Goal: Task Accomplishment & Management: Manage account settings

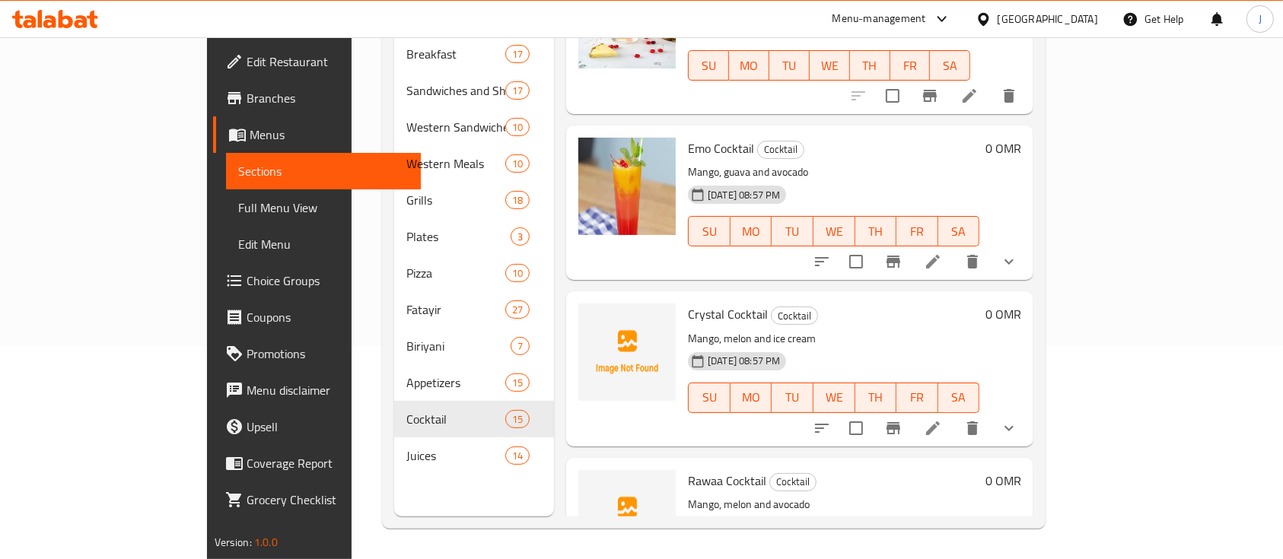
scroll to position [237, 0]
click at [1021, 137] on h6 "0 OMR" at bounding box center [1004, 147] width 36 height 21
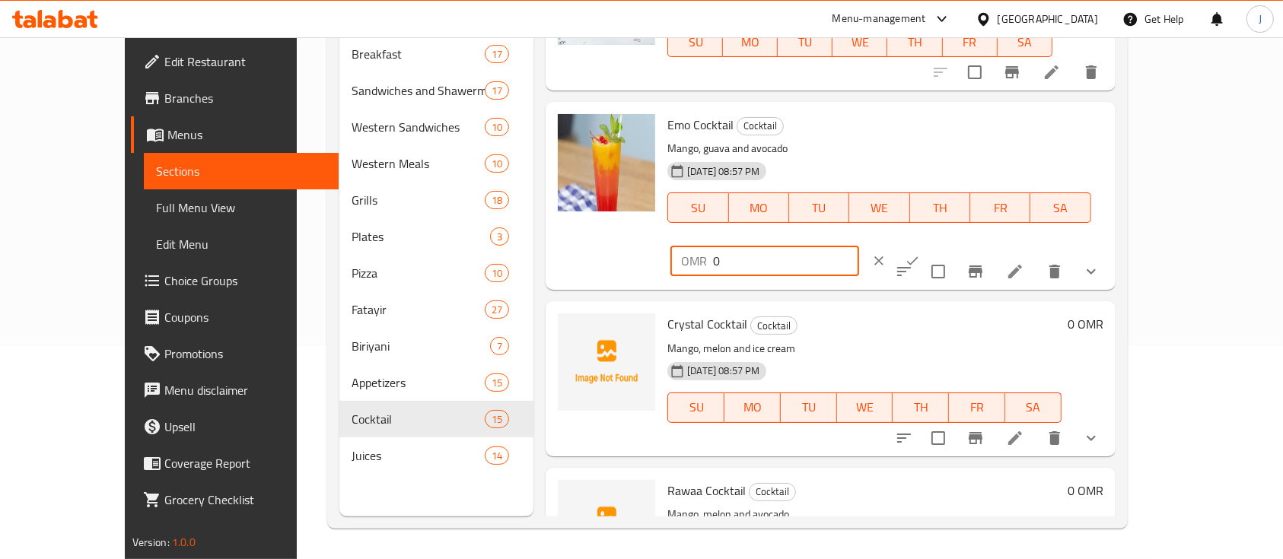
drag, startPoint x: 1065, startPoint y: 126, endPoint x: 975, endPoint y: 131, distance: 89.9
click at [859, 246] on div "OMR 0 ​" at bounding box center [765, 261] width 188 height 30
type input "1.4"
click at [920, 253] on icon "ok" at bounding box center [912, 260] width 15 height 15
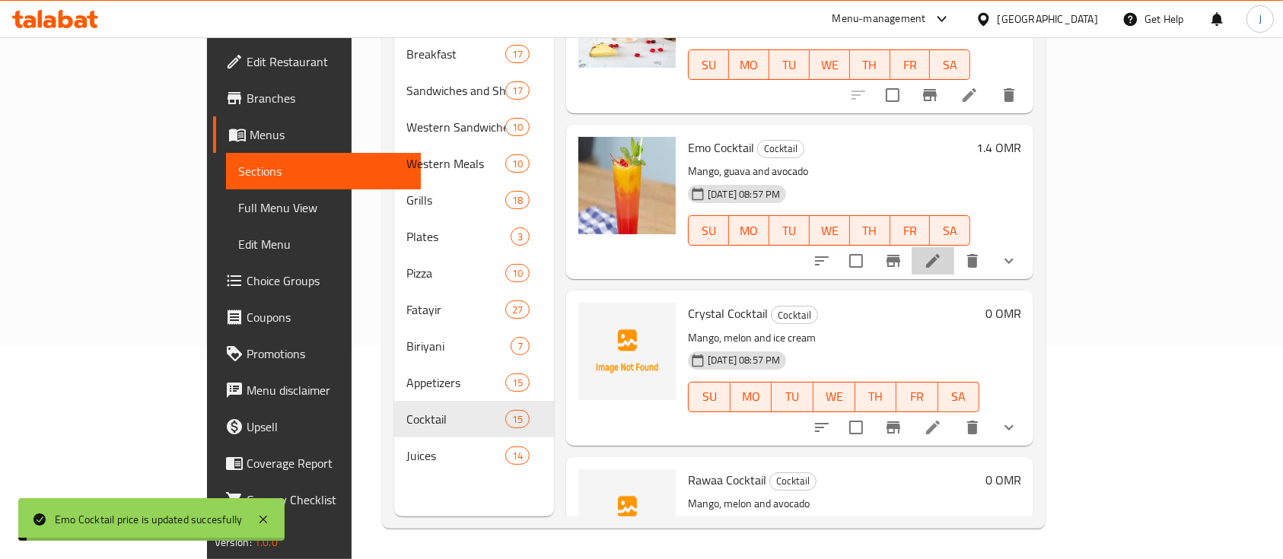
click at [955, 247] on li at bounding box center [933, 260] width 43 height 27
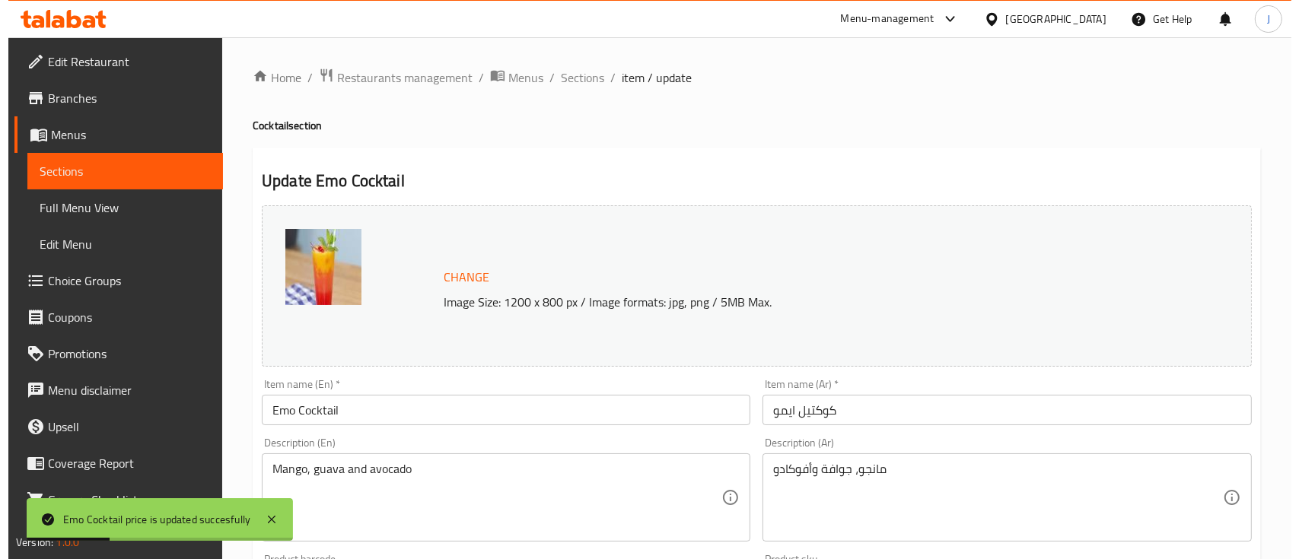
scroll to position [615, 0]
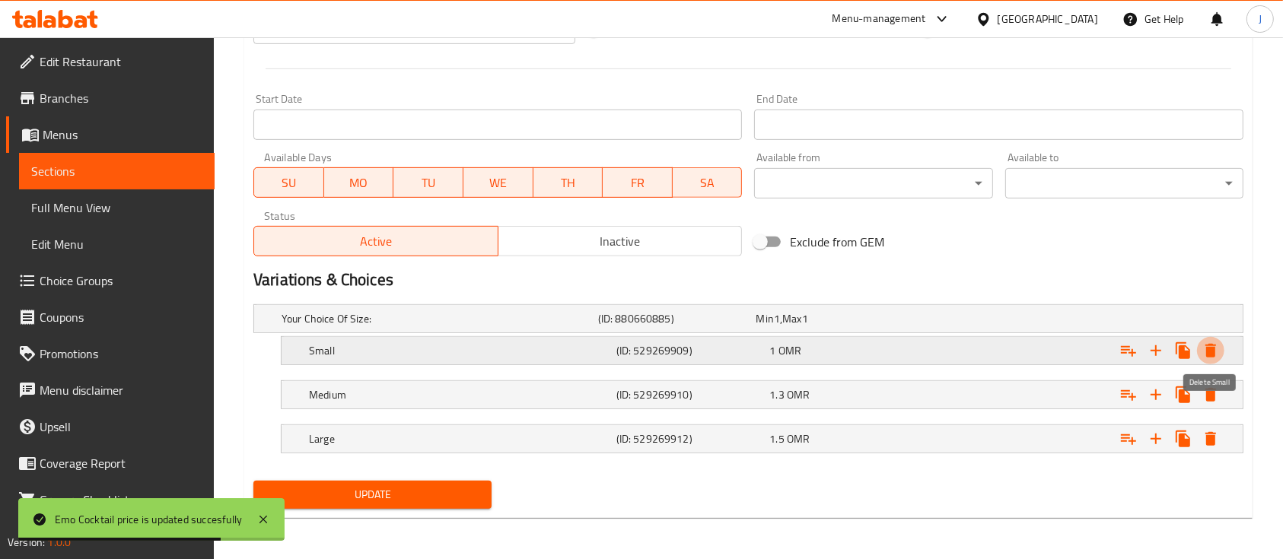
click at [1215, 353] on icon "Expand" at bounding box center [1211, 351] width 11 height 14
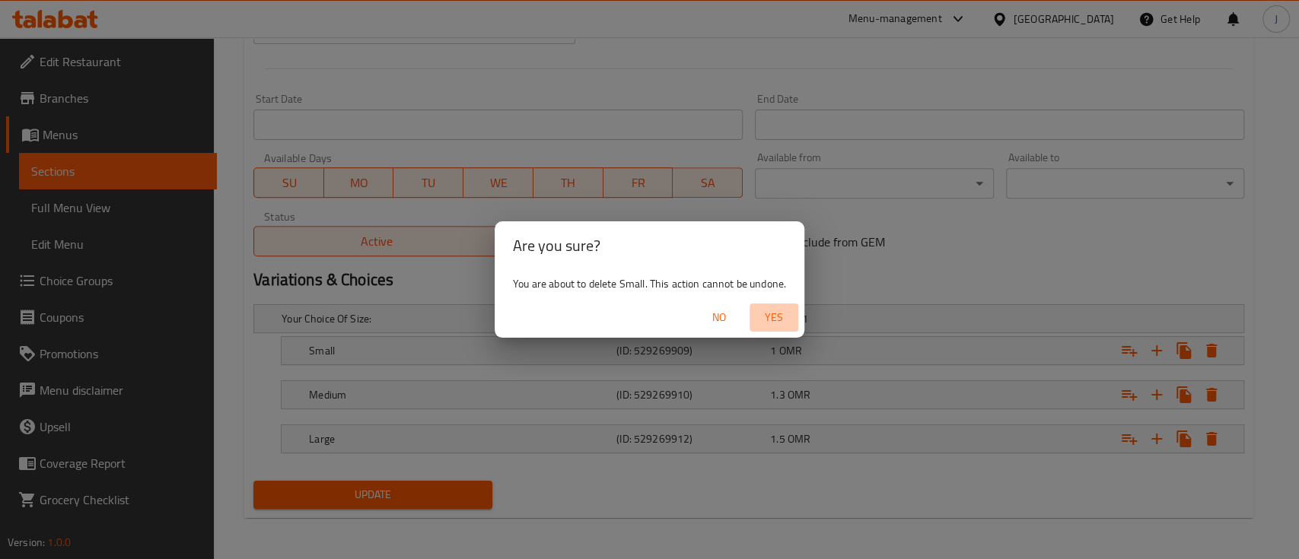
click at [770, 309] on span "Yes" at bounding box center [774, 317] width 37 height 19
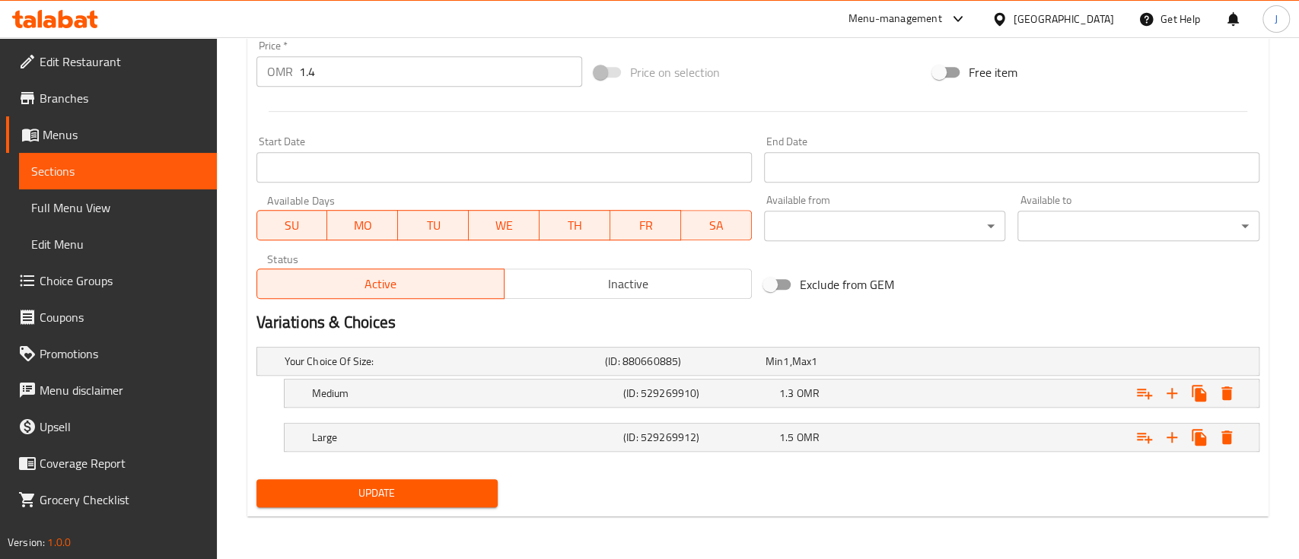
scroll to position [572, 0]
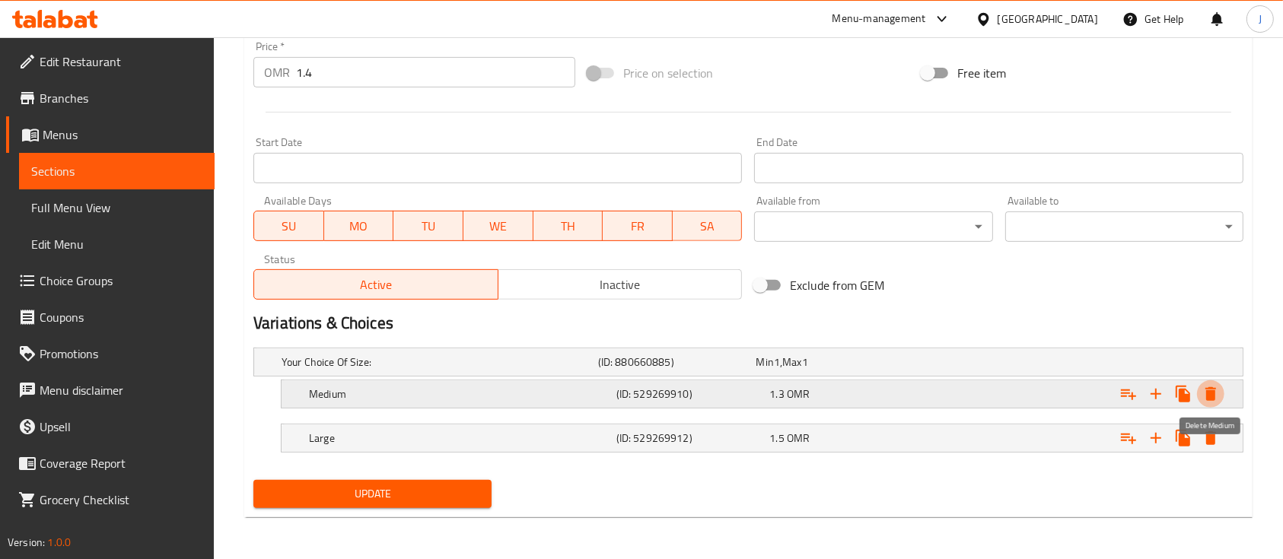
click at [1209, 392] on icon "Expand" at bounding box center [1211, 394] width 11 height 14
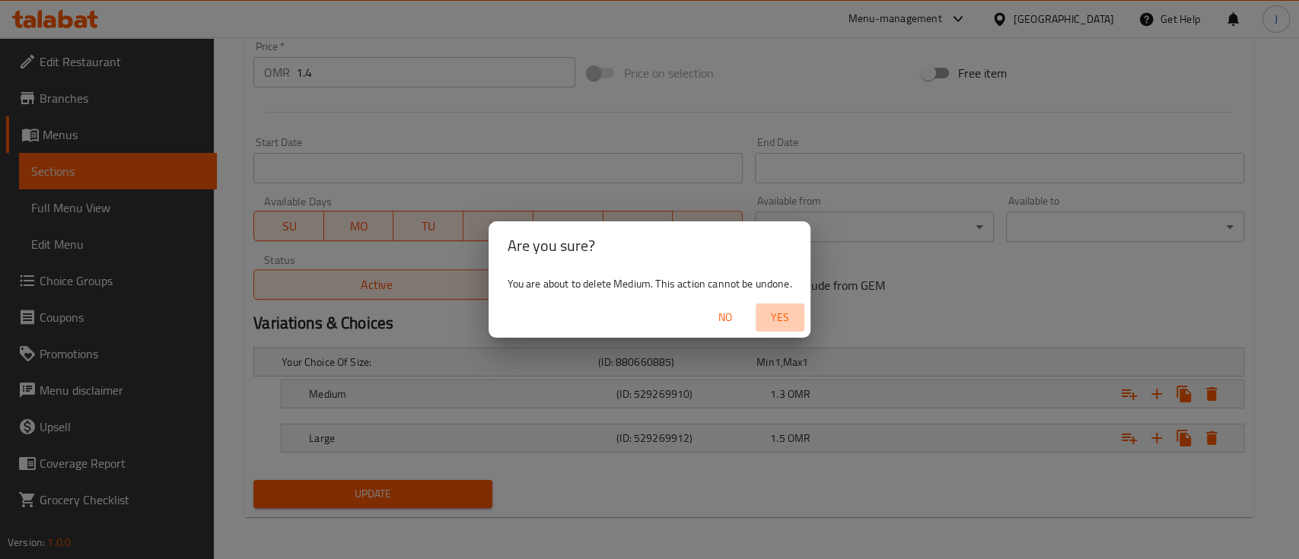
click at [765, 315] on span "Yes" at bounding box center [780, 317] width 37 height 19
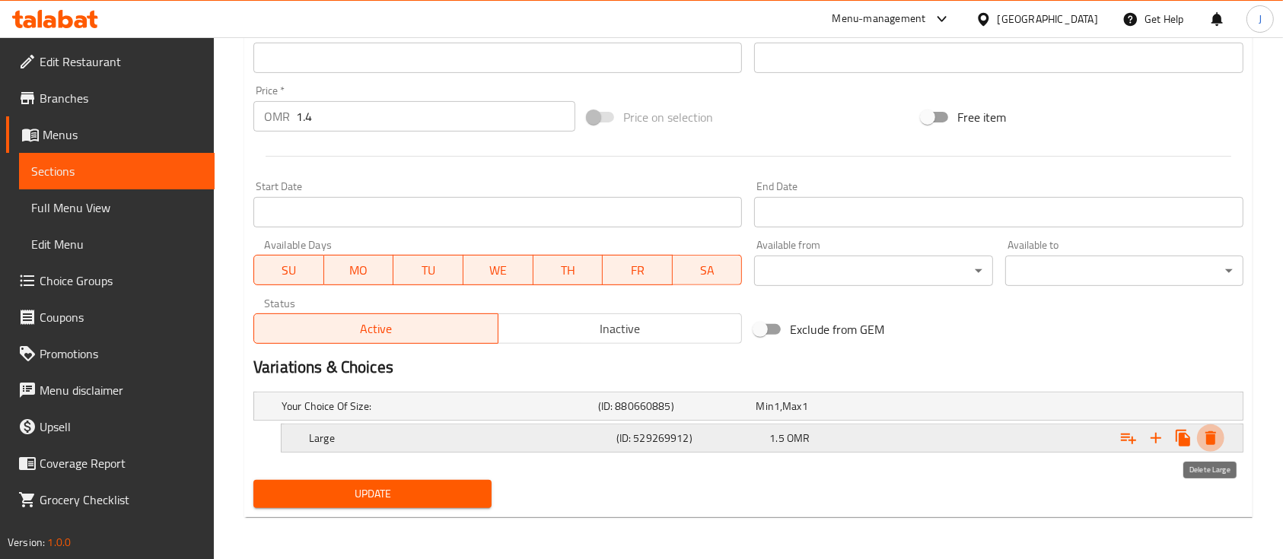
click at [1212, 443] on icon "Expand" at bounding box center [1211, 439] width 11 height 14
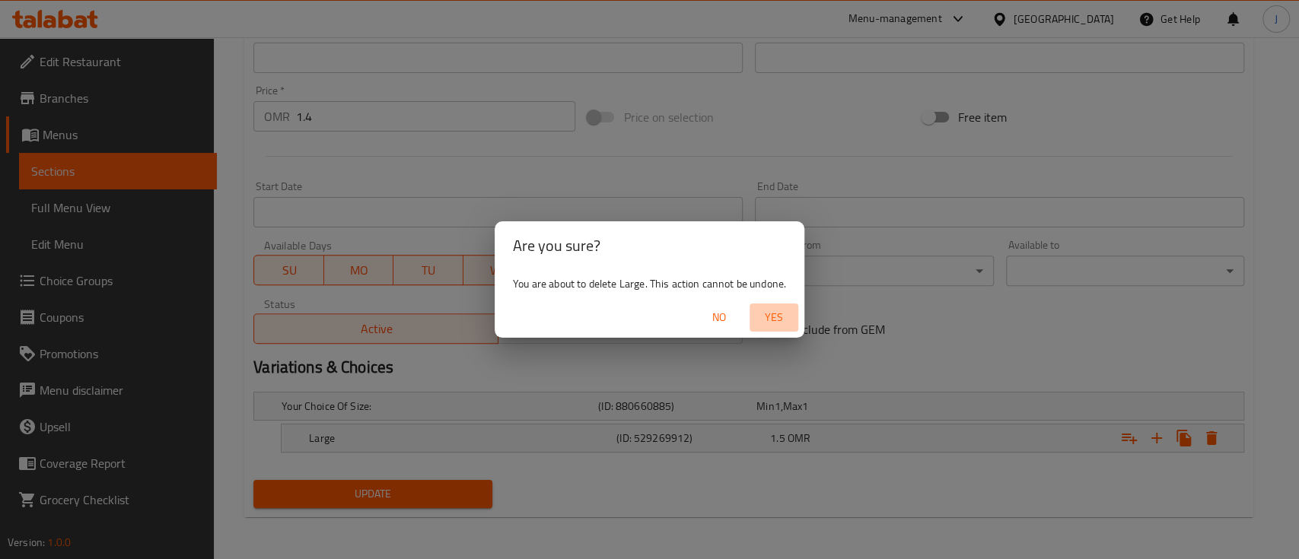
click at [771, 313] on span "Yes" at bounding box center [774, 317] width 37 height 19
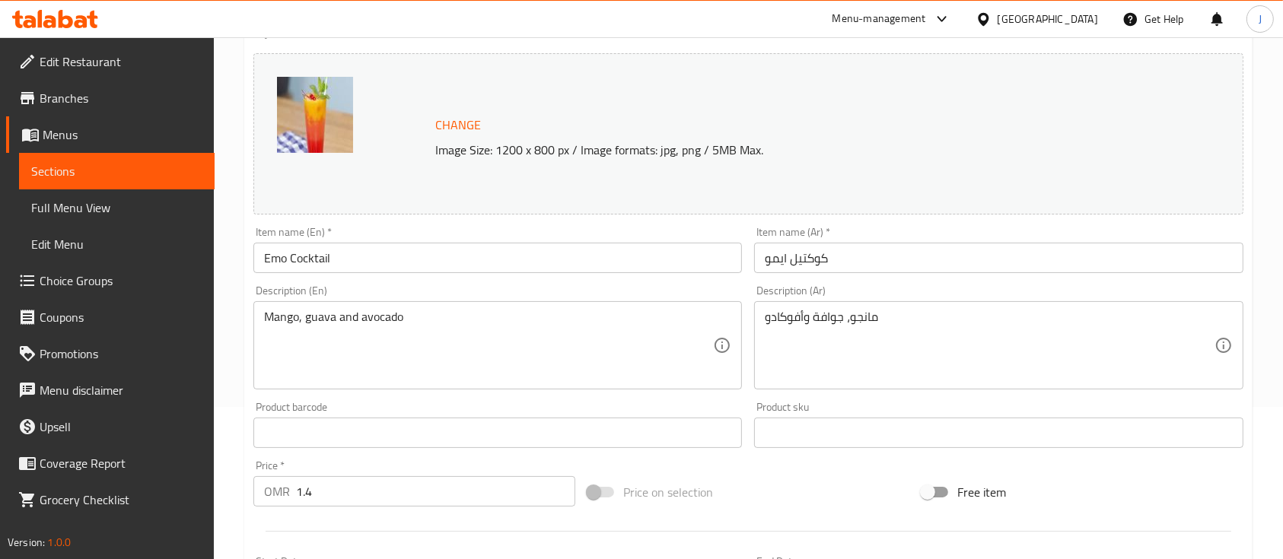
scroll to position [537, 0]
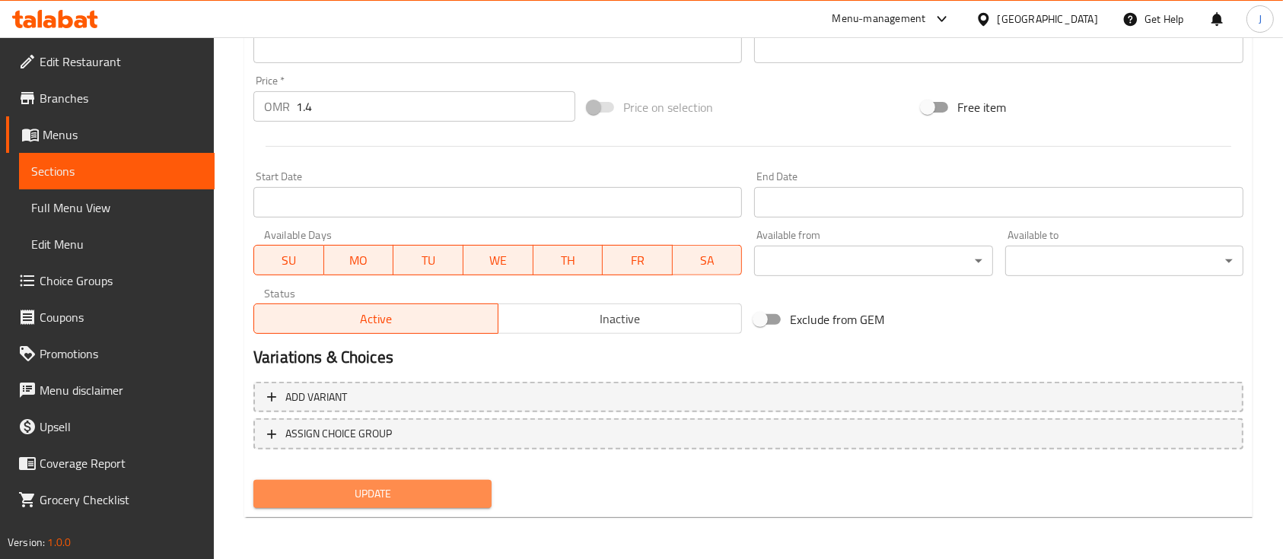
click at [422, 487] on span "Update" at bounding box center [373, 494] width 214 height 19
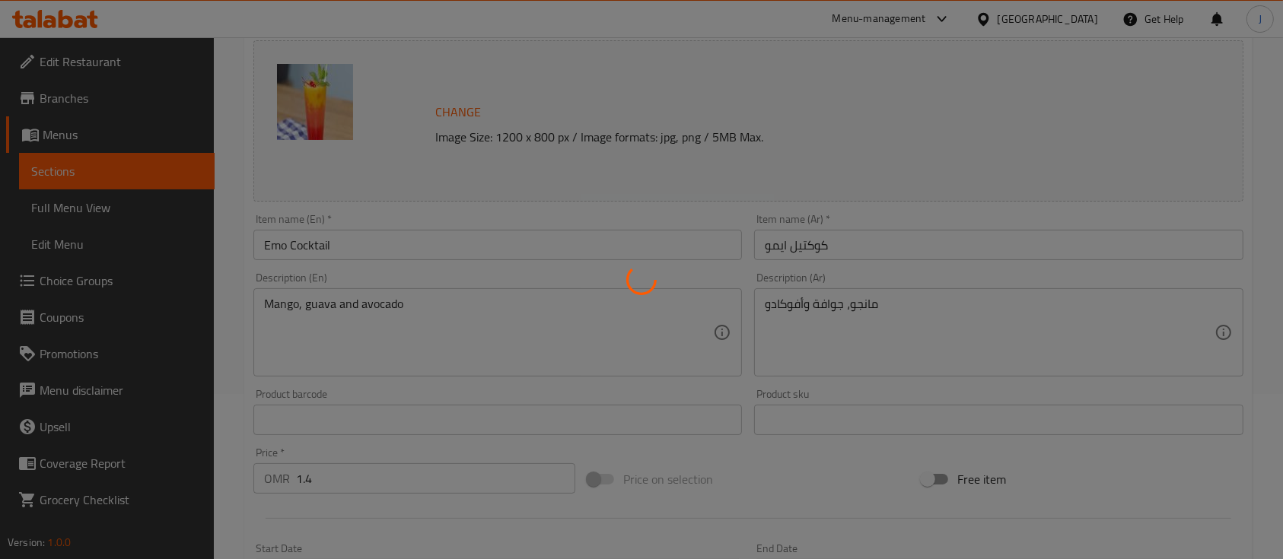
scroll to position [0, 0]
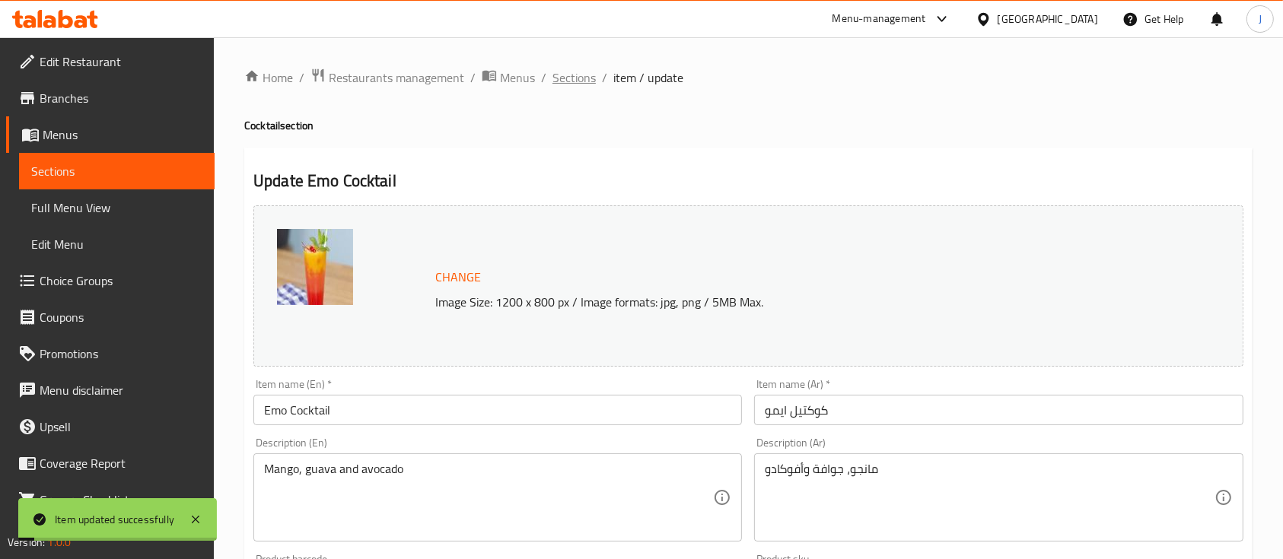
click at [581, 83] on span "Sections" at bounding box center [574, 78] width 43 height 18
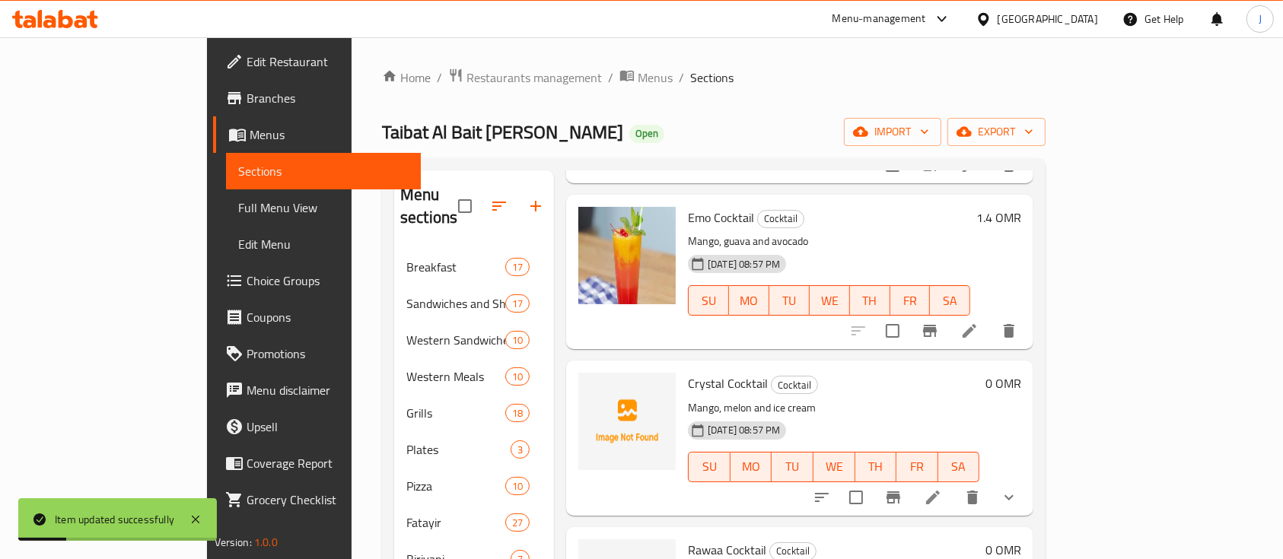
scroll to position [529, 0]
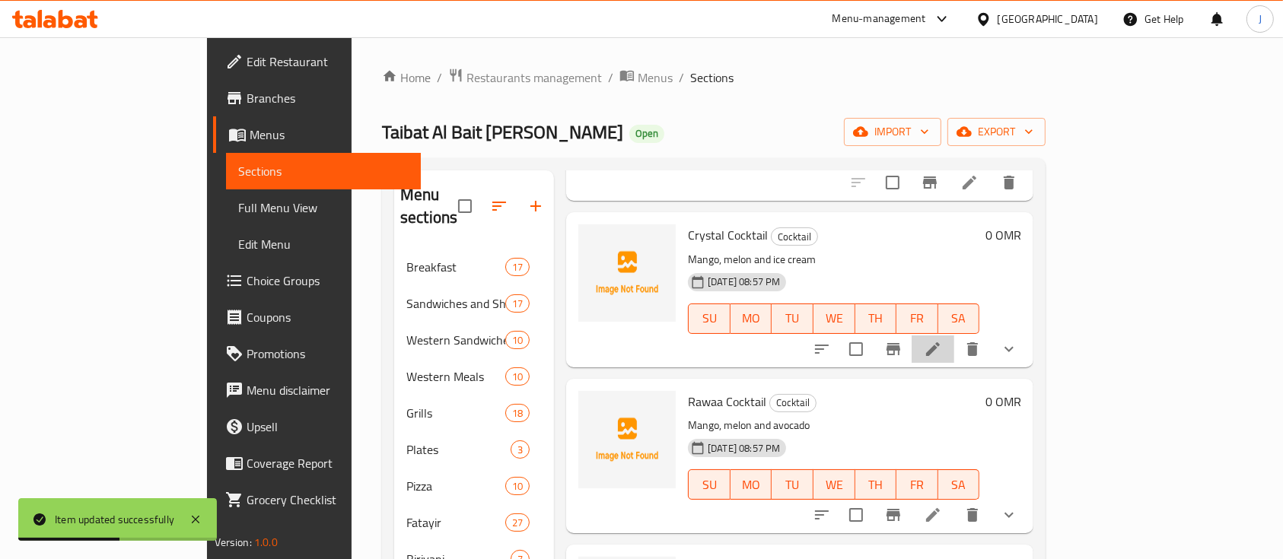
click at [955, 338] on li at bounding box center [933, 349] width 43 height 27
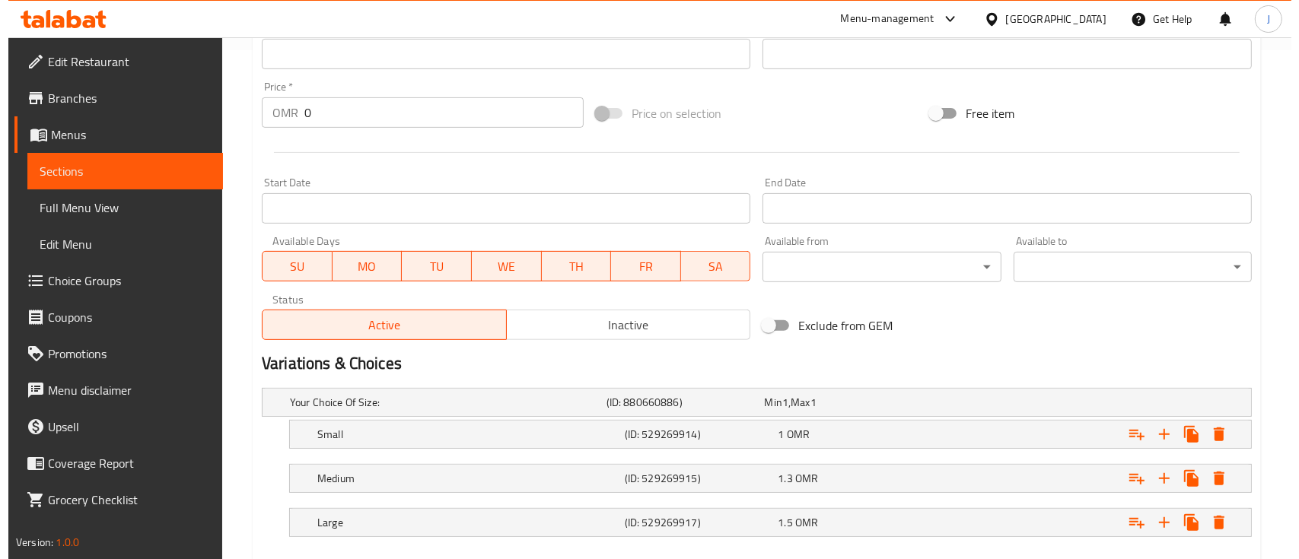
scroll to position [594, 0]
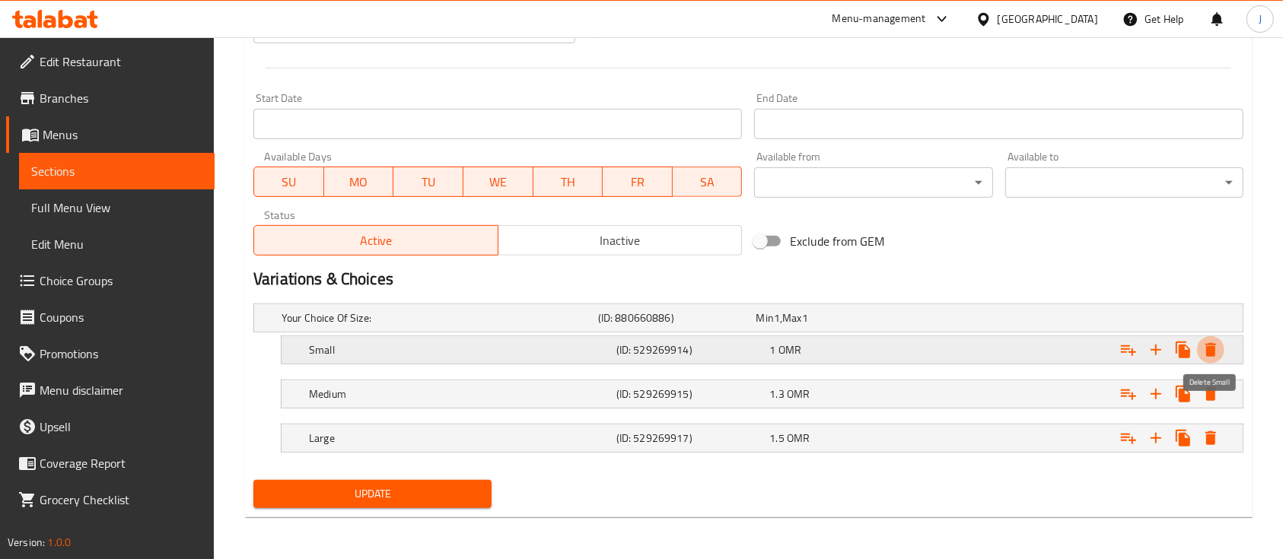
click at [1210, 353] on icon "Expand" at bounding box center [1211, 350] width 11 height 14
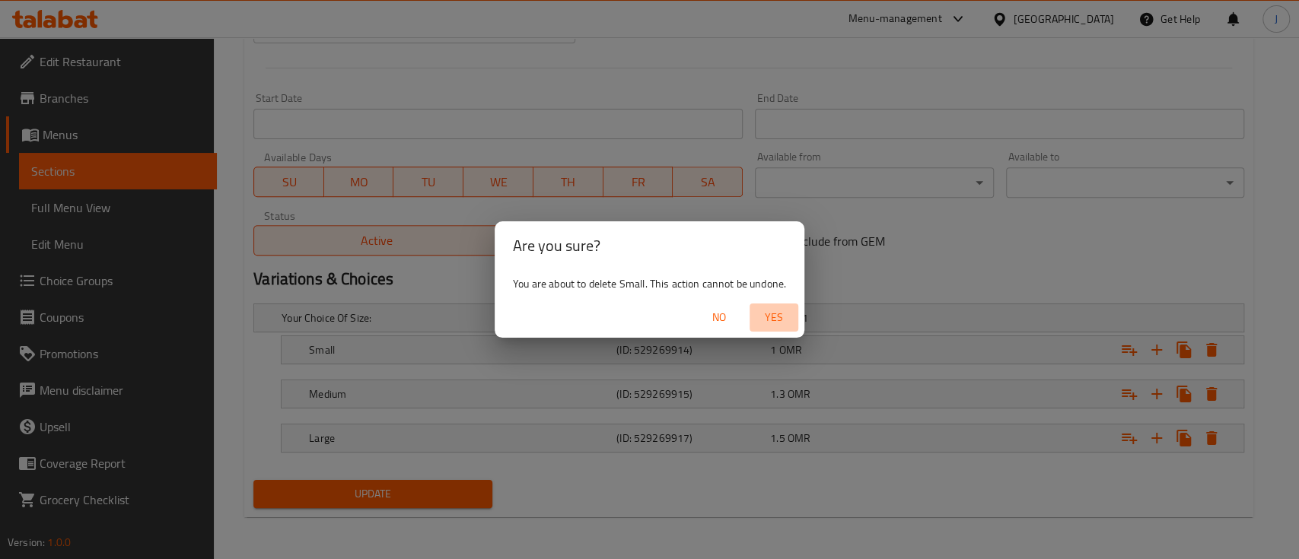
click at [792, 311] on span "Yes" at bounding box center [774, 317] width 37 height 19
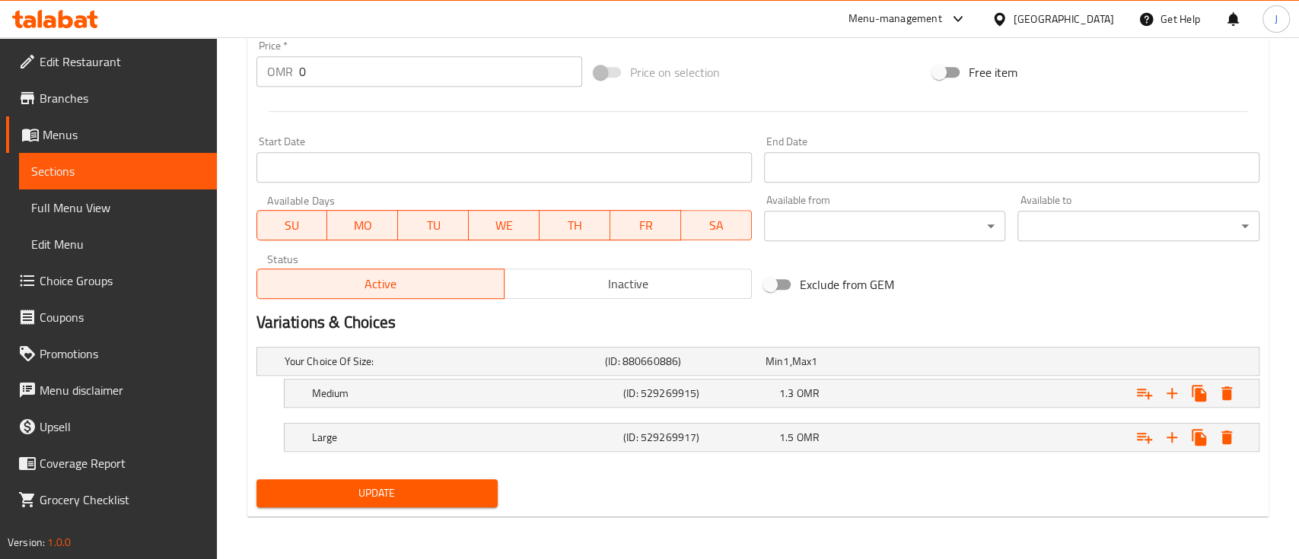
scroll to position [550, 0]
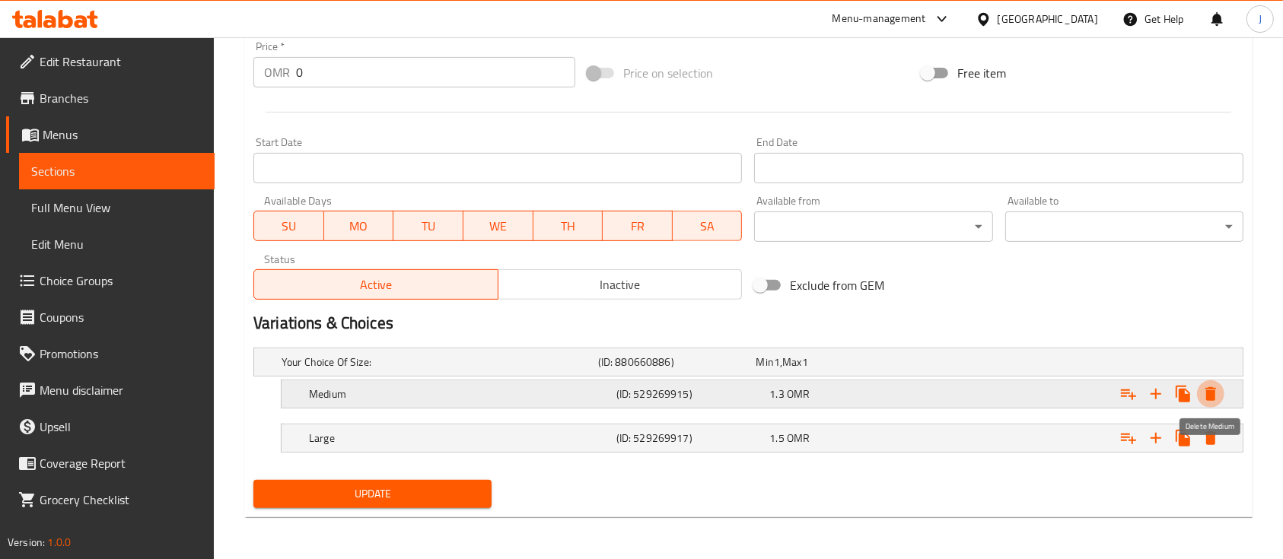
click at [1216, 391] on icon "Expand" at bounding box center [1211, 394] width 18 height 18
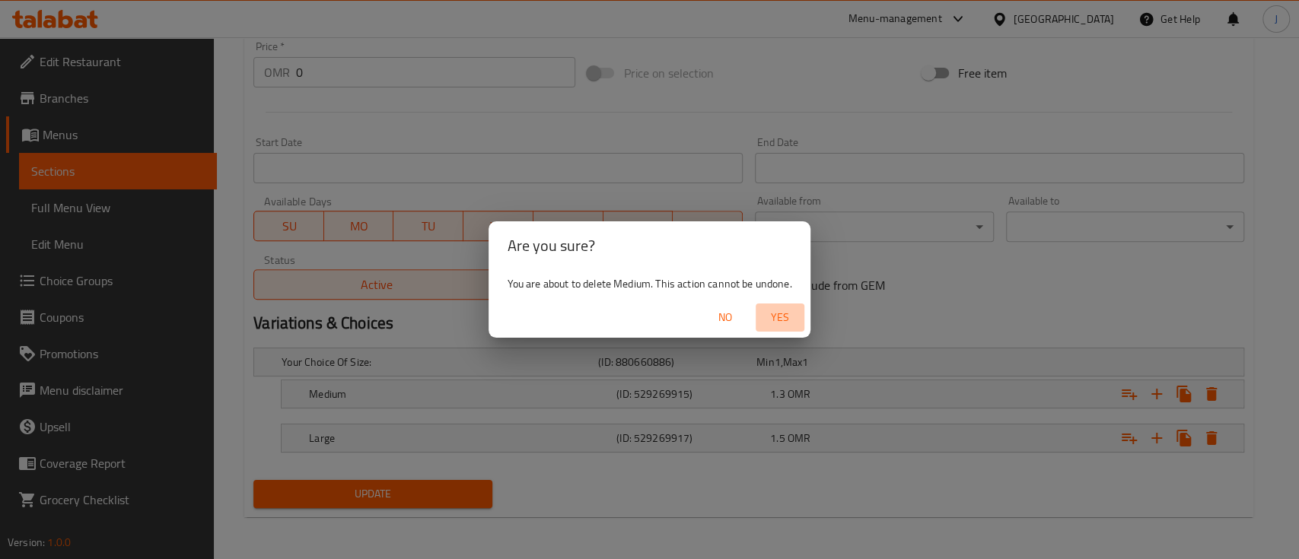
click at [776, 320] on span "Yes" at bounding box center [780, 317] width 37 height 19
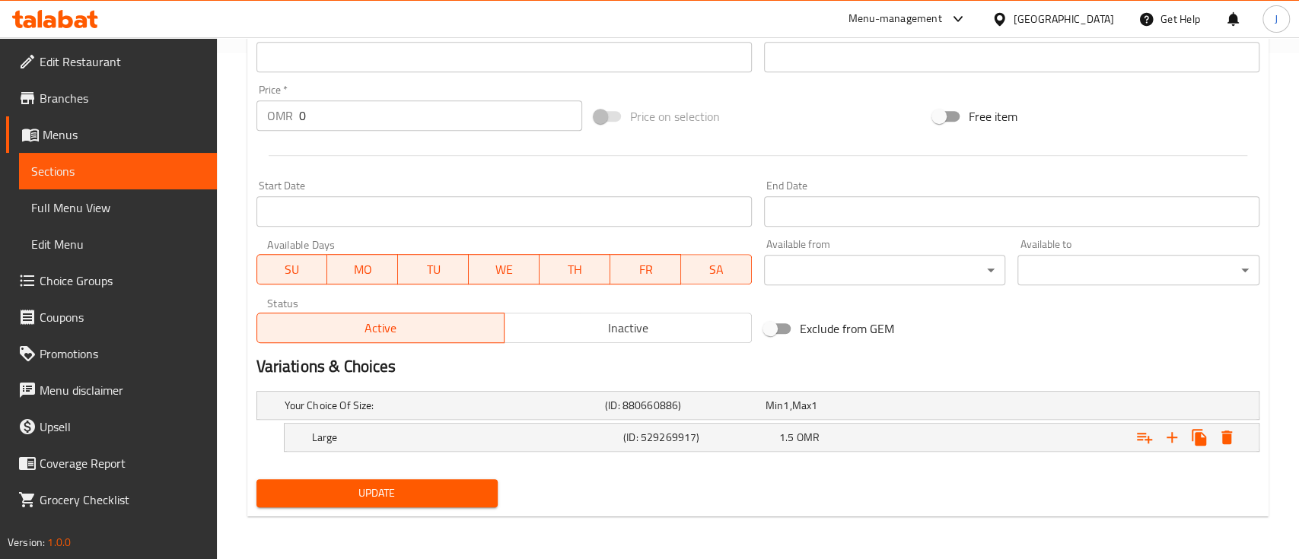
scroll to position [505, 0]
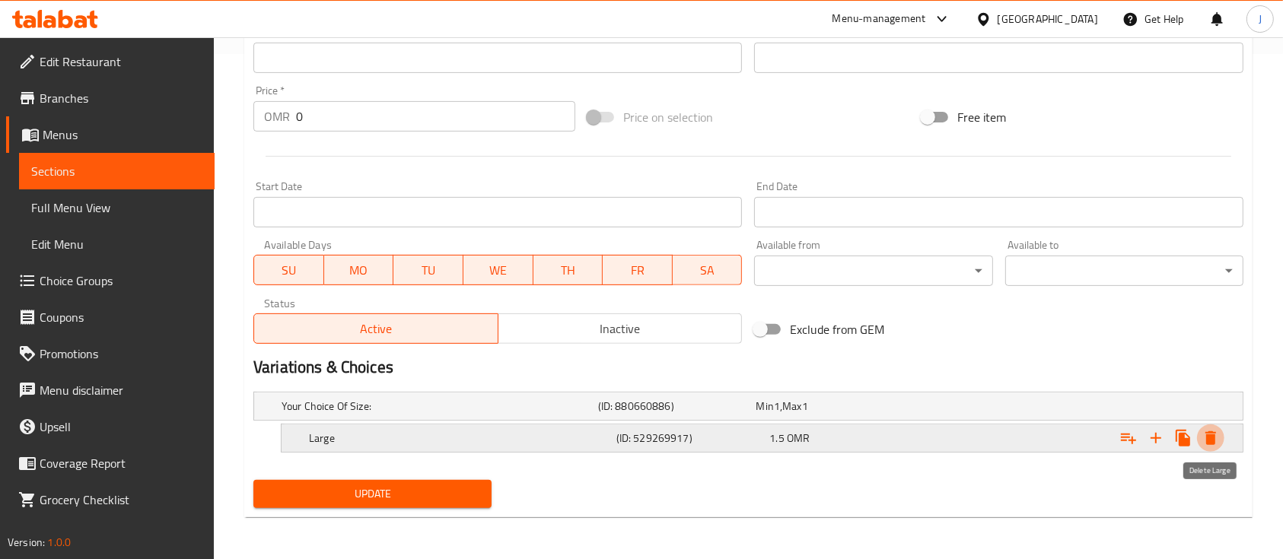
click at [1207, 445] on icon "Expand" at bounding box center [1211, 438] width 18 height 18
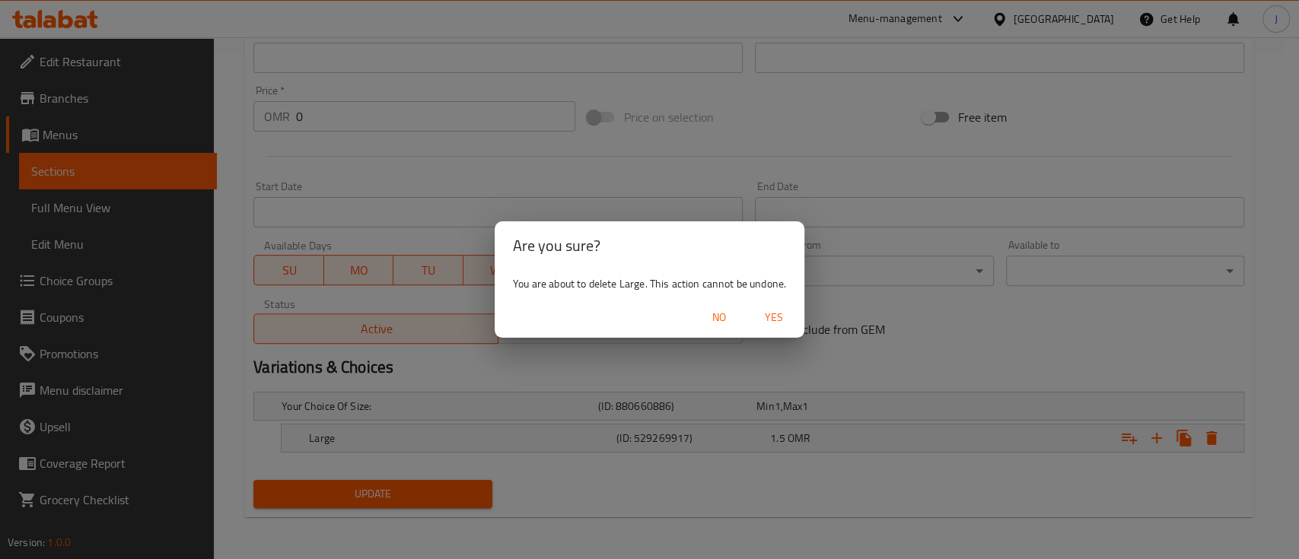
drag, startPoint x: 1207, startPoint y: 446, endPoint x: 786, endPoint y: 311, distance: 442.9
click at [786, 311] on div "Are you sure? You are about to delete Large. This action cannot be undone. No Y…" at bounding box center [649, 279] width 1299 height 559
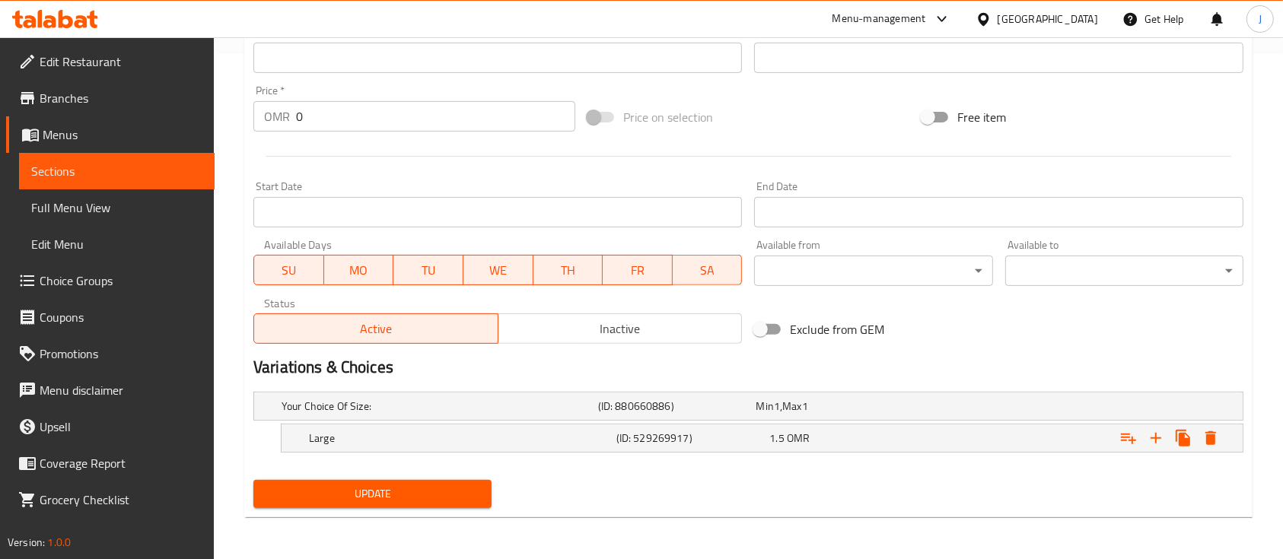
click at [786, 311] on div "Exclude from GEM" at bounding box center [915, 329] width 334 height 41
click at [1210, 435] on icon "Expand" at bounding box center [1211, 439] width 11 height 14
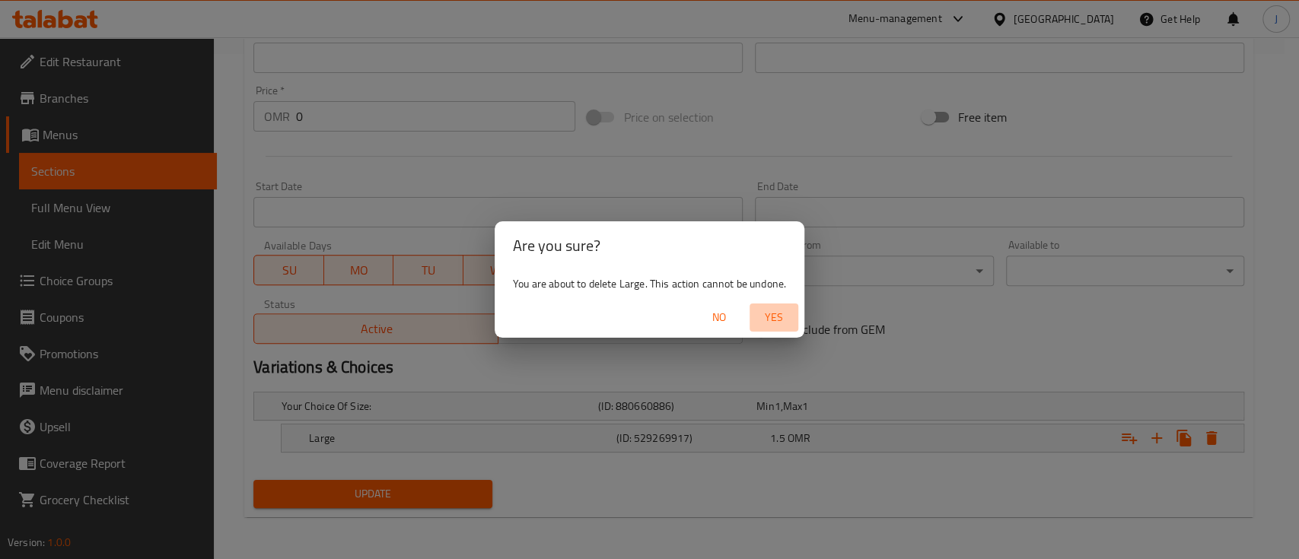
click at [778, 322] on span "Yes" at bounding box center [774, 317] width 37 height 19
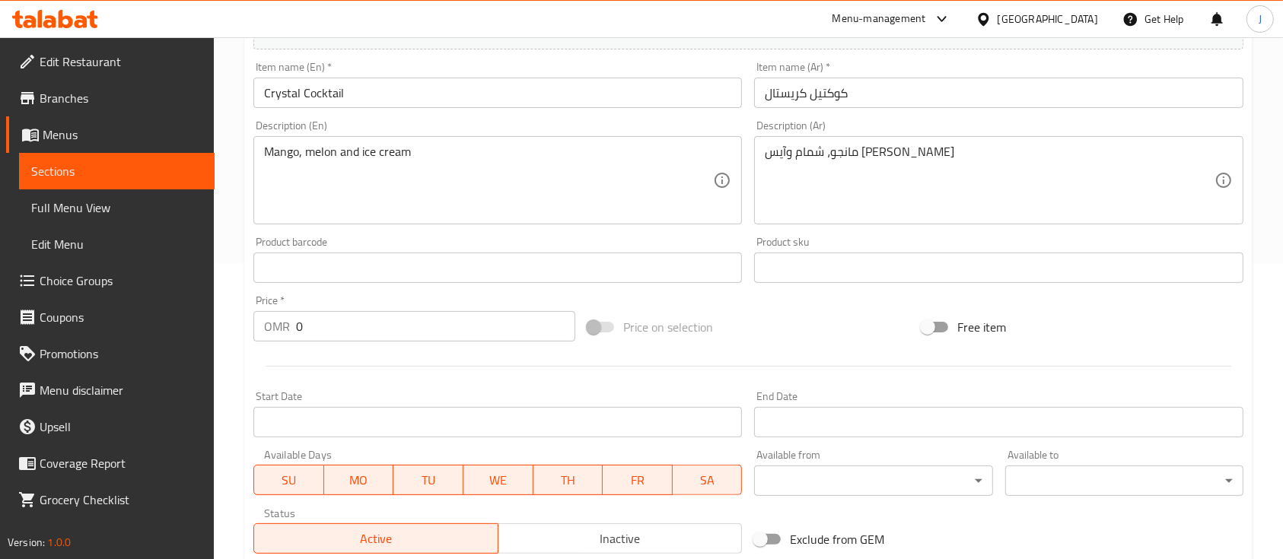
scroll to position [250, 0]
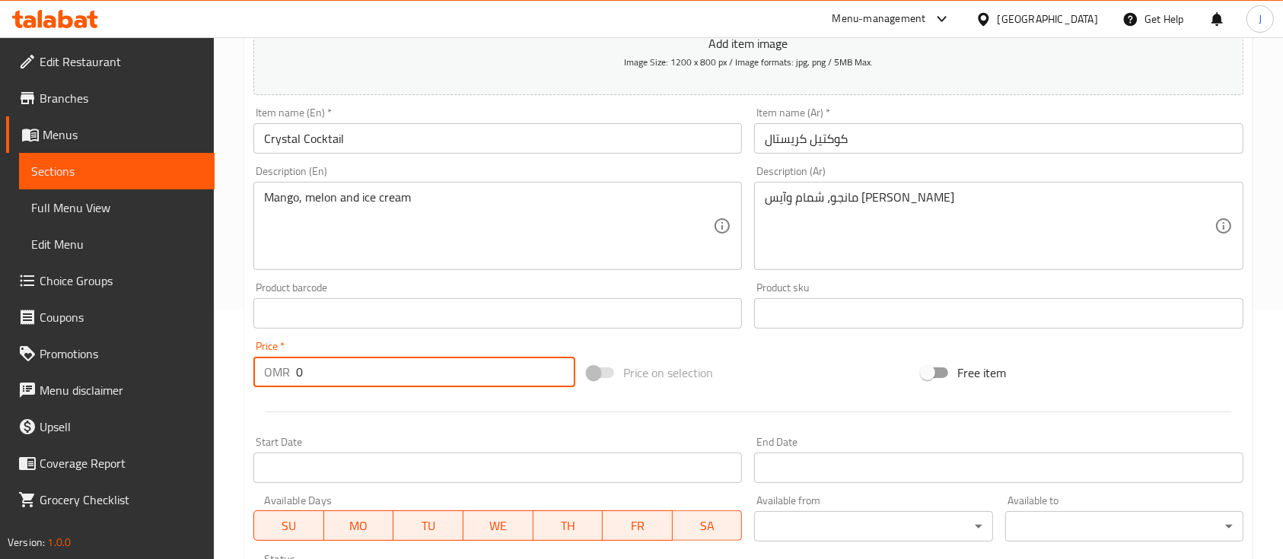
drag, startPoint x: 355, startPoint y: 359, endPoint x: 212, endPoint y: 359, distance: 142.3
click at [212, 359] on div "Edit Restaurant Branches Menus Sections Full Menu View Edit Menu Choice Groups …" at bounding box center [641, 307] width 1283 height 1038
type input "1.4"
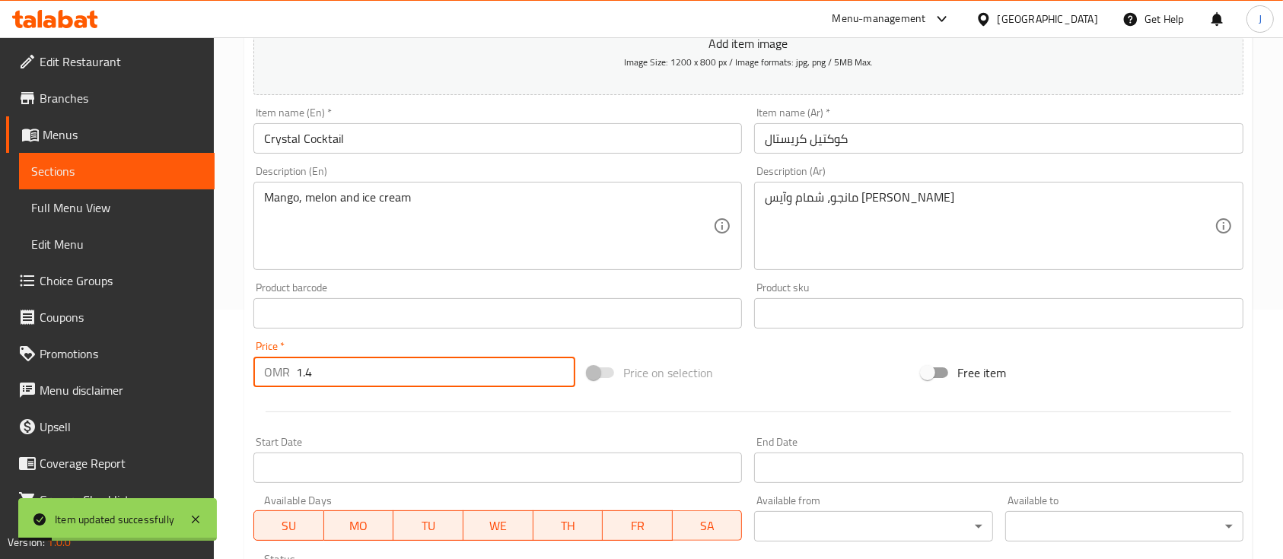
scroll to position [0, 0]
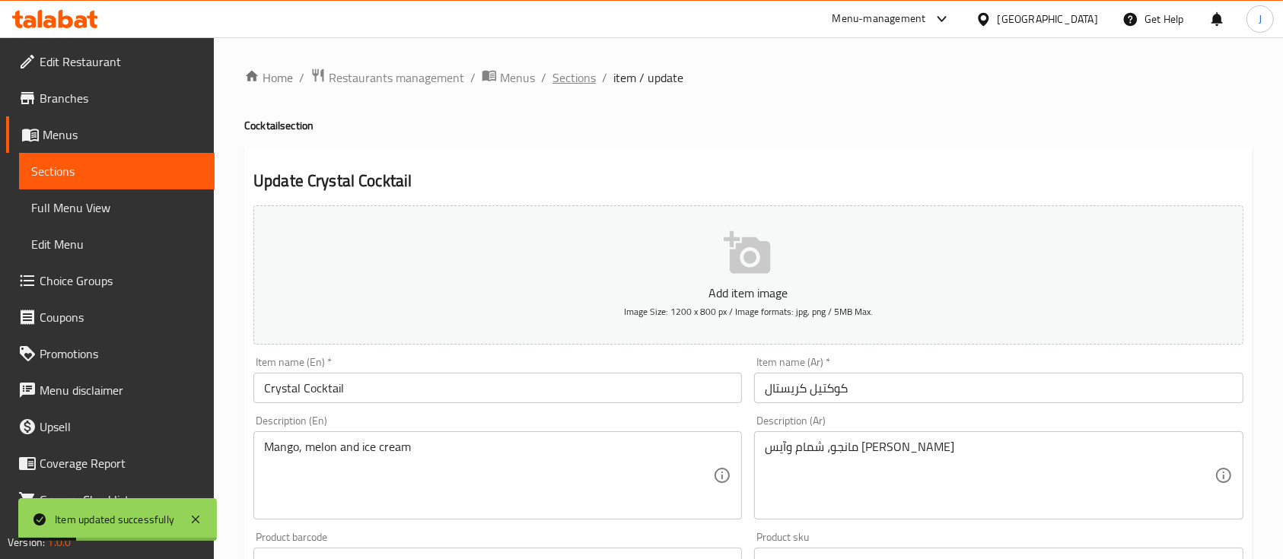
click at [583, 83] on span "Sections" at bounding box center [574, 78] width 43 height 18
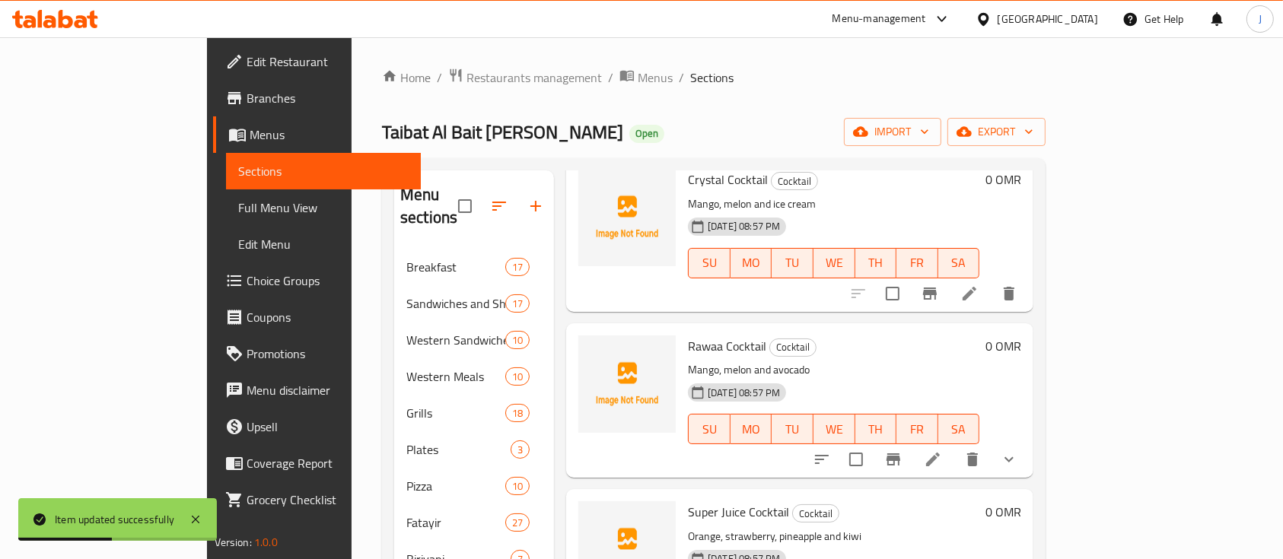
scroll to position [591, 0]
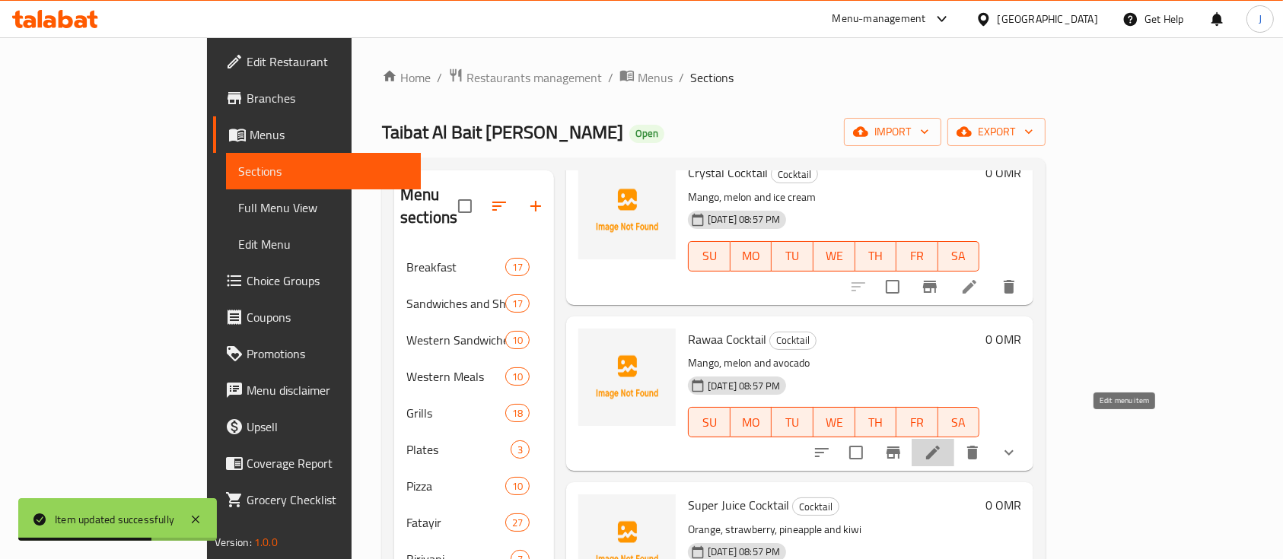
click at [942, 444] on icon at bounding box center [933, 453] width 18 height 18
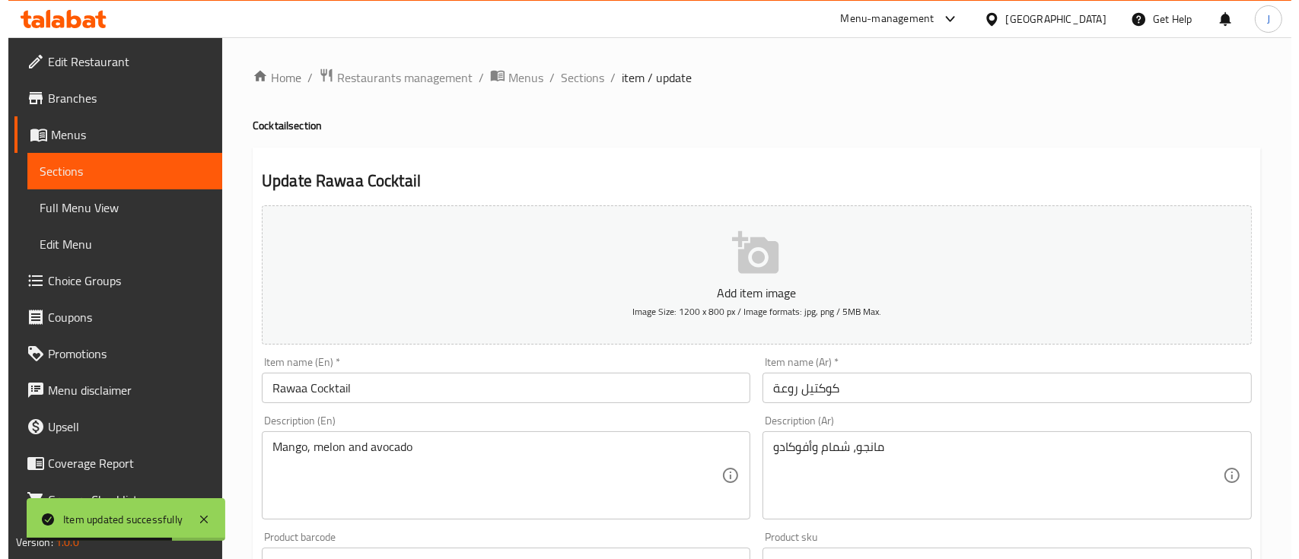
scroll to position [594, 0]
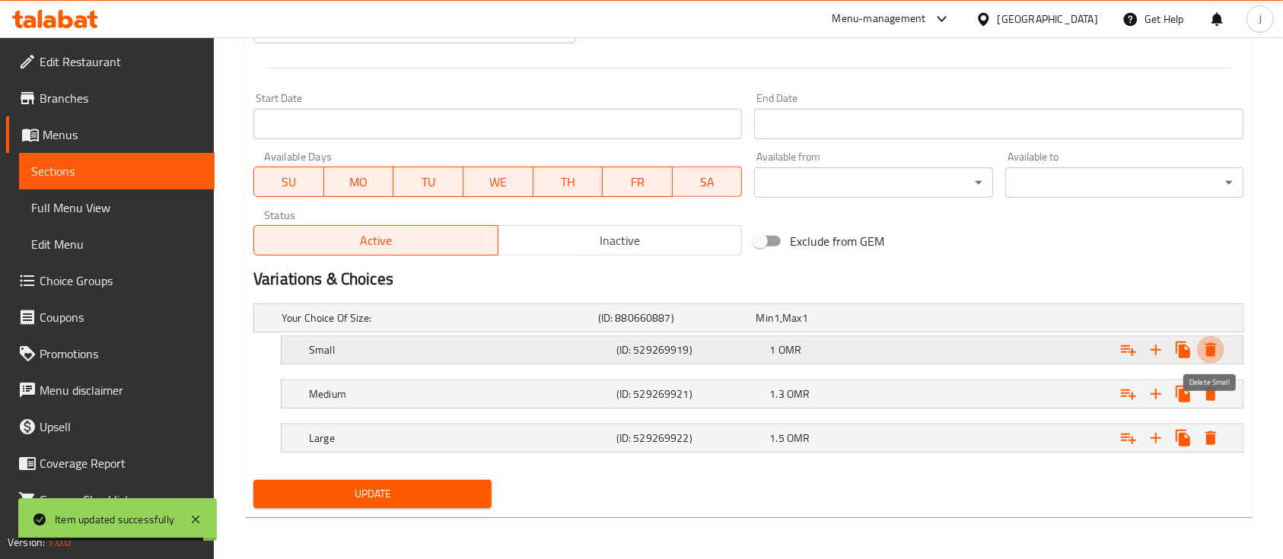
click at [1214, 345] on icon "Expand" at bounding box center [1211, 350] width 18 height 18
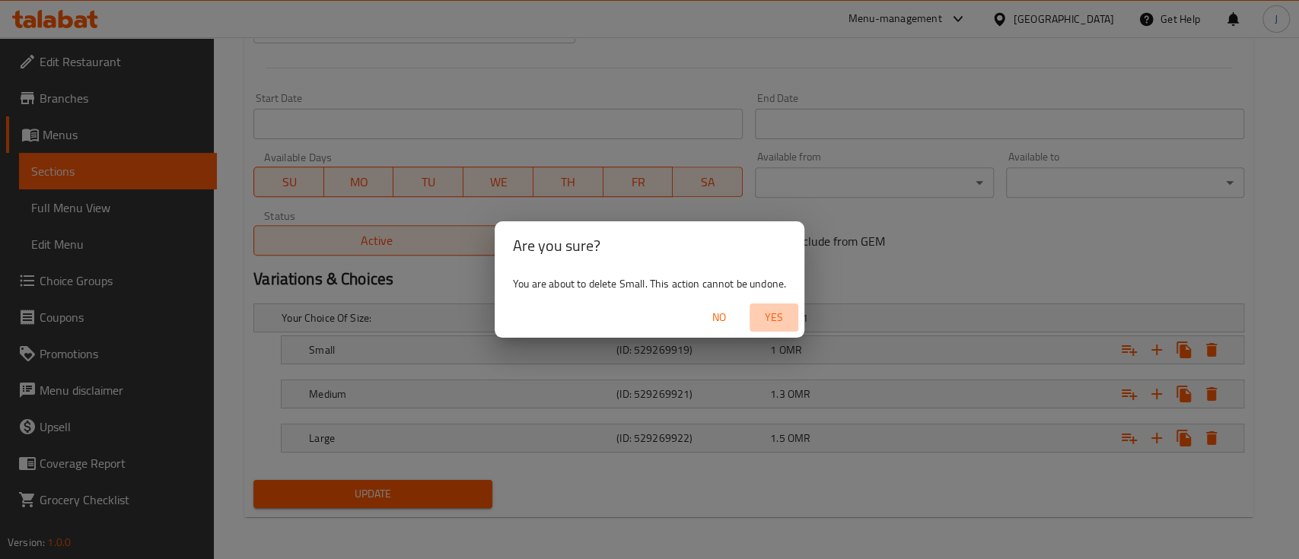
click at [779, 315] on span "Yes" at bounding box center [774, 317] width 37 height 19
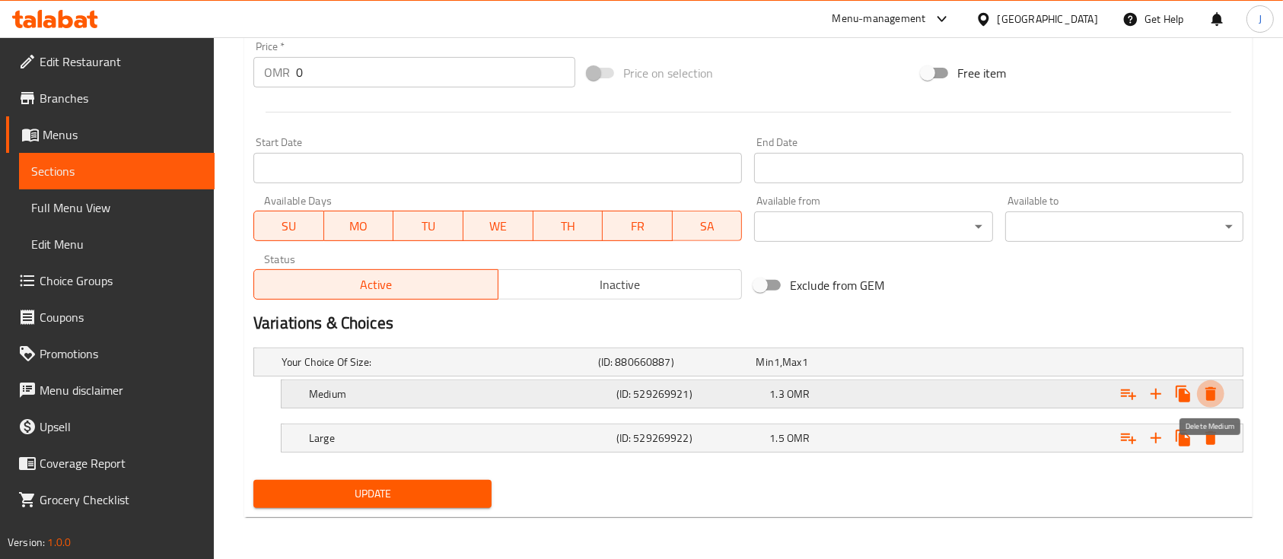
click at [1203, 396] on icon "Expand" at bounding box center [1211, 394] width 18 height 18
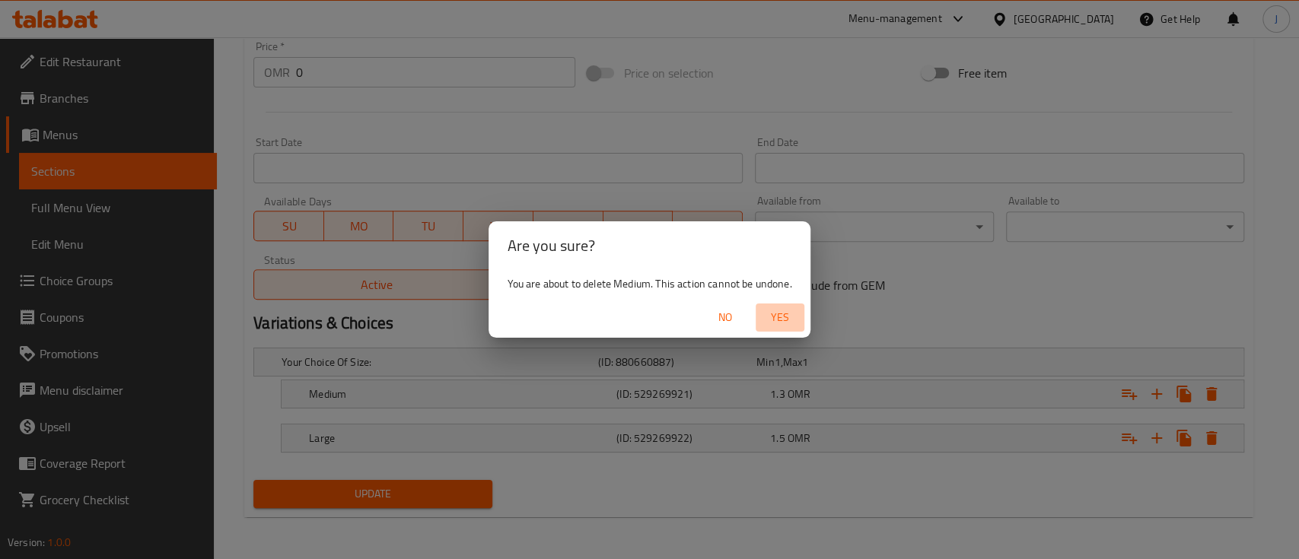
click at [785, 321] on span "Yes" at bounding box center [780, 317] width 37 height 19
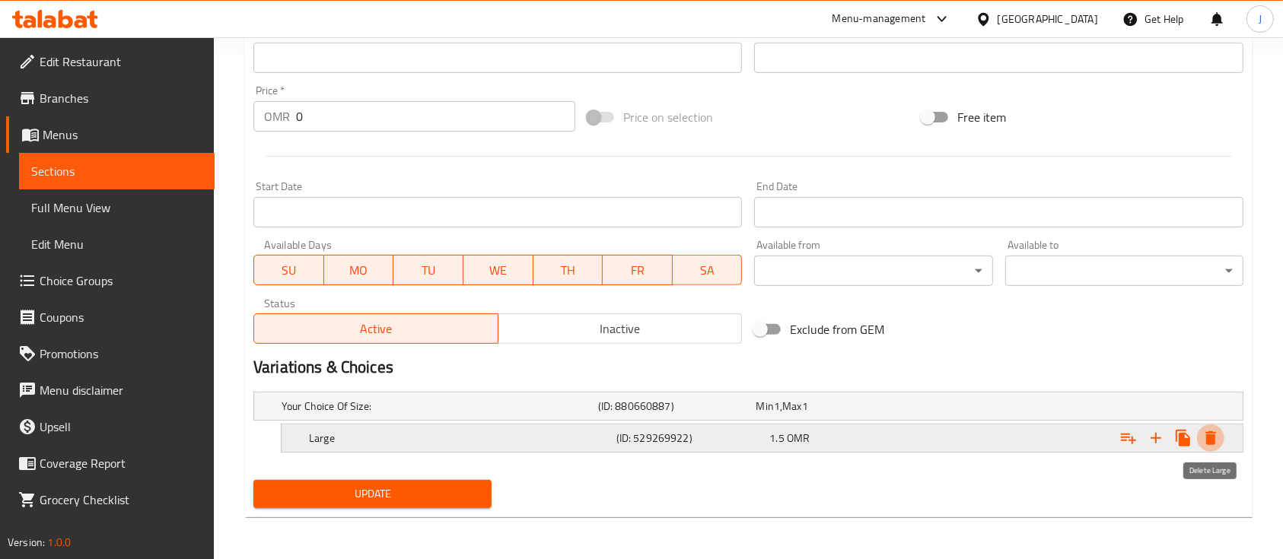
click at [1209, 436] on icon "Expand" at bounding box center [1211, 439] width 11 height 14
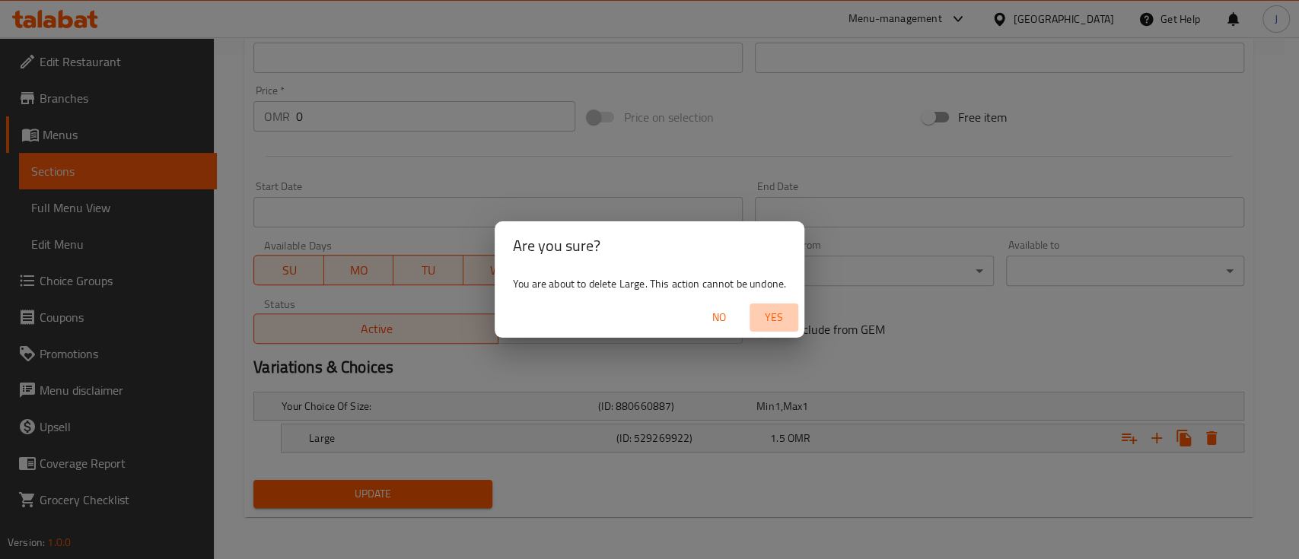
click at [778, 315] on span "Yes" at bounding box center [774, 317] width 37 height 19
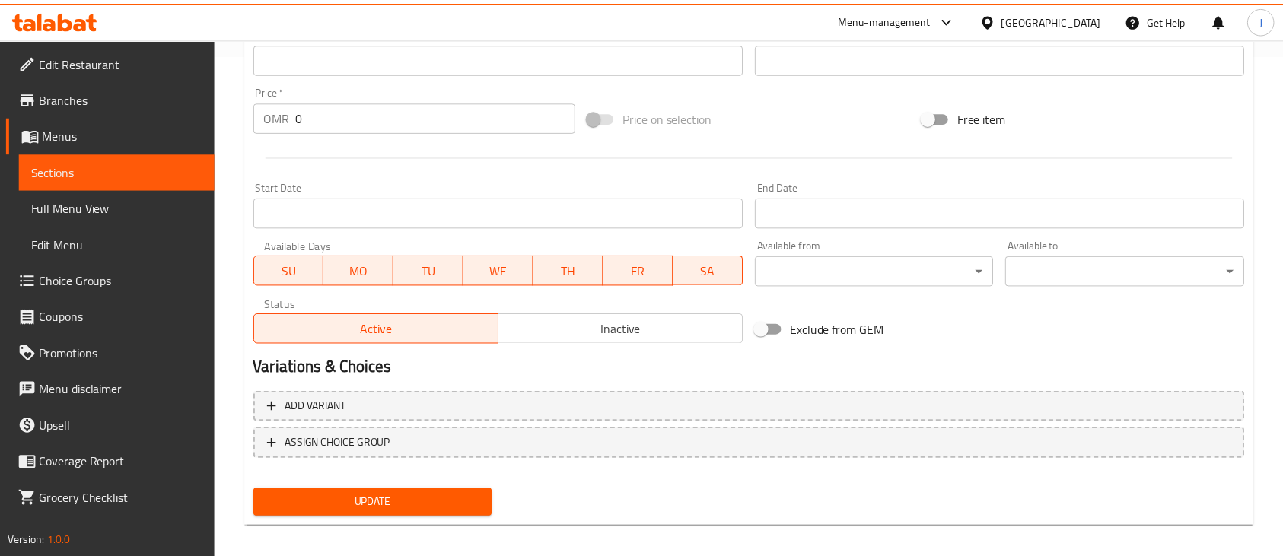
scroll to position [501, 0]
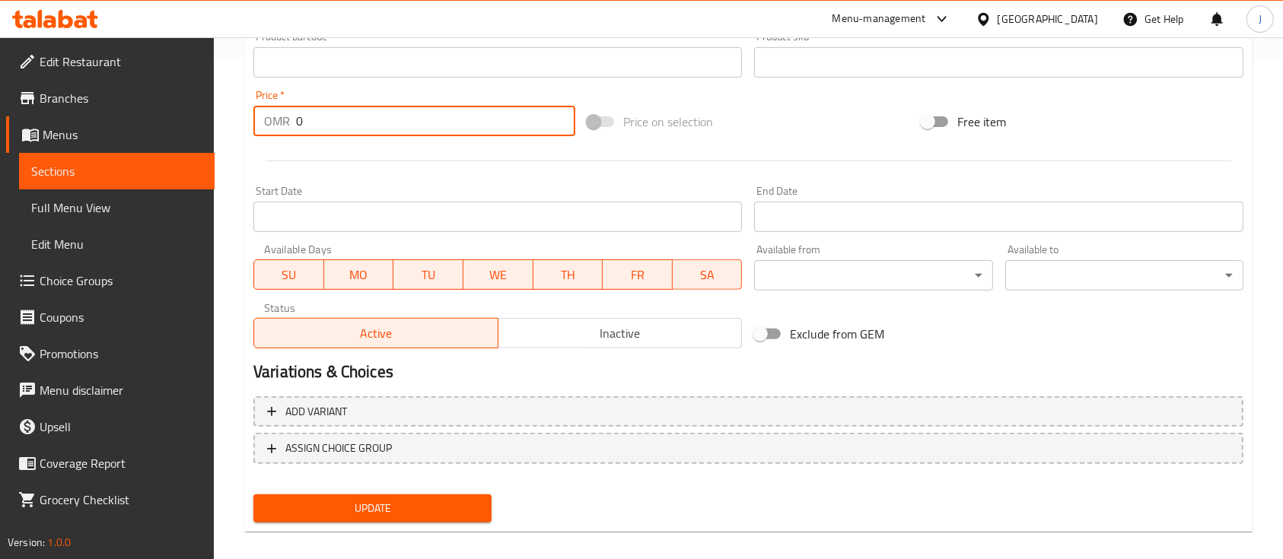
click at [314, 122] on input "0" at bounding box center [435, 121] width 279 height 30
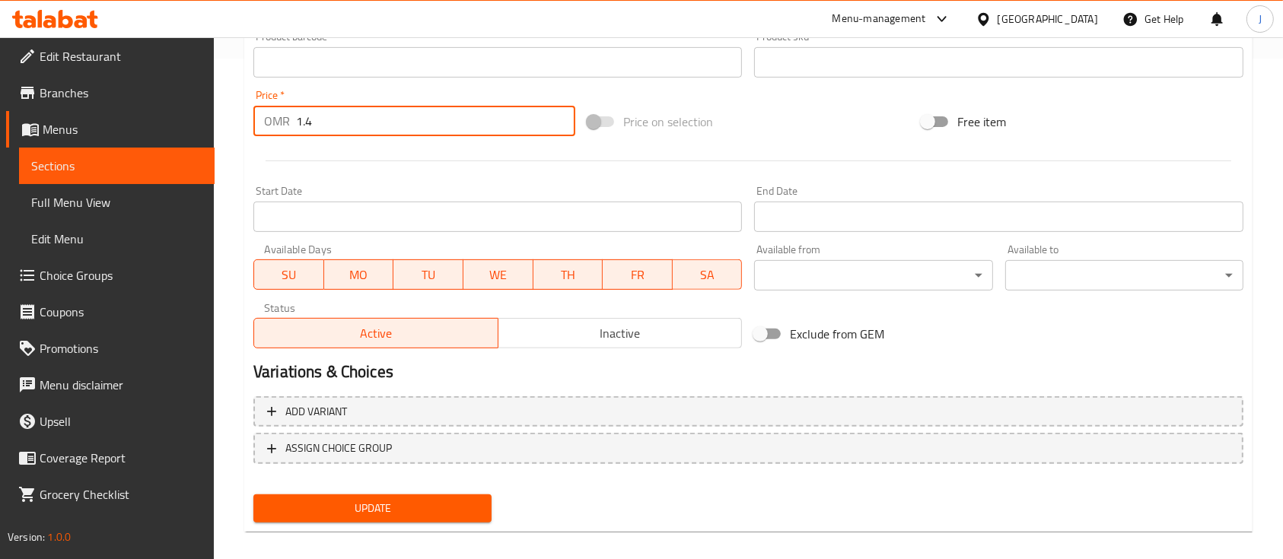
scroll to position [516, 0]
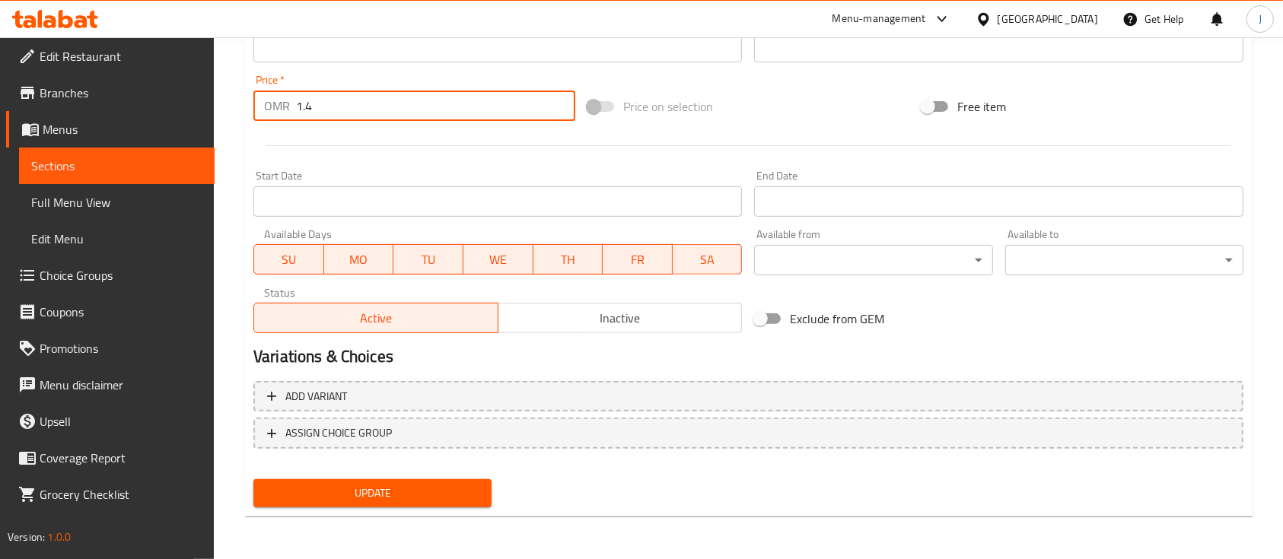
type input "1.4"
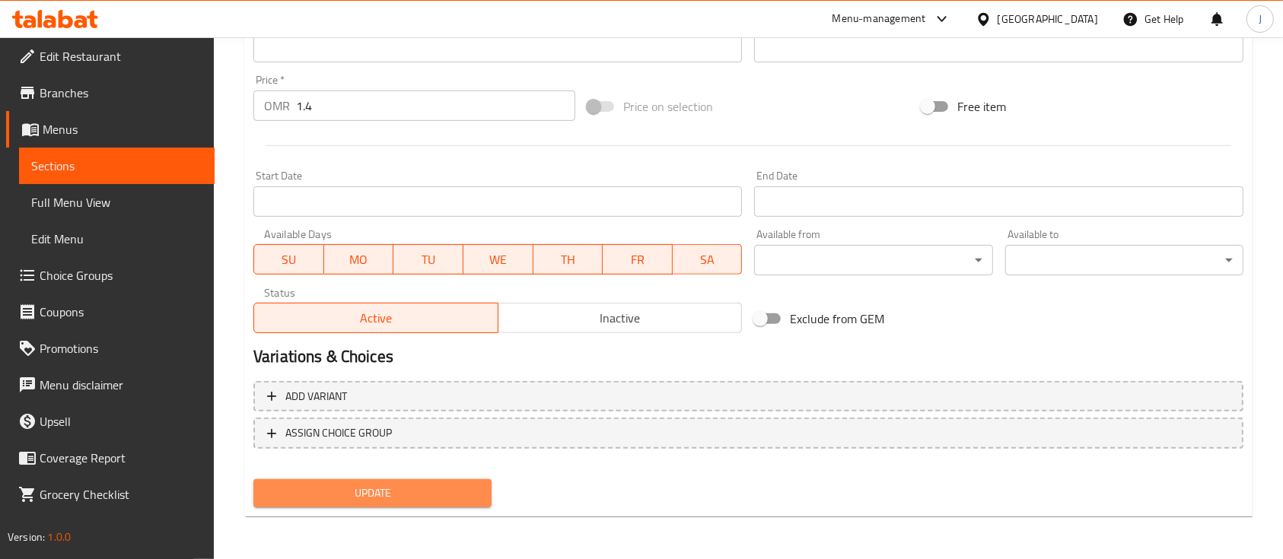
click at [370, 484] on span "Update" at bounding box center [373, 493] width 214 height 19
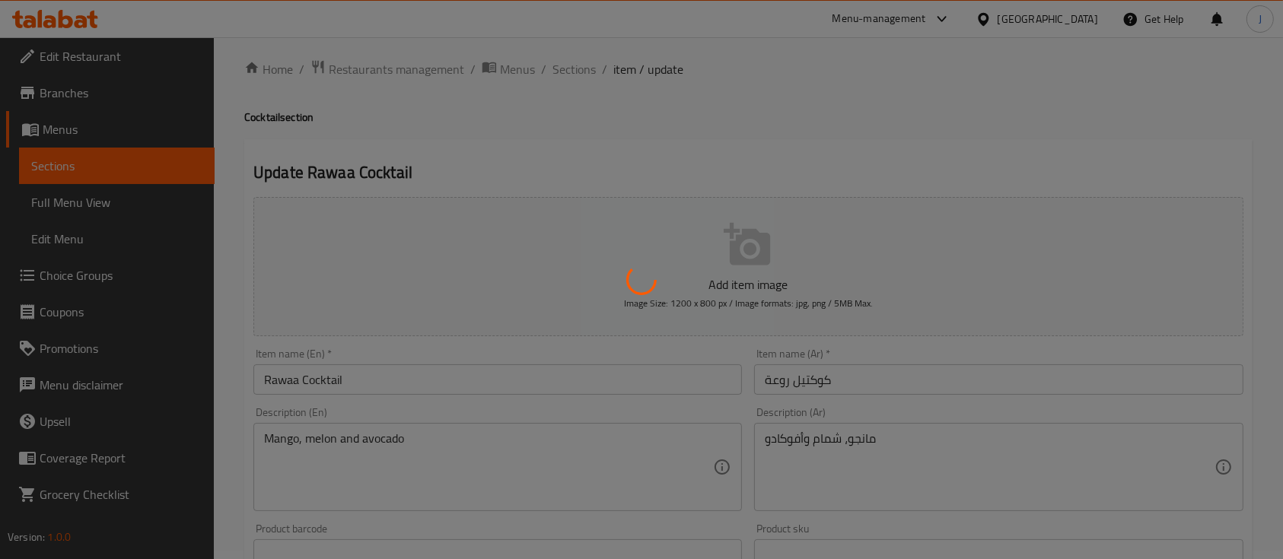
scroll to position [0, 0]
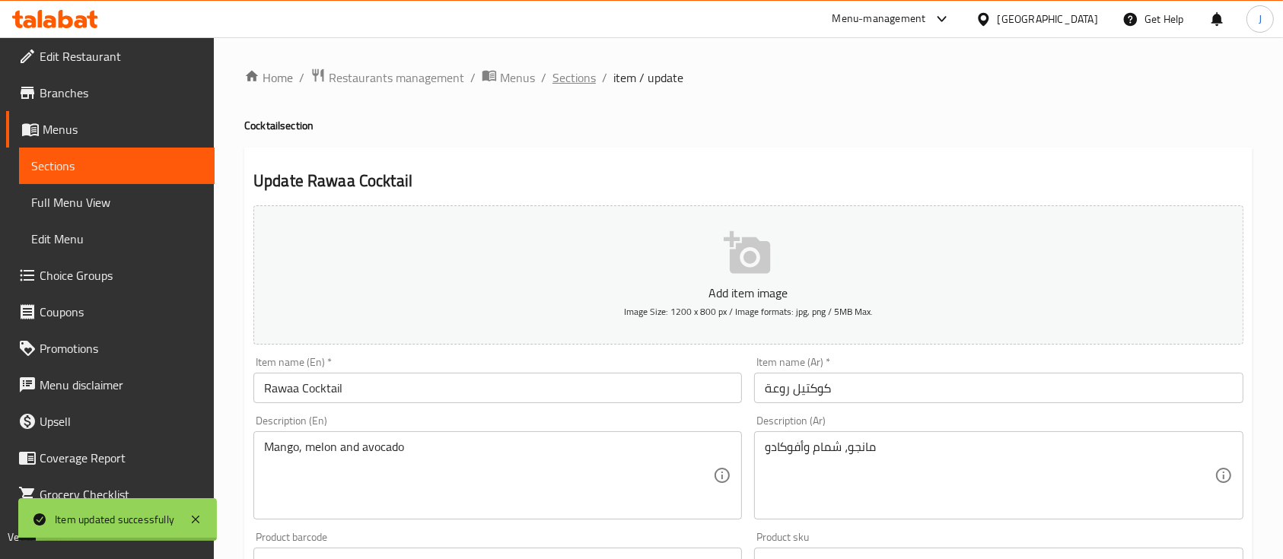
click at [578, 78] on span "Sections" at bounding box center [574, 78] width 43 height 18
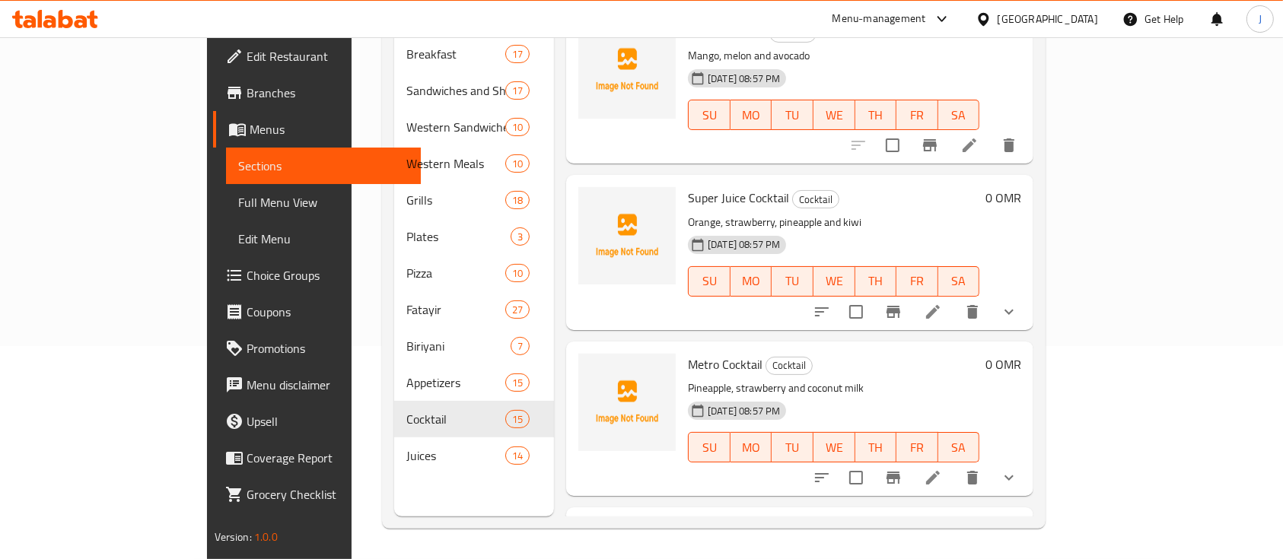
scroll to position [667, 0]
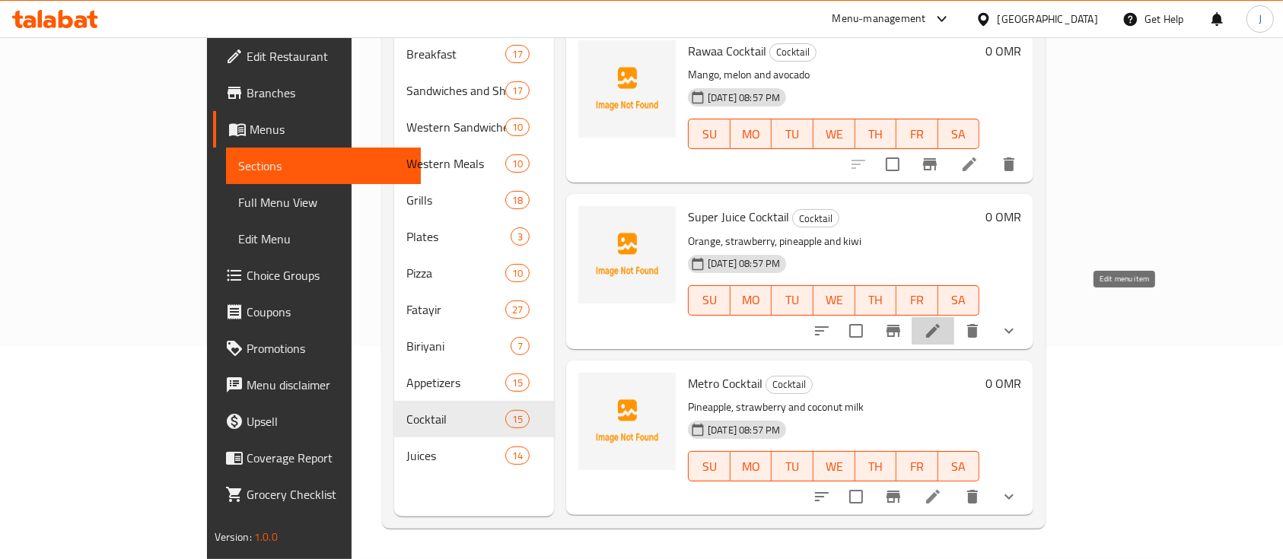
click at [942, 322] on icon at bounding box center [933, 331] width 18 height 18
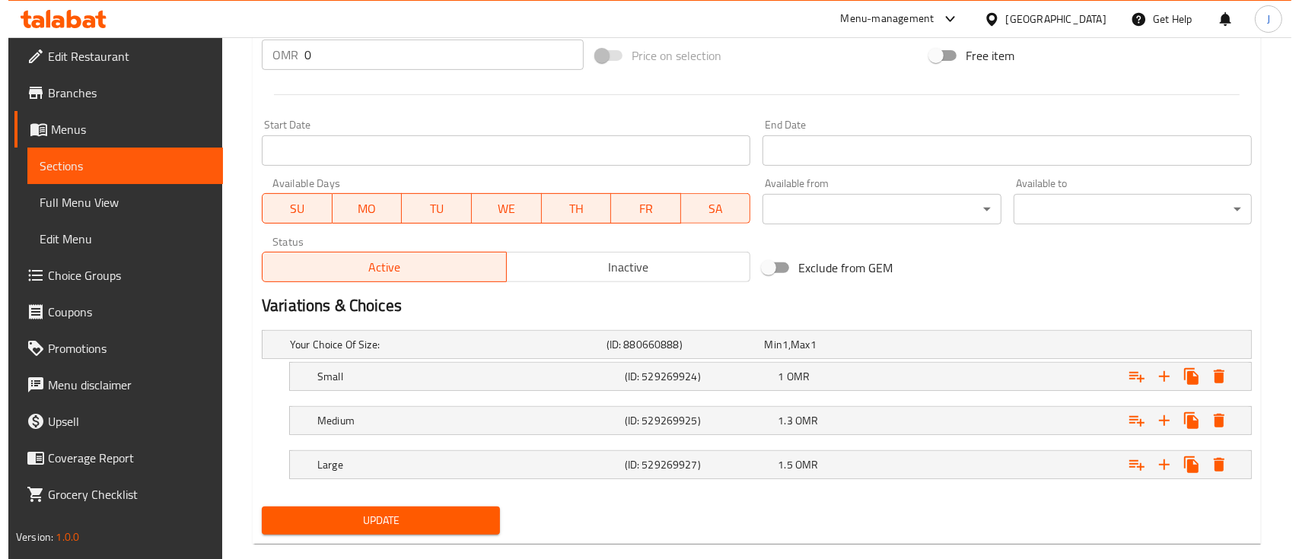
scroll to position [566, 0]
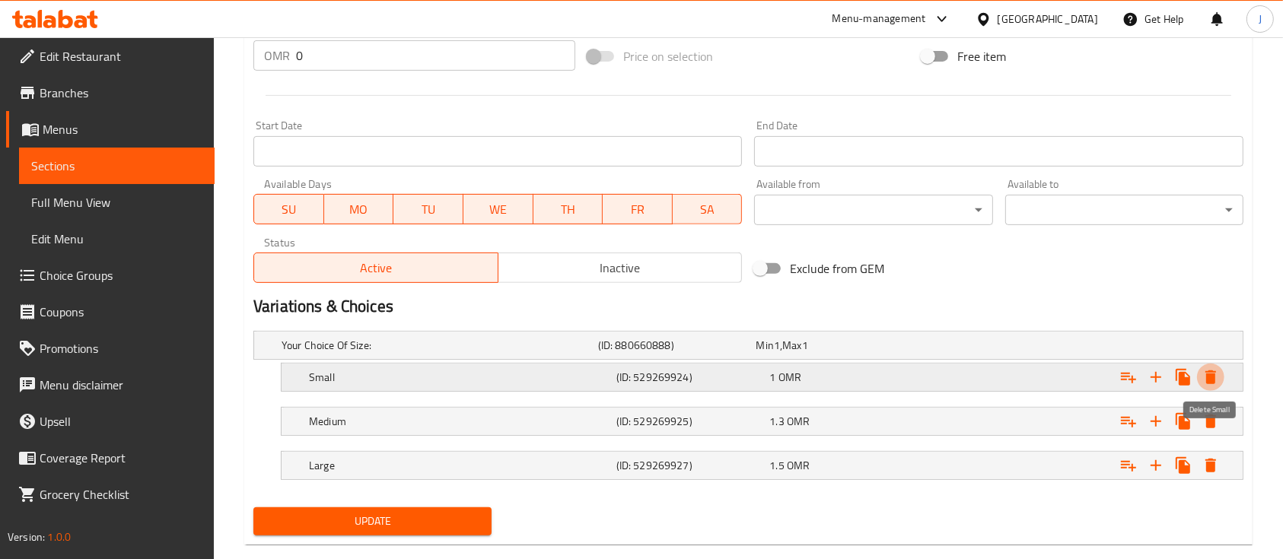
click at [1213, 381] on icon "Expand" at bounding box center [1211, 378] width 11 height 14
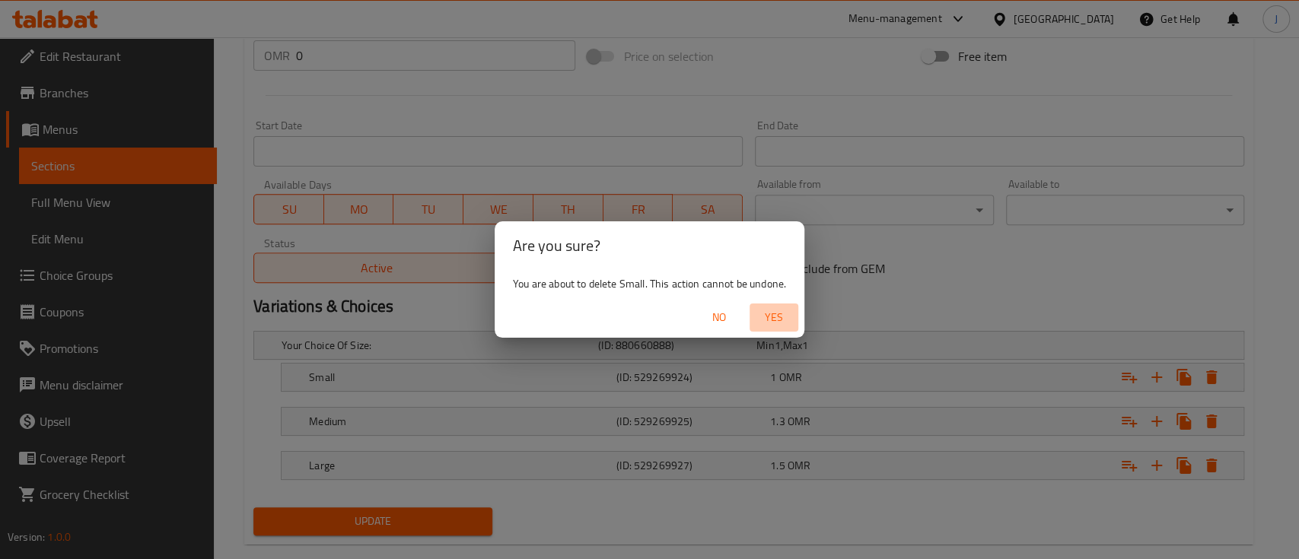
click at [782, 314] on span "Yes" at bounding box center [774, 317] width 37 height 19
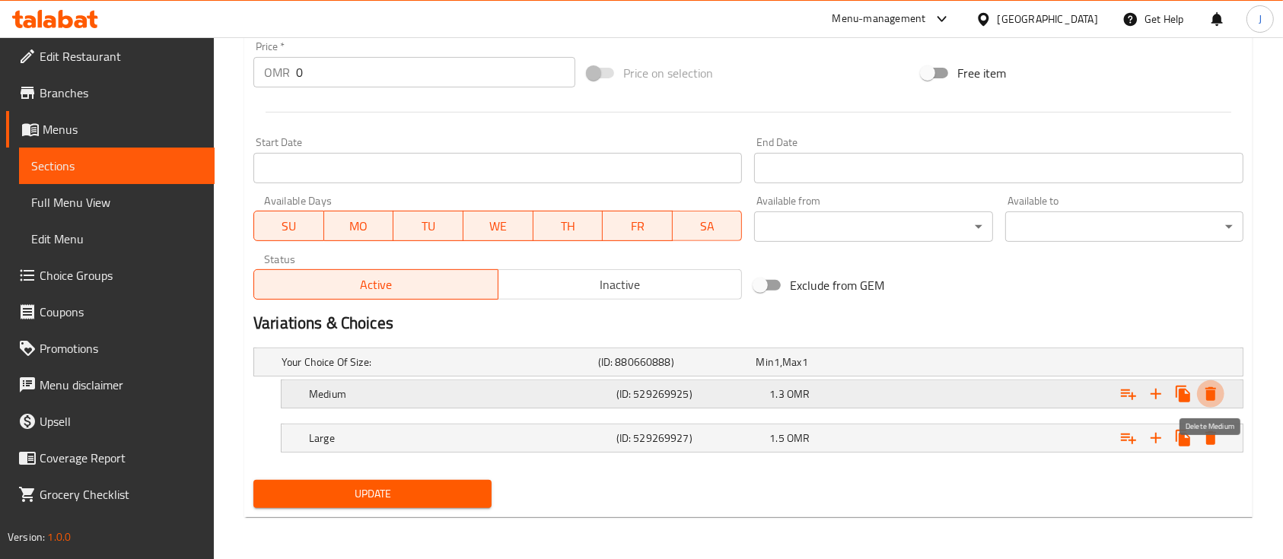
click at [1214, 397] on icon "Expand" at bounding box center [1211, 394] width 11 height 14
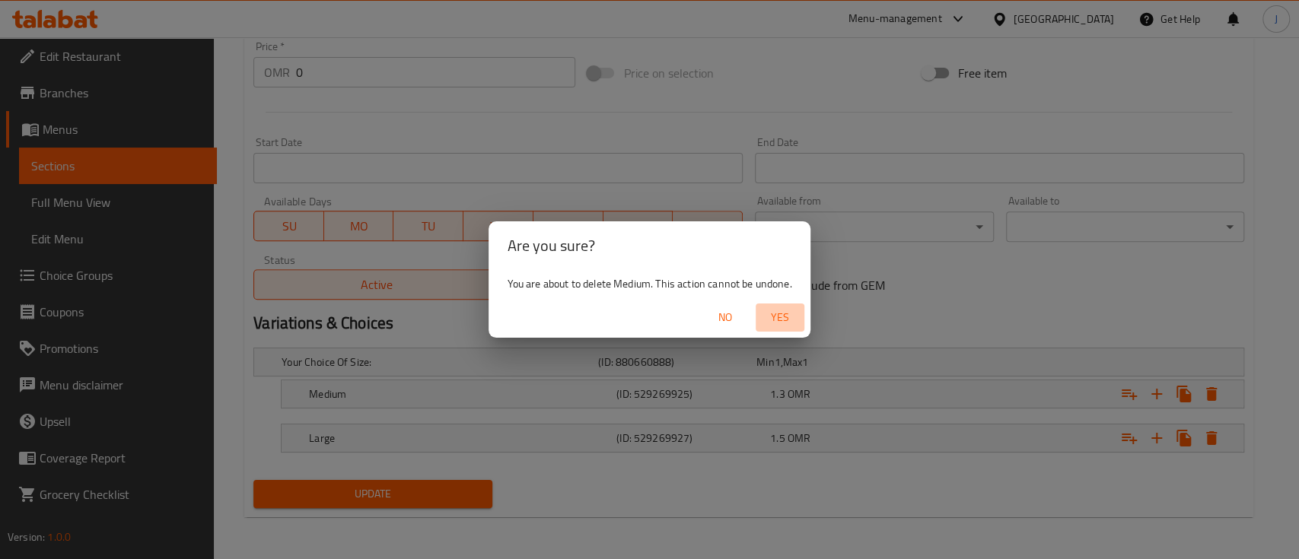
click at [778, 311] on span "Yes" at bounding box center [780, 317] width 37 height 19
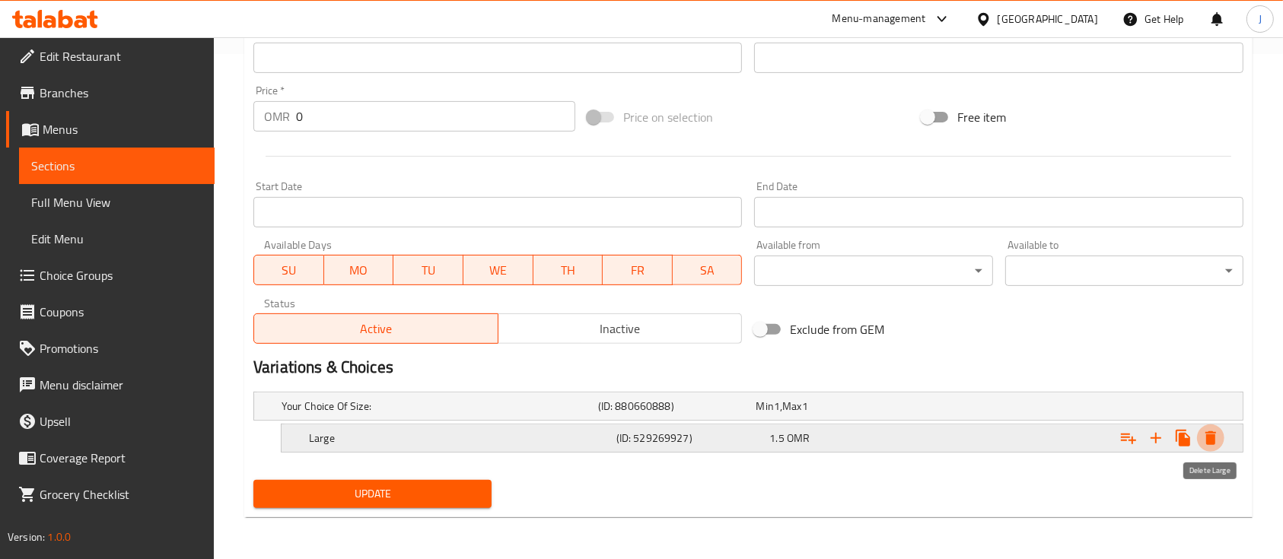
click at [1206, 435] on icon "Expand" at bounding box center [1211, 438] width 18 height 18
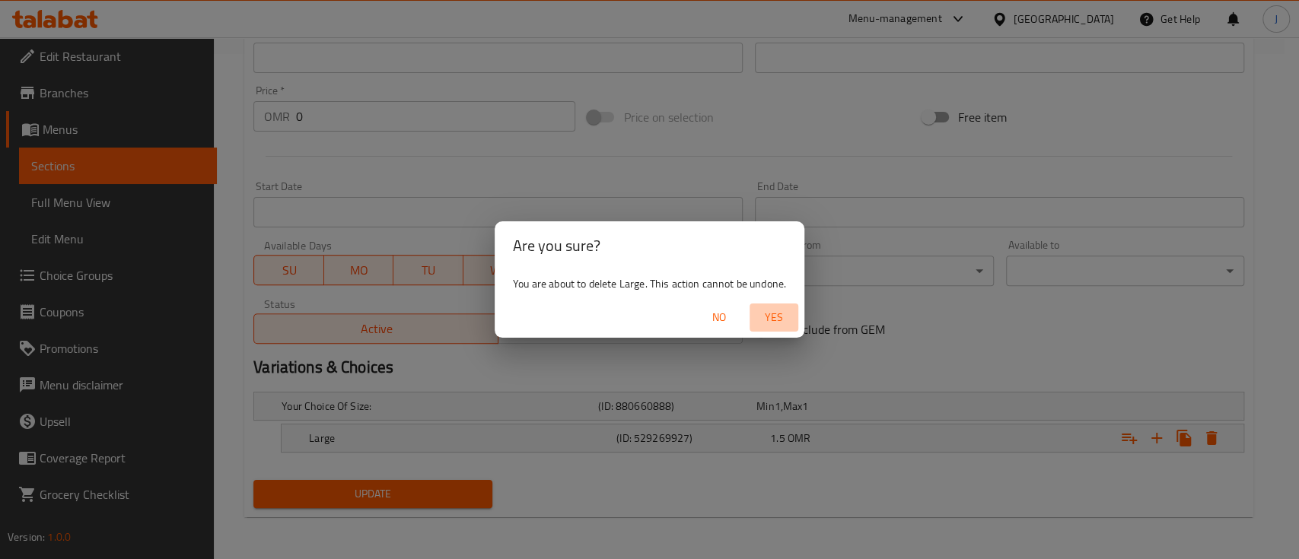
click at [769, 314] on span "Yes" at bounding box center [774, 317] width 37 height 19
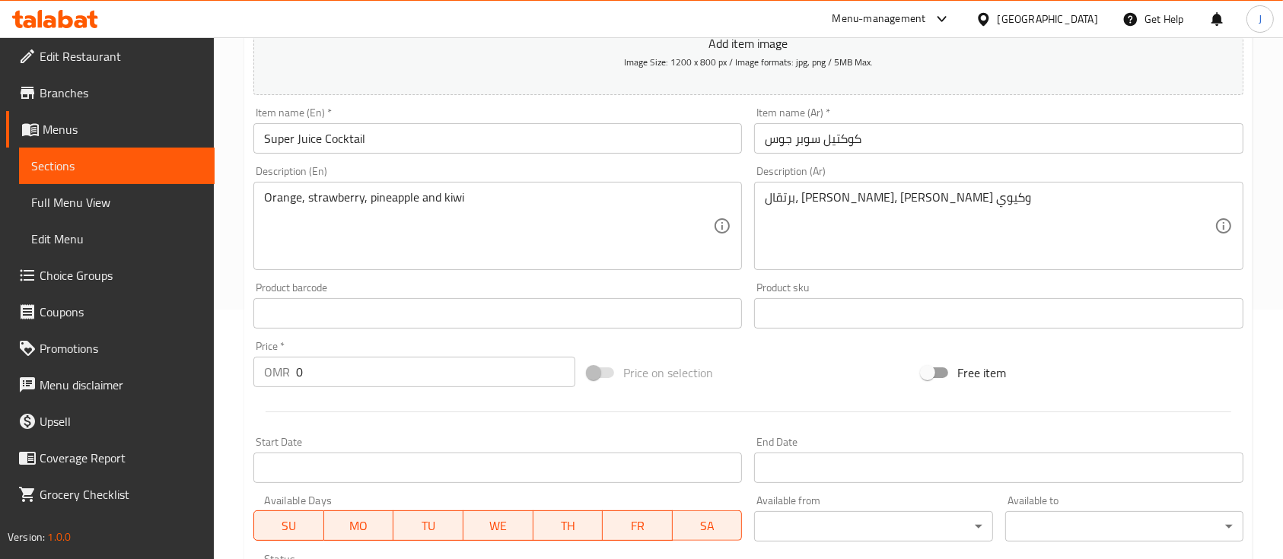
scroll to position [204, 0]
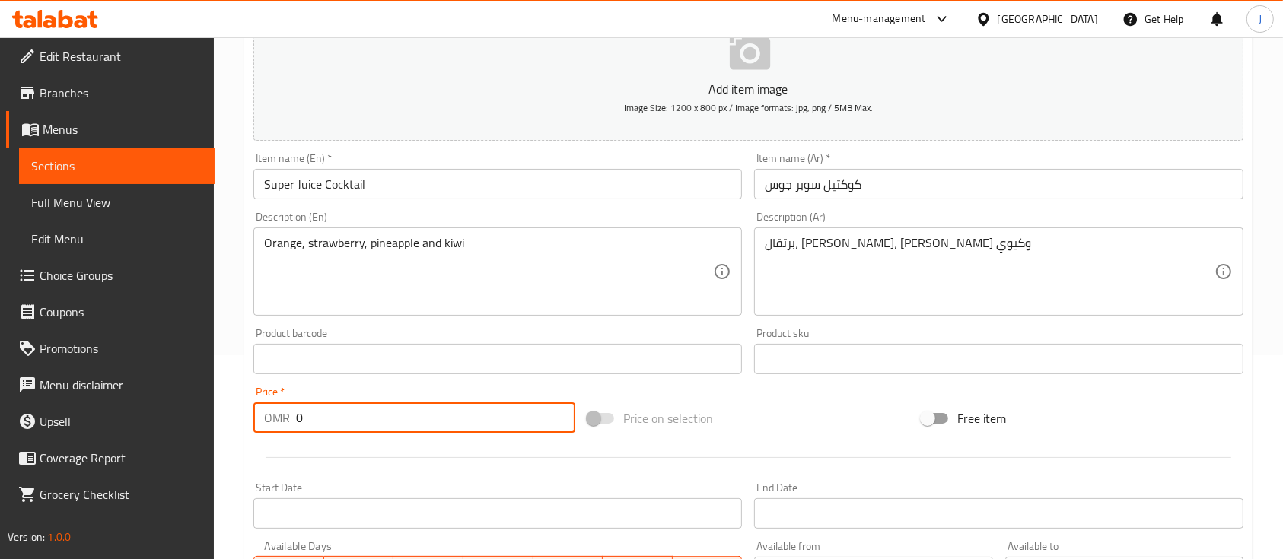
drag, startPoint x: 307, startPoint y: 411, endPoint x: 228, endPoint y: 407, distance: 78.5
click at [228, 407] on div "Home / Restaurants management / Menus / Sections / item / update Cocktail secti…" at bounding box center [748, 352] width 1069 height 1038
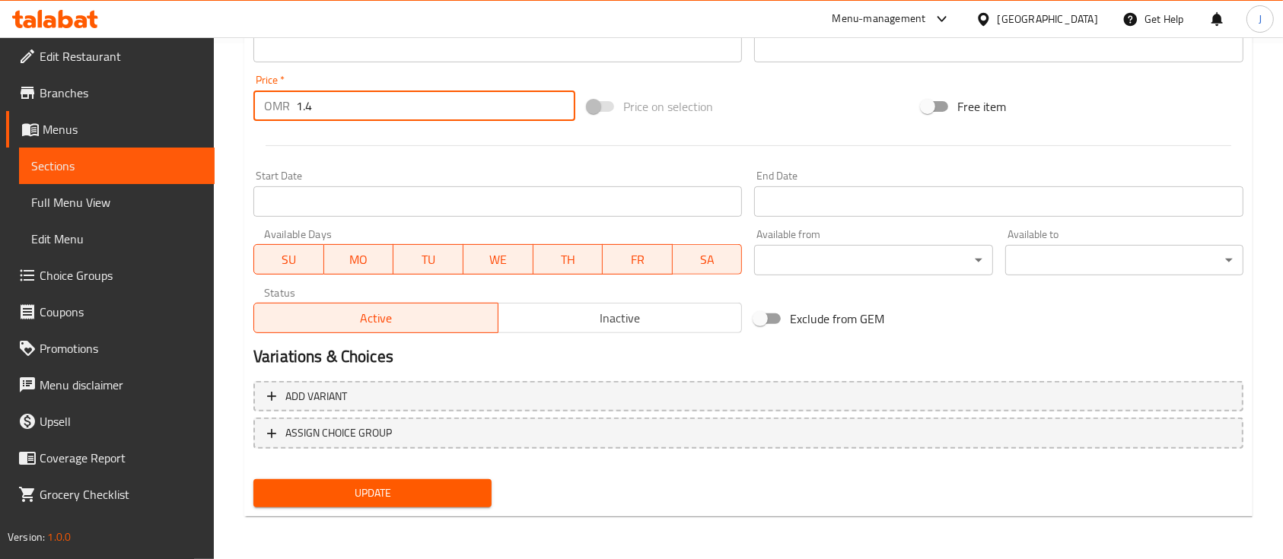
type input "1.4"
click at [417, 487] on span "Update" at bounding box center [373, 493] width 214 height 19
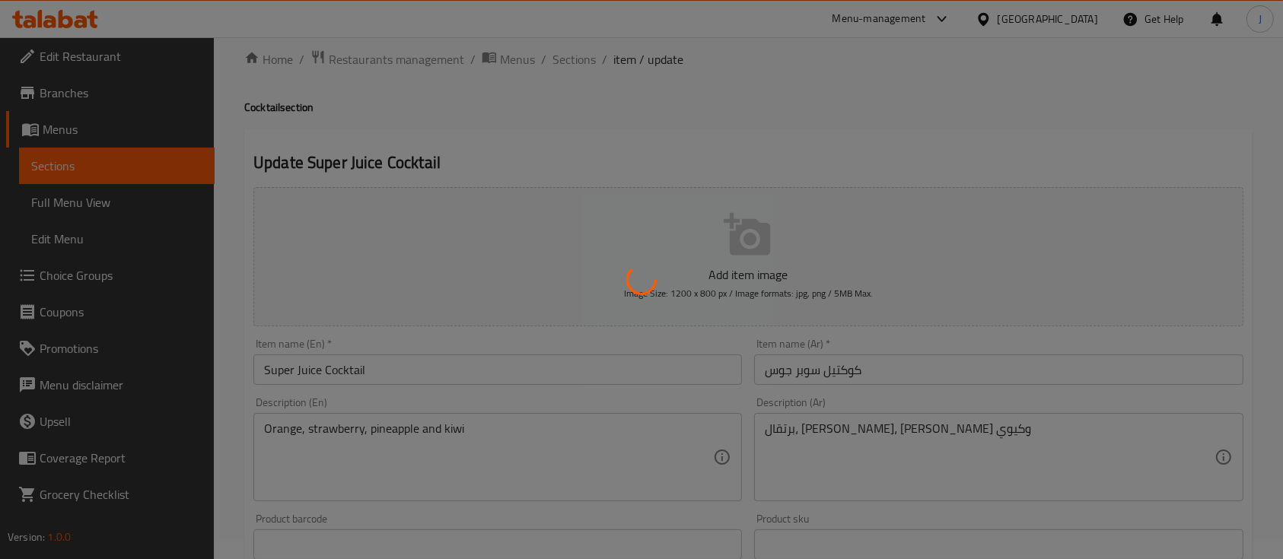
scroll to position [0, 0]
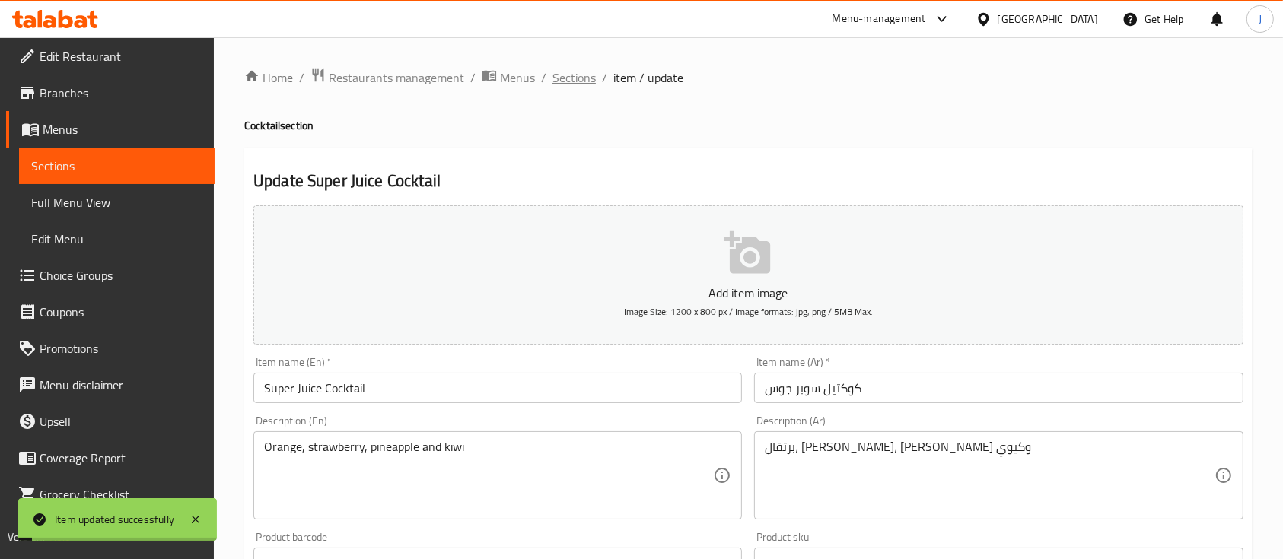
click at [575, 85] on span "Sections" at bounding box center [574, 78] width 43 height 18
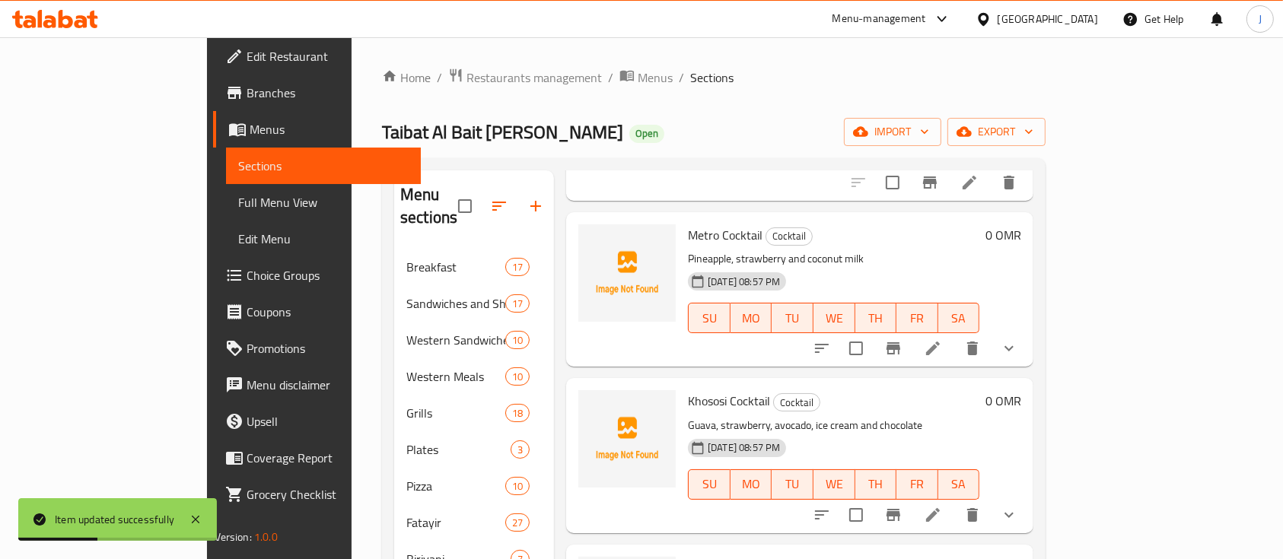
scroll to position [1029, 0]
click at [942, 339] on icon at bounding box center [933, 348] width 18 height 18
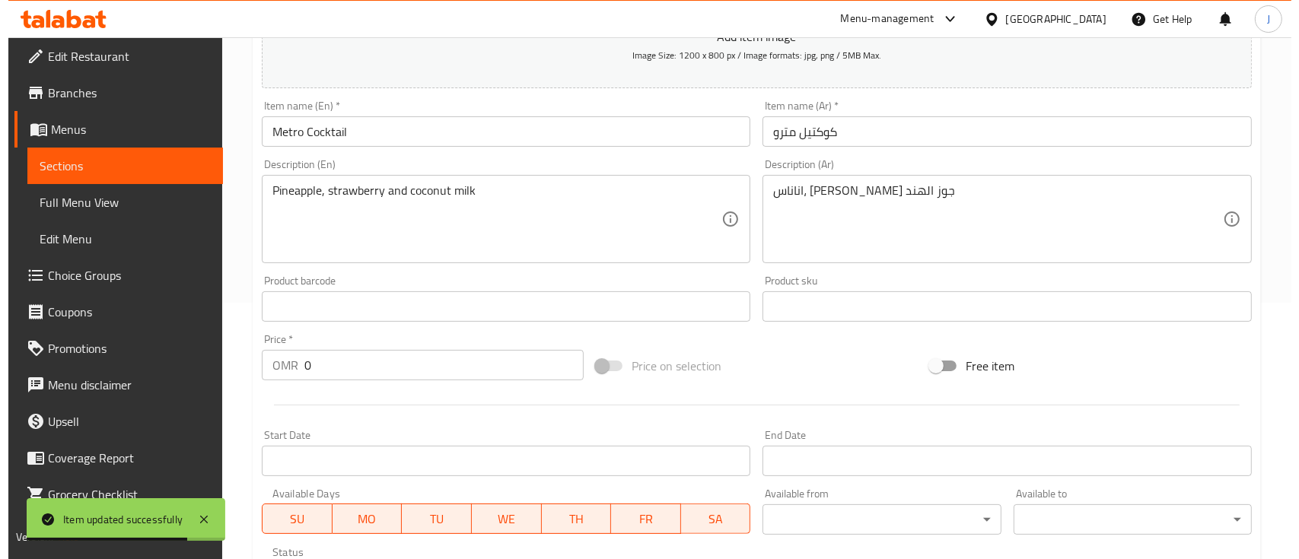
scroll to position [594, 0]
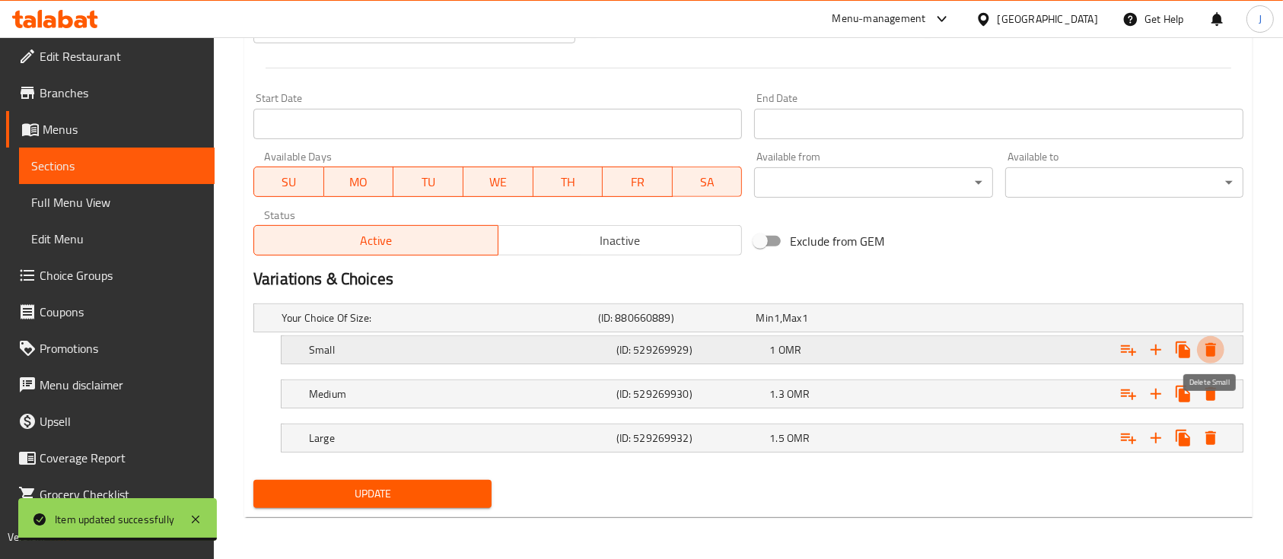
click at [1206, 352] on icon "Expand" at bounding box center [1211, 350] width 18 height 18
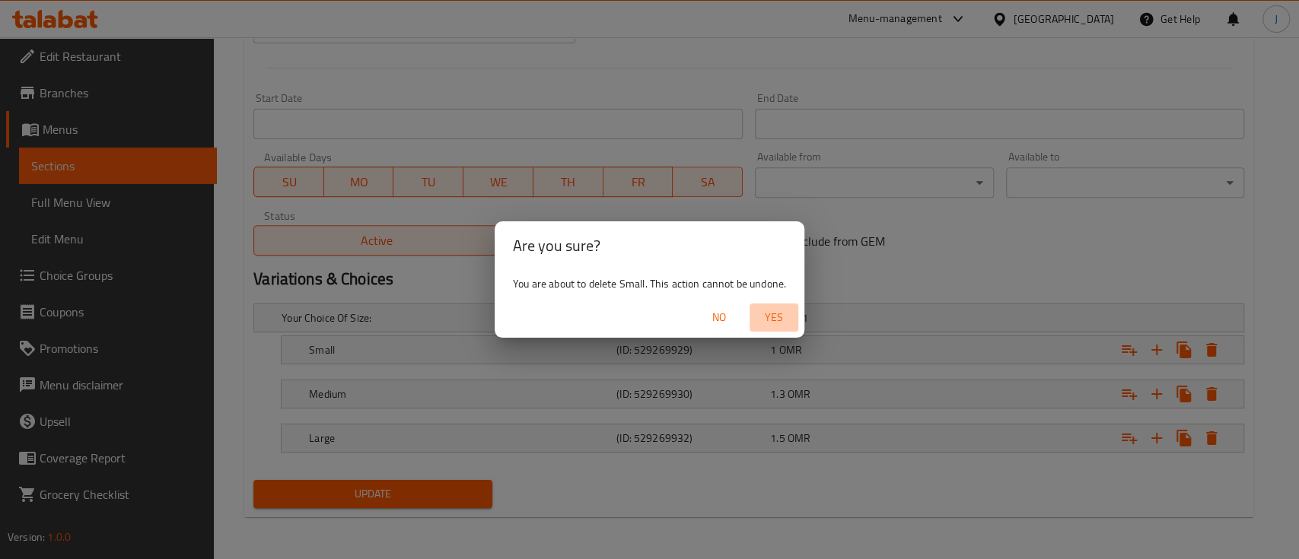
click at [781, 314] on span "Yes" at bounding box center [774, 317] width 37 height 19
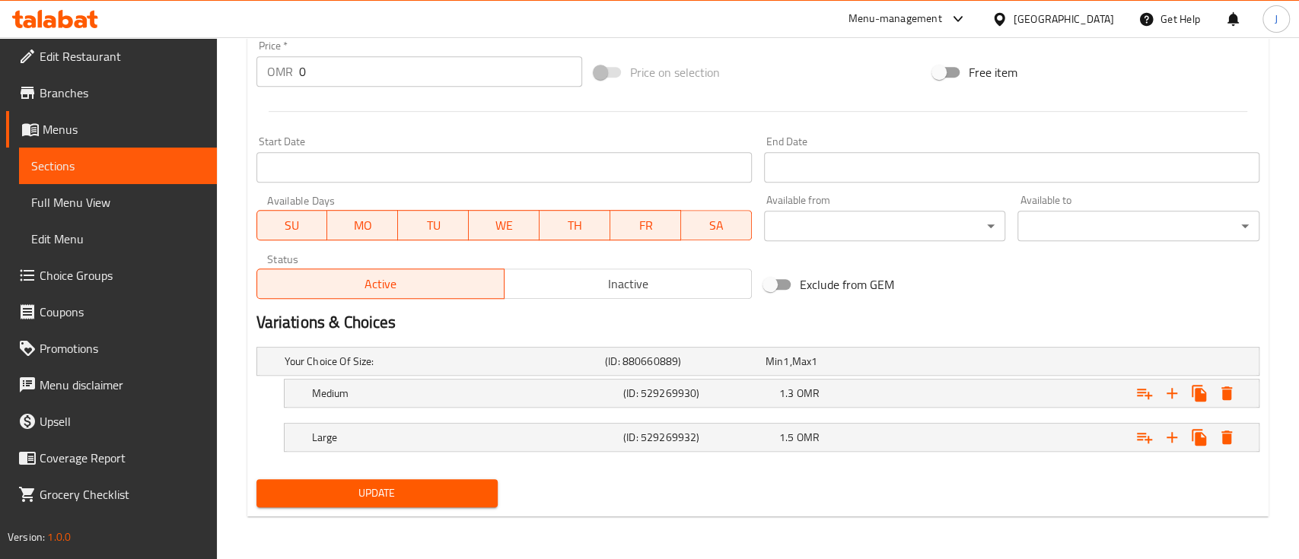
scroll to position [550, 0]
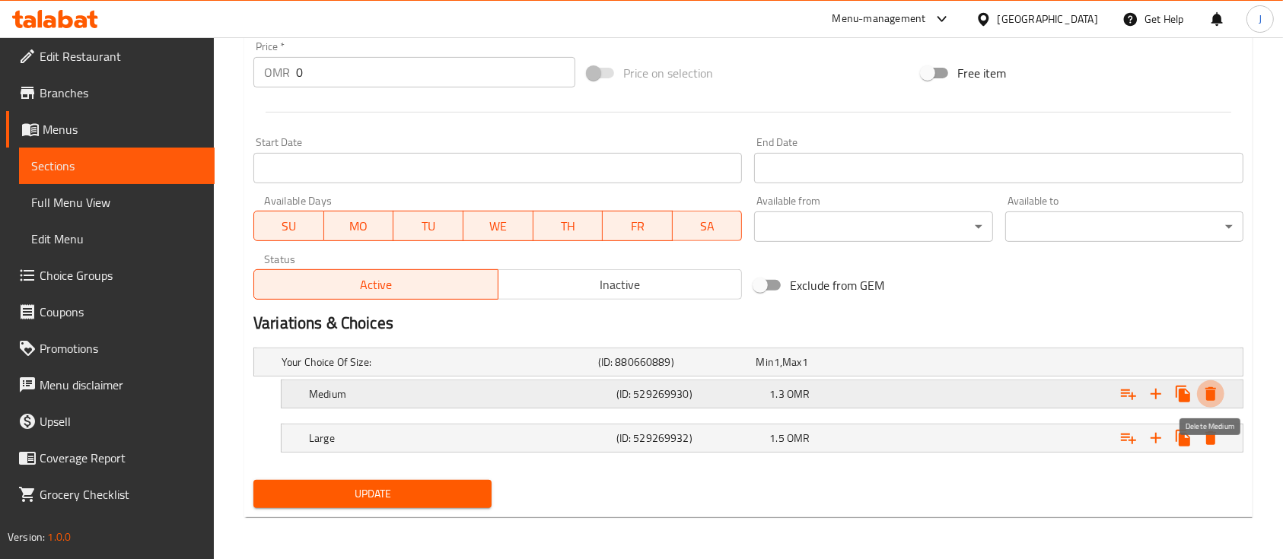
click at [1219, 394] on icon "Expand" at bounding box center [1211, 394] width 18 height 18
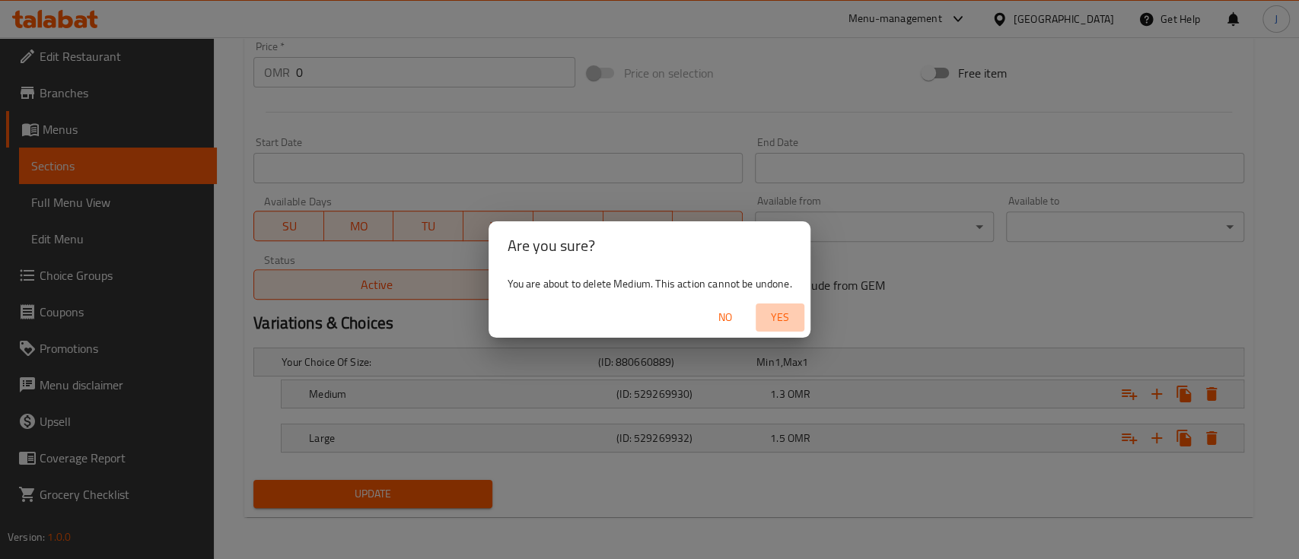
click at [784, 320] on span "Yes" at bounding box center [780, 317] width 37 height 19
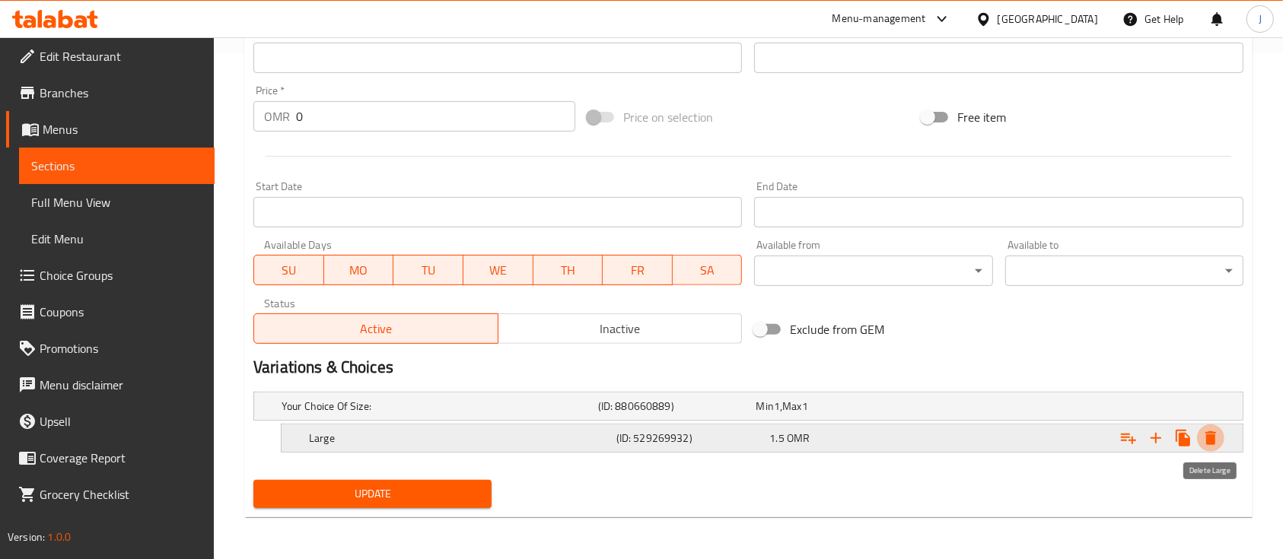
click at [1206, 435] on icon "Expand" at bounding box center [1211, 438] width 18 height 18
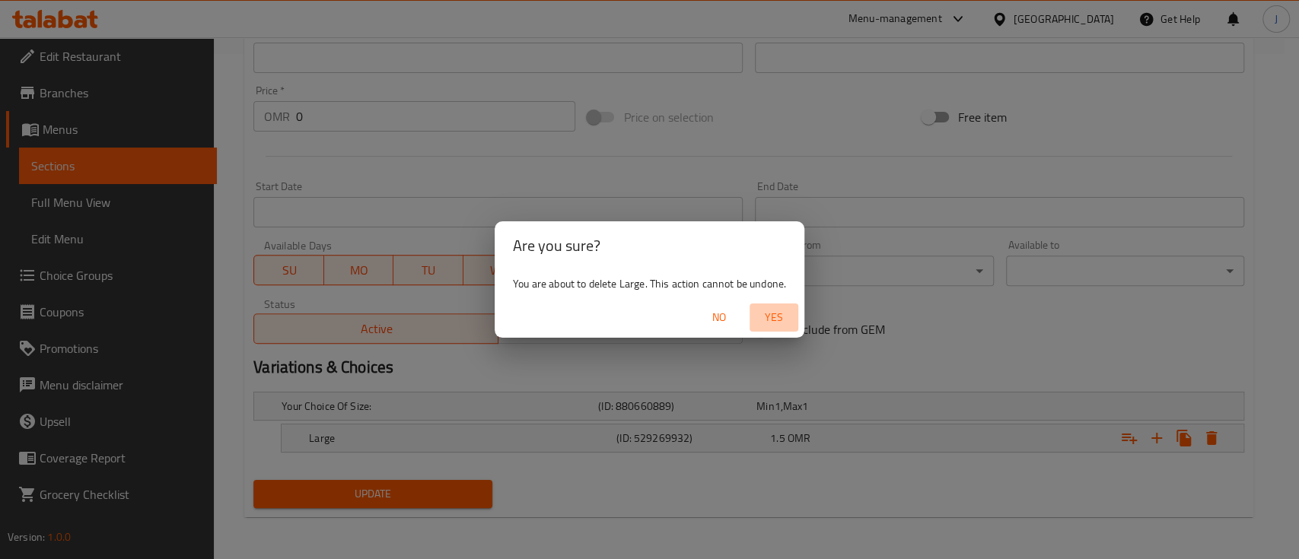
click at [774, 319] on span "Yes" at bounding box center [774, 317] width 37 height 19
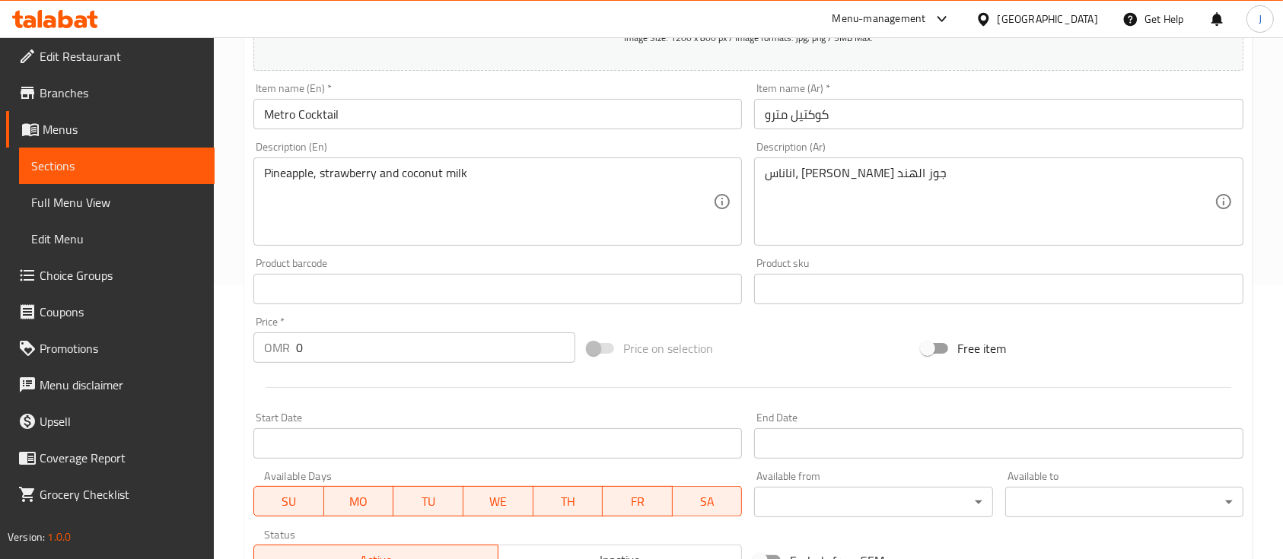
scroll to position [271, 0]
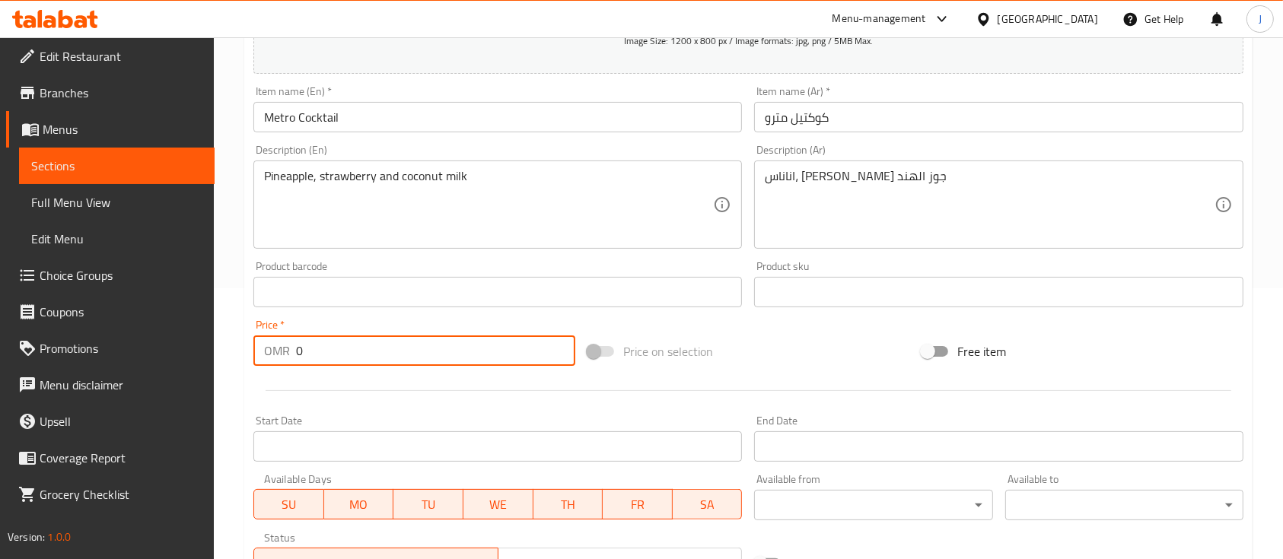
drag, startPoint x: 317, startPoint y: 342, endPoint x: 248, endPoint y: 344, distance: 69.3
click at [248, 344] on div "Price   * OMR 0 Price *" at bounding box center [414, 343] width 334 height 59
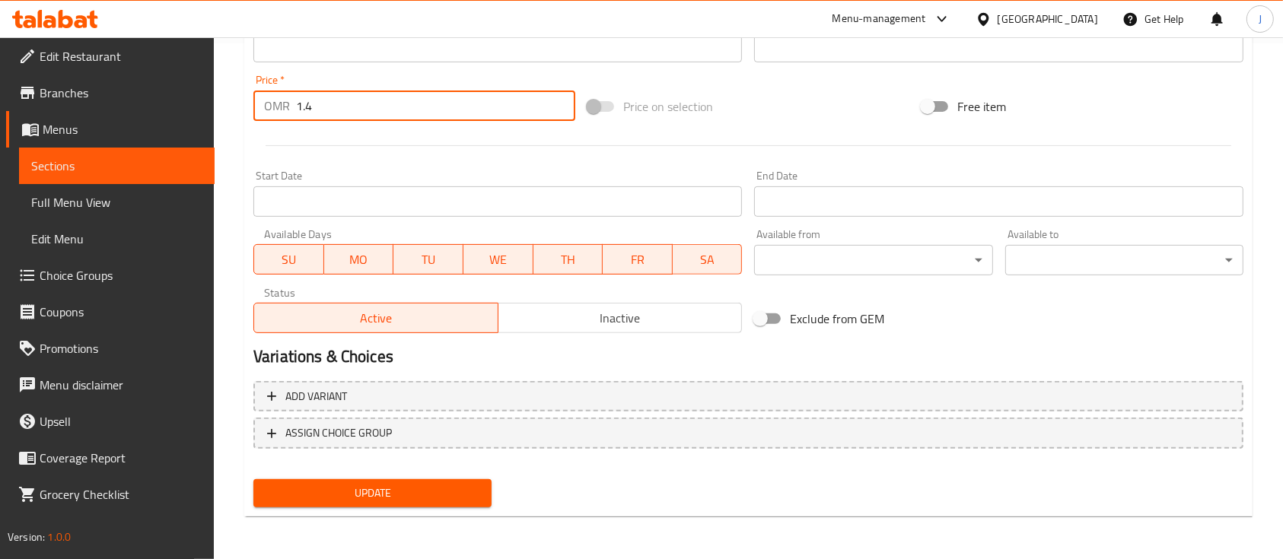
type input "1.4"
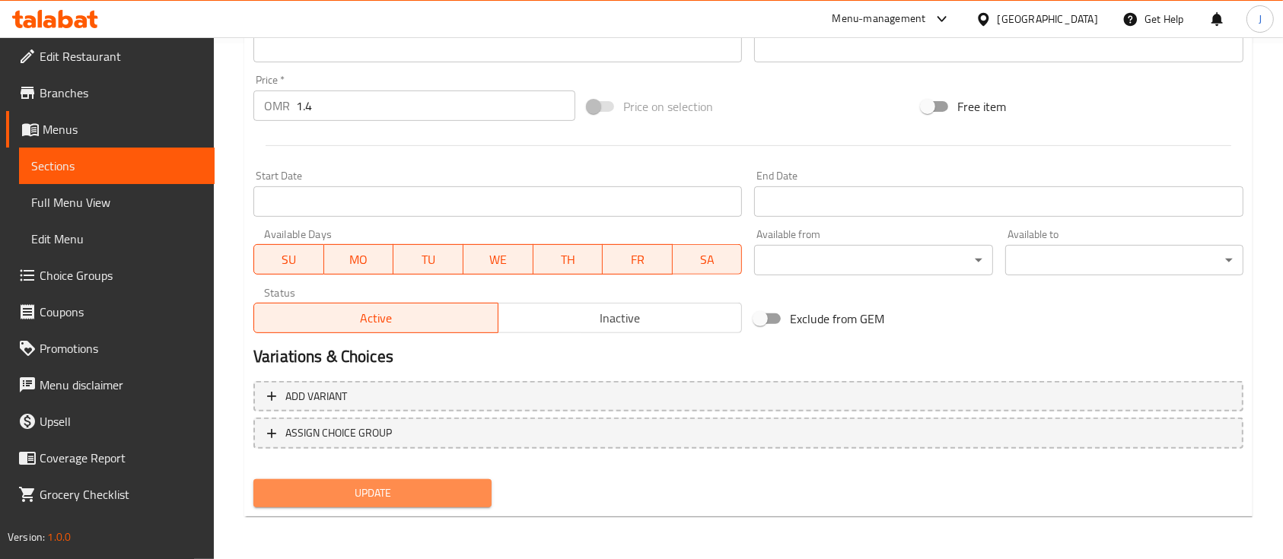
click at [370, 490] on span "Update" at bounding box center [373, 493] width 214 height 19
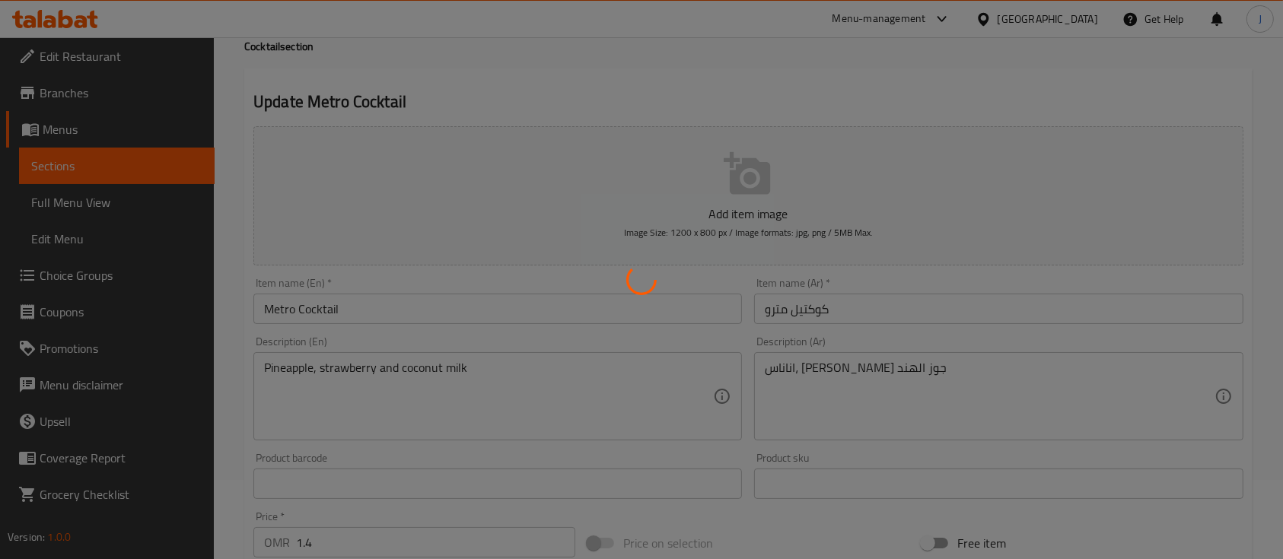
scroll to position [0, 0]
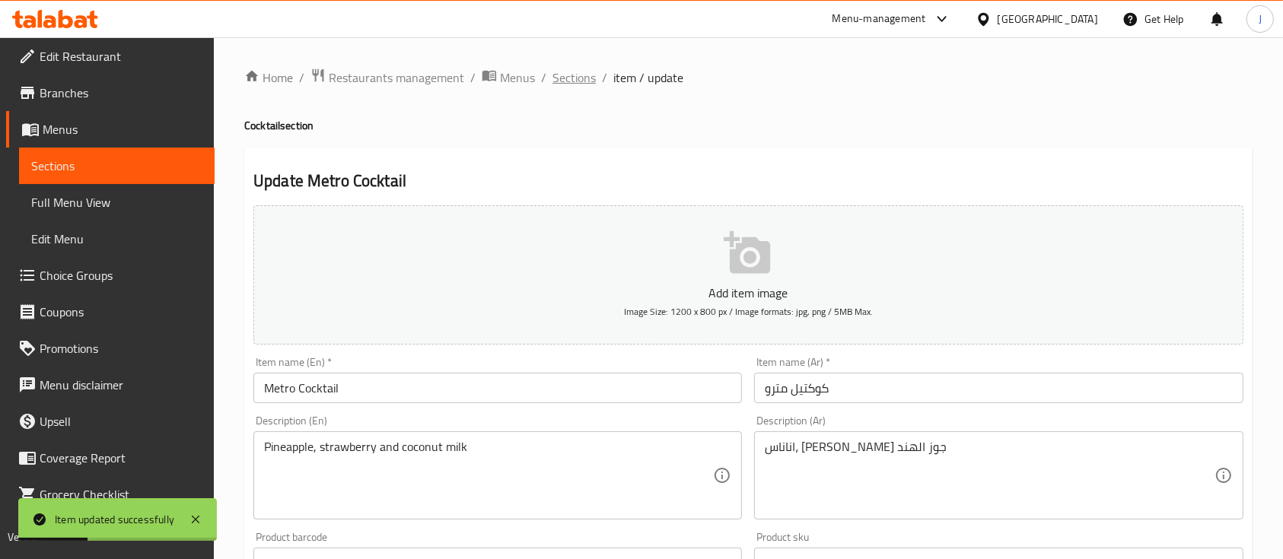
click at [577, 76] on span "Sections" at bounding box center [574, 78] width 43 height 18
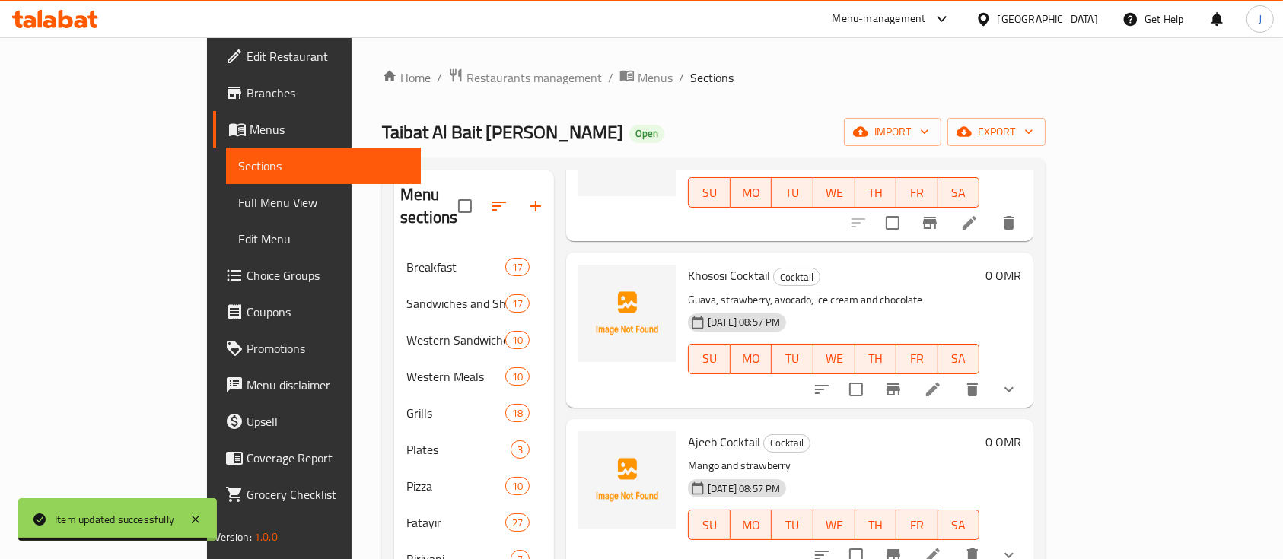
scroll to position [1156, 0]
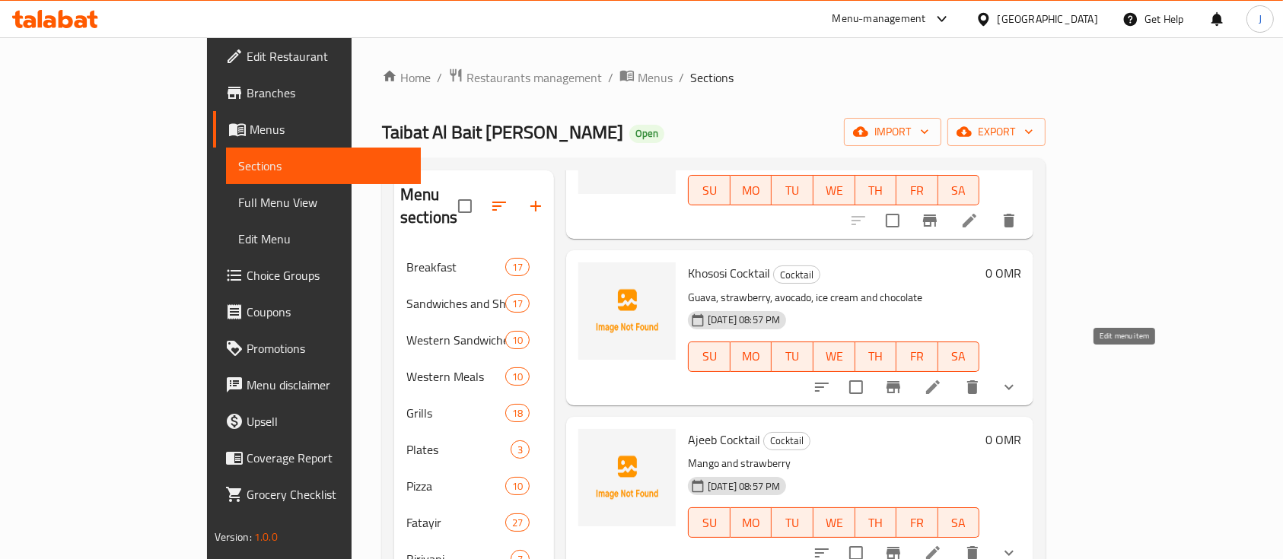
click at [942, 378] on icon at bounding box center [933, 387] width 18 height 18
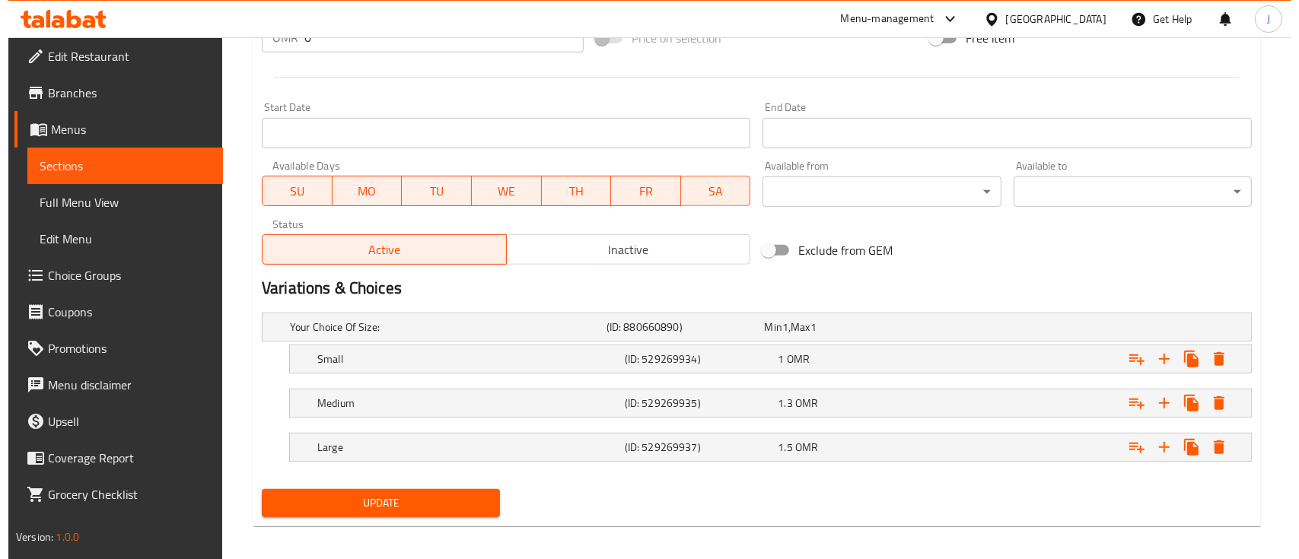
scroll to position [594, 0]
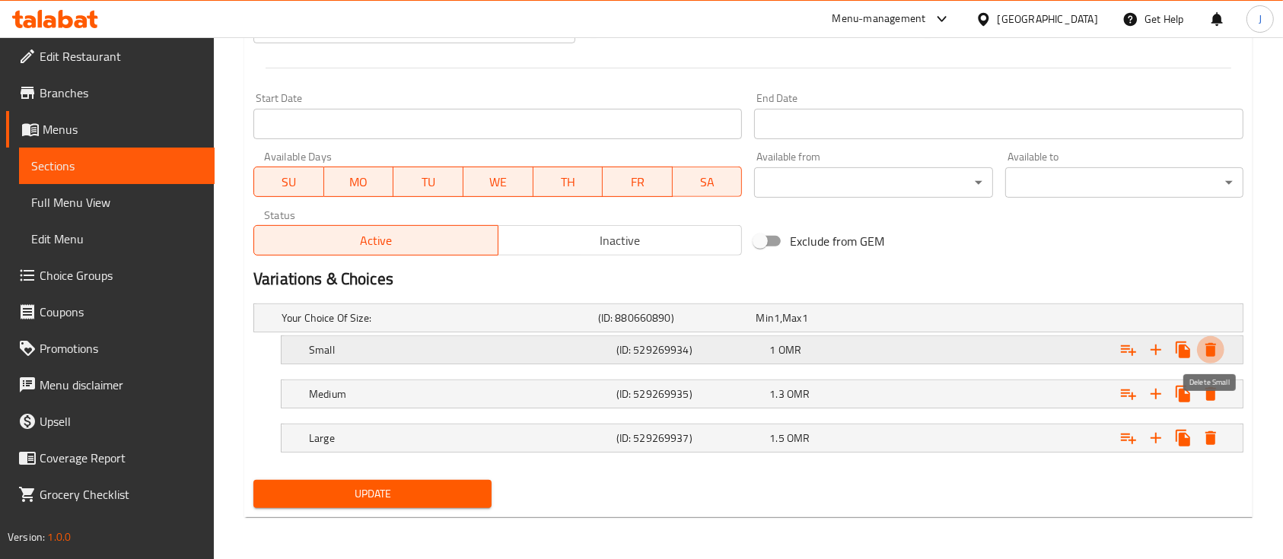
click at [1213, 347] on icon "Expand" at bounding box center [1211, 350] width 11 height 14
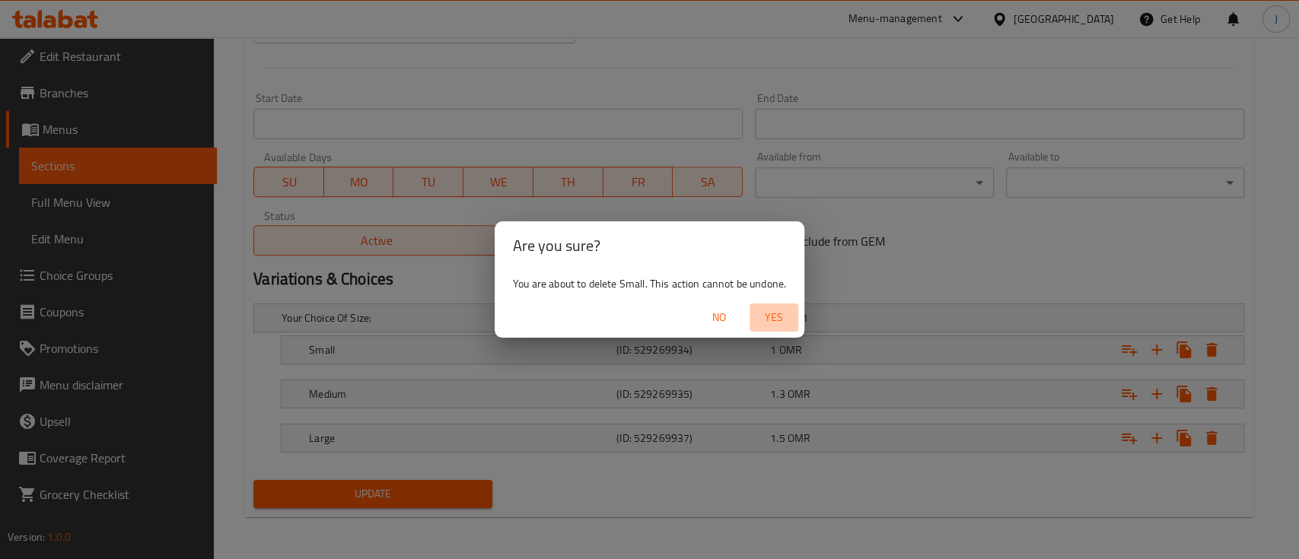
click at [776, 316] on span "Yes" at bounding box center [774, 317] width 37 height 19
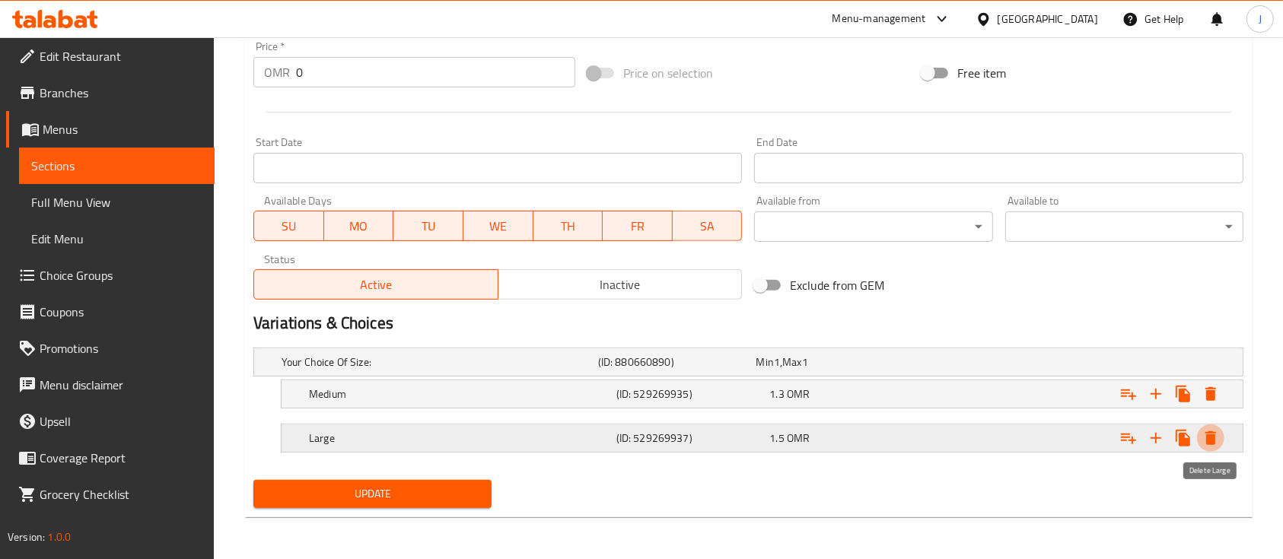
click at [1208, 438] on icon "Expand" at bounding box center [1211, 439] width 11 height 14
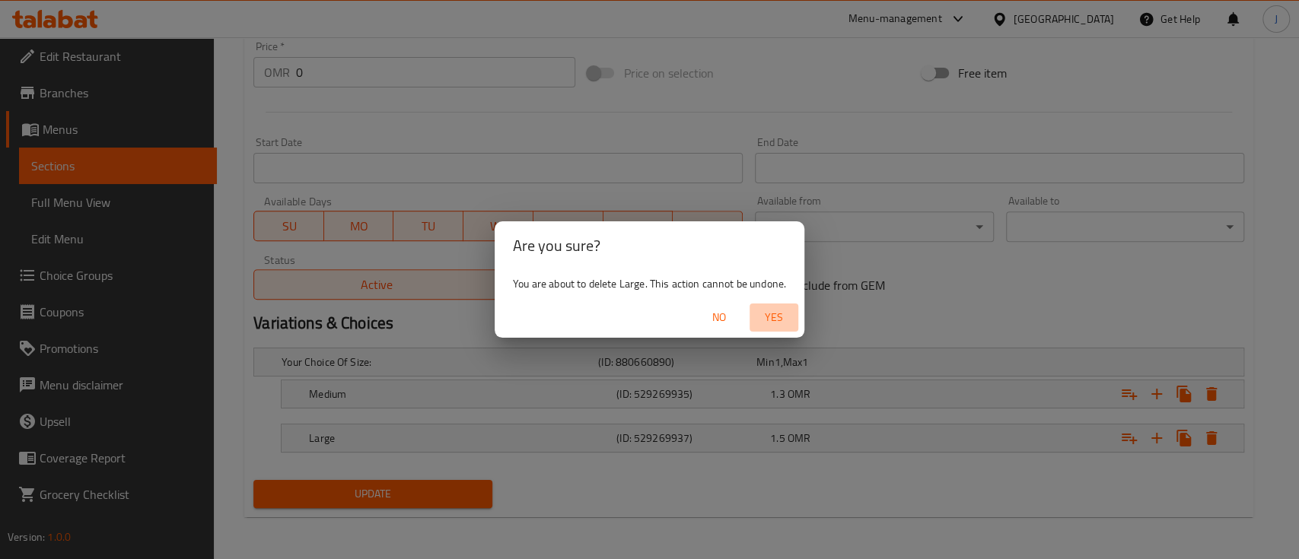
click at [774, 316] on span "Yes" at bounding box center [774, 317] width 37 height 19
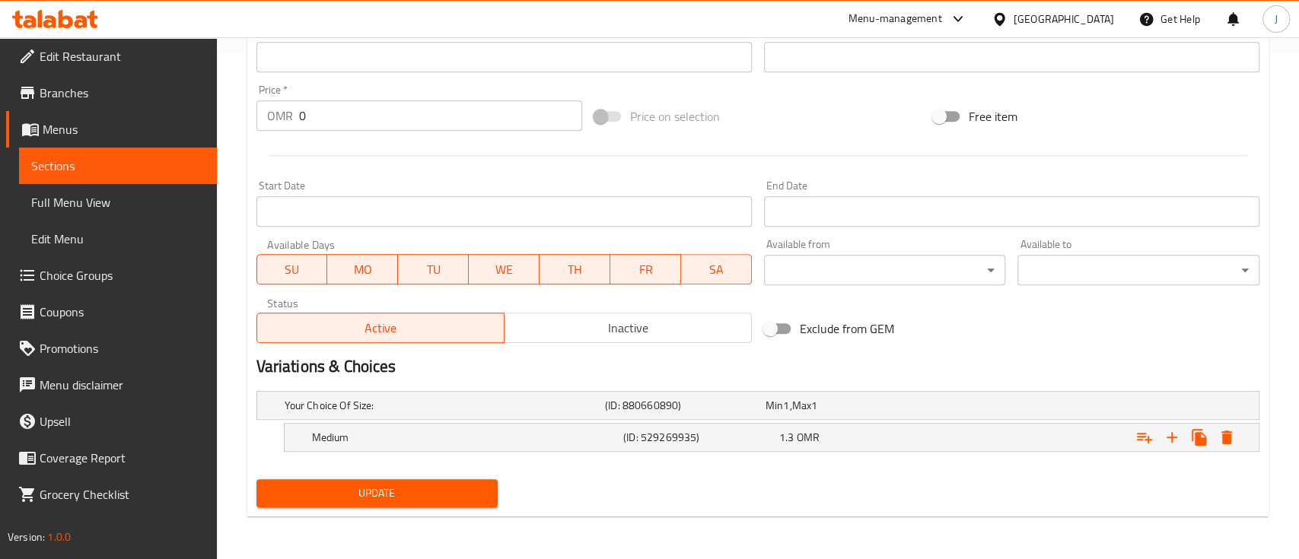
scroll to position [505, 0]
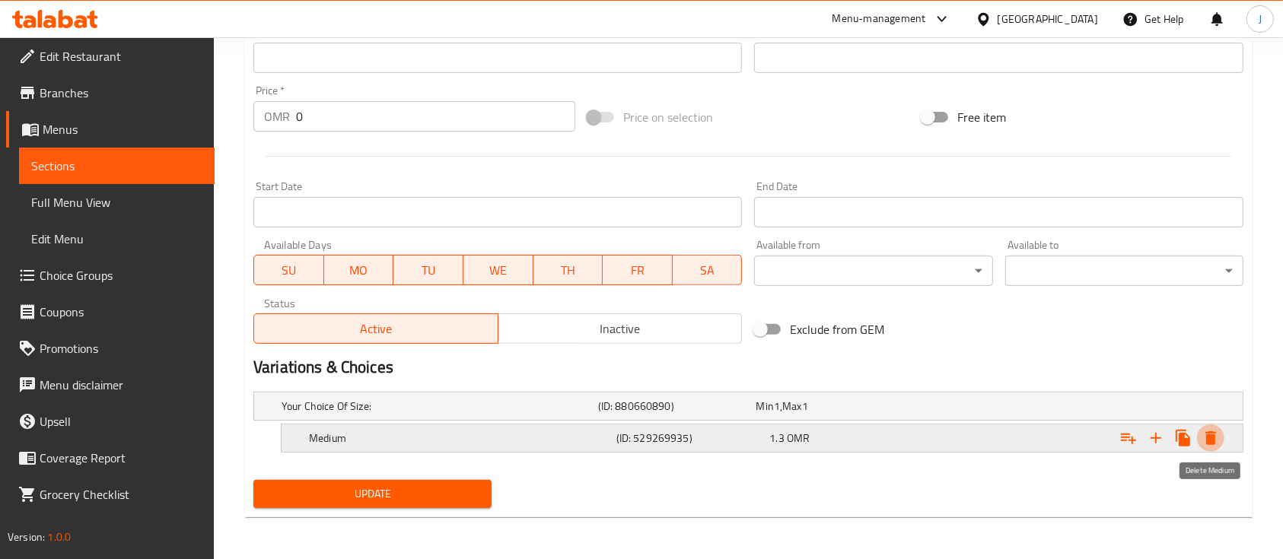
click at [1209, 436] on icon "Expand" at bounding box center [1211, 439] width 11 height 14
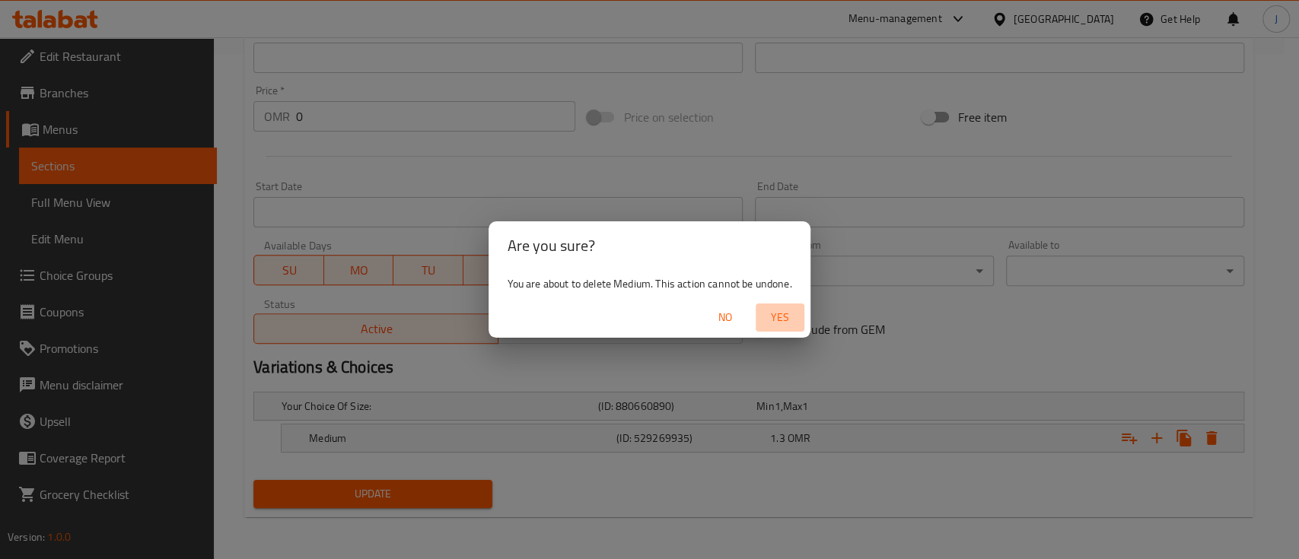
click at [784, 318] on span "Yes" at bounding box center [780, 317] width 37 height 19
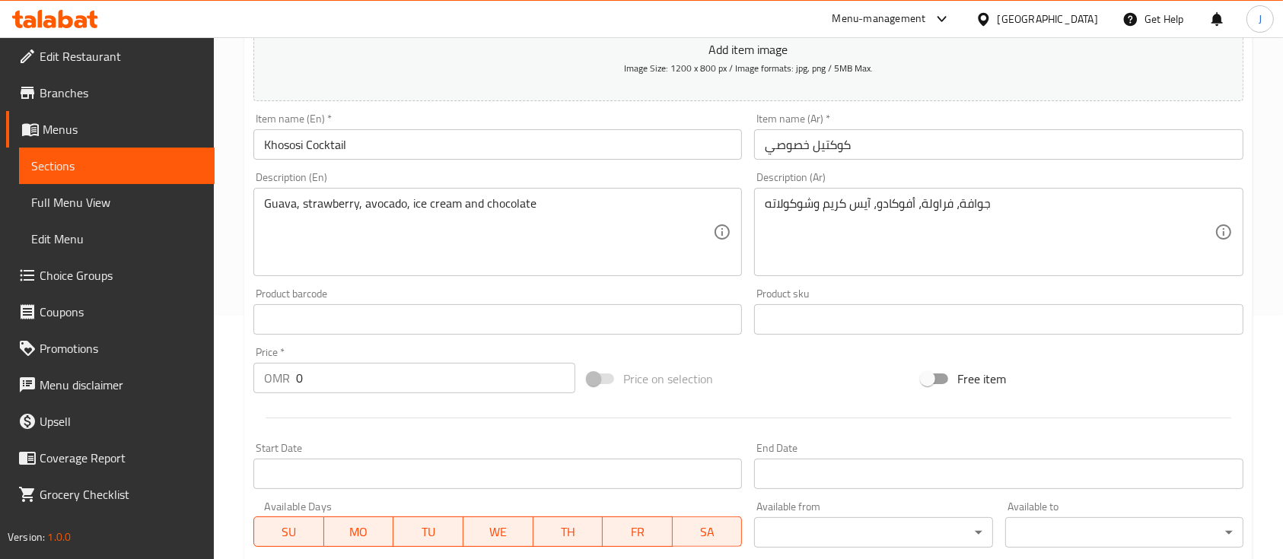
scroll to position [233, 0]
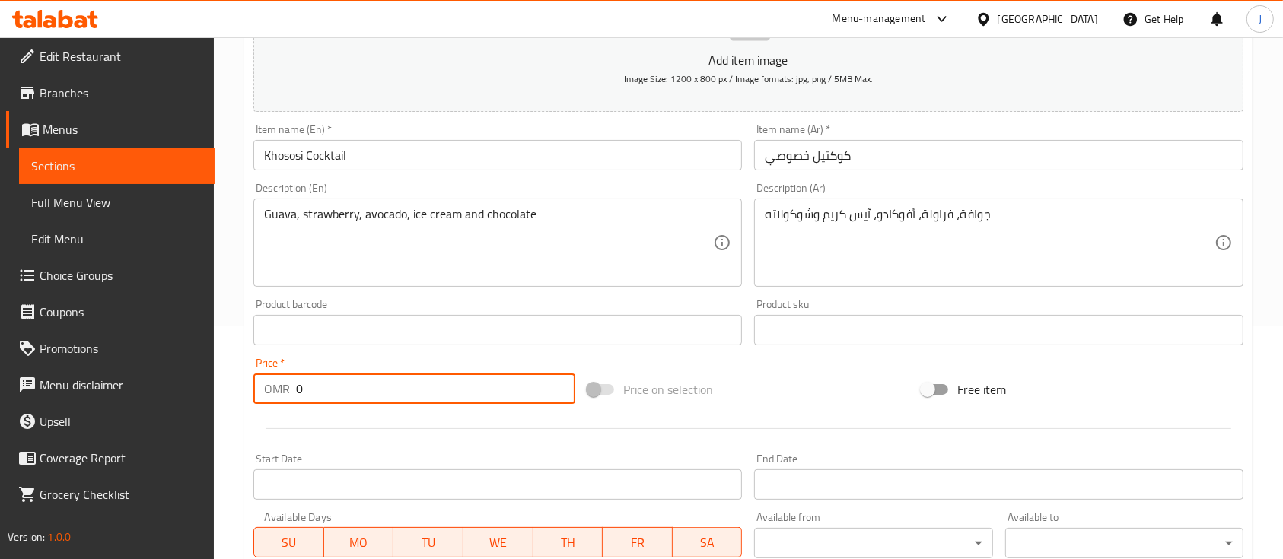
drag, startPoint x: 348, startPoint y: 378, endPoint x: 188, endPoint y: 377, distance: 159.8
click at [188, 377] on div "Edit Restaurant Branches Menus Sections Full Menu View Edit Menu Choice Groups …" at bounding box center [641, 323] width 1283 height 1038
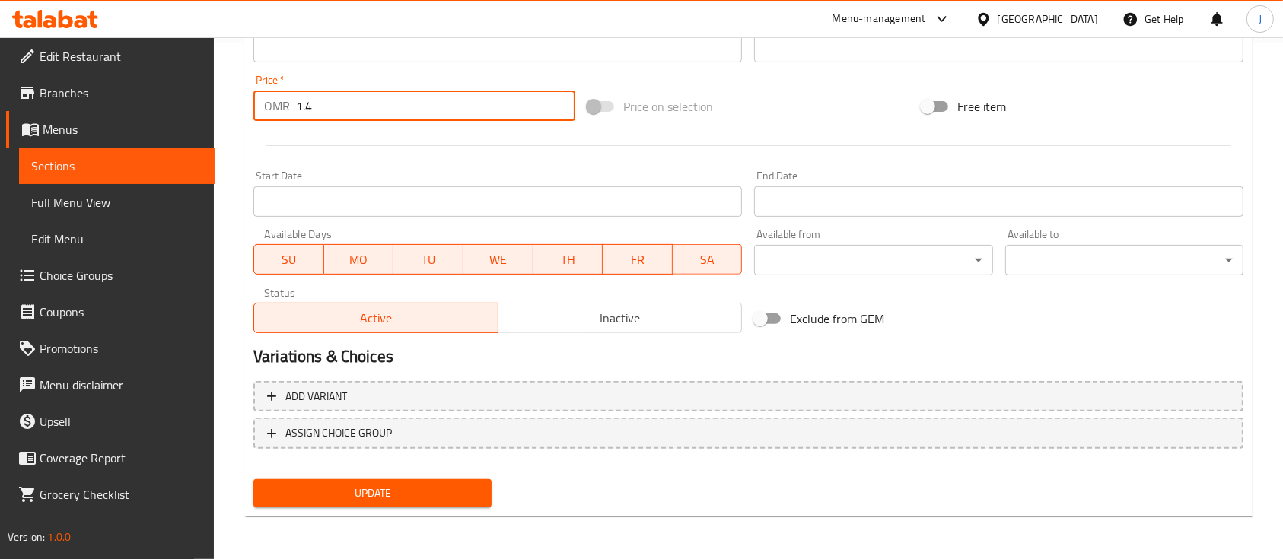
type input "1.4"
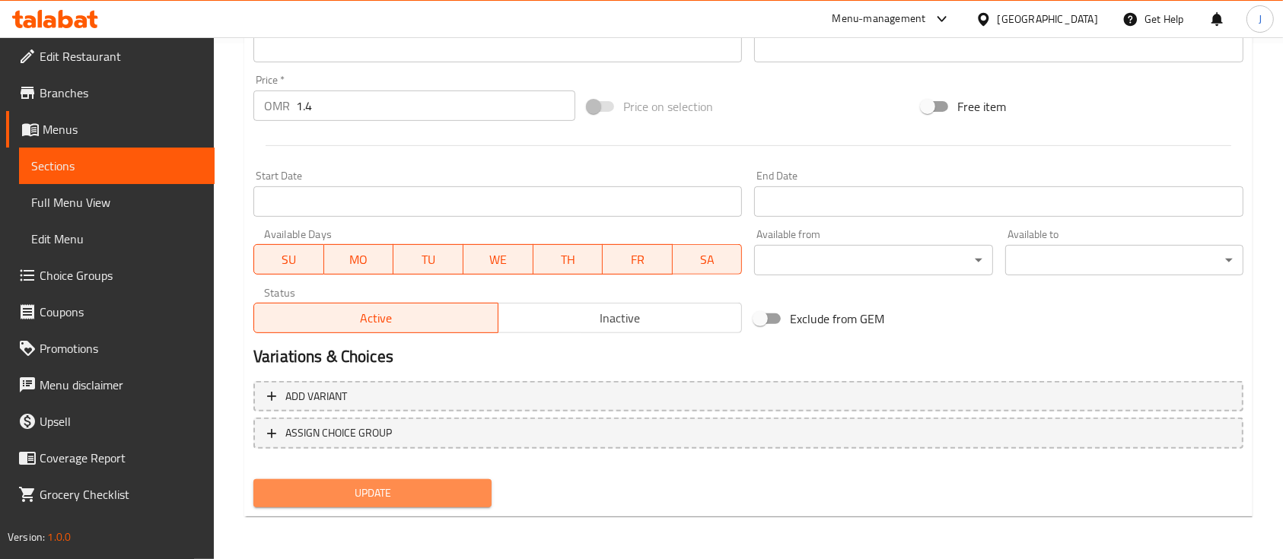
click at [368, 490] on span "Update" at bounding box center [373, 493] width 214 height 19
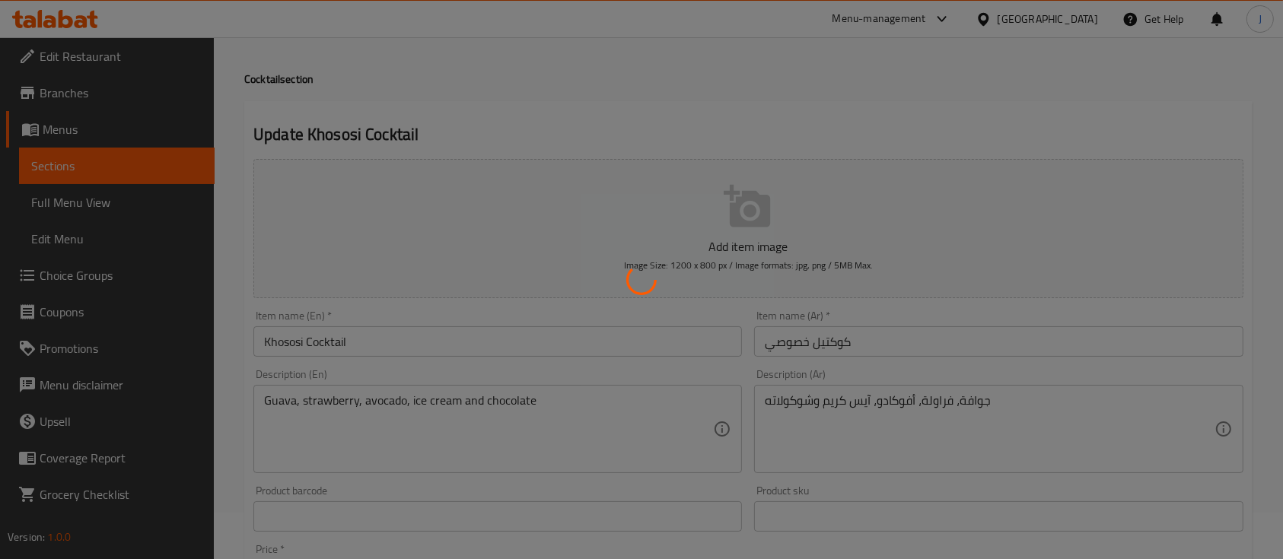
scroll to position [0, 0]
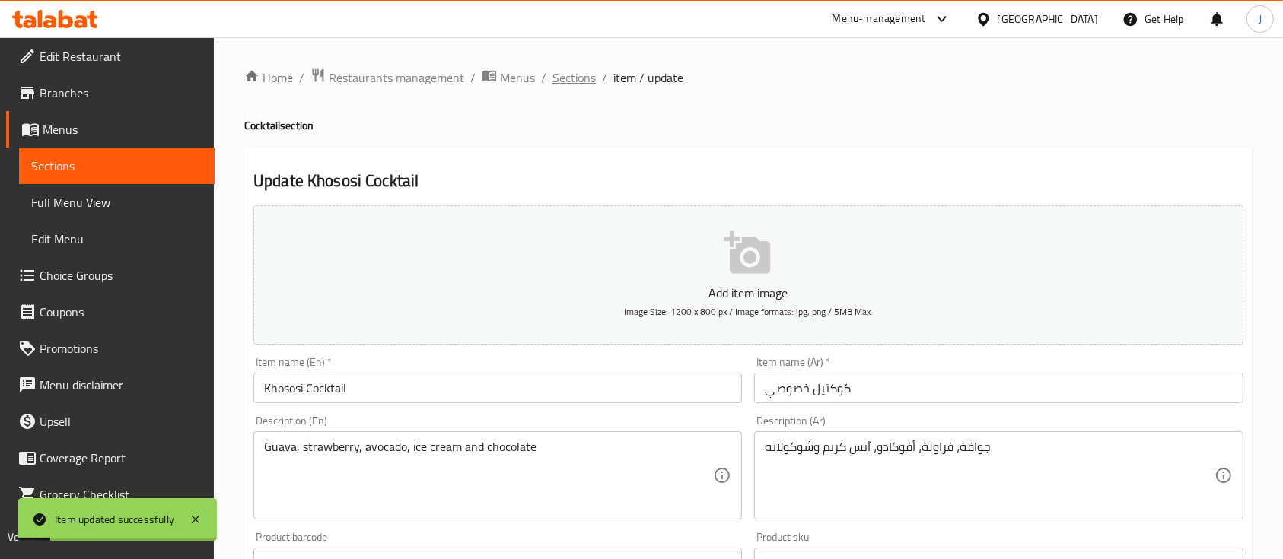
click at [577, 80] on span "Sections" at bounding box center [574, 78] width 43 height 18
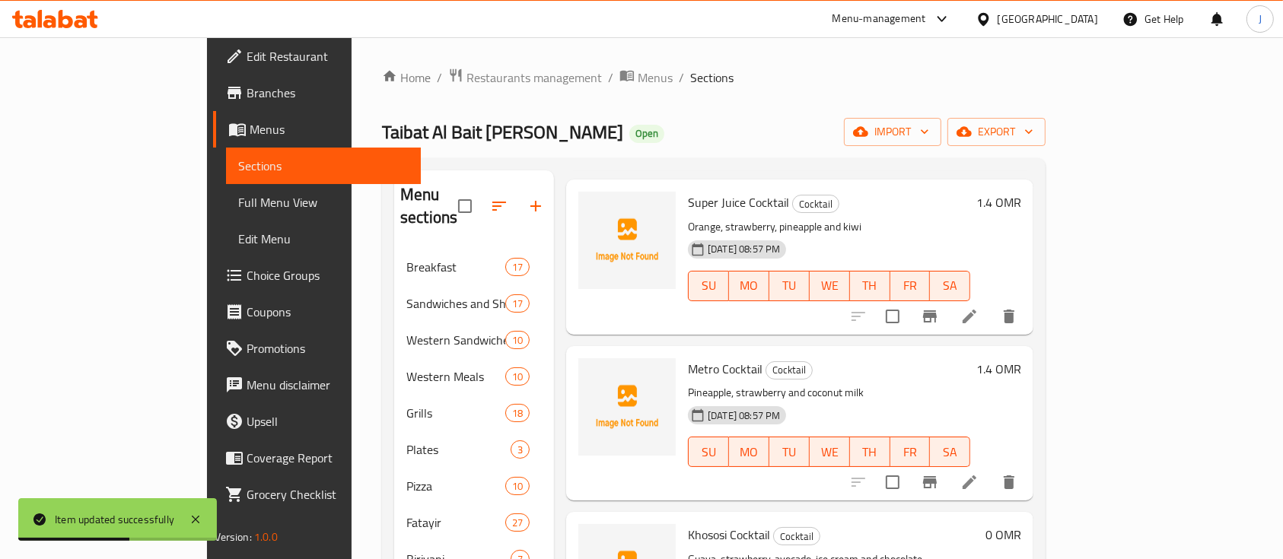
scroll to position [902, 0]
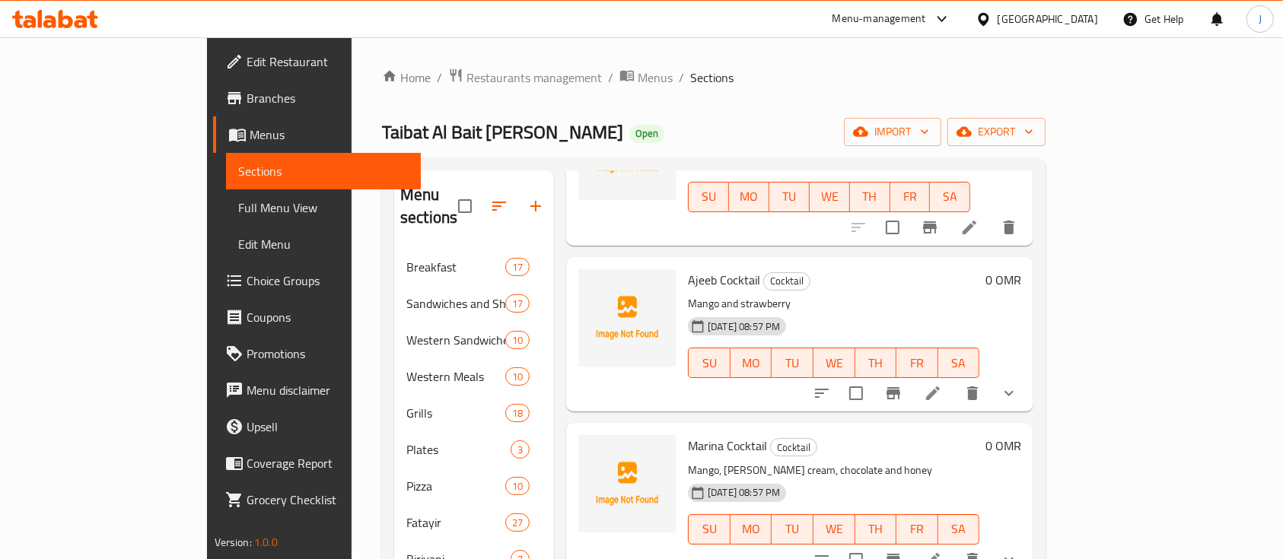
scroll to position [1327, 0]
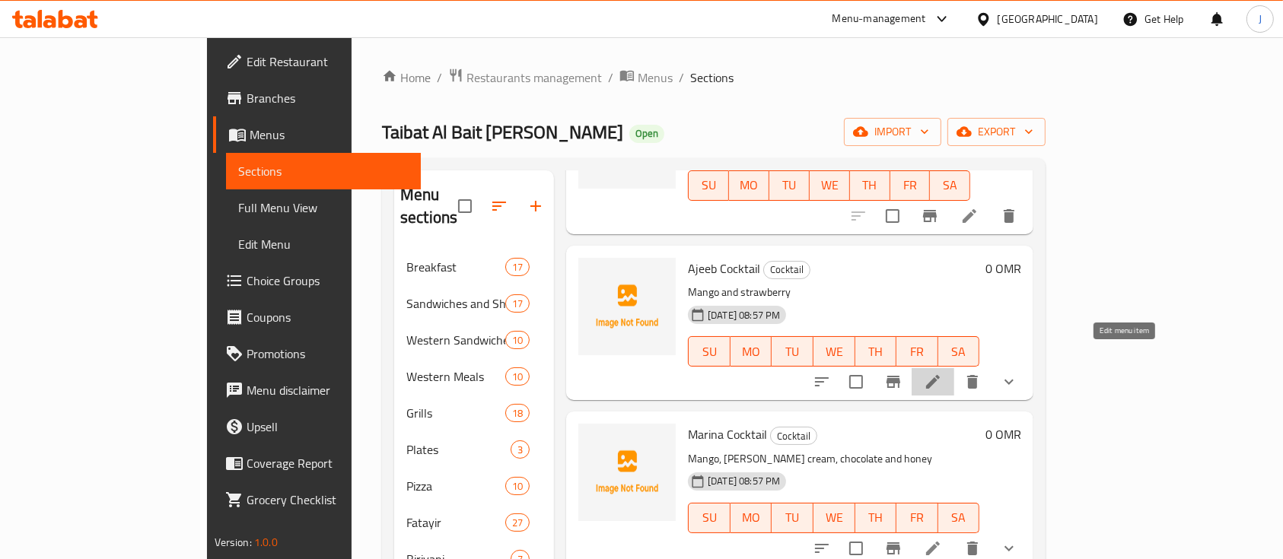
click at [942, 373] on icon at bounding box center [933, 382] width 18 height 18
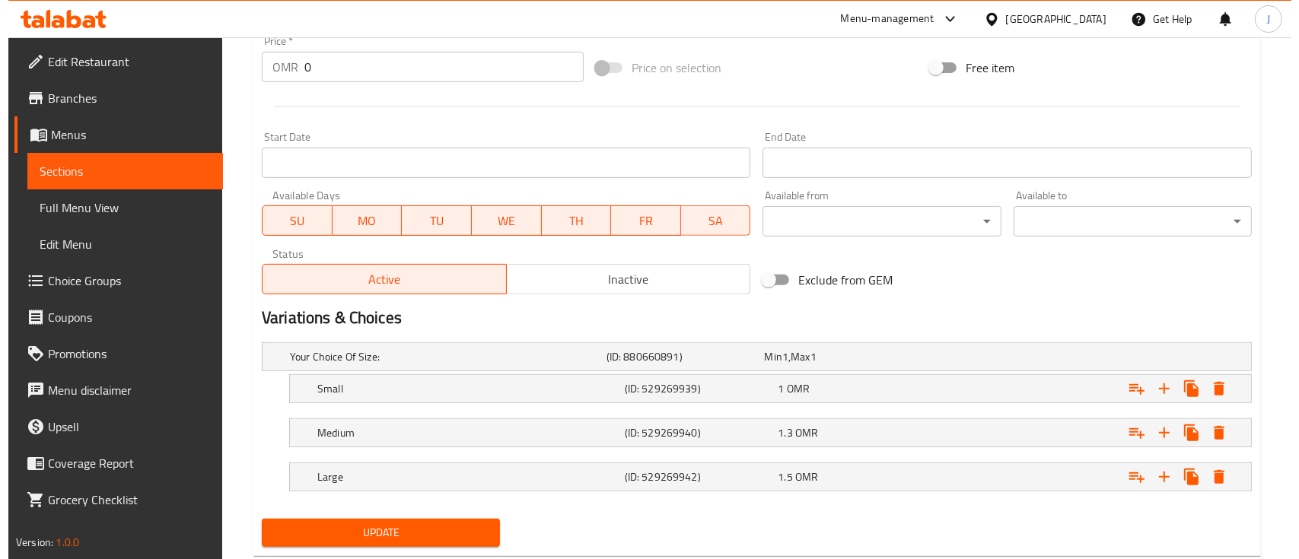
scroll to position [594, 0]
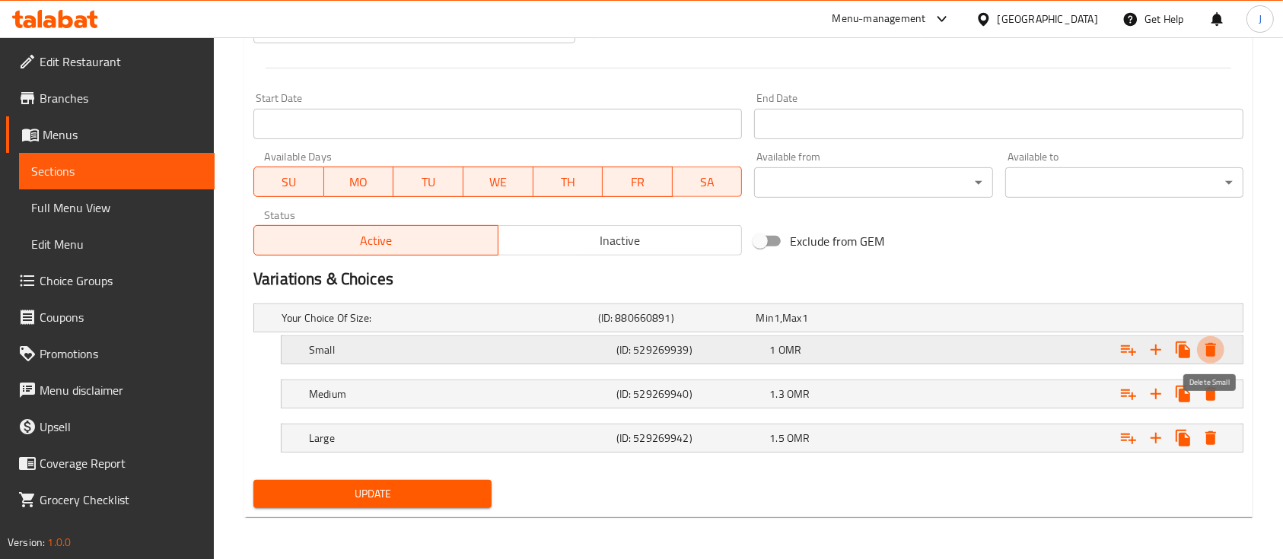
click at [1210, 353] on icon "Expand" at bounding box center [1211, 350] width 11 height 14
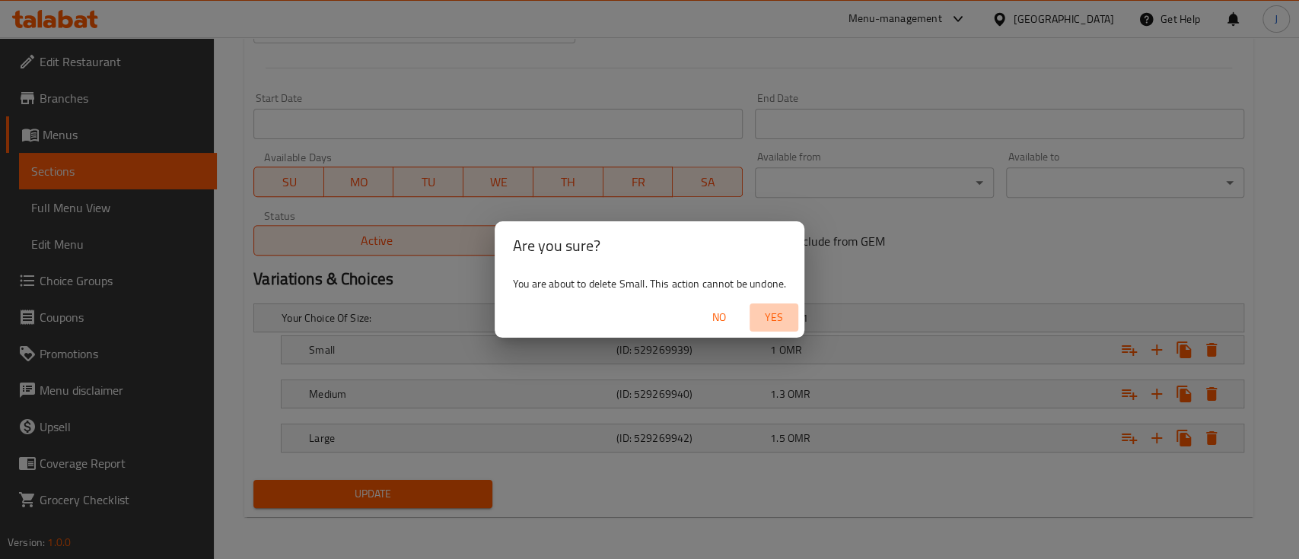
click at [773, 317] on span "Yes" at bounding box center [774, 317] width 37 height 19
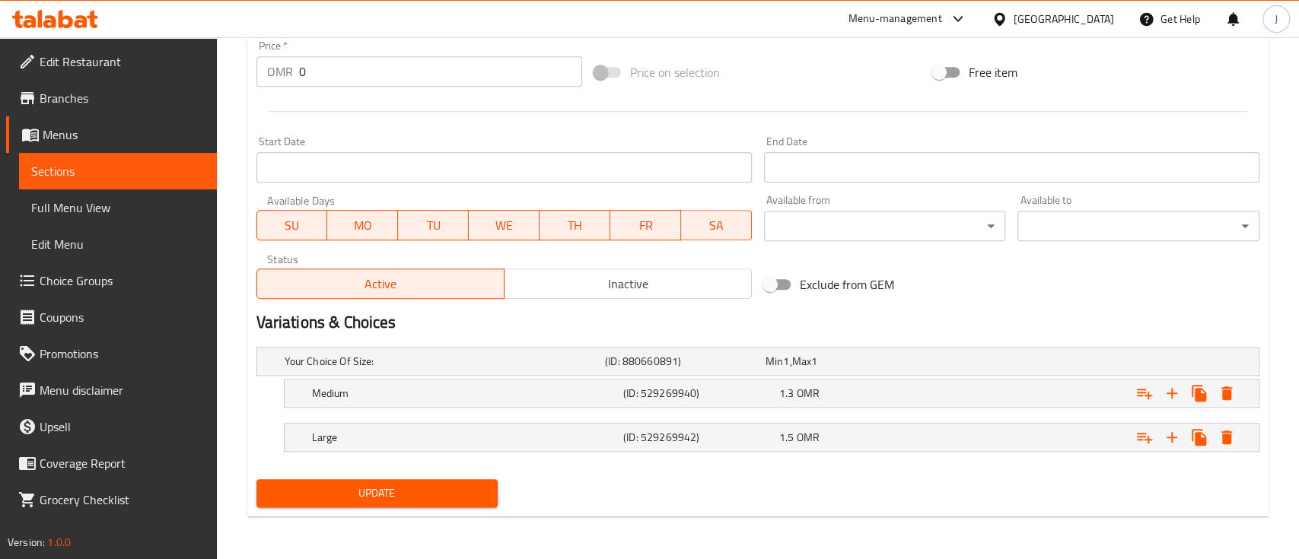
scroll to position [550, 0]
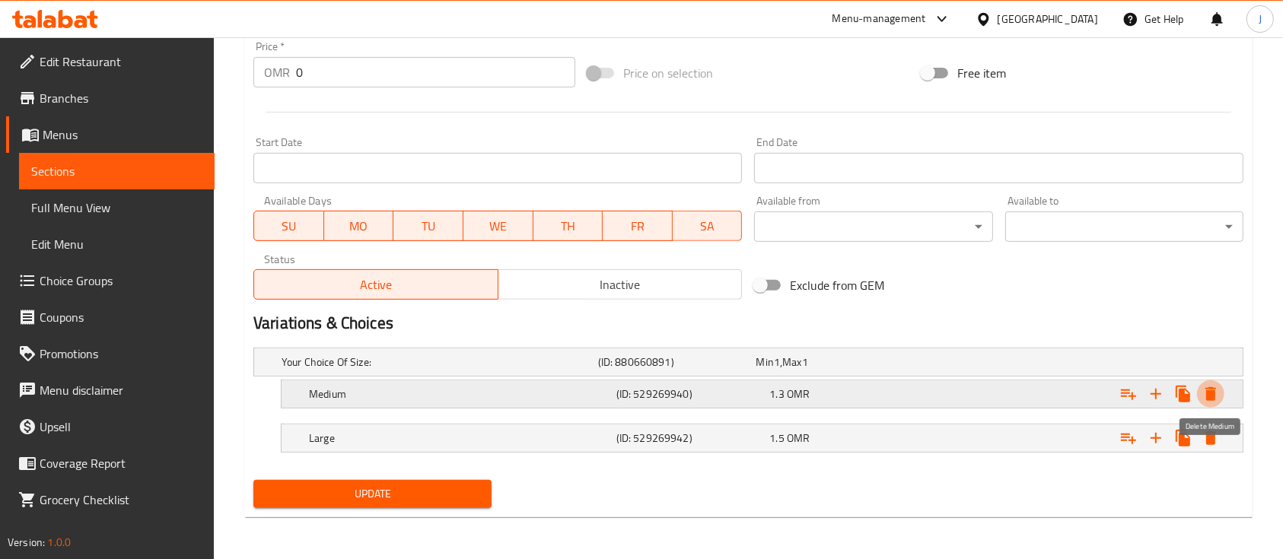
click at [1206, 398] on icon "Expand" at bounding box center [1211, 394] width 11 height 14
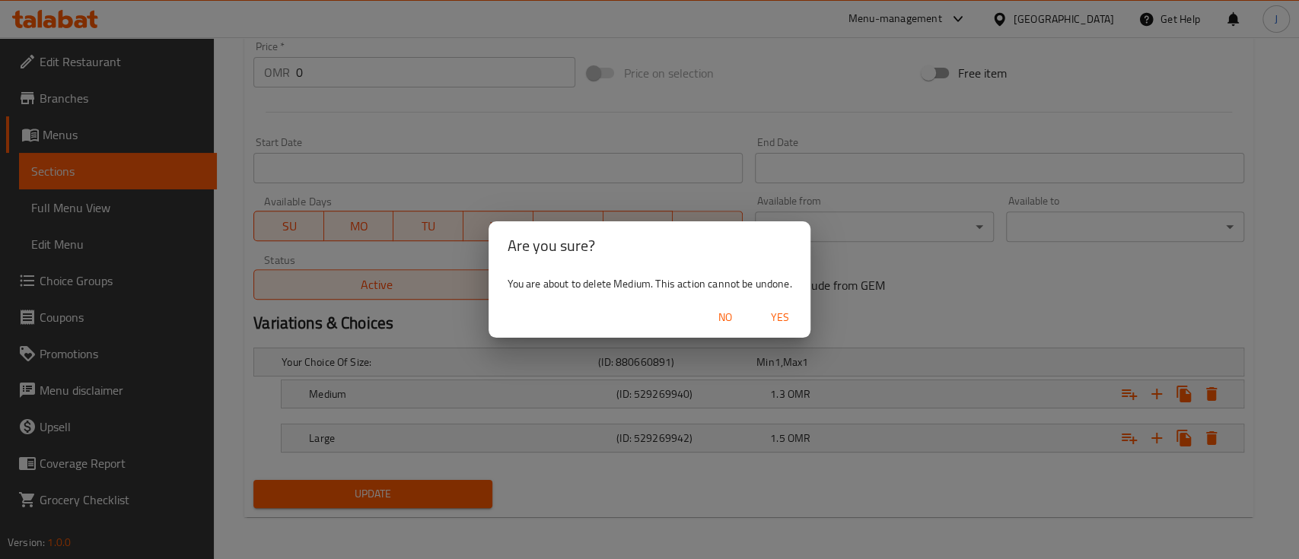
click at [770, 314] on span "Yes" at bounding box center [780, 317] width 37 height 19
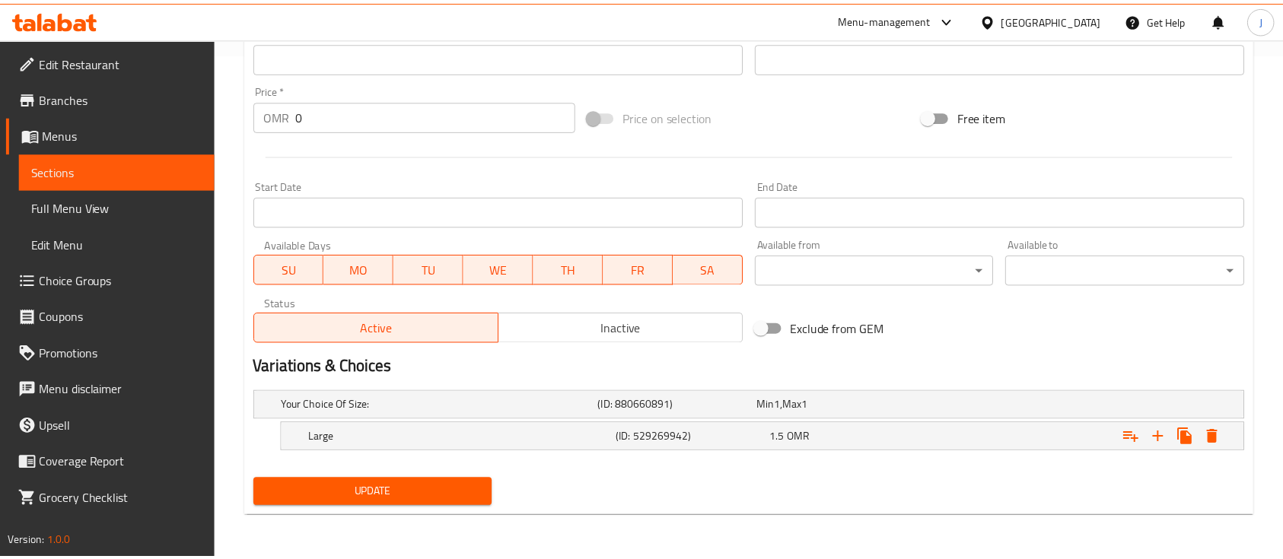
scroll to position [505, 0]
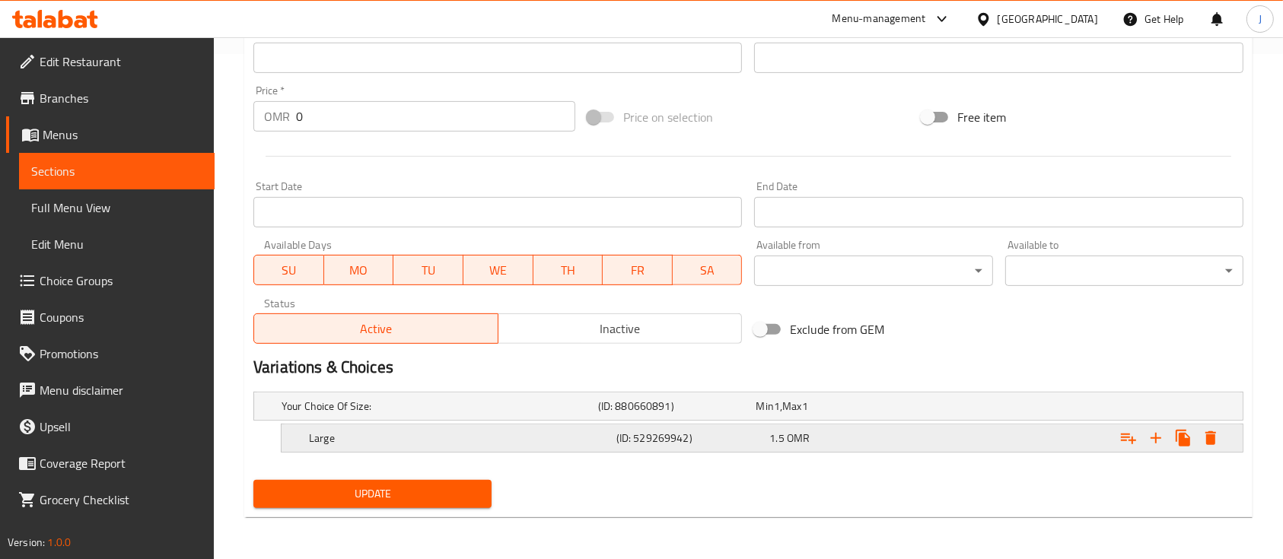
click at [1226, 441] on div "Expand" at bounding box center [1074, 438] width 308 height 33
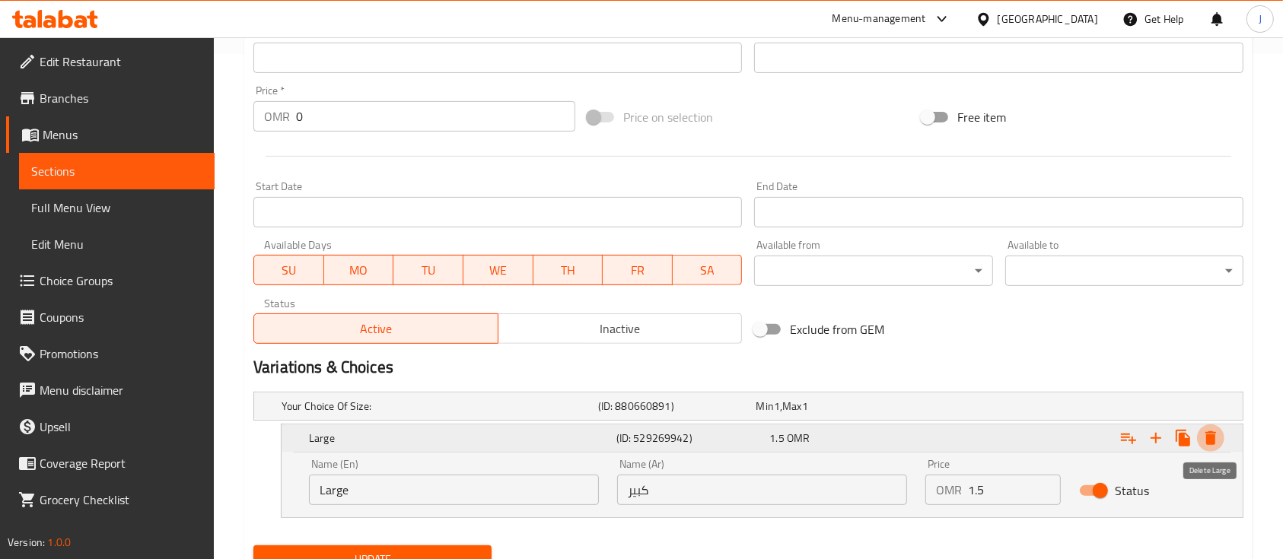
click at [1218, 441] on icon "Expand" at bounding box center [1211, 438] width 18 height 18
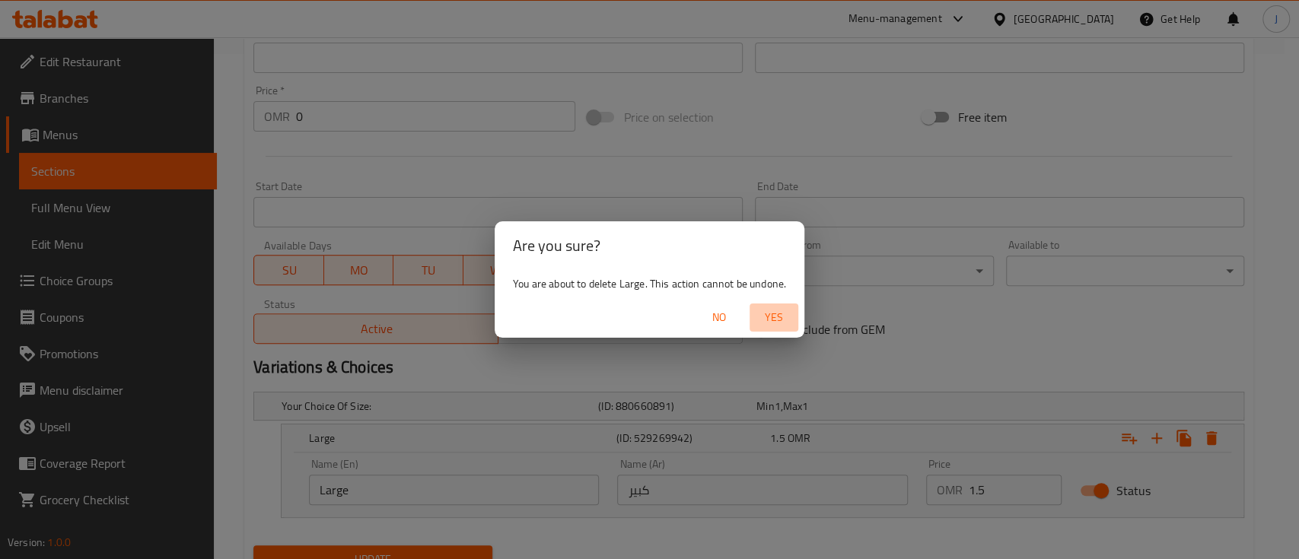
click at [779, 320] on span "Yes" at bounding box center [774, 317] width 37 height 19
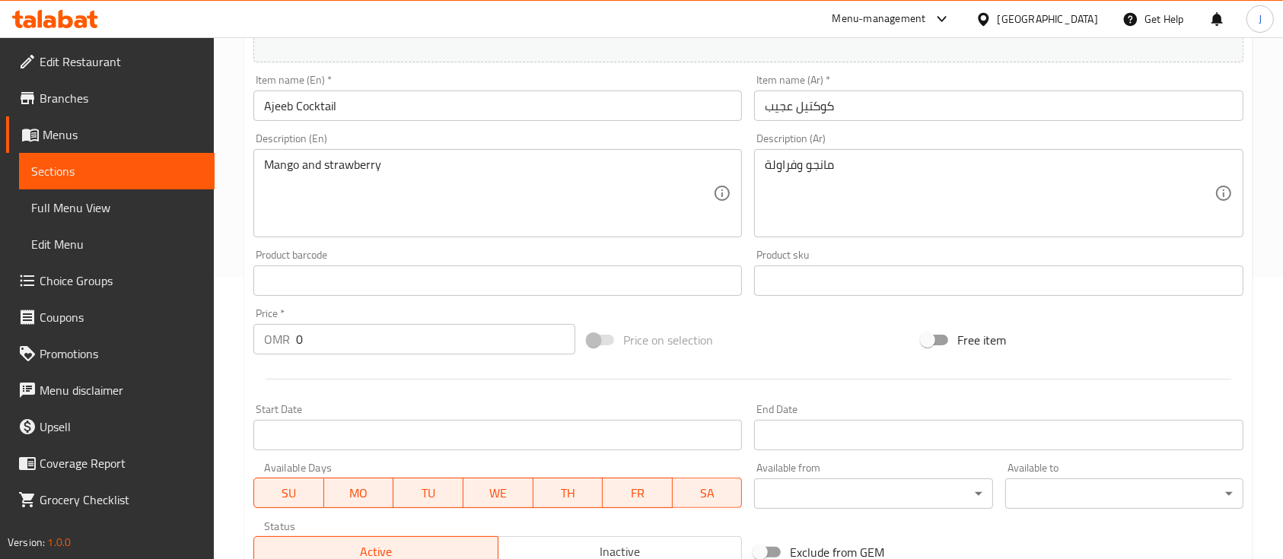
scroll to position [269, 0]
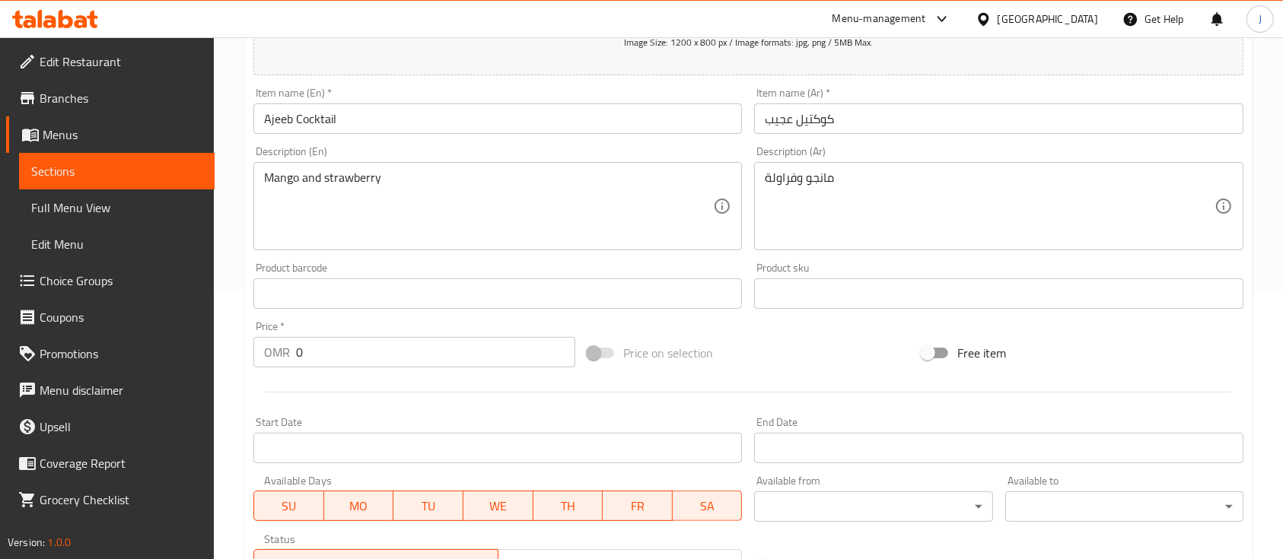
click at [324, 350] on input "0" at bounding box center [435, 352] width 279 height 30
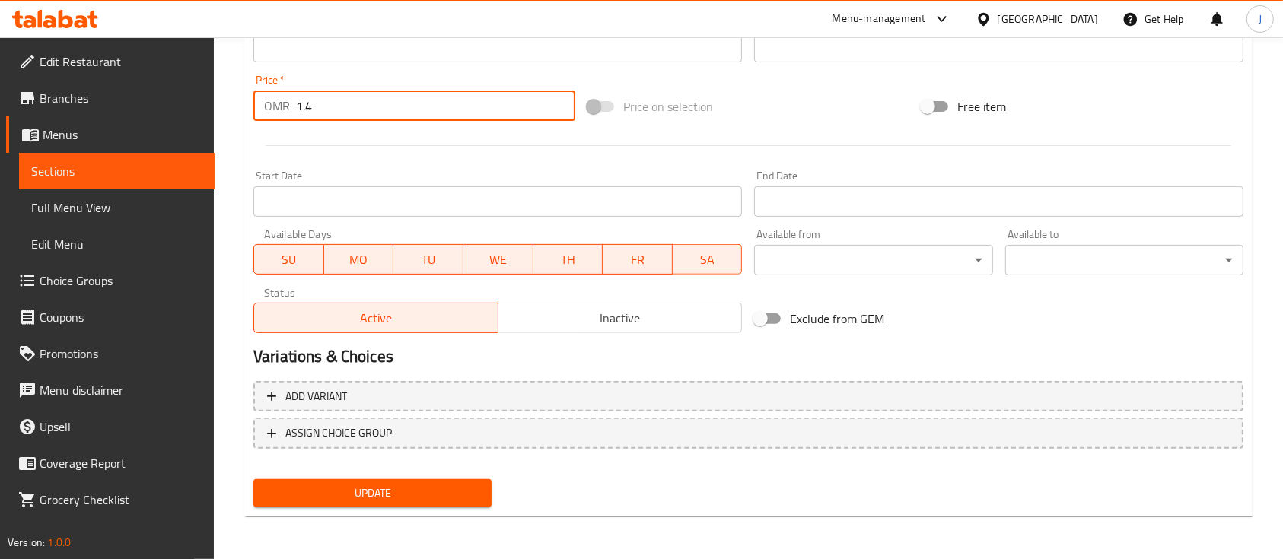
type input "1.4"
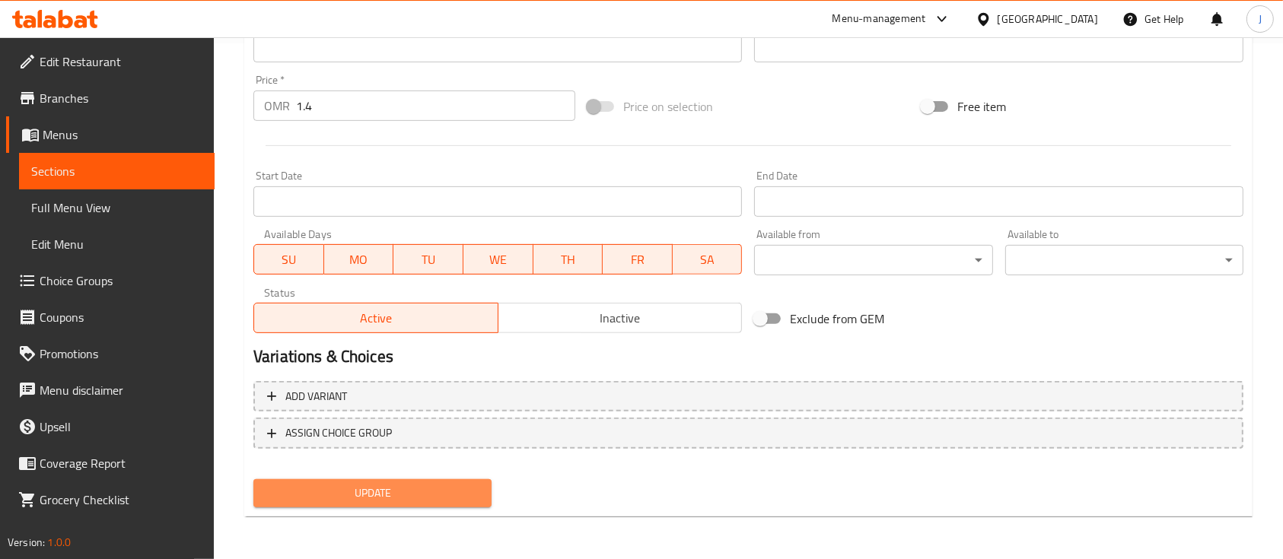
click at [426, 497] on span "Update" at bounding box center [373, 493] width 214 height 19
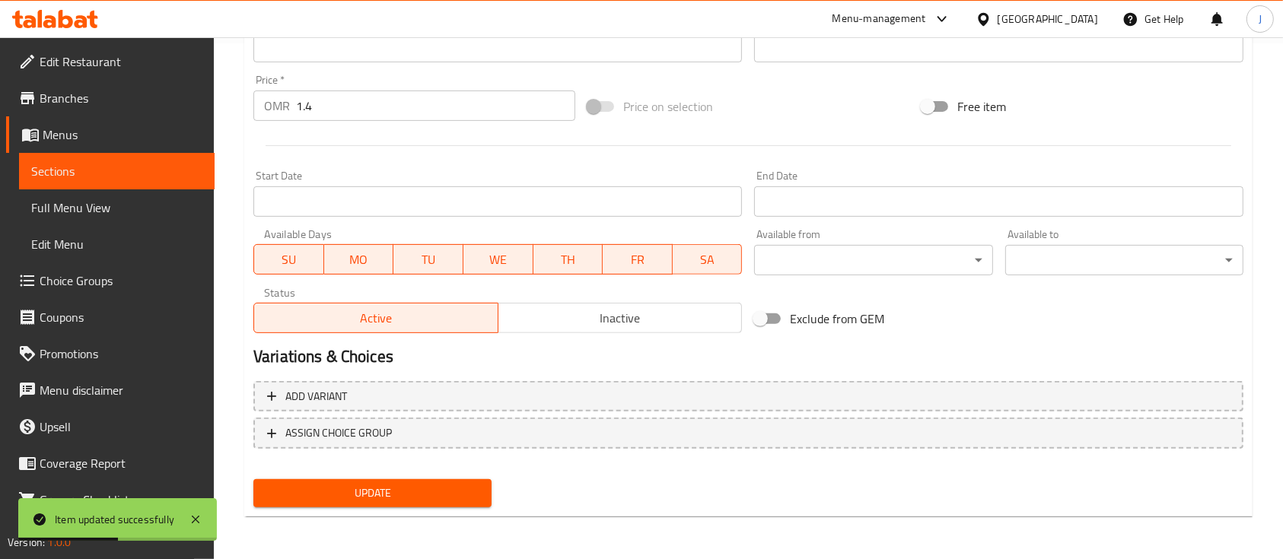
scroll to position [0, 0]
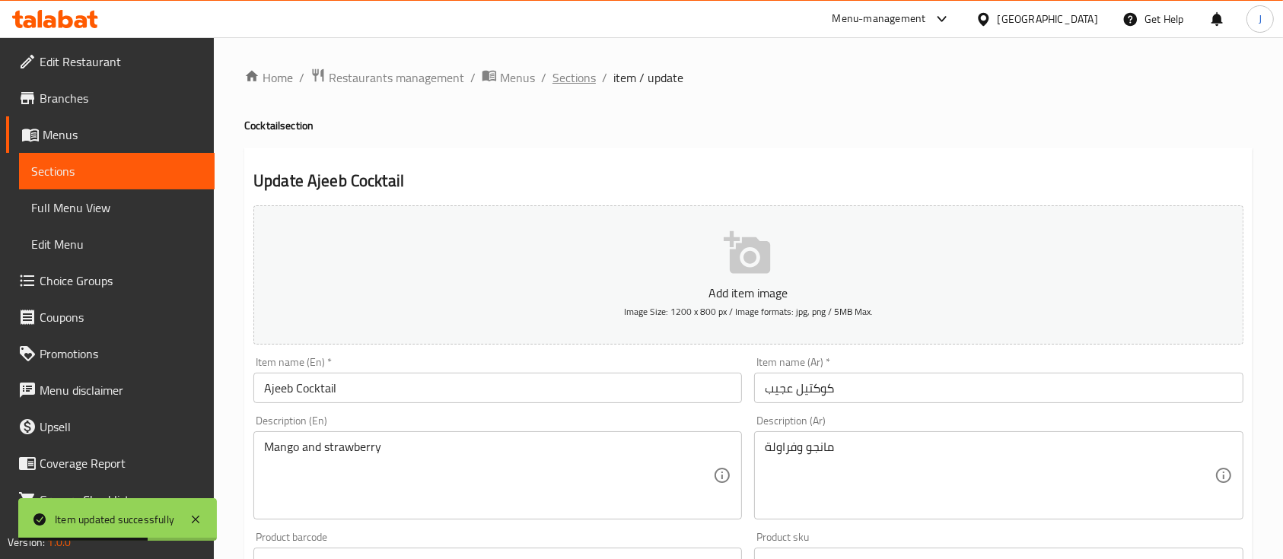
click at [580, 75] on span "Sections" at bounding box center [574, 78] width 43 height 18
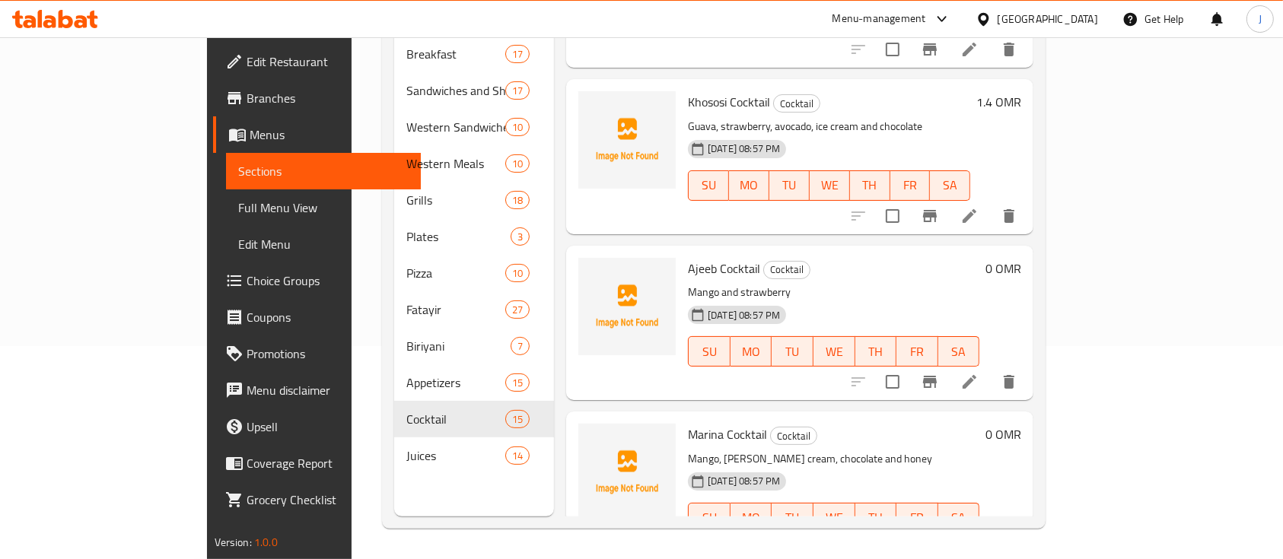
scroll to position [1179, 0]
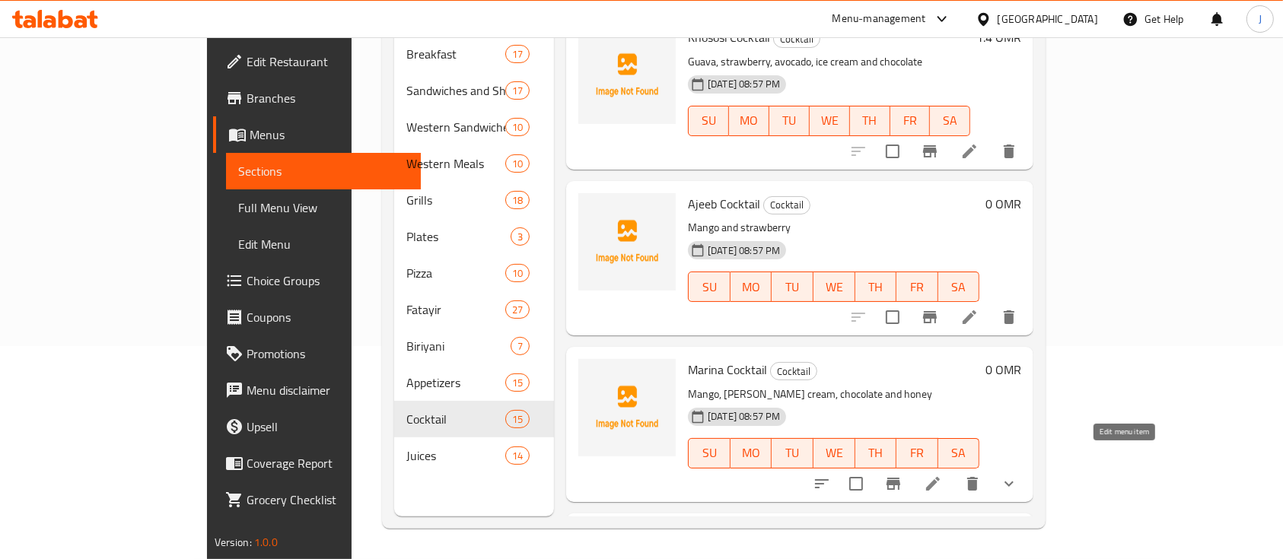
click at [940, 477] on icon at bounding box center [933, 484] width 14 height 14
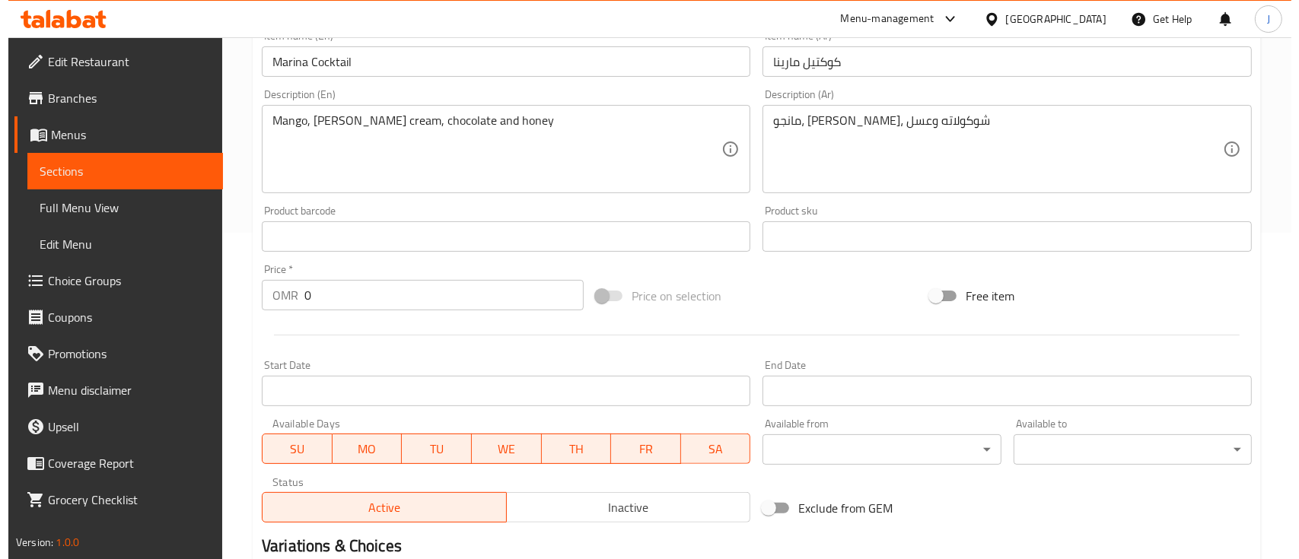
scroll to position [594, 0]
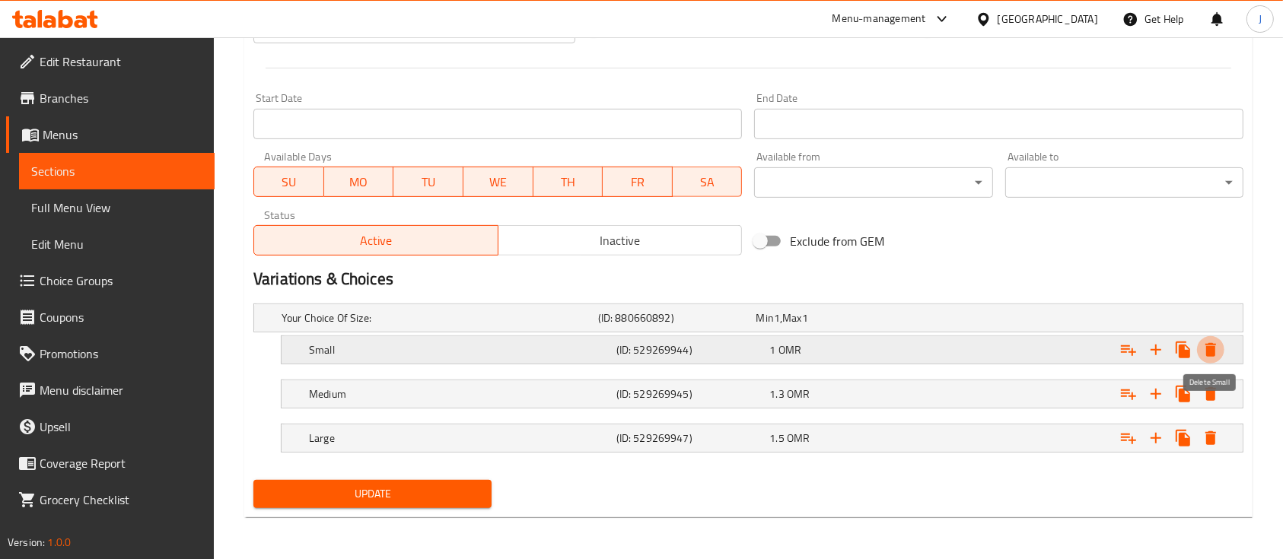
click at [1211, 346] on icon "Expand" at bounding box center [1211, 350] width 11 height 14
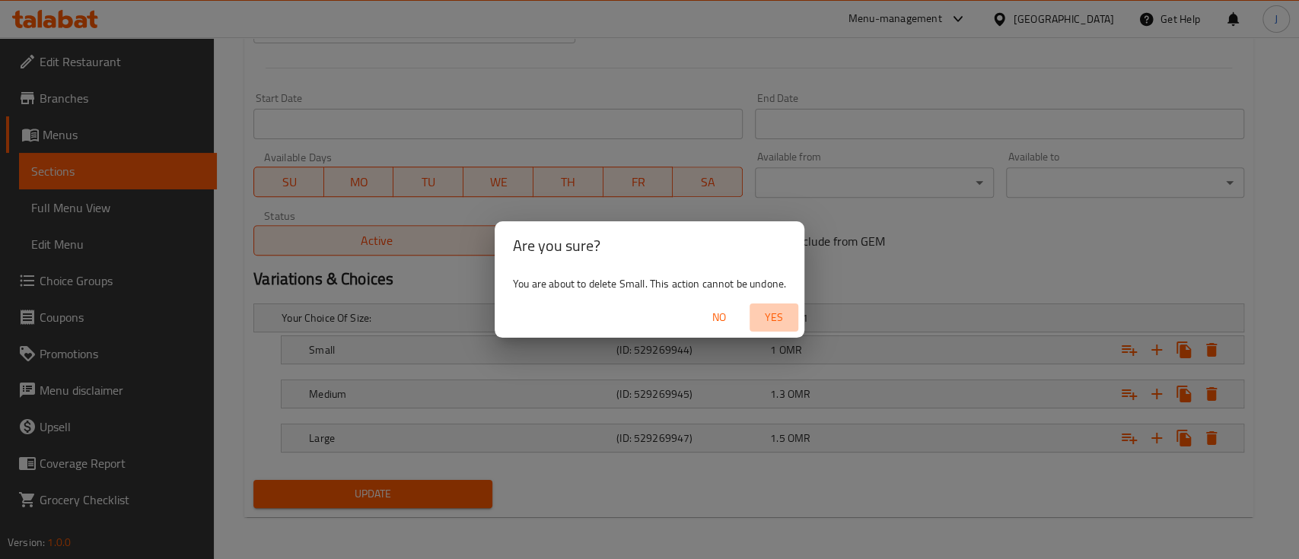
click at [776, 317] on span "Yes" at bounding box center [774, 317] width 37 height 19
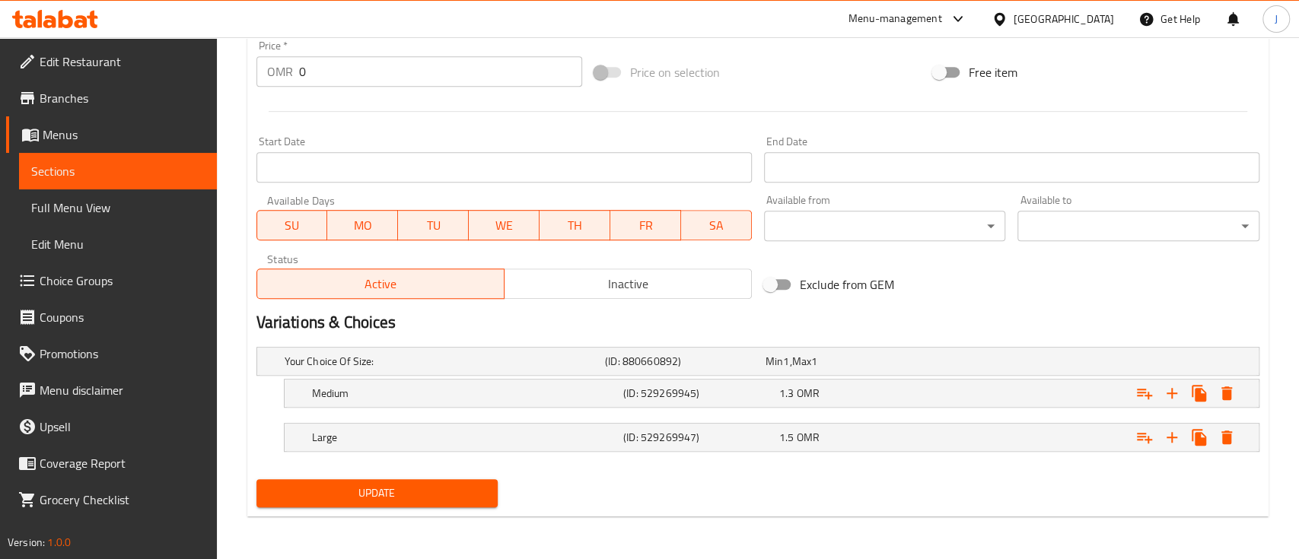
scroll to position [550, 0]
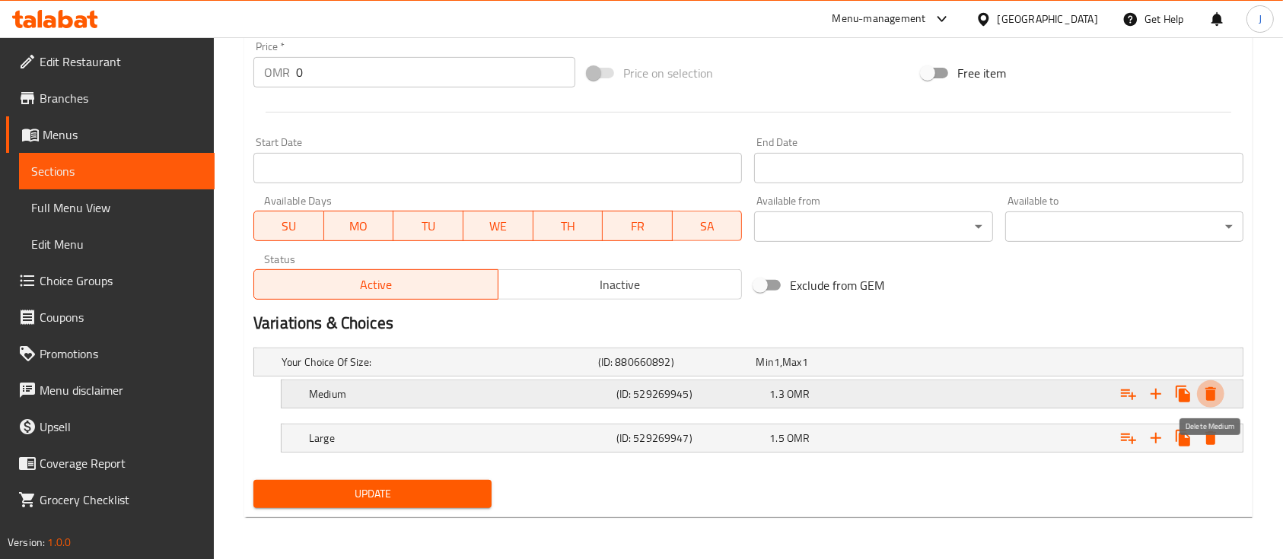
click at [1206, 401] on icon "Expand" at bounding box center [1211, 394] width 18 height 18
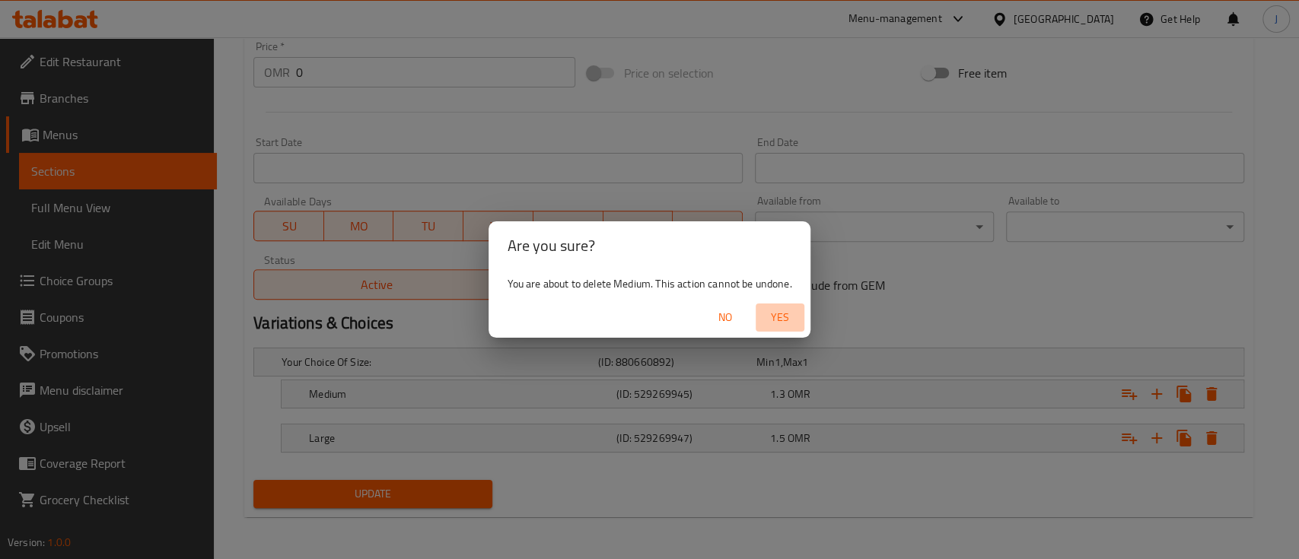
click at [789, 320] on span "Yes" at bounding box center [780, 317] width 37 height 19
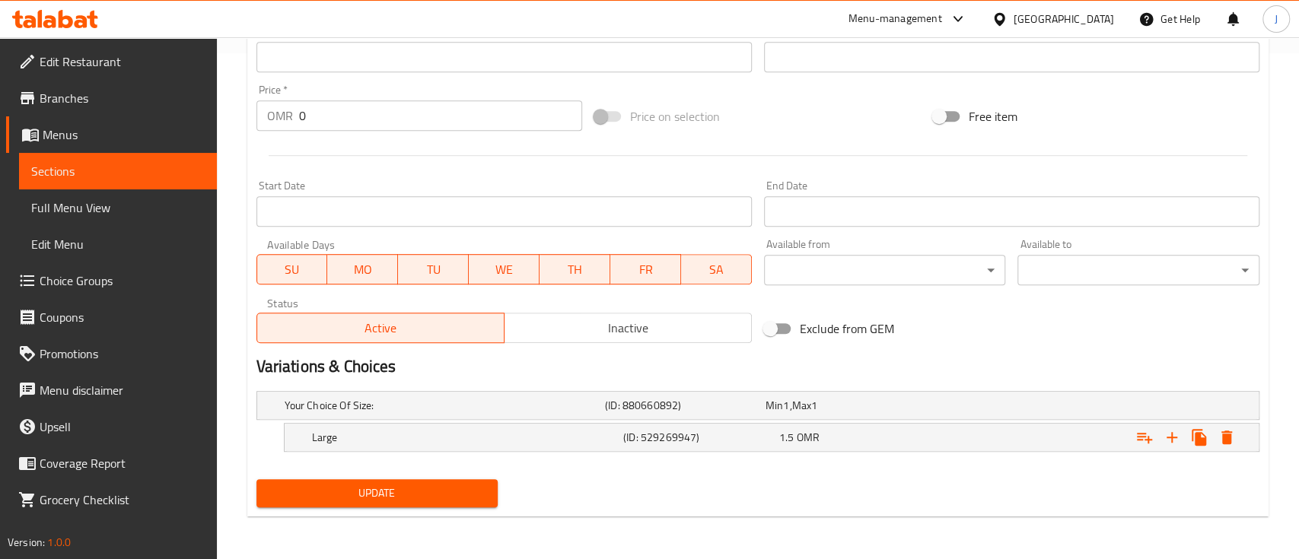
scroll to position [505, 0]
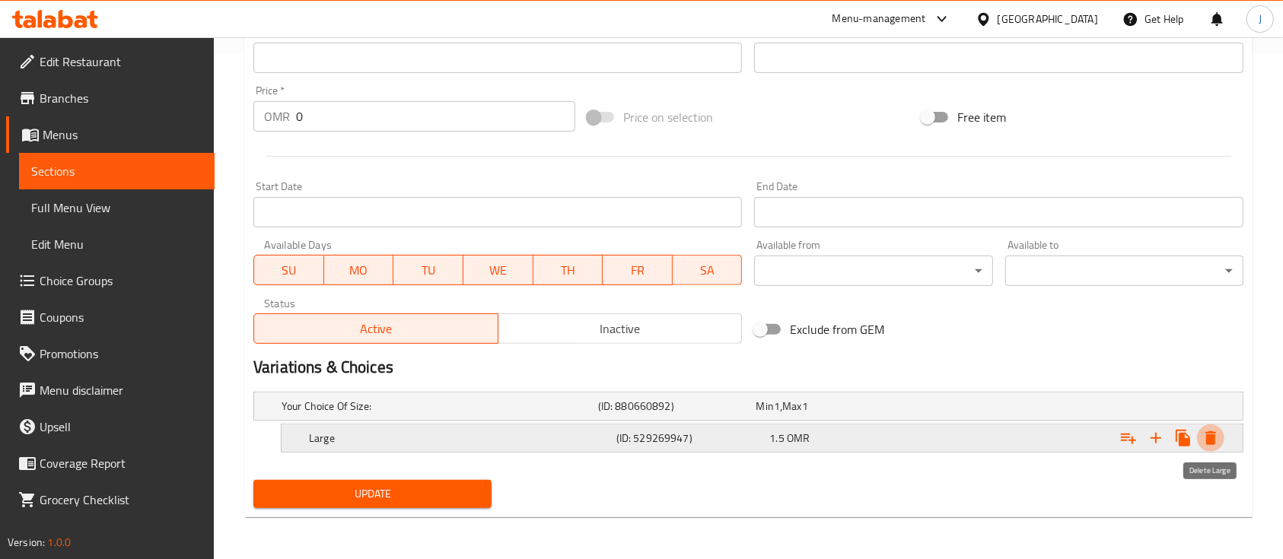
click at [1219, 435] on icon "Expand" at bounding box center [1211, 438] width 18 height 18
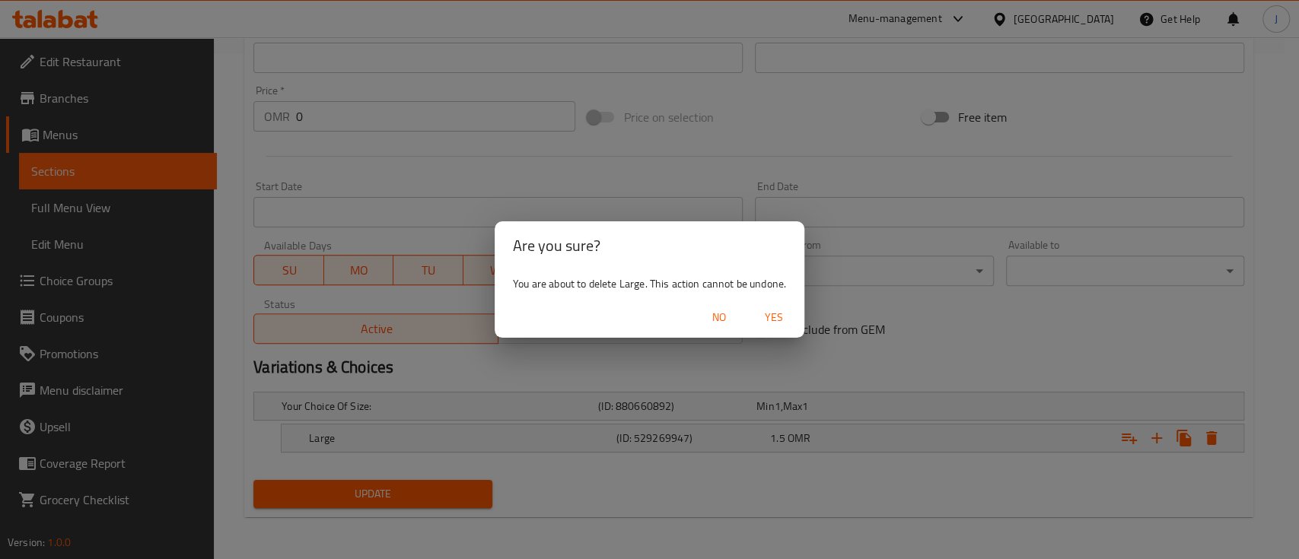
click at [771, 314] on span "Yes" at bounding box center [774, 317] width 37 height 19
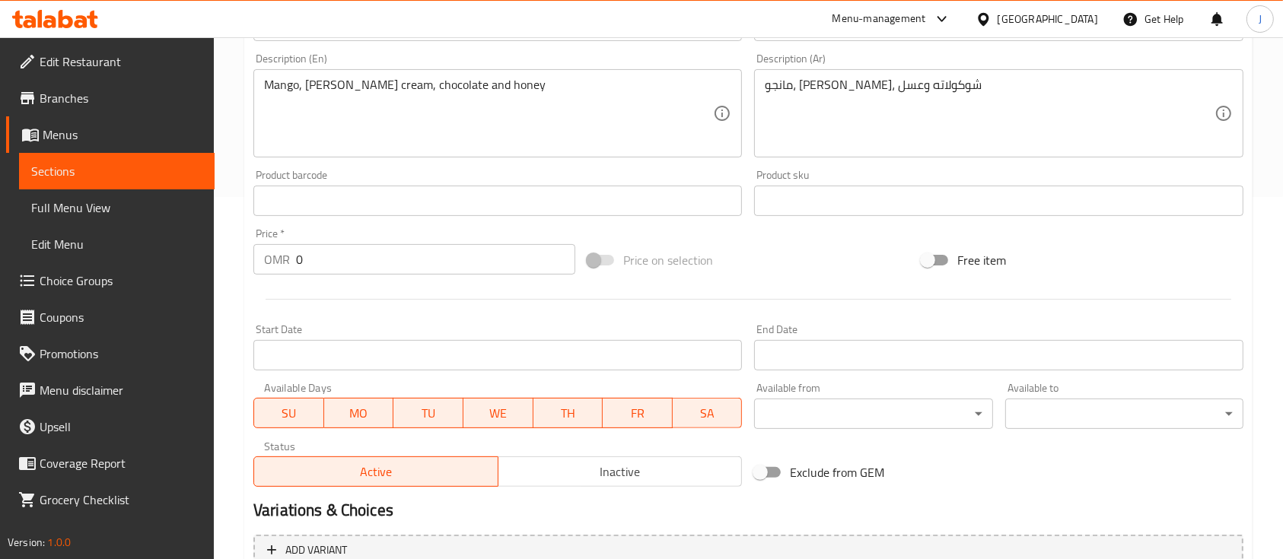
scroll to position [314, 0]
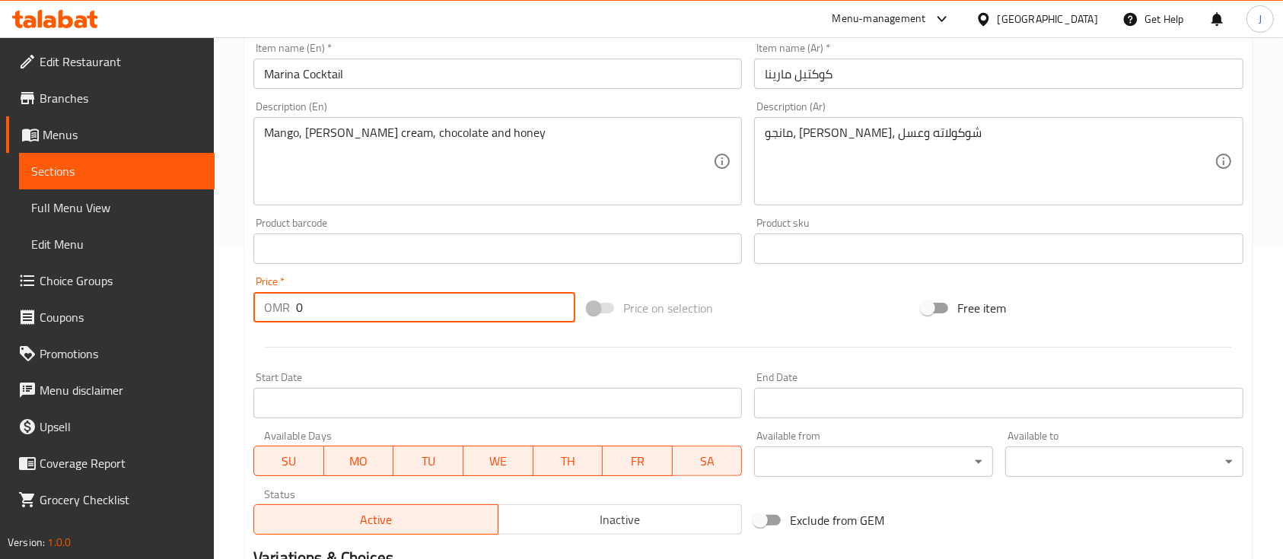
drag, startPoint x: 306, startPoint y: 314, endPoint x: 231, endPoint y: 295, distance: 77.7
click at [231, 295] on div "Home / Restaurants management / Menus / Sections / item / update Cocktail secti…" at bounding box center [748, 242] width 1069 height 1038
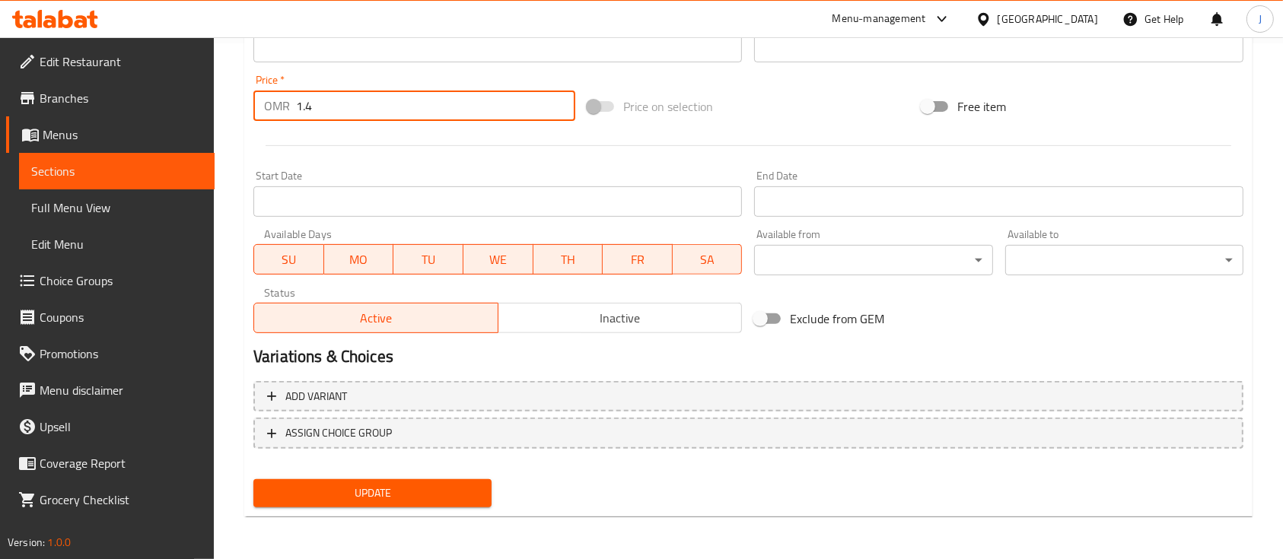
type input "1.4"
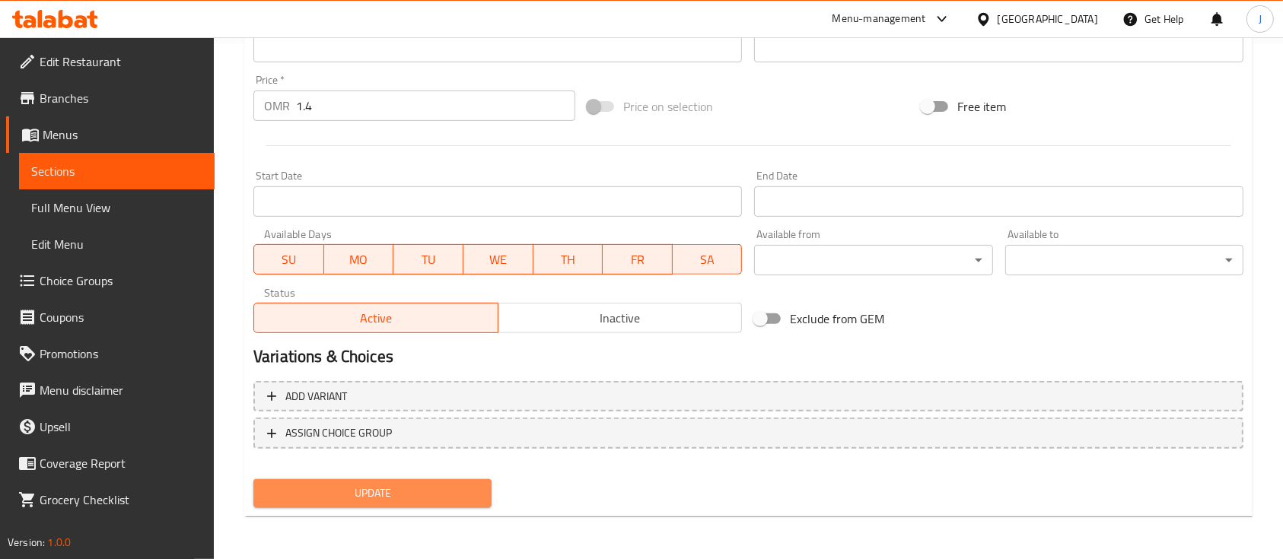
click at [336, 493] on span "Update" at bounding box center [373, 493] width 214 height 19
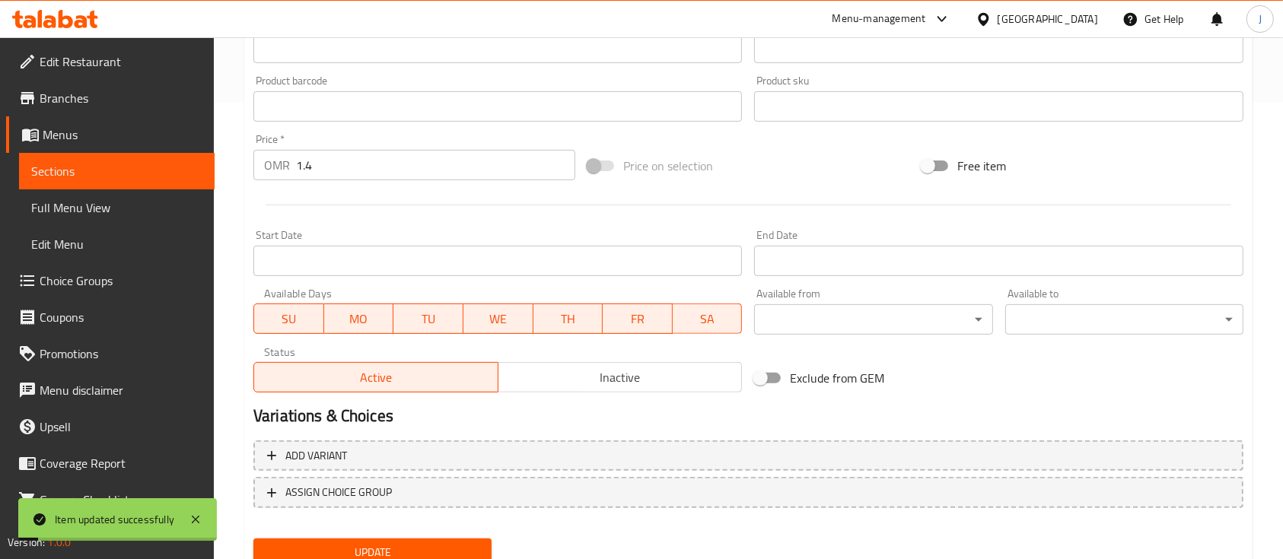
scroll to position [0, 0]
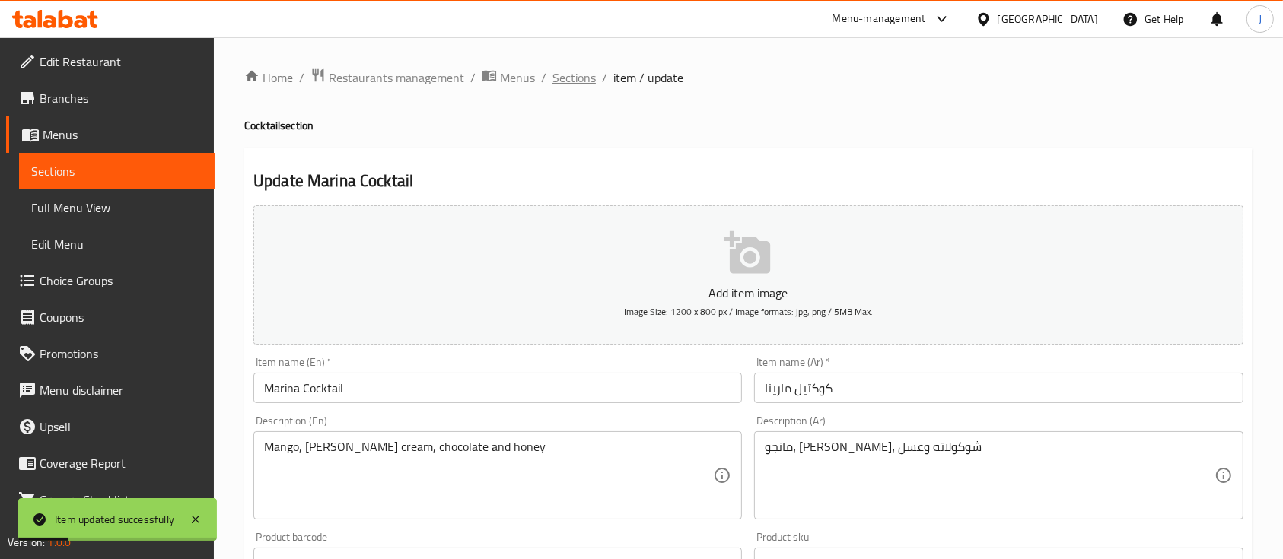
click at [588, 81] on span "Sections" at bounding box center [574, 78] width 43 height 18
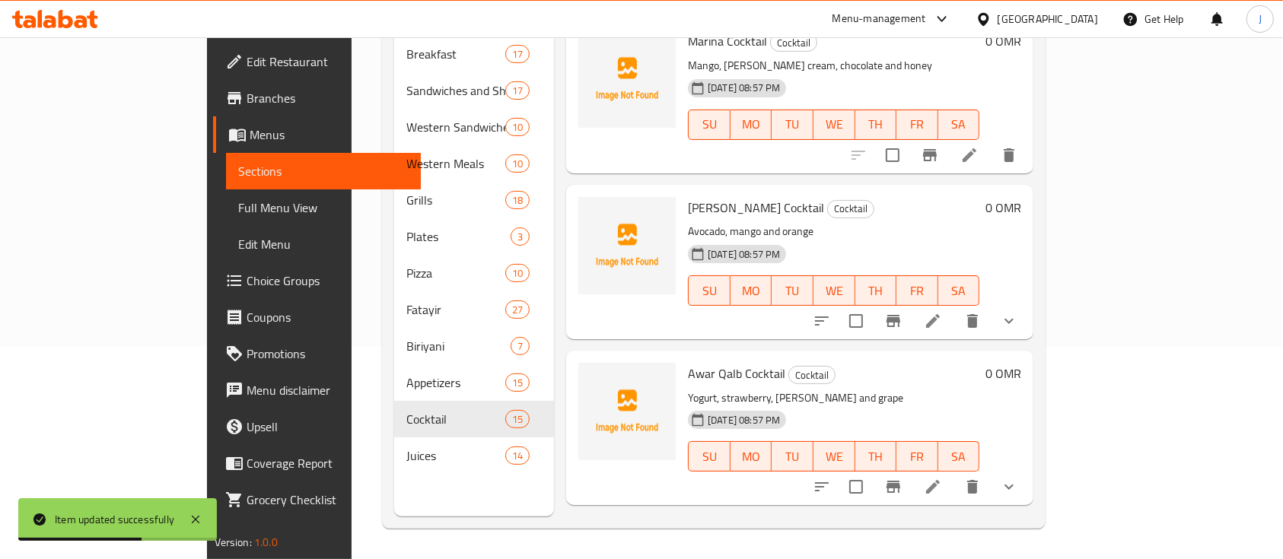
scroll to position [1505, 0]
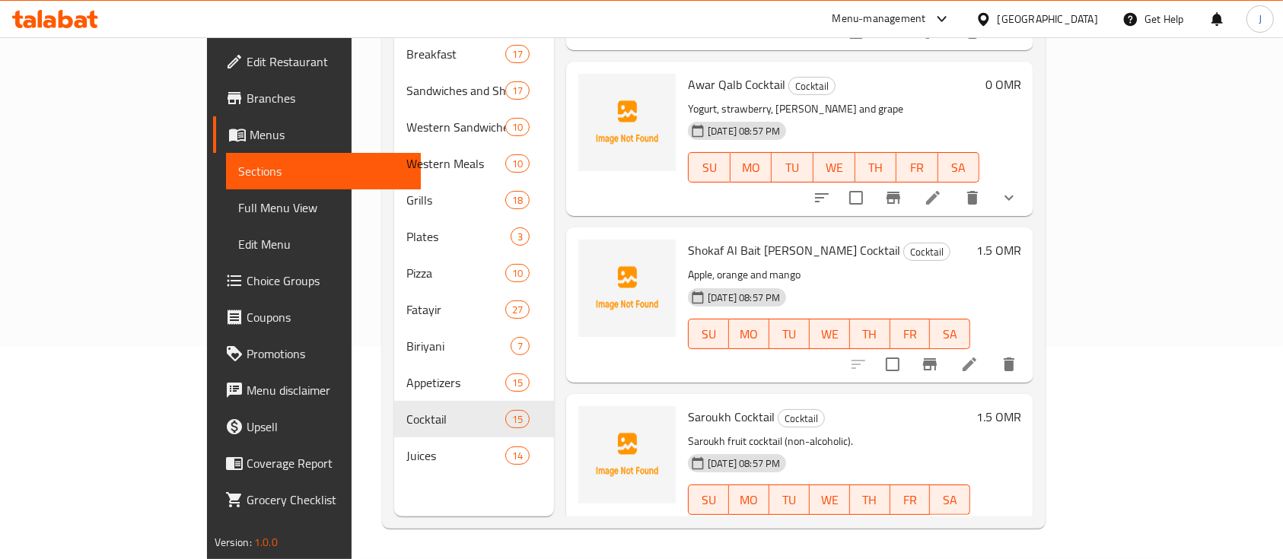
scroll to position [1714, 0]
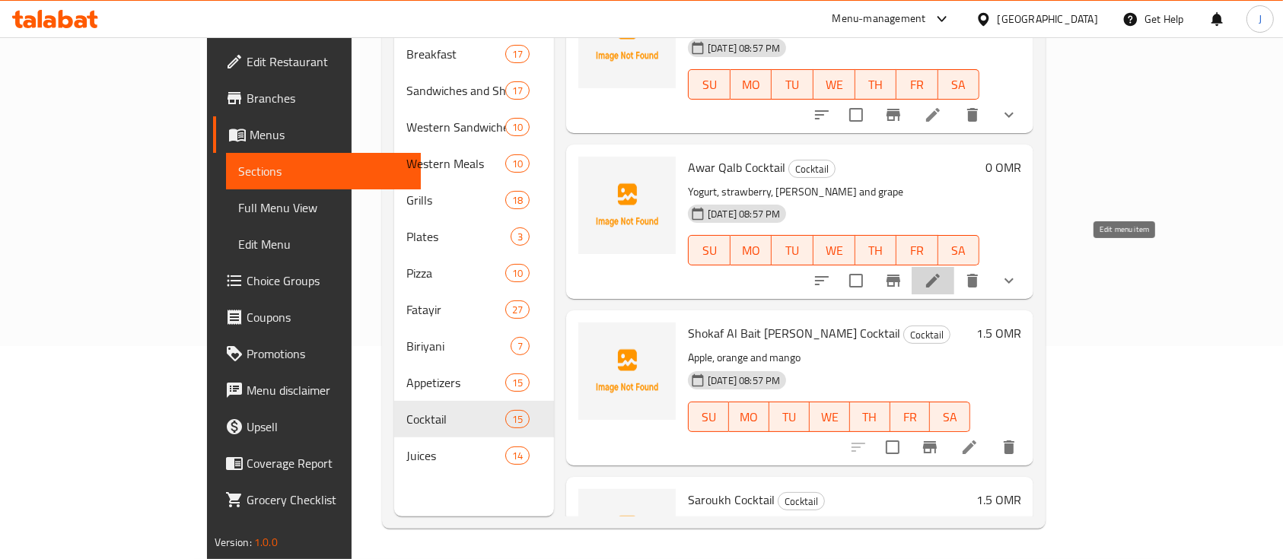
click at [942, 272] on icon at bounding box center [933, 281] width 18 height 18
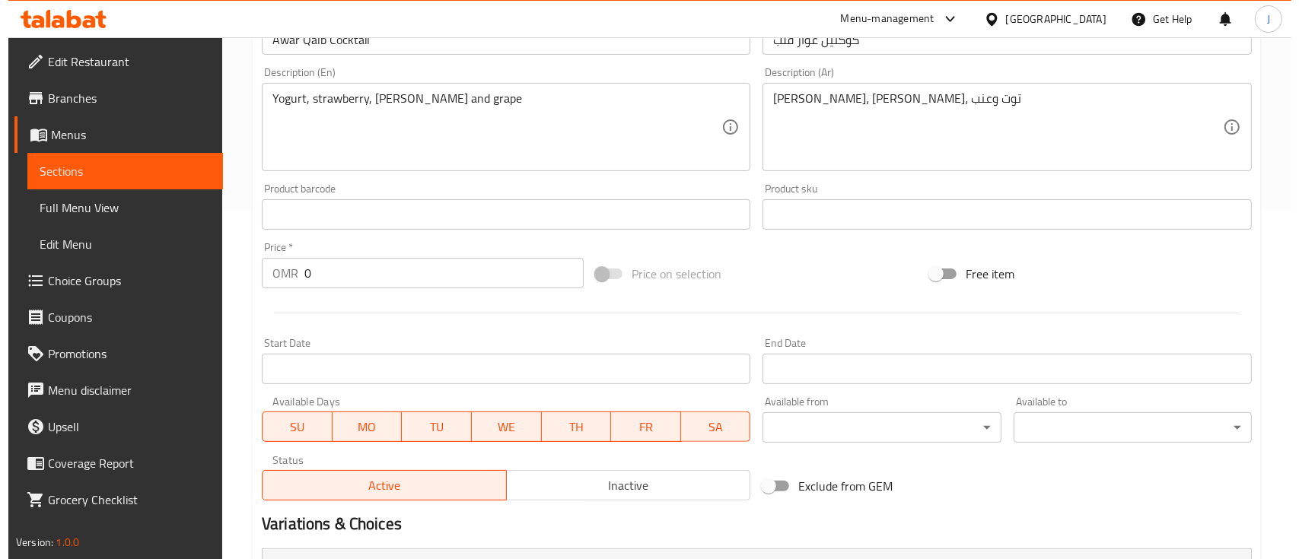
scroll to position [594, 0]
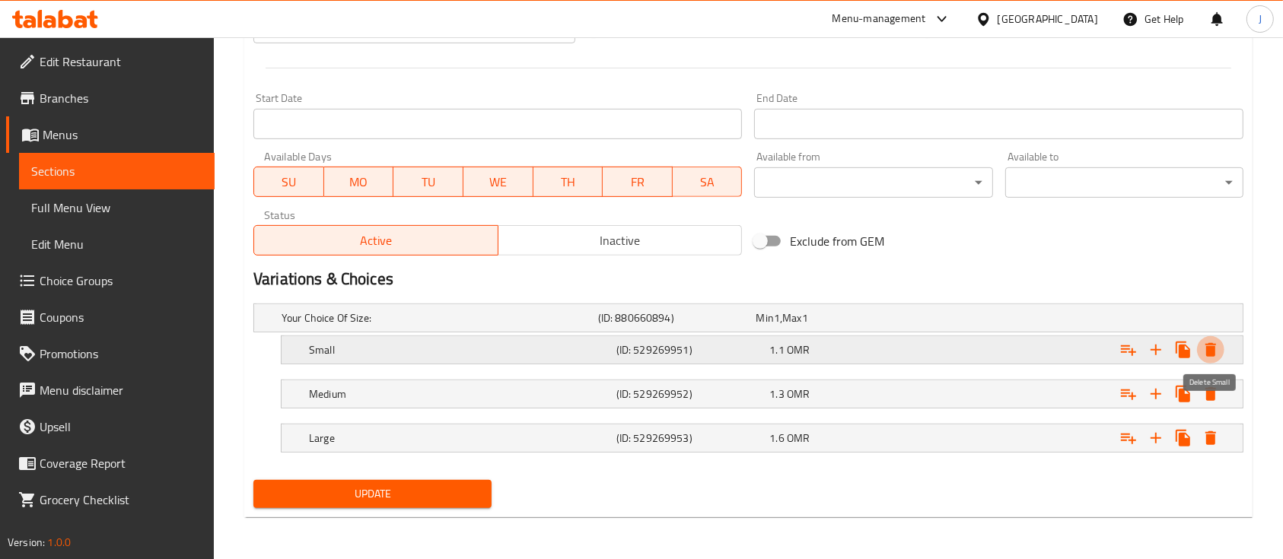
click at [1216, 359] on button "Expand" at bounding box center [1210, 349] width 27 height 27
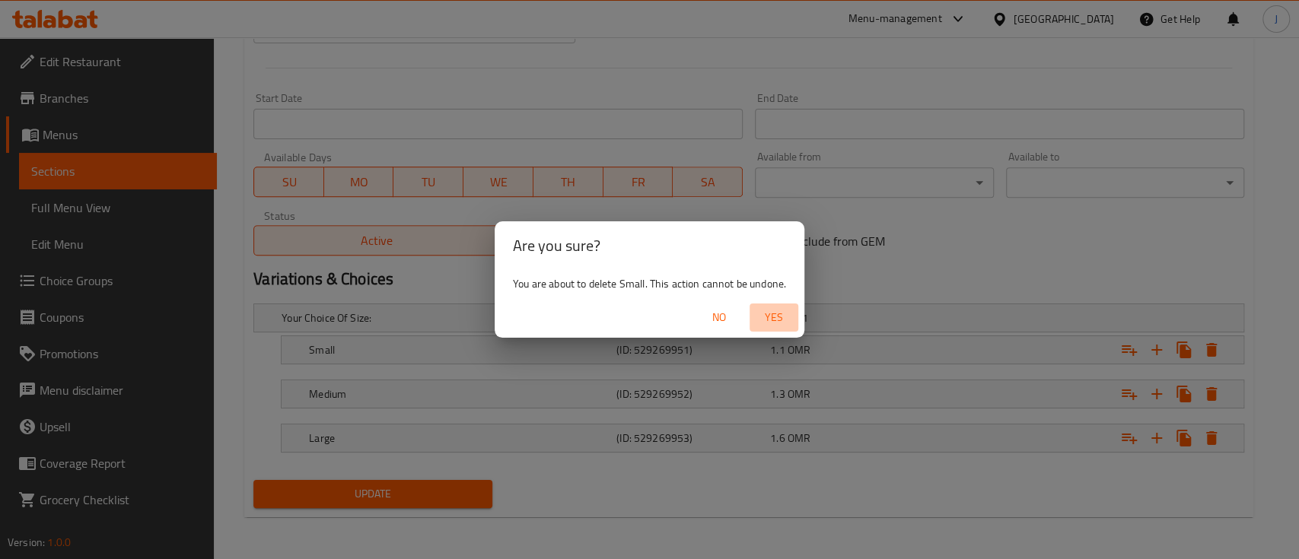
click at [773, 314] on span "Yes" at bounding box center [774, 317] width 37 height 19
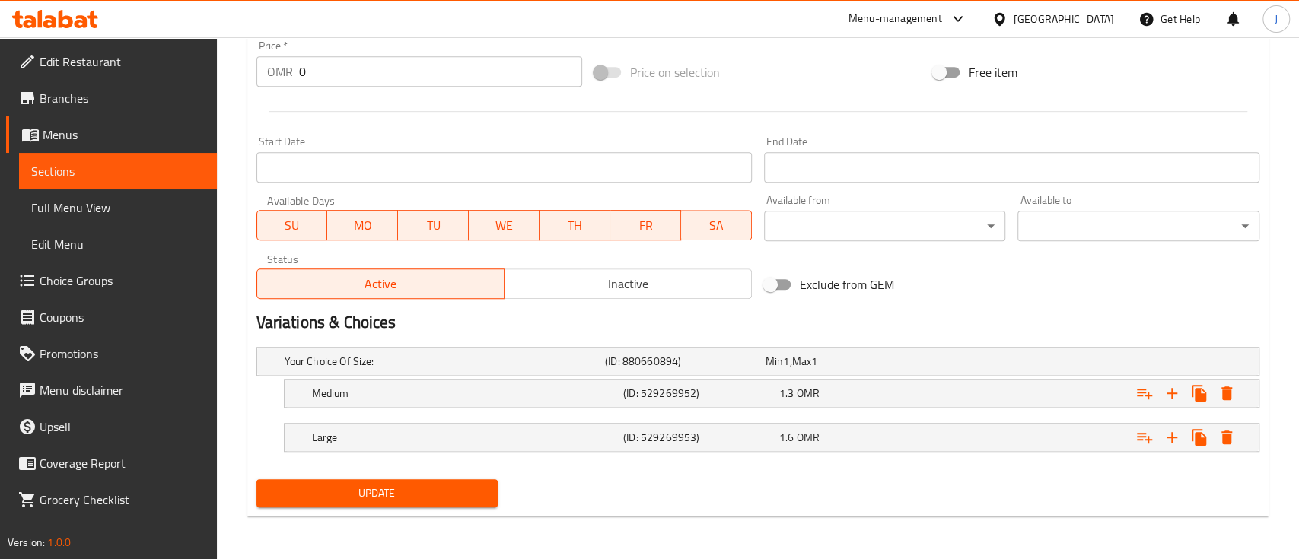
scroll to position [550, 0]
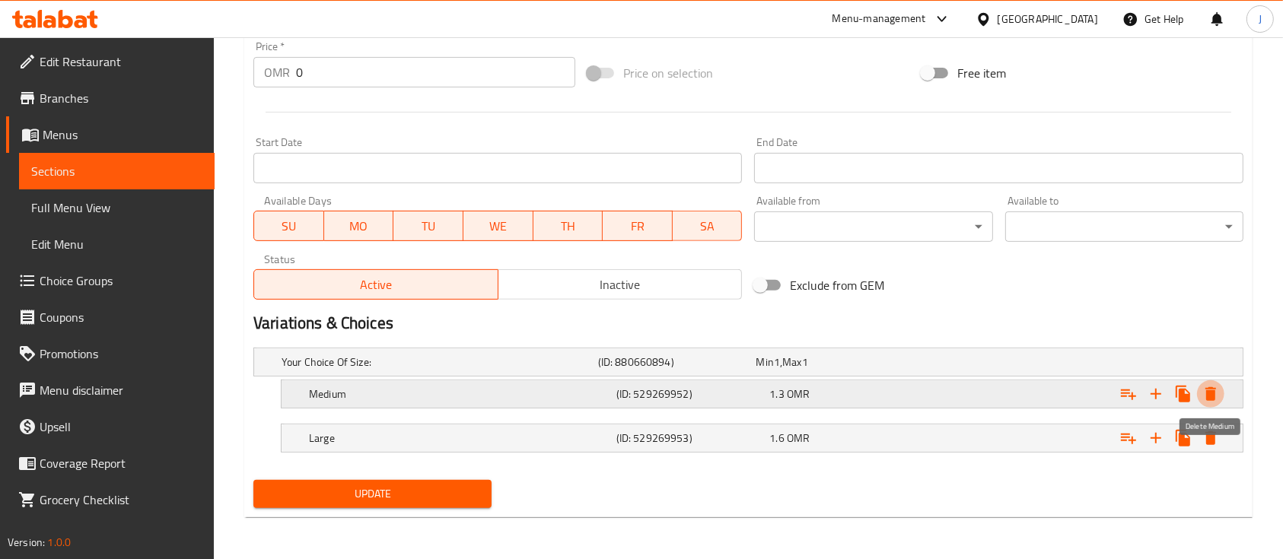
click at [1209, 392] on icon "Expand" at bounding box center [1211, 394] width 11 height 14
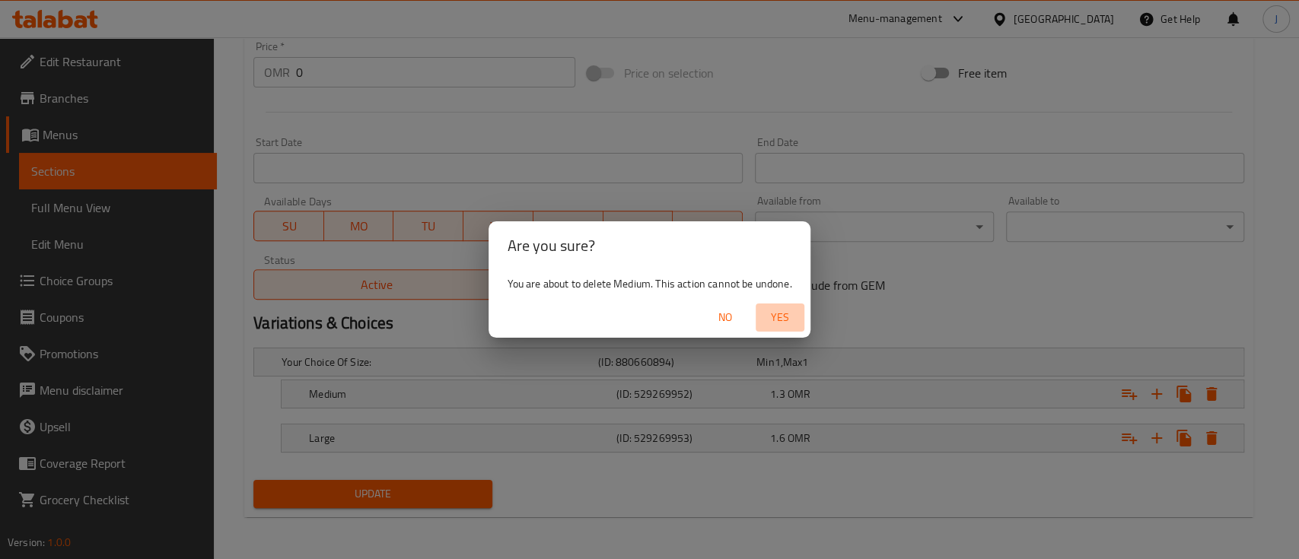
click at [797, 323] on span "Yes" at bounding box center [780, 317] width 37 height 19
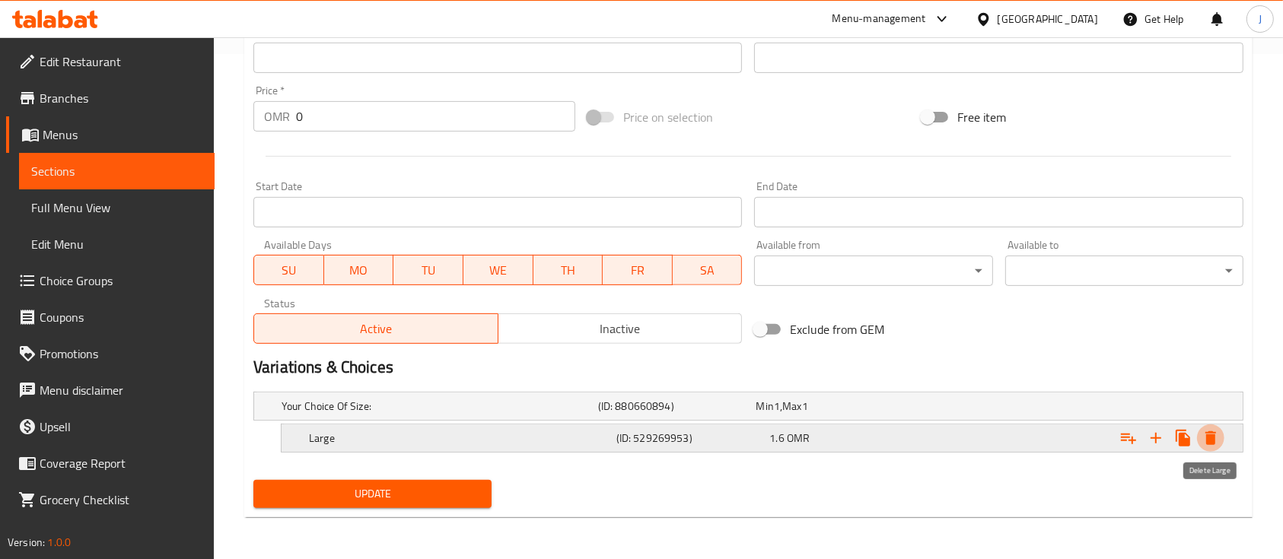
click at [1204, 435] on icon "Expand" at bounding box center [1211, 438] width 18 height 18
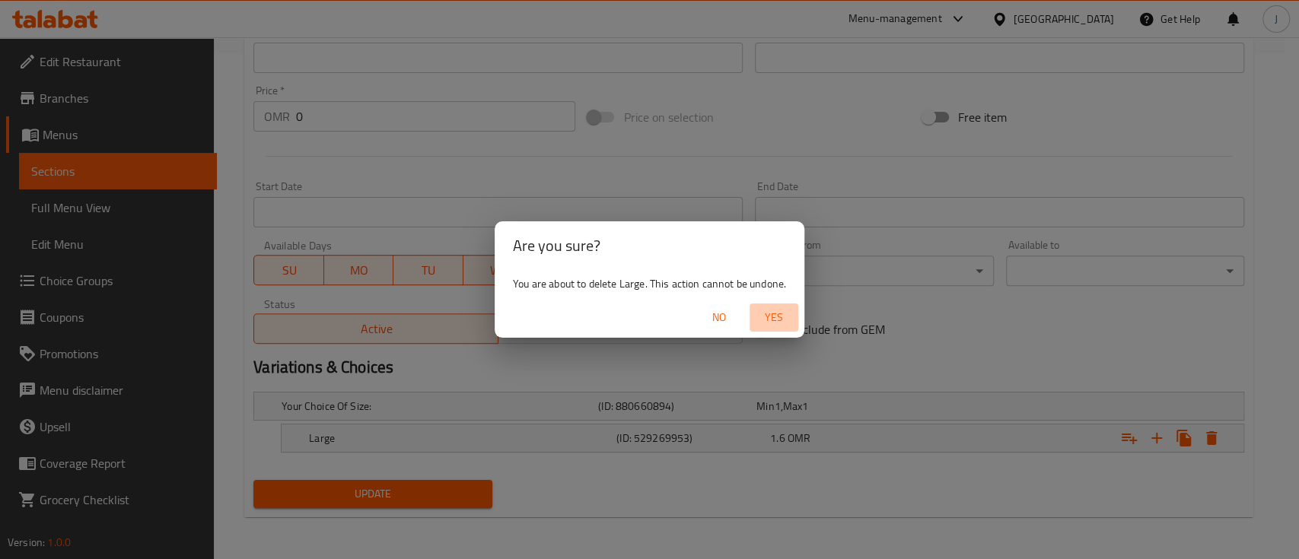
click at [776, 314] on span "Yes" at bounding box center [774, 317] width 37 height 19
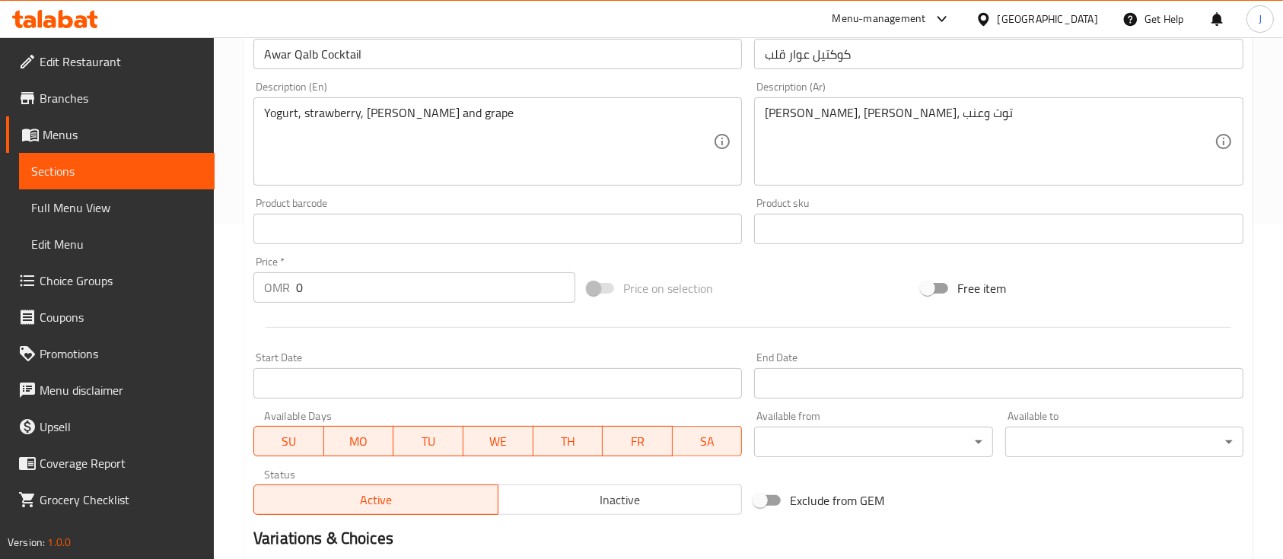
scroll to position [333, 0]
click at [317, 287] on input "0" at bounding box center [435, 289] width 279 height 30
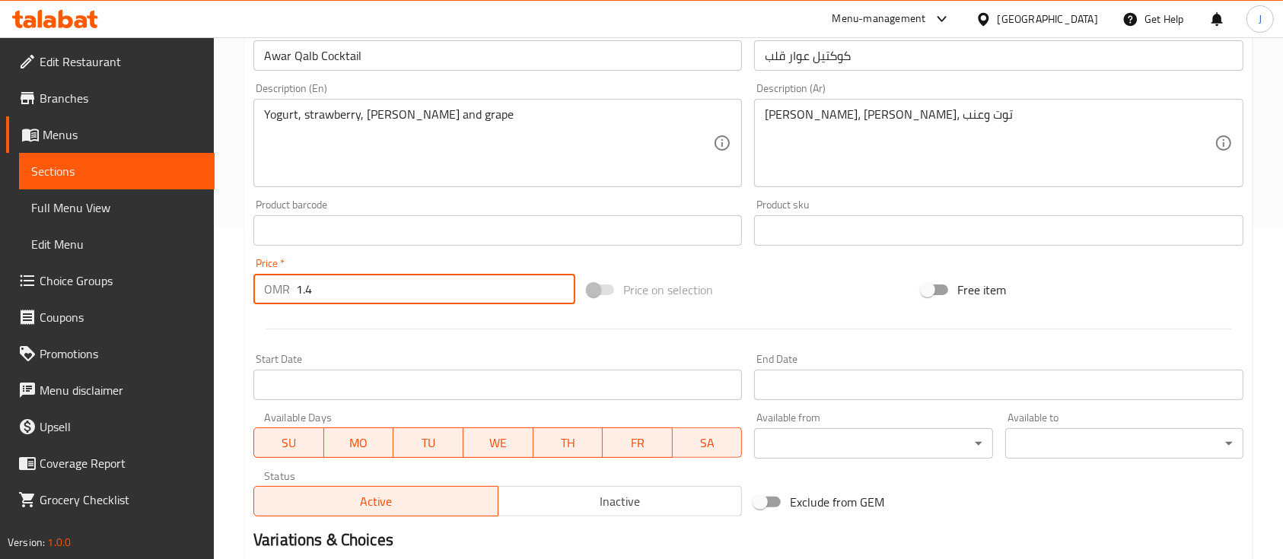
scroll to position [516, 0]
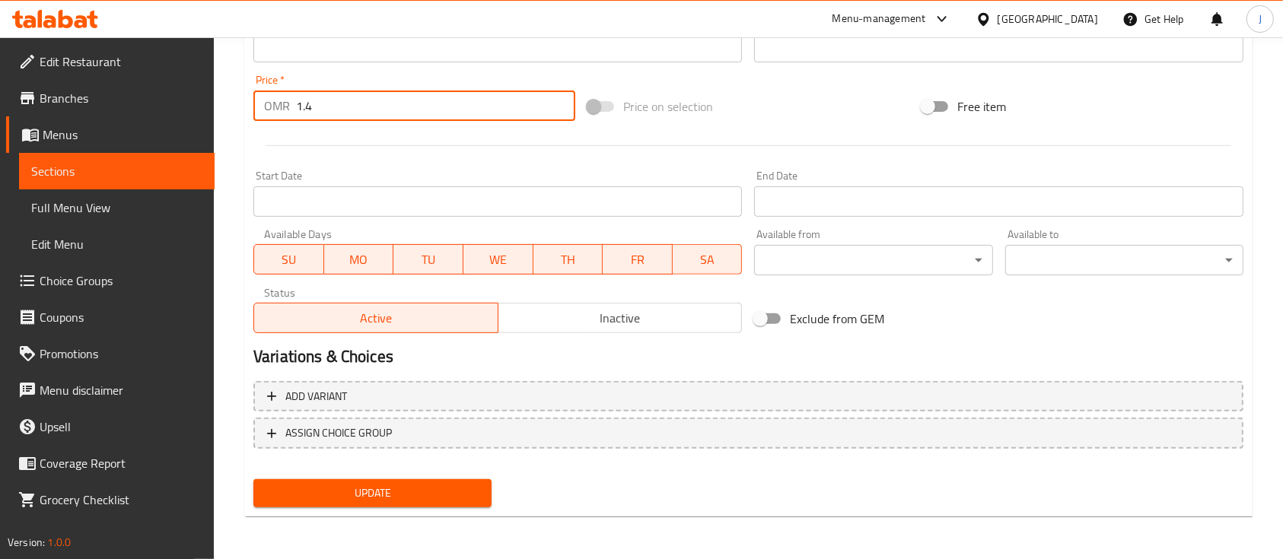
type input "1.4"
click at [429, 502] on span "Update" at bounding box center [373, 493] width 214 height 19
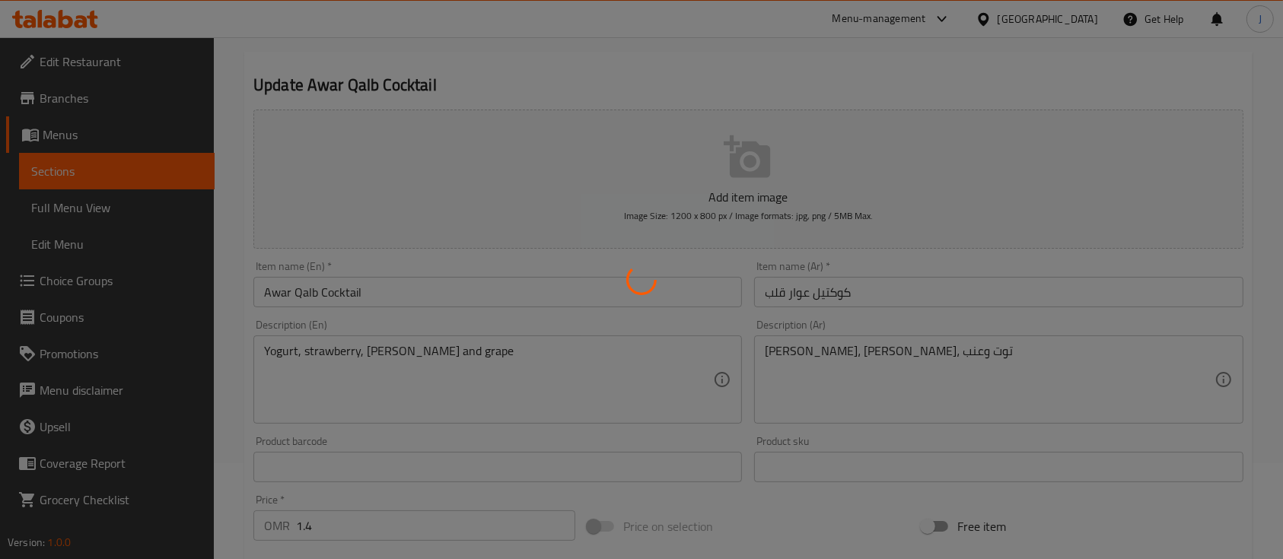
scroll to position [0, 0]
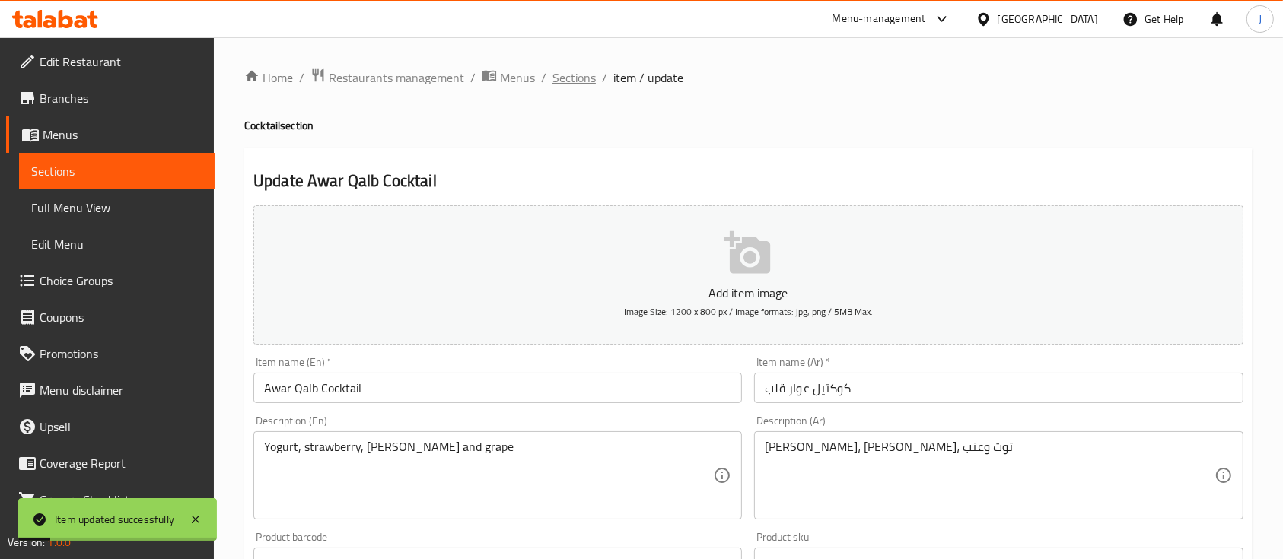
click at [581, 74] on span "Sections" at bounding box center [574, 78] width 43 height 18
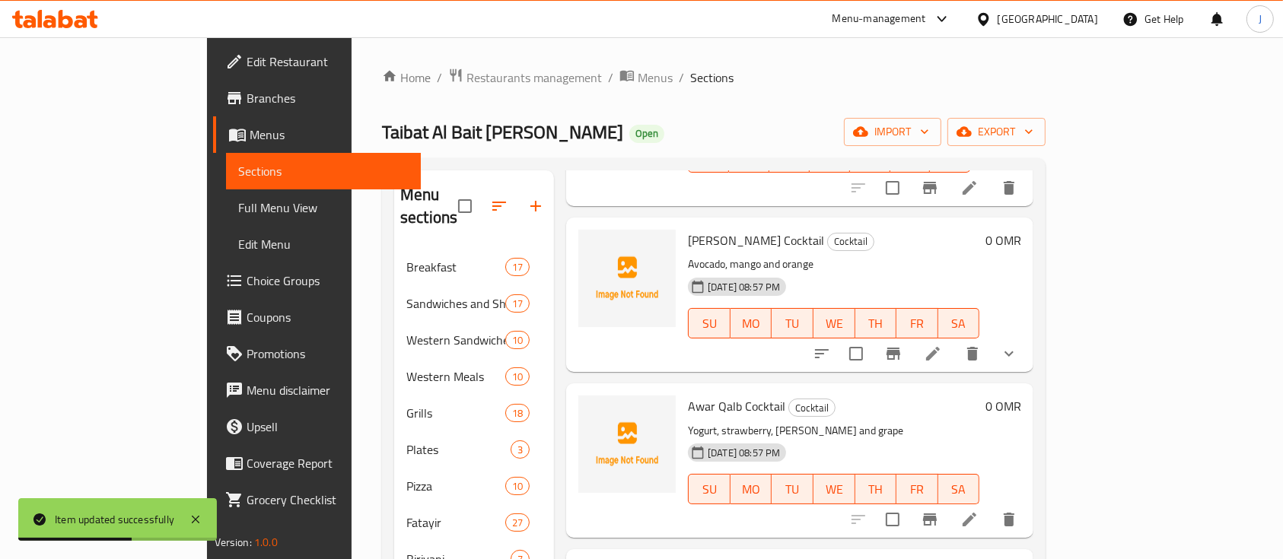
scroll to position [1688, 0]
click at [942, 346] on icon at bounding box center [933, 355] width 18 height 18
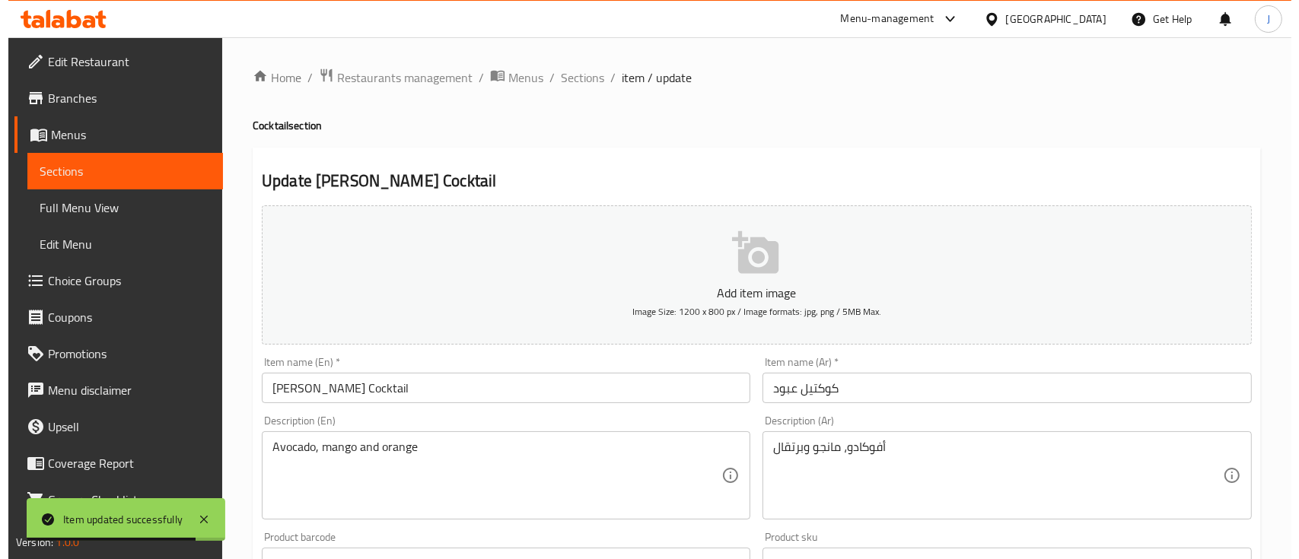
scroll to position [594, 0]
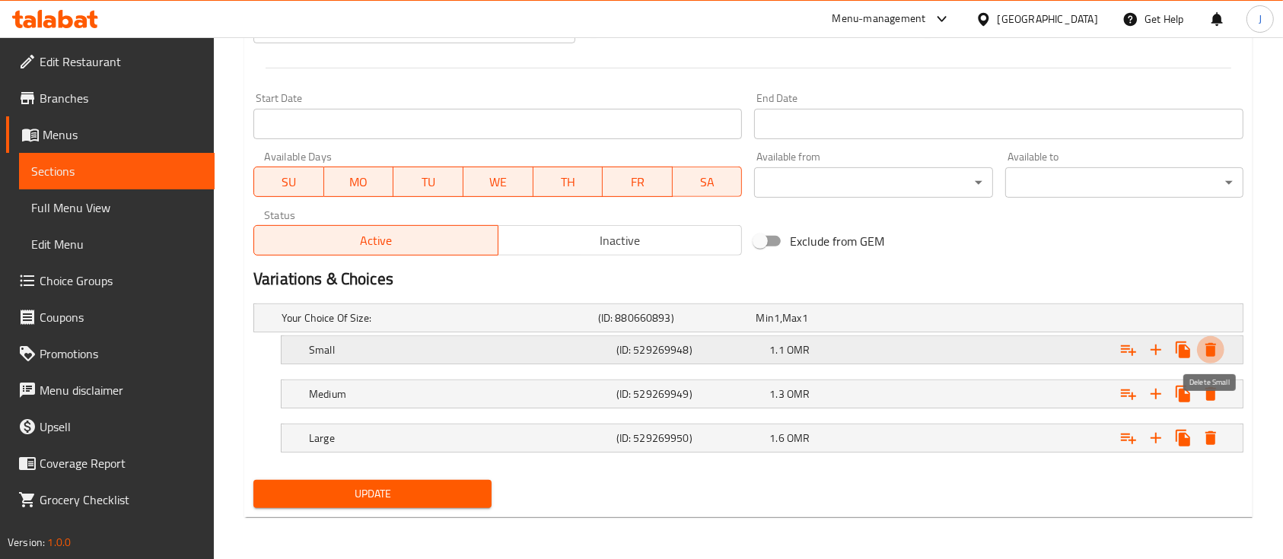
click at [1206, 349] on icon "Expand" at bounding box center [1211, 350] width 18 height 18
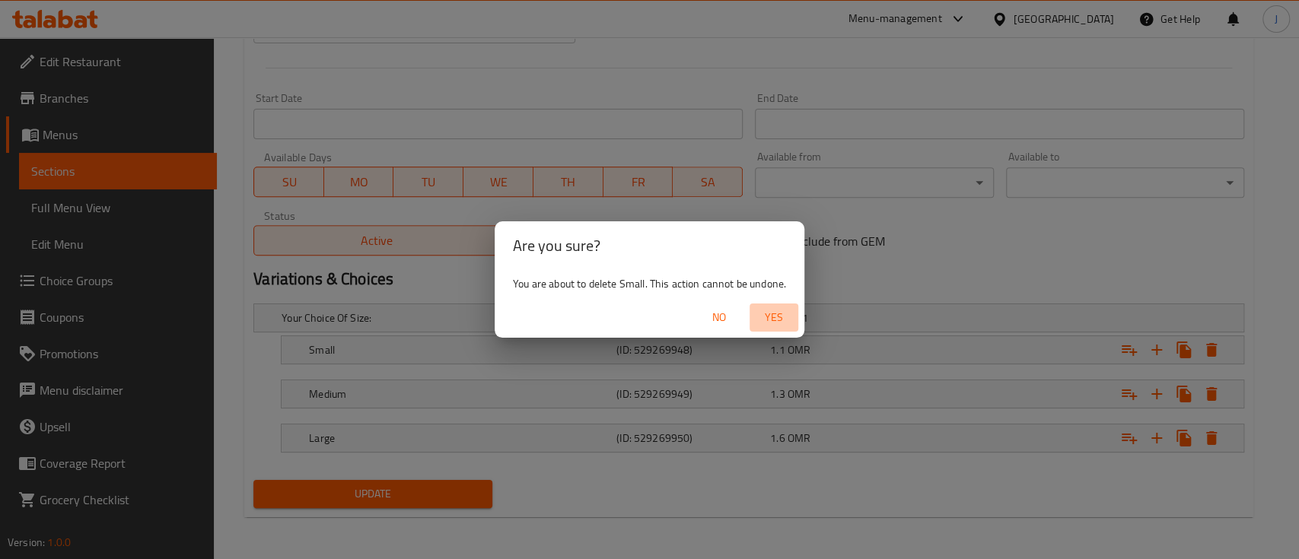
click at [774, 320] on span "Yes" at bounding box center [774, 317] width 37 height 19
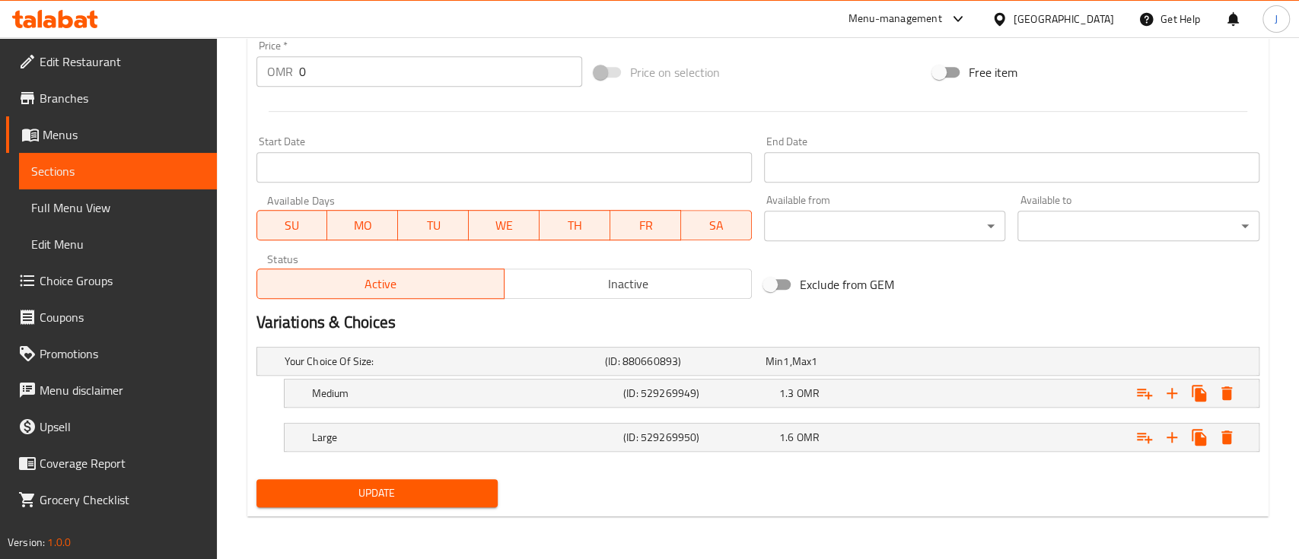
scroll to position [550, 0]
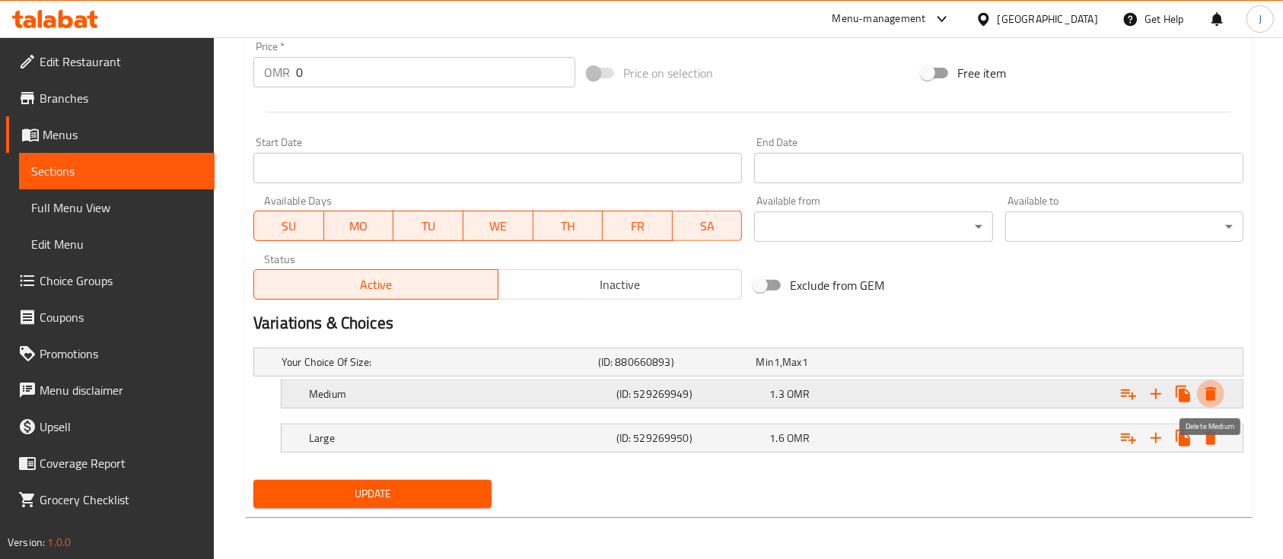
click at [1203, 403] on button "Expand" at bounding box center [1210, 394] width 27 height 27
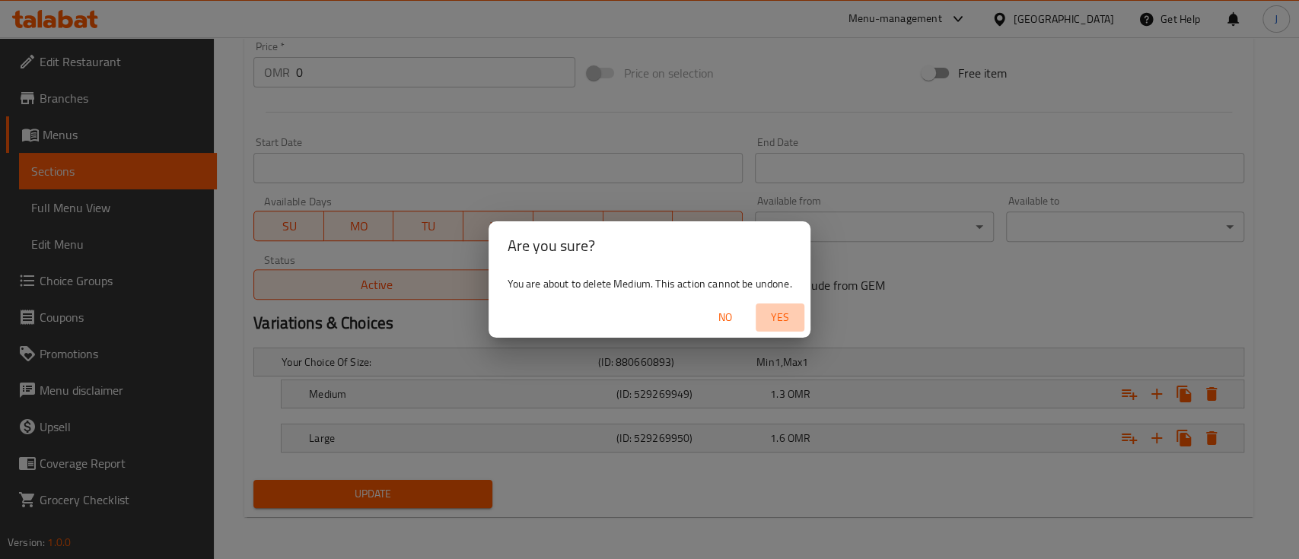
click at [783, 328] on button "Yes" at bounding box center [780, 318] width 49 height 28
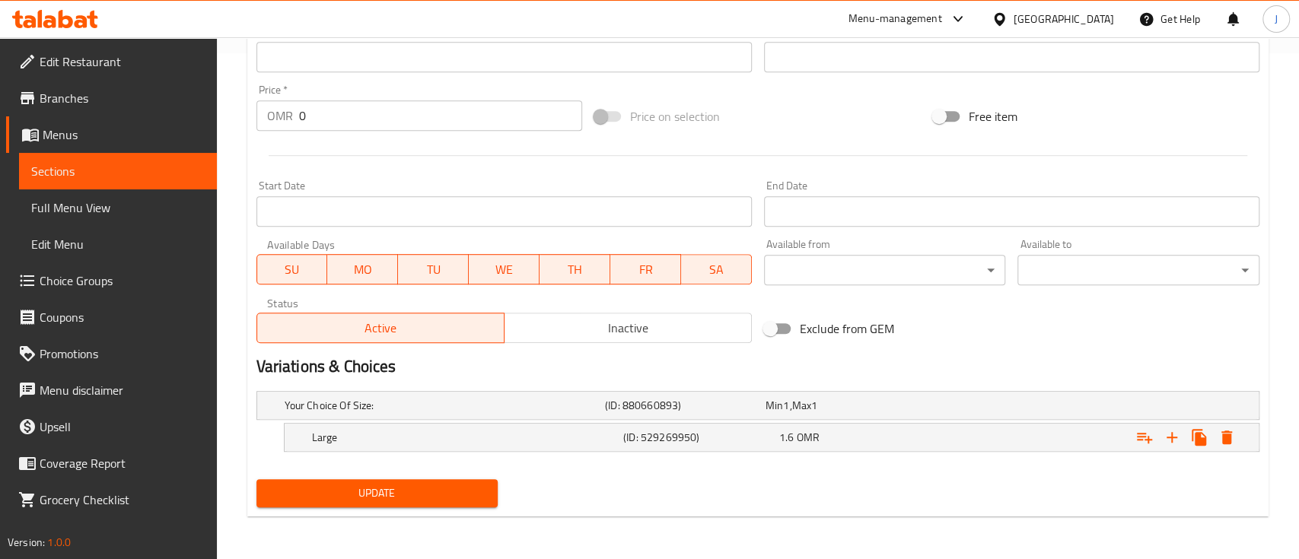
scroll to position [505, 0]
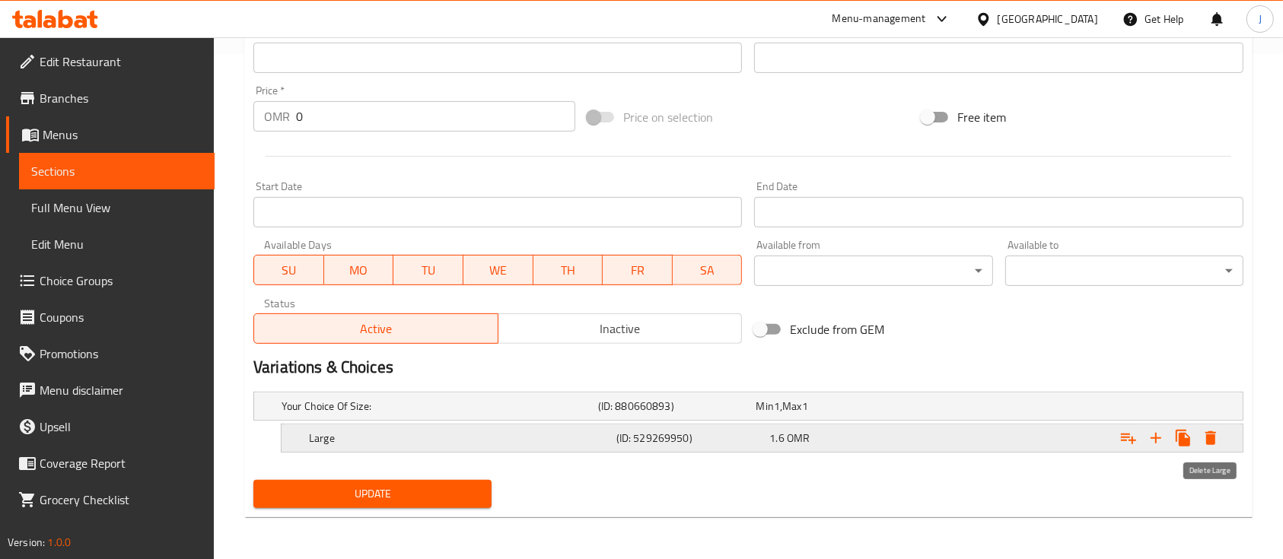
click at [1208, 433] on icon "Expand" at bounding box center [1211, 438] width 18 height 18
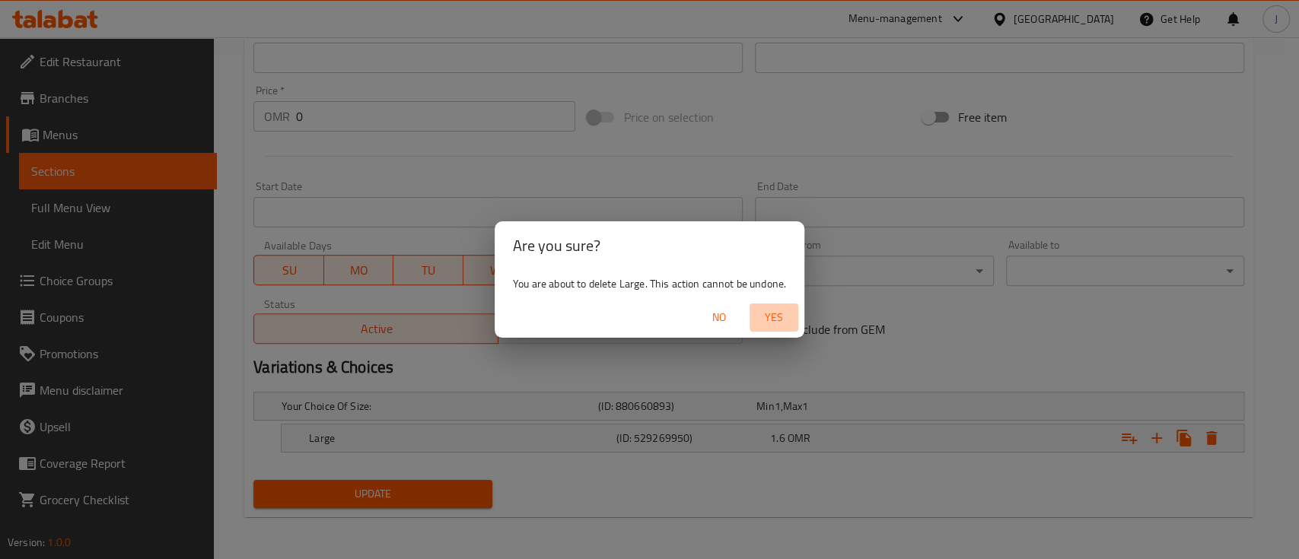
click at [774, 318] on span "Yes" at bounding box center [774, 317] width 37 height 19
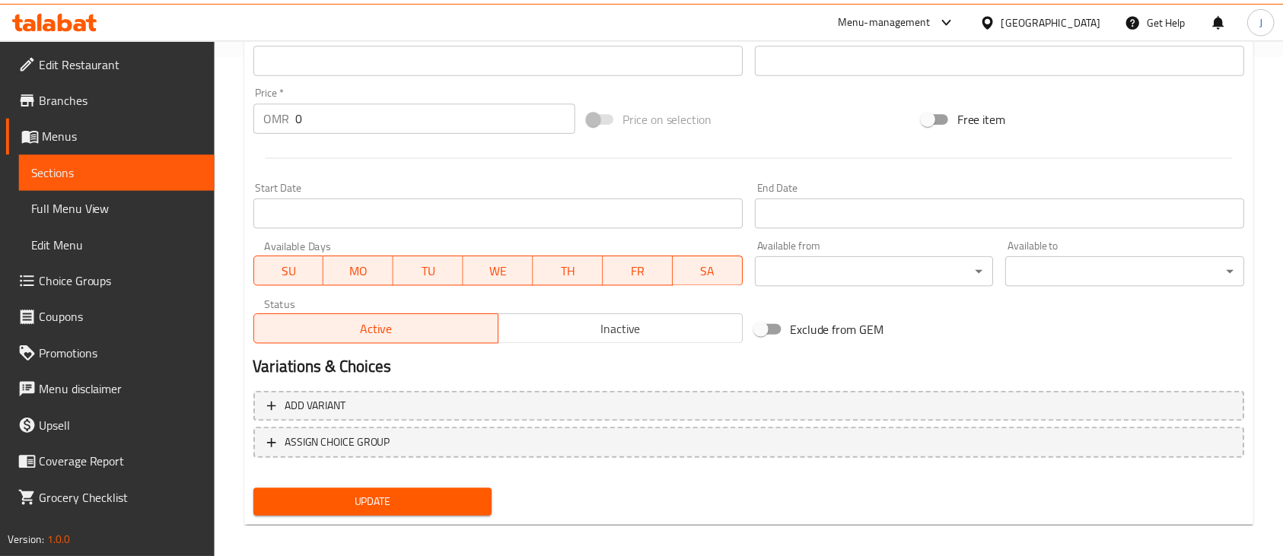
scroll to position [501, 0]
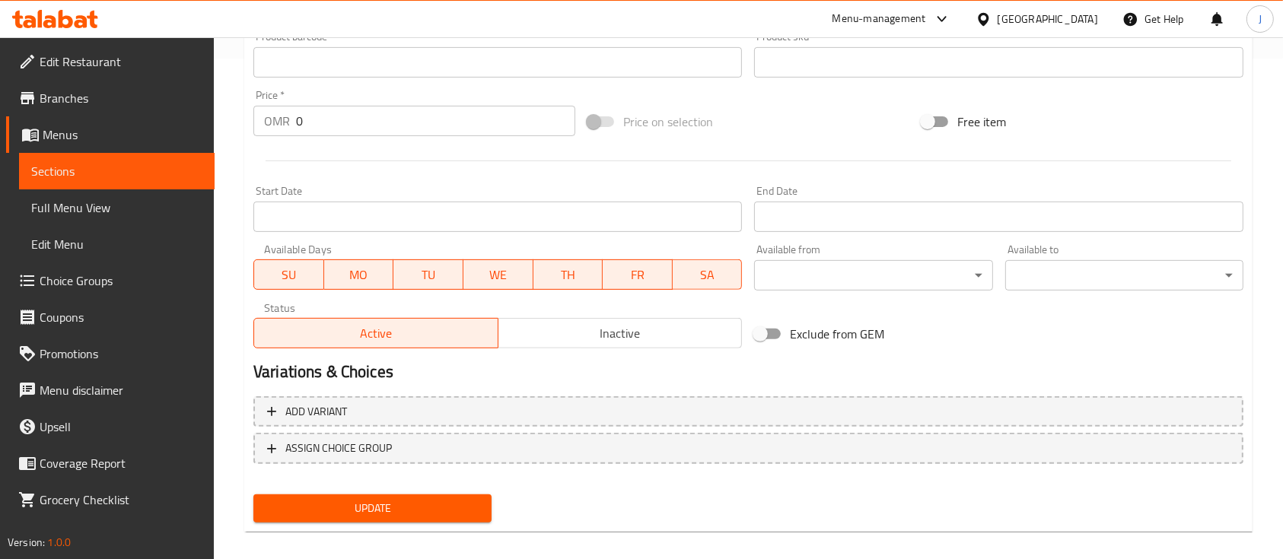
click at [338, 126] on input "0" at bounding box center [435, 121] width 279 height 30
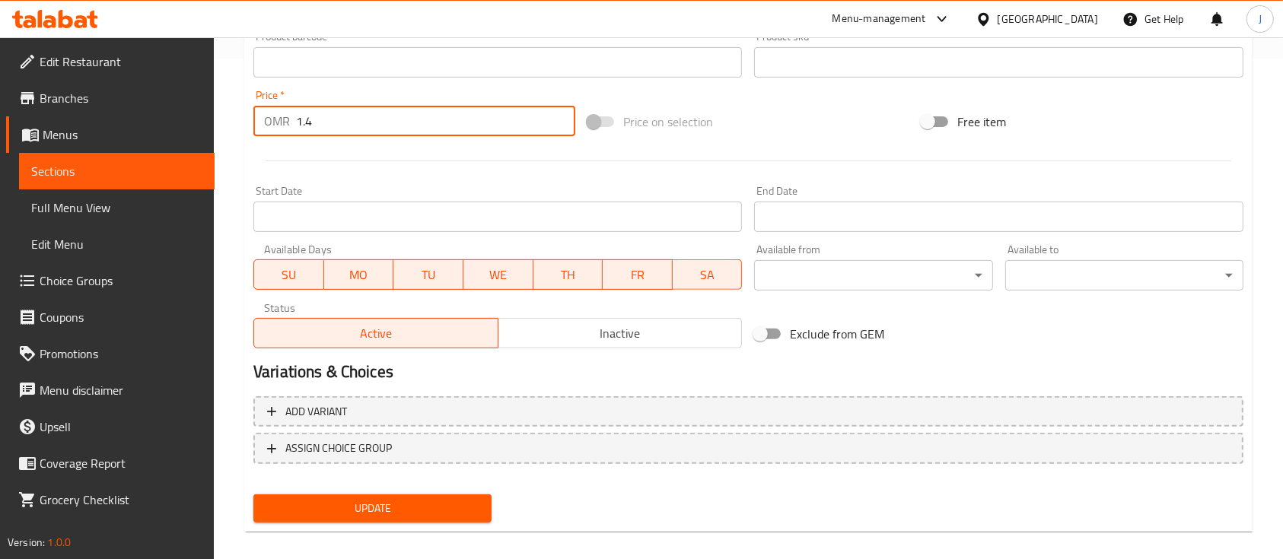
type input "1.4"
click at [355, 502] on span "Update" at bounding box center [373, 508] width 214 height 19
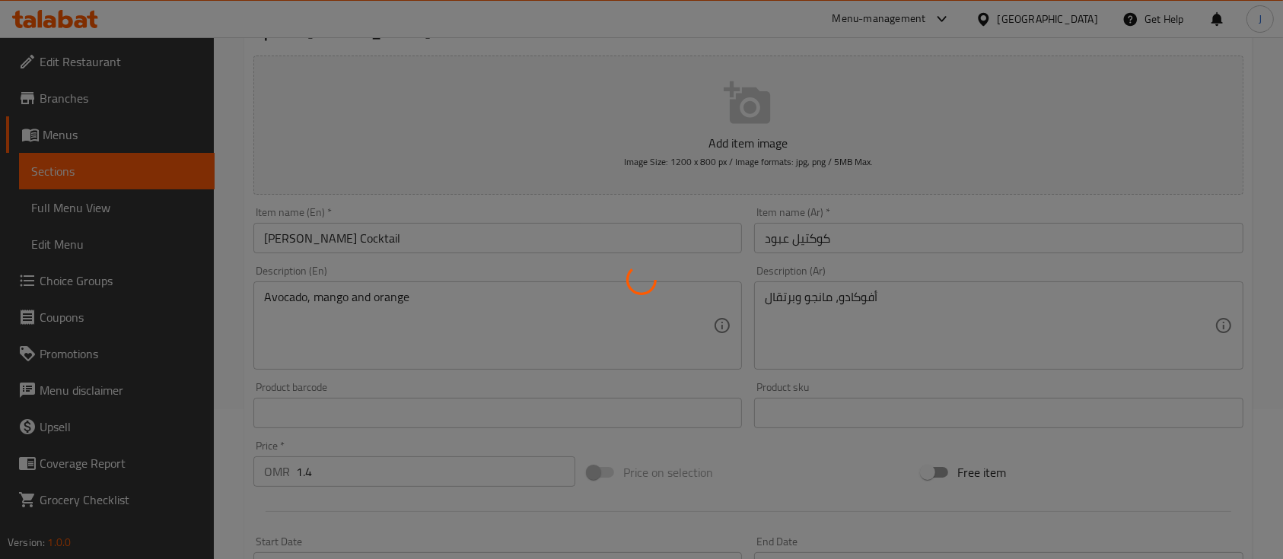
scroll to position [0, 0]
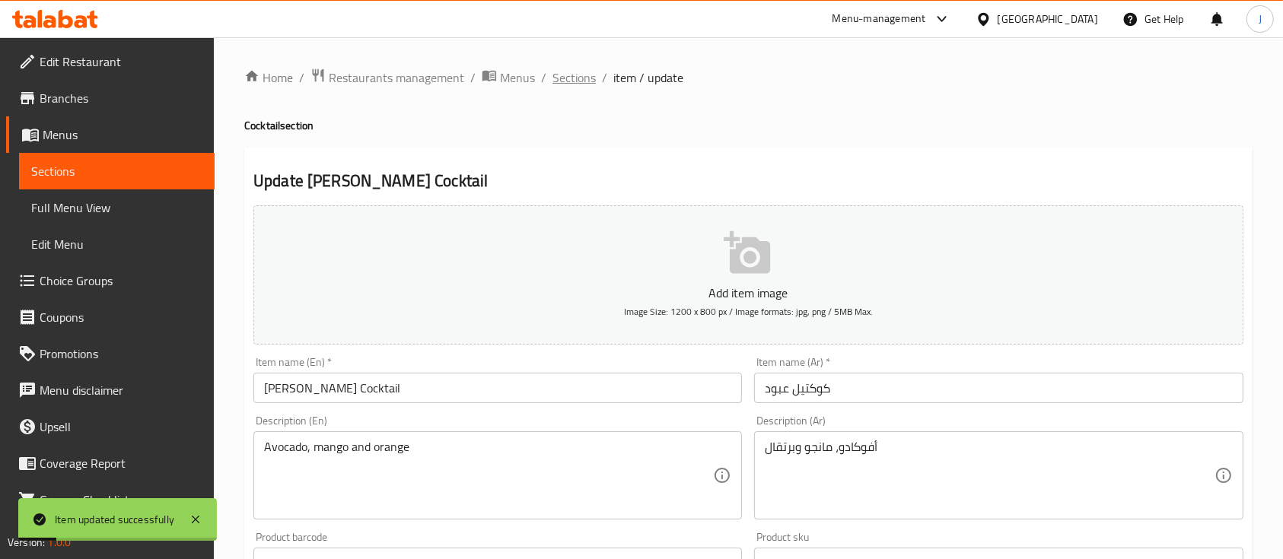
click at [585, 81] on span "Sections" at bounding box center [574, 78] width 43 height 18
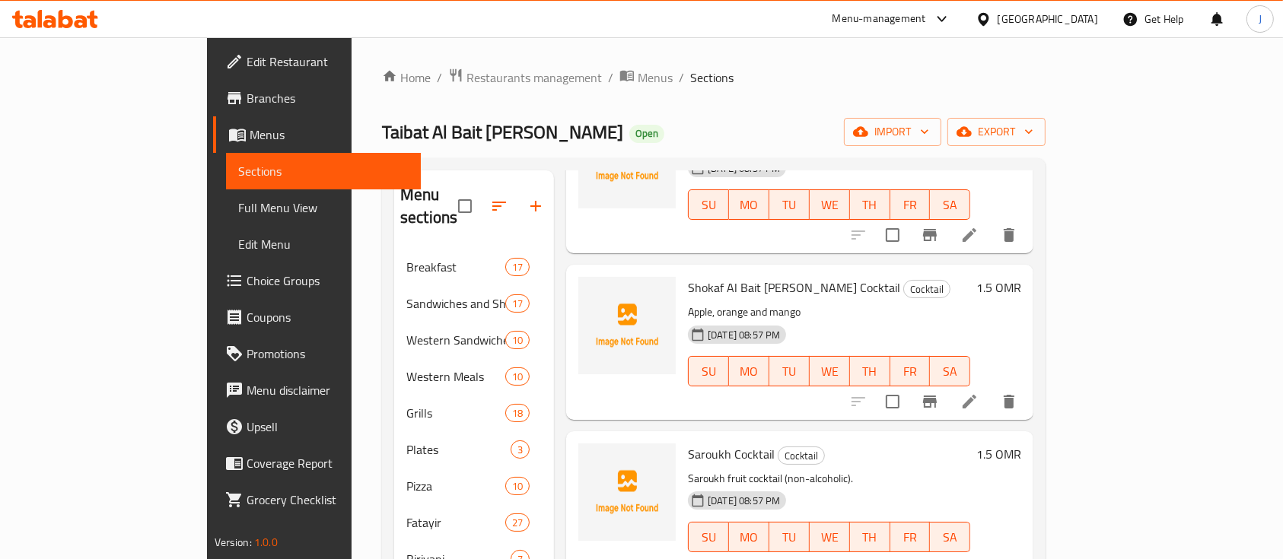
scroll to position [213, 0]
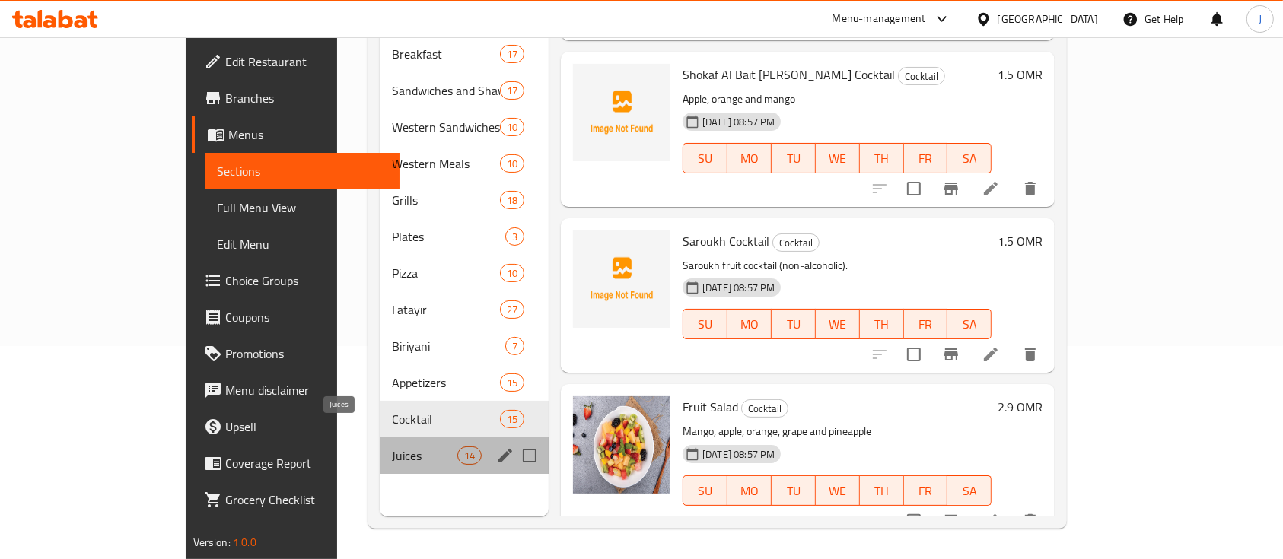
click at [392, 447] on span "Juices" at bounding box center [424, 456] width 65 height 18
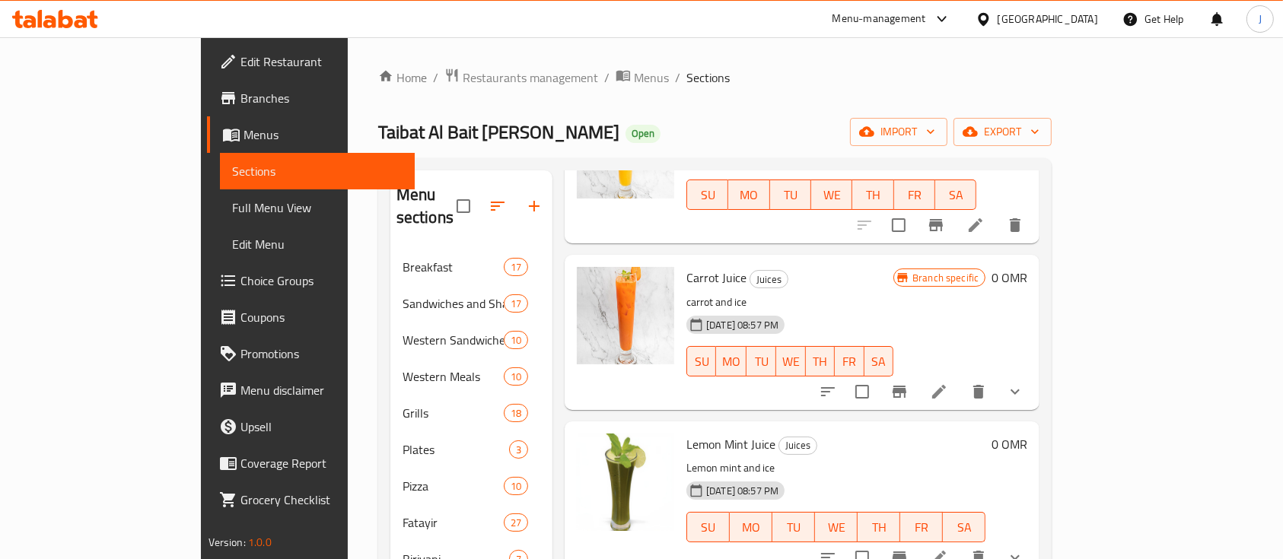
scroll to position [155, 0]
click at [946, 384] on icon at bounding box center [939, 391] width 14 height 14
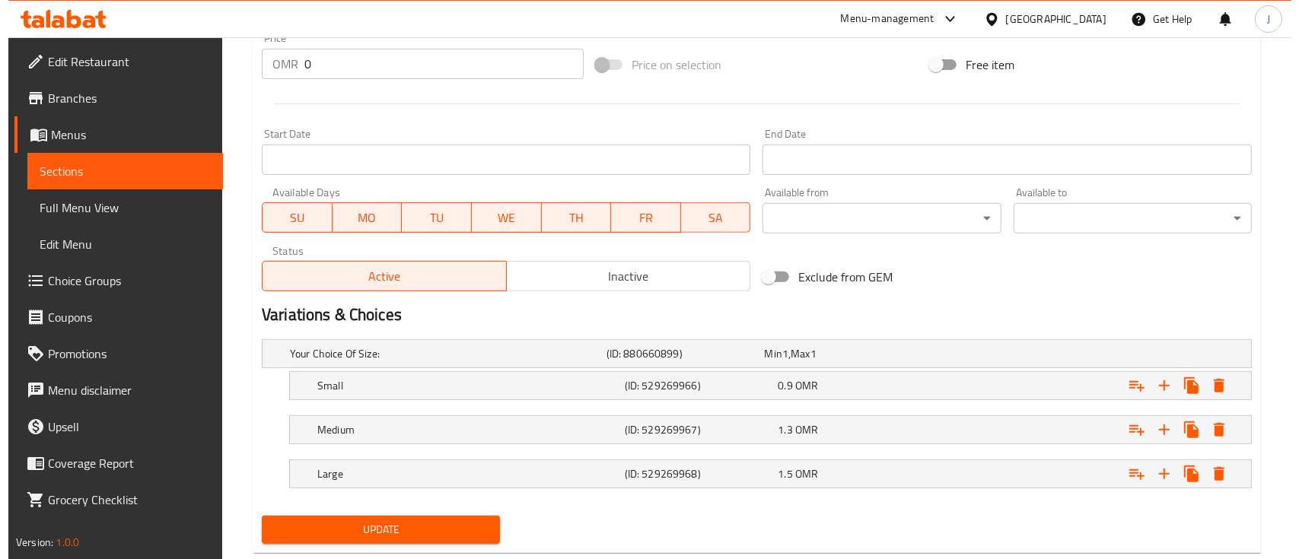
scroll to position [615, 0]
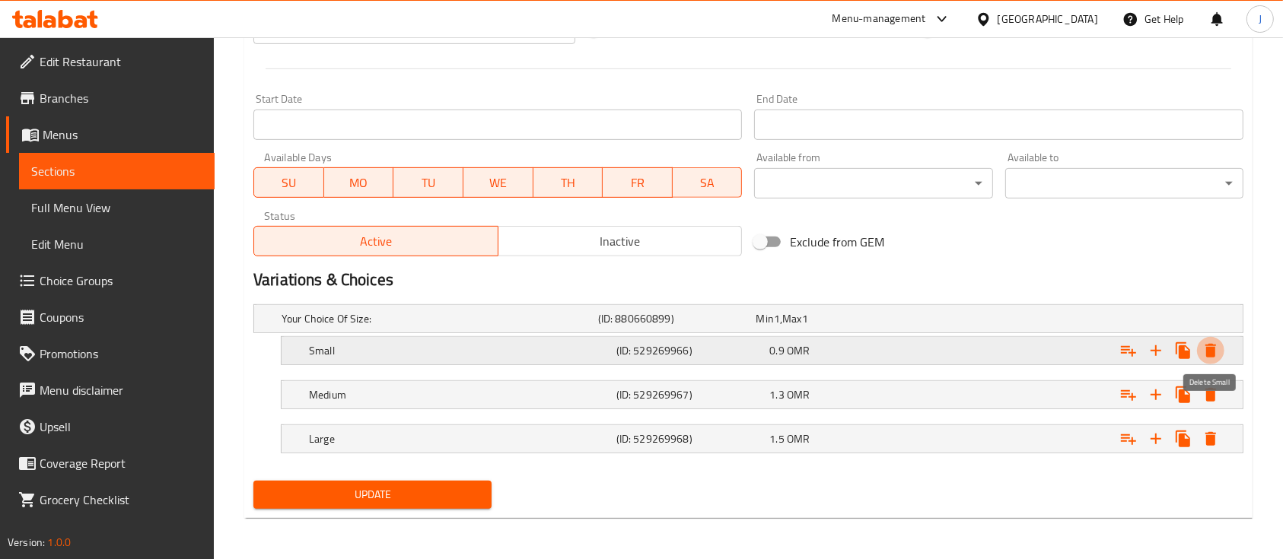
click at [1218, 346] on icon "Expand" at bounding box center [1211, 351] width 18 height 18
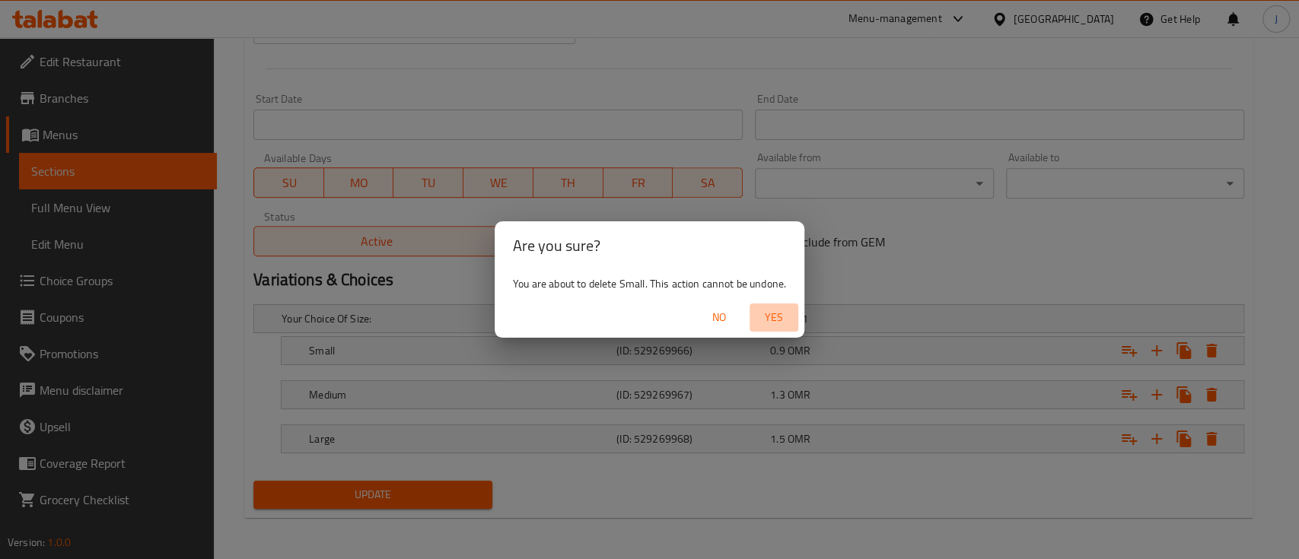
click at [775, 314] on span "Yes" at bounding box center [774, 317] width 37 height 19
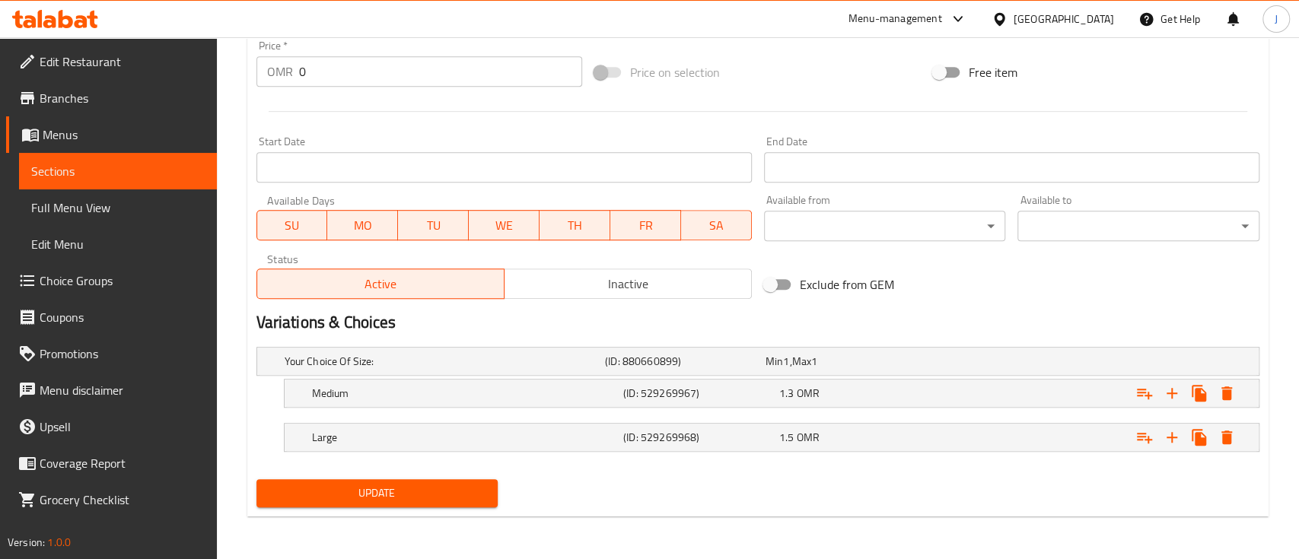
scroll to position [572, 0]
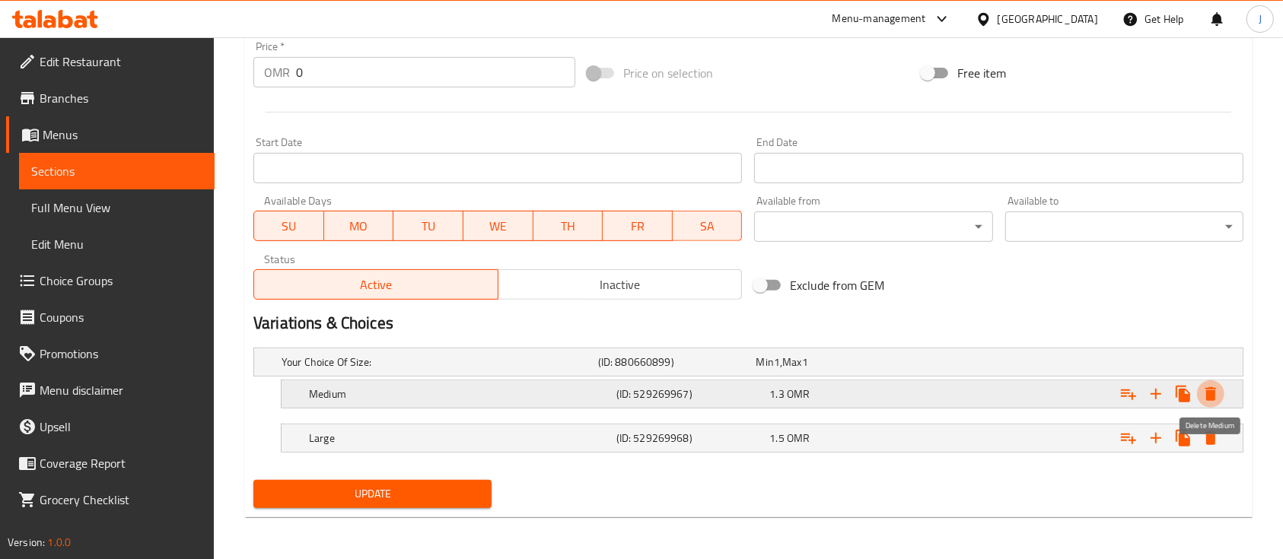
click at [1218, 393] on icon "Expand" at bounding box center [1211, 394] width 18 height 18
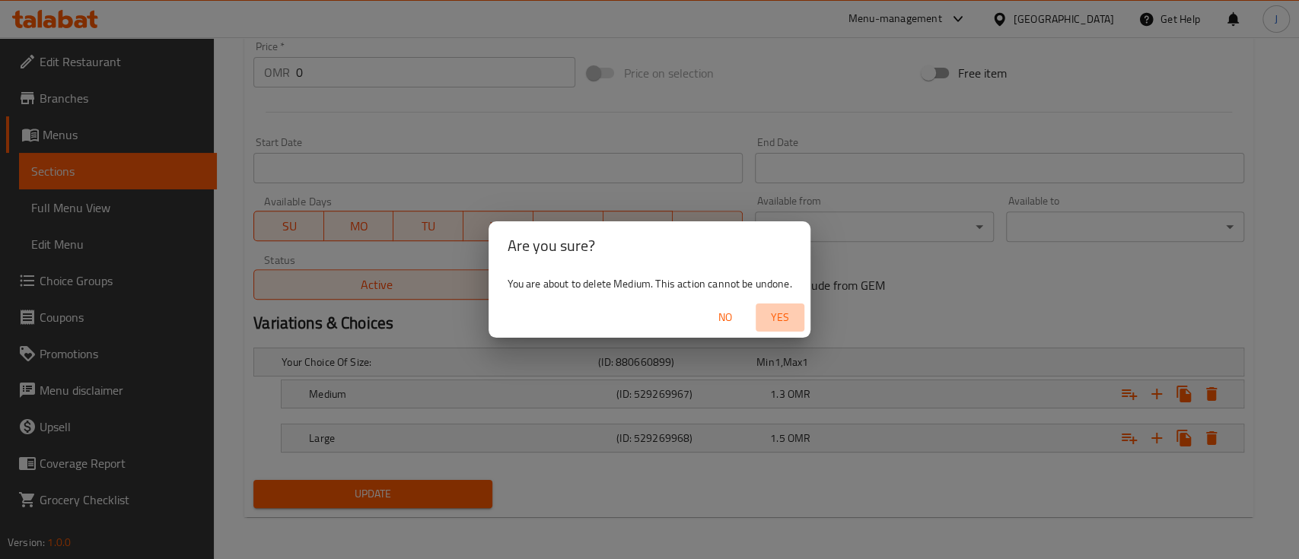
click at [783, 307] on button "Yes" at bounding box center [780, 318] width 49 height 28
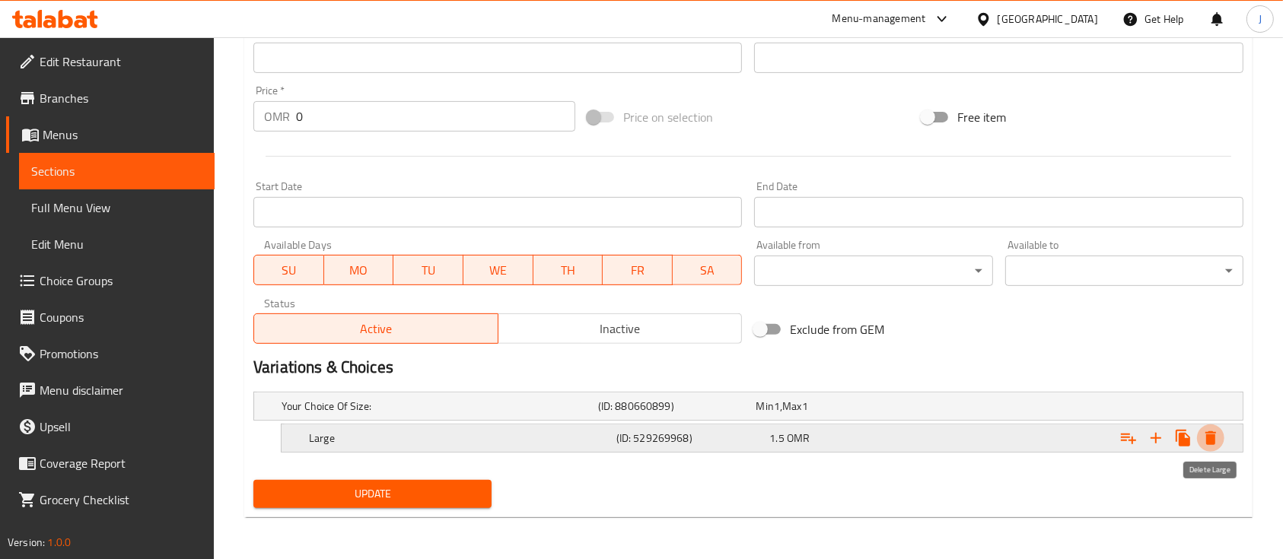
click at [1218, 438] on icon "Expand" at bounding box center [1211, 438] width 18 height 18
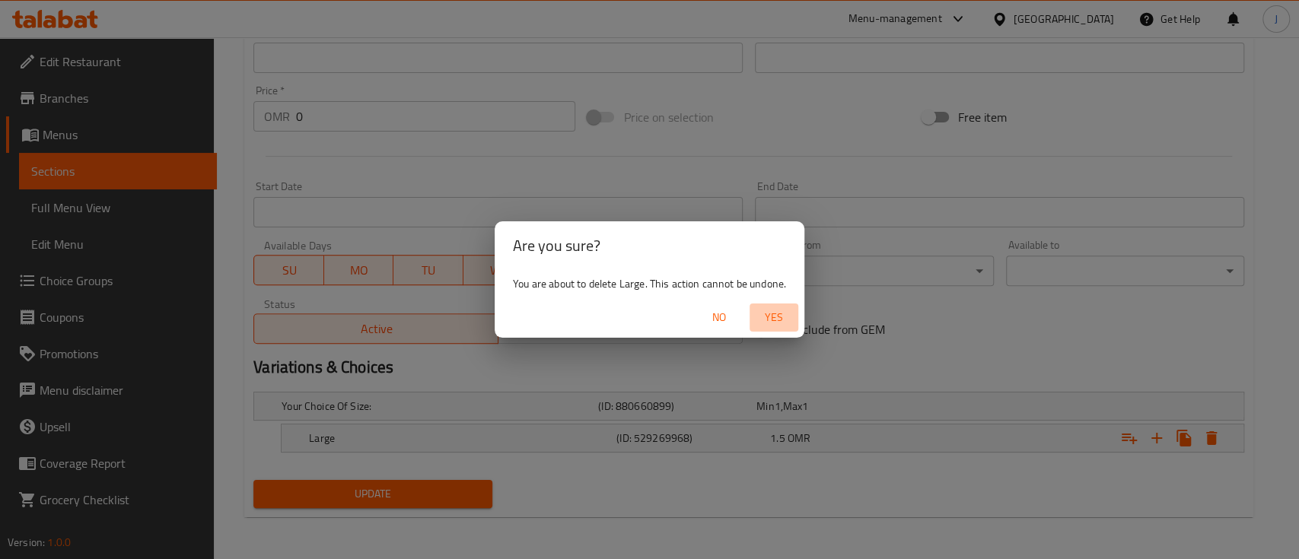
click at [779, 317] on span "Yes" at bounding box center [774, 317] width 37 height 19
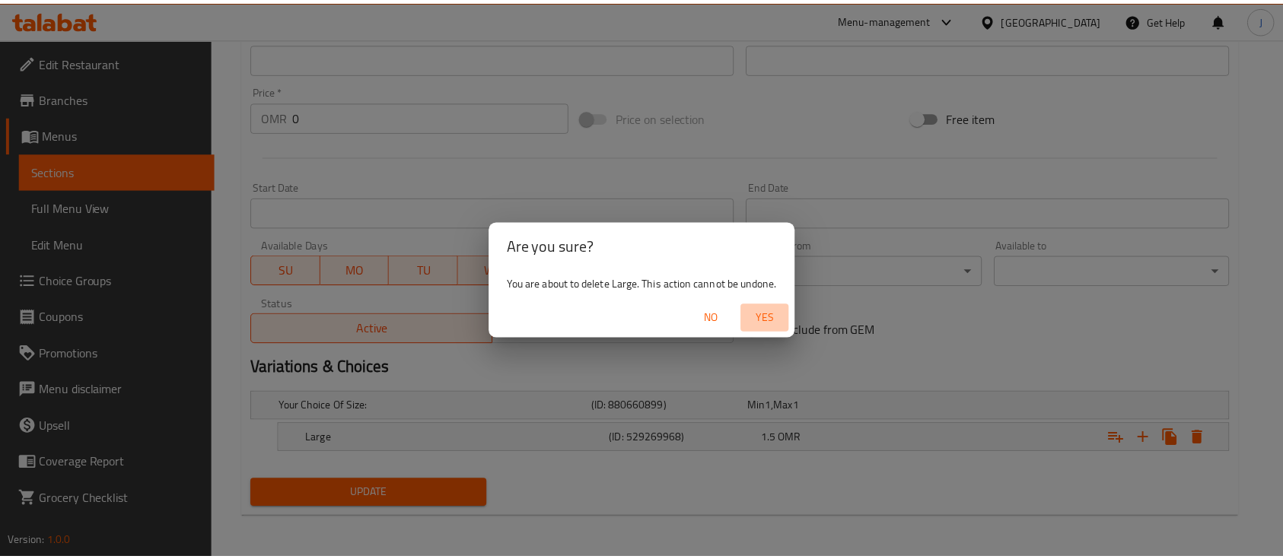
scroll to position [523, 0]
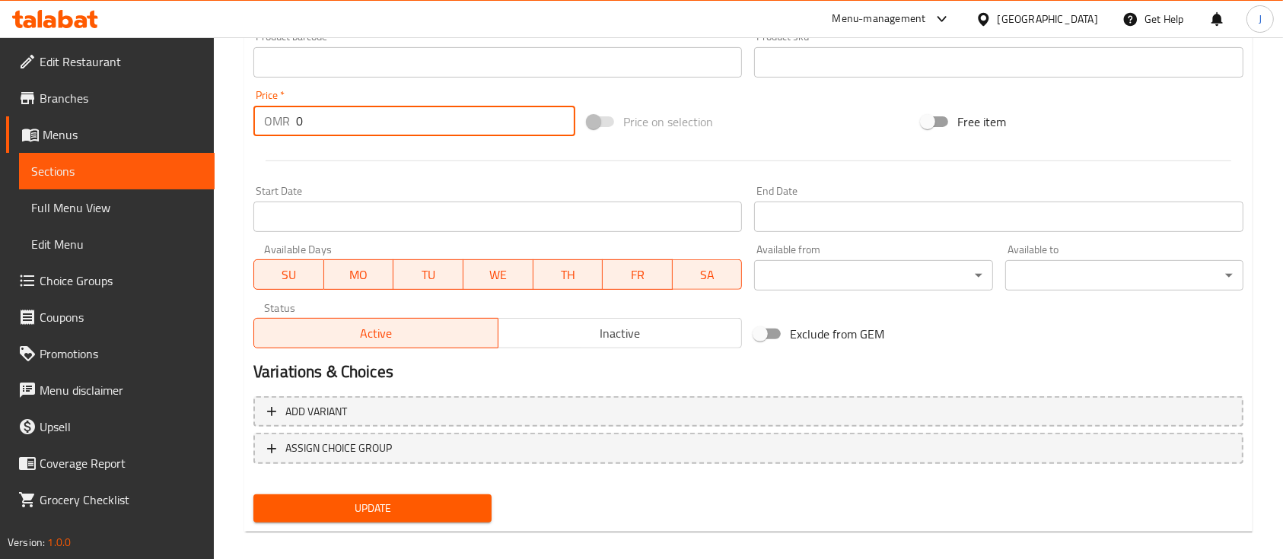
drag, startPoint x: 314, startPoint y: 129, endPoint x: 245, endPoint y: 124, distance: 69.4
click at [245, 124] on div "Update Carrot Juice Change Image Size: 1200 x 800 px / Image formats: jpg, png …" at bounding box center [748, 79] width 1009 height 908
type input "1.4"
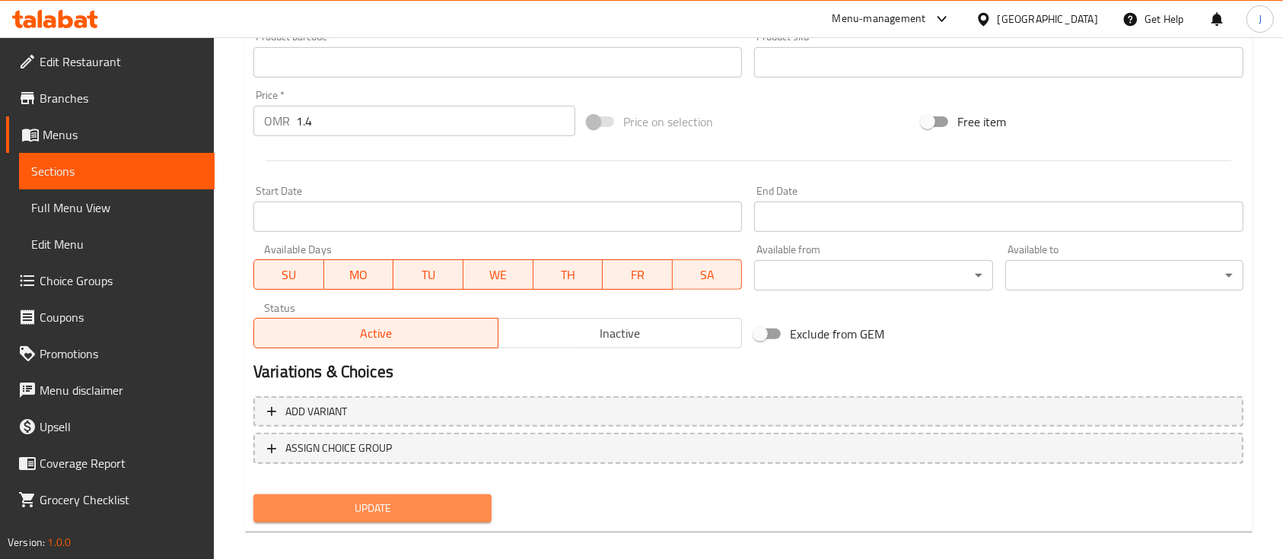
click at [384, 514] on span "Update" at bounding box center [373, 508] width 214 height 19
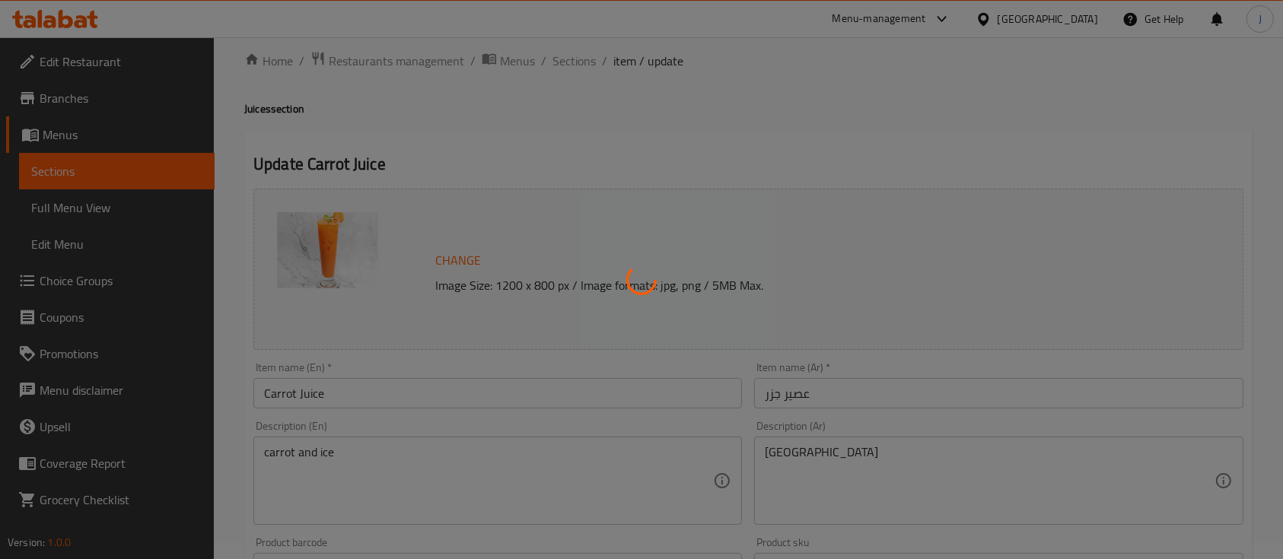
scroll to position [0, 0]
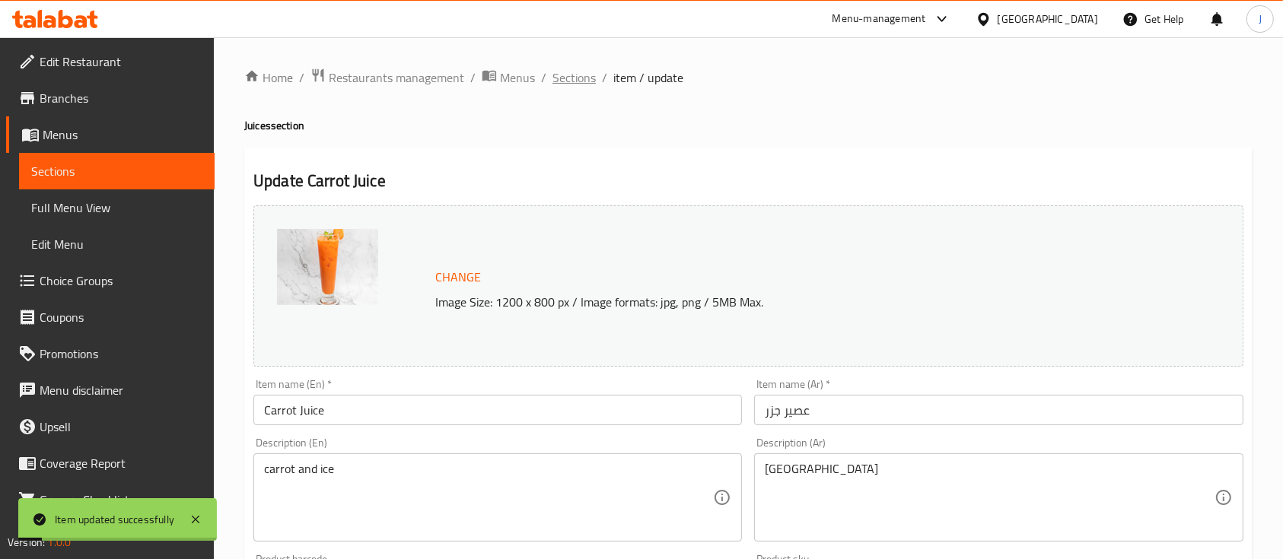
click at [583, 85] on span "Sections" at bounding box center [574, 78] width 43 height 18
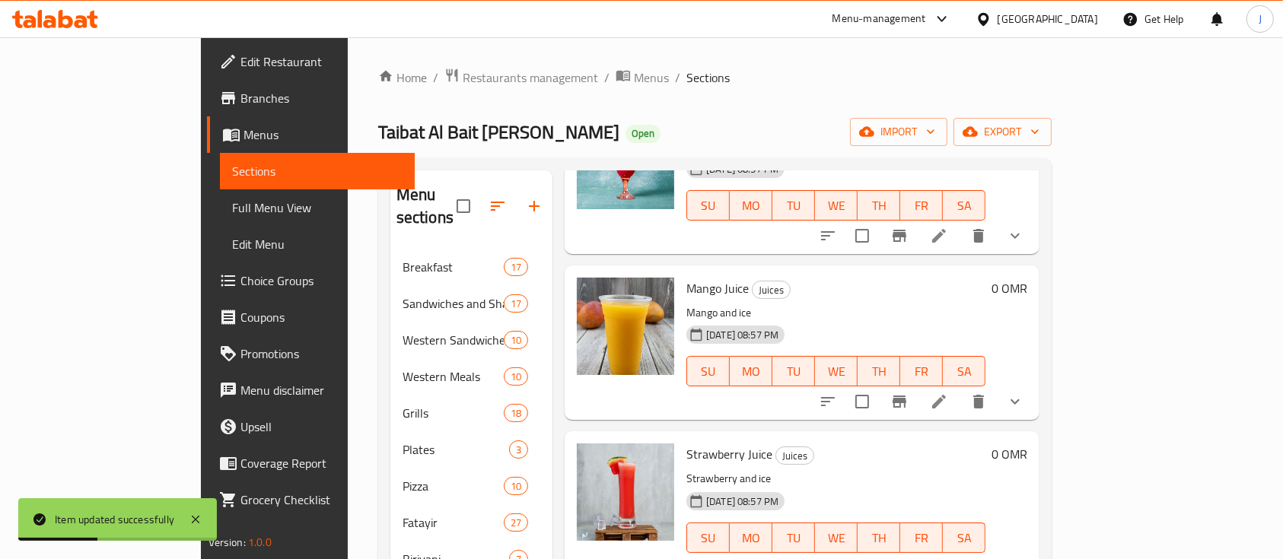
scroll to position [213, 0]
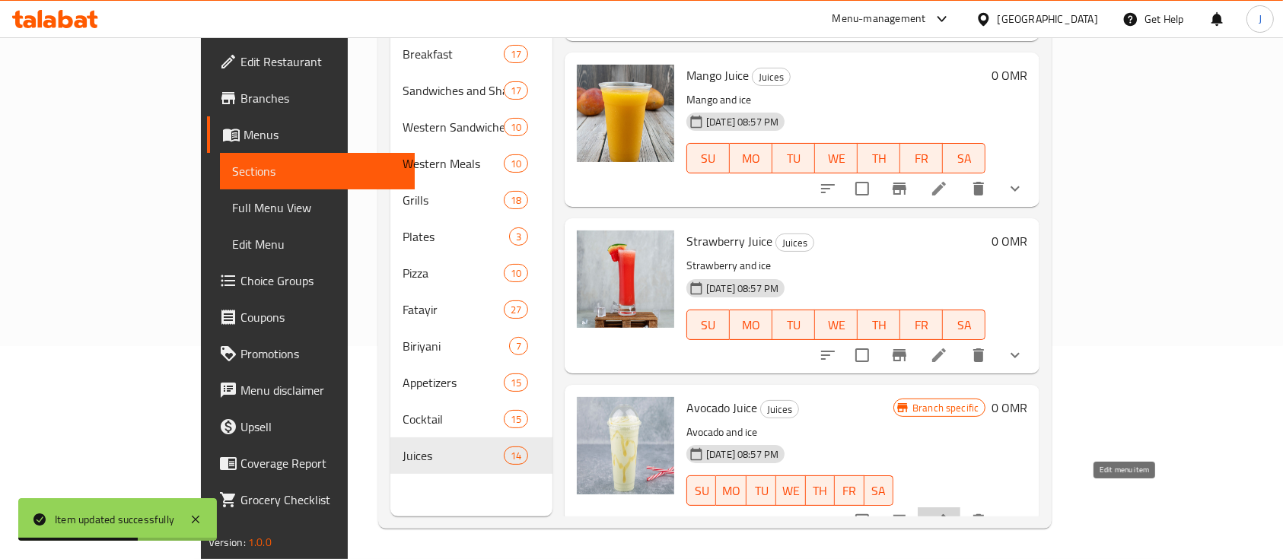
click at [948, 512] on icon at bounding box center [939, 521] width 18 height 18
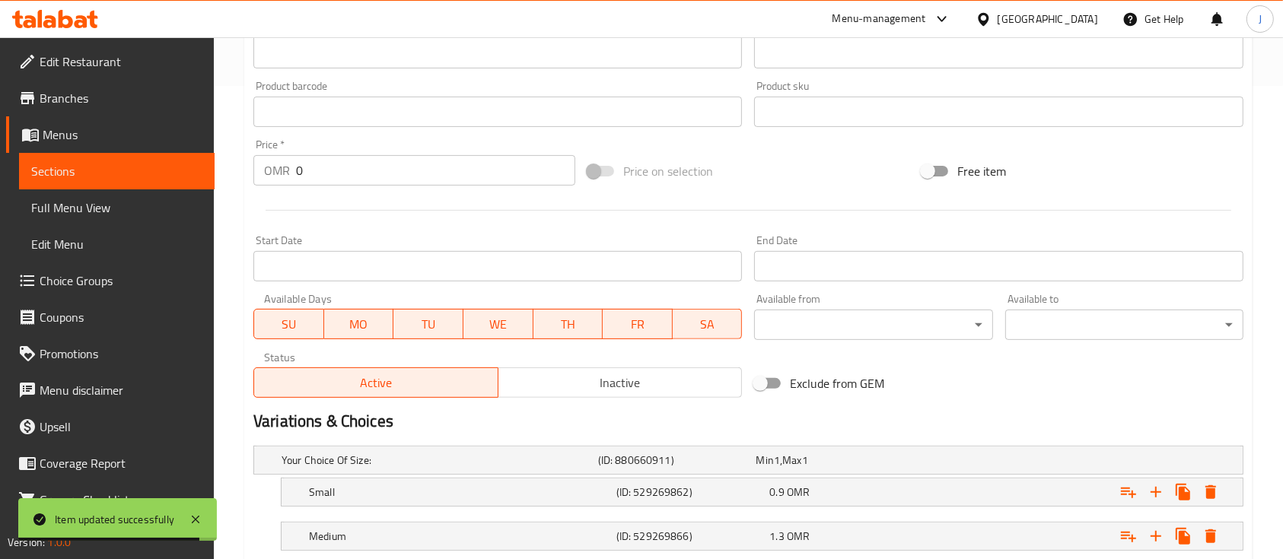
scroll to position [473, 0]
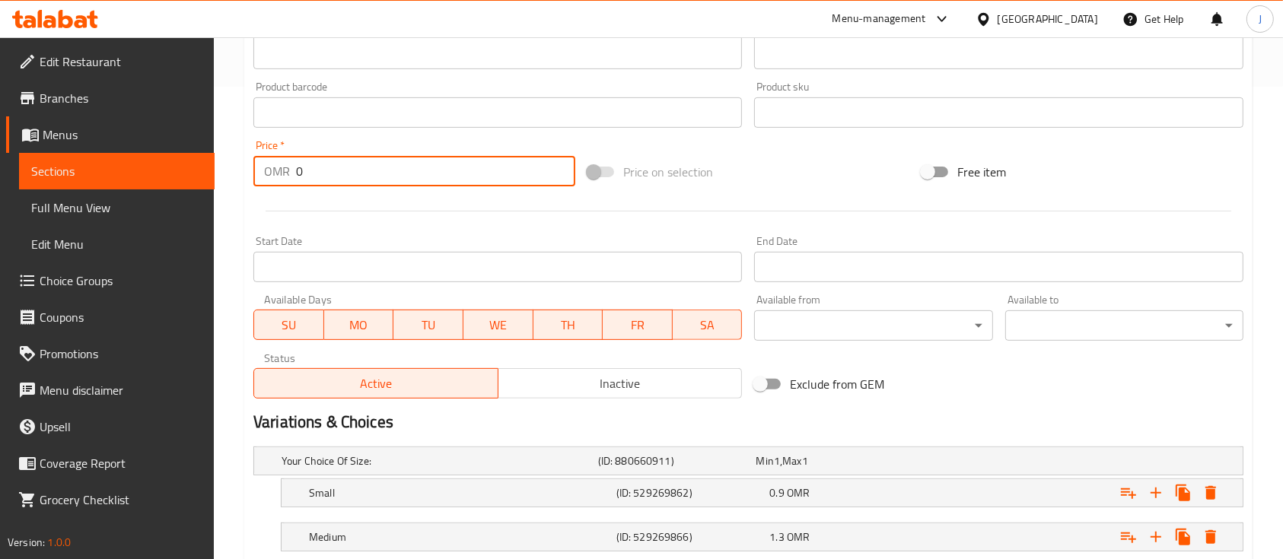
drag, startPoint x: 320, startPoint y: 186, endPoint x: 241, endPoint y: 167, distance: 82.0
click at [241, 167] on div "Home / Restaurants management / Menus / Sections / item / update Juices section…" at bounding box center [748, 134] width 1069 height 1139
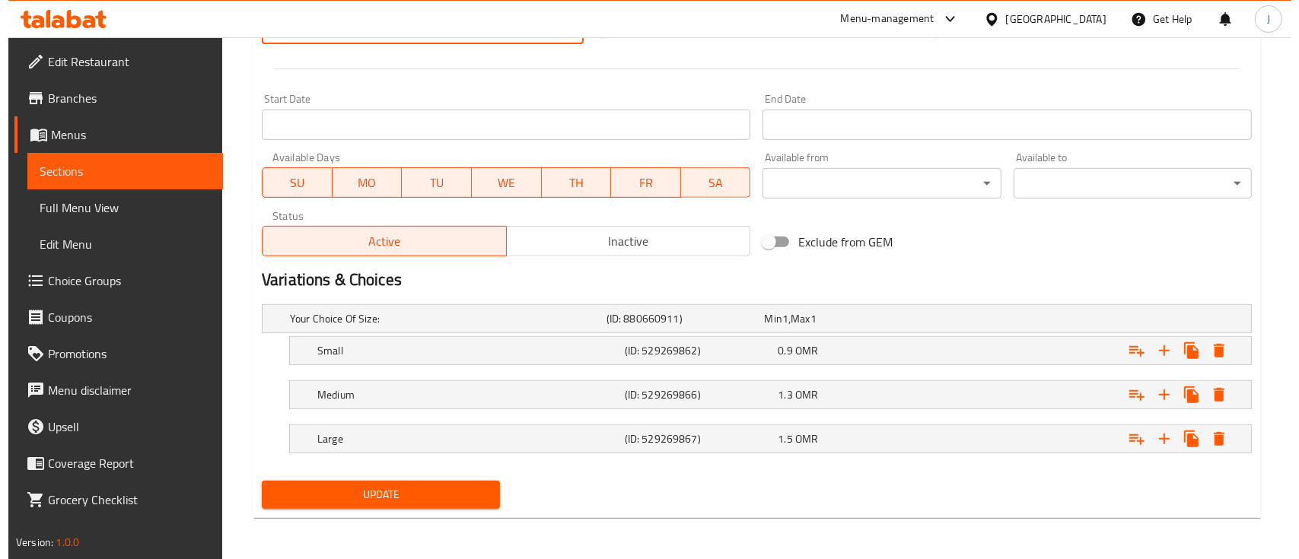
scroll to position [615, 0]
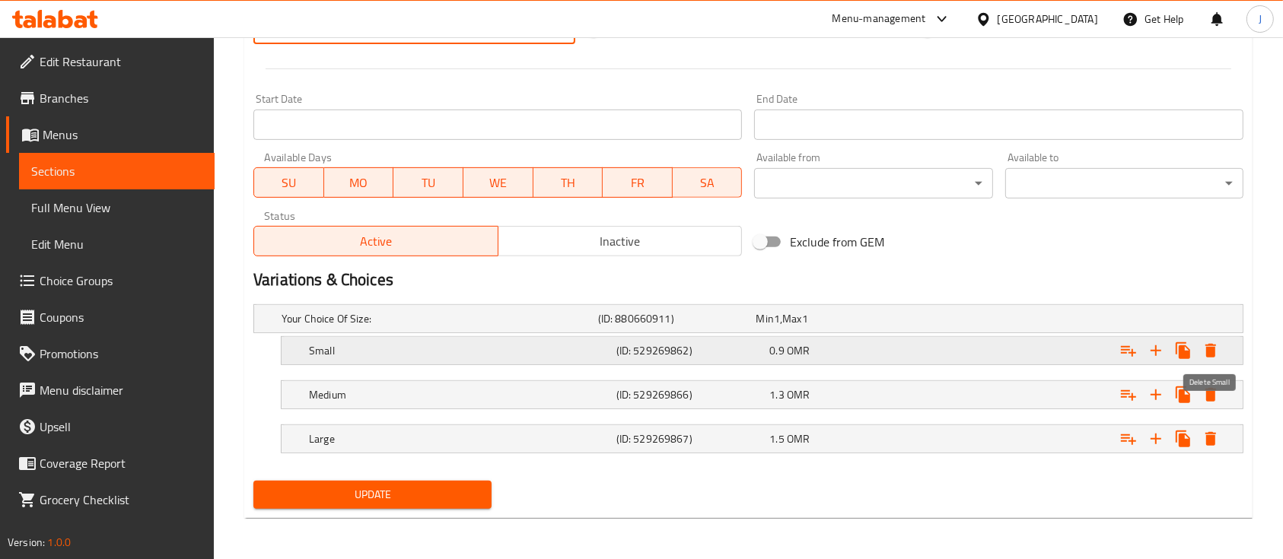
type input "1.4"
click at [1210, 351] on icon "Expand" at bounding box center [1211, 351] width 11 height 14
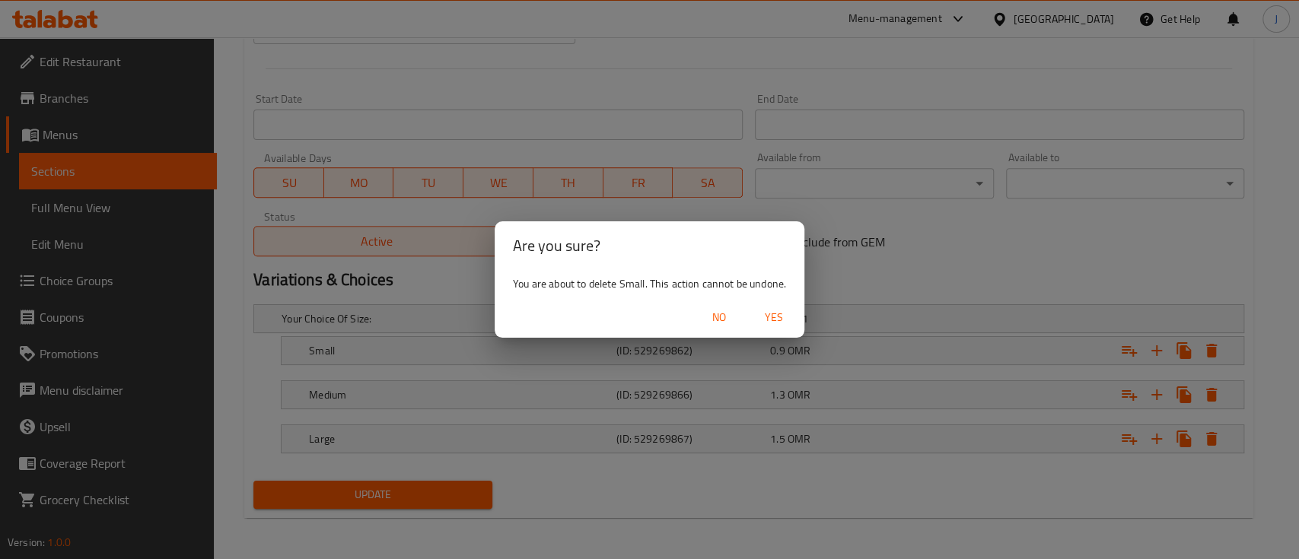
click at [786, 319] on span "Yes" at bounding box center [774, 317] width 37 height 19
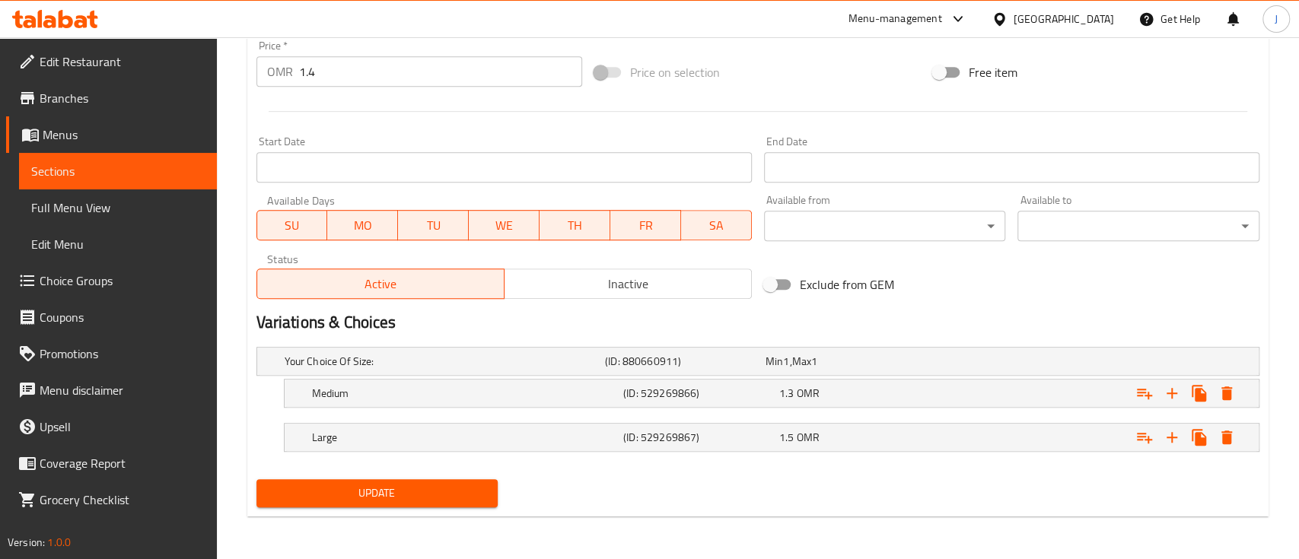
scroll to position [572, 0]
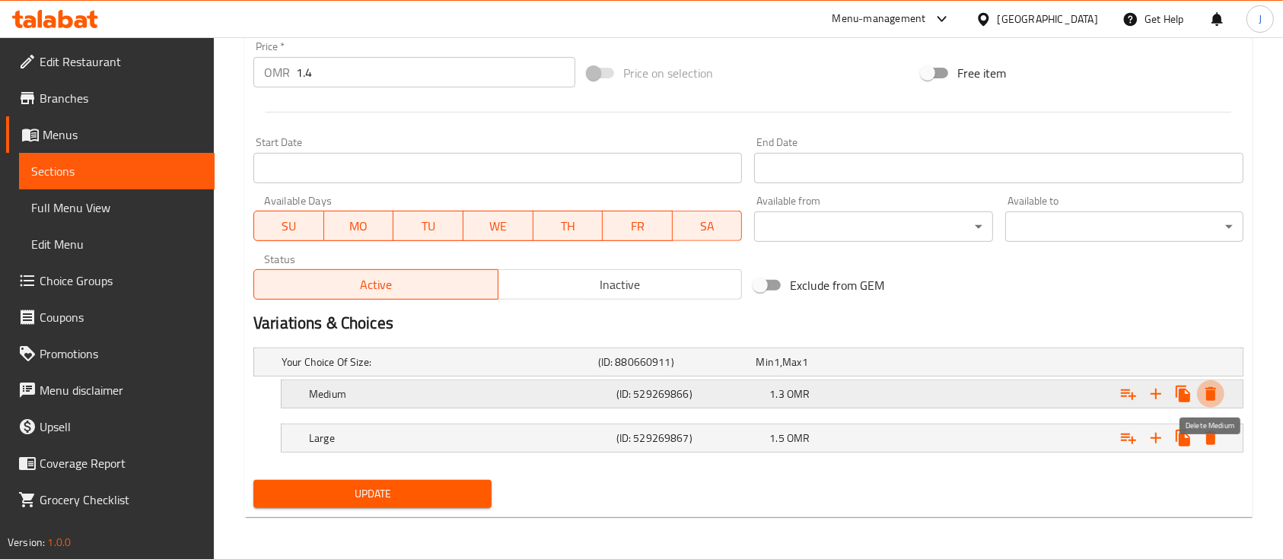
click at [1210, 394] on icon "Expand" at bounding box center [1211, 394] width 11 height 14
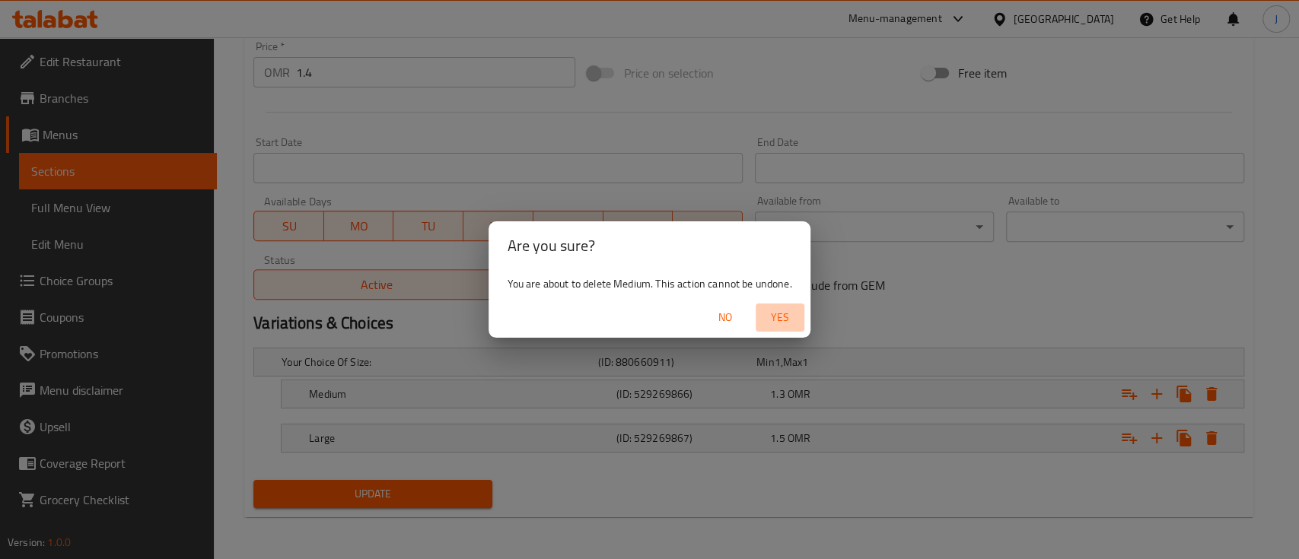
click at [789, 314] on span "Yes" at bounding box center [780, 317] width 37 height 19
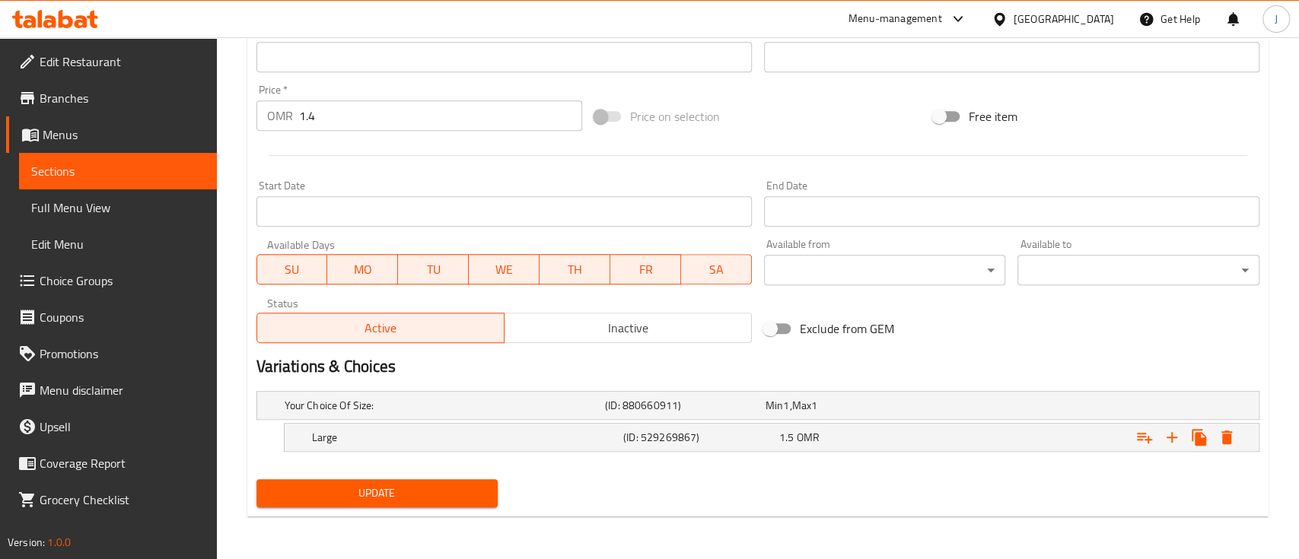
scroll to position [527, 0]
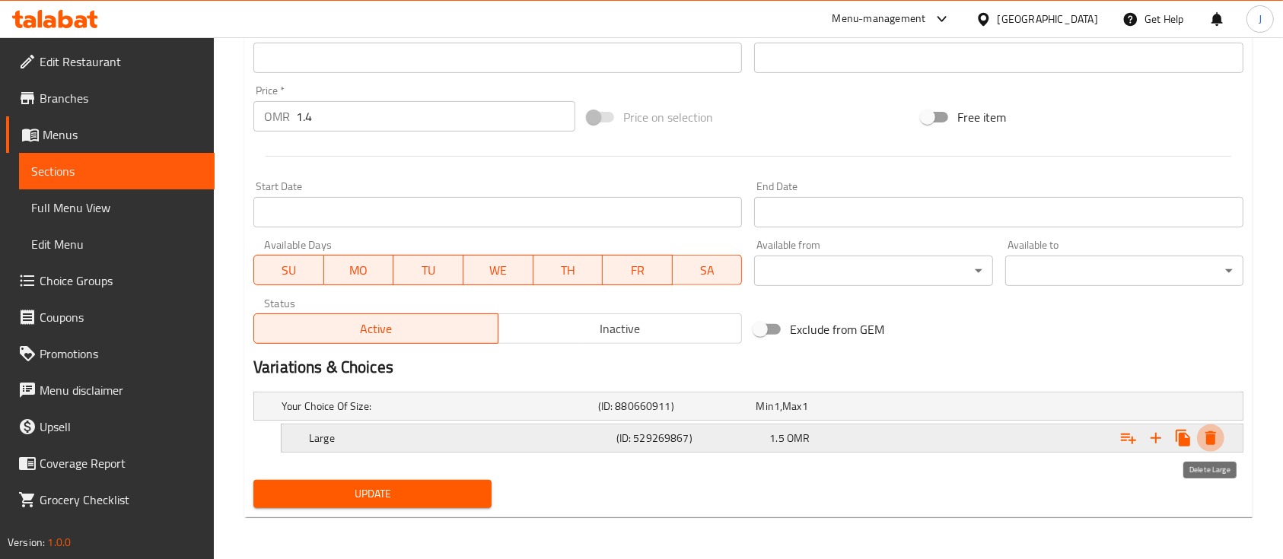
click at [1217, 435] on icon "Expand" at bounding box center [1211, 438] width 18 height 18
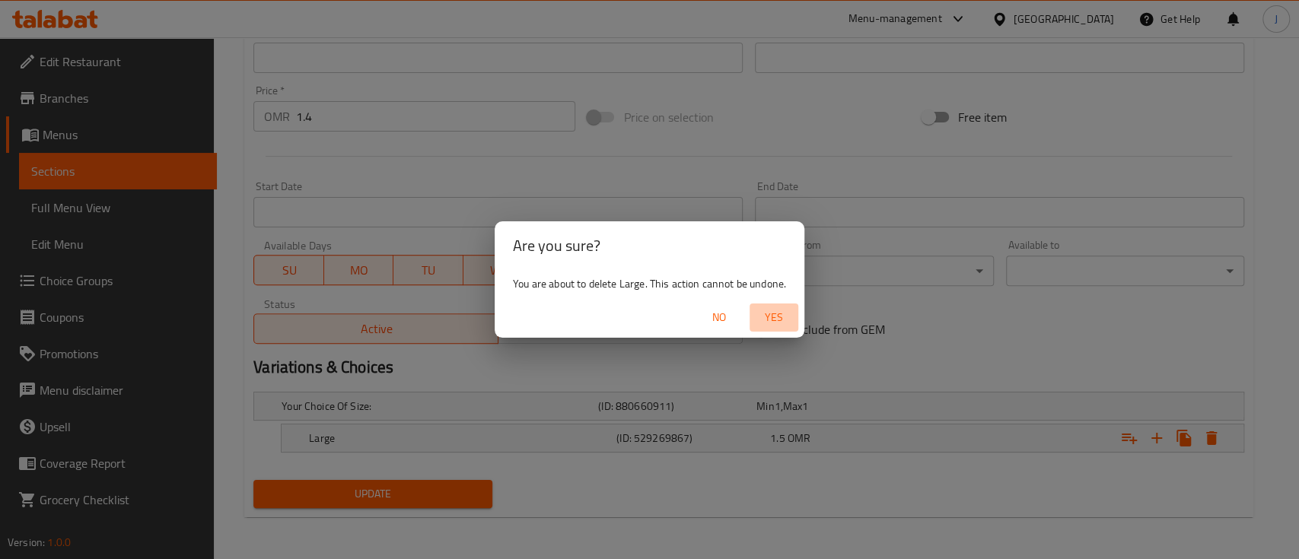
click at [779, 317] on span "Yes" at bounding box center [774, 317] width 37 height 19
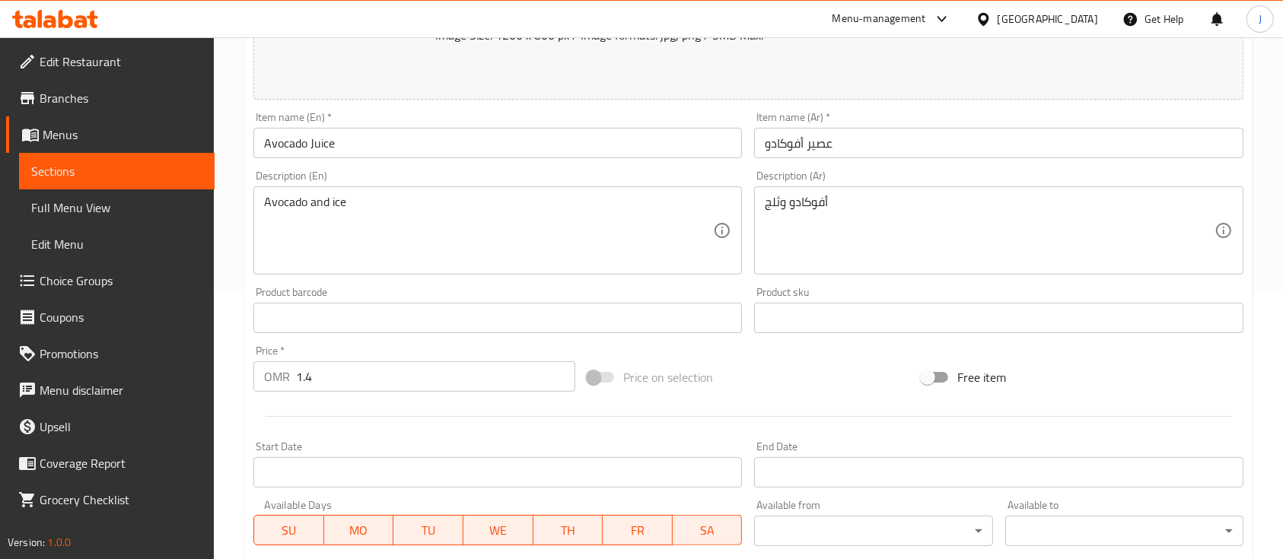
scroll to position [537, 0]
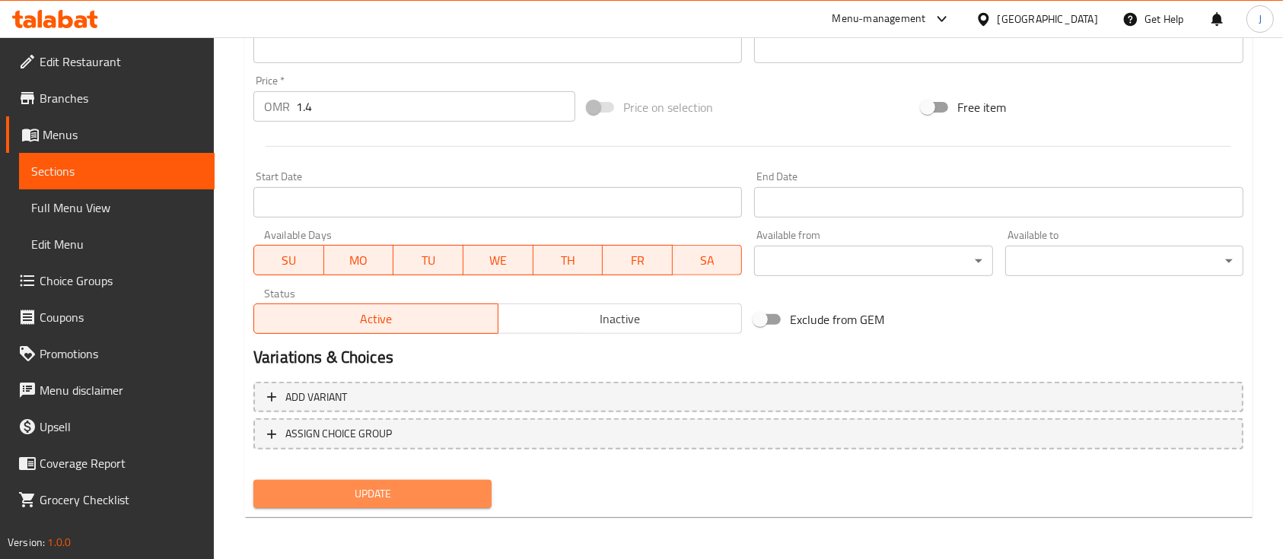
click at [393, 486] on span "Update" at bounding box center [373, 494] width 214 height 19
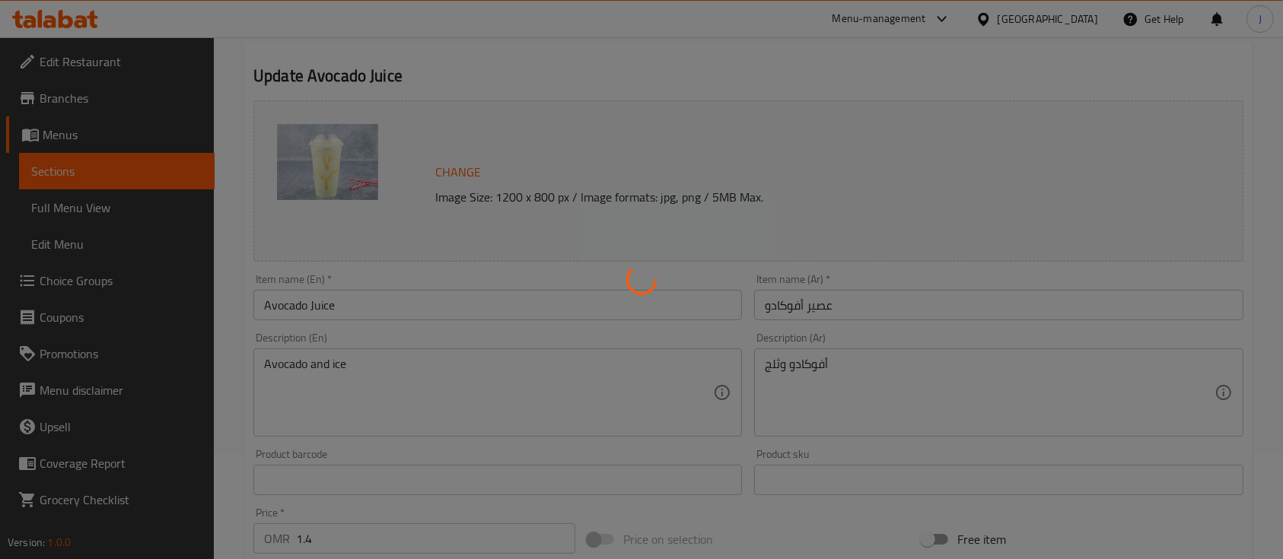
scroll to position [0, 0]
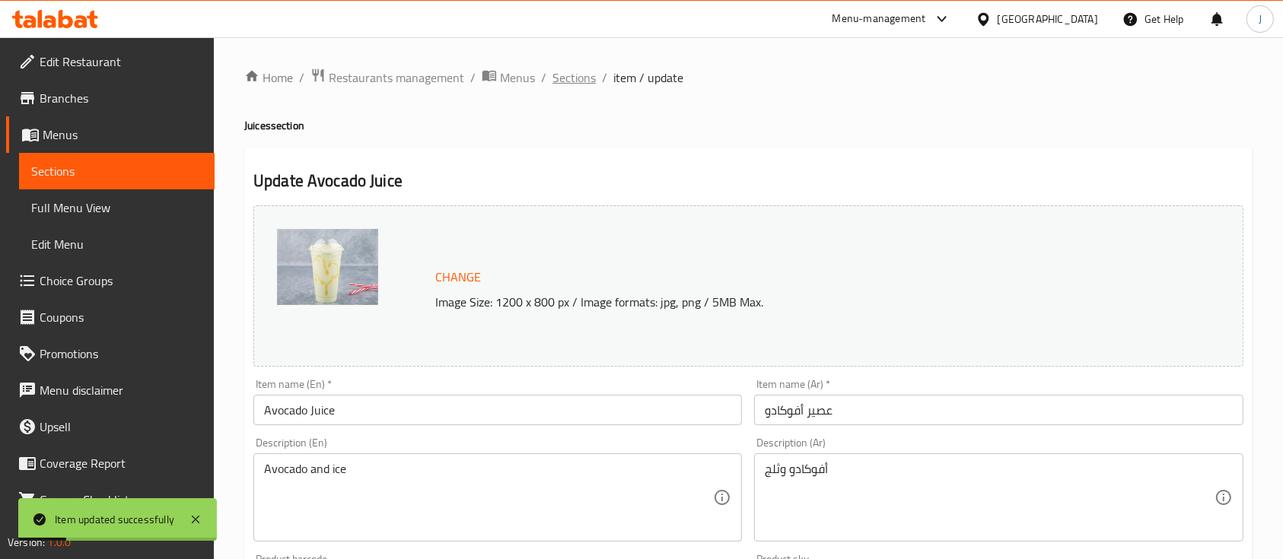
click at [578, 84] on span "Sections" at bounding box center [574, 78] width 43 height 18
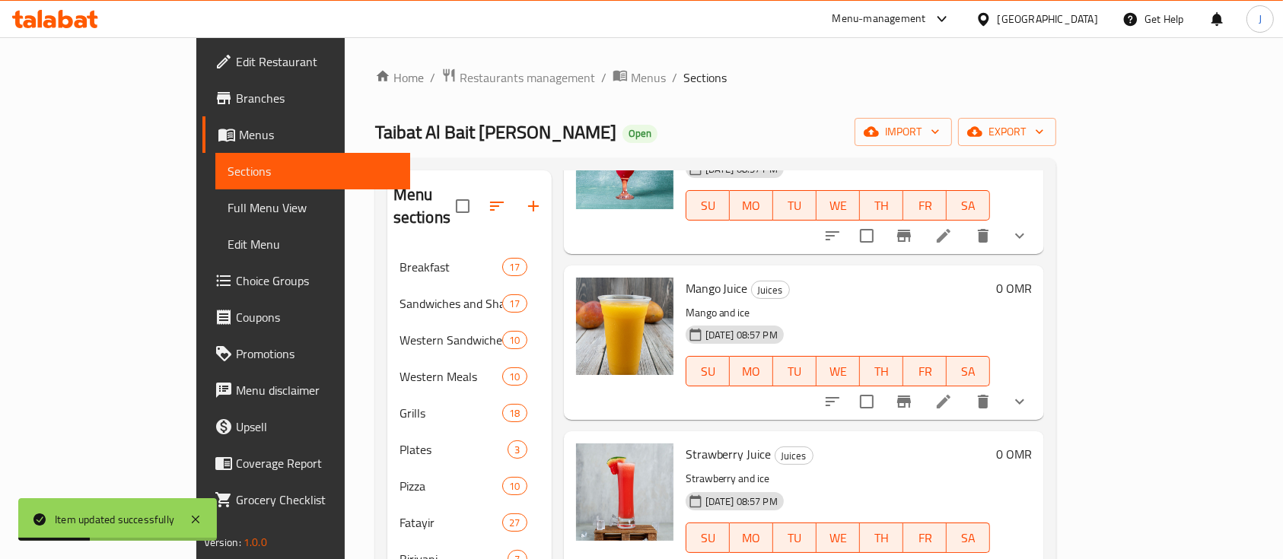
scroll to position [213, 0]
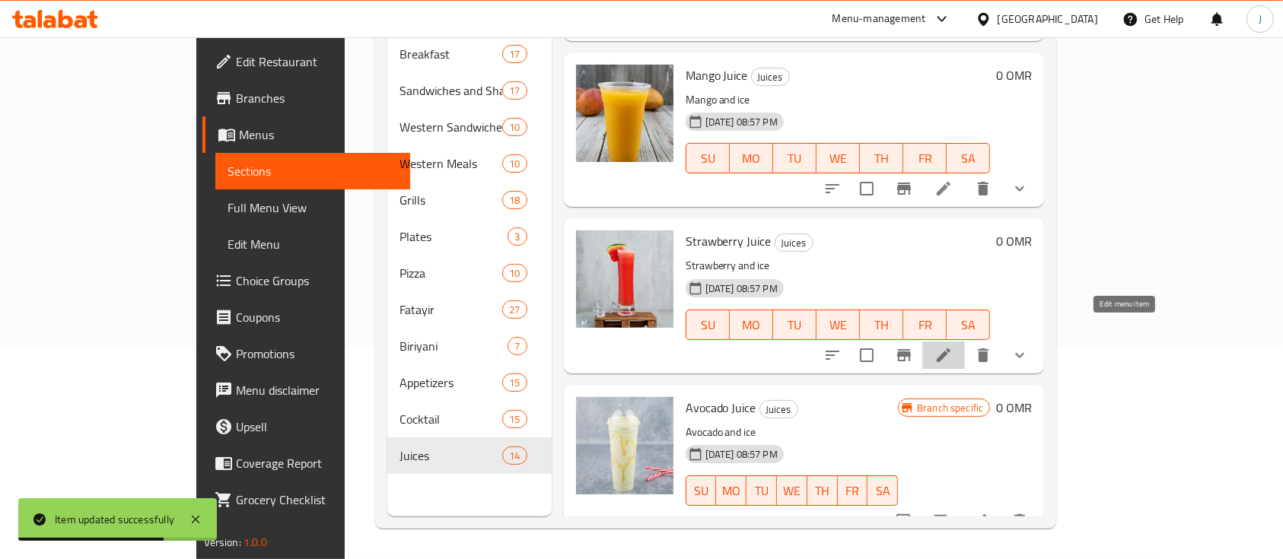
click at [953, 346] on icon at bounding box center [944, 355] width 18 height 18
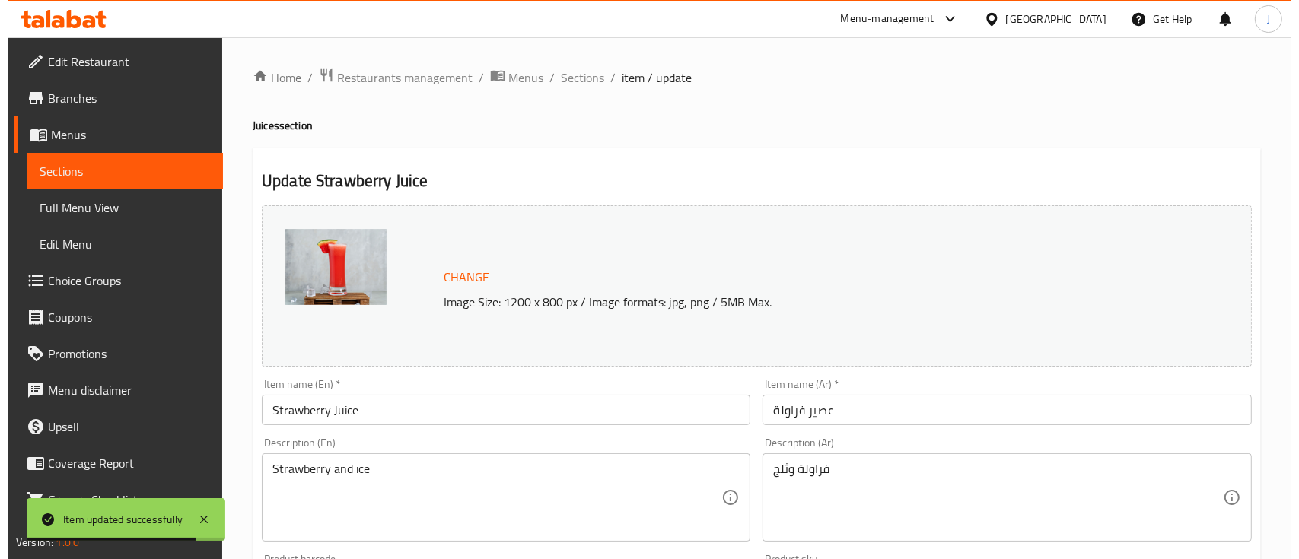
scroll to position [615, 0]
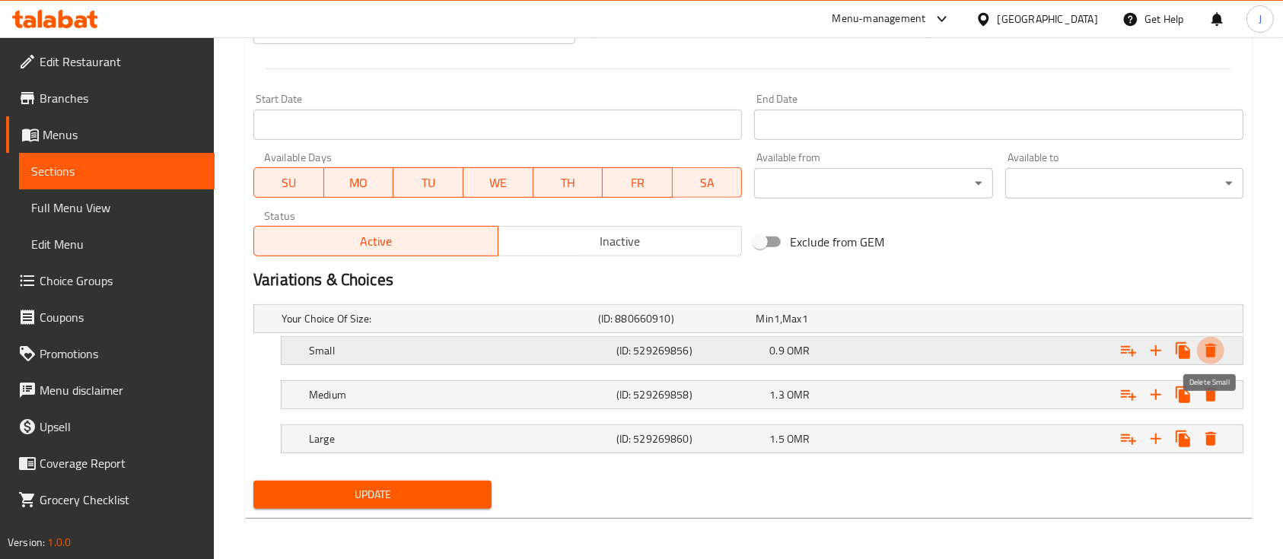
click at [1213, 348] on icon "Expand" at bounding box center [1211, 351] width 11 height 14
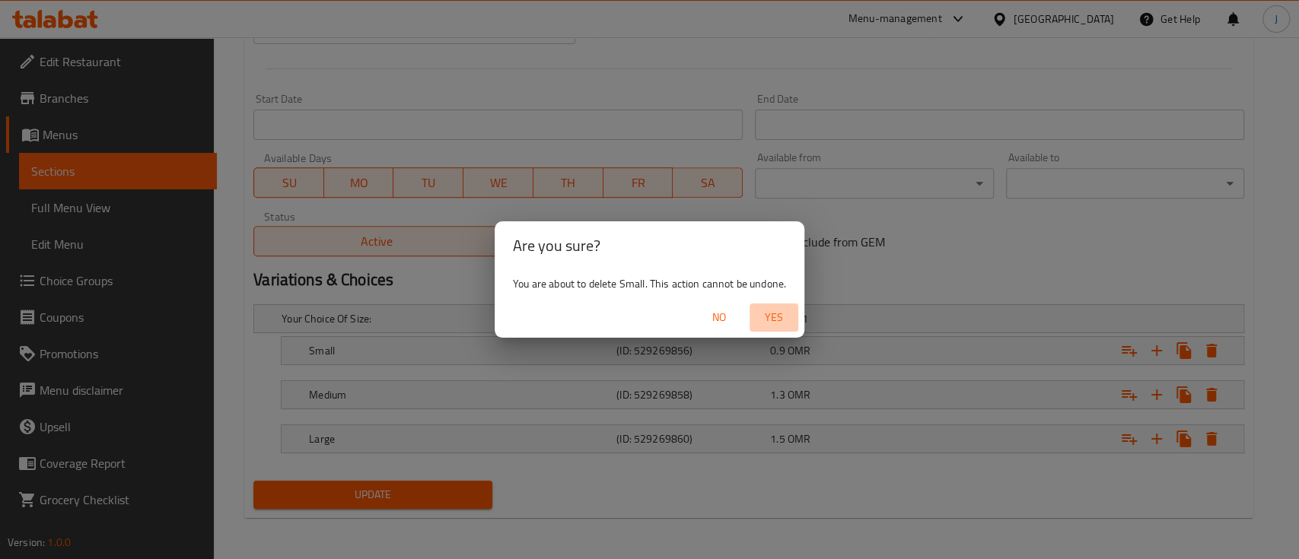
click at [777, 314] on span "Yes" at bounding box center [774, 317] width 37 height 19
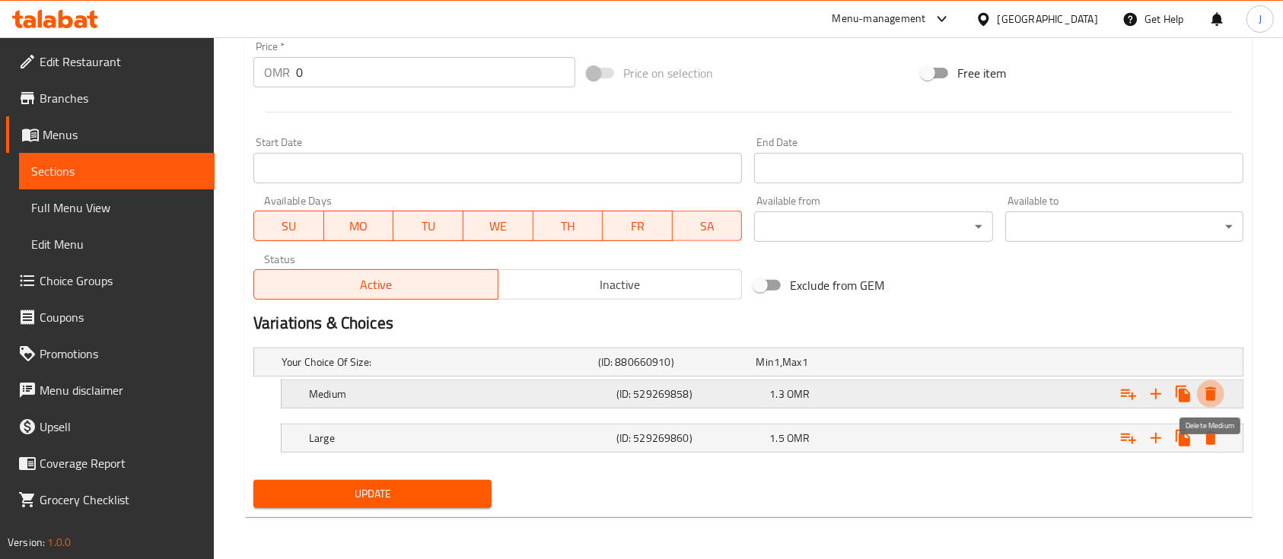
click at [1211, 388] on icon "Expand" at bounding box center [1211, 394] width 11 height 14
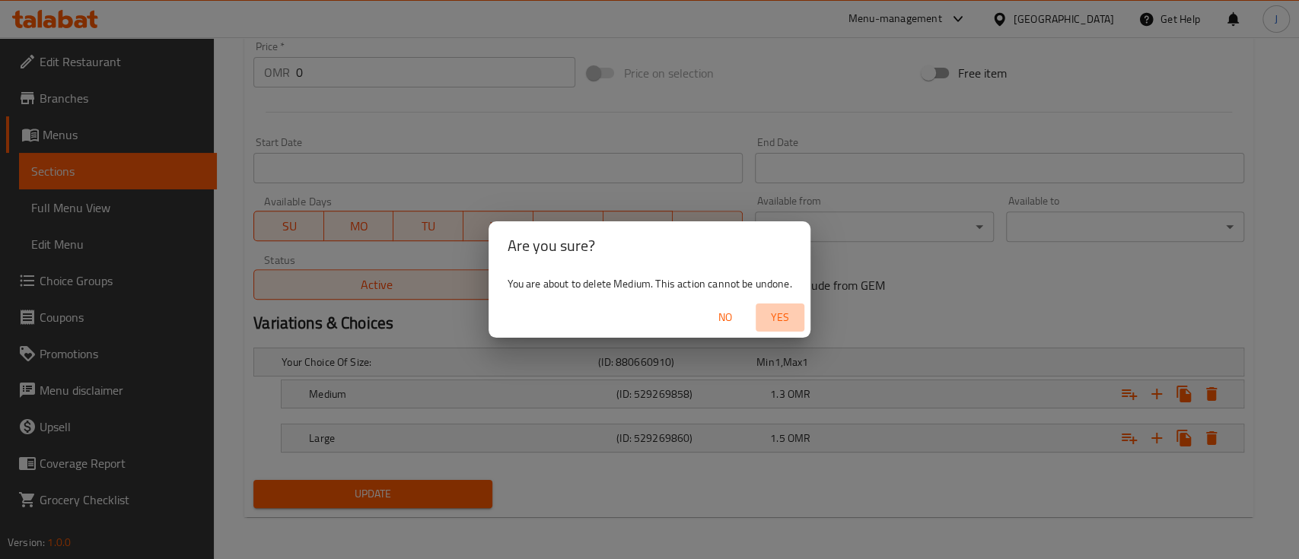
click at [785, 311] on span "Yes" at bounding box center [780, 317] width 37 height 19
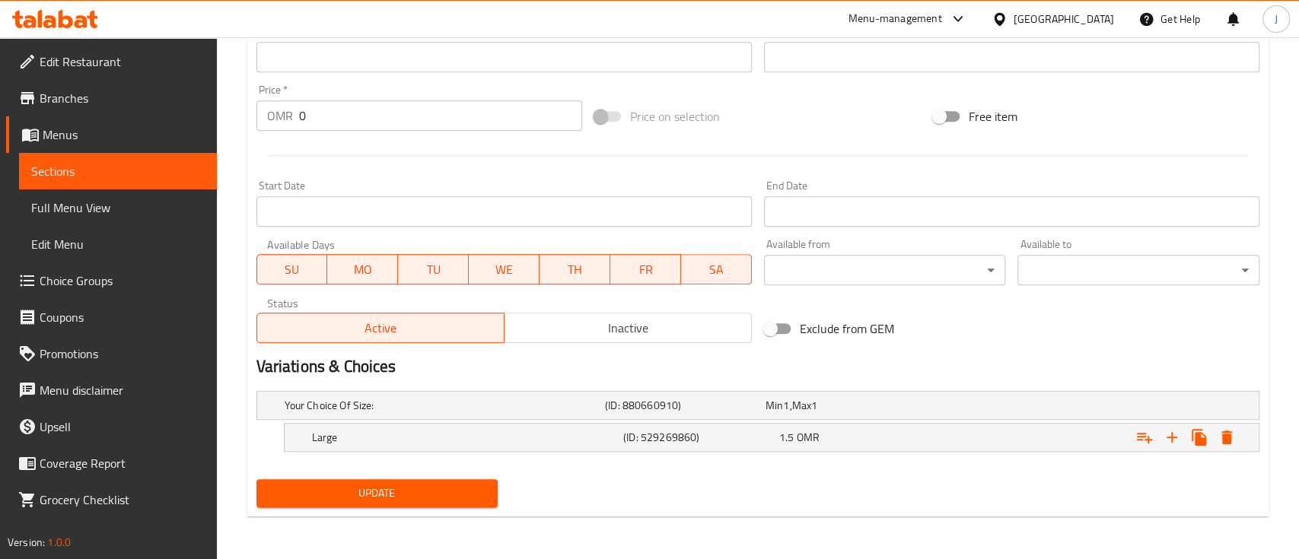
scroll to position [527, 0]
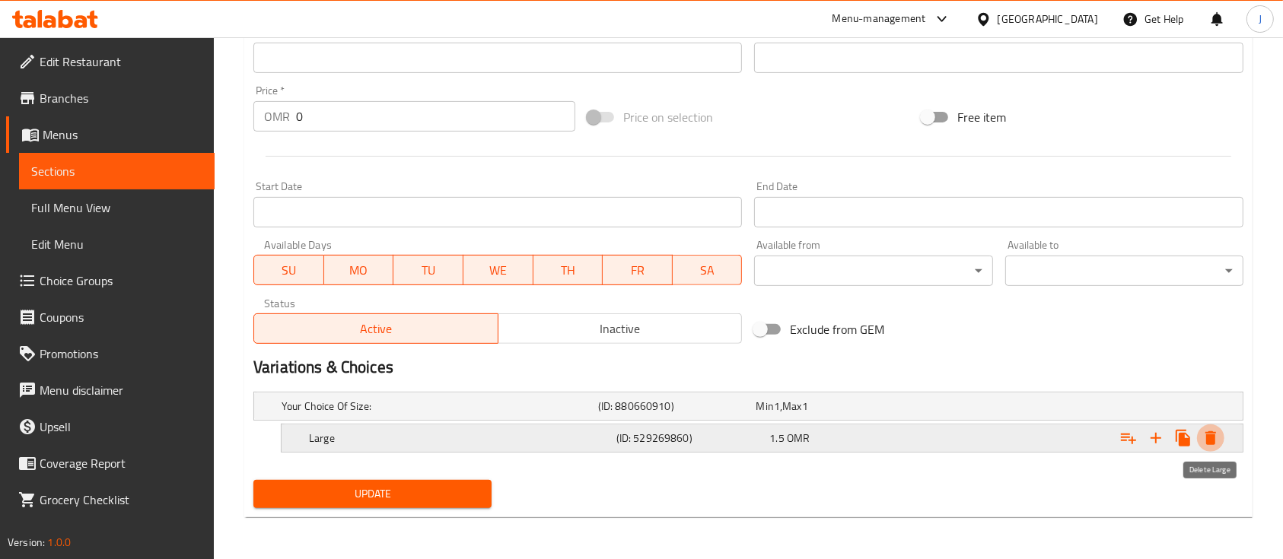
click at [1205, 439] on icon "Expand" at bounding box center [1211, 438] width 18 height 18
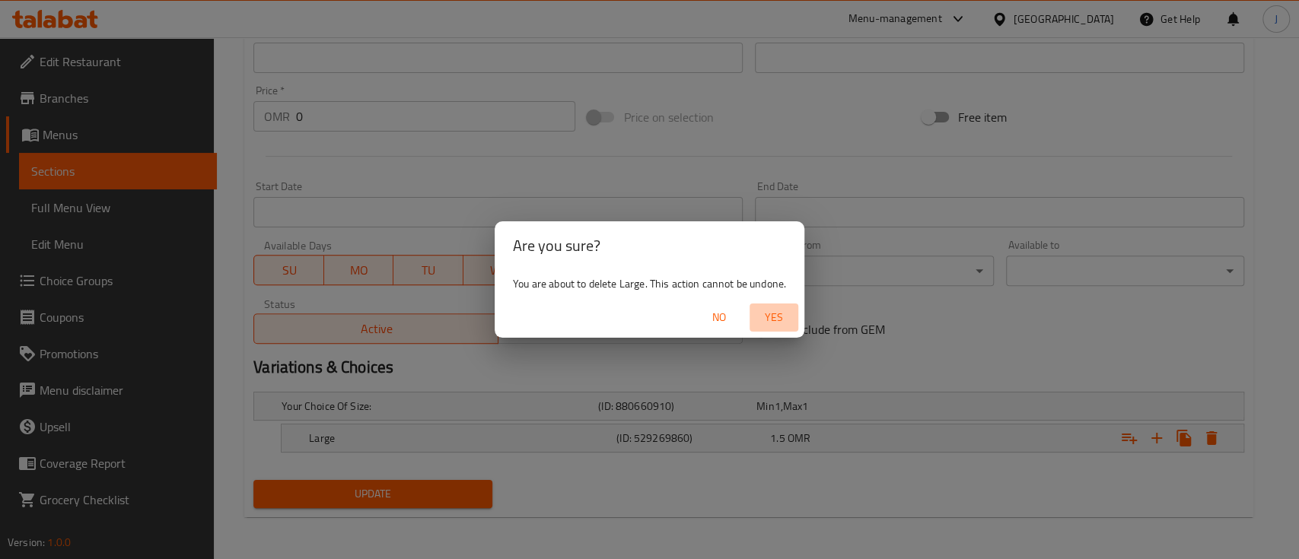
click at [779, 314] on span "Yes" at bounding box center [774, 317] width 37 height 19
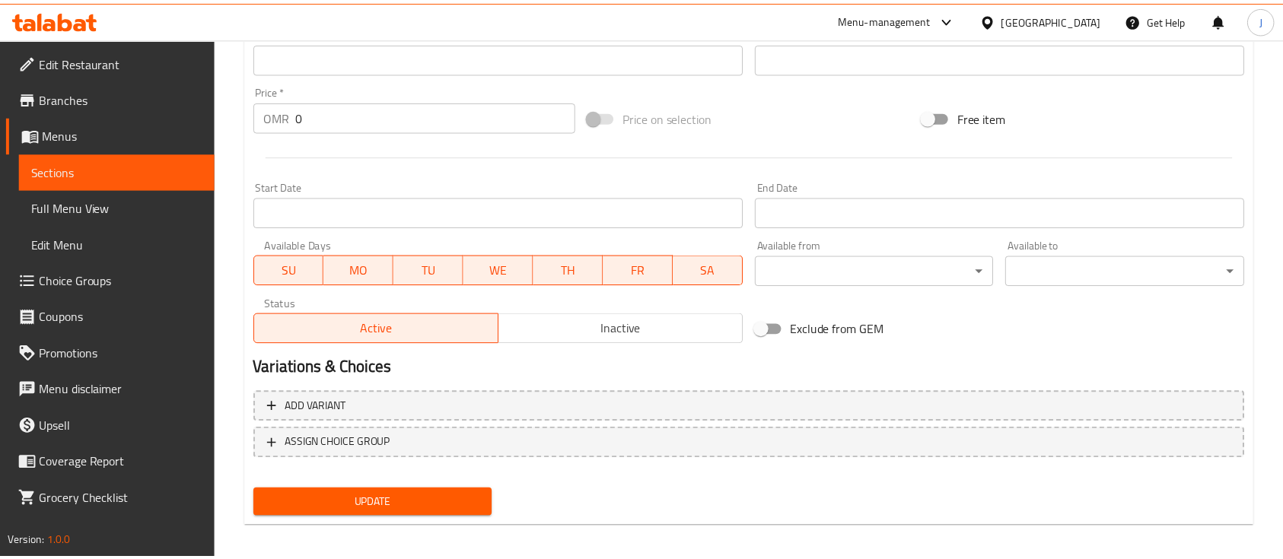
scroll to position [523, 0]
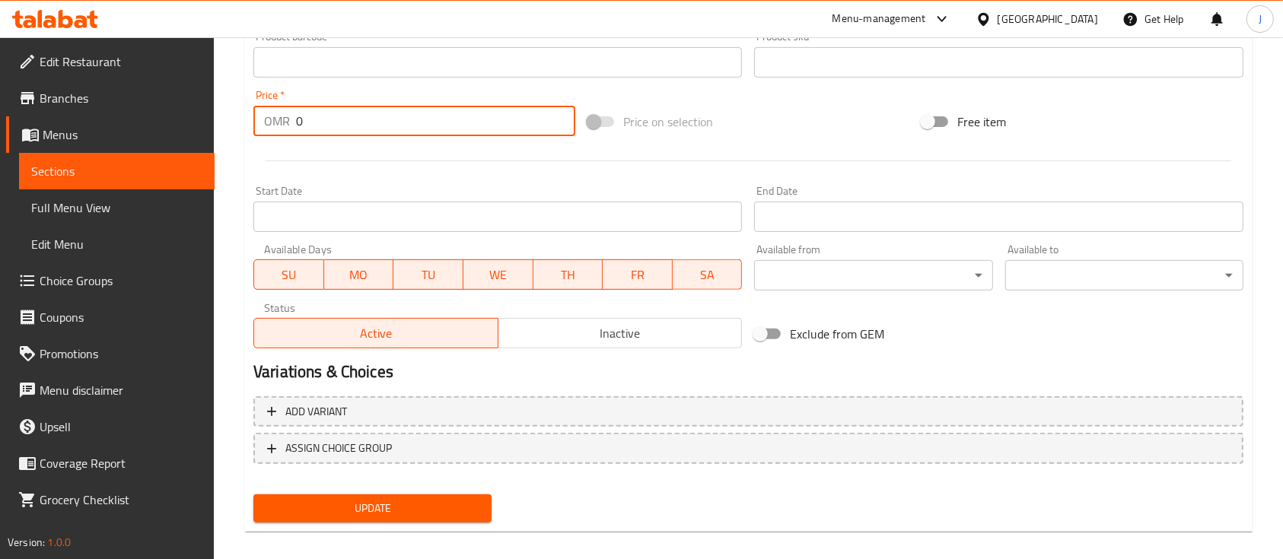
click at [343, 119] on input "0" at bounding box center [435, 121] width 279 height 30
type input "1.4"
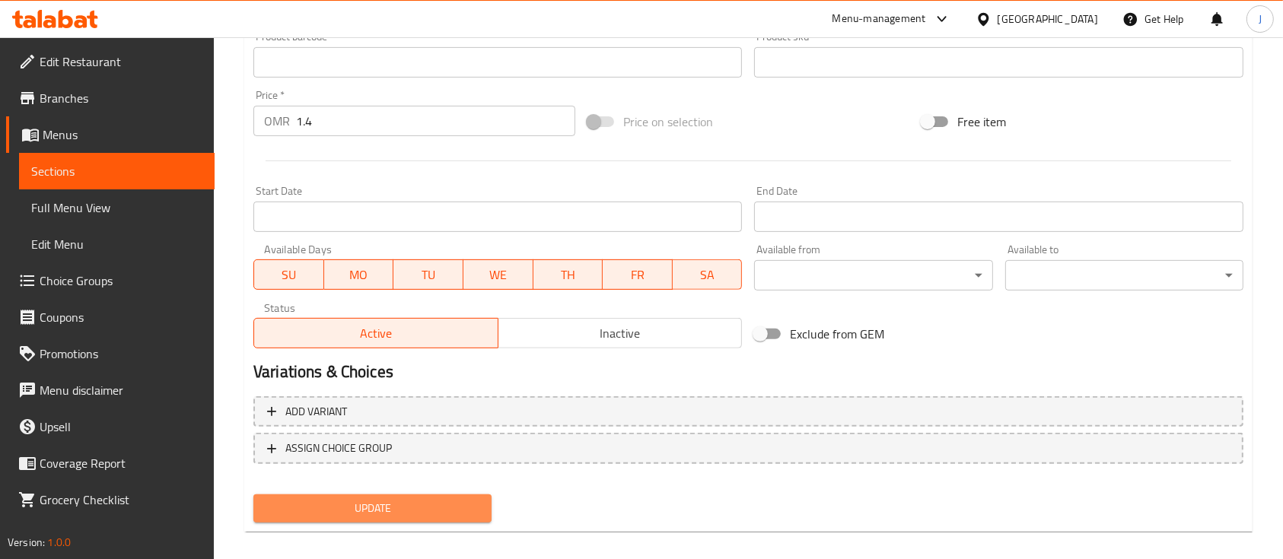
click at [417, 506] on span "Update" at bounding box center [373, 508] width 214 height 19
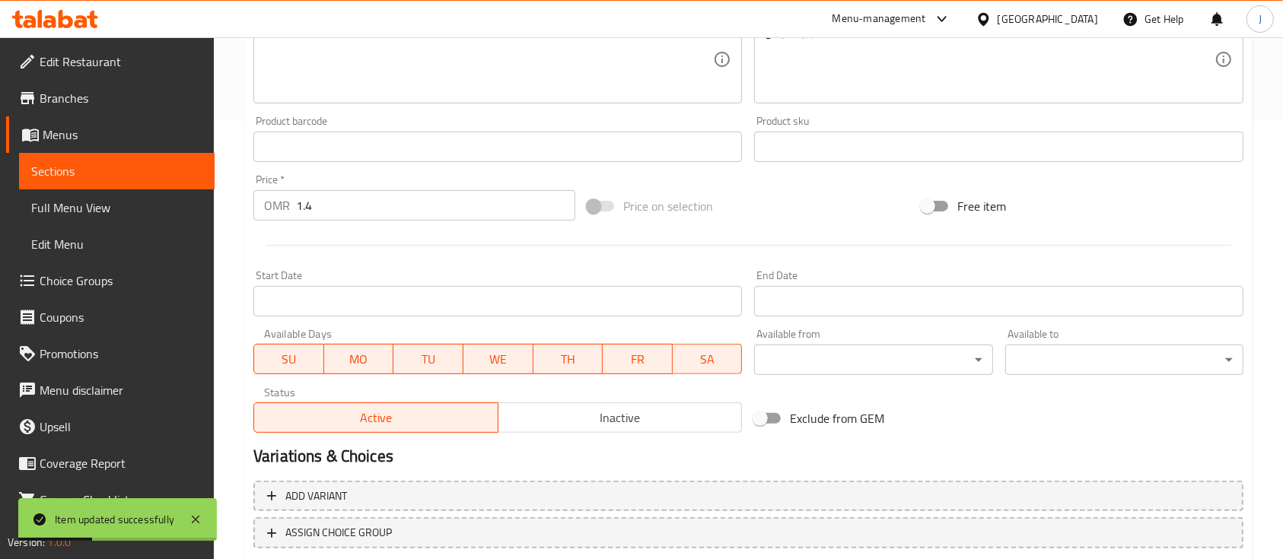
scroll to position [0, 0]
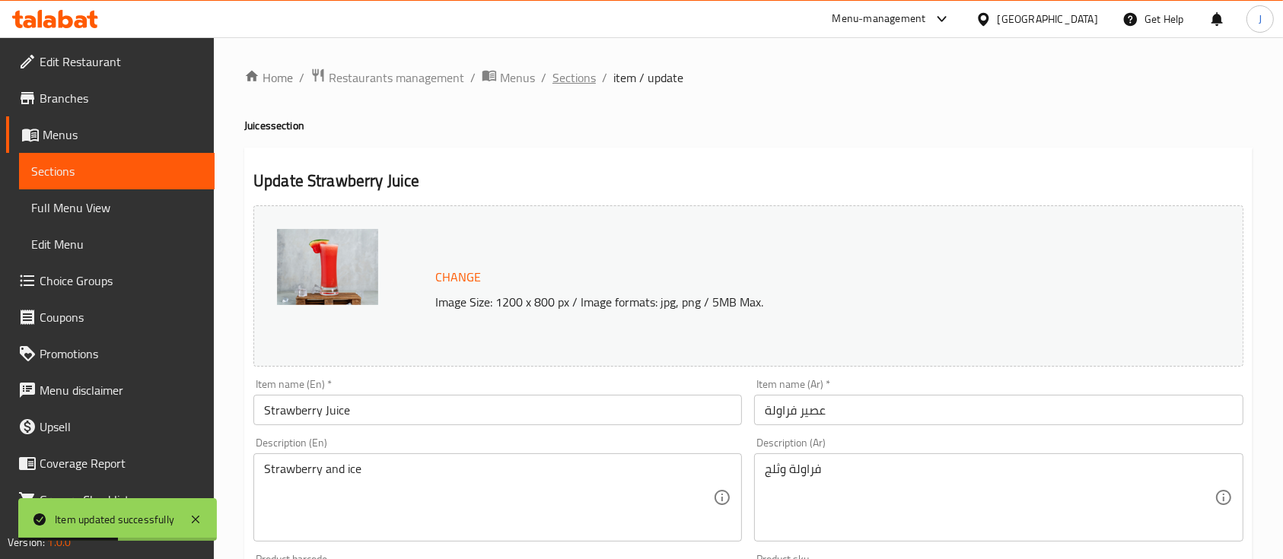
click at [566, 79] on span "Sections" at bounding box center [574, 78] width 43 height 18
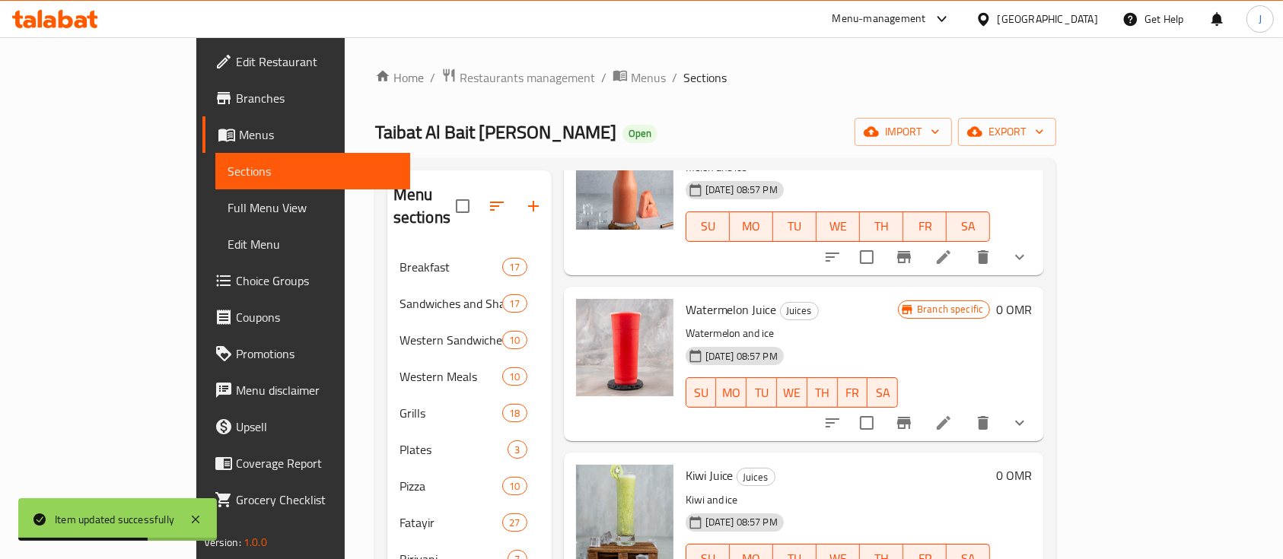
scroll to position [1806, 0]
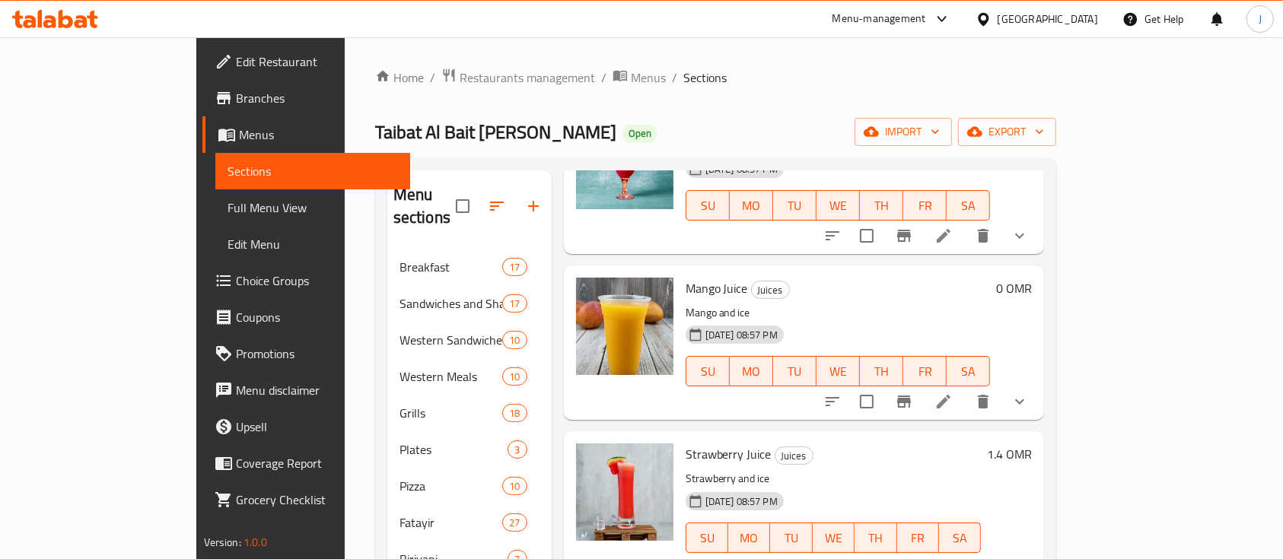
scroll to position [213, 0]
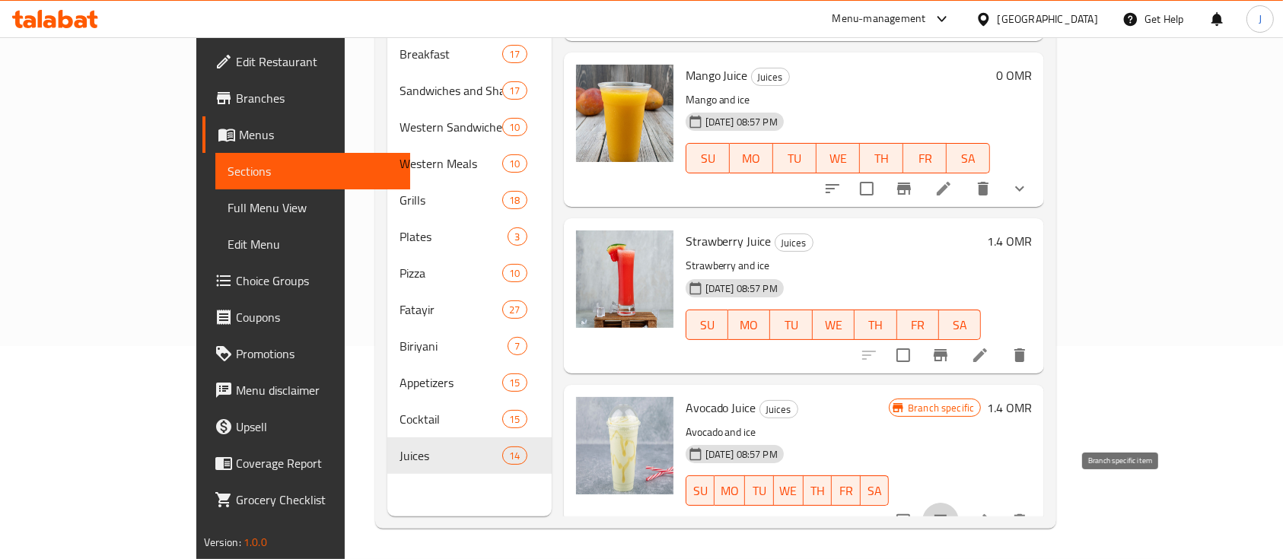
click at [950, 512] on icon "Branch-specific-item" at bounding box center [941, 521] width 18 height 18
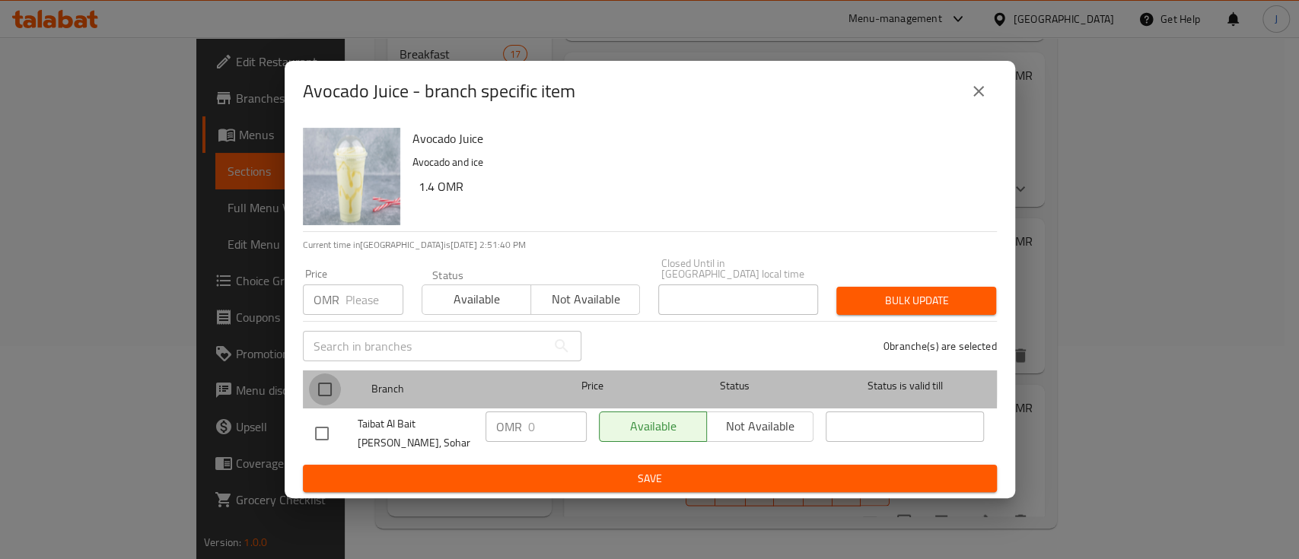
click at [317, 374] on input "checkbox" at bounding box center [325, 390] width 32 height 32
checkbox input "true"
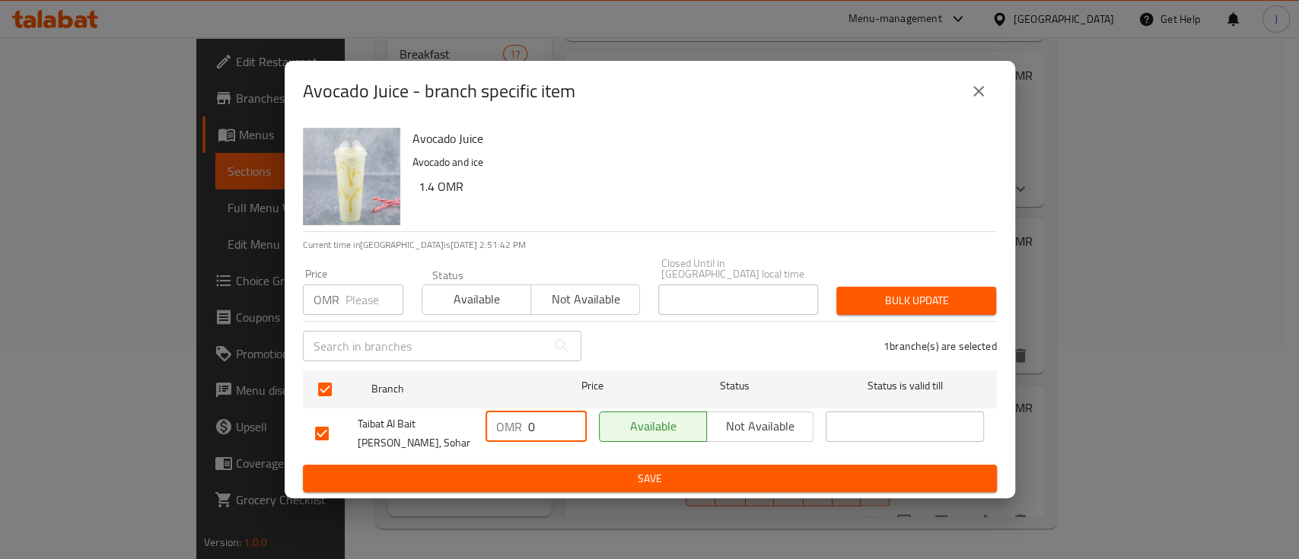
drag, startPoint x: 537, startPoint y: 428, endPoint x: 475, endPoint y: 411, distance: 64.6
click at [475, 411] on div "Taibat Al Bait Al Shami, Sohar OMR 0 ​ Available Not available ​" at bounding box center [650, 434] width 682 height 56
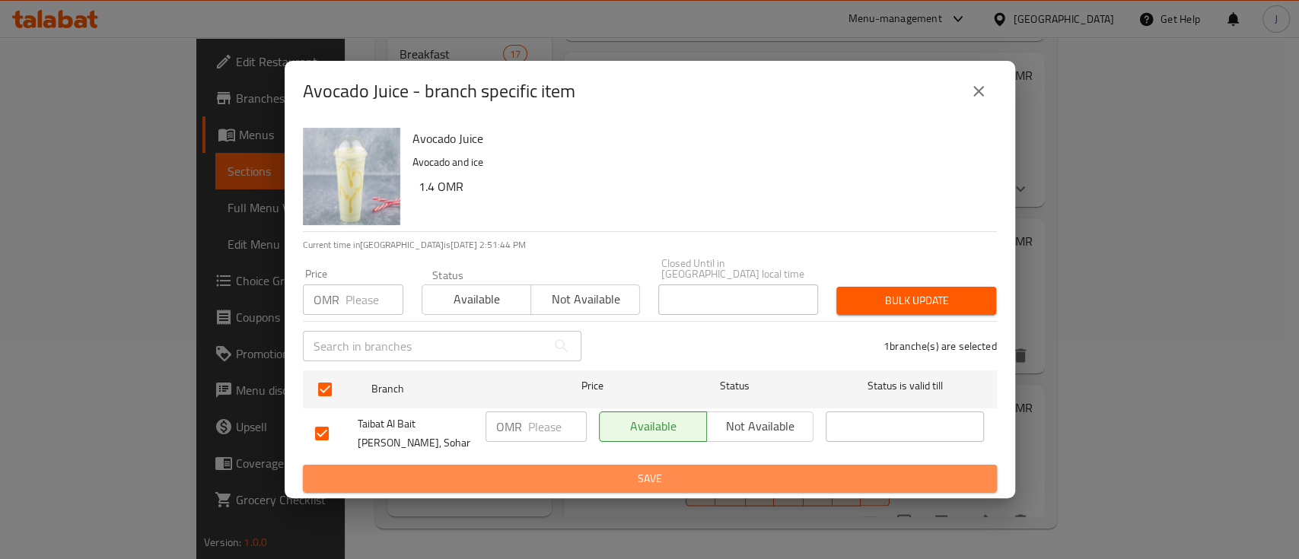
click at [563, 472] on span "Save" at bounding box center [650, 479] width 670 height 19
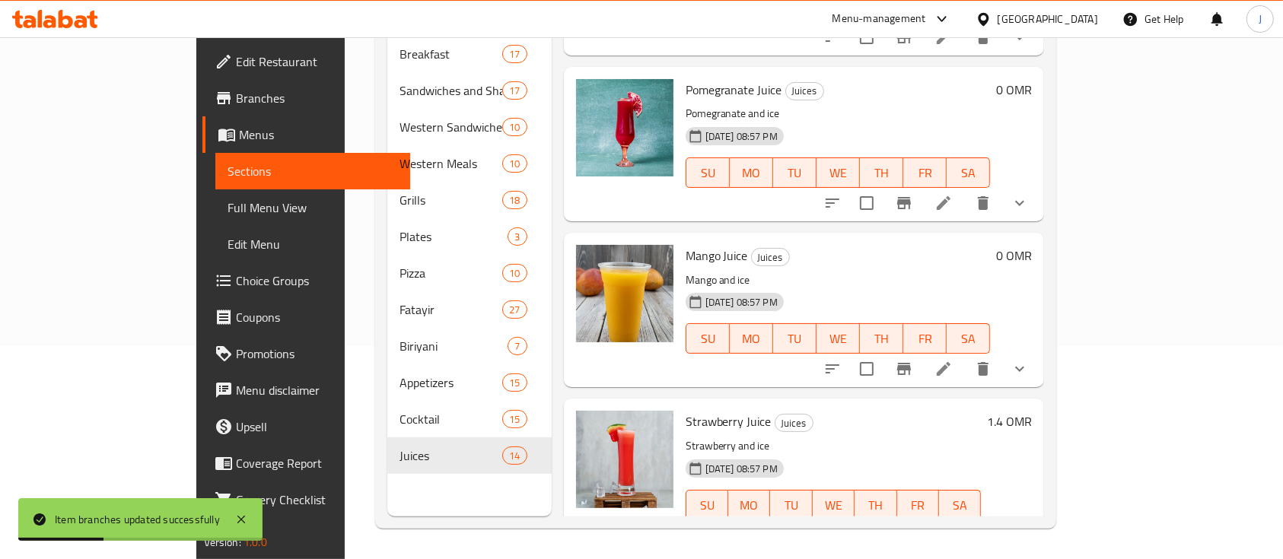
scroll to position [1615, 0]
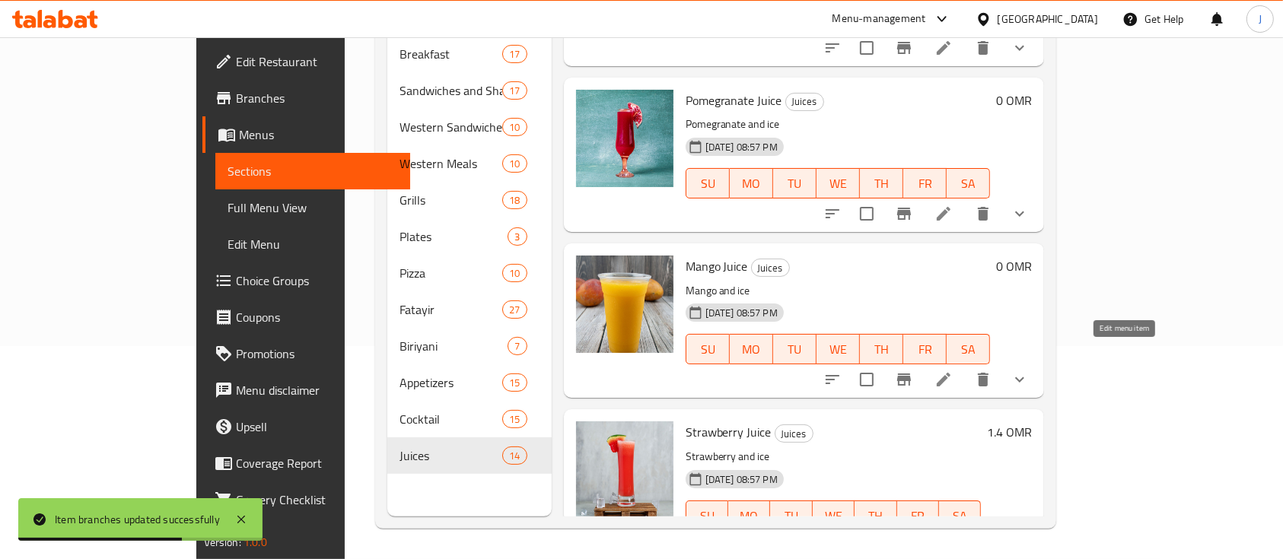
click at [951, 373] on icon at bounding box center [944, 380] width 14 height 14
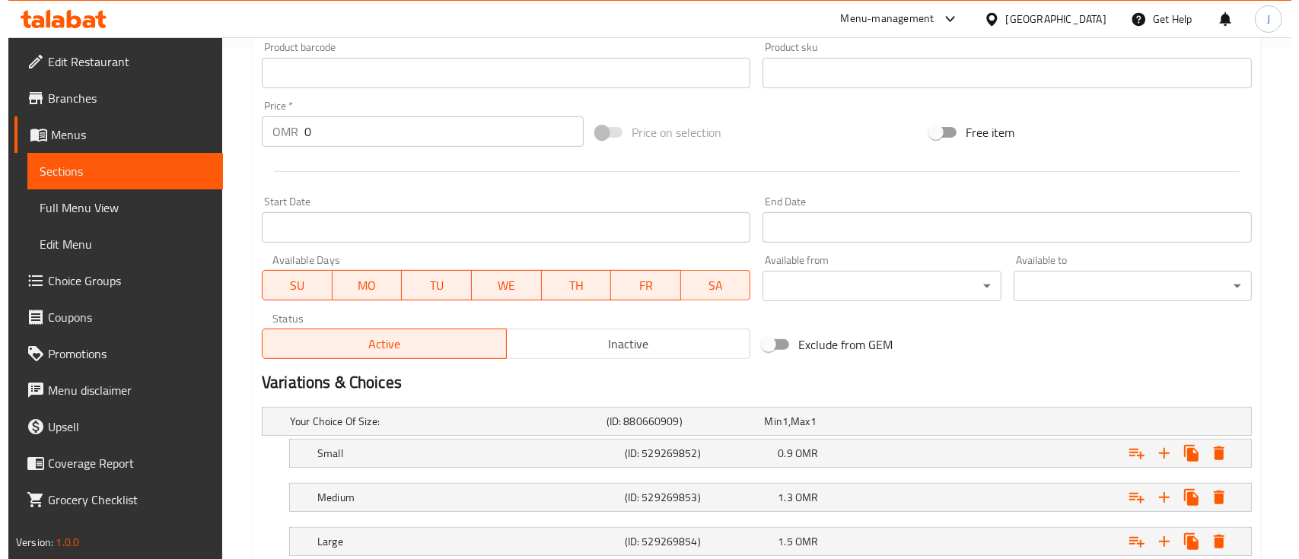
scroll to position [615, 0]
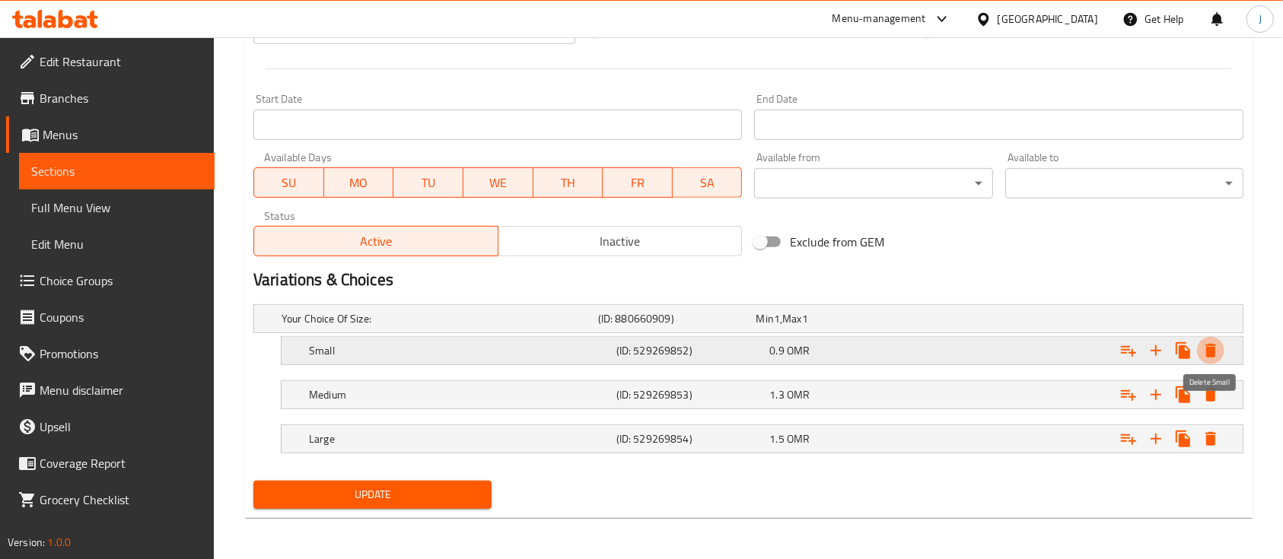
click at [1211, 355] on icon "Expand" at bounding box center [1211, 351] width 11 height 14
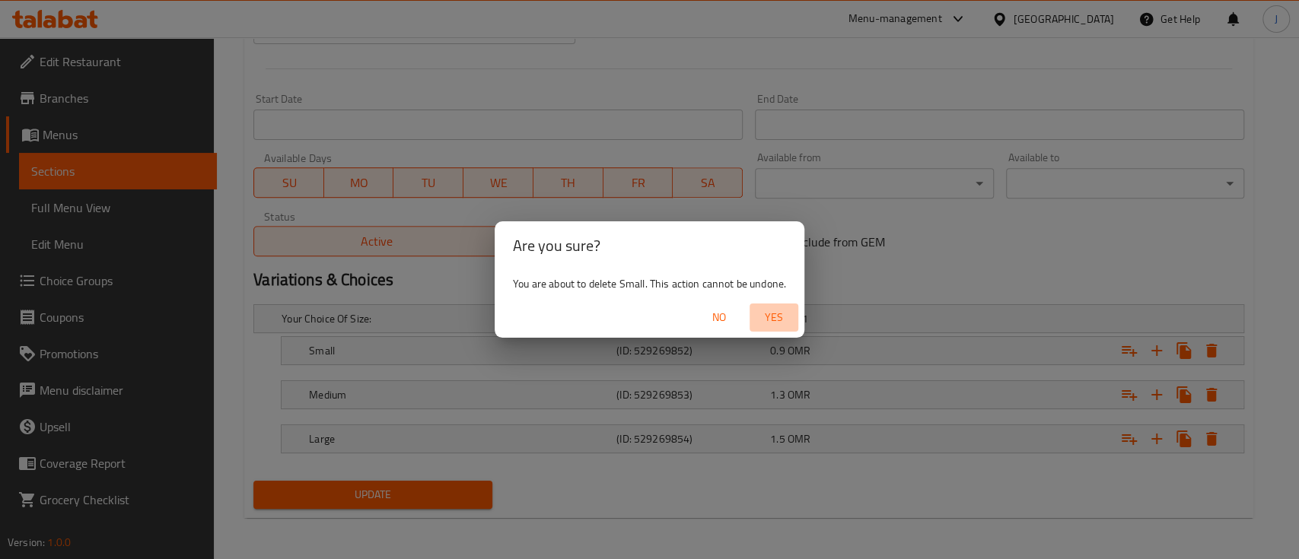
click at [772, 320] on span "Yes" at bounding box center [774, 317] width 37 height 19
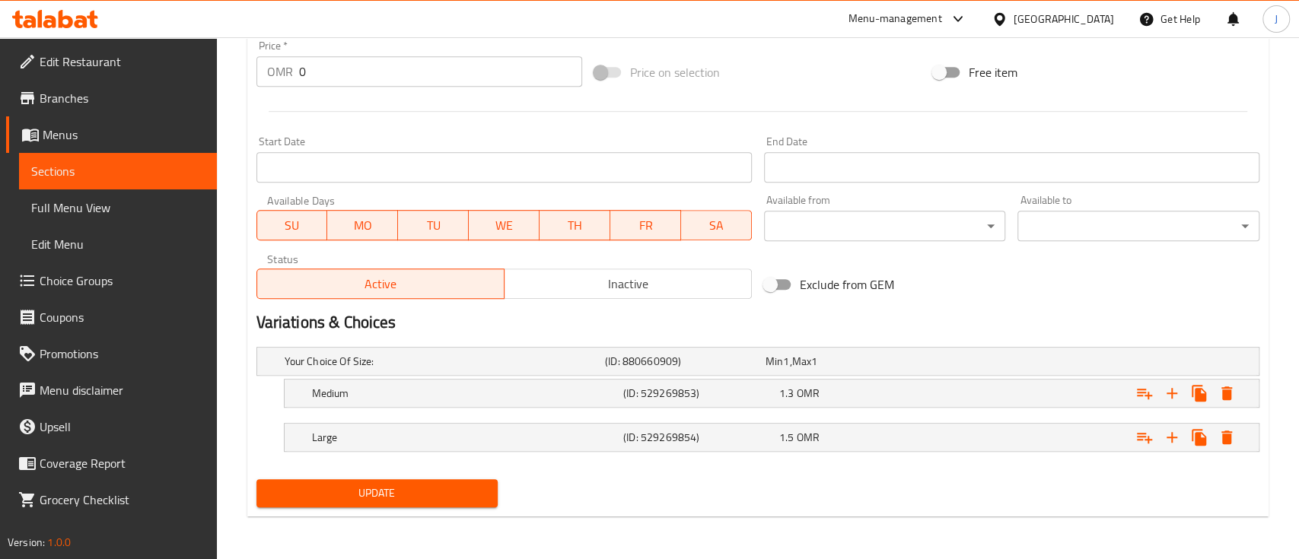
scroll to position [572, 0]
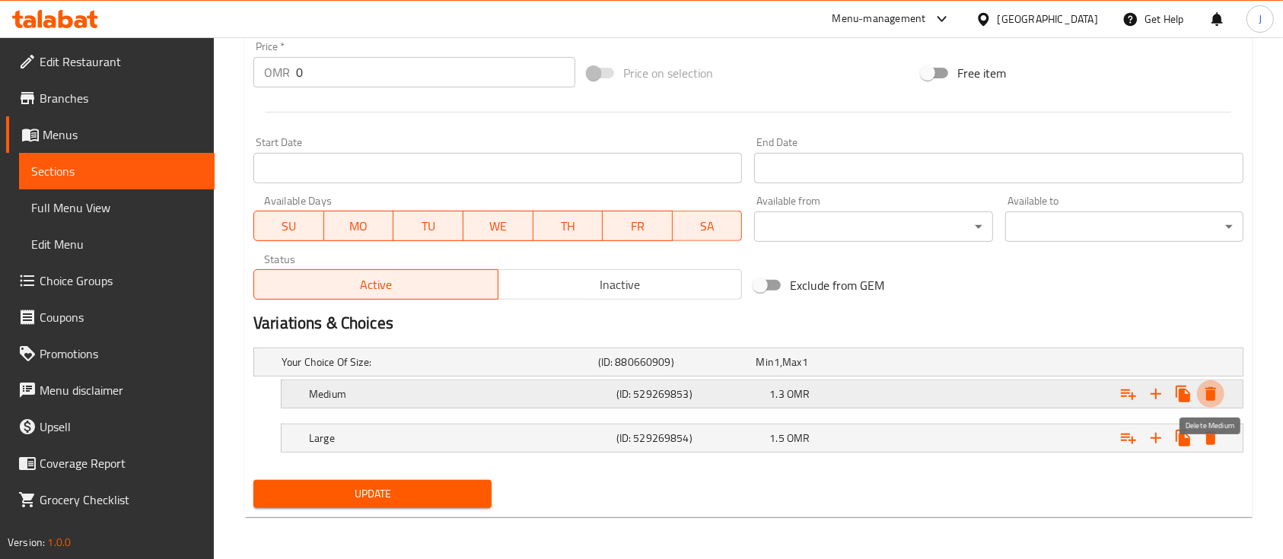
click at [1208, 393] on icon "Expand" at bounding box center [1211, 394] width 11 height 14
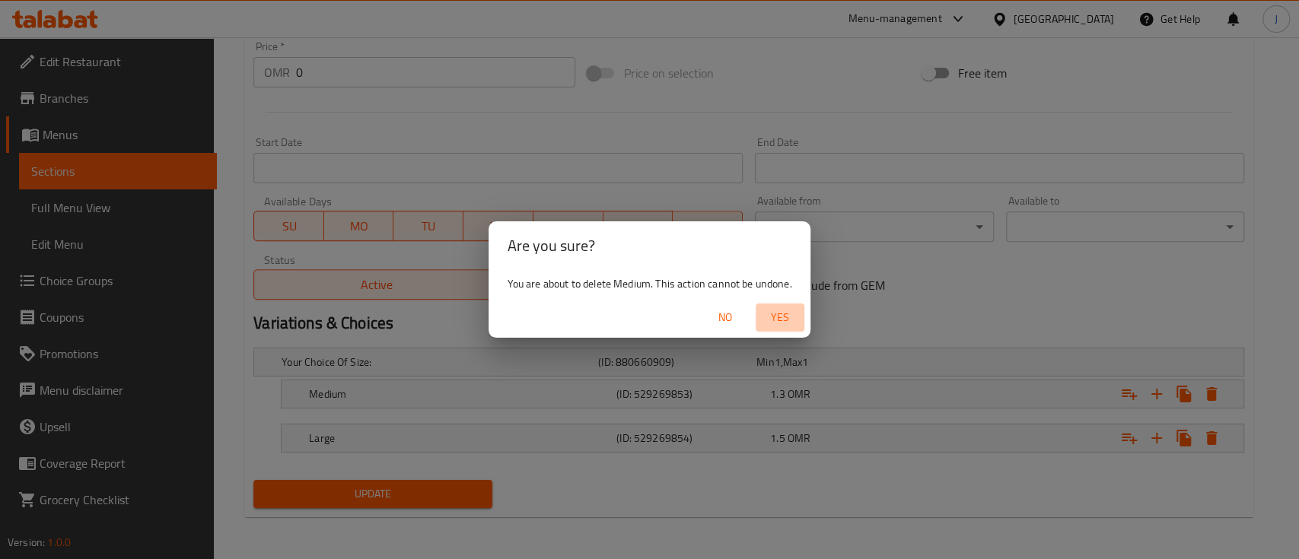
click at [782, 312] on span "Yes" at bounding box center [780, 317] width 37 height 19
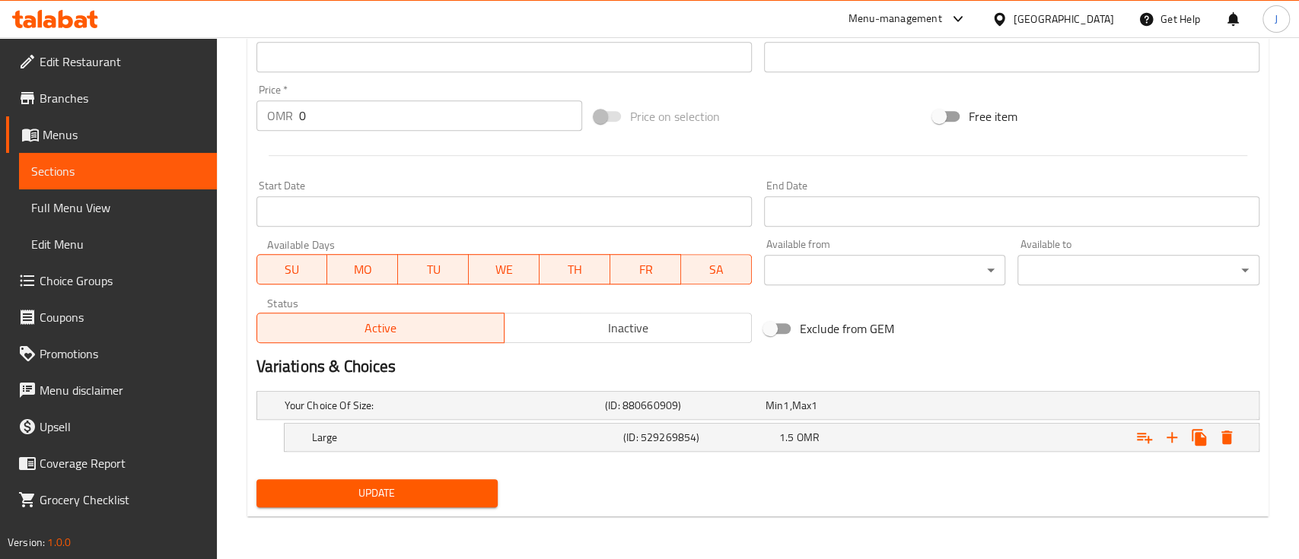
scroll to position [527, 0]
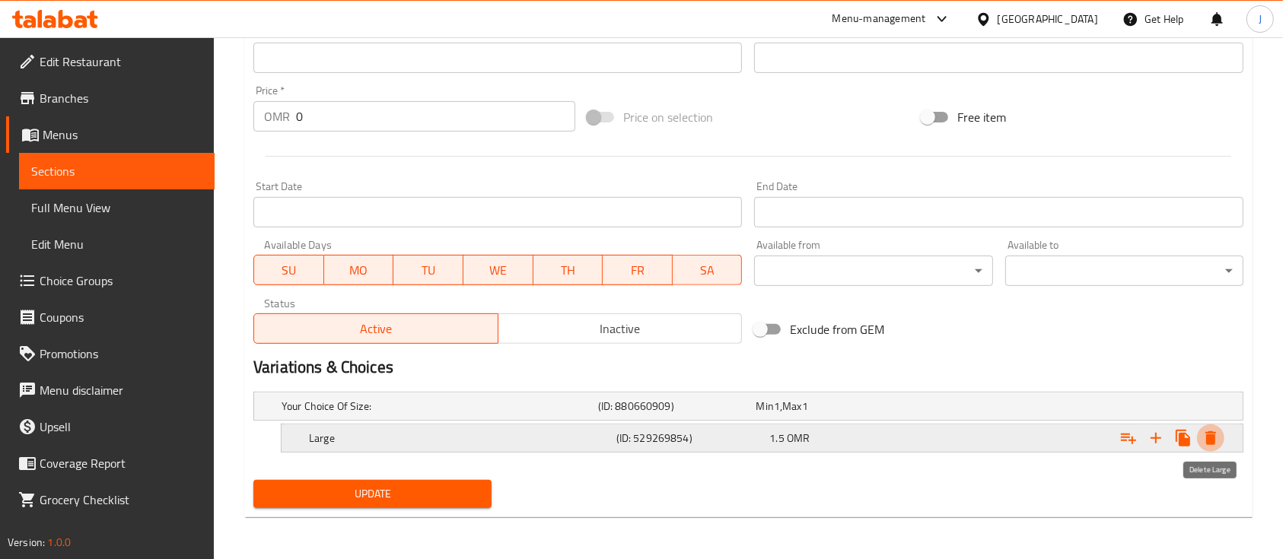
click at [1211, 434] on icon "Expand" at bounding box center [1211, 439] width 11 height 14
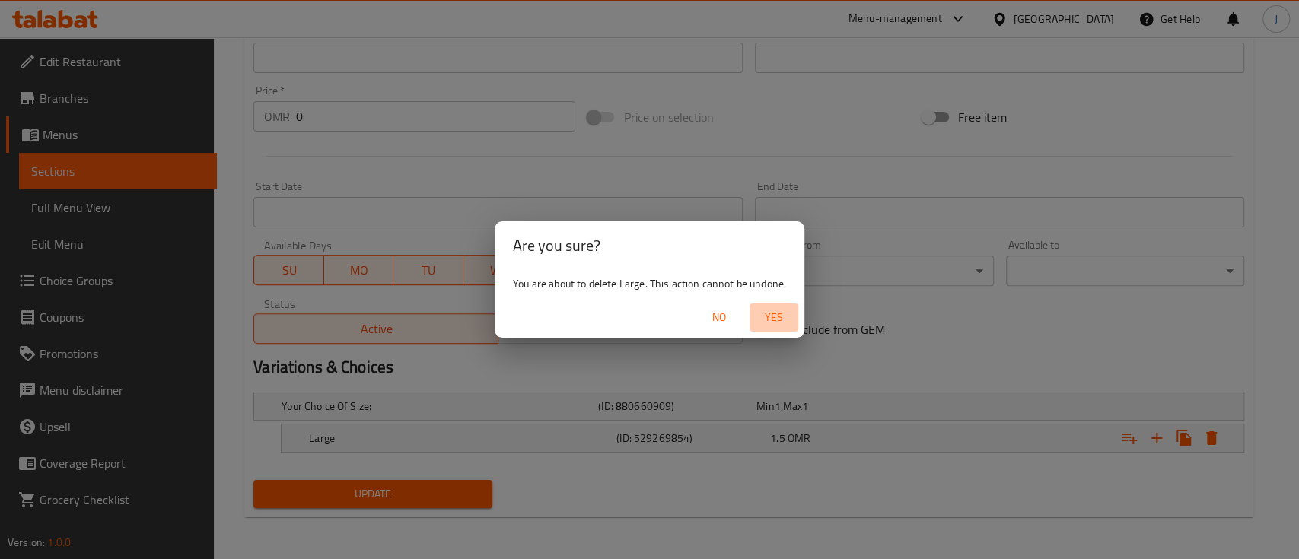
click at [777, 325] on span "Yes" at bounding box center [774, 317] width 37 height 19
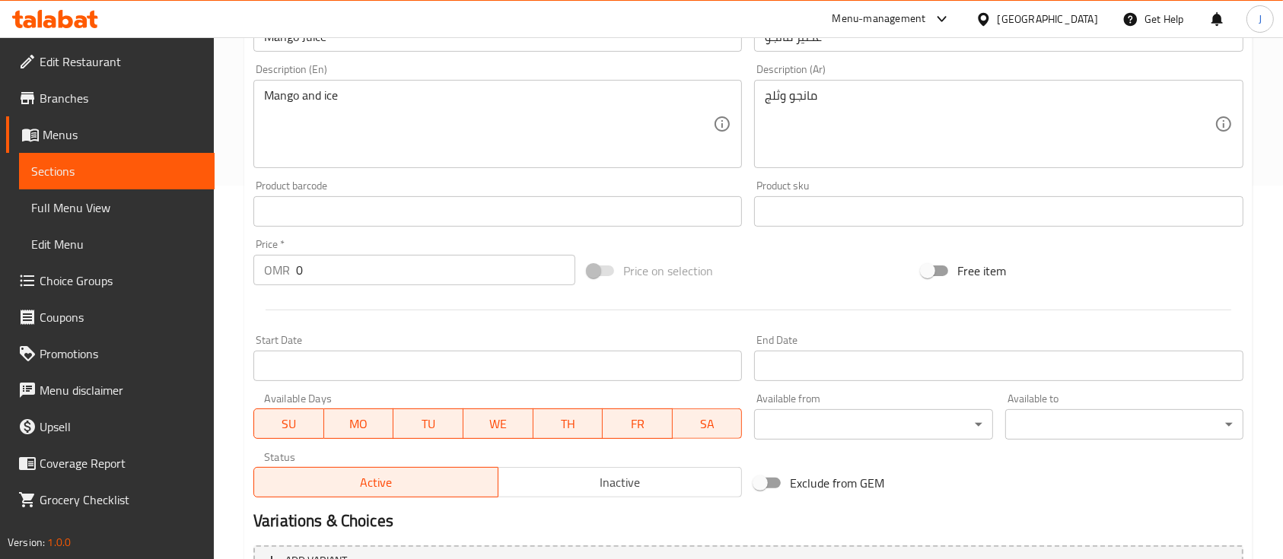
scroll to position [274, 0]
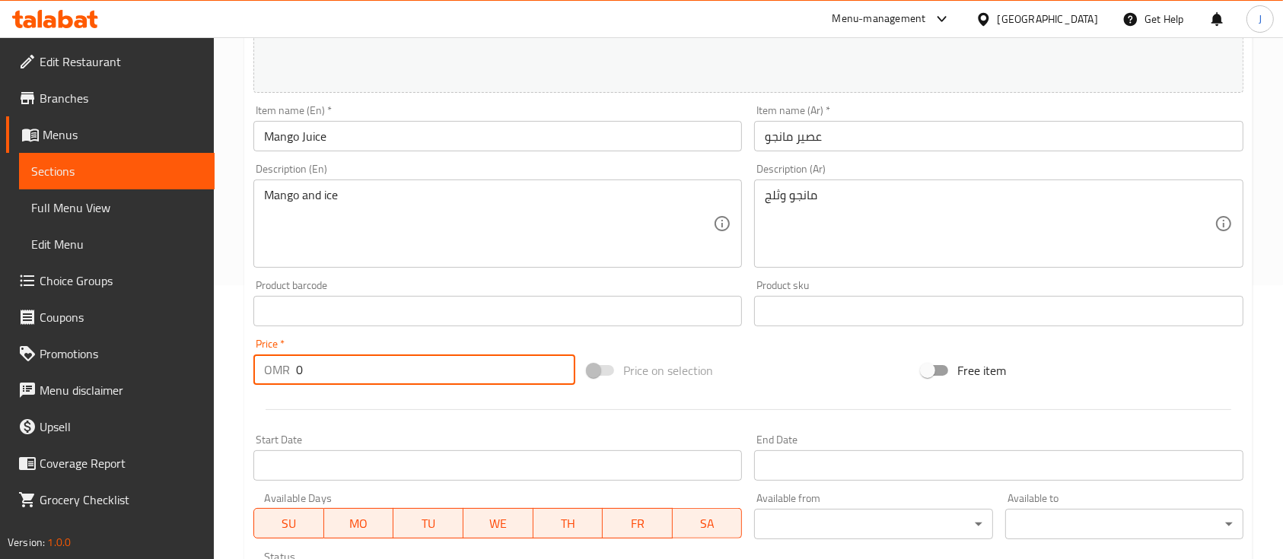
drag, startPoint x: 295, startPoint y: 368, endPoint x: 353, endPoint y: 379, distance: 59.6
click at [353, 379] on div "OMR 0 Price *" at bounding box center [414, 370] width 322 height 30
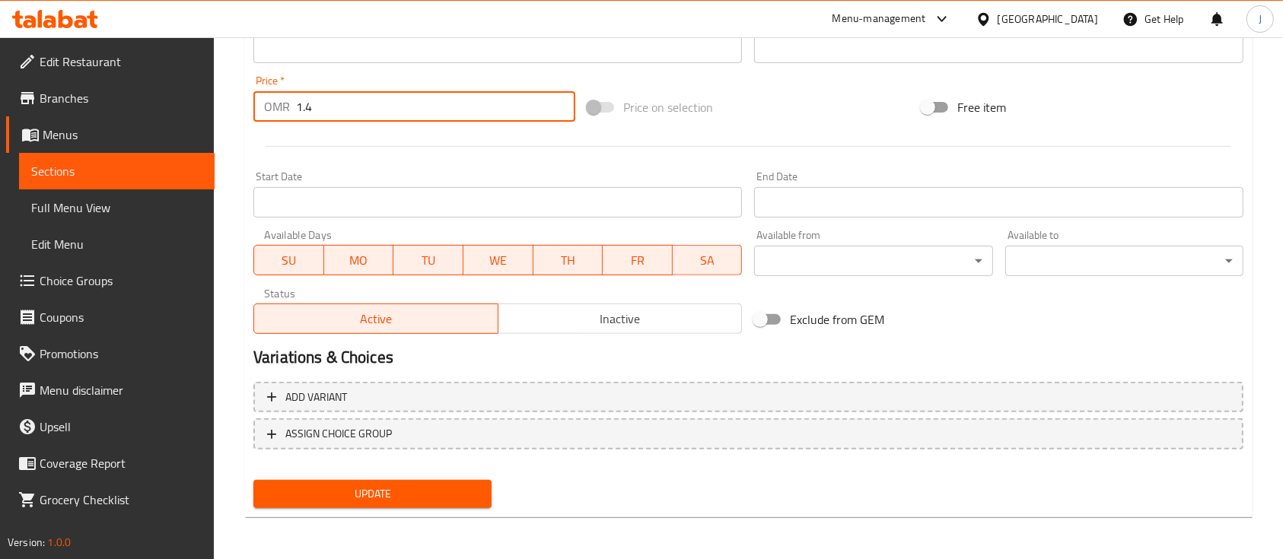
type input "1.4"
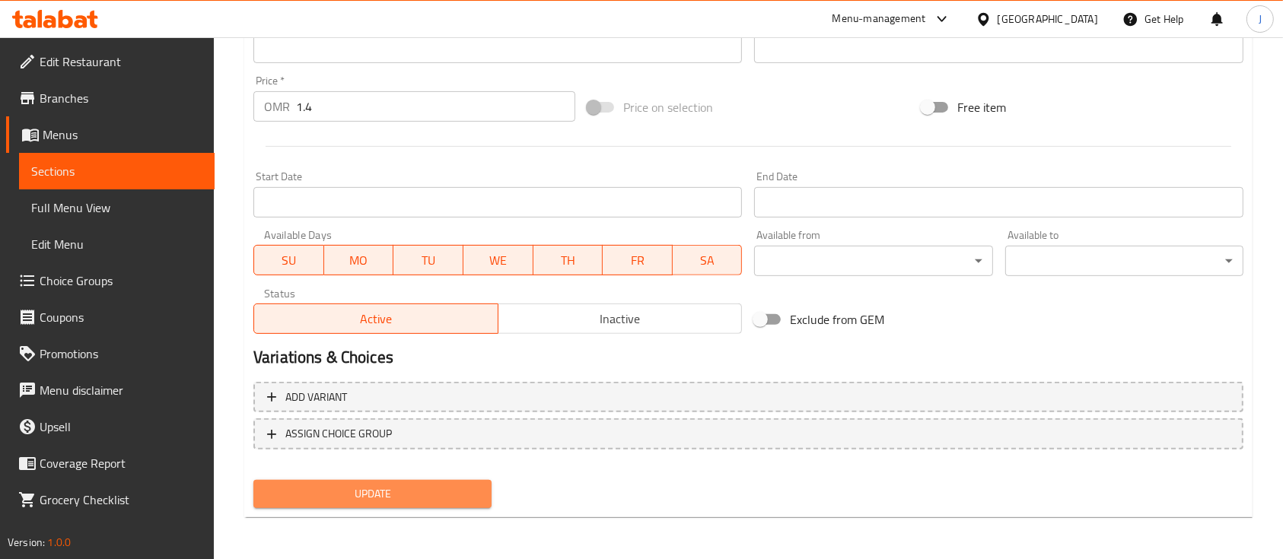
click at [368, 493] on span "Update" at bounding box center [373, 494] width 214 height 19
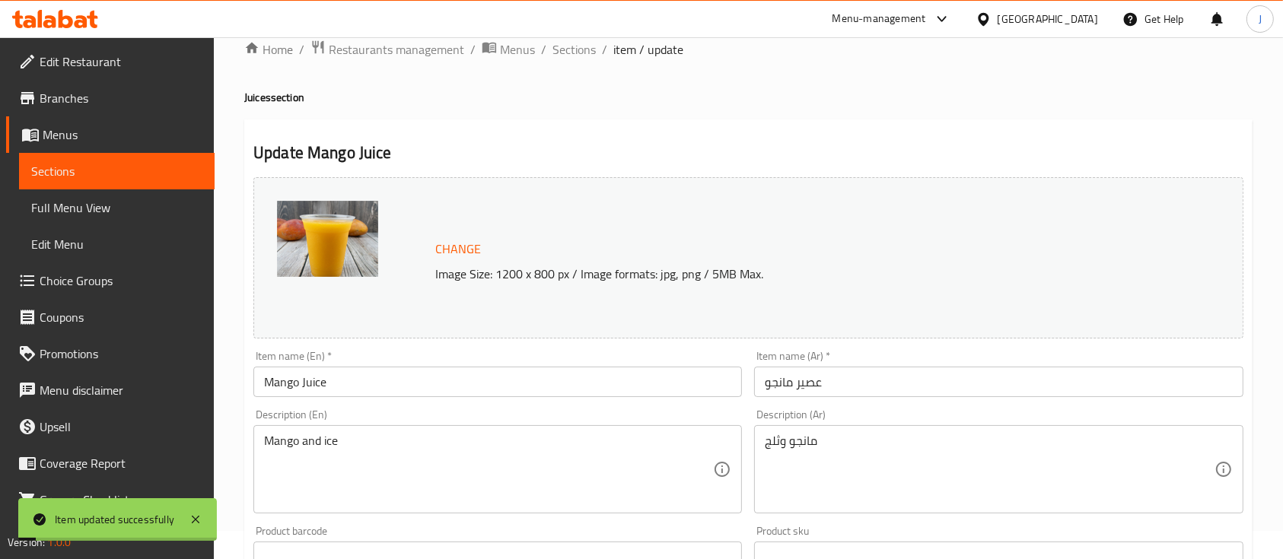
scroll to position [0, 0]
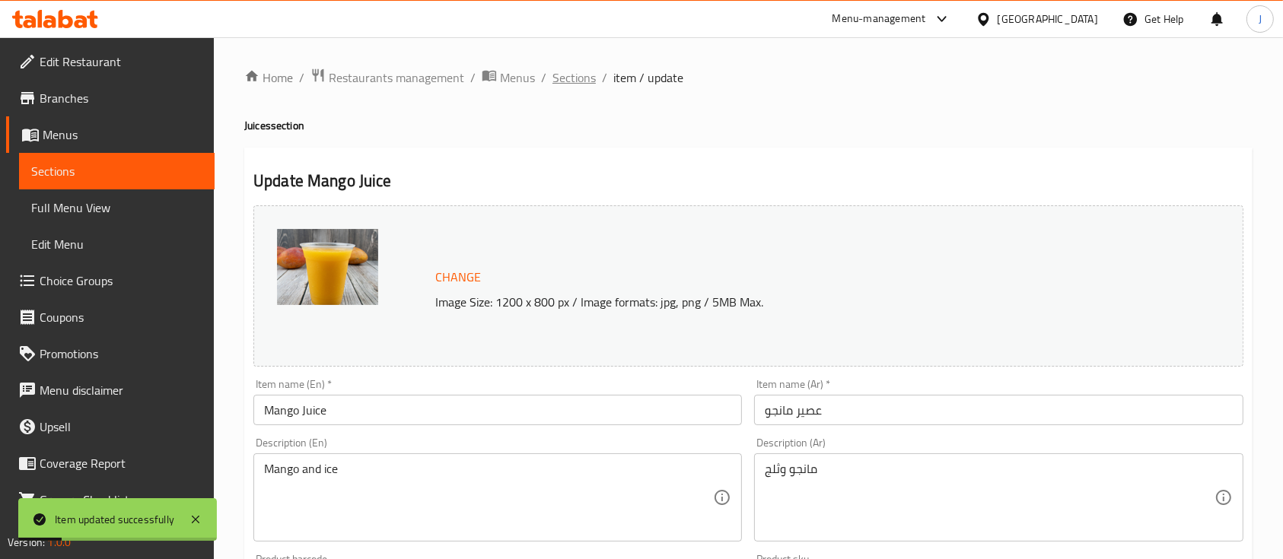
click at [567, 82] on span "Sections" at bounding box center [574, 78] width 43 height 18
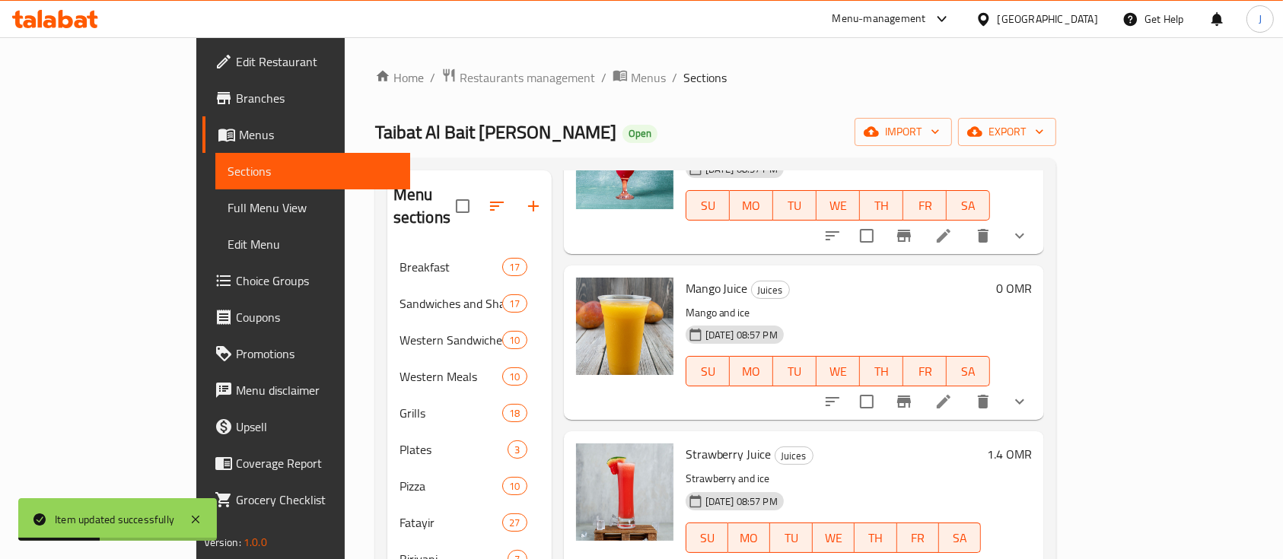
scroll to position [1630, 0]
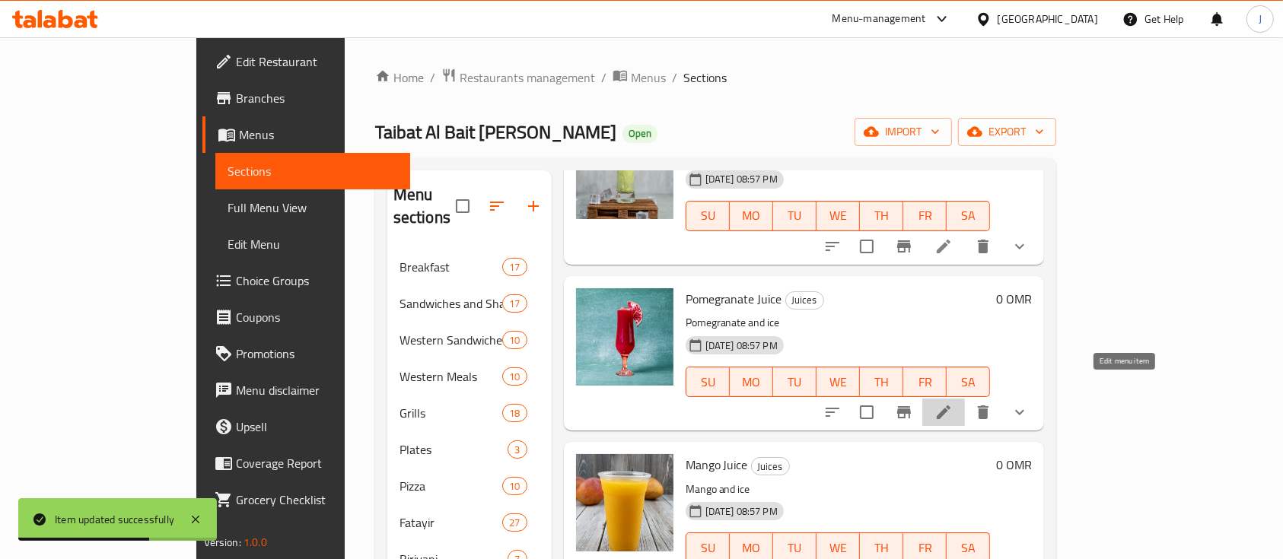
click at [951, 406] on icon at bounding box center [944, 413] width 14 height 14
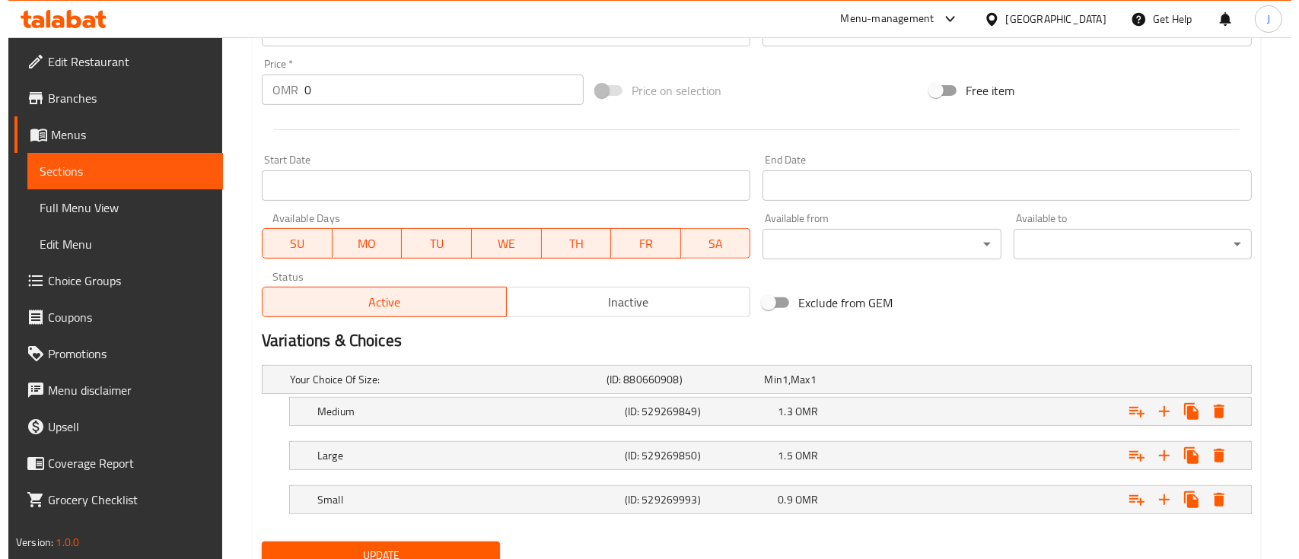
scroll to position [553, 0]
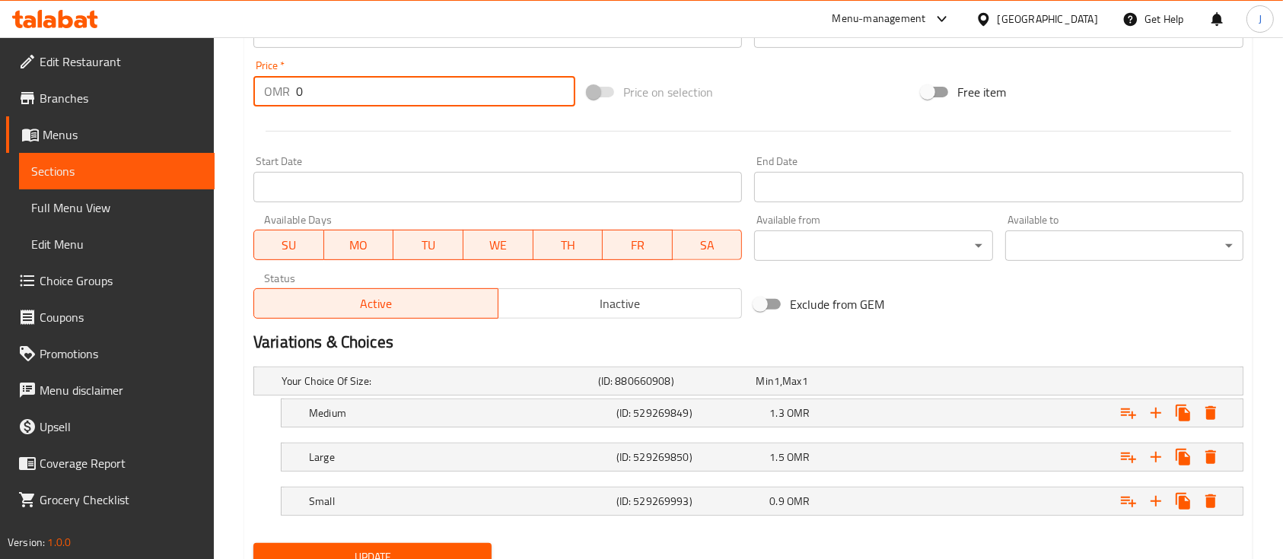
drag, startPoint x: 335, startPoint y: 92, endPoint x: 257, endPoint y: 81, distance: 79.2
click at [257, 81] on div "OMR 0 Price *" at bounding box center [414, 91] width 322 height 30
type input "1.4"
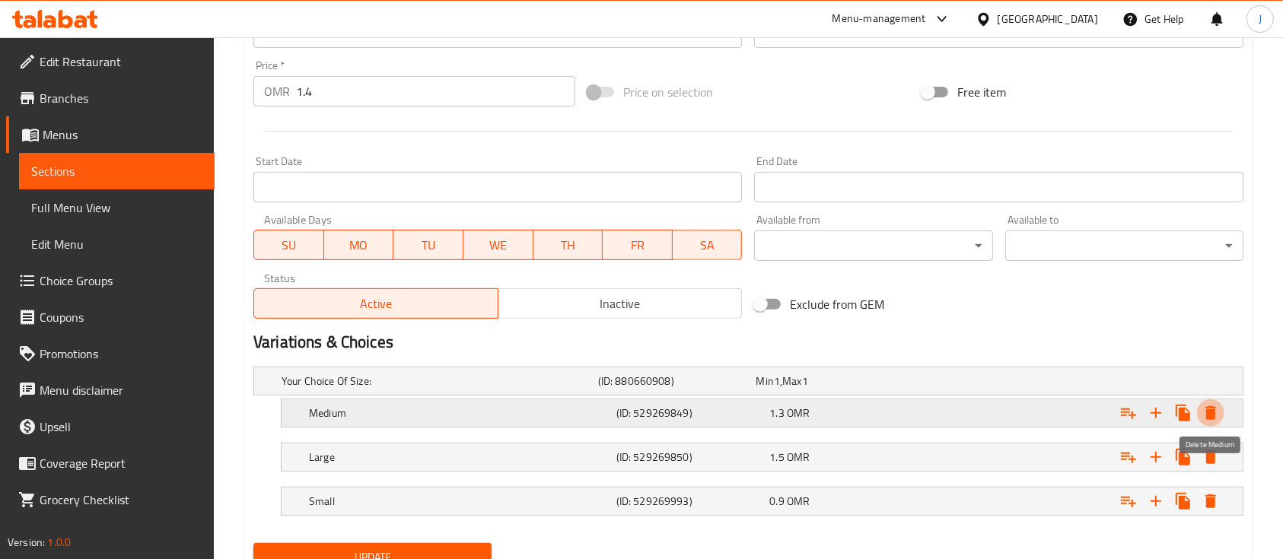
click at [1209, 409] on icon "Expand" at bounding box center [1211, 413] width 11 height 14
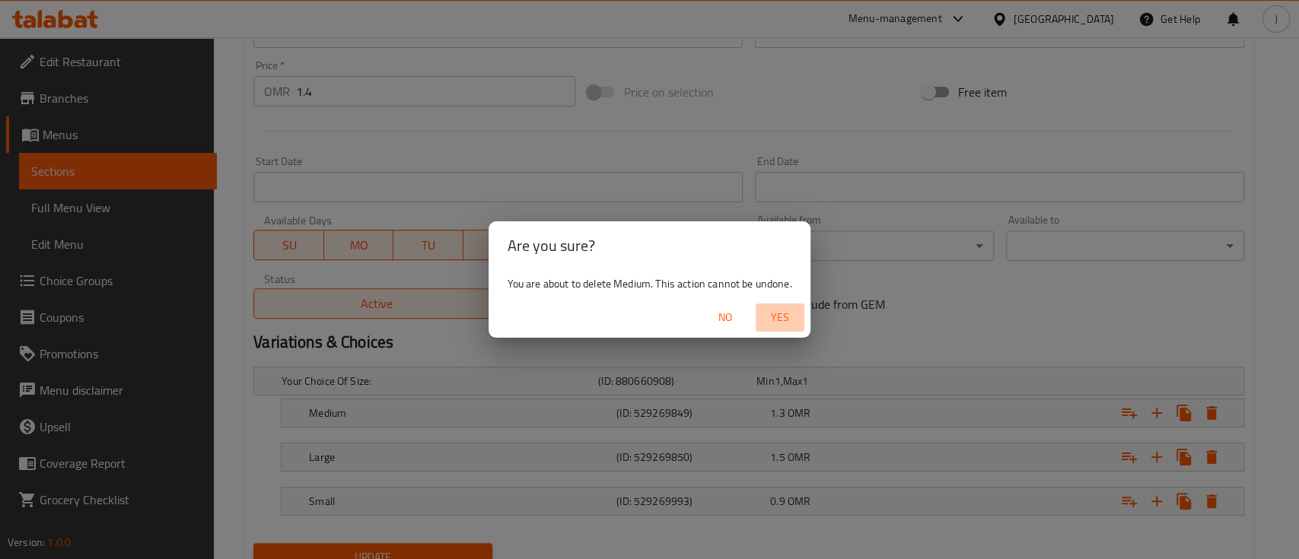
click at [783, 320] on span "Yes" at bounding box center [780, 317] width 37 height 19
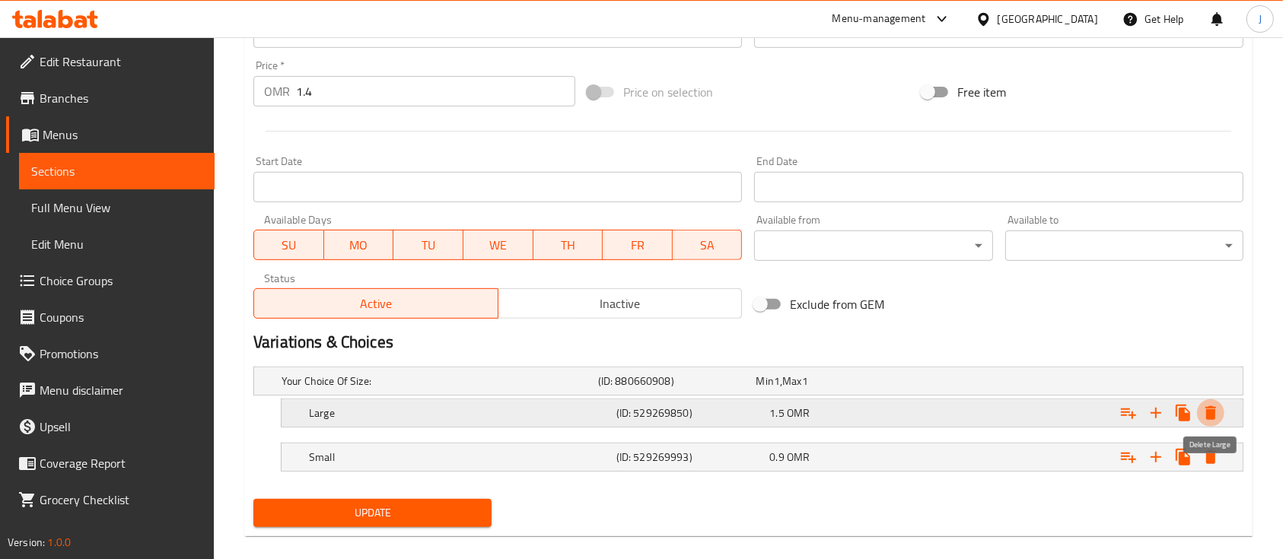
click at [1216, 413] on icon "Expand" at bounding box center [1211, 413] width 18 height 18
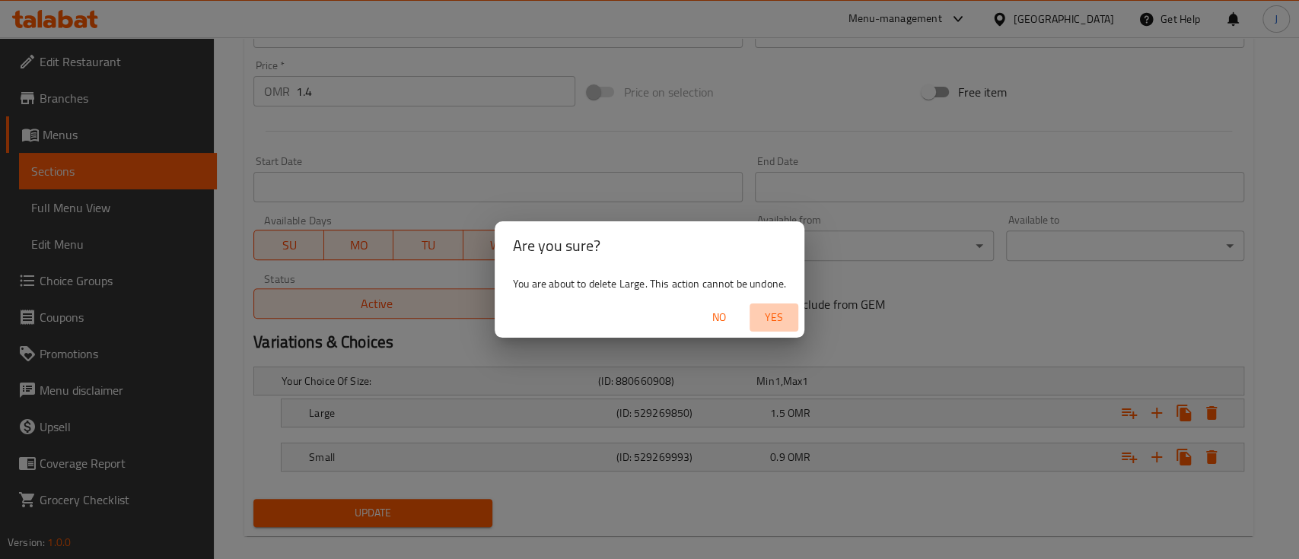
click at [777, 320] on span "Yes" at bounding box center [774, 317] width 37 height 19
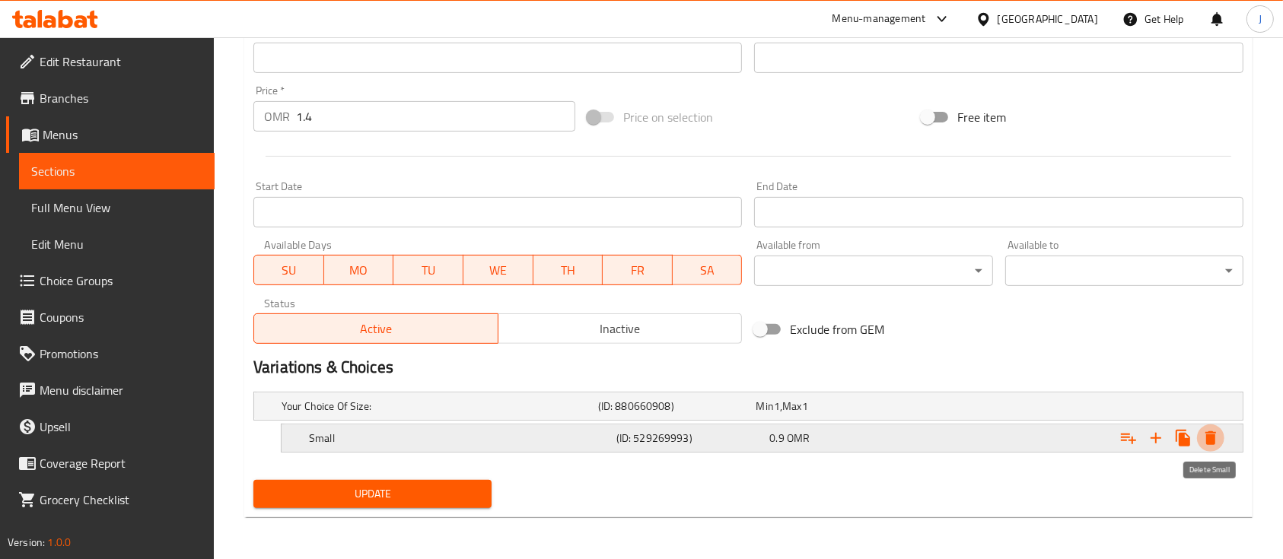
click at [1212, 439] on icon "Expand" at bounding box center [1211, 439] width 11 height 14
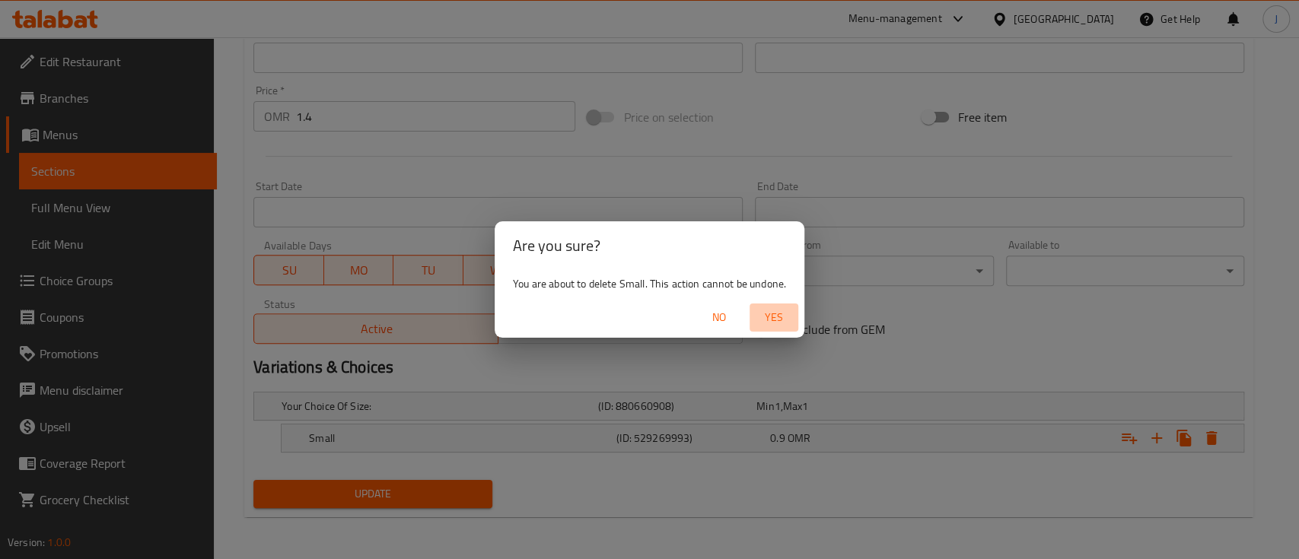
click at [779, 318] on span "Yes" at bounding box center [774, 317] width 37 height 19
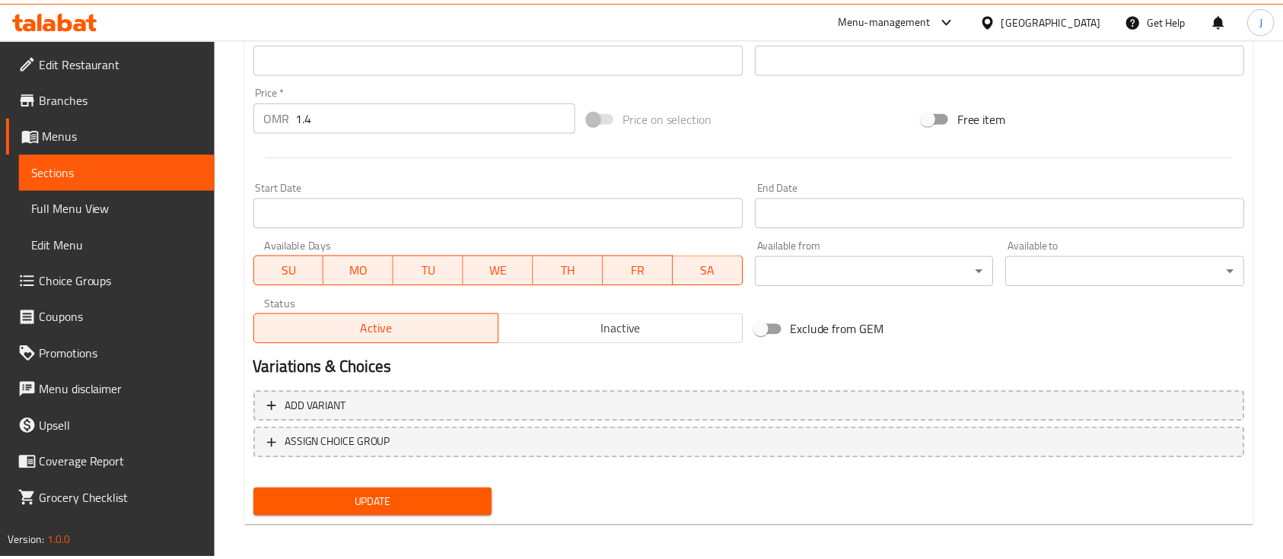
scroll to position [523, 0]
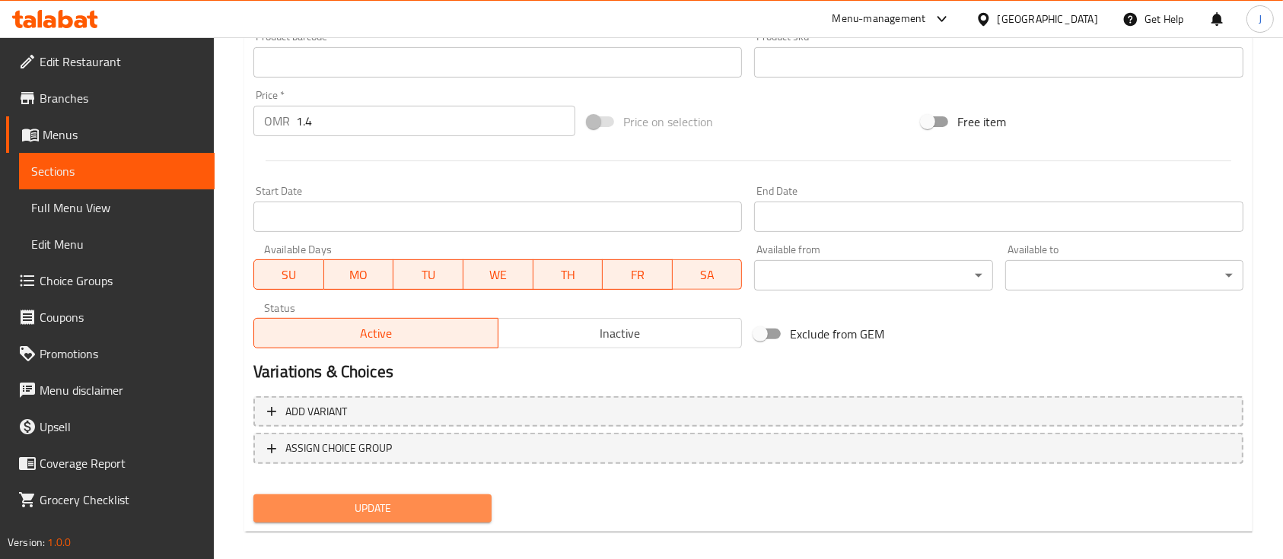
click at [373, 504] on span "Update" at bounding box center [373, 508] width 214 height 19
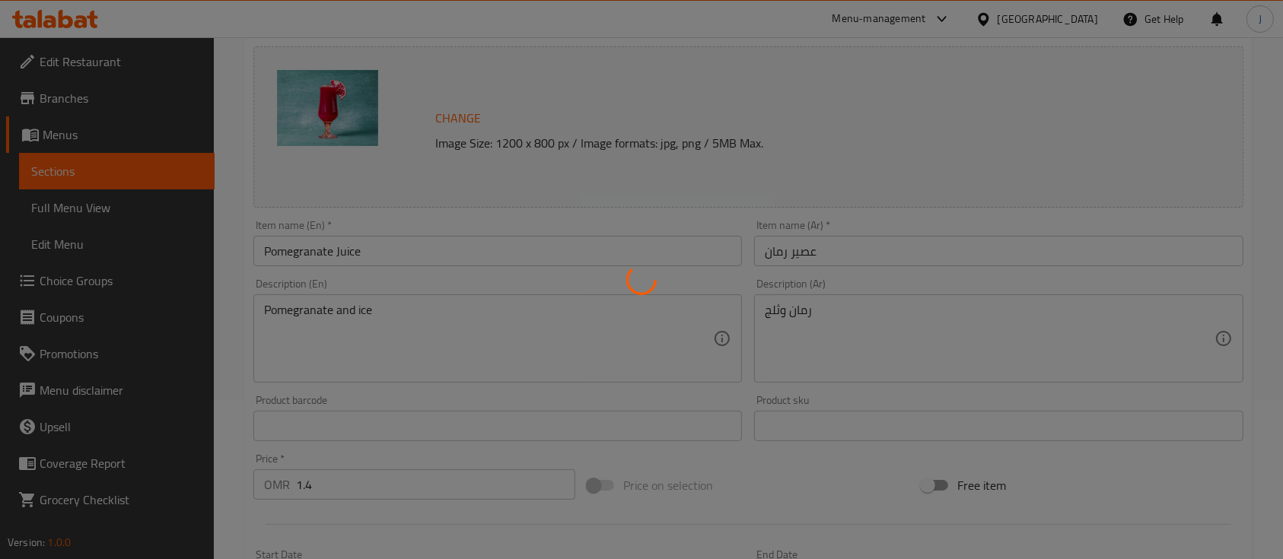
scroll to position [0, 0]
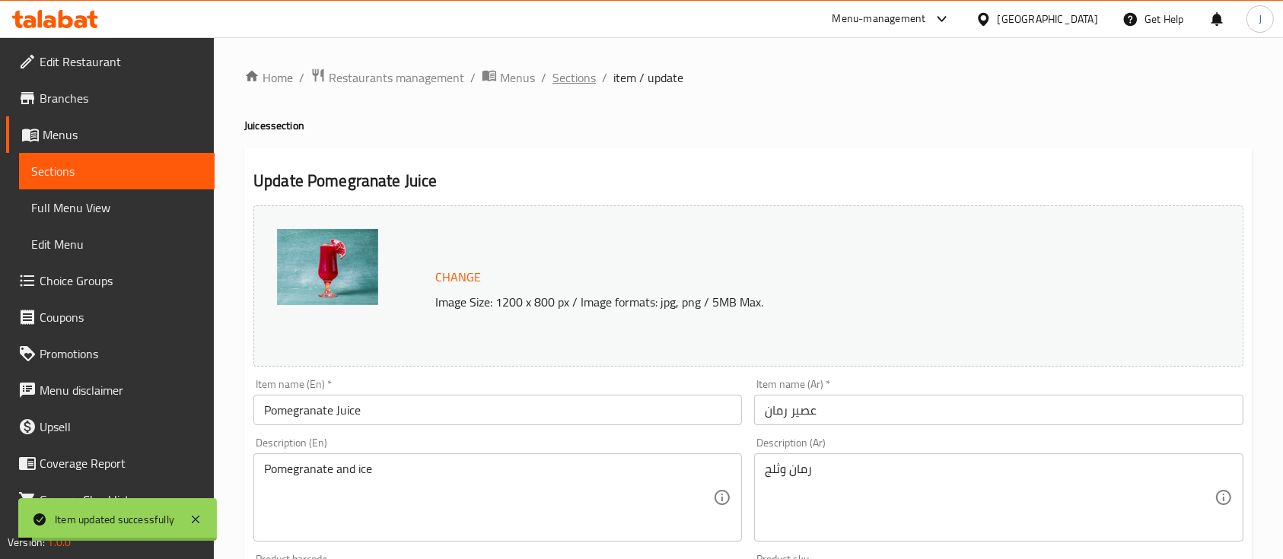
click at [577, 85] on span "Sections" at bounding box center [574, 78] width 43 height 18
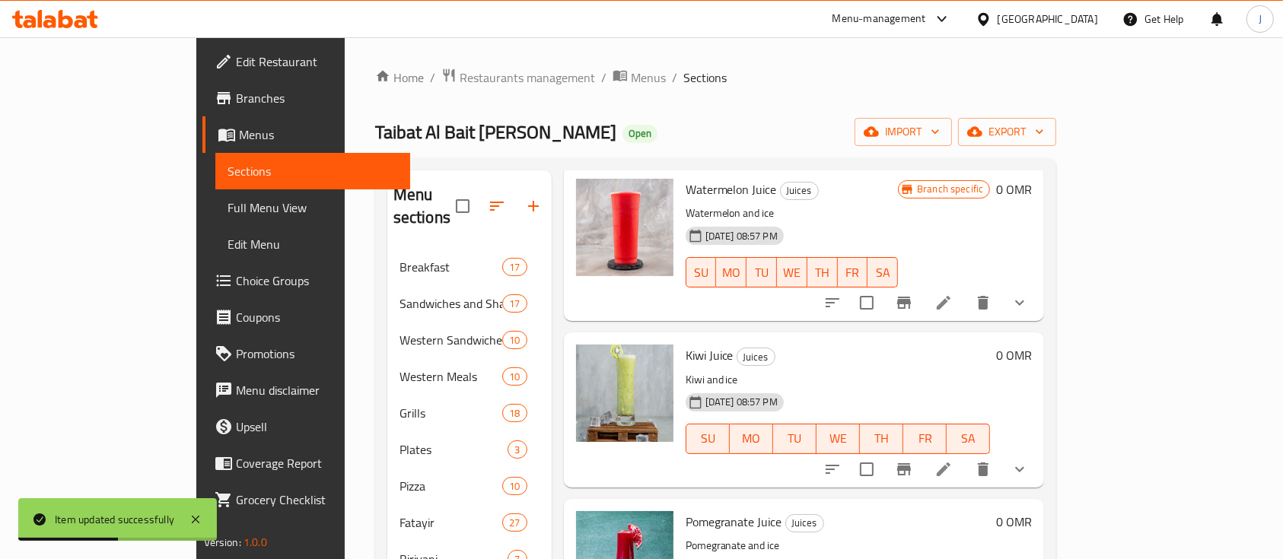
scroll to position [1394, 0]
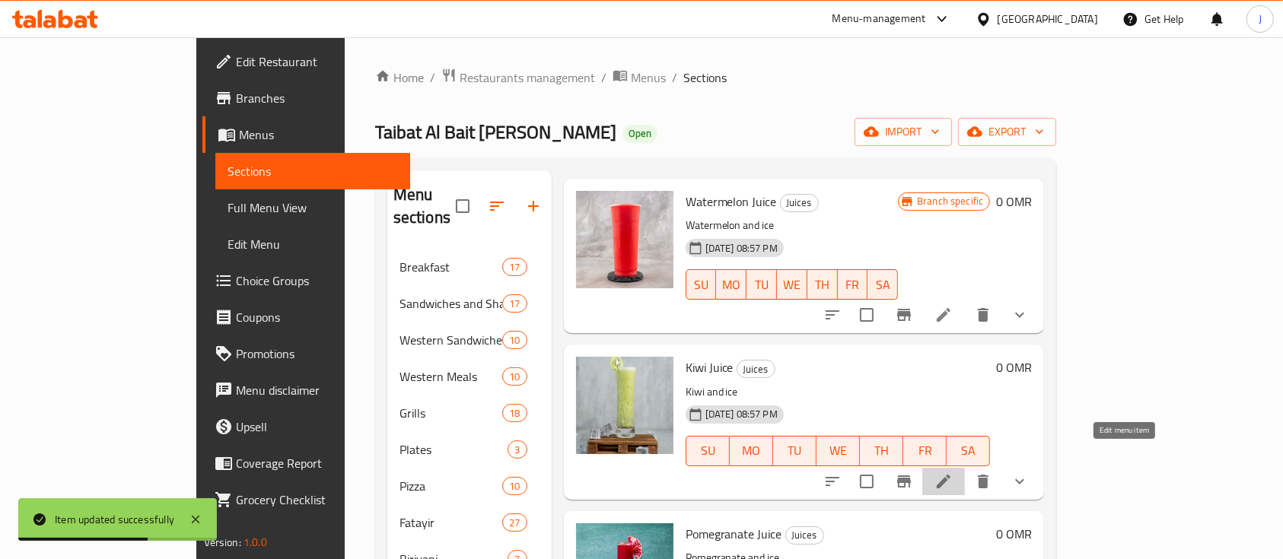
click at [953, 473] on icon at bounding box center [944, 482] width 18 height 18
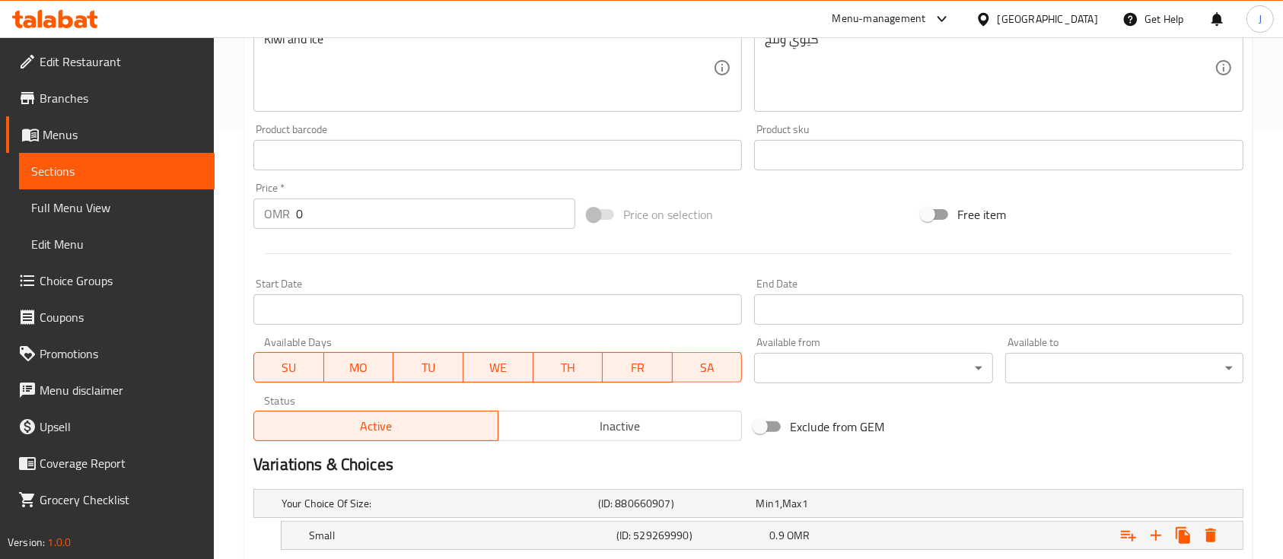
scroll to position [429, 0]
click at [359, 204] on div "Price   * OMR 0 Price *" at bounding box center [414, 207] width 322 height 46
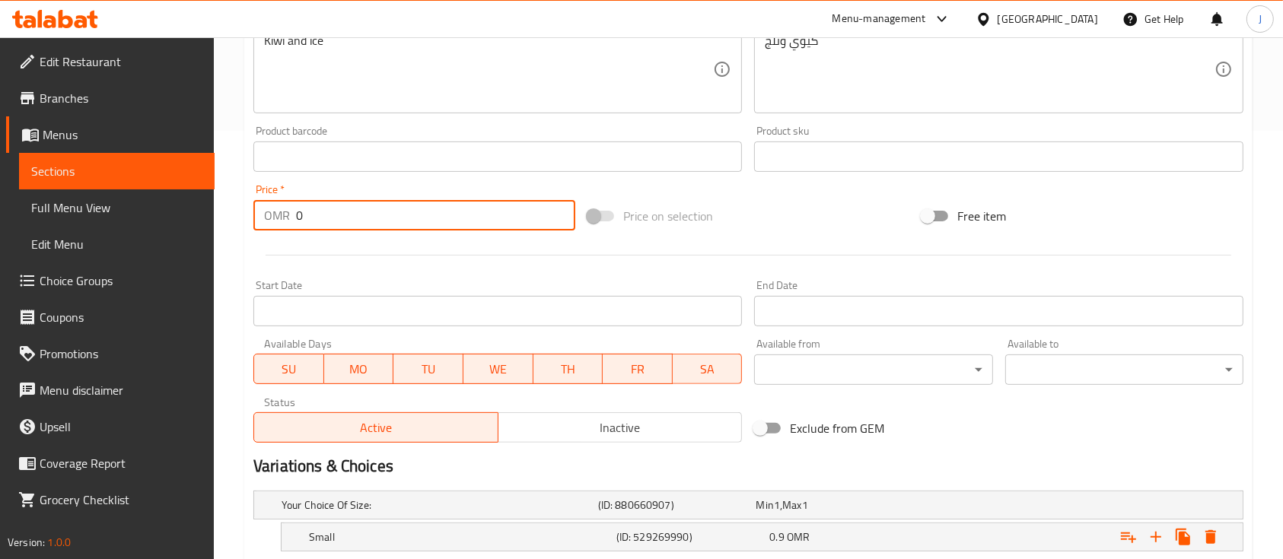
click at [359, 204] on input "0" at bounding box center [435, 215] width 279 height 30
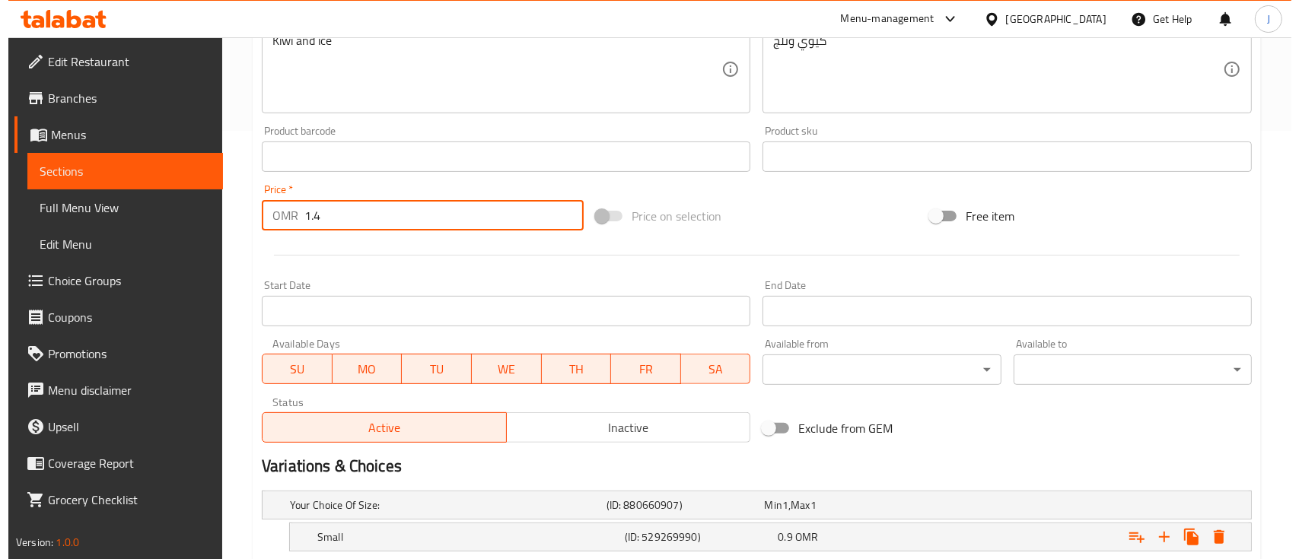
scroll to position [615, 0]
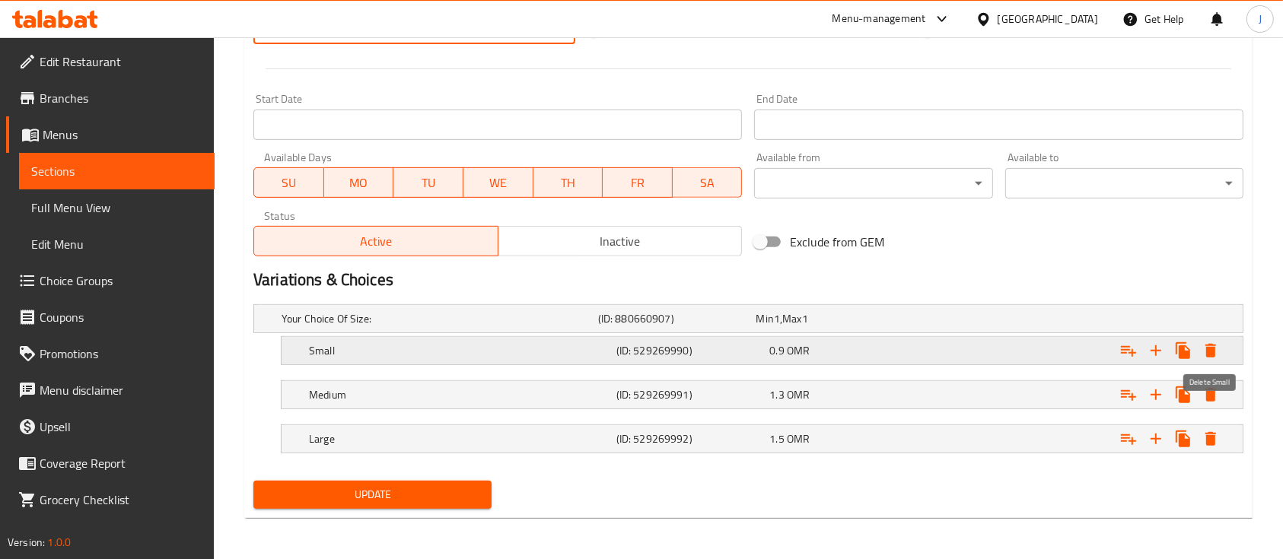
type input "1.4"
click at [1210, 350] on icon "Expand" at bounding box center [1211, 351] width 11 height 14
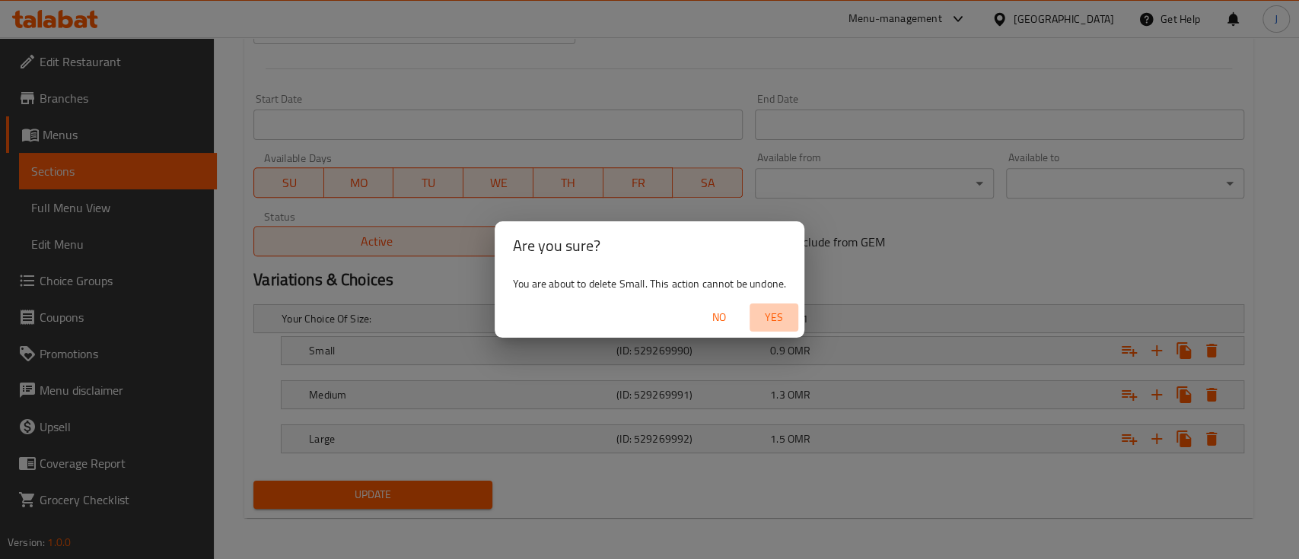
click at [789, 324] on span "Yes" at bounding box center [774, 317] width 37 height 19
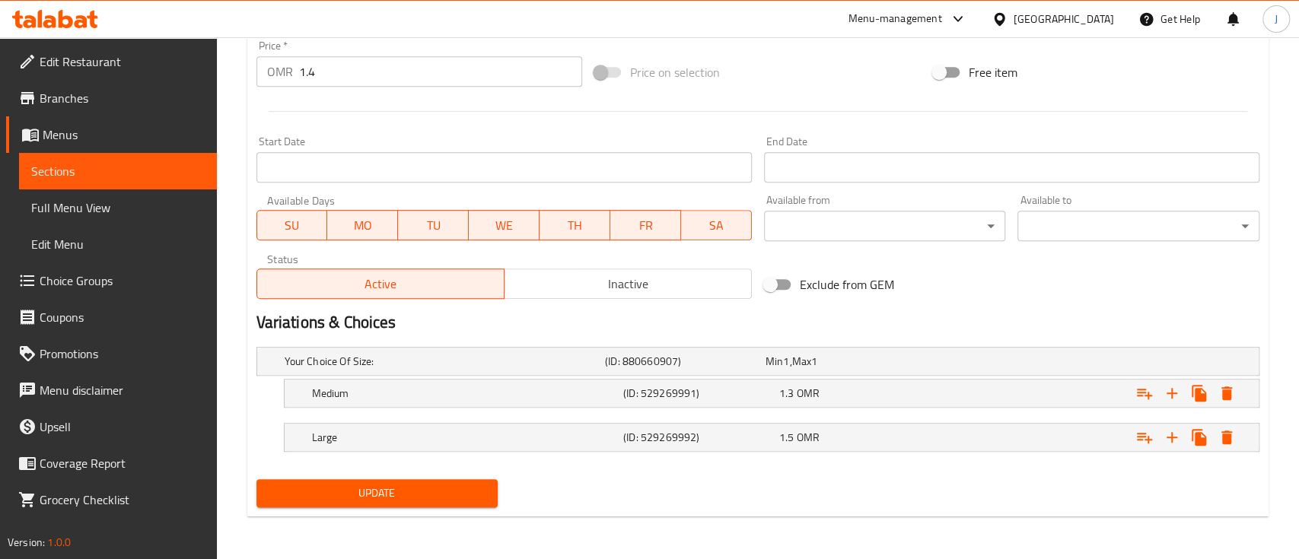
scroll to position [572, 0]
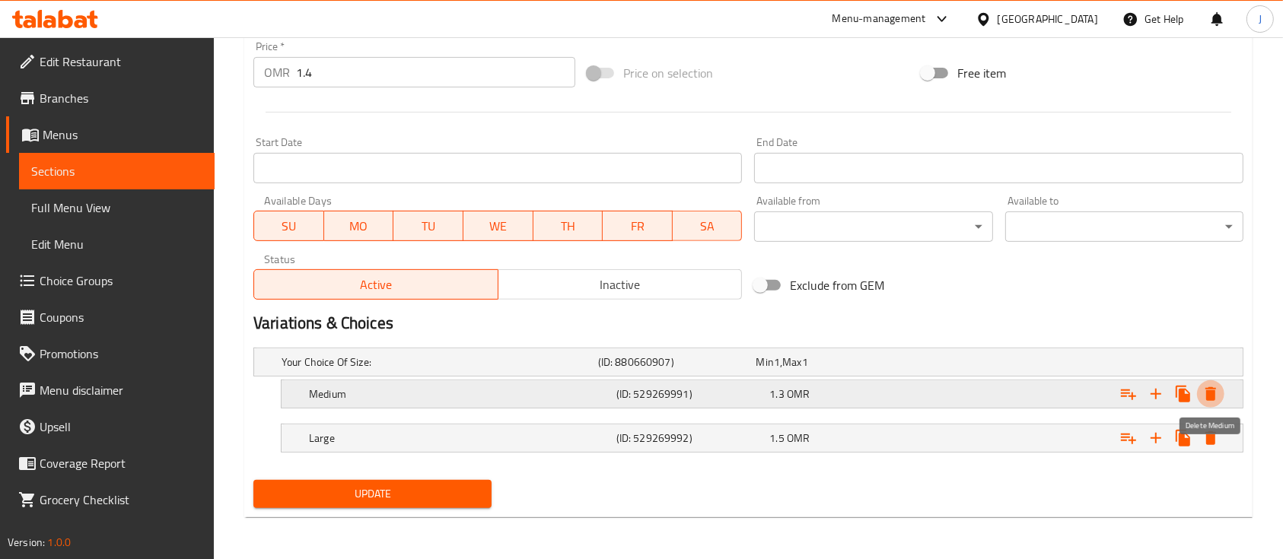
click at [1219, 389] on icon "Expand" at bounding box center [1211, 394] width 18 height 18
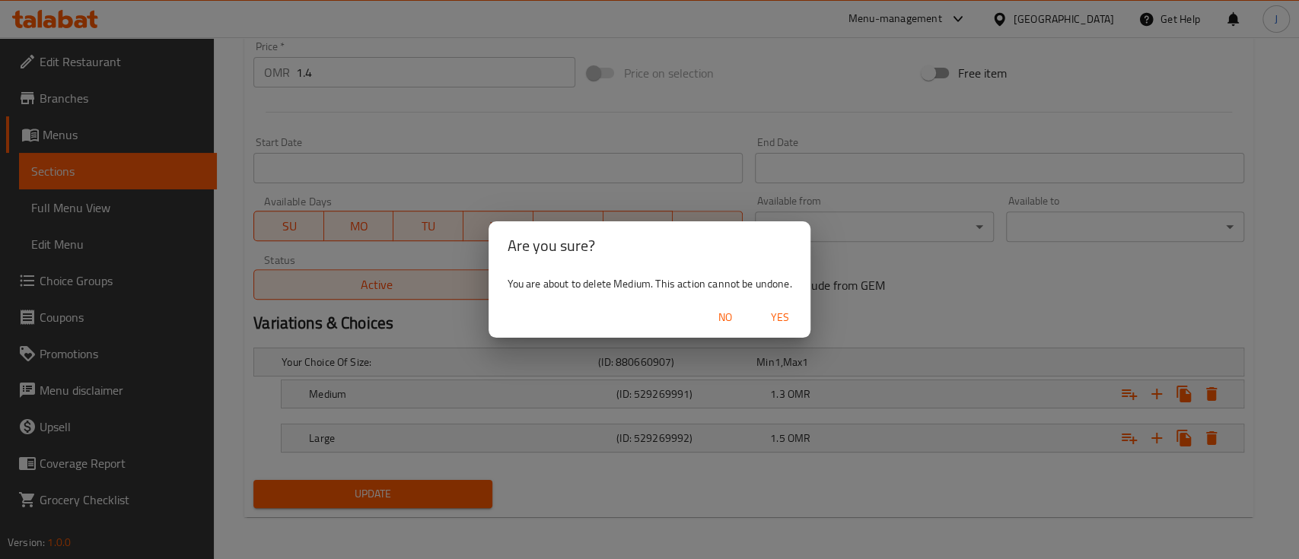
click at [775, 312] on span "Yes" at bounding box center [780, 317] width 37 height 19
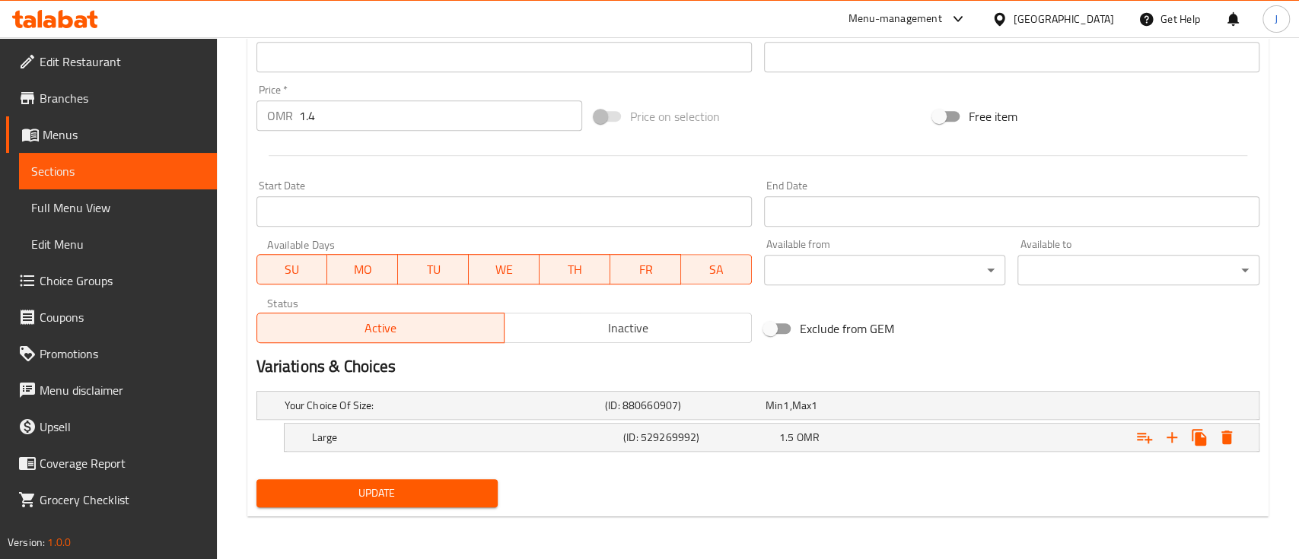
scroll to position [527, 0]
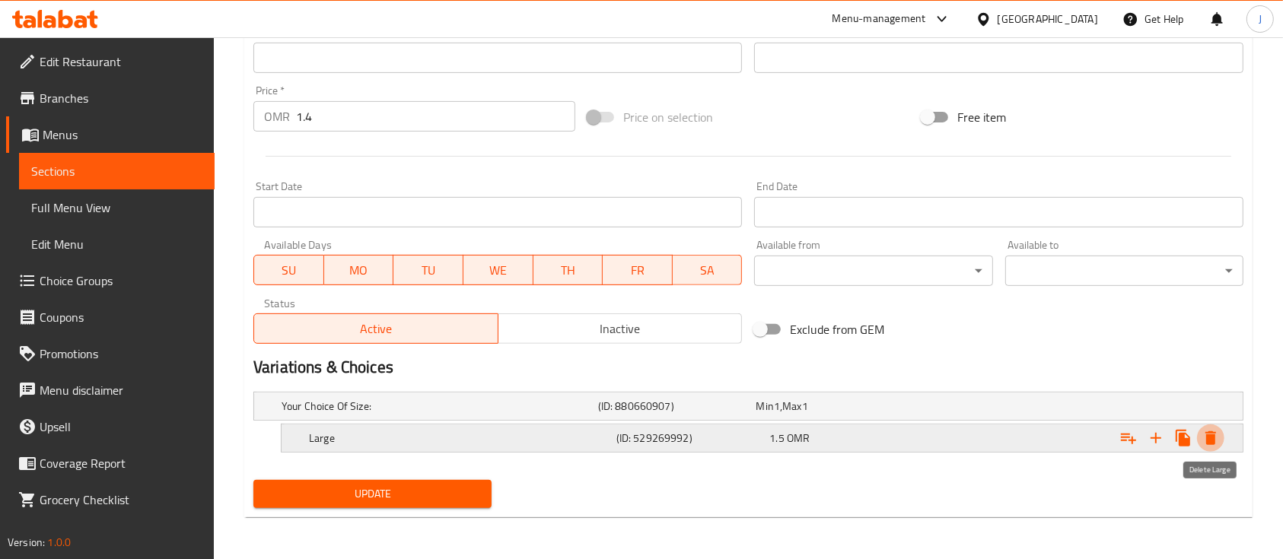
click at [1215, 441] on icon "Expand" at bounding box center [1211, 439] width 11 height 14
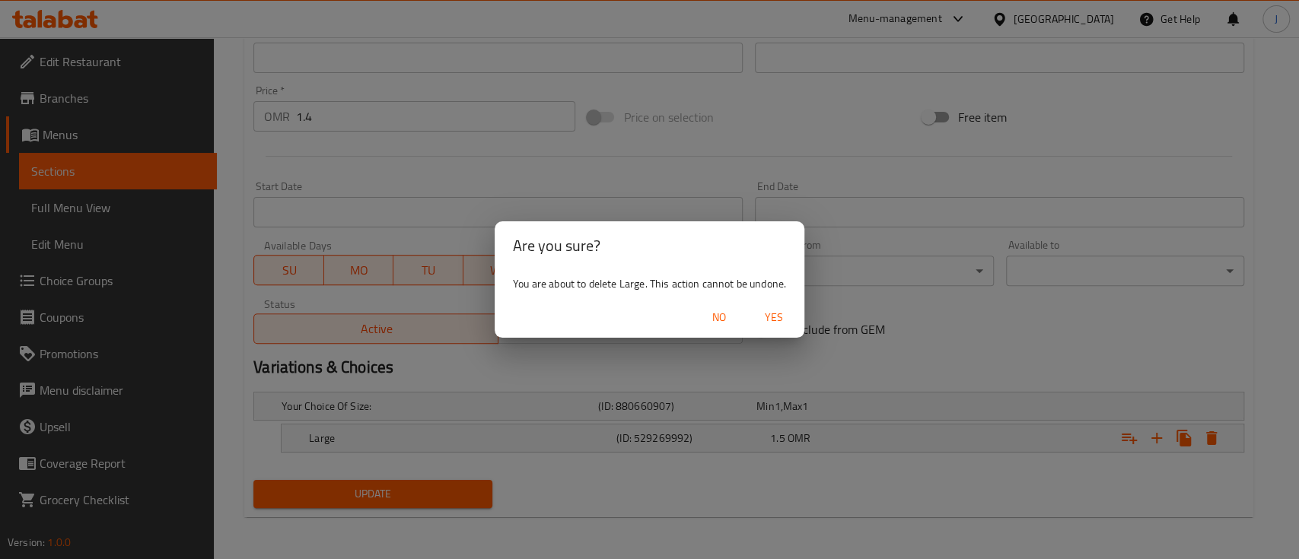
click at [779, 323] on span "Yes" at bounding box center [774, 317] width 37 height 19
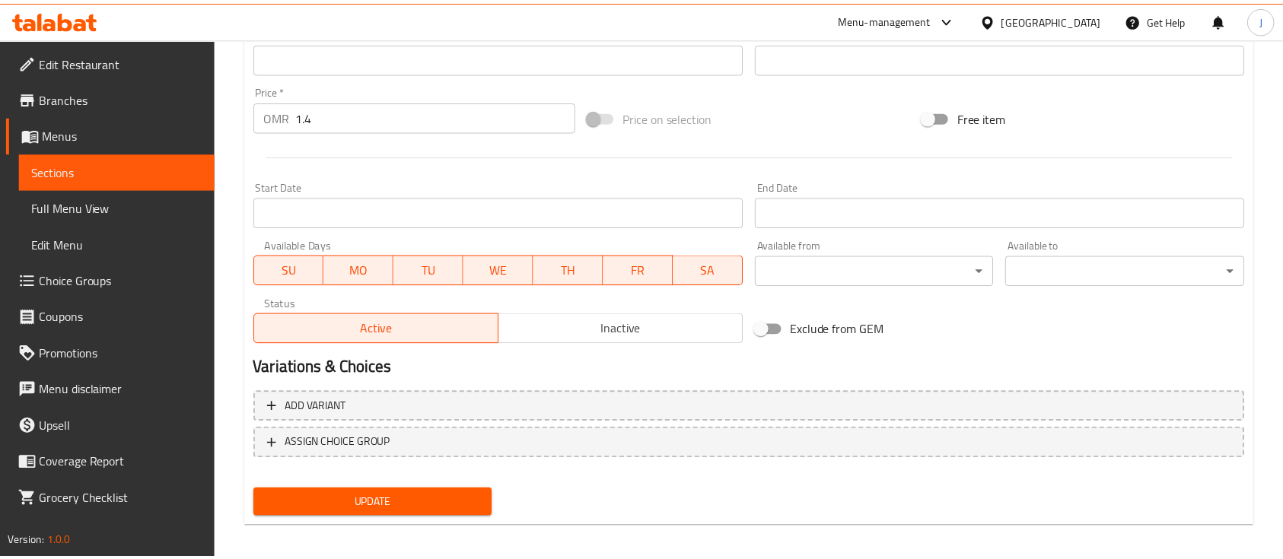
scroll to position [523, 0]
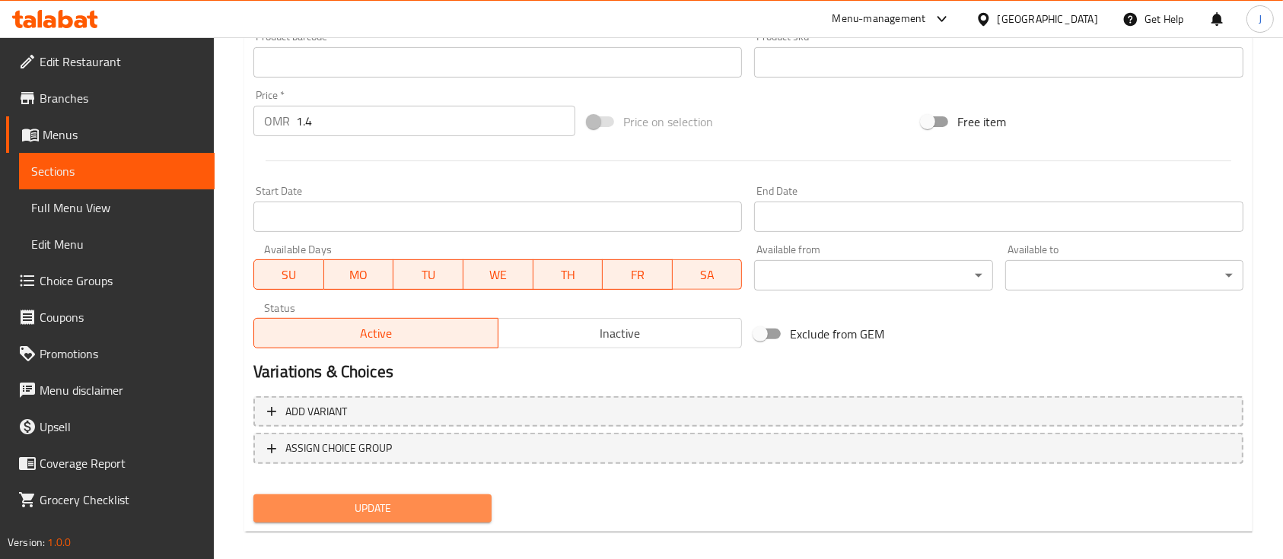
click at [368, 499] on span "Update" at bounding box center [373, 508] width 214 height 19
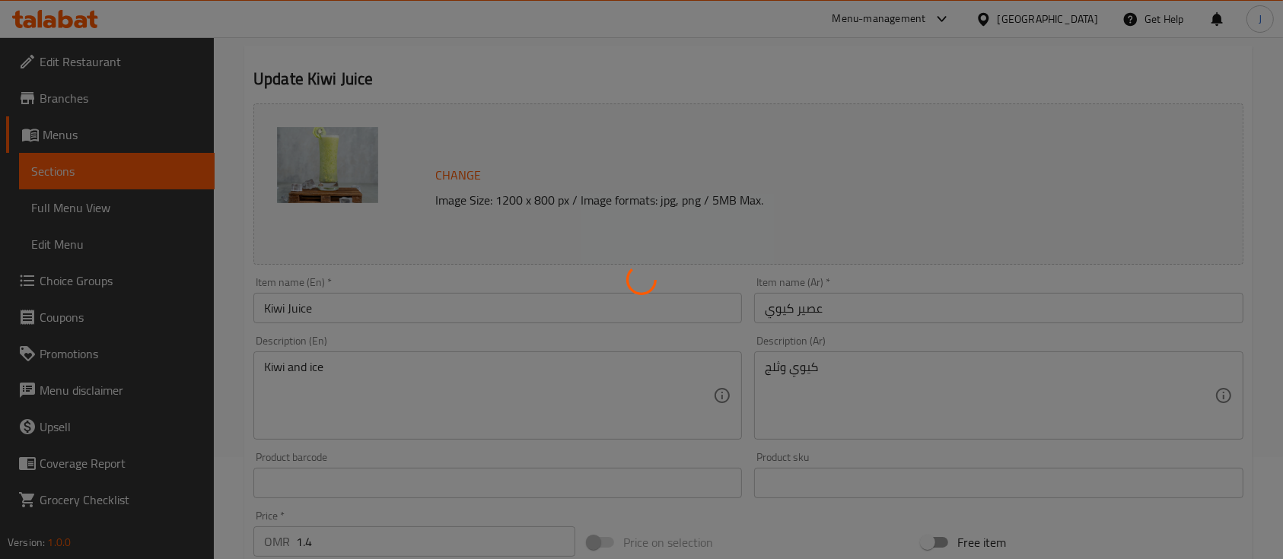
scroll to position [0, 0]
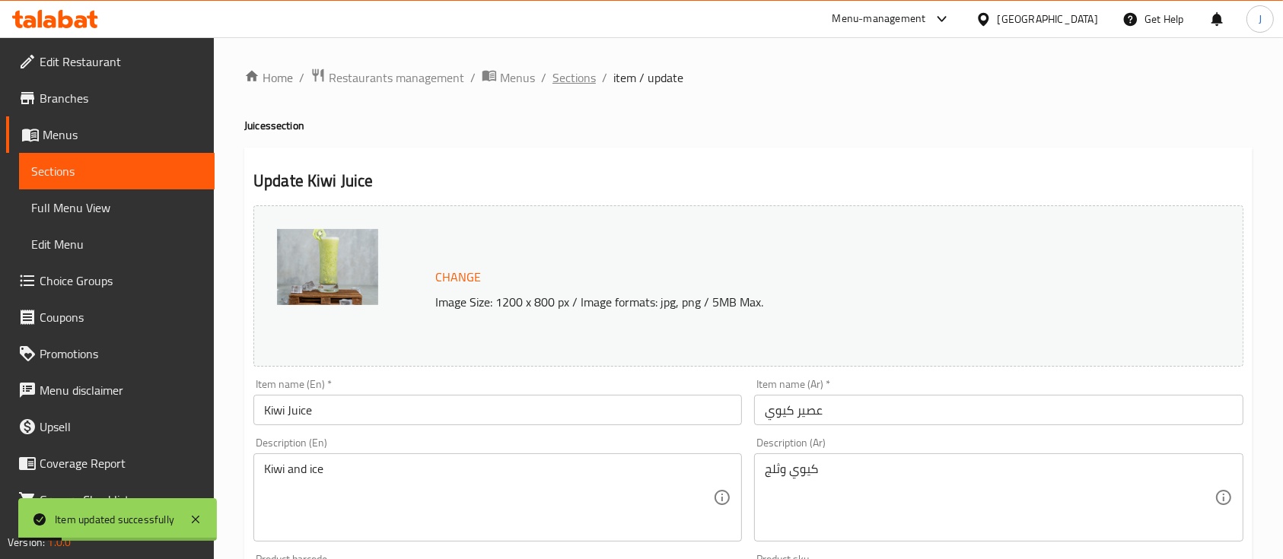
click at [583, 79] on span "Sections" at bounding box center [574, 78] width 43 height 18
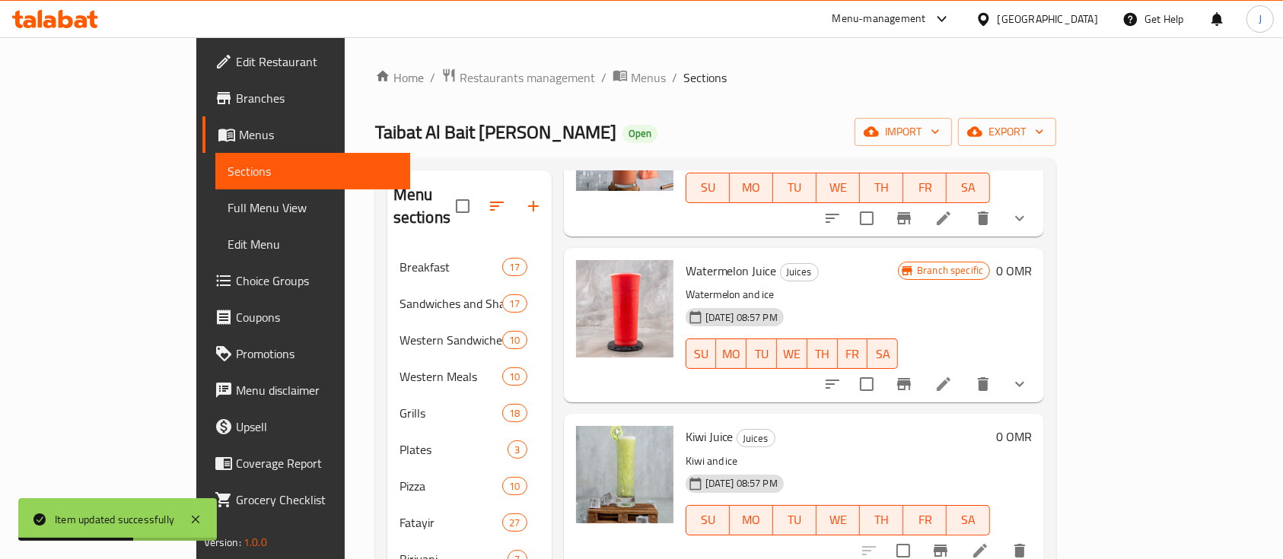
scroll to position [1359, 0]
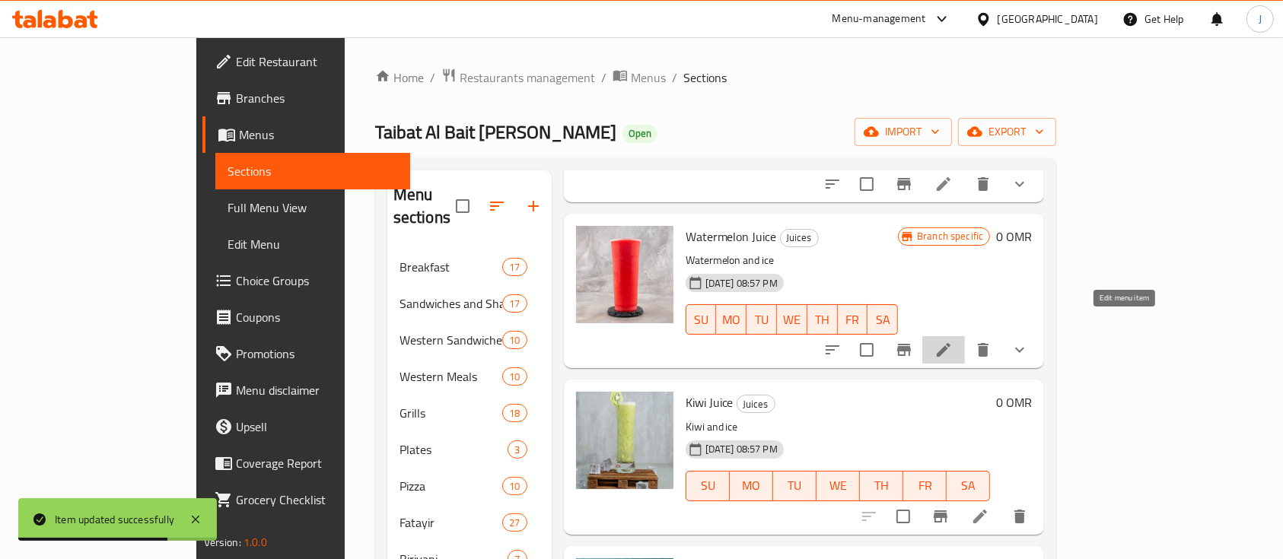
click at [951, 343] on icon at bounding box center [944, 350] width 14 height 14
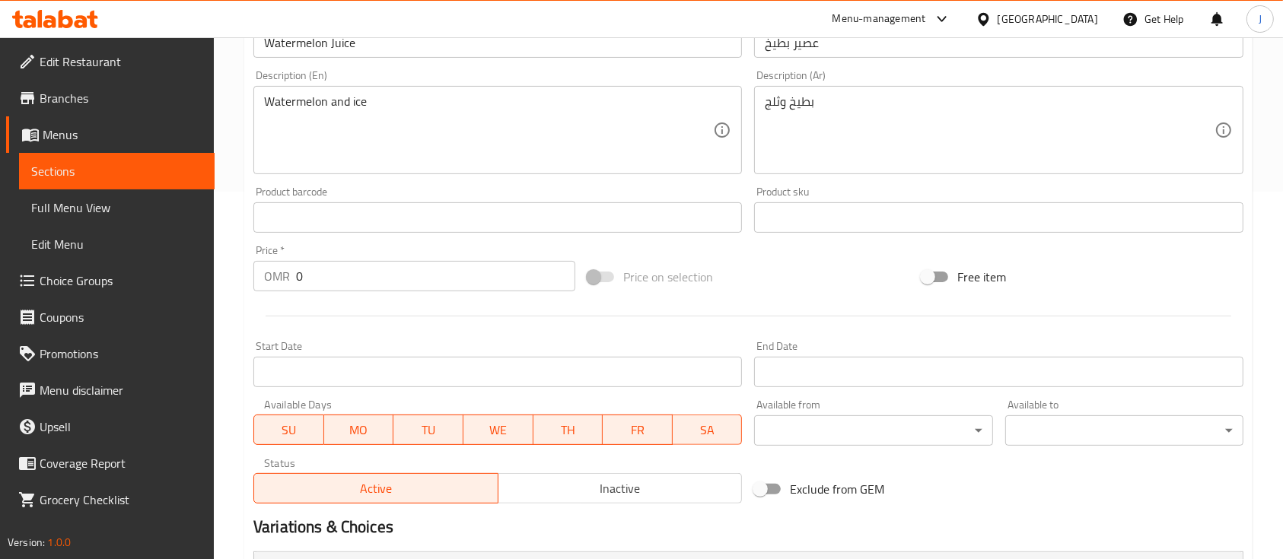
scroll to position [367, 0]
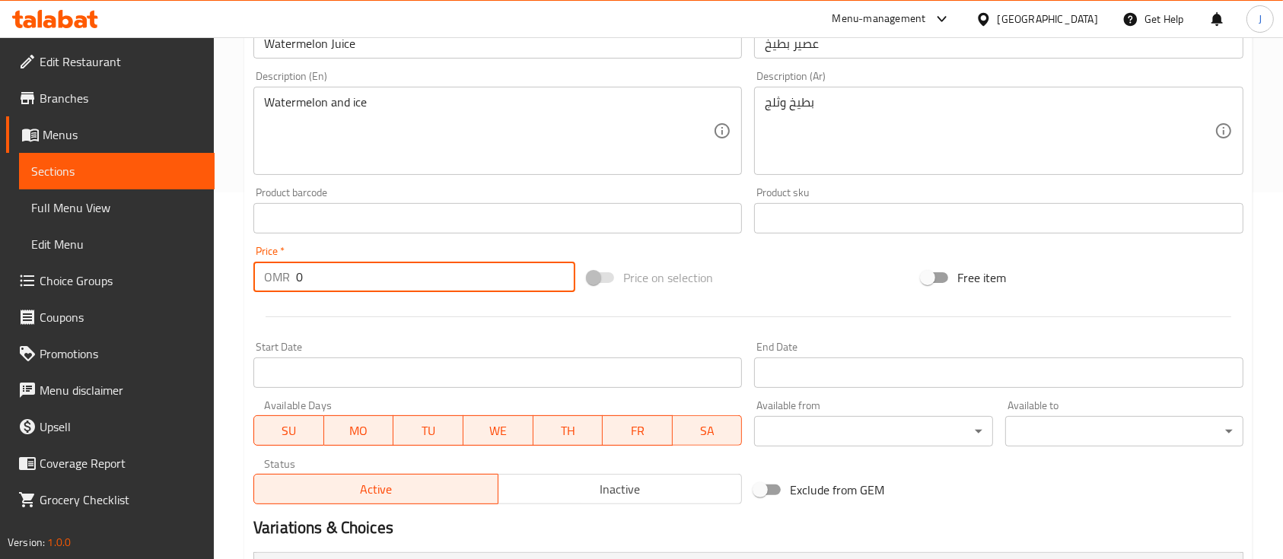
drag, startPoint x: 330, startPoint y: 282, endPoint x: 237, endPoint y: 270, distance: 92.9
click at [237, 270] on div "Home / Restaurants management / Menus / Sections / item / update Juices section…" at bounding box center [748, 239] width 1069 height 1139
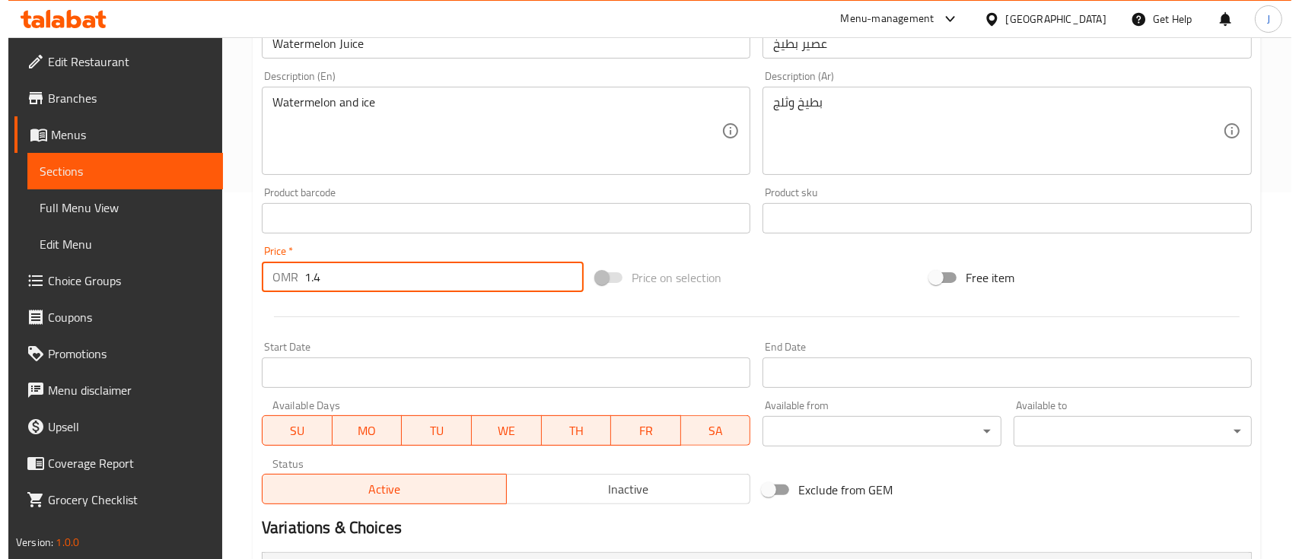
scroll to position [615, 0]
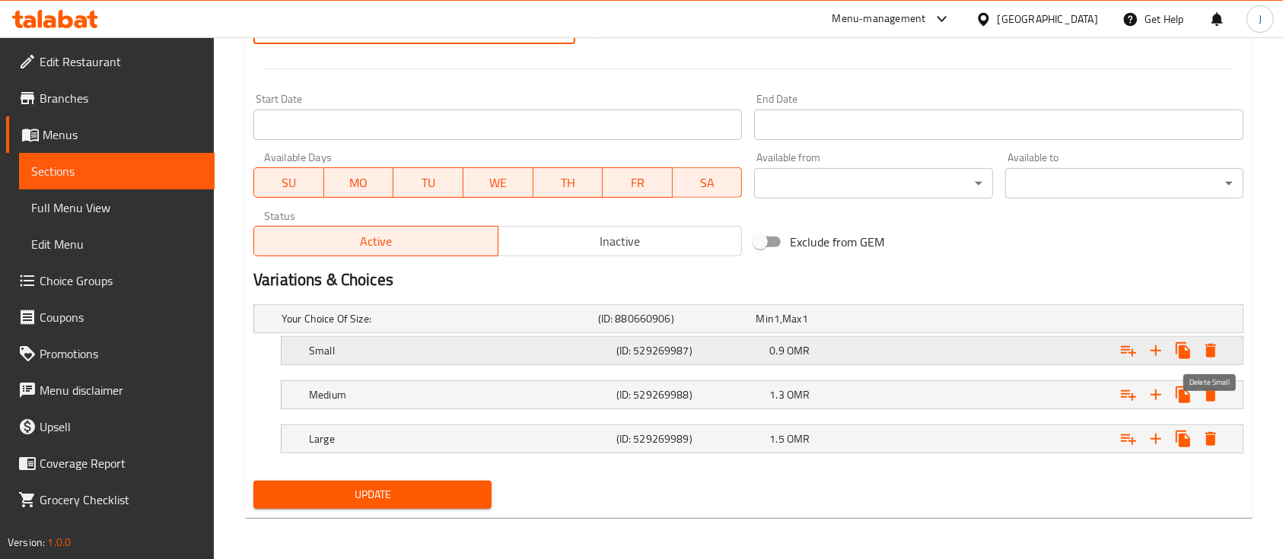
type input "1.4"
click at [1210, 348] on icon "Expand" at bounding box center [1211, 351] width 11 height 14
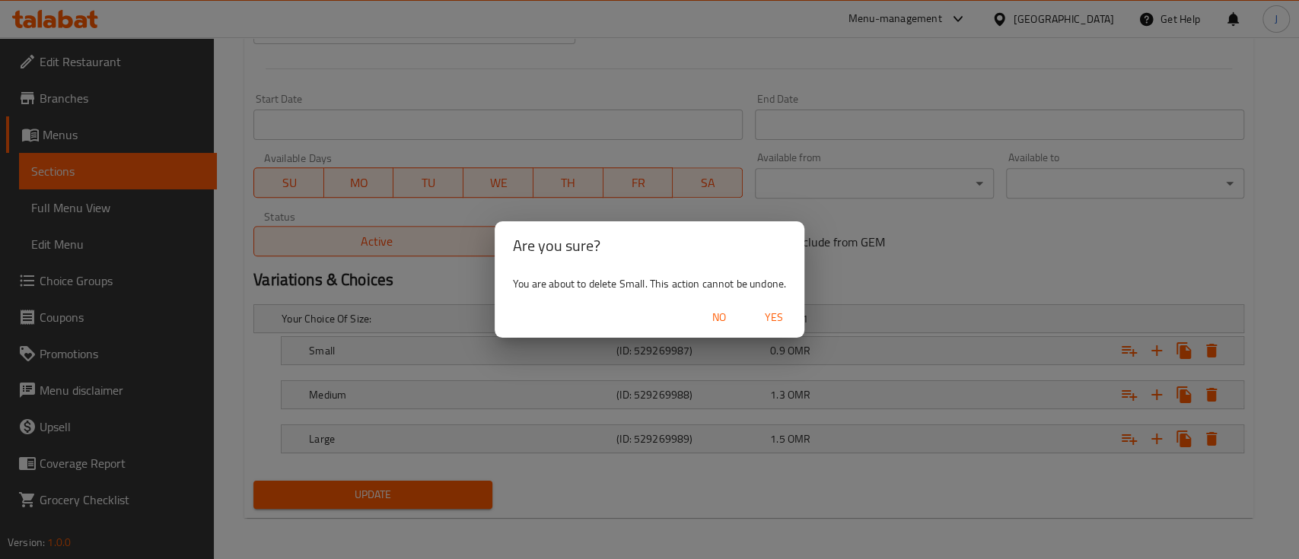
click at [778, 309] on span "Yes" at bounding box center [774, 317] width 37 height 19
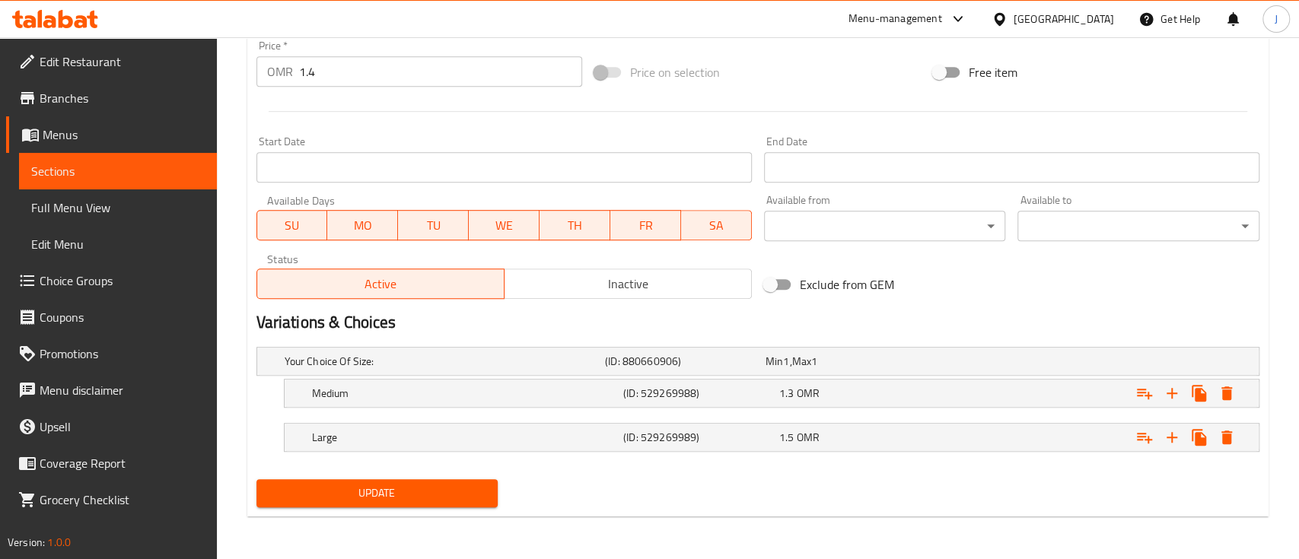
scroll to position [572, 0]
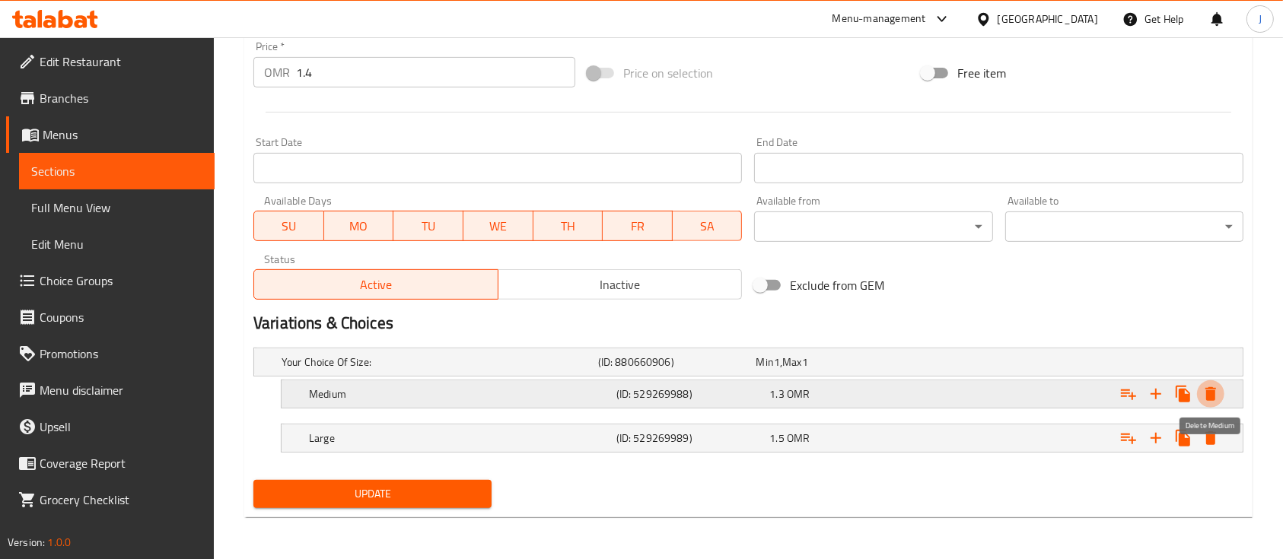
click at [1213, 392] on icon "Expand" at bounding box center [1211, 394] width 11 height 14
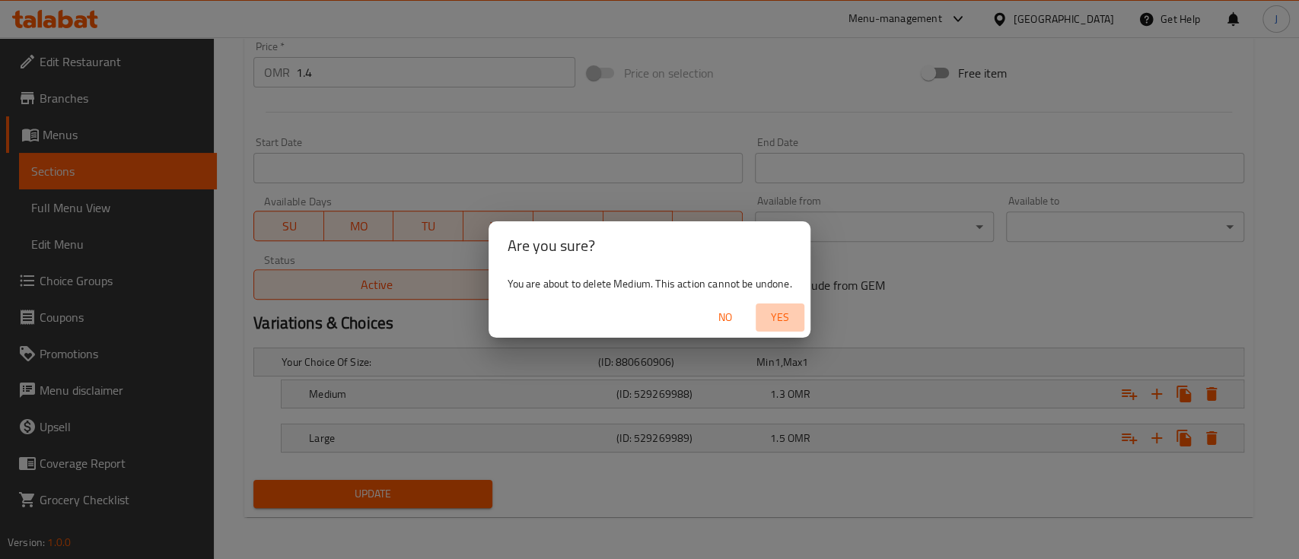
click at [784, 317] on span "Yes" at bounding box center [780, 317] width 37 height 19
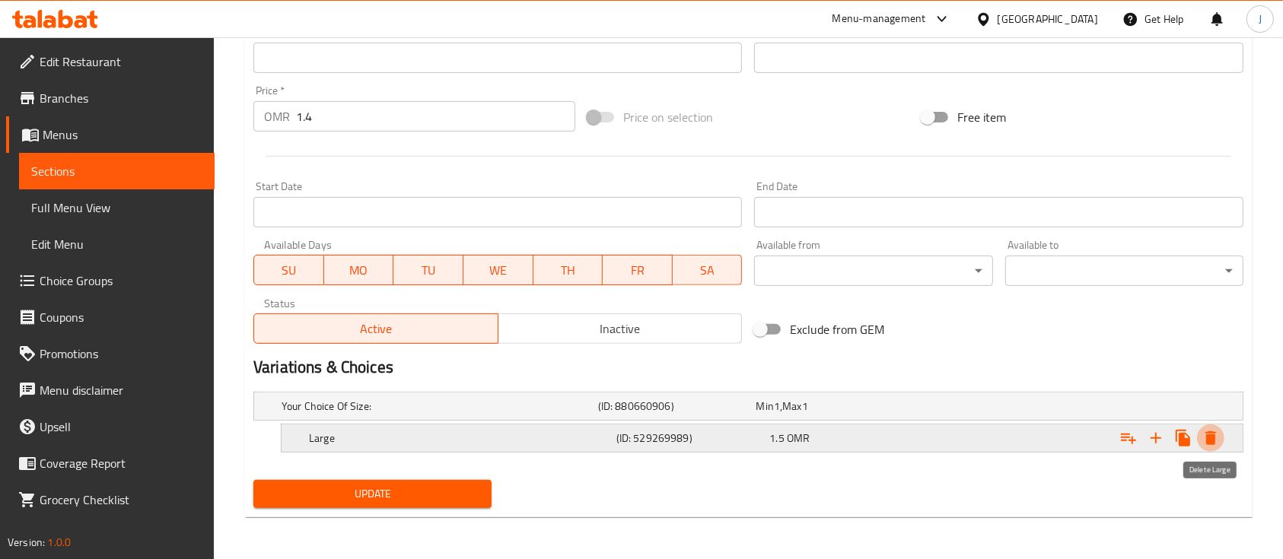
click at [1212, 435] on icon "Expand" at bounding box center [1211, 439] width 11 height 14
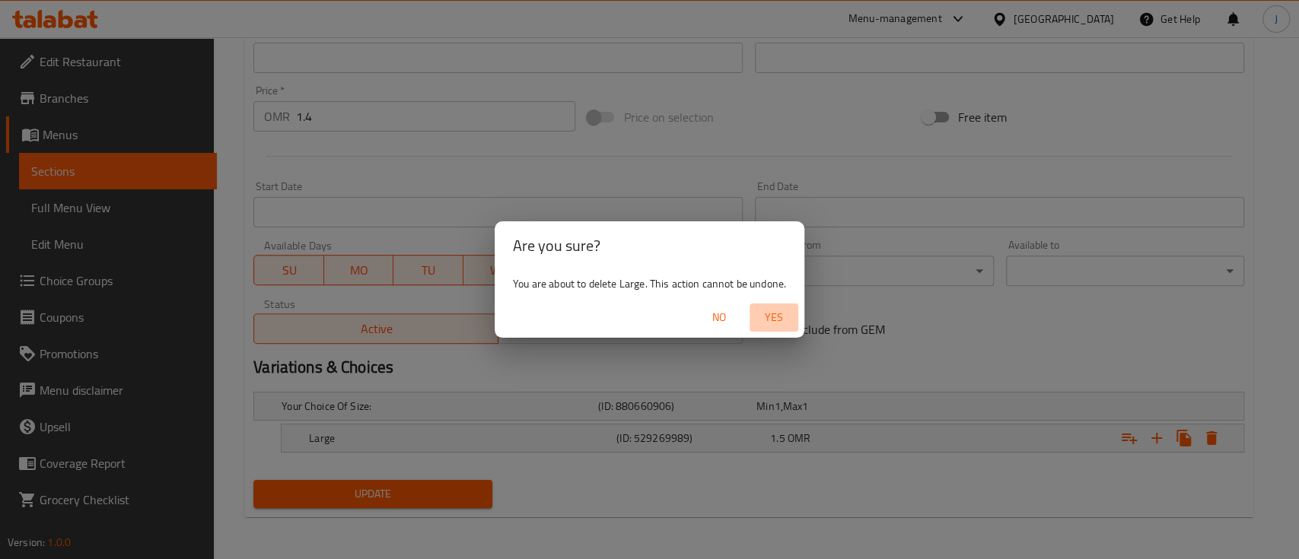
click at [782, 320] on span "Yes" at bounding box center [774, 317] width 37 height 19
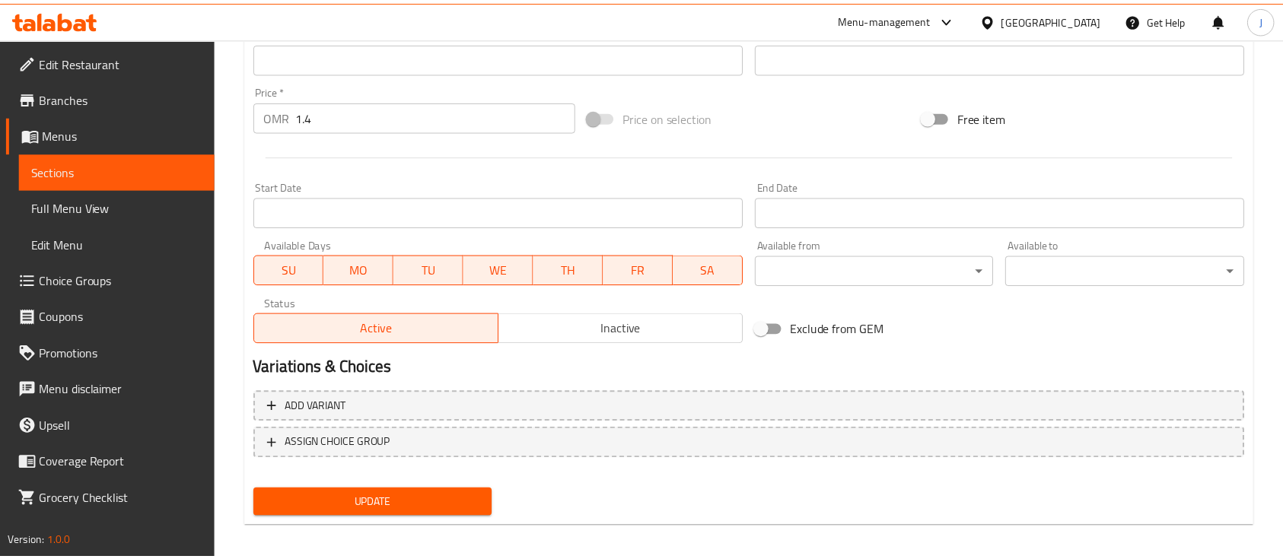
scroll to position [523, 0]
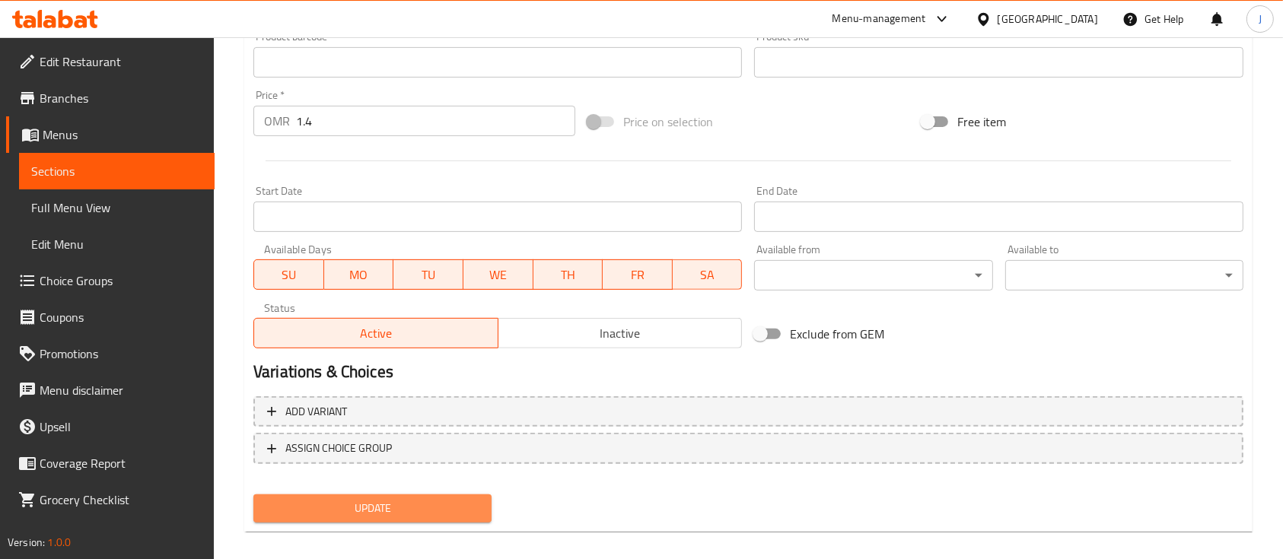
click at [393, 502] on span "Update" at bounding box center [373, 508] width 214 height 19
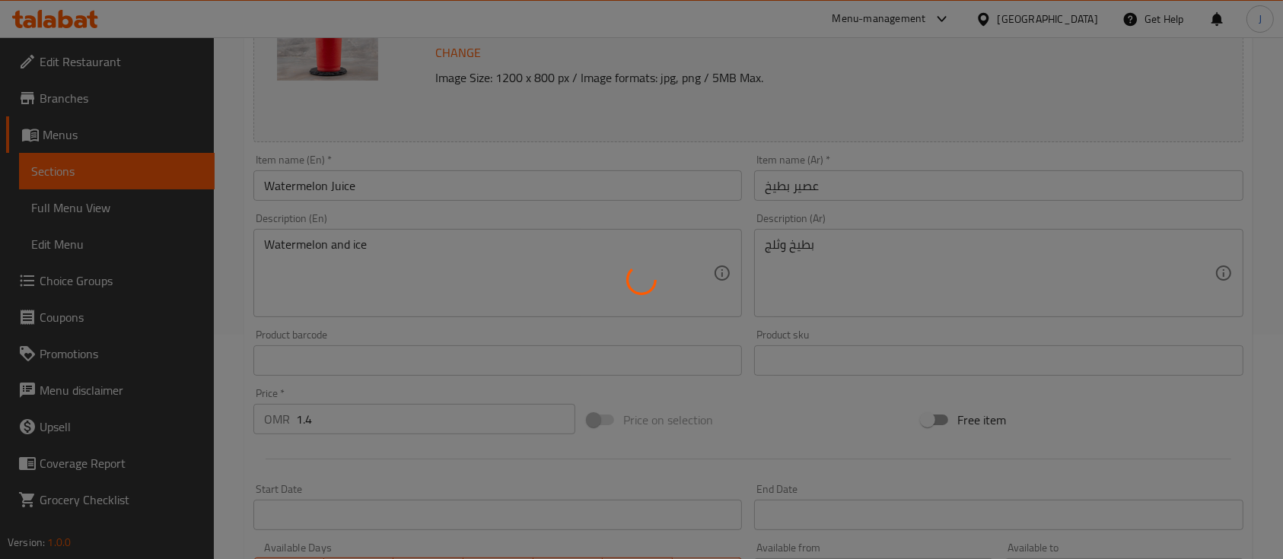
scroll to position [0, 0]
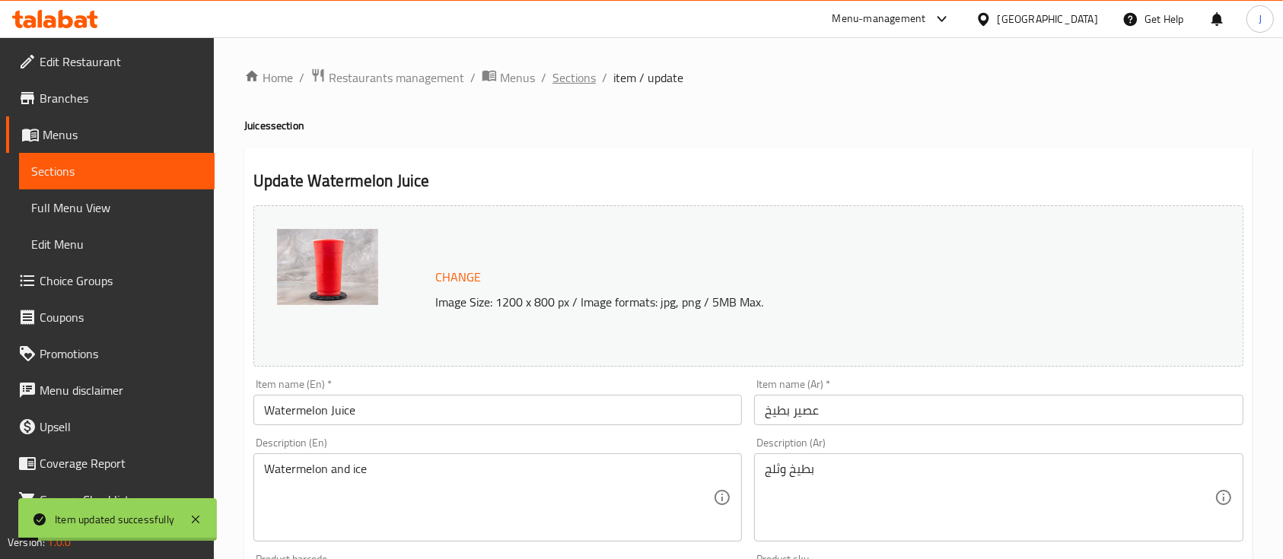
click at [579, 82] on span "Sections" at bounding box center [574, 78] width 43 height 18
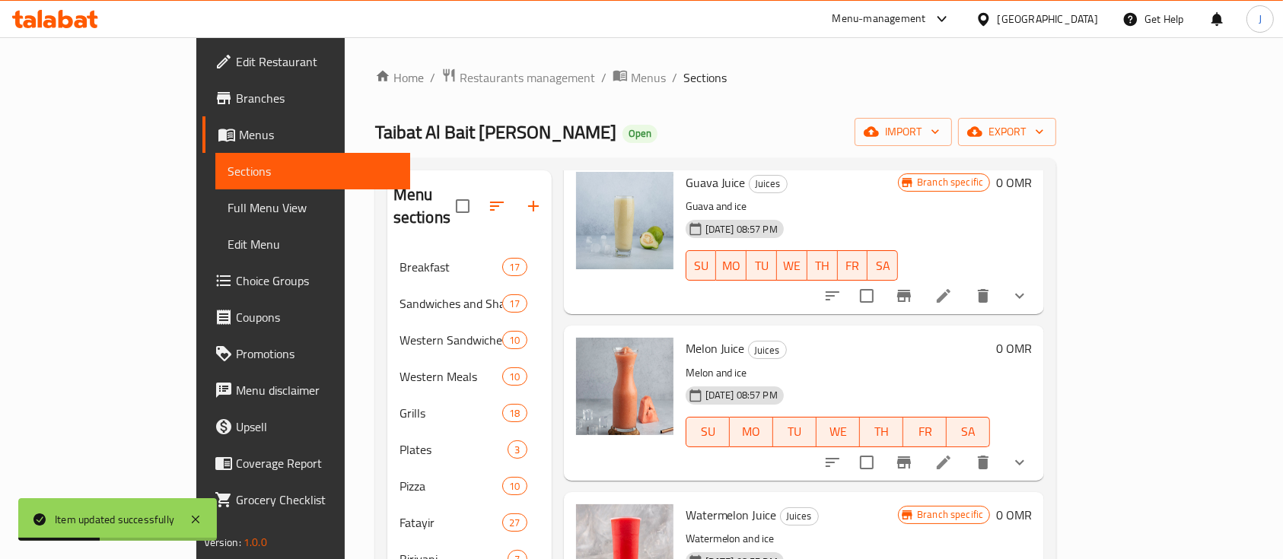
scroll to position [1066, 0]
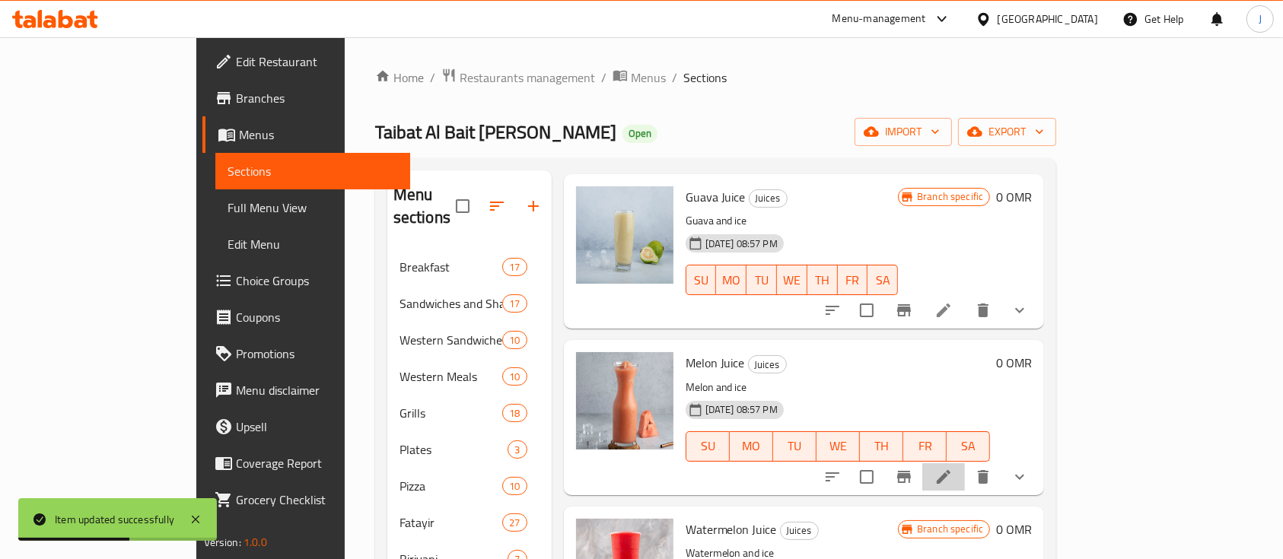
click at [965, 464] on li at bounding box center [944, 477] width 43 height 27
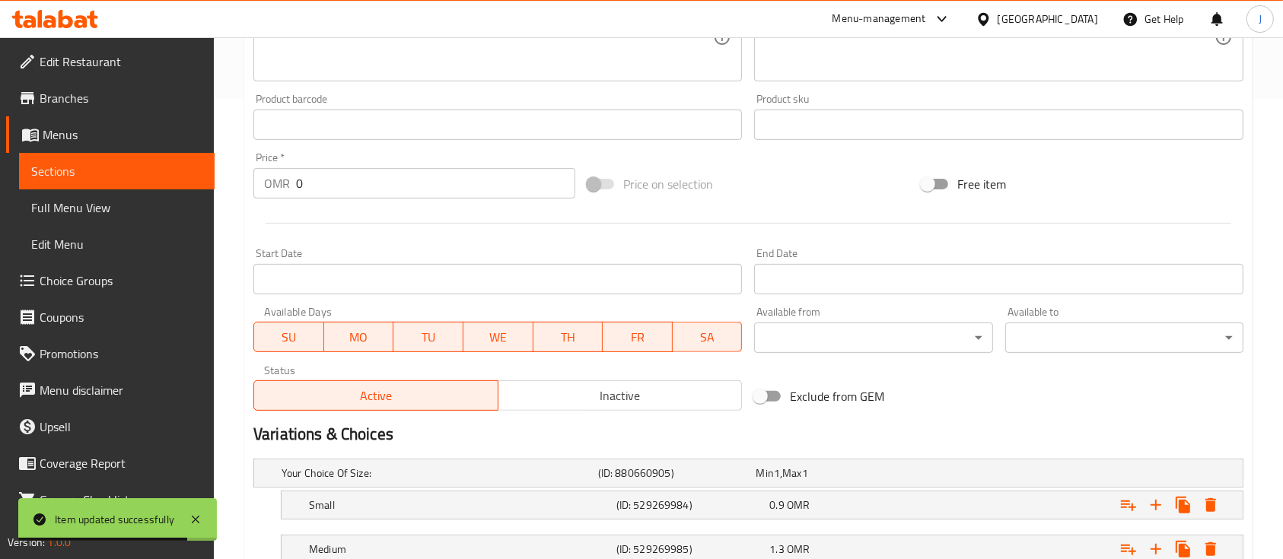
scroll to position [459, 0]
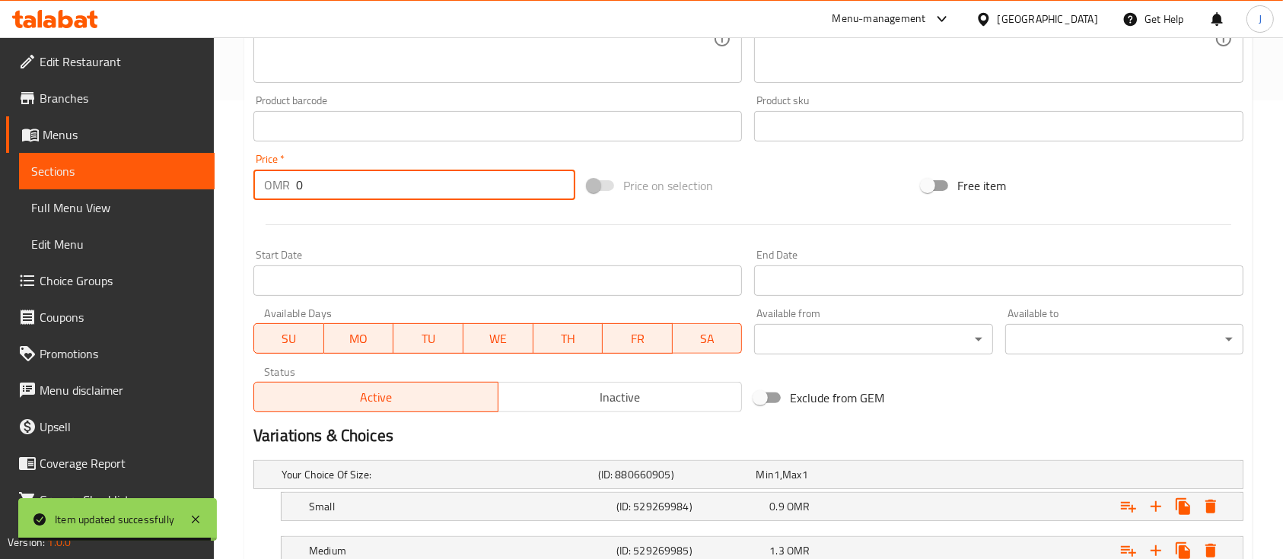
drag, startPoint x: 339, startPoint y: 179, endPoint x: 263, endPoint y: 179, distance: 75.4
click at [263, 179] on div "OMR 0 Price *" at bounding box center [414, 185] width 322 height 30
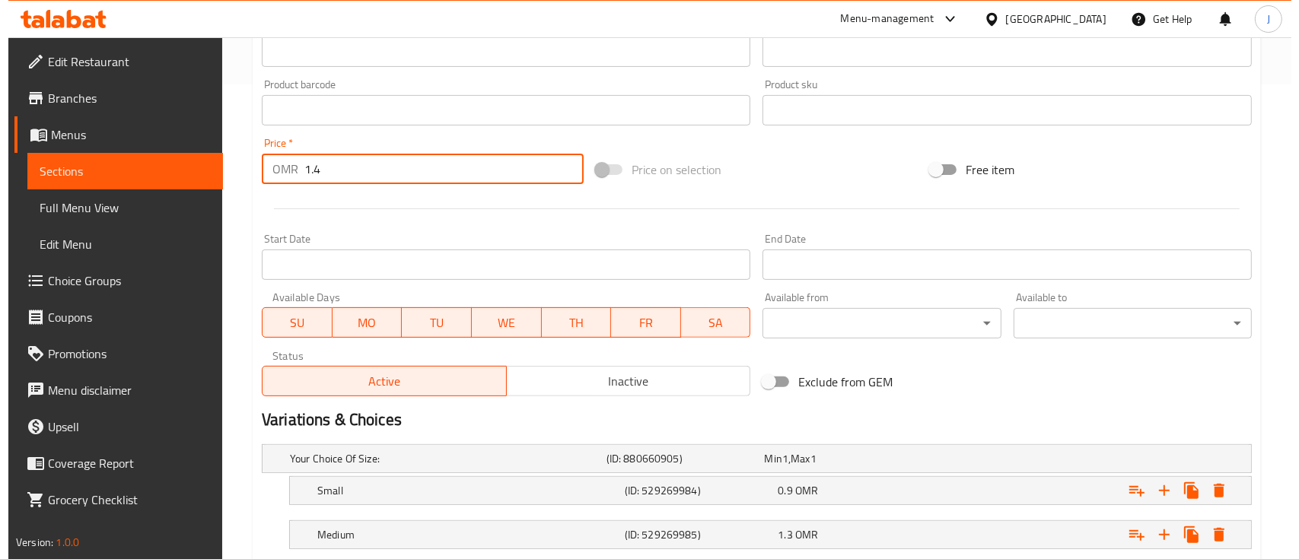
scroll to position [615, 0]
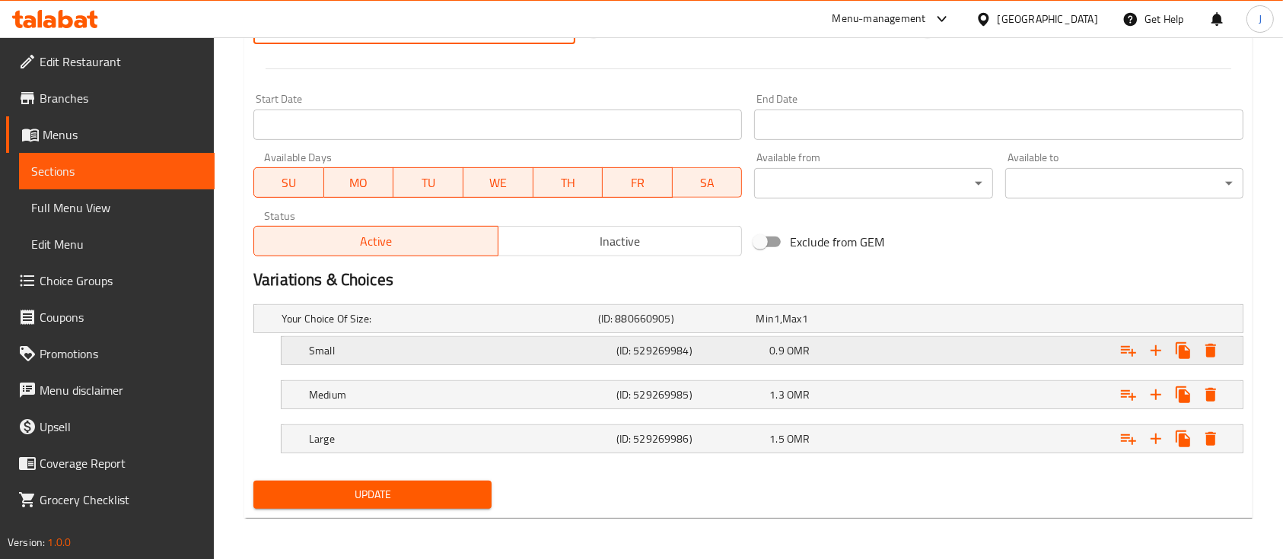
type input "1.4"
click at [1216, 350] on icon "Expand" at bounding box center [1211, 351] width 18 height 18
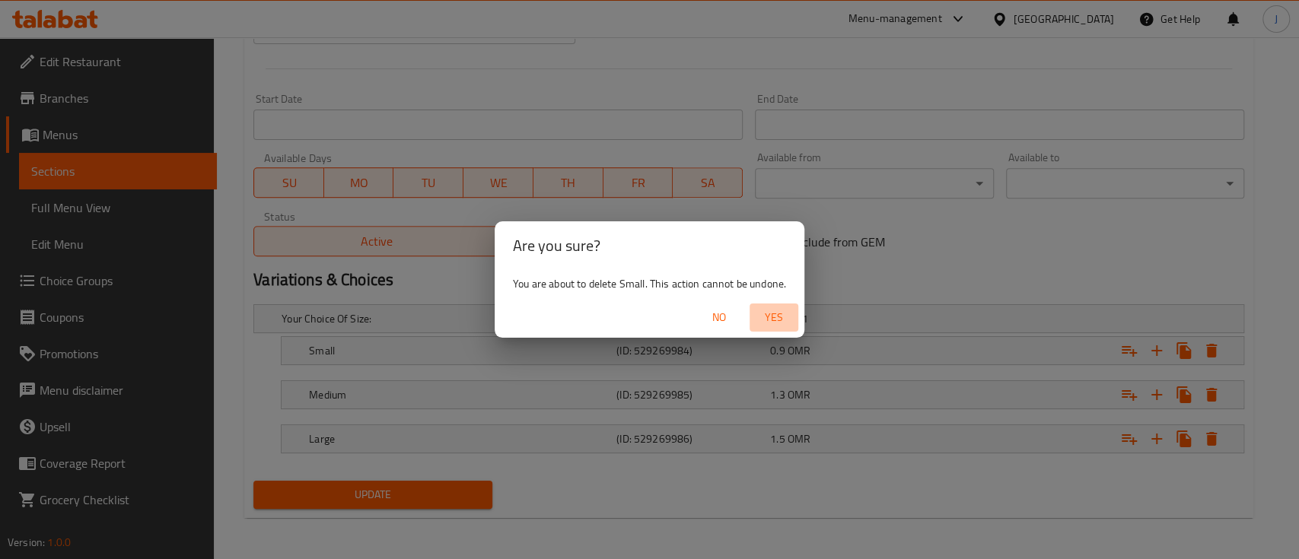
click at [785, 318] on span "Yes" at bounding box center [774, 317] width 37 height 19
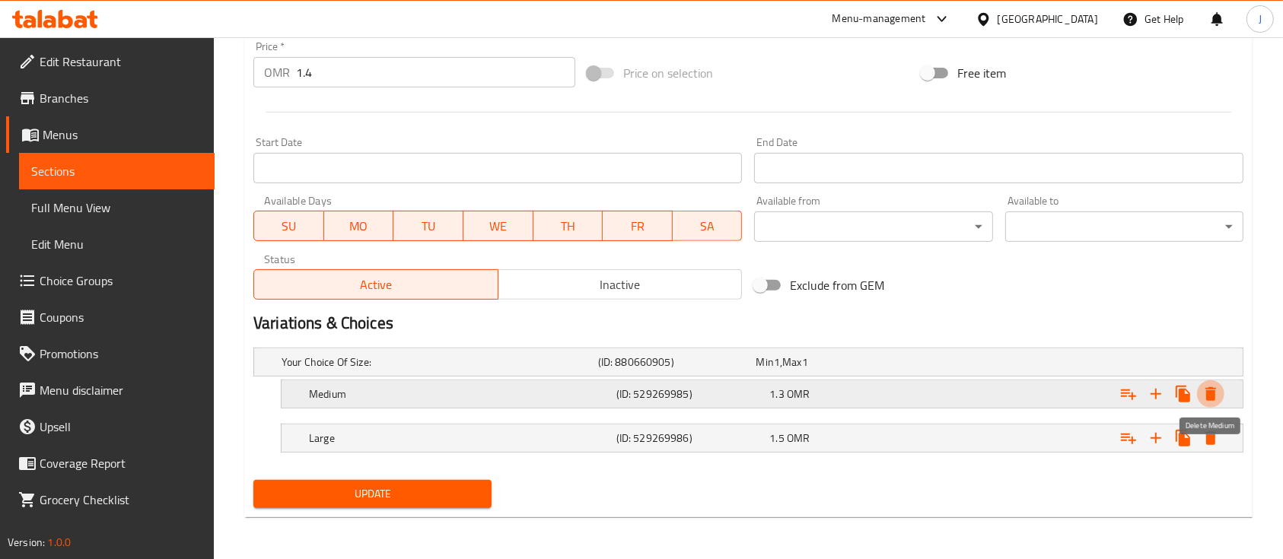
click at [1212, 393] on icon "Expand" at bounding box center [1211, 394] width 11 height 14
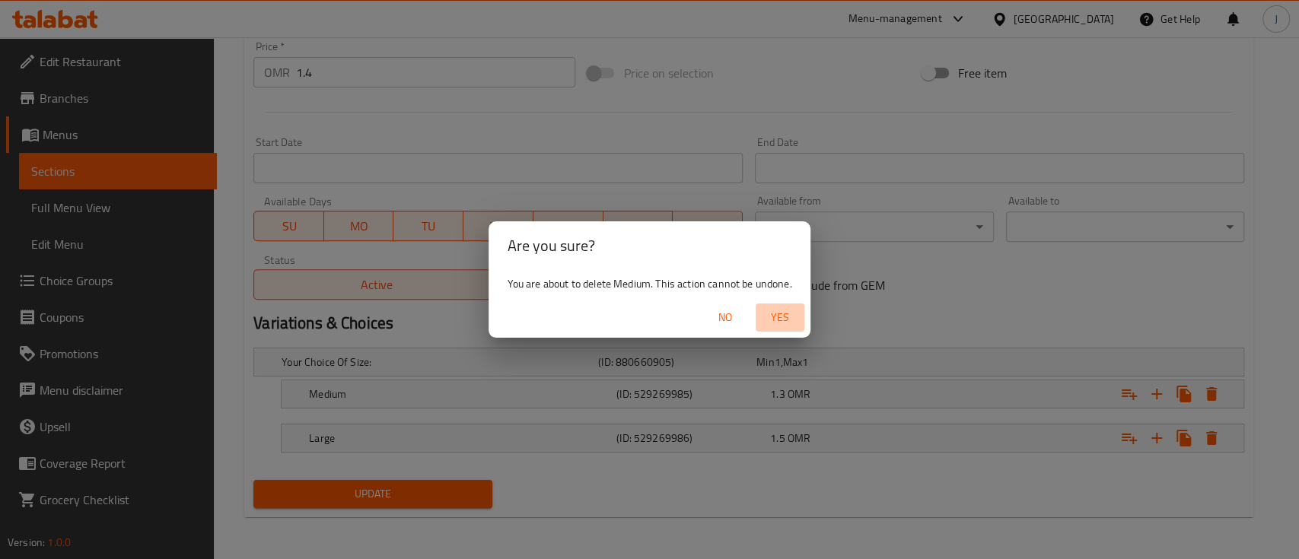
click at [774, 313] on span "Yes" at bounding box center [780, 317] width 37 height 19
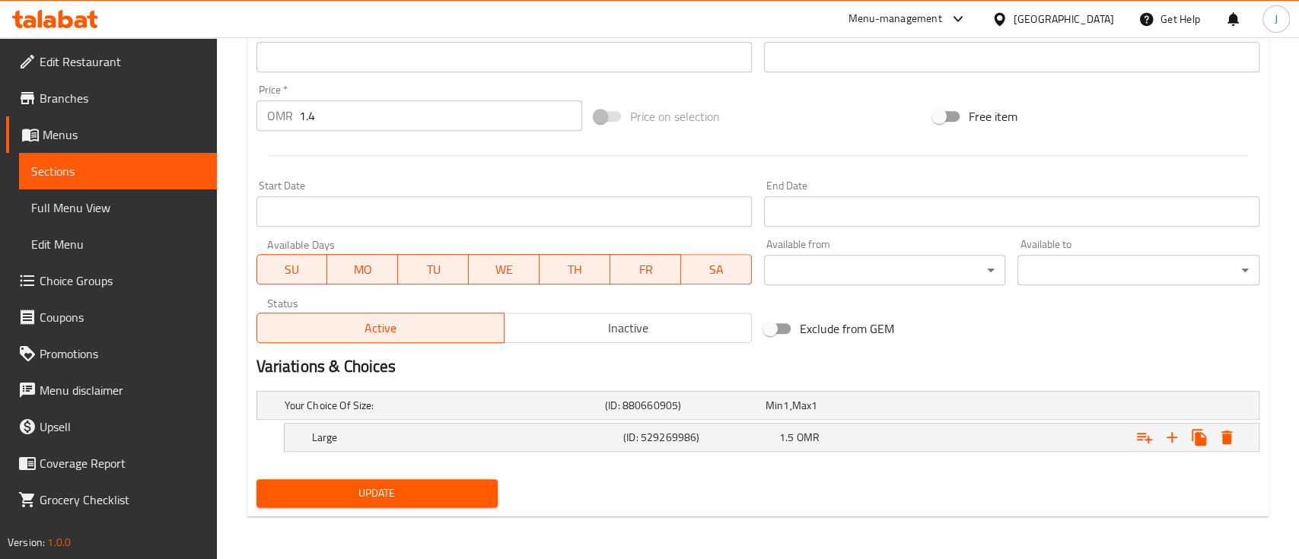
scroll to position [527, 0]
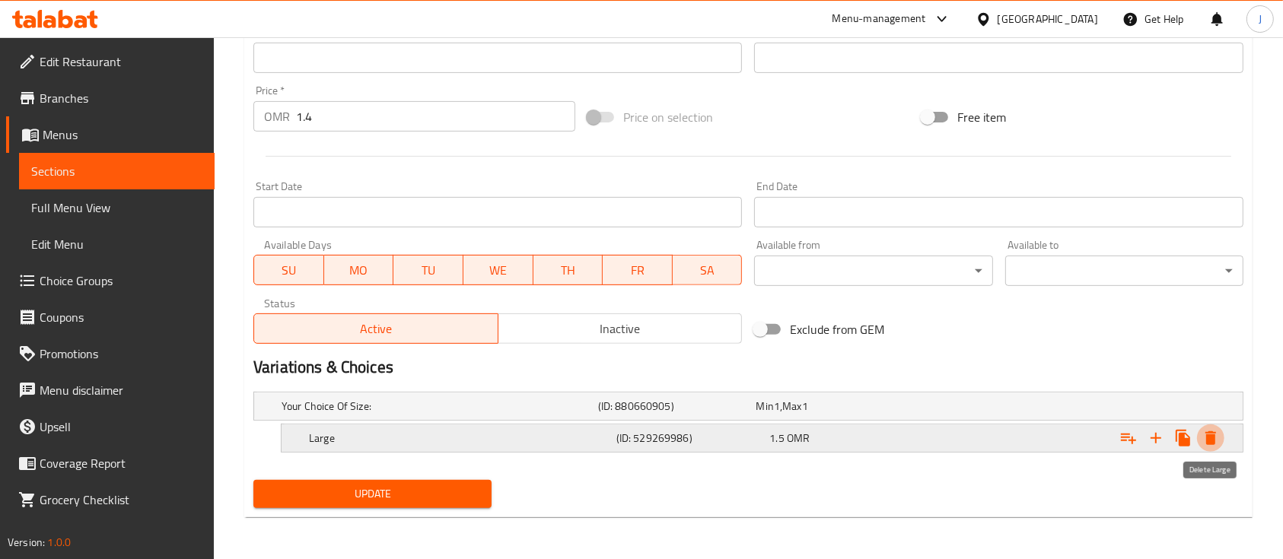
click at [1202, 432] on icon "Expand" at bounding box center [1211, 438] width 18 height 18
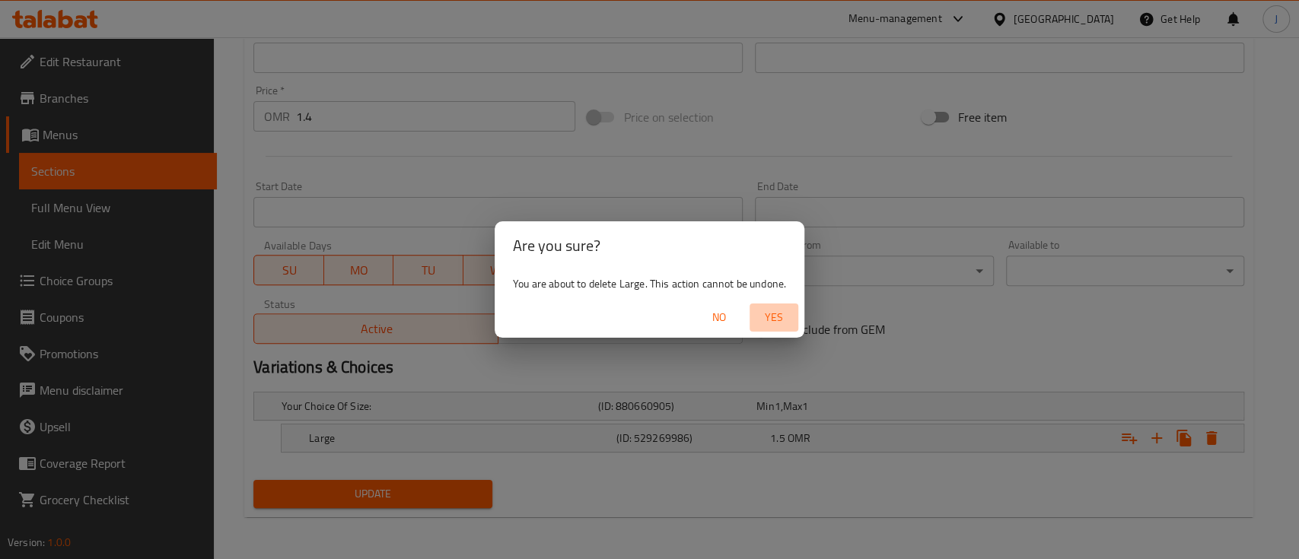
click at [781, 320] on span "Yes" at bounding box center [774, 317] width 37 height 19
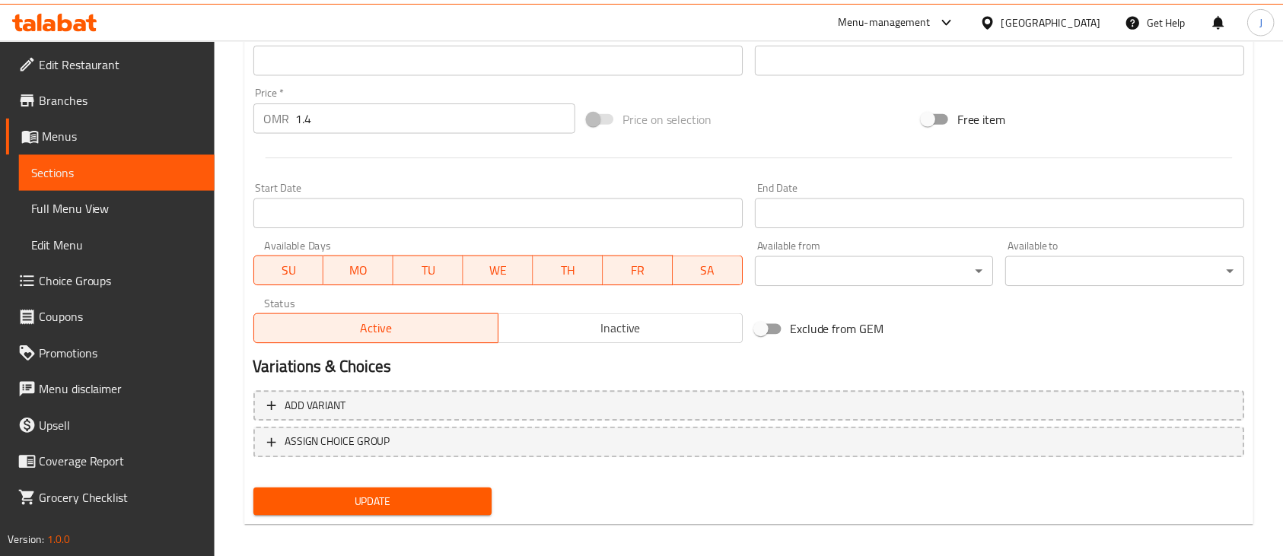
scroll to position [523, 0]
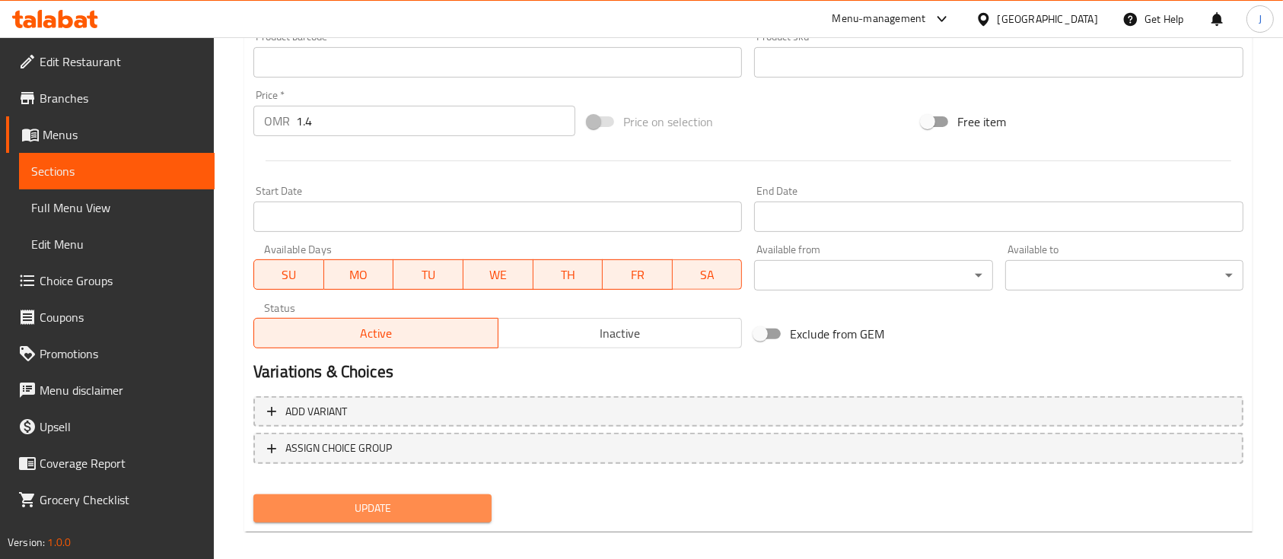
click at [371, 505] on span "Update" at bounding box center [373, 508] width 214 height 19
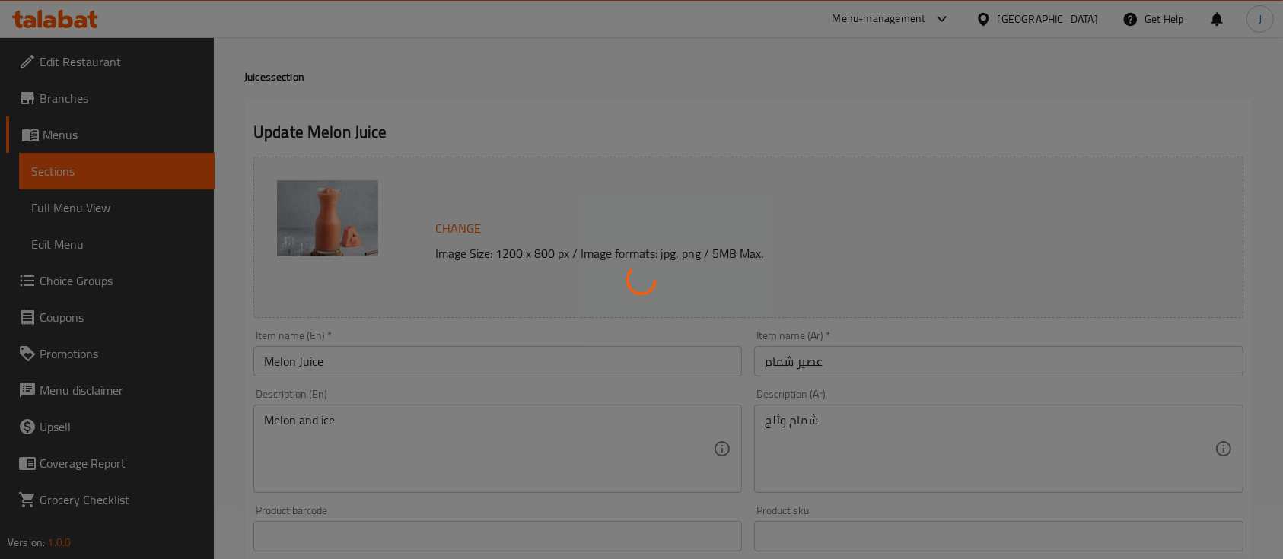
scroll to position [0, 0]
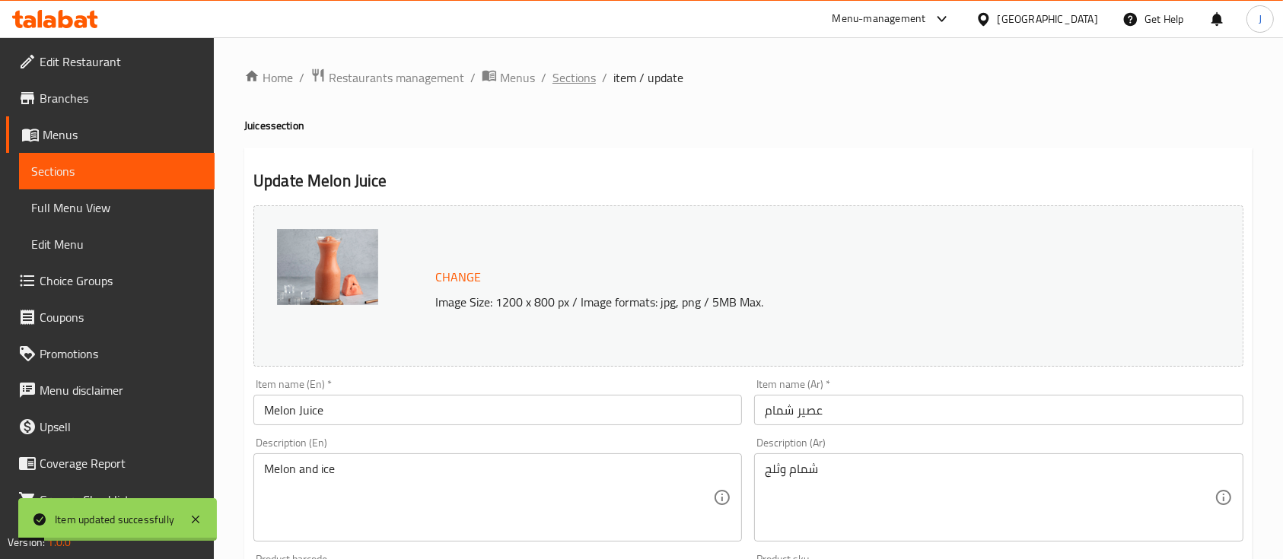
click at [578, 78] on span "Sections" at bounding box center [574, 78] width 43 height 18
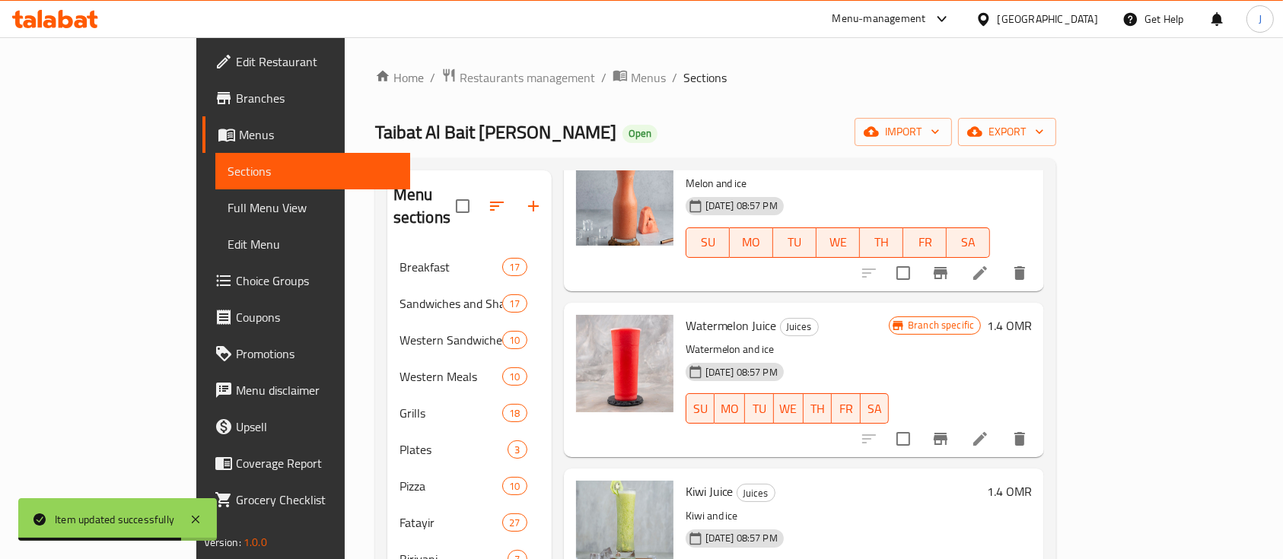
scroll to position [1343, 0]
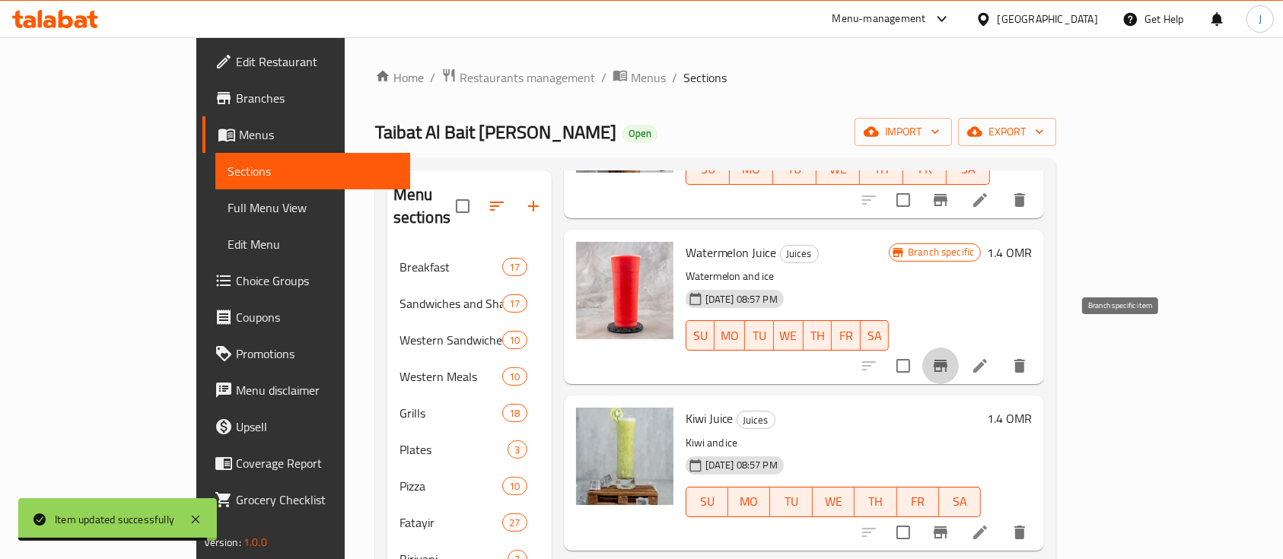
click at [950, 357] on icon "Branch-specific-item" at bounding box center [941, 366] width 18 height 18
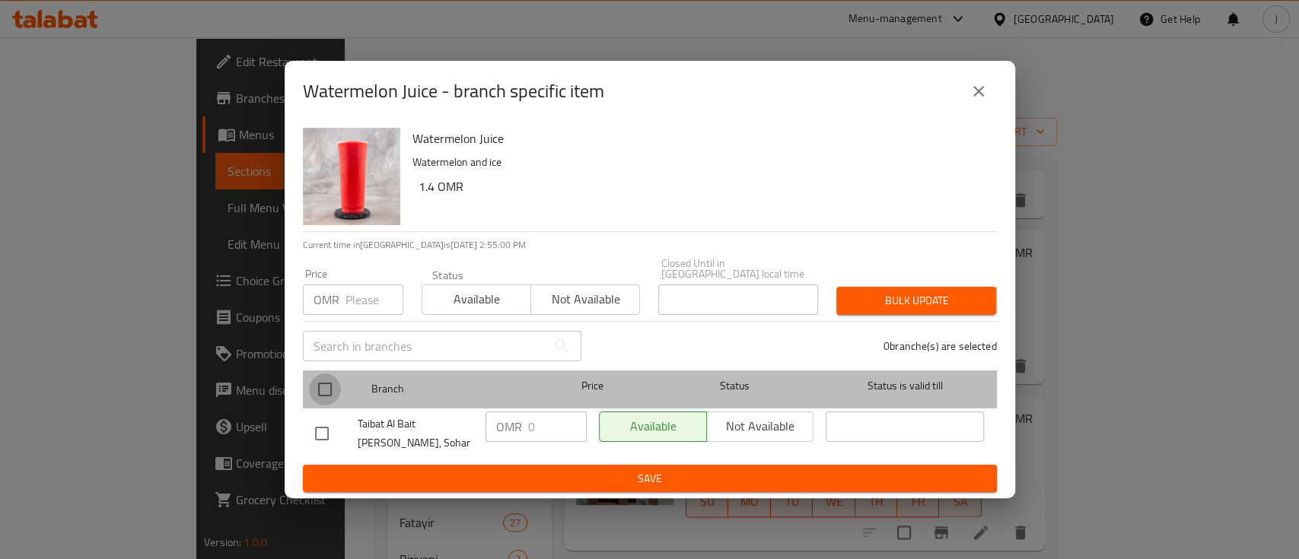
click at [327, 382] on input "checkbox" at bounding box center [325, 390] width 32 height 32
checkbox input "true"
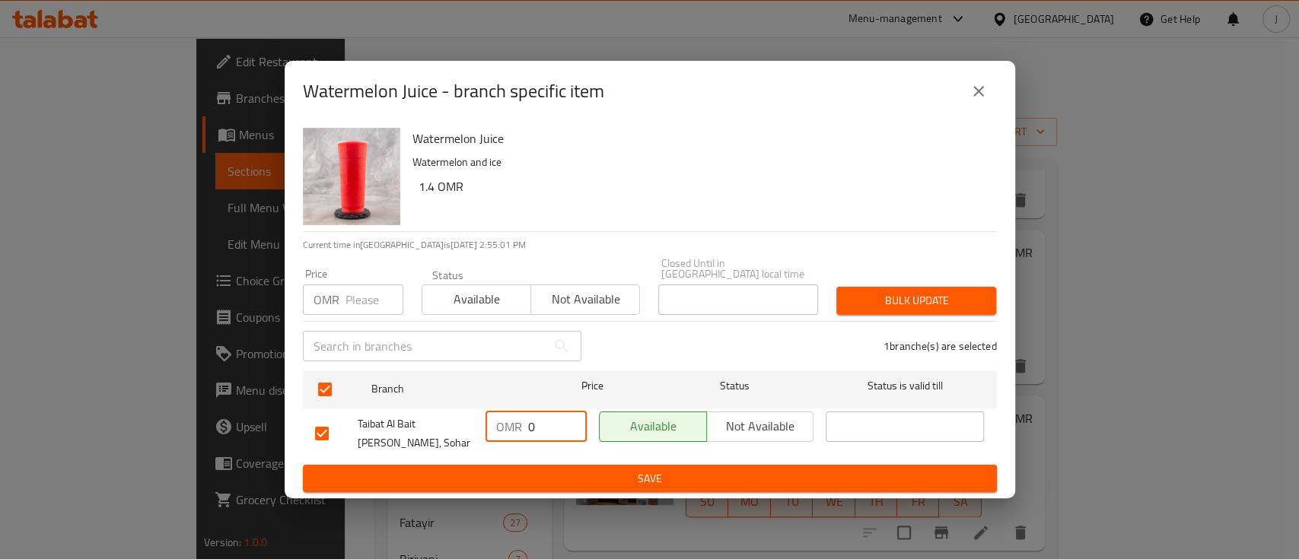
drag, startPoint x: 535, startPoint y: 414, endPoint x: 463, endPoint y: 399, distance: 73.9
click at [463, 406] on div "Taibat Al Bait Al Shami, Sohar OMR 0 ​ Available Not available ​" at bounding box center [650, 434] width 682 height 56
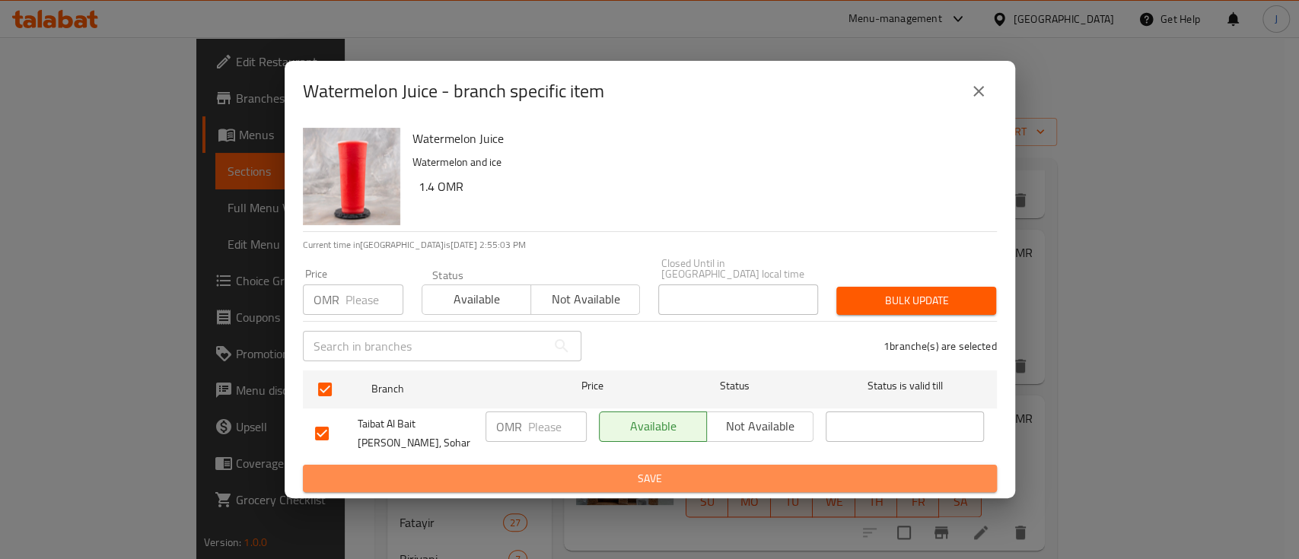
click at [701, 470] on span "Save" at bounding box center [650, 479] width 670 height 19
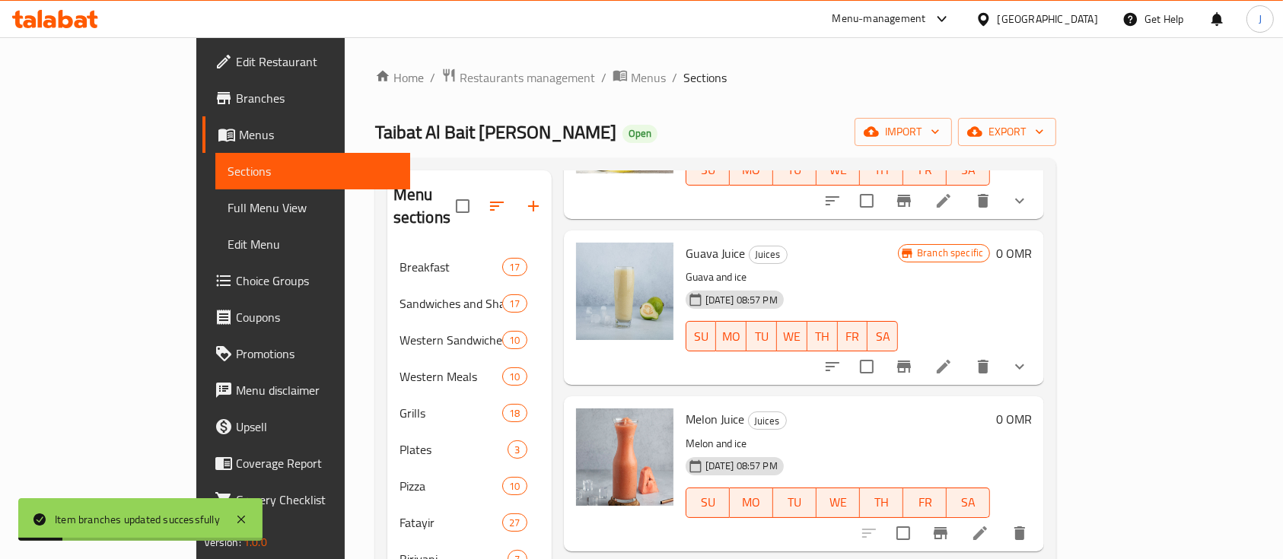
scroll to position [1008, 0]
click at [953, 360] on icon at bounding box center [944, 369] width 18 height 18
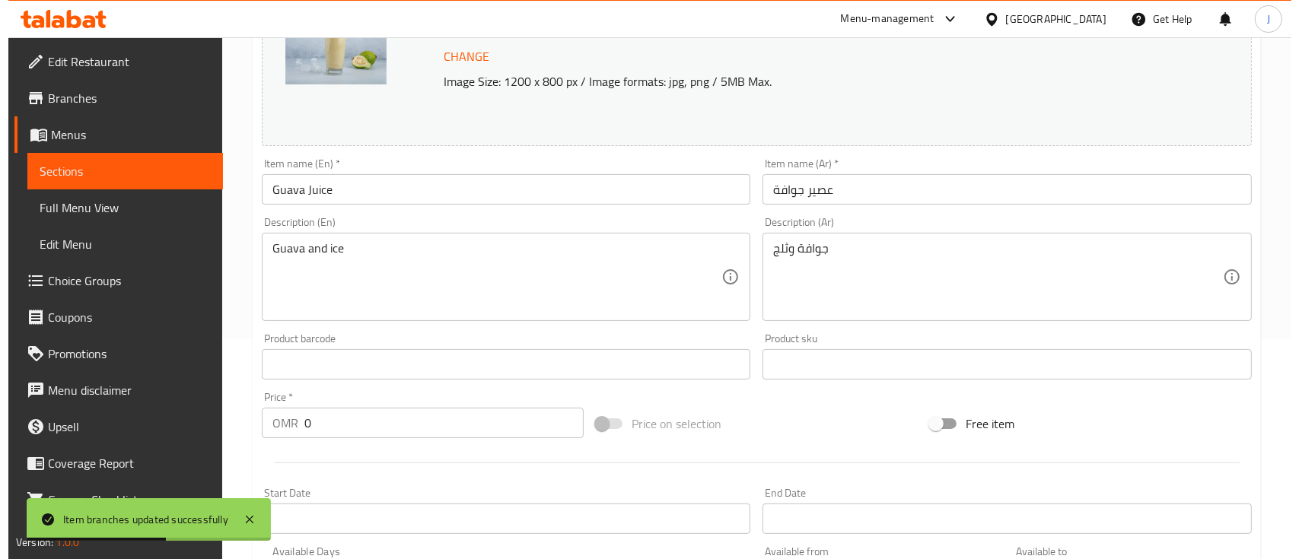
scroll to position [615, 0]
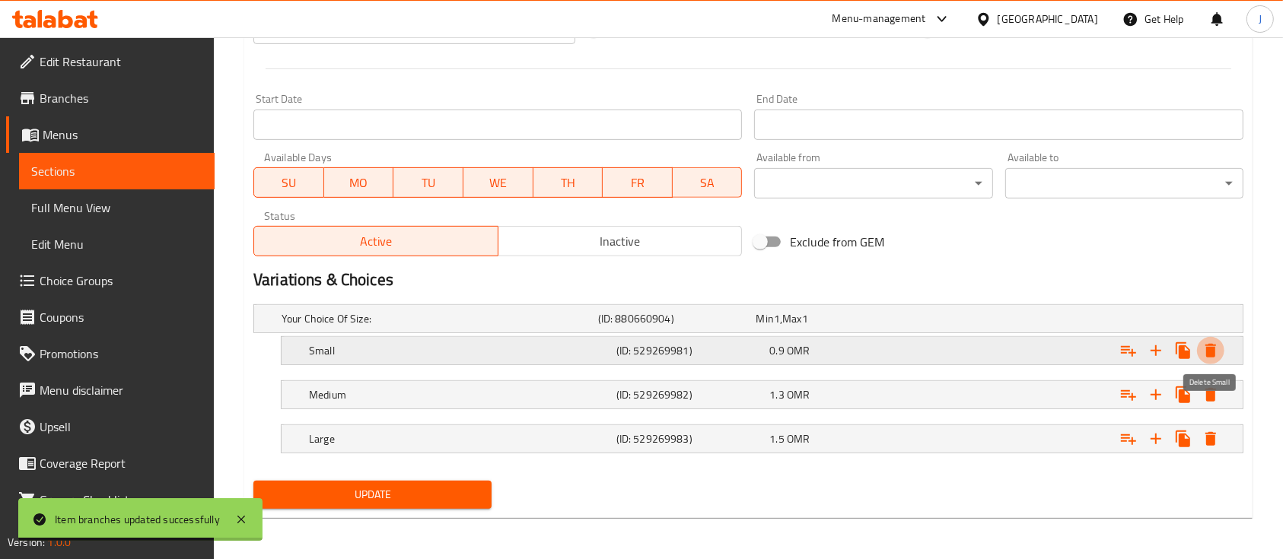
click at [1212, 353] on icon "Expand" at bounding box center [1211, 351] width 11 height 14
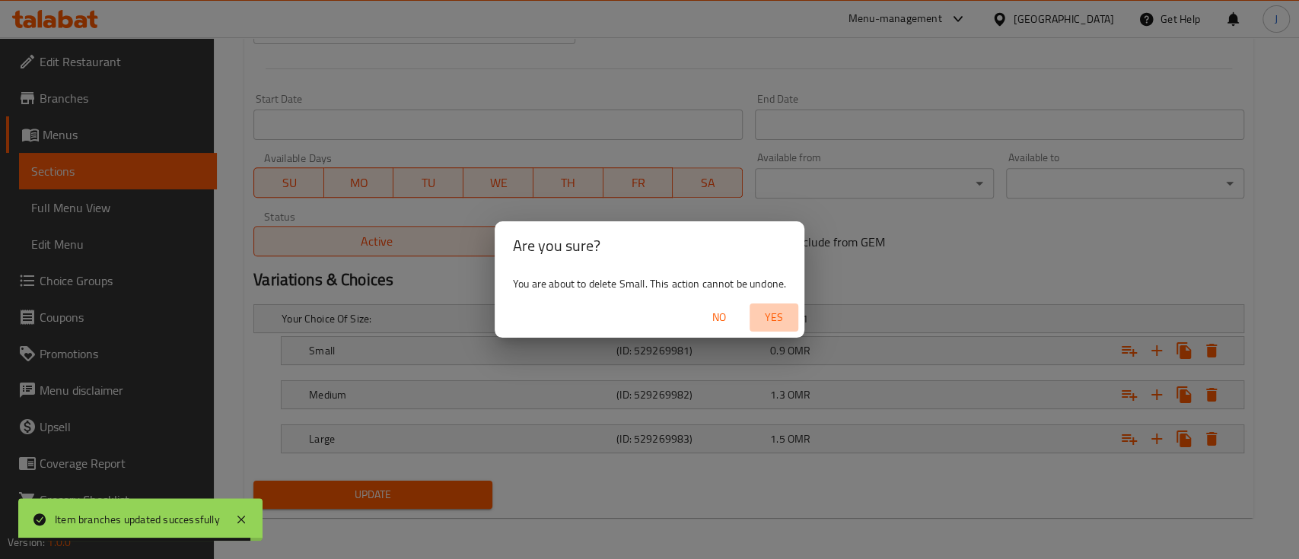
click at [772, 311] on span "Yes" at bounding box center [774, 317] width 37 height 19
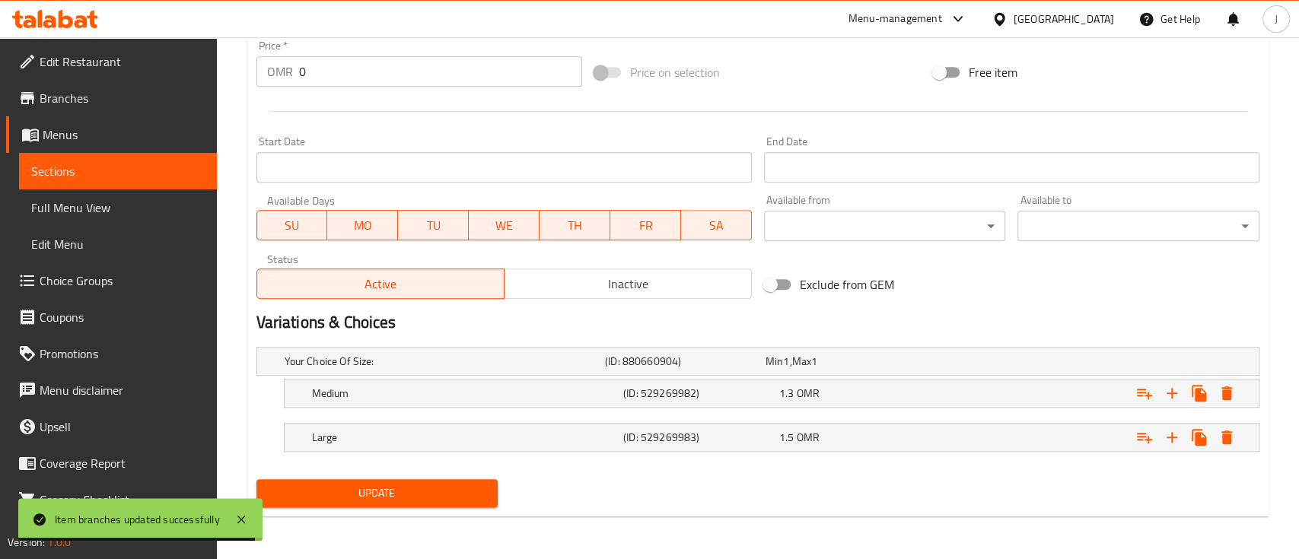
scroll to position [572, 0]
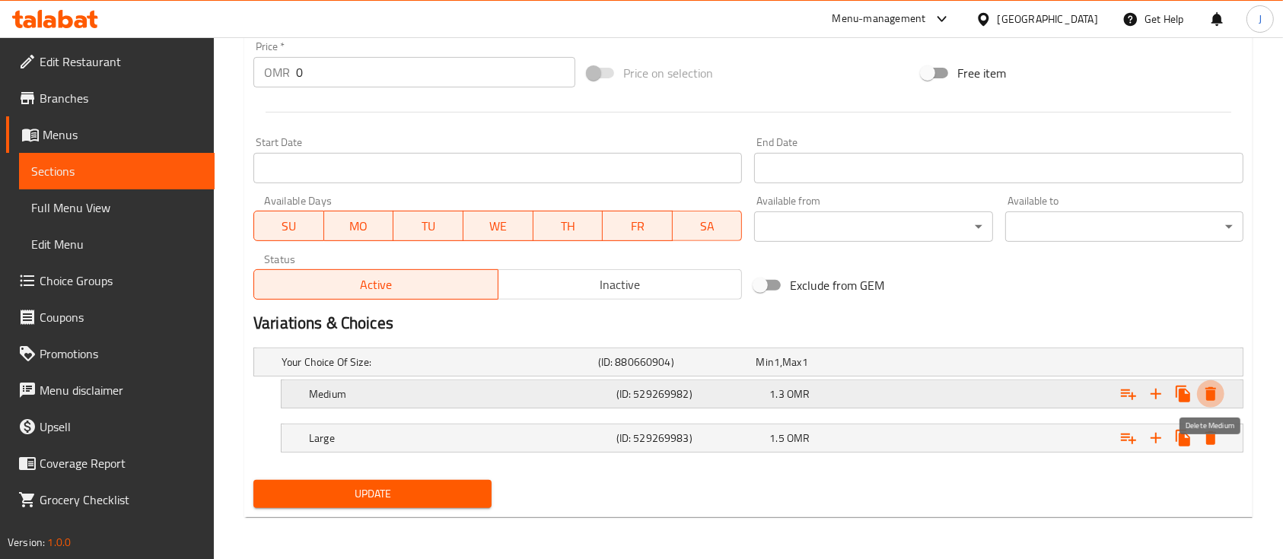
click at [1216, 392] on icon "Expand" at bounding box center [1211, 394] width 18 height 18
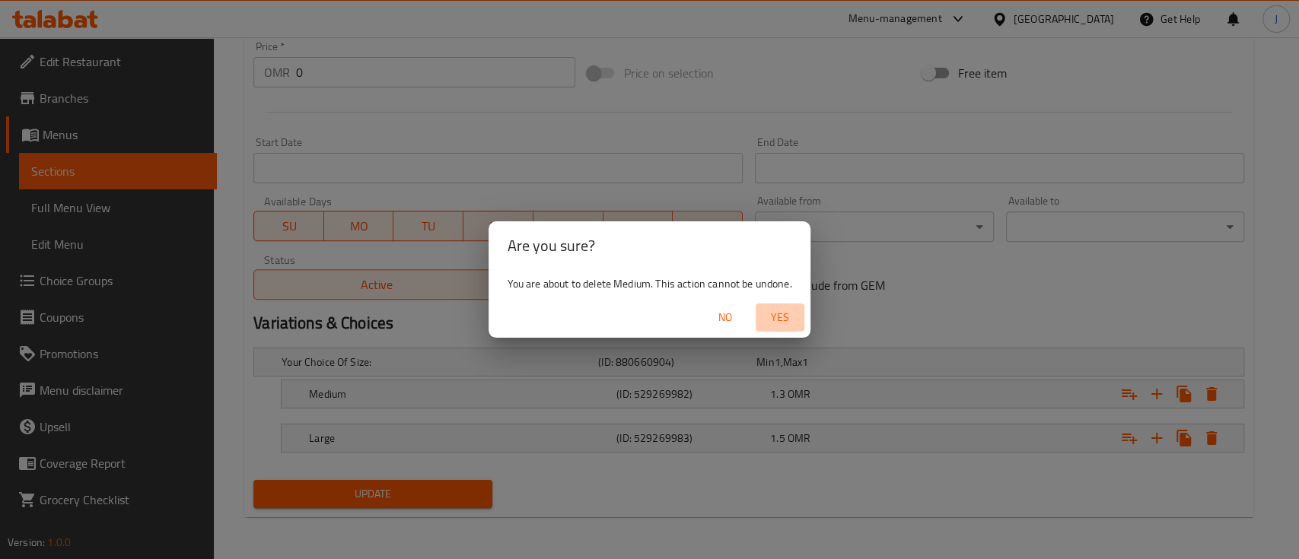
click at [774, 317] on span "Yes" at bounding box center [780, 317] width 37 height 19
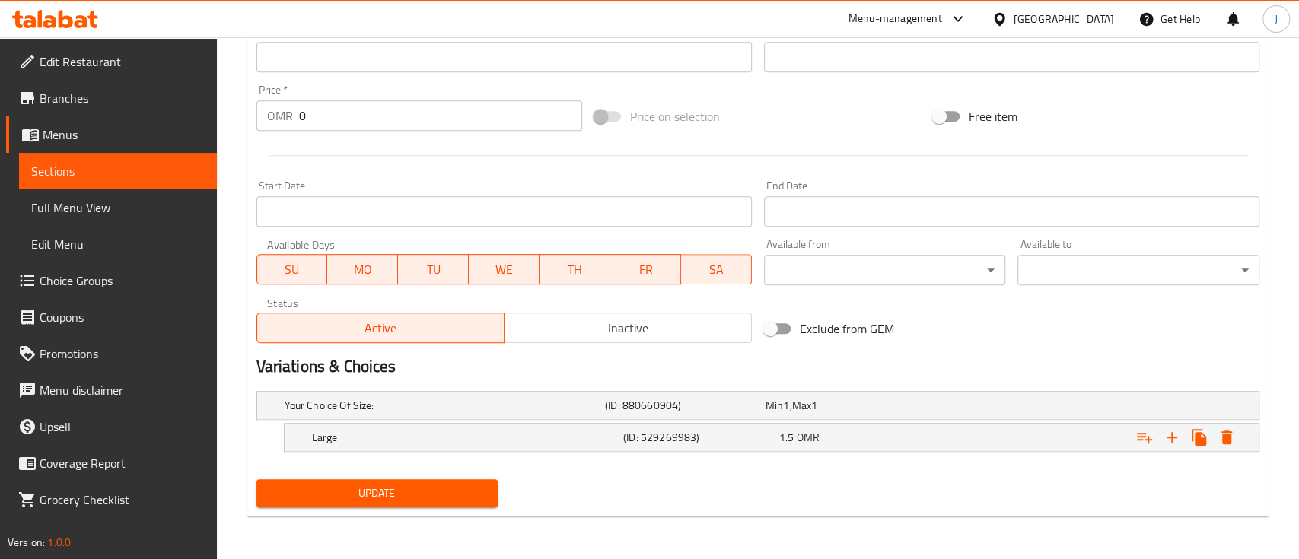
scroll to position [527, 0]
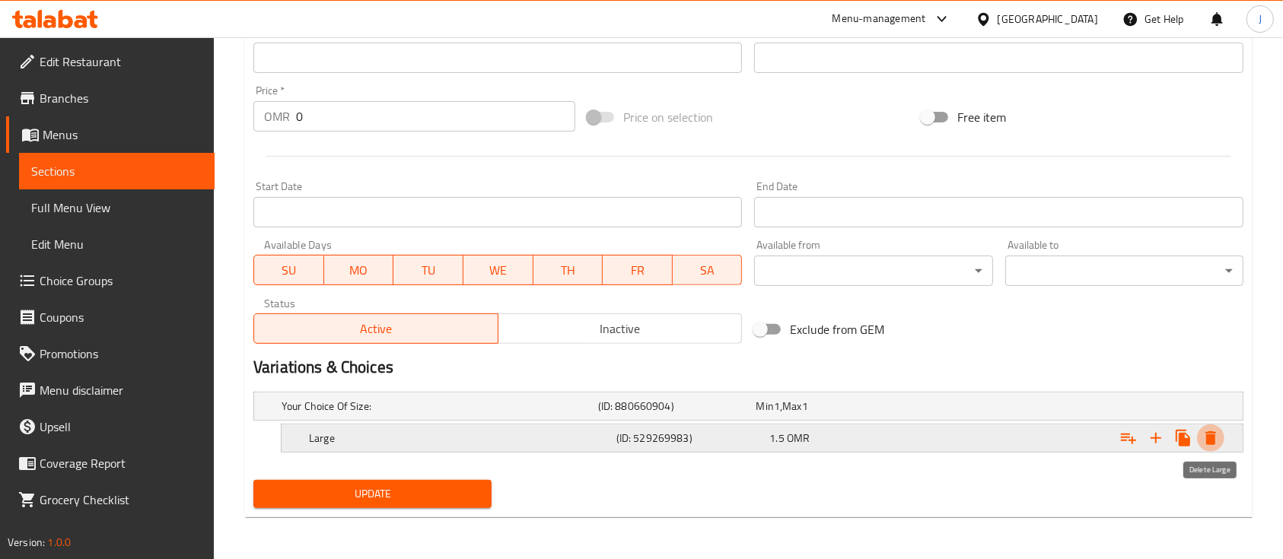
click at [1217, 443] on icon "Expand" at bounding box center [1211, 438] width 18 height 18
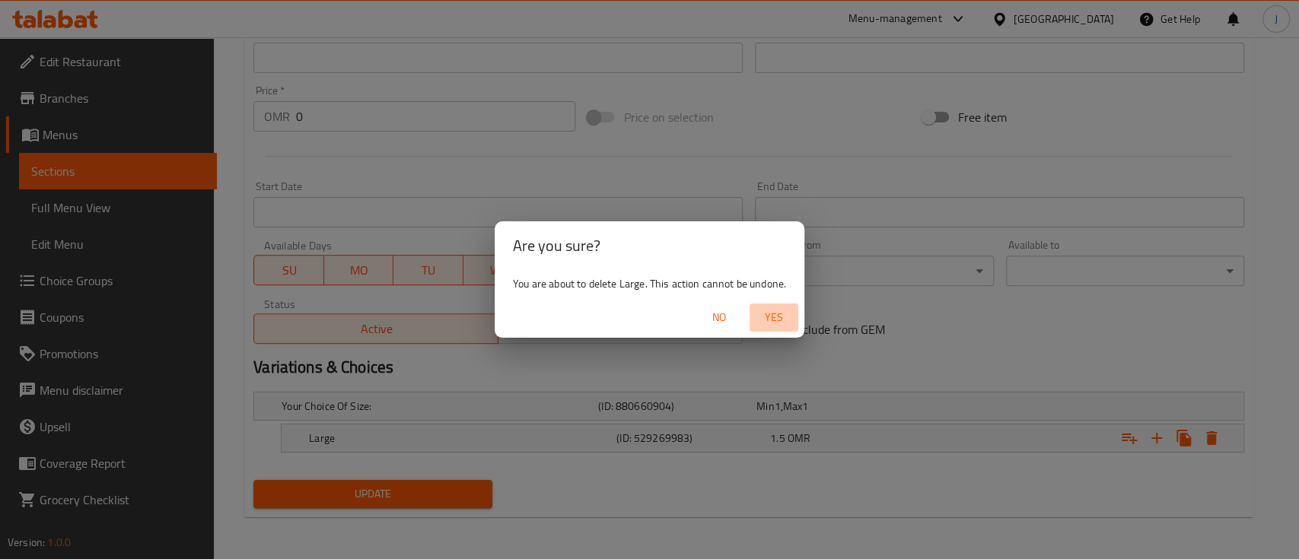
click at [772, 318] on span "Yes" at bounding box center [774, 317] width 37 height 19
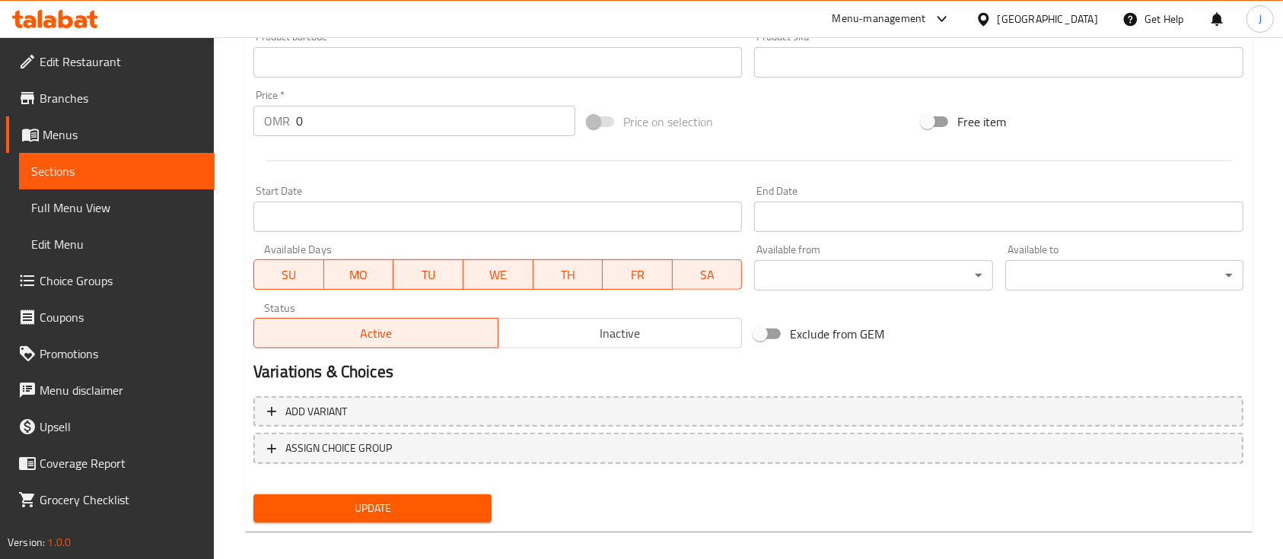
scroll to position [471, 0]
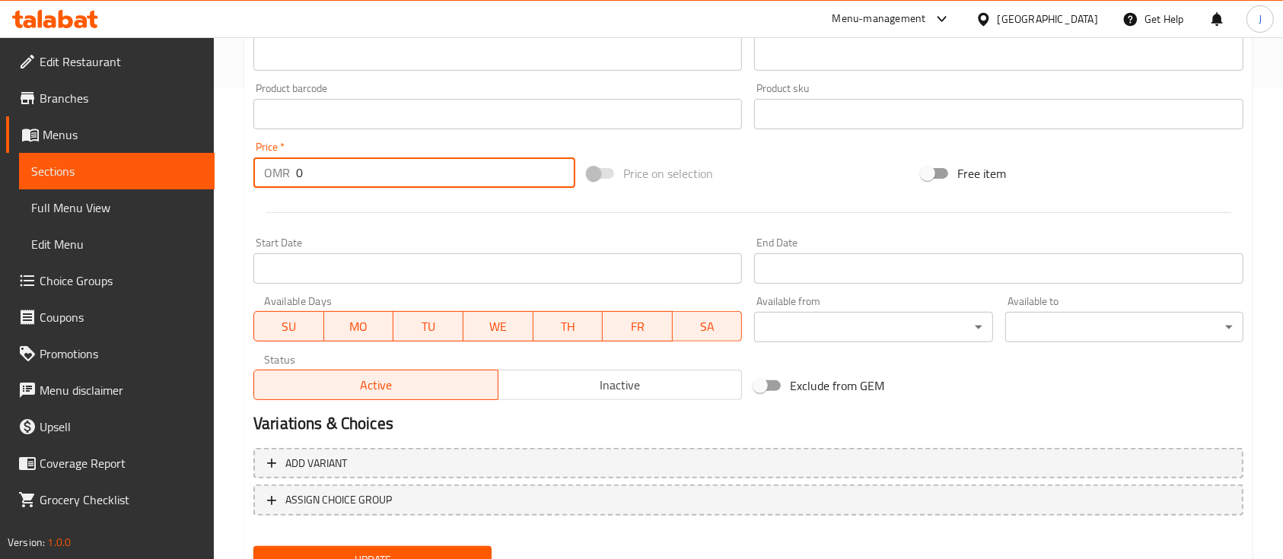
drag, startPoint x: 311, startPoint y: 168, endPoint x: 247, endPoint y: 163, distance: 64.9
click at [247, 163] on div "Price   * OMR 0 Price *" at bounding box center [414, 164] width 334 height 59
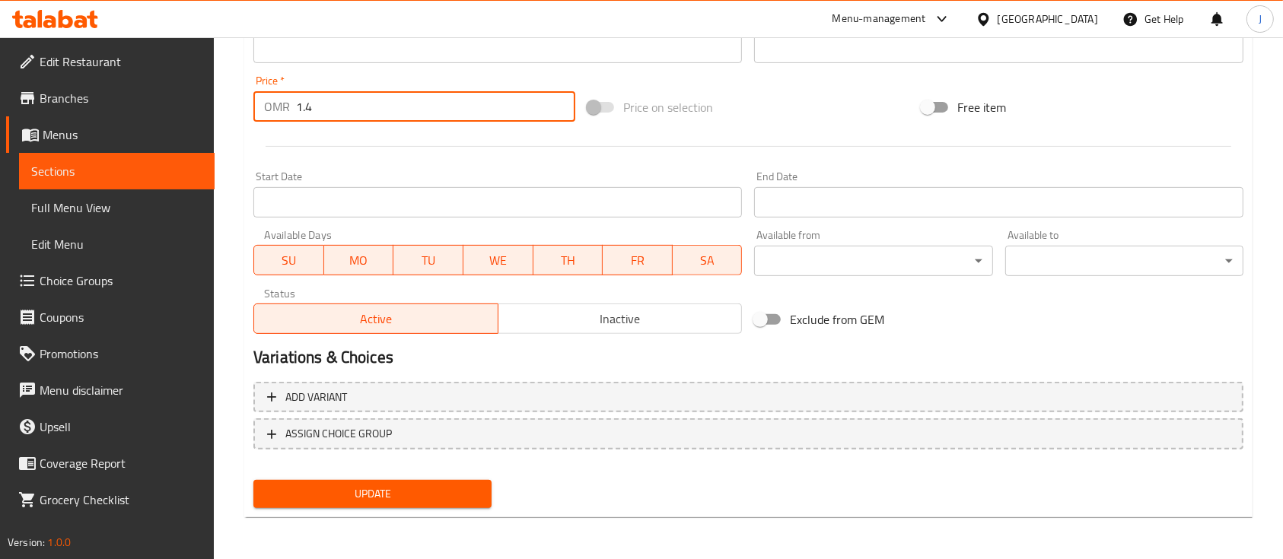
type input "1.4"
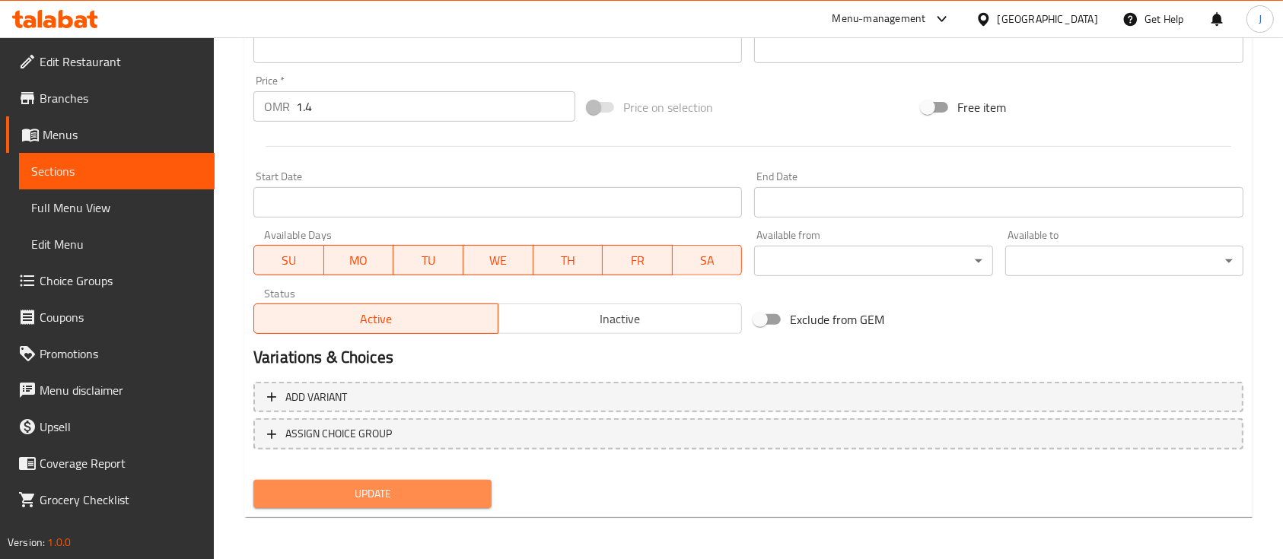
click at [447, 483] on button "Update" at bounding box center [372, 494] width 238 height 28
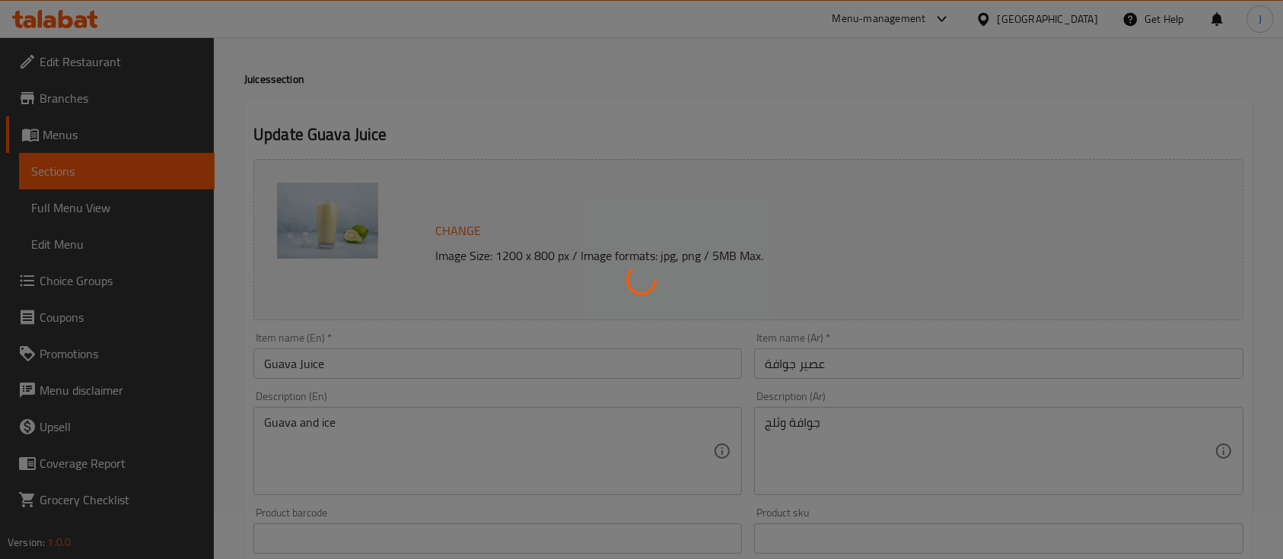
scroll to position [0, 0]
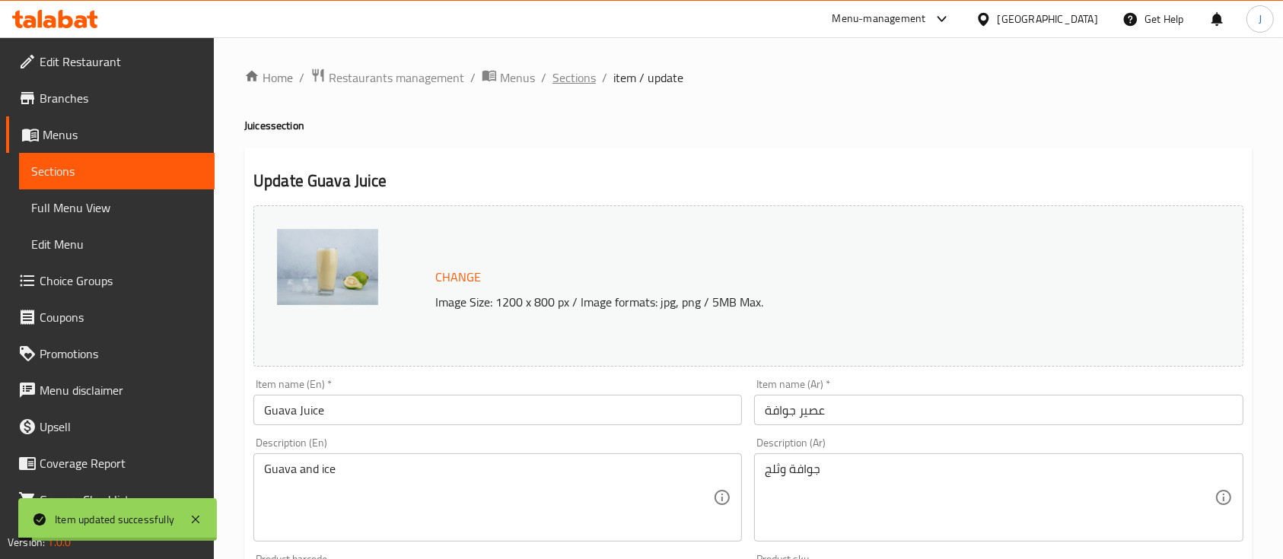
click at [582, 81] on span "Sections" at bounding box center [574, 78] width 43 height 18
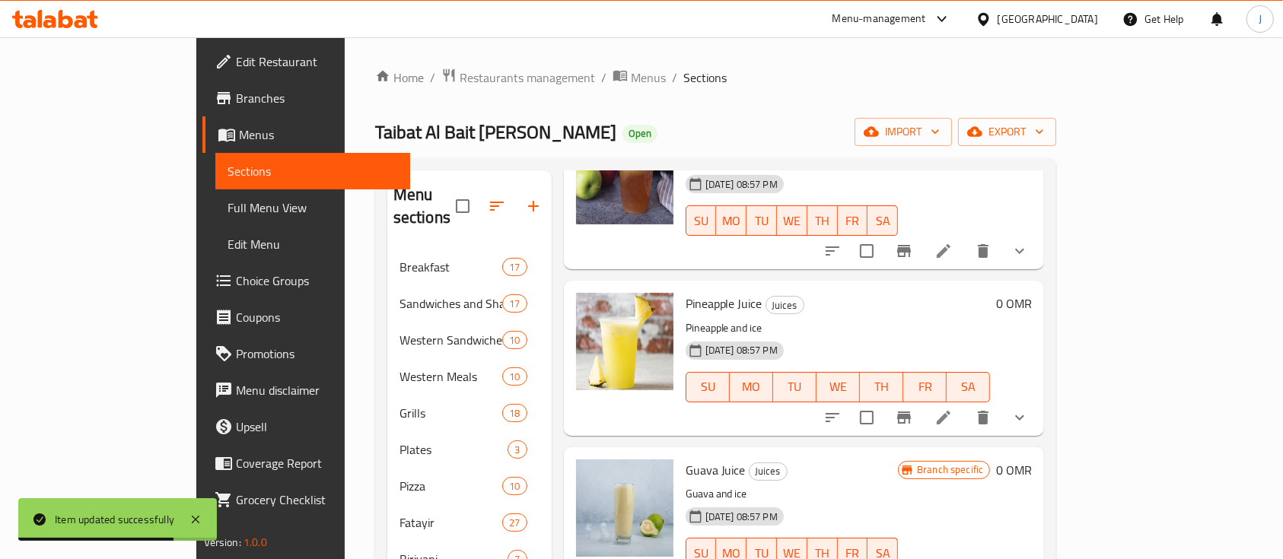
scroll to position [935, 0]
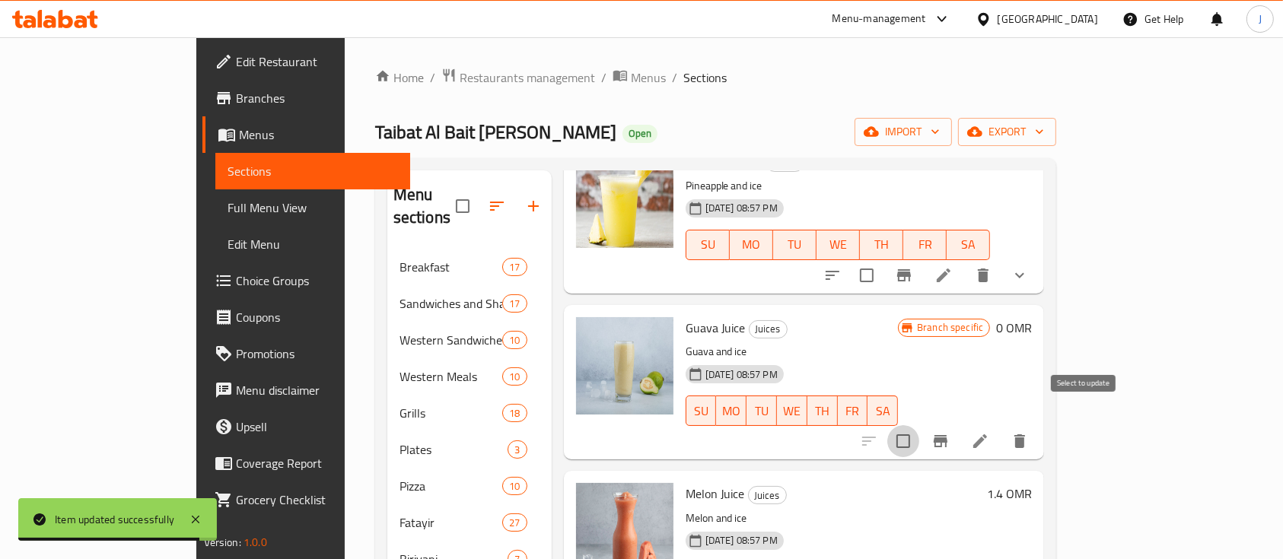
click at [919, 425] on input "checkbox" at bounding box center [904, 441] width 32 height 32
checkbox input "false"
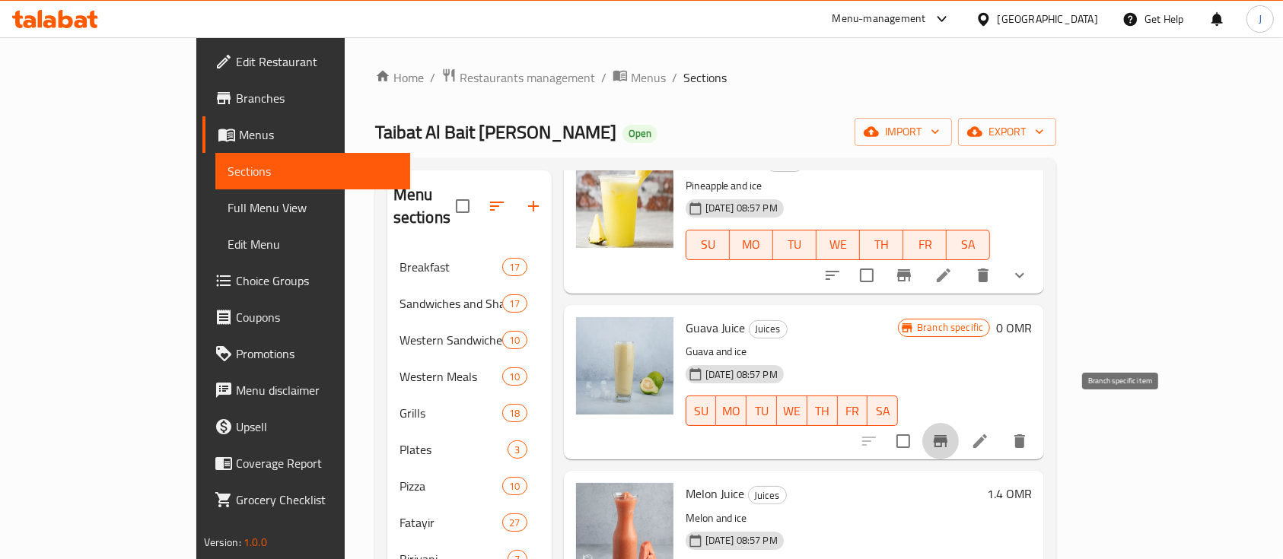
click at [948, 435] on icon "Branch-specific-item" at bounding box center [941, 441] width 14 height 12
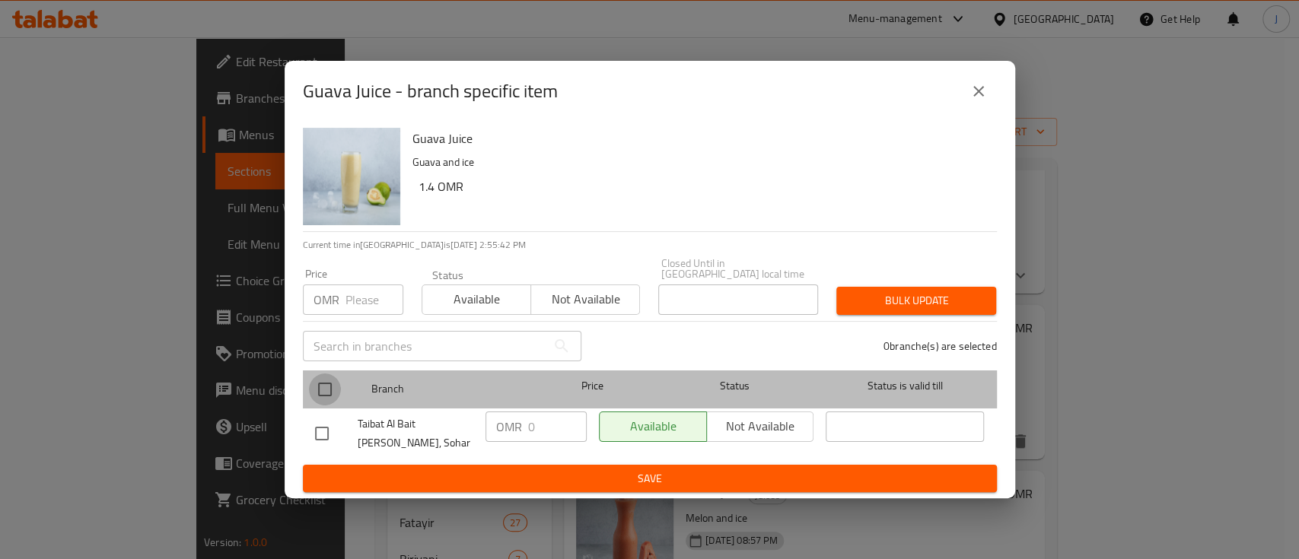
click at [329, 384] on input "checkbox" at bounding box center [325, 390] width 32 height 32
checkbox input "true"
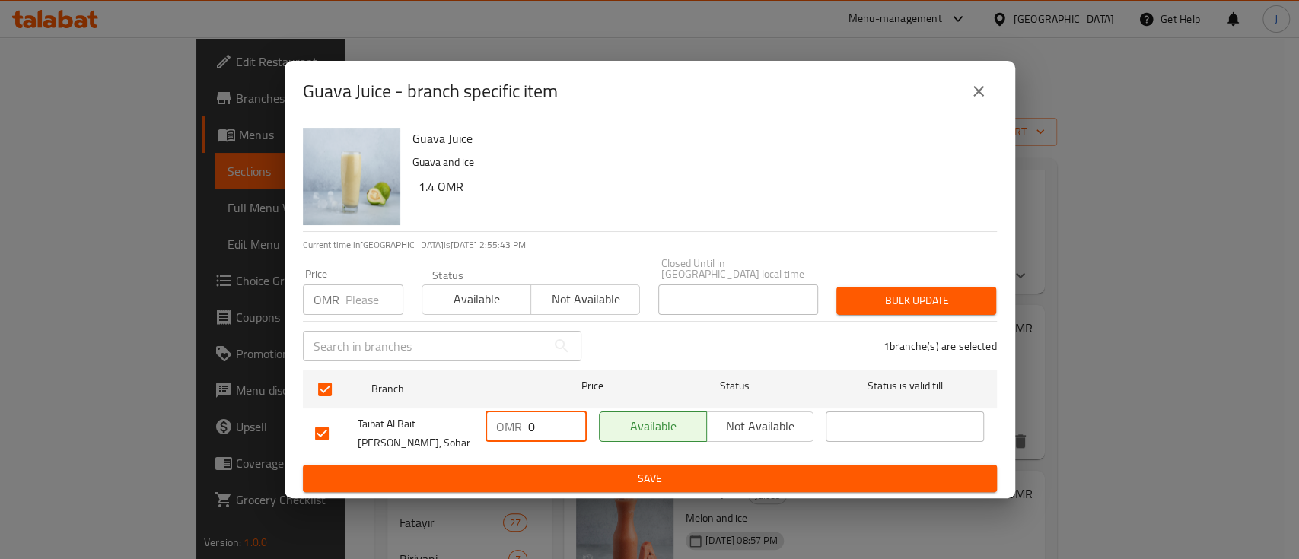
drag, startPoint x: 542, startPoint y: 420, endPoint x: 479, endPoint y: 402, distance: 65.8
click at [480, 406] on div "OMR 0 ​" at bounding box center [536, 434] width 113 height 56
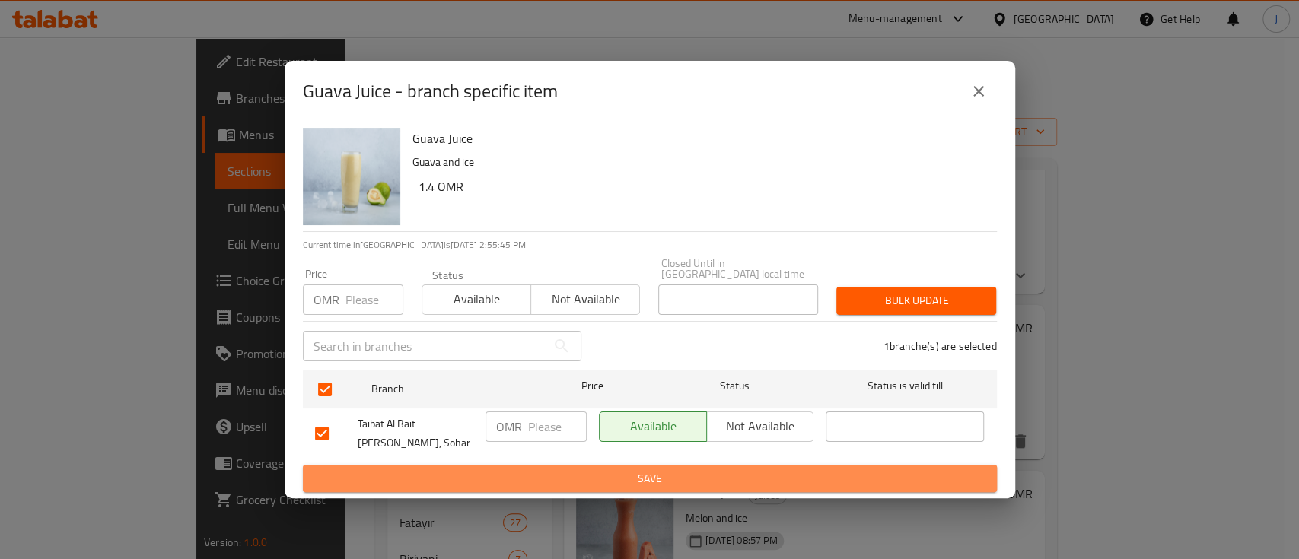
click at [615, 472] on span "Save" at bounding box center [650, 479] width 670 height 19
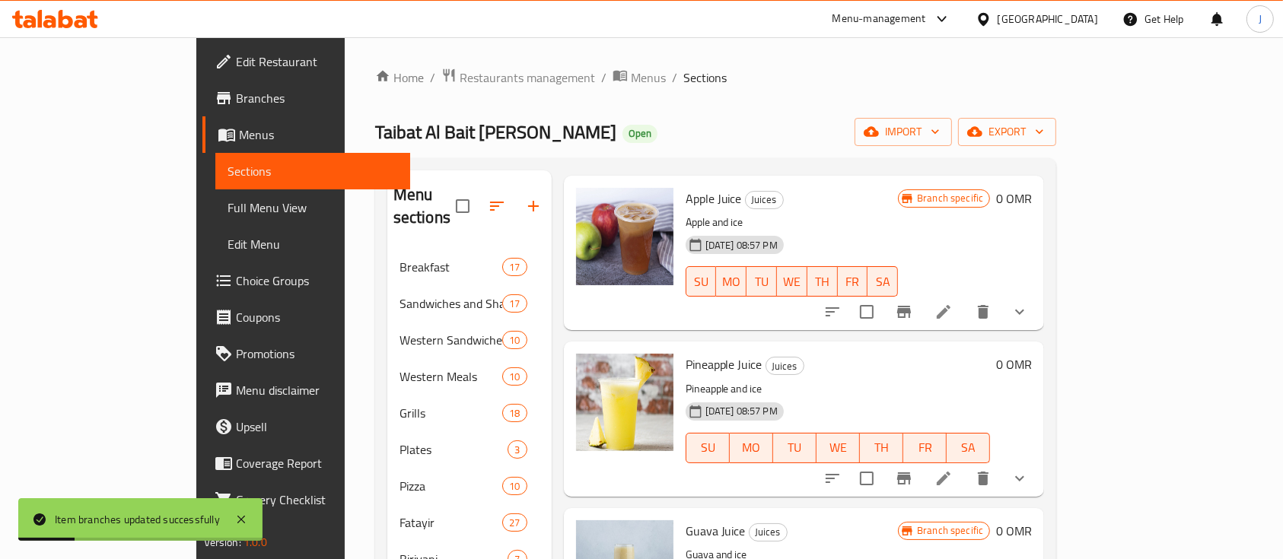
scroll to position [731, 0]
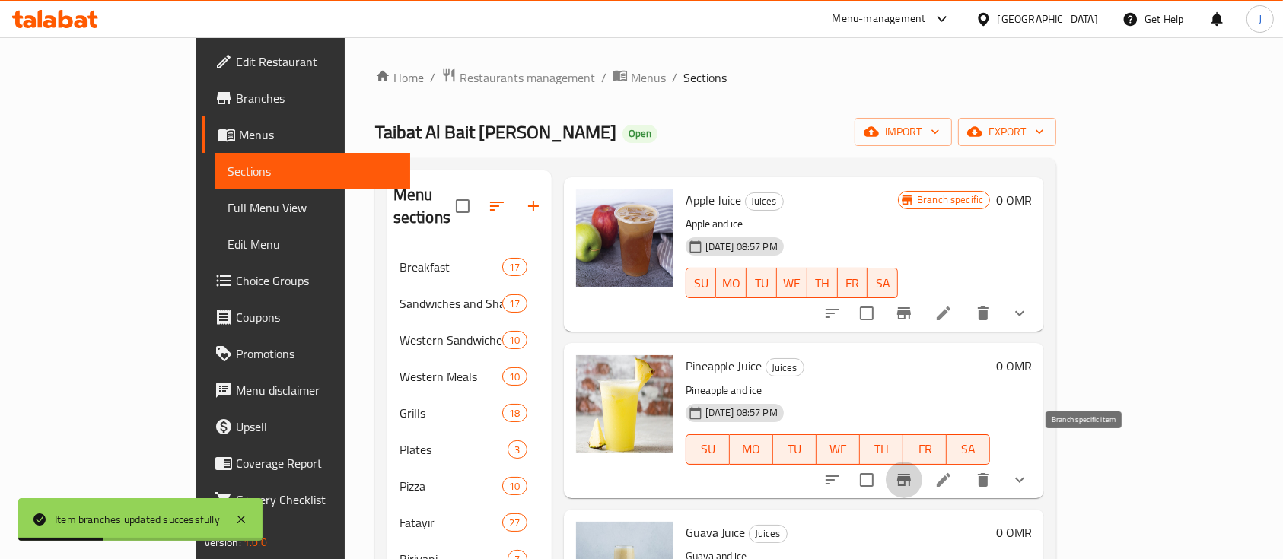
click at [913, 471] on icon "Branch-specific-item" at bounding box center [904, 480] width 18 height 18
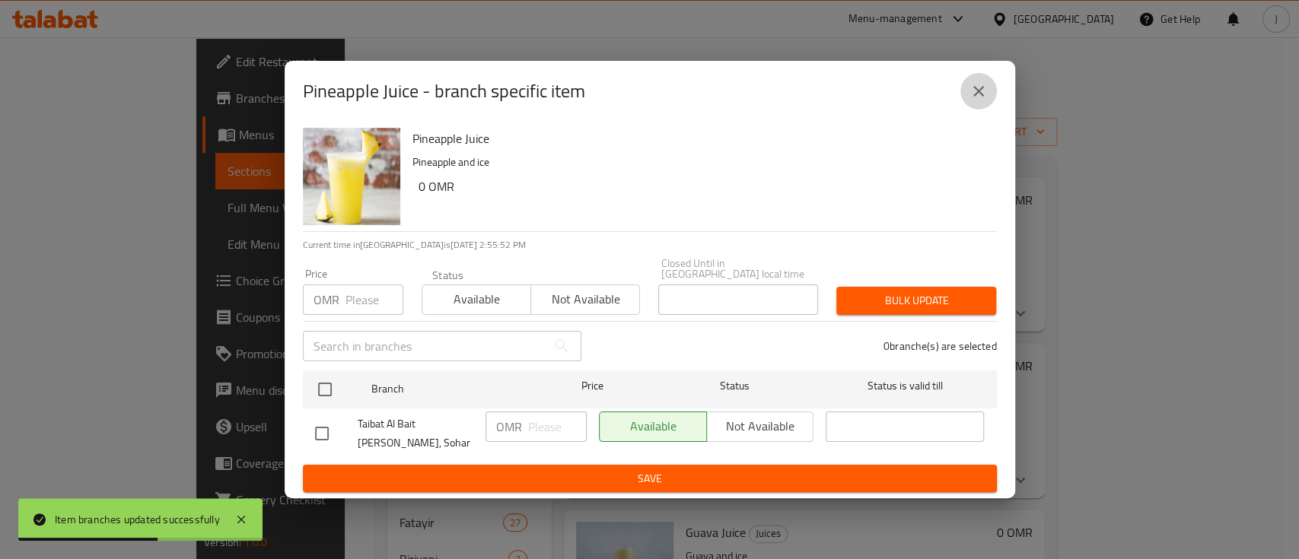
click at [977, 98] on icon "close" at bounding box center [979, 91] width 18 height 18
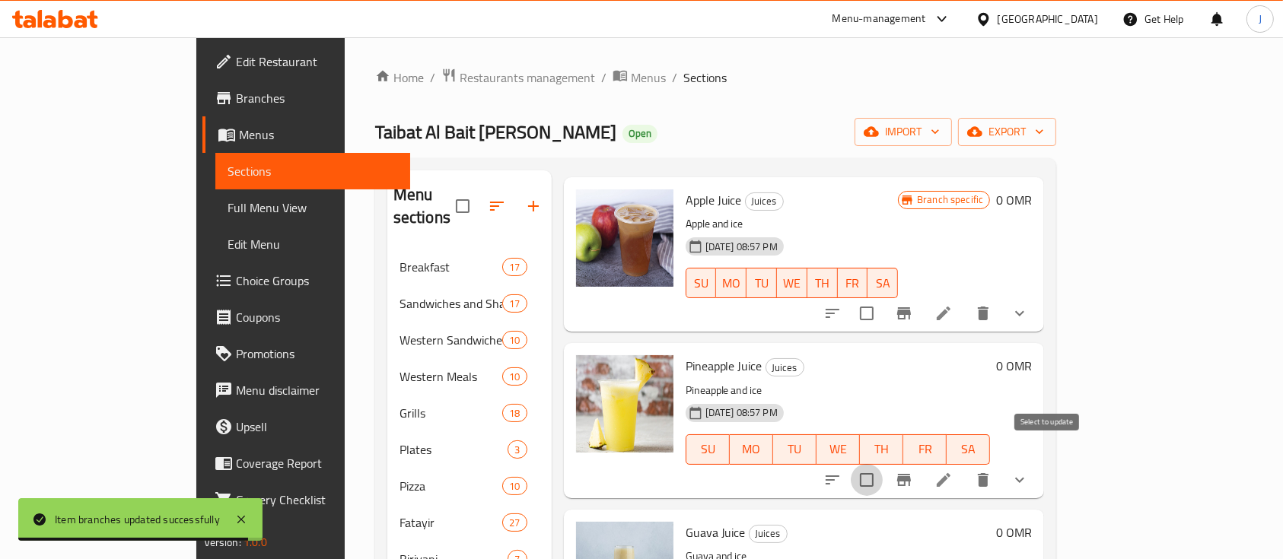
click at [883, 464] on input "checkbox" at bounding box center [867, 480] width 32 height 32
checkbox input "true"
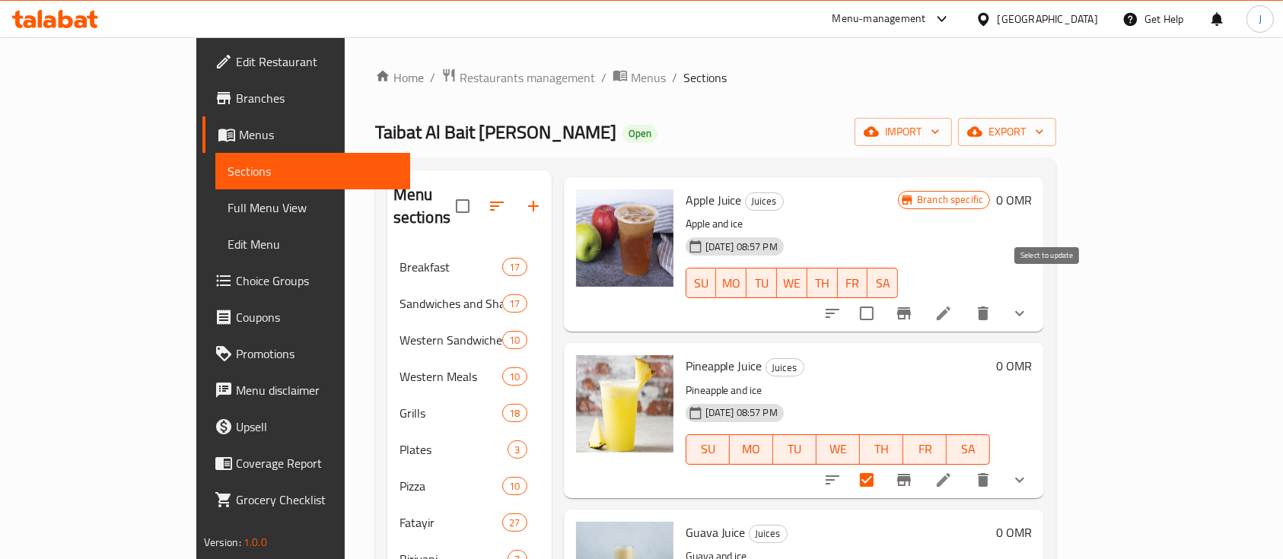
click at [883, 298] on input "checkbox" at bounding box center [867, 314] width 32 height 32
checkbox input "true"
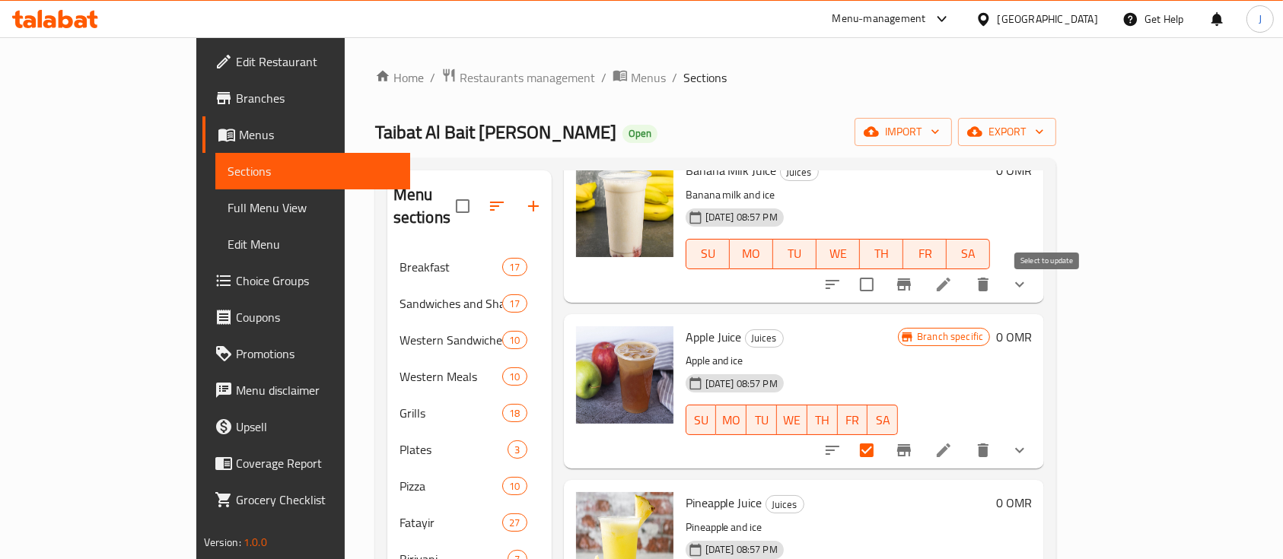
scroll to position [529, 0]
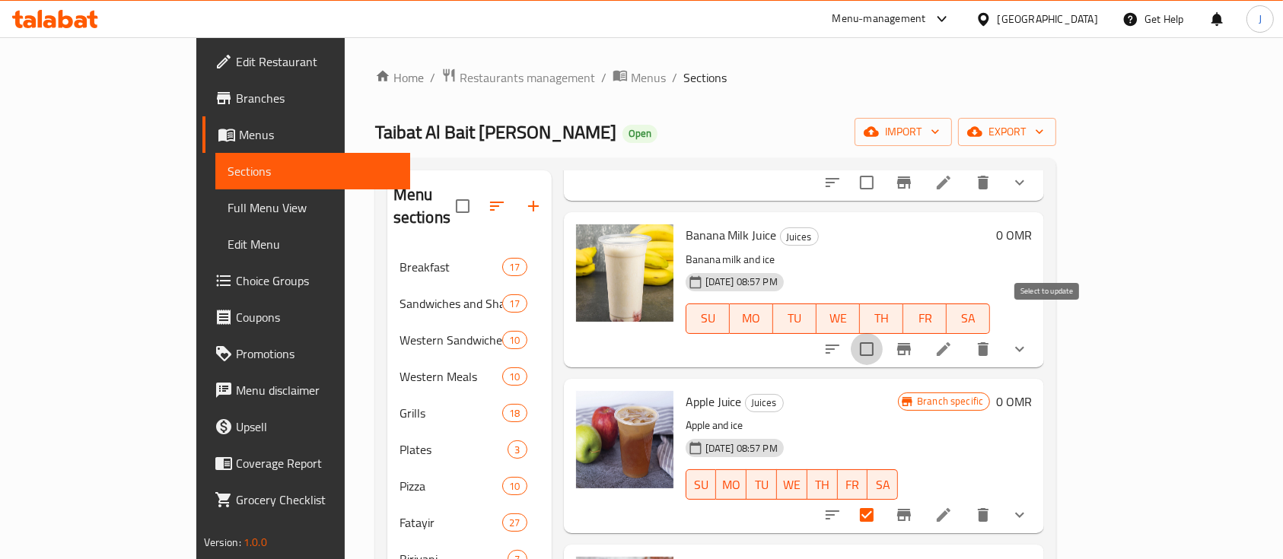
click at [883, 333] on input "checkbox" at bounding box center [867, 349] width 32 height 32
checkbox input "true"
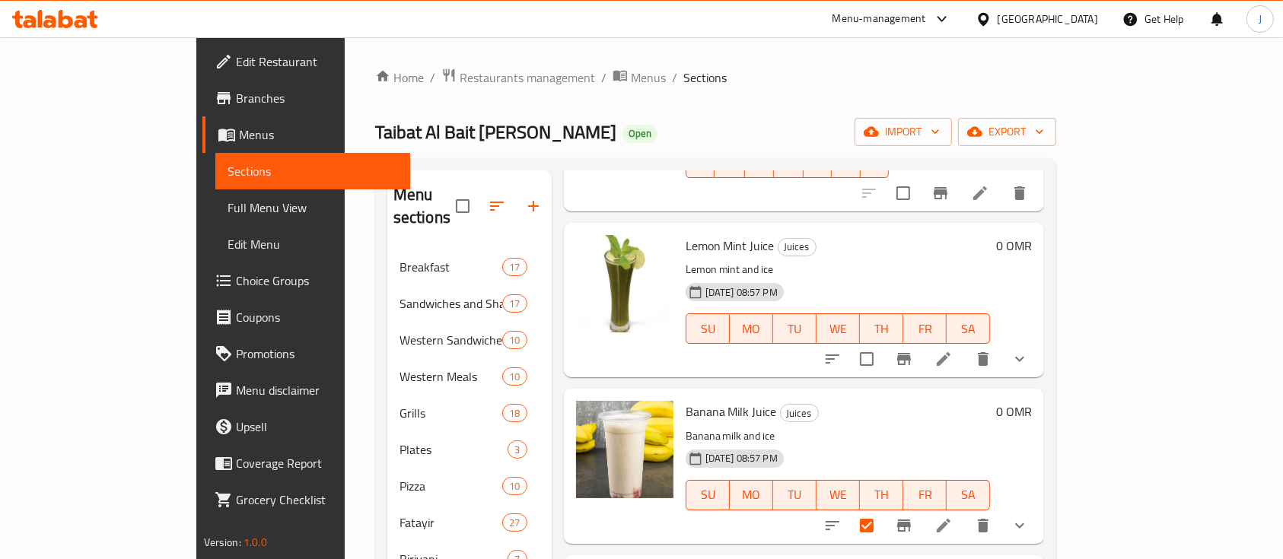
scroll to position [351, 0]
click at [883, 345] on input "checkbox" at bounding box center [867, 361] width 32 height 32
checkbox input "true"
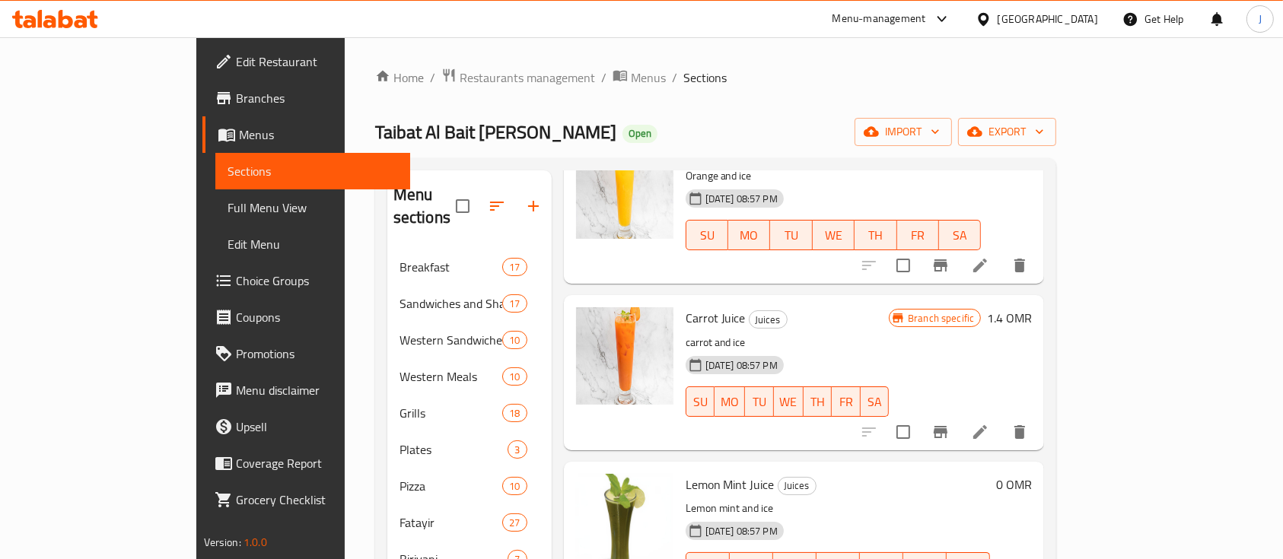
scroll to position [60, 0]
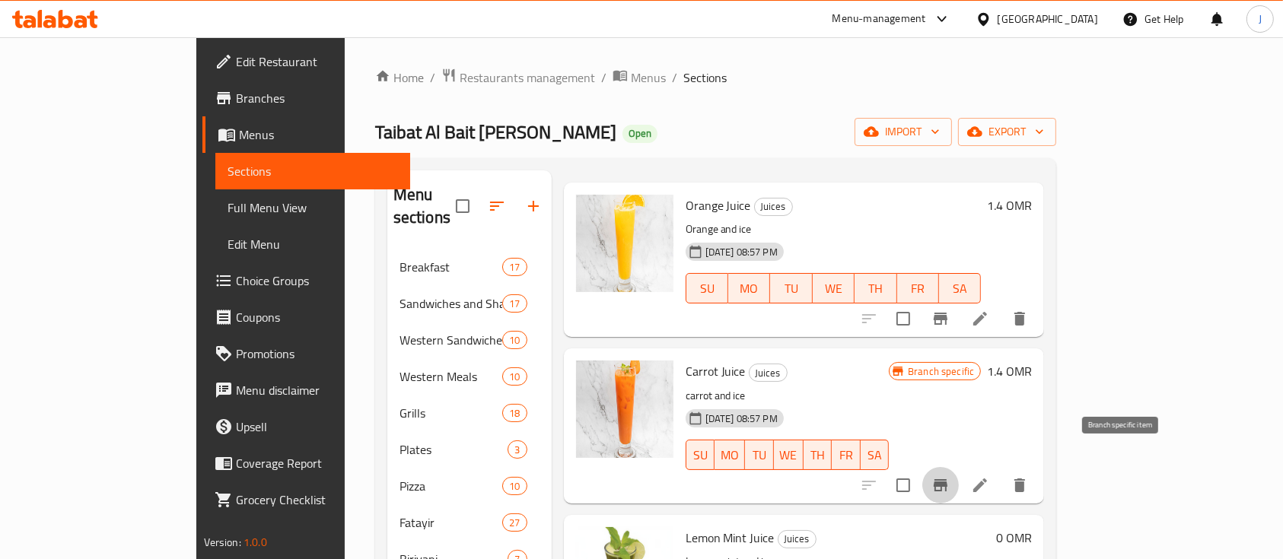
click at [950, 476] on icon "Branch-specific-item" at bounding box center [941, 485] width 18 height 18
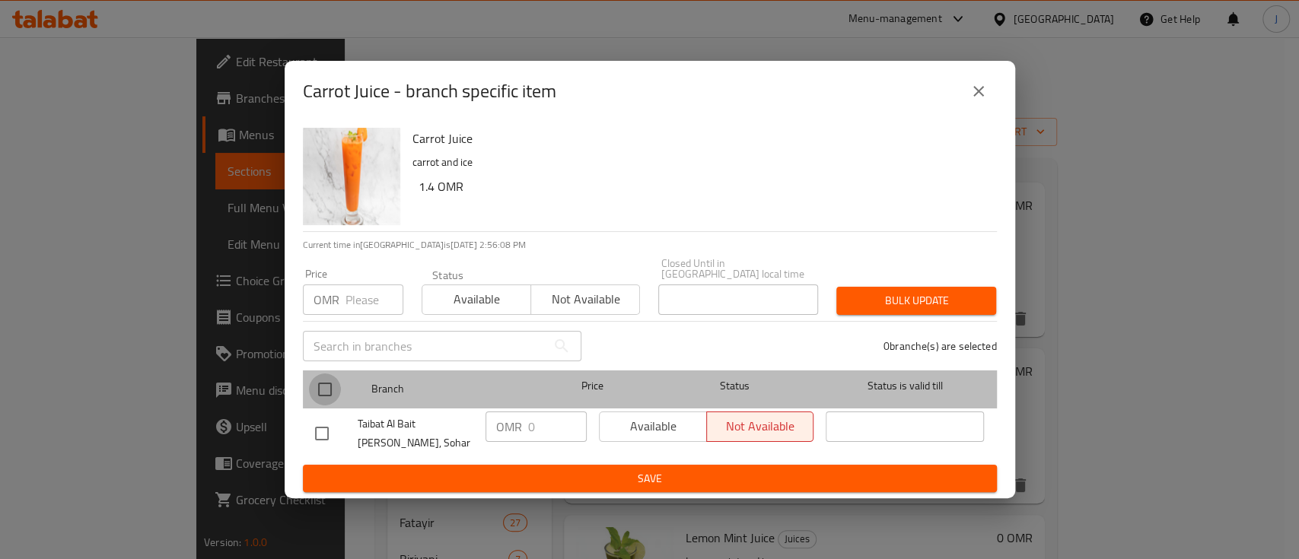
click at [320, 382] on input "checkbox" at bounding box center [325, 390] width 32 height 32
checkbox input "true"
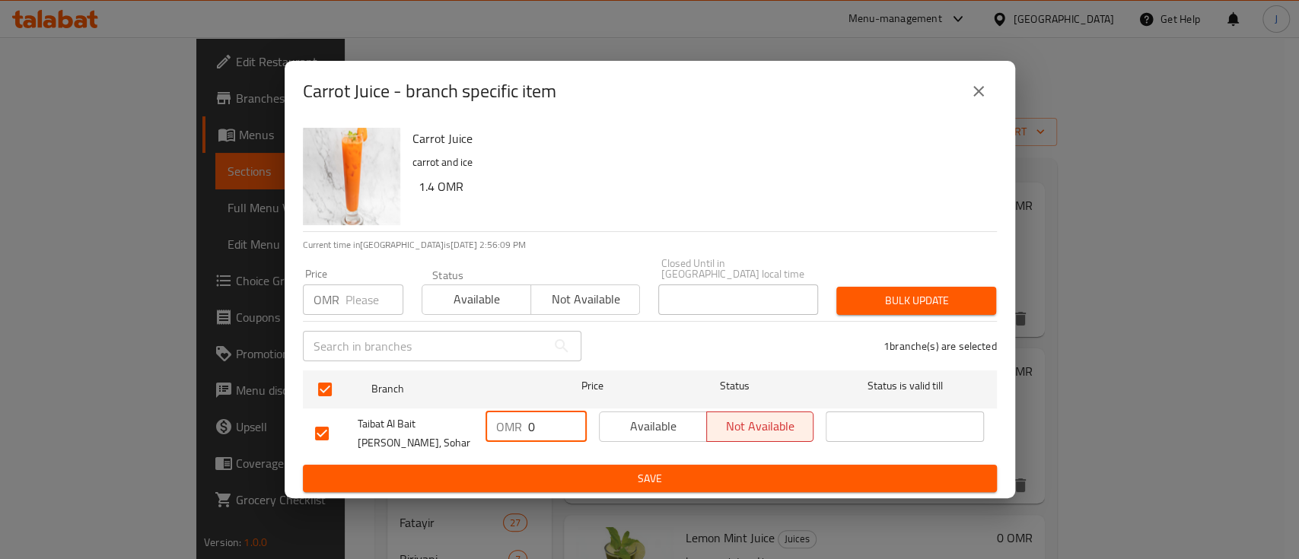
click at [537, 429] on input "0" at bounding box center [557, 427] width 59 height 30
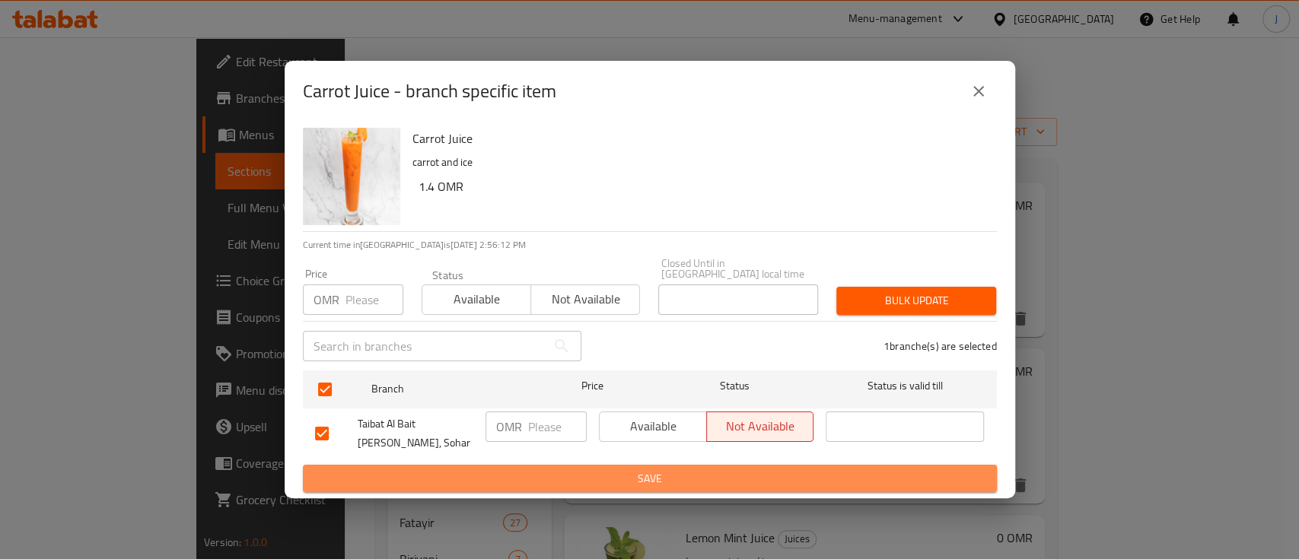
click at [636, 470] on span "Save" at bounding box center [650, 479] width 670 height 19
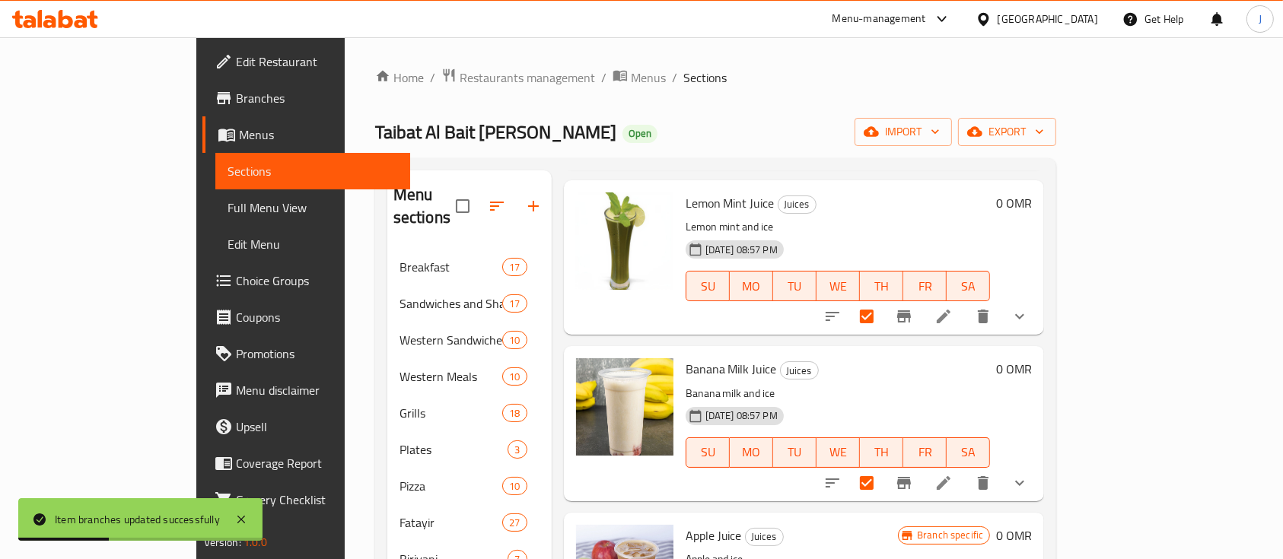
scroll to position [0, 0]
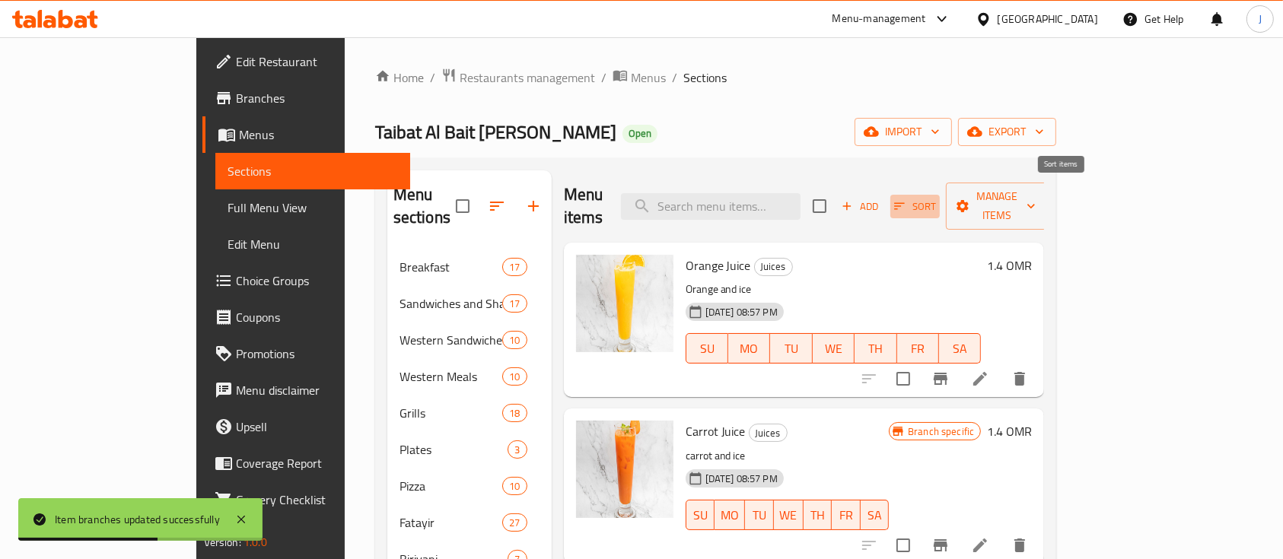
click at [907, 199] on icon "button" at bounding box center [900, 206] width 14 height 14
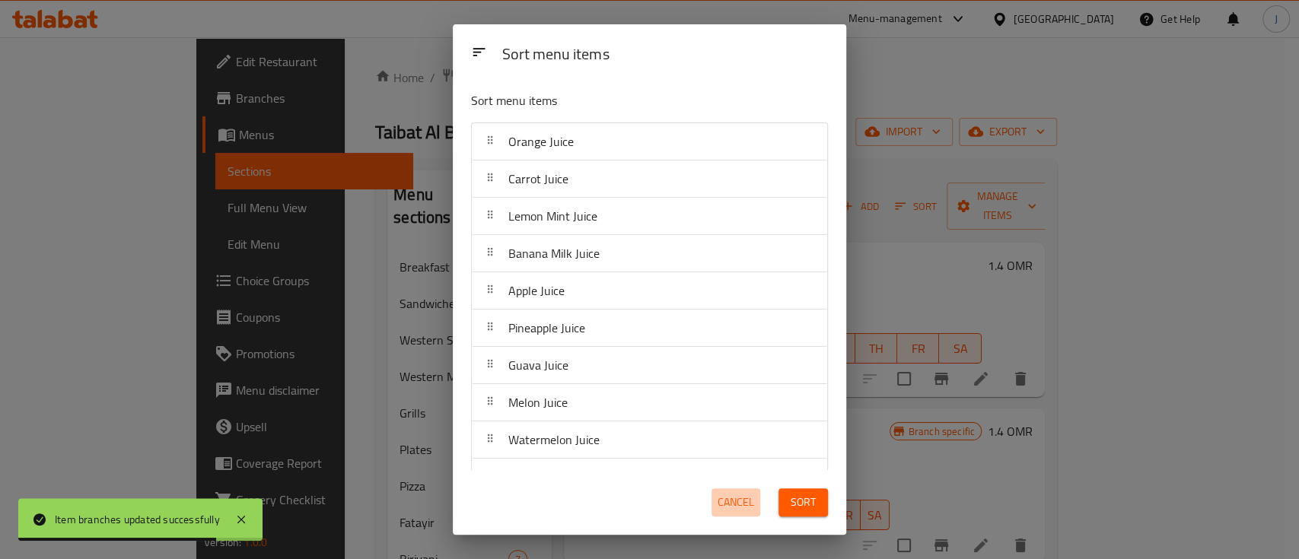
click at [725, 502] on span "Cancel" at bounding box center [736, 502] width 37 height 19
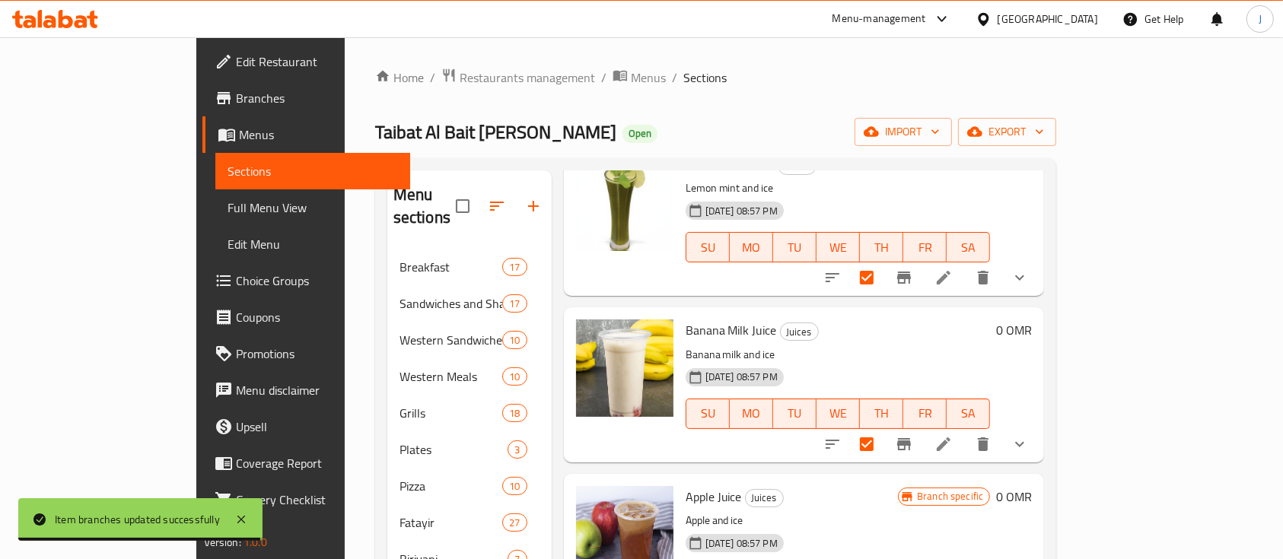
scroll to position [451, 0]
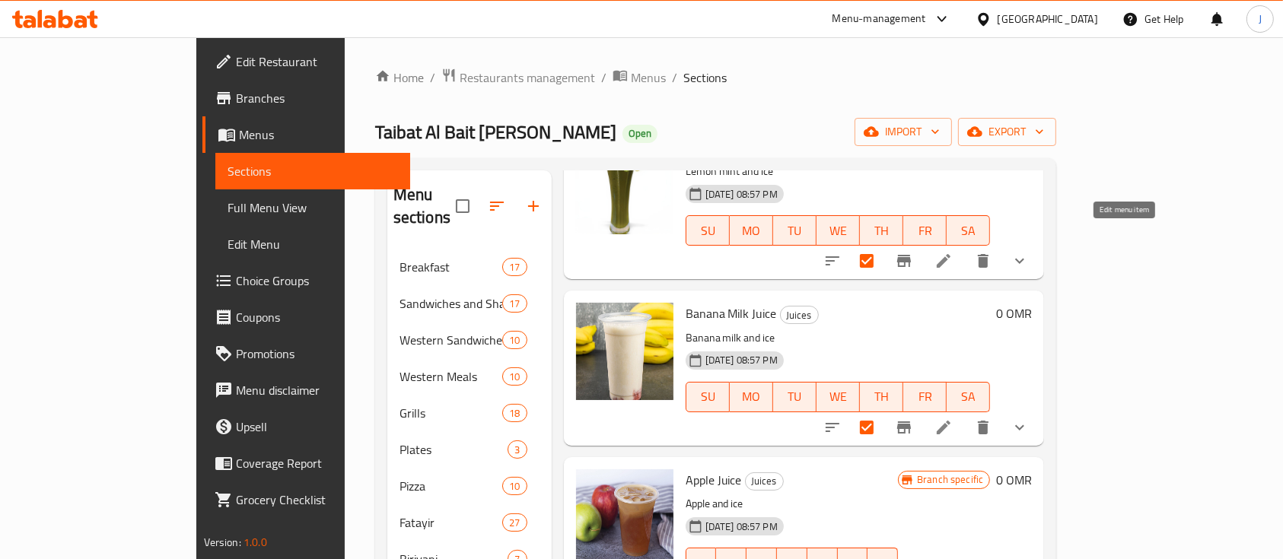
click at [953, 252] on icon at bounding box center [944, 261] width 18 height 18
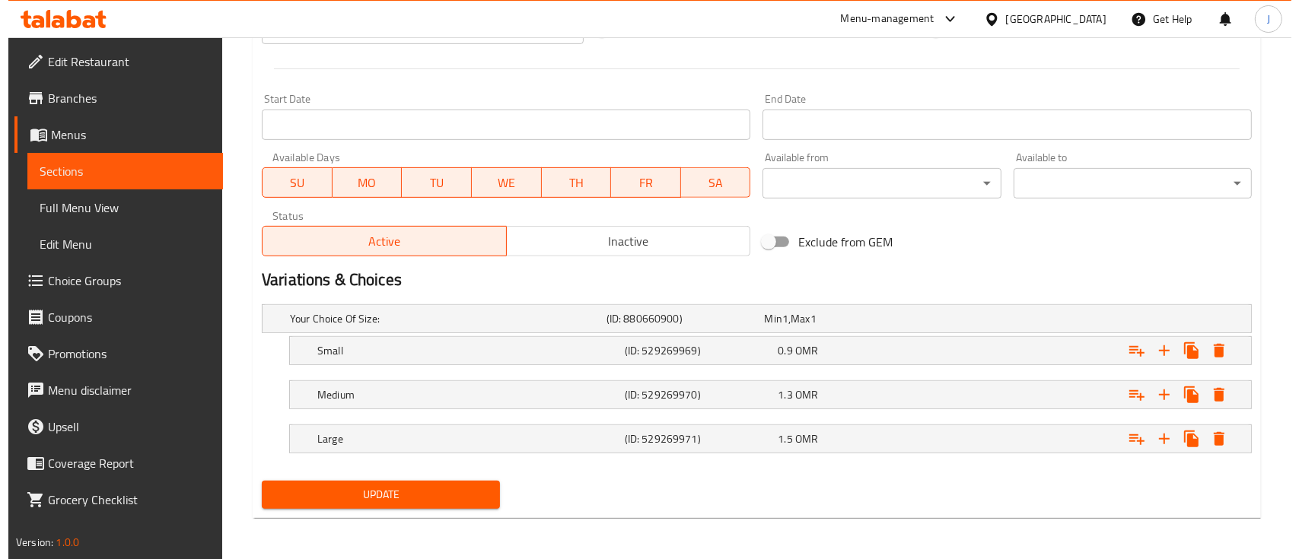
scroll to position [615, 0]
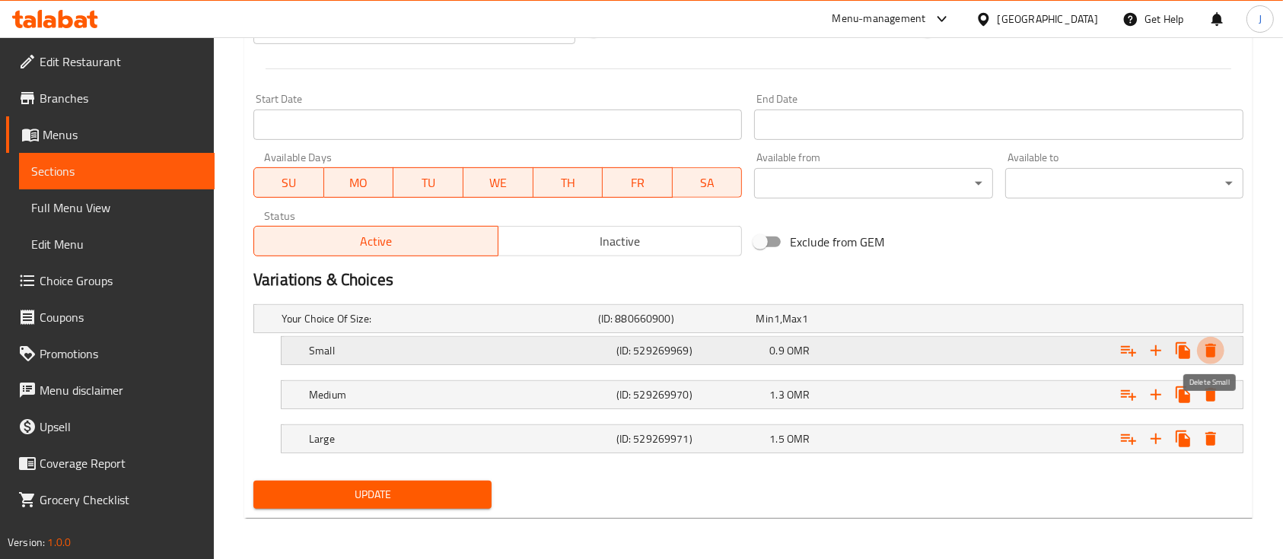
click at [1211, 345] on icon "Expand" at bounding box center [1211, 351] width 18 height 18
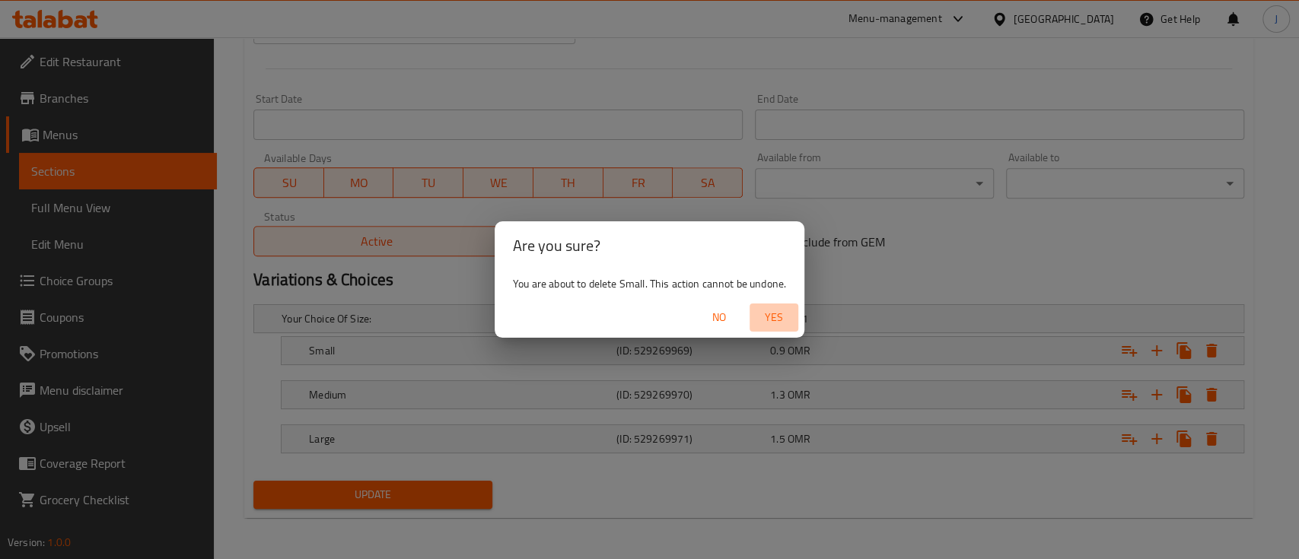
click at [769, 317] on span "Yes" at bounding box center [774, 317] width 37 height 19
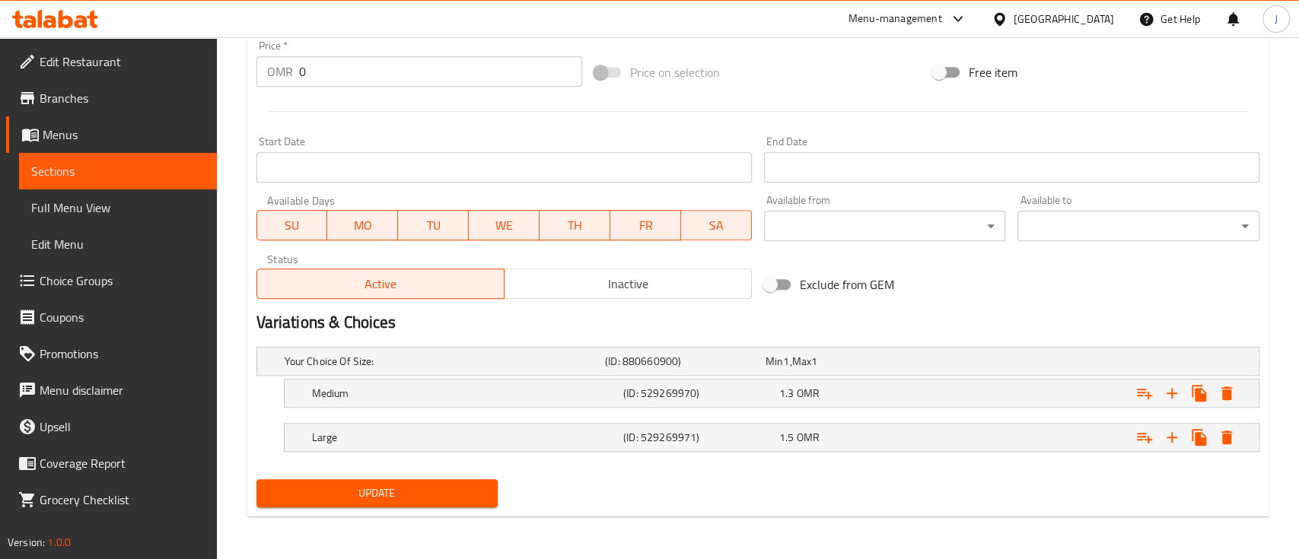
scroll to position [572, 0]
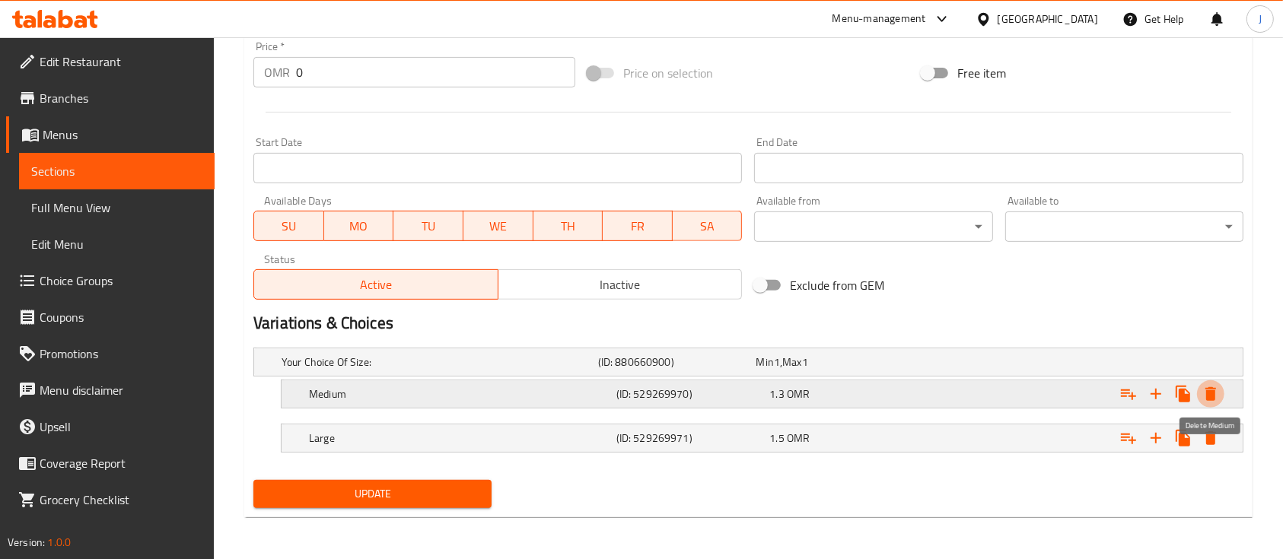
click at [1214, 393] on icon "Expand" at bounding box center [1211, 394] width 11 height 14
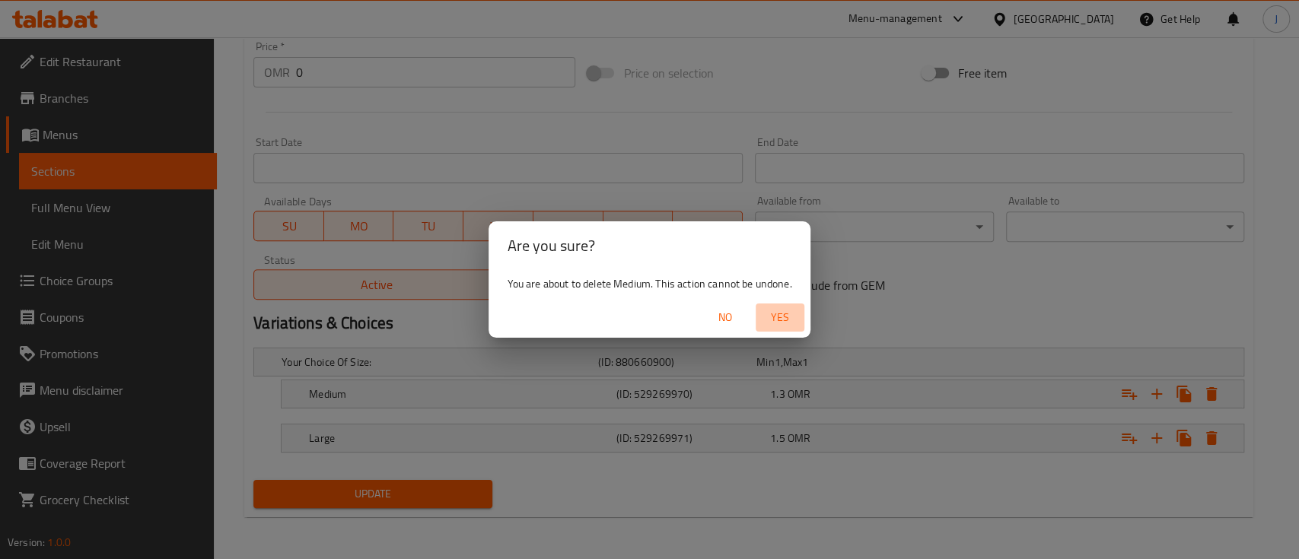
click at [789, 317] on span "Yes" at bounding box center [780, 317] width 37 height 19
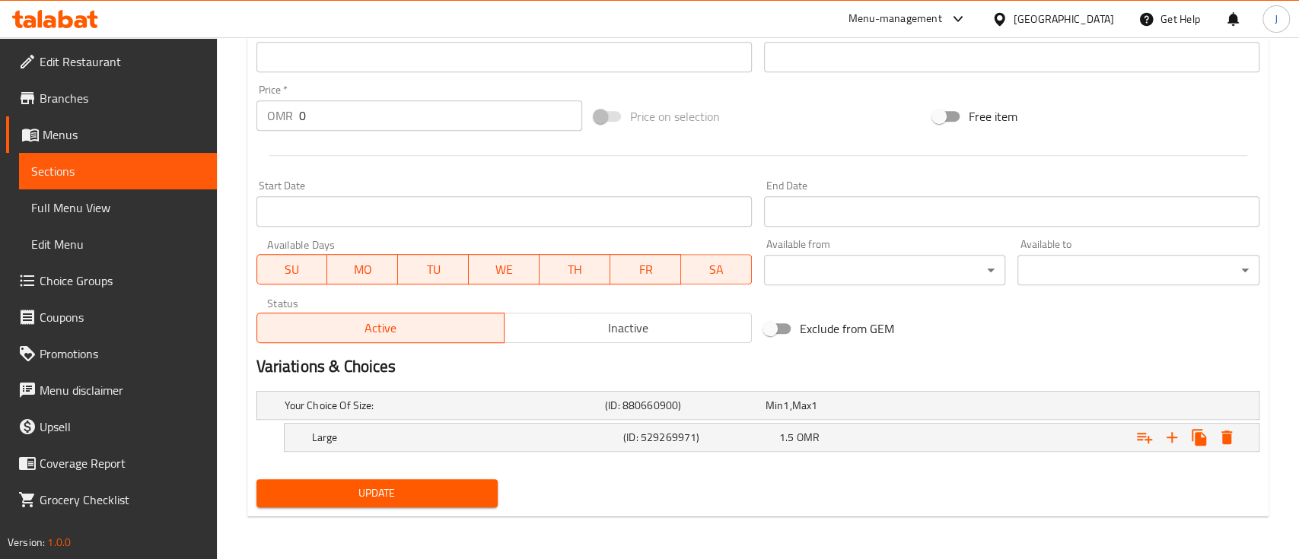
scroll to position [527, 0]
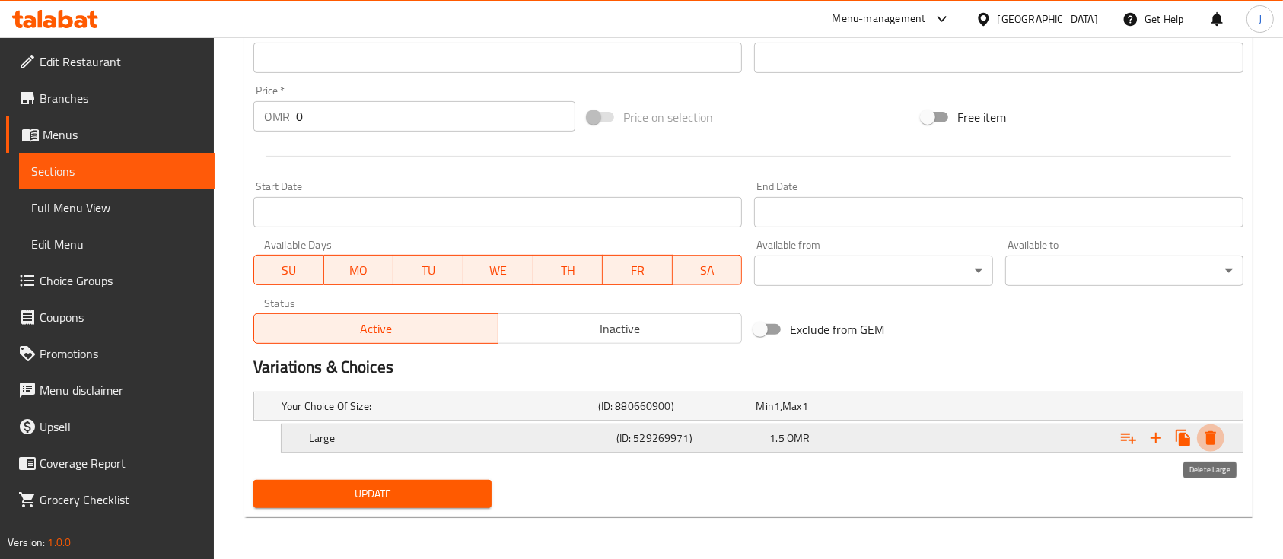
click at [1216, 437] on icon "Expand" at bounding box center [1211, 438] width 18 height 18
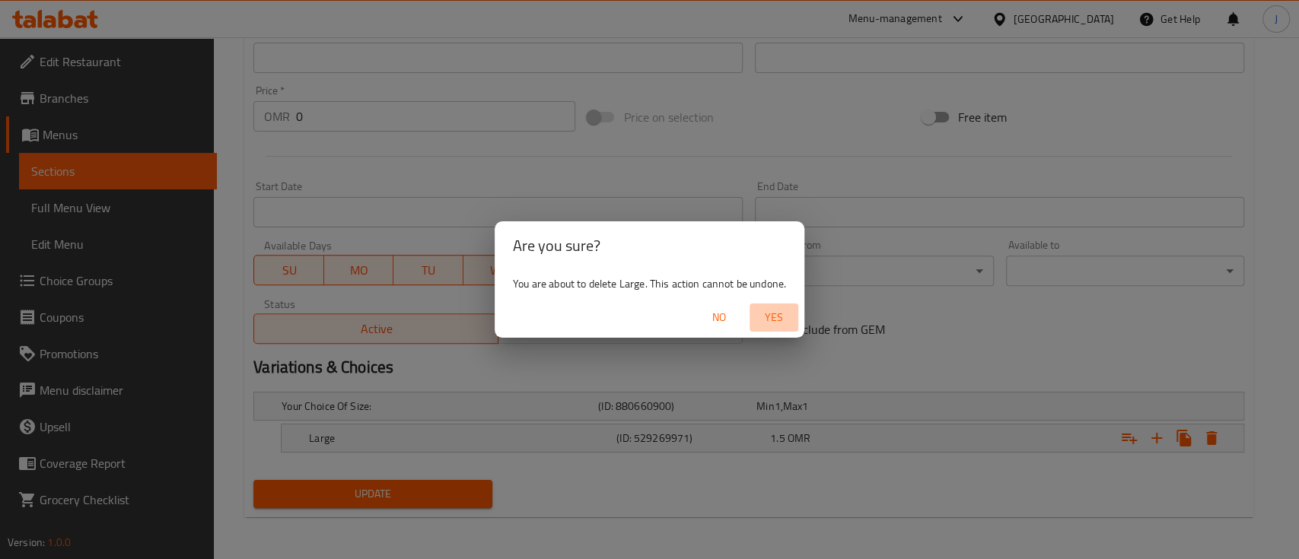
click at [773, 323] on span "Yes" at bounding box center [774, 317] width 37 height 19
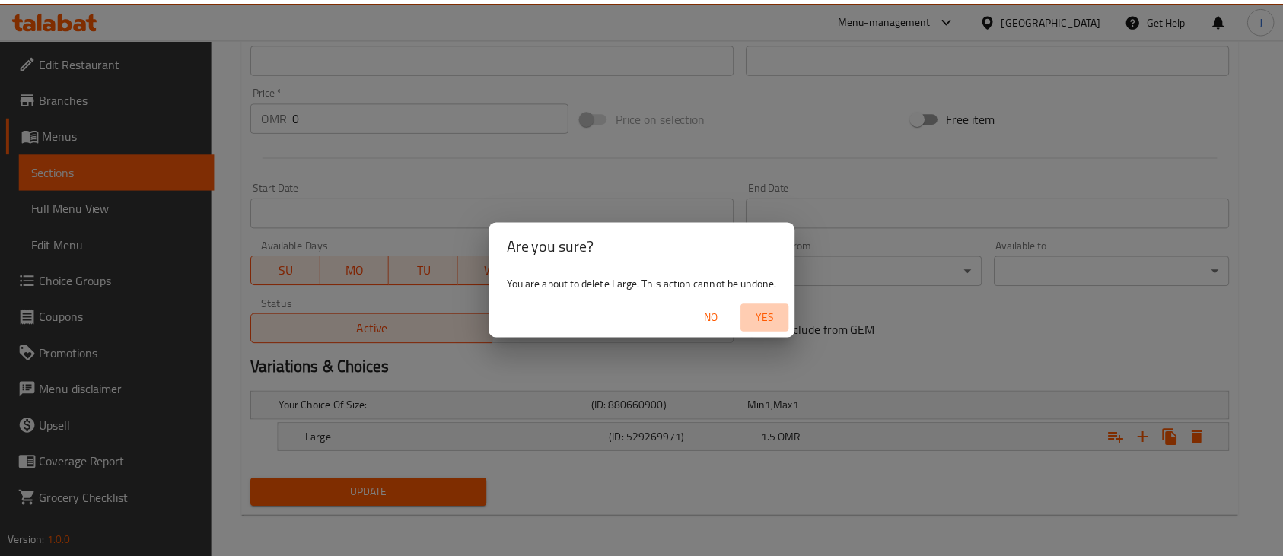
scroll to position [523, 0]
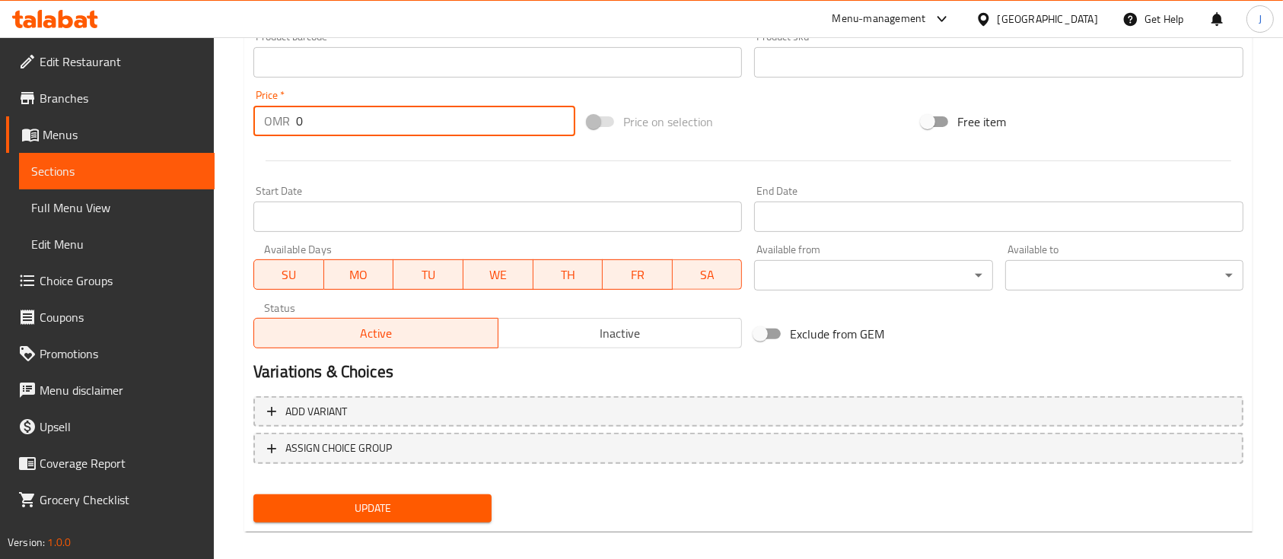
drag, startPoint x: 298, startPoint y: 120, endPoint x: 325, endPoint y: 124, distance: 27.7
click at [325, 124] on input "0" at bounding box center [435, 121] width 279 height 30
type input "1.4"
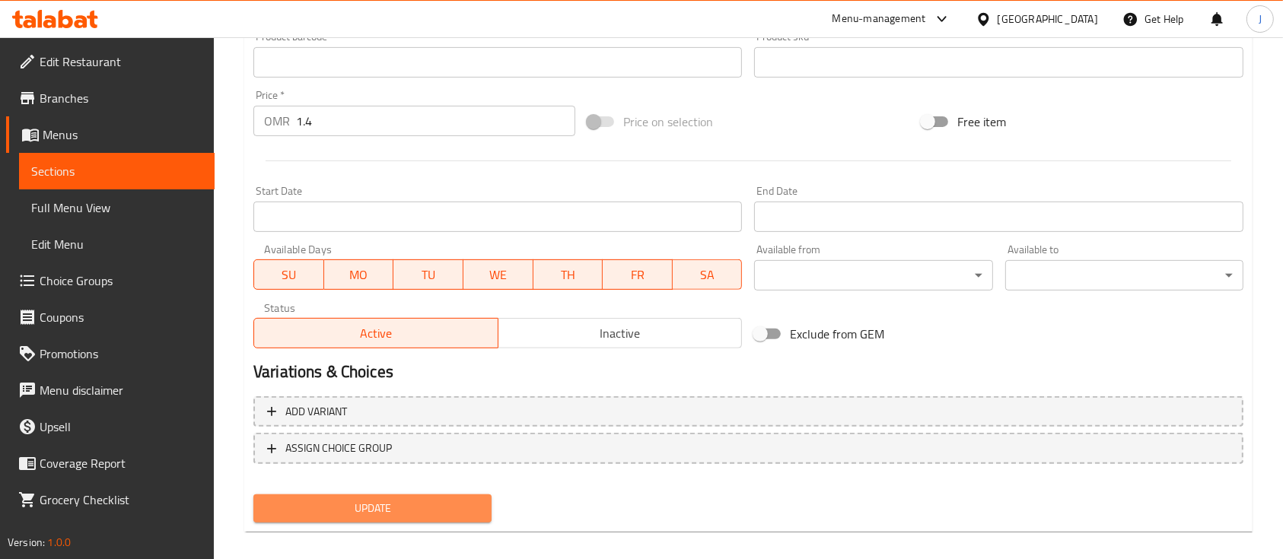
click at [408, 508] on span "Update" at bounding box center [373, 508] width 214 height 19
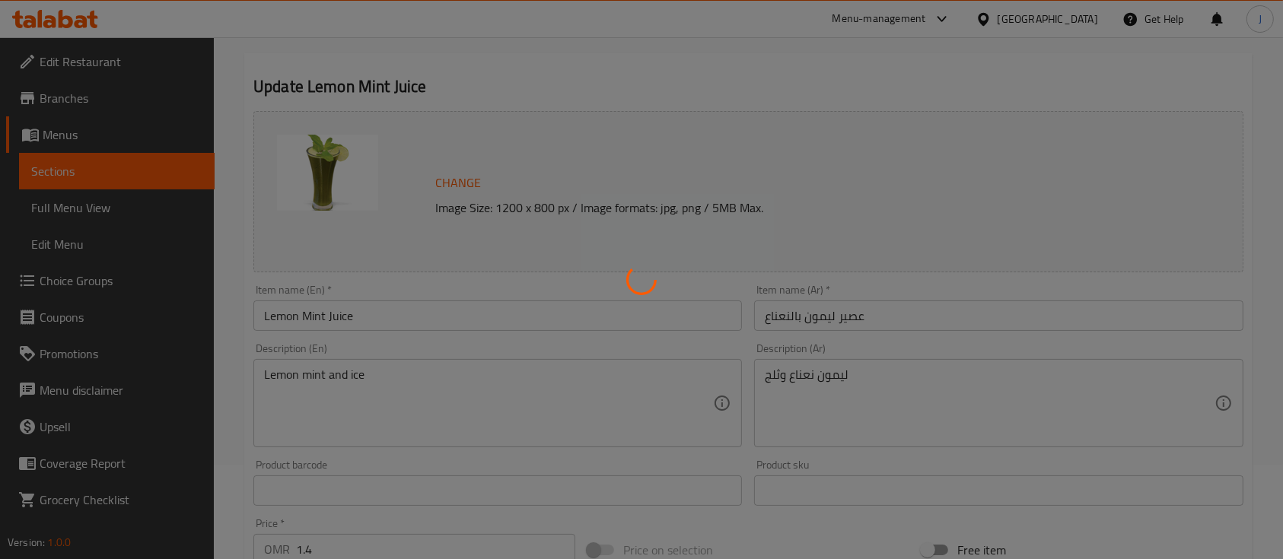
scroll to position [0, 0]
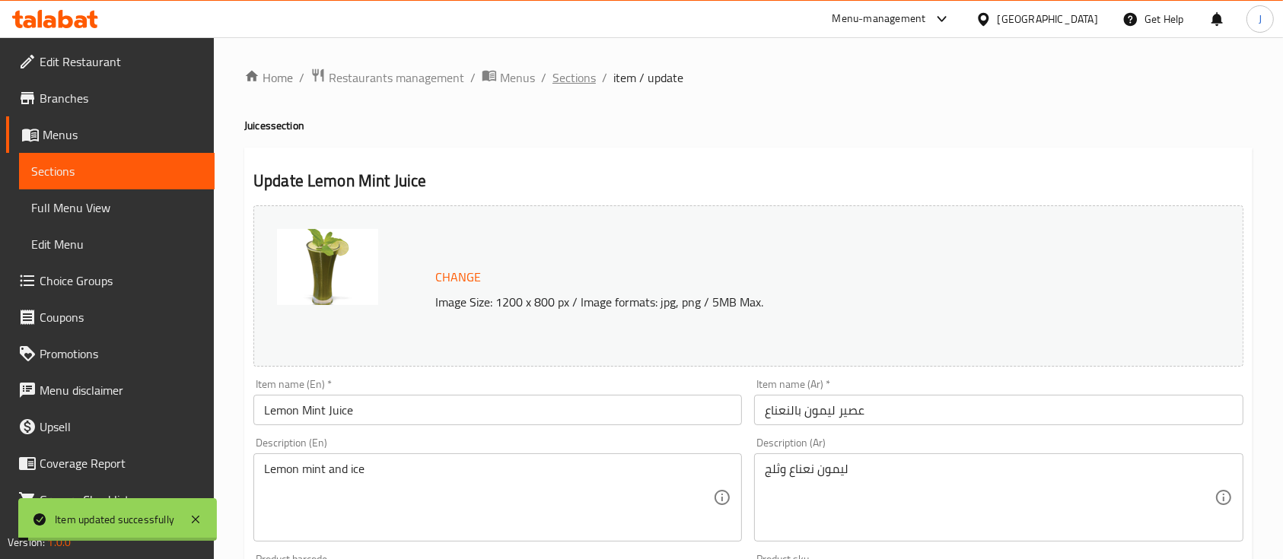
click at [578, 79] on span "Sections" at bounding box center [574, 78] width 43 height 18
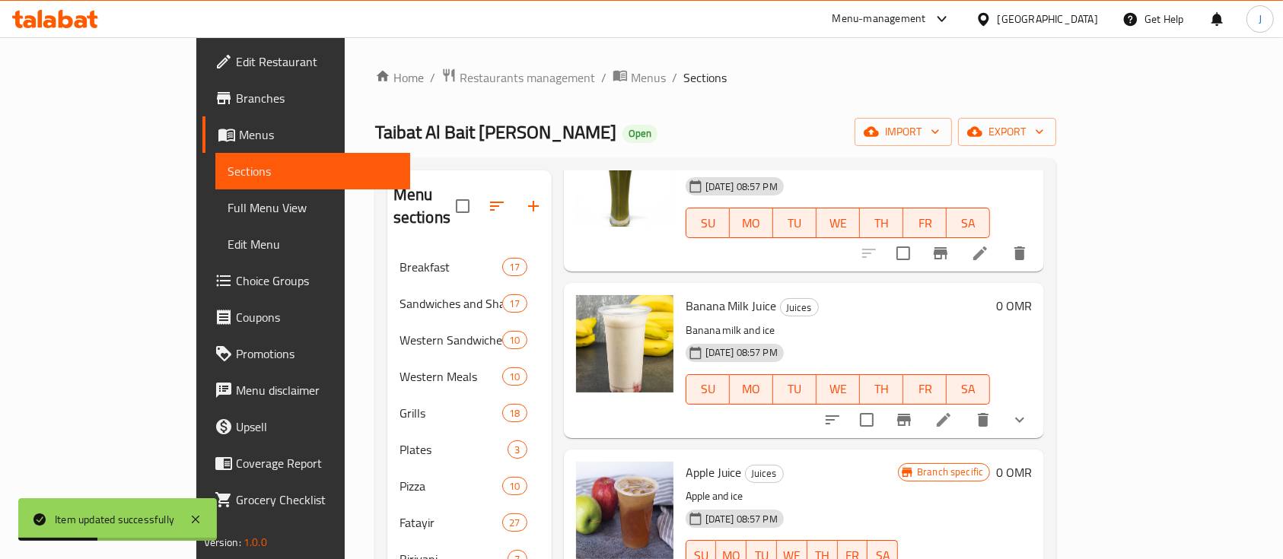
scroll to position [457, 0]
click at [953, 412] on icon at bounding box center [944, 421] width 18 height 18
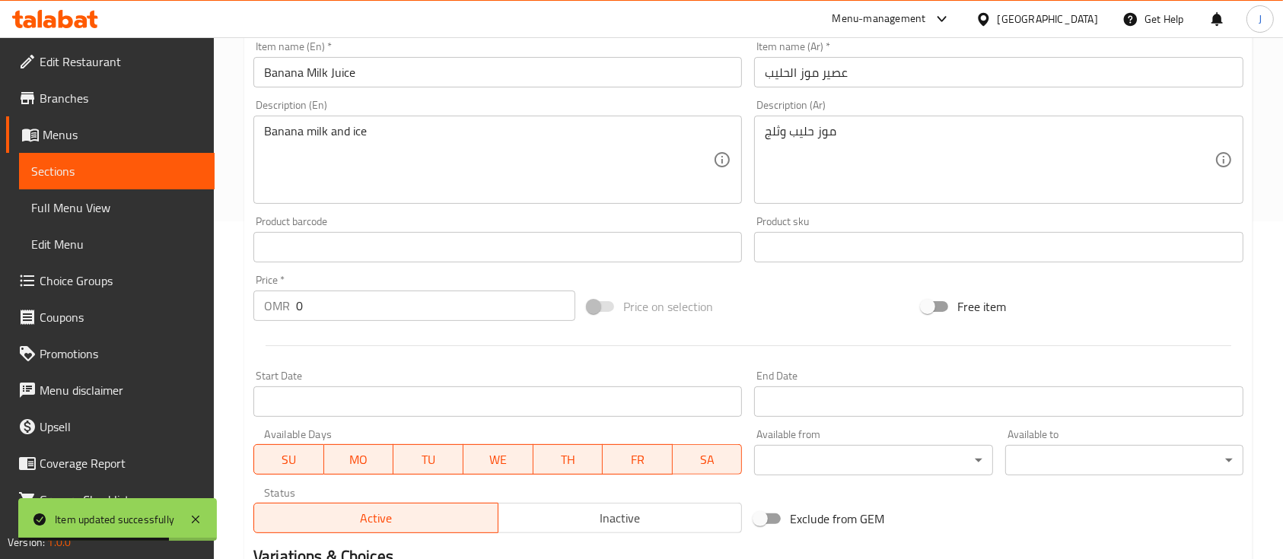
scroll to position [339, 0]
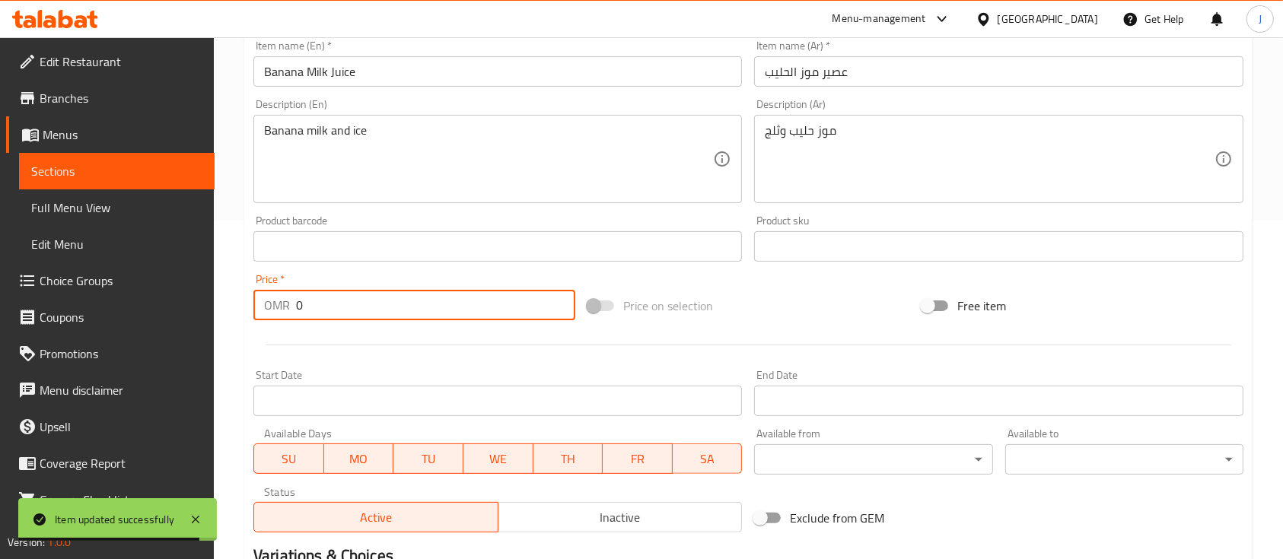
drag, startPoint x: 319, startPoint y: 314, endPoint x: 247, endPoint y: 302, distance: 73.2
click at [247, 302] on div "Price   * OMR 0 Price *" at bounding box center [414, 297] width 334 height 59
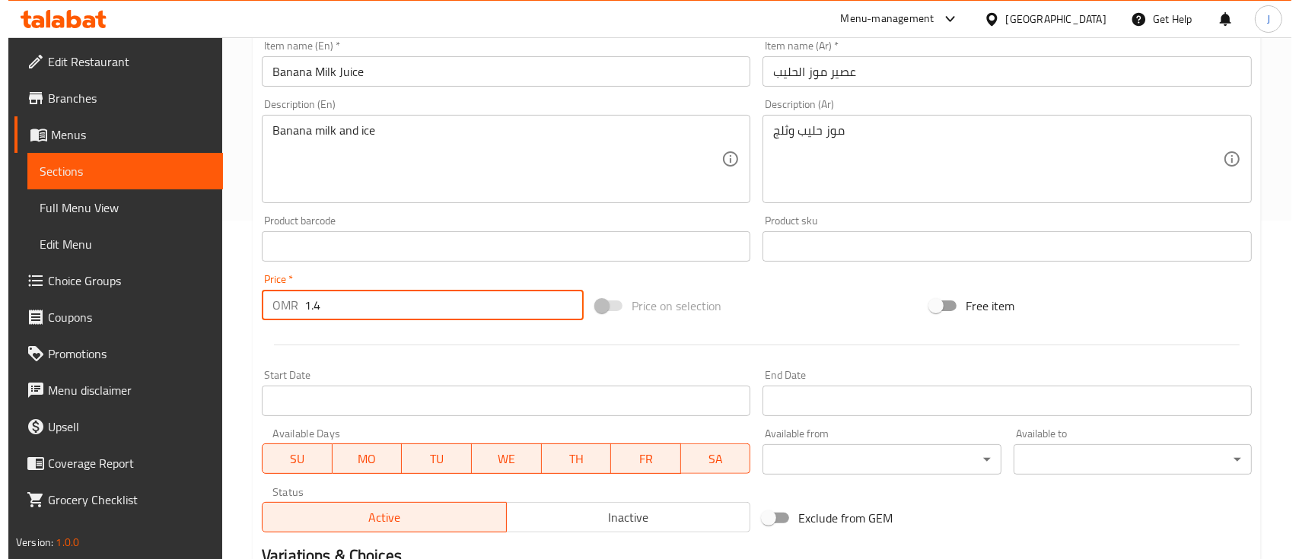
scroll to position [615, 0]
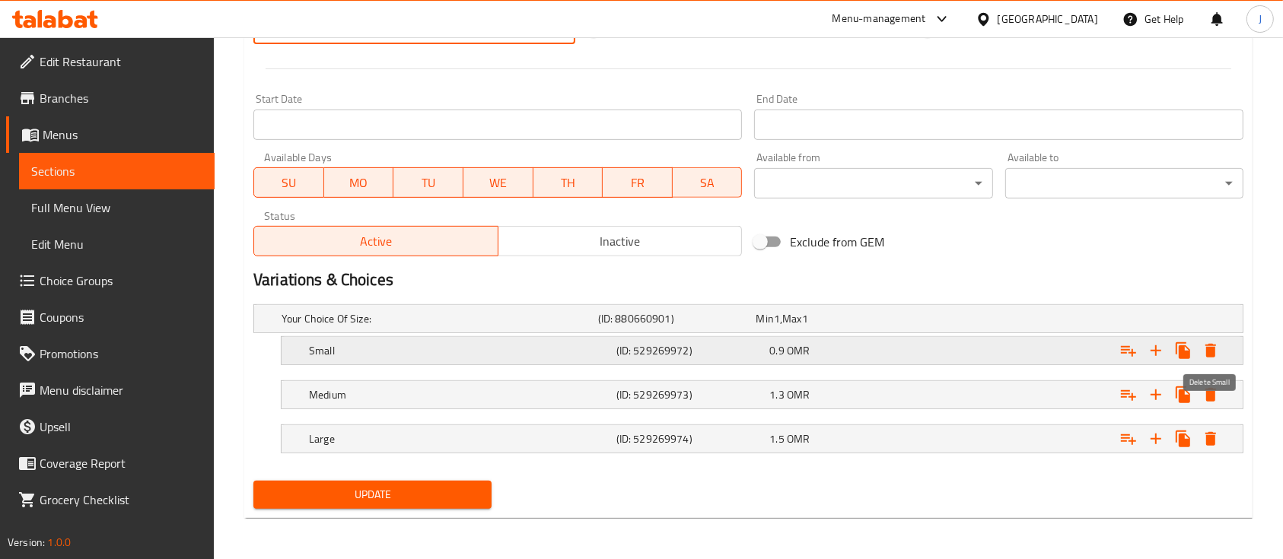
type input "1.4"
click at [1209, 346] on icon "Expand" at bounding box center [1211, 351] width 11 height 14
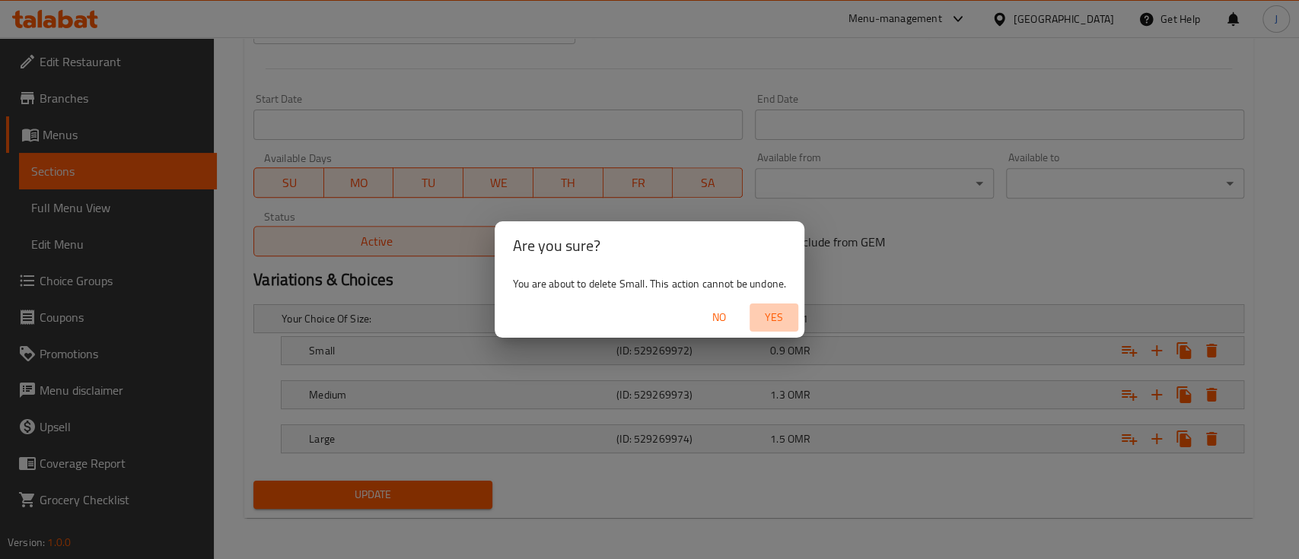
click at [787, 314] on span "Yes" at bounding box center [774, 317] width 37 height 19
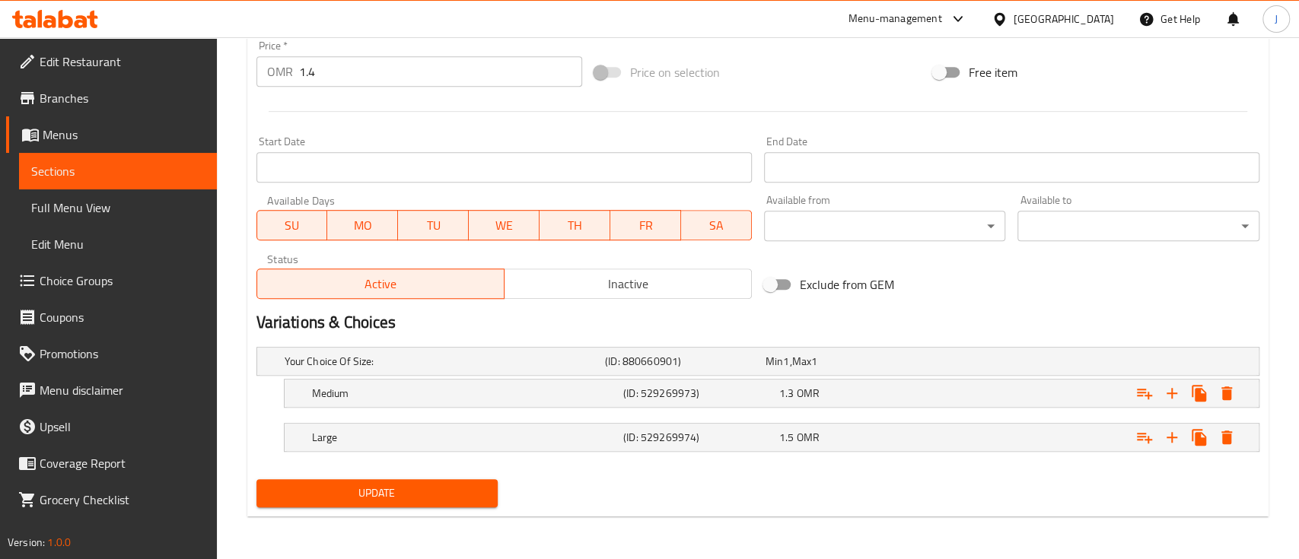
scroll to position [572, 0]
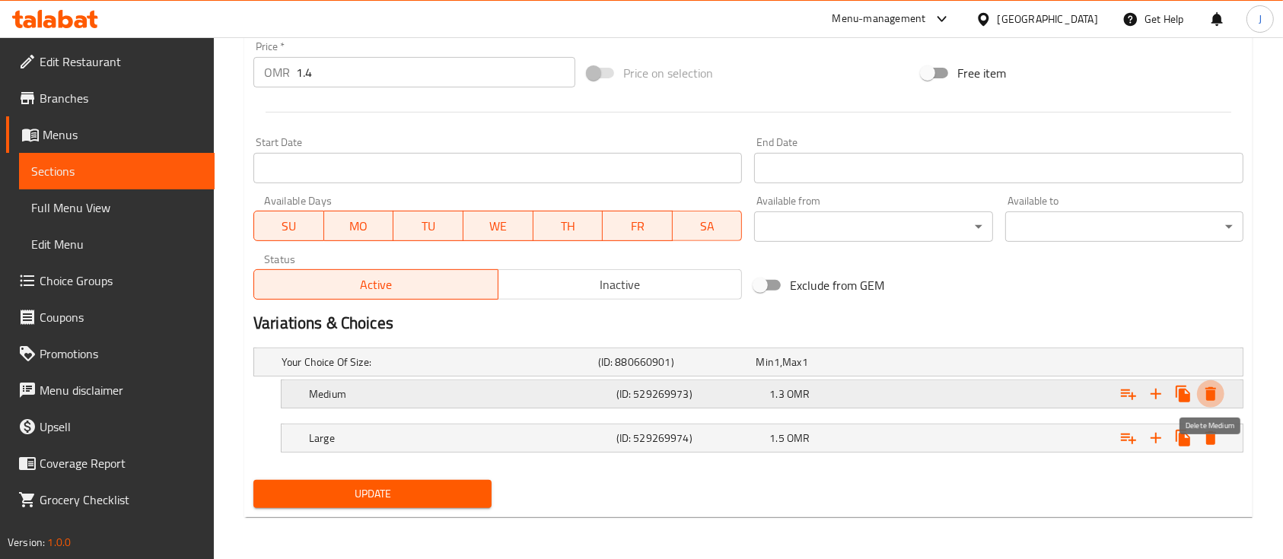
click at [1216, 391] on icon "Expand" at bounding box center [1211, 394] width 18 height 18
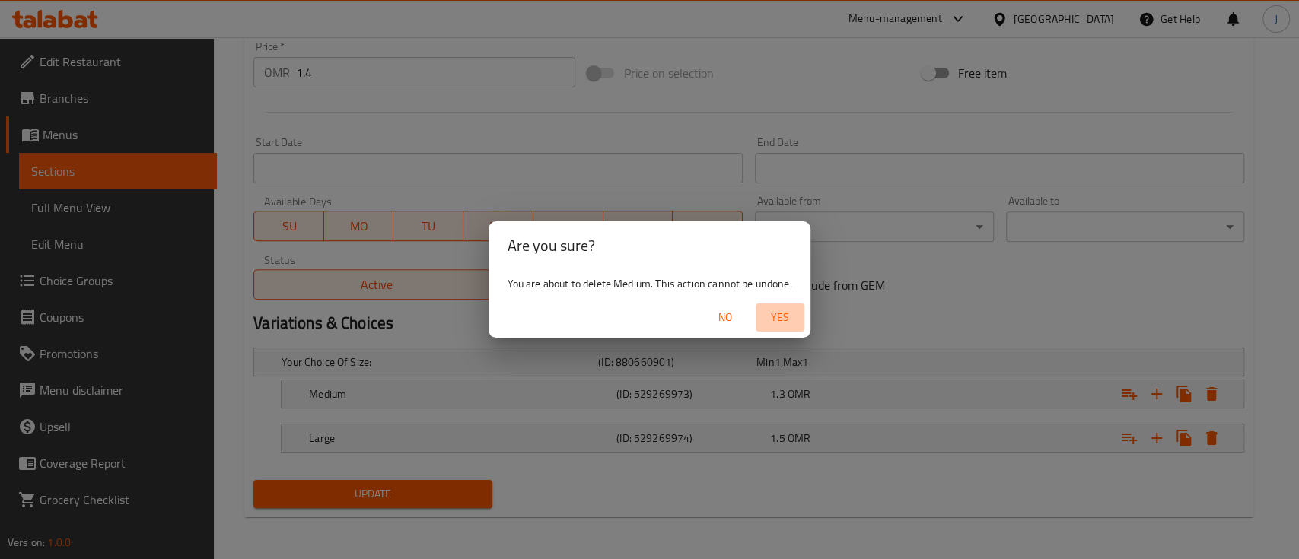
click at [788, 325] on span "Yes" at bounding box center [780, 317] width 37 height 19
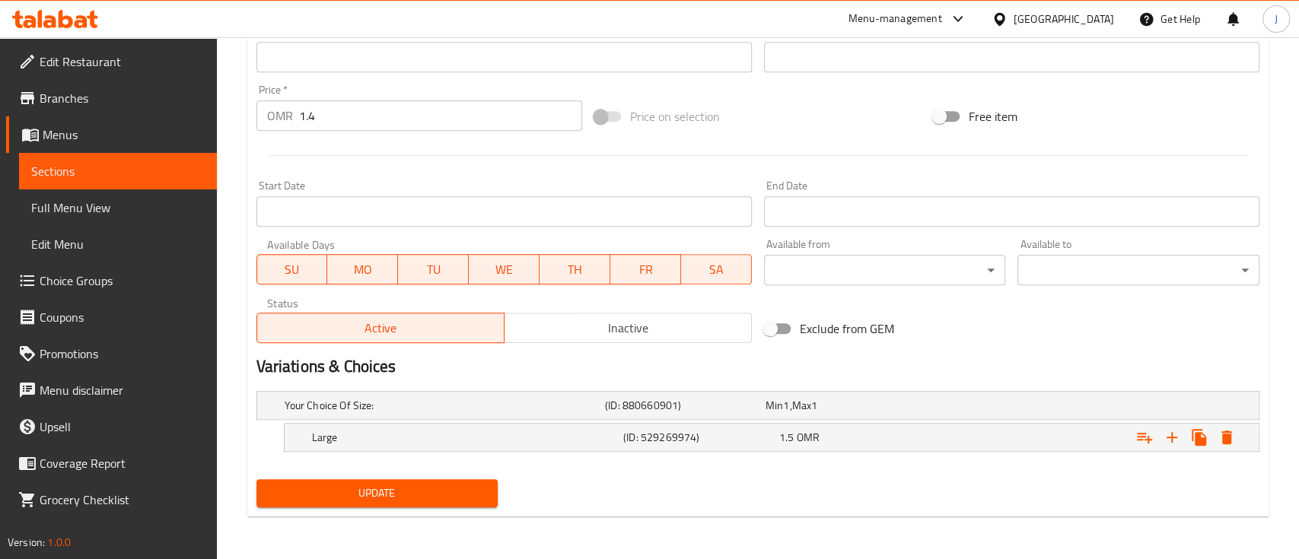
scroll to position [527, 0]
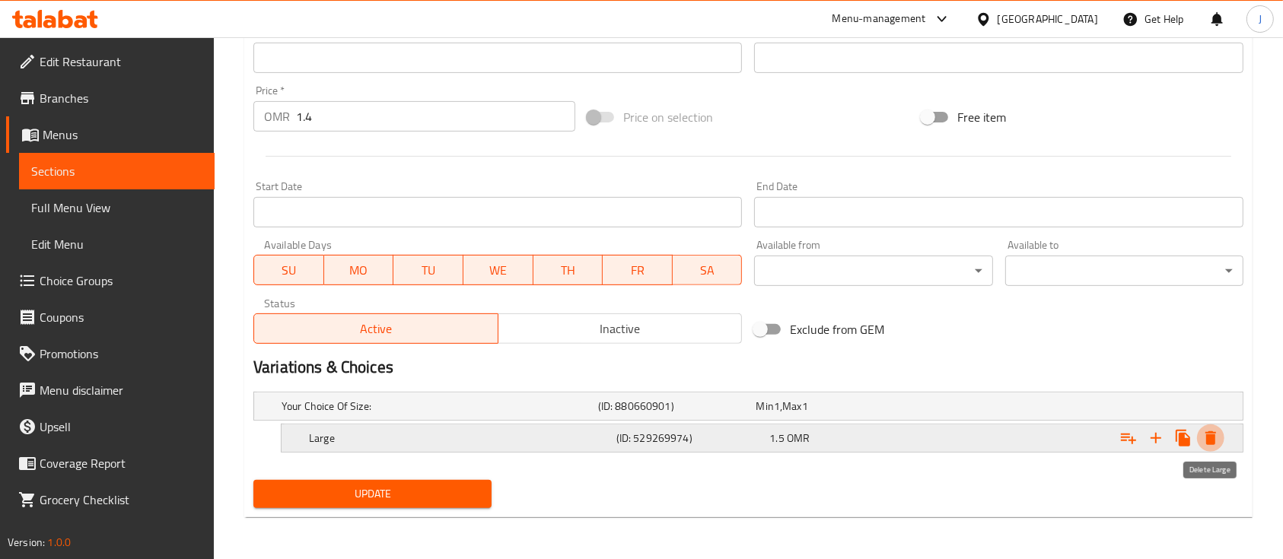
click at [1208, 435] on icon "Expand" at bounding box center [1211, 439] width 11 height 14
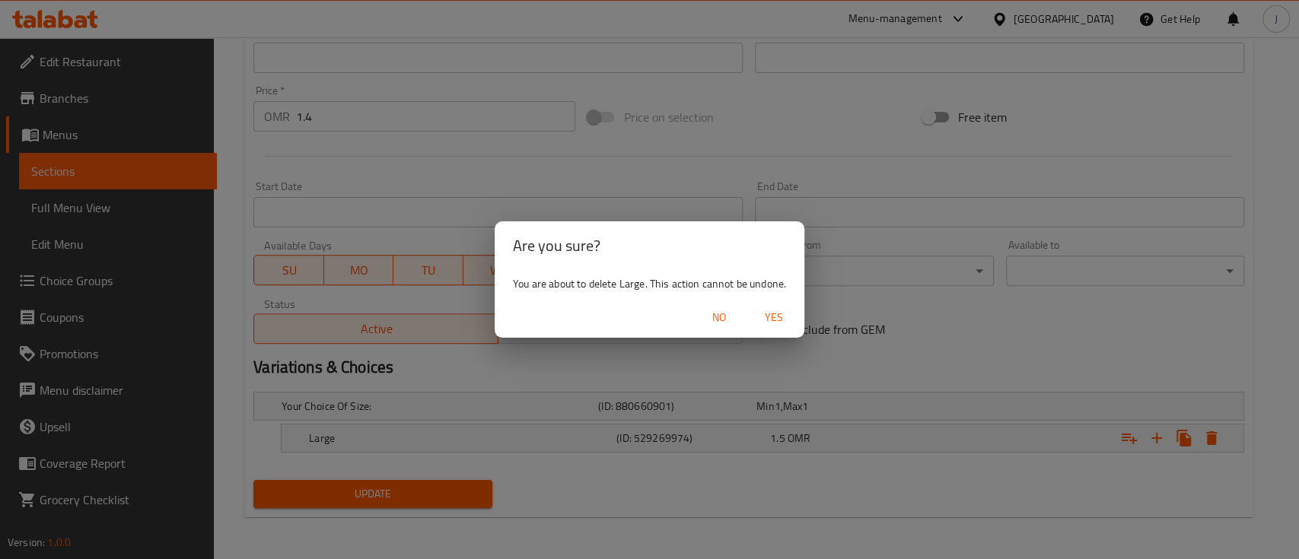
click at [771, 309] on span "Yes" at bounding box center [774, 317] width 37 height 19
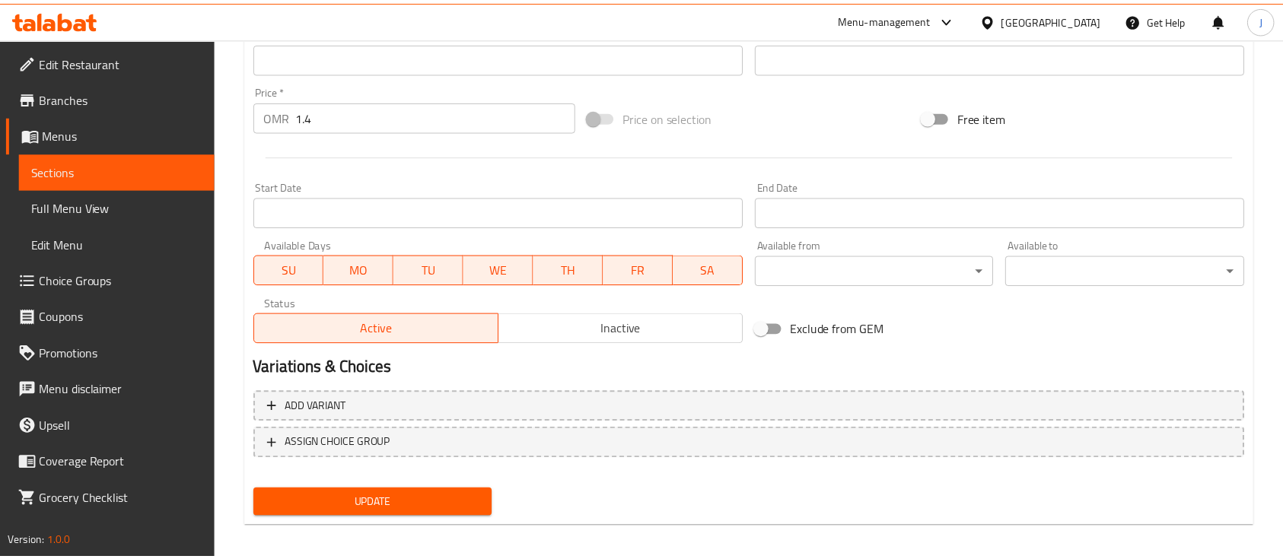
scroll to position [523, 0]
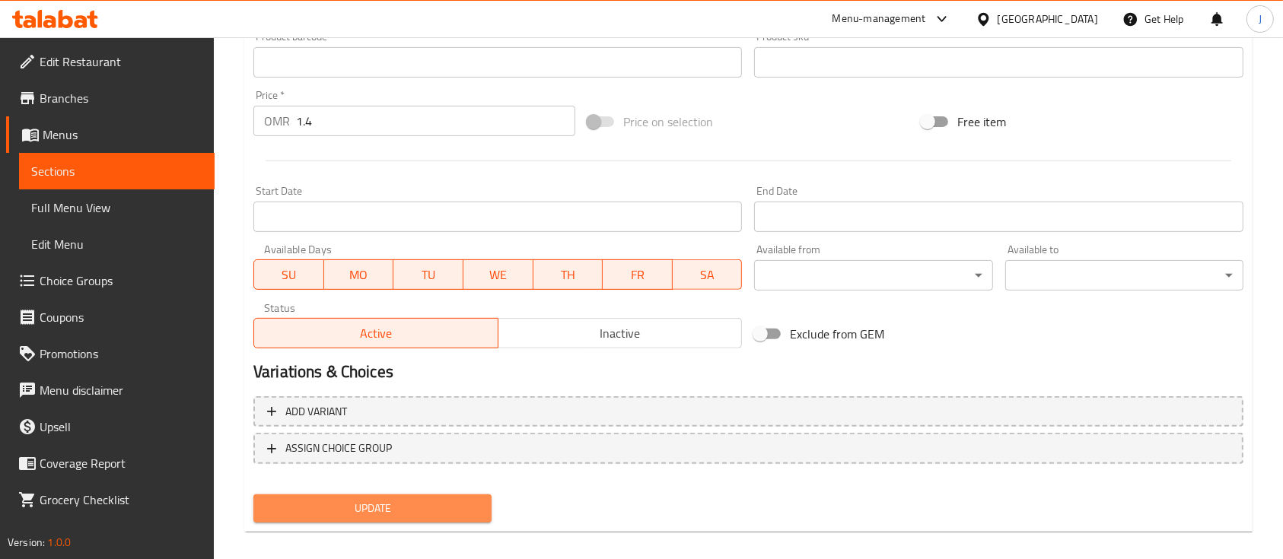
click at [422, 499] on span "Update" at bounding box center [373, 508] width 214 height 19
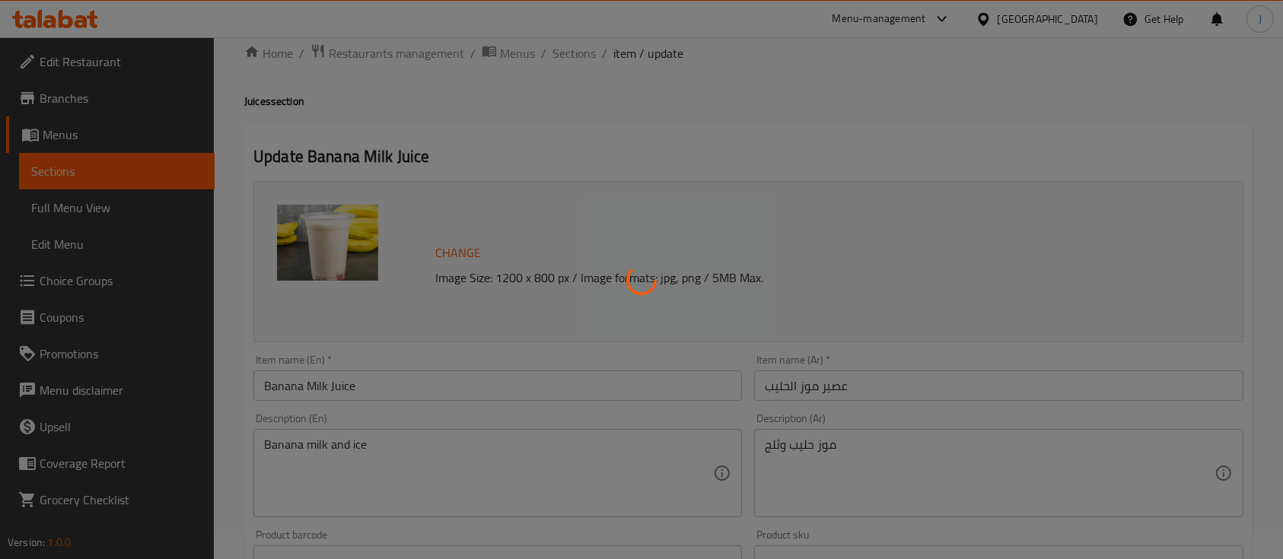
scroll to position [0, 0]
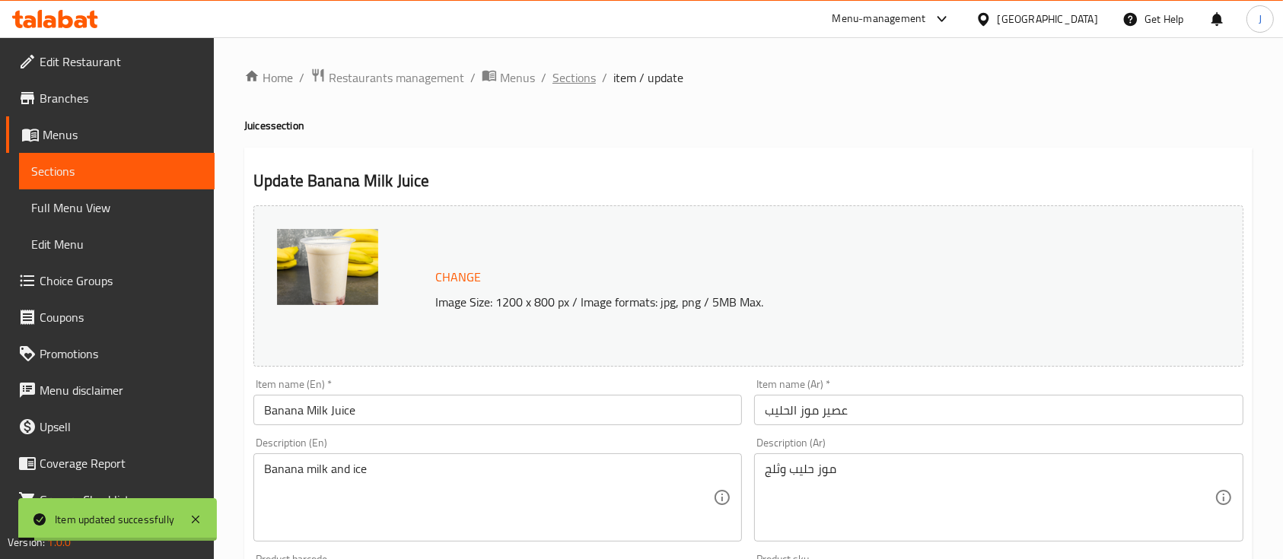
click at [588, 78] on span "Sections" at bounding box center [574, 78] width 43 height 18
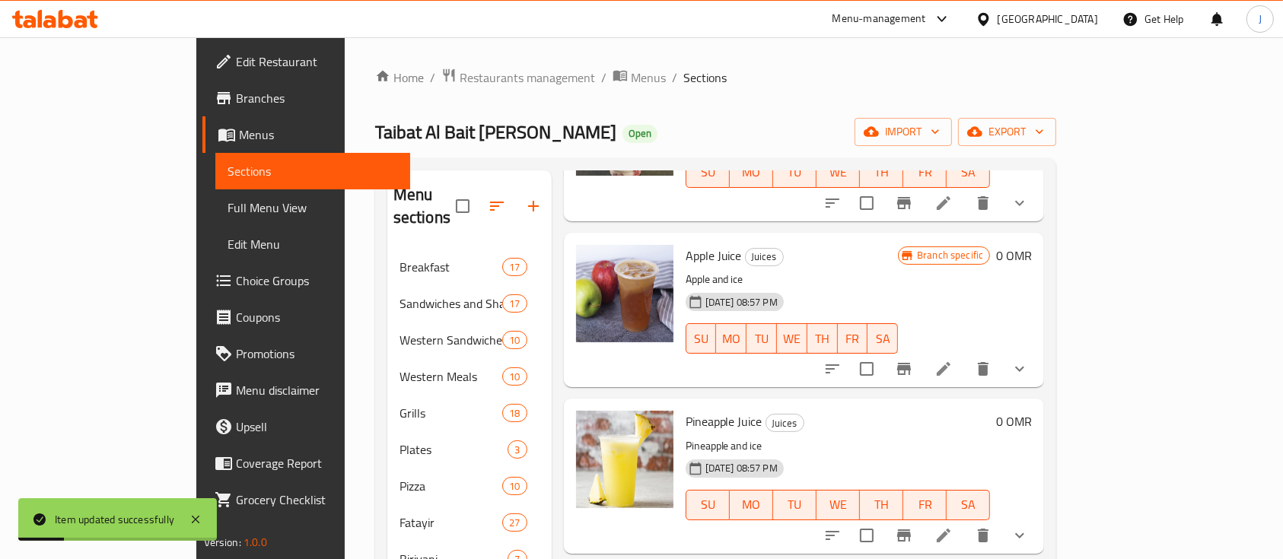
scroll to position [610, 0]
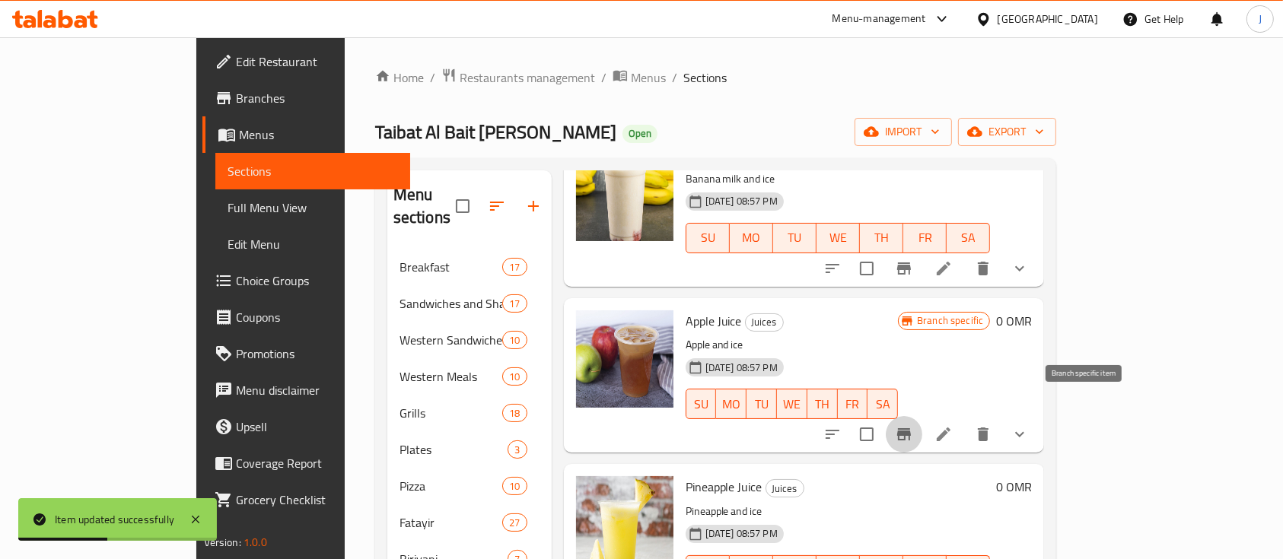
click at [911, 429] on icon "Branch-specific-item" at bounding box center [904, 435] width 14 height 12
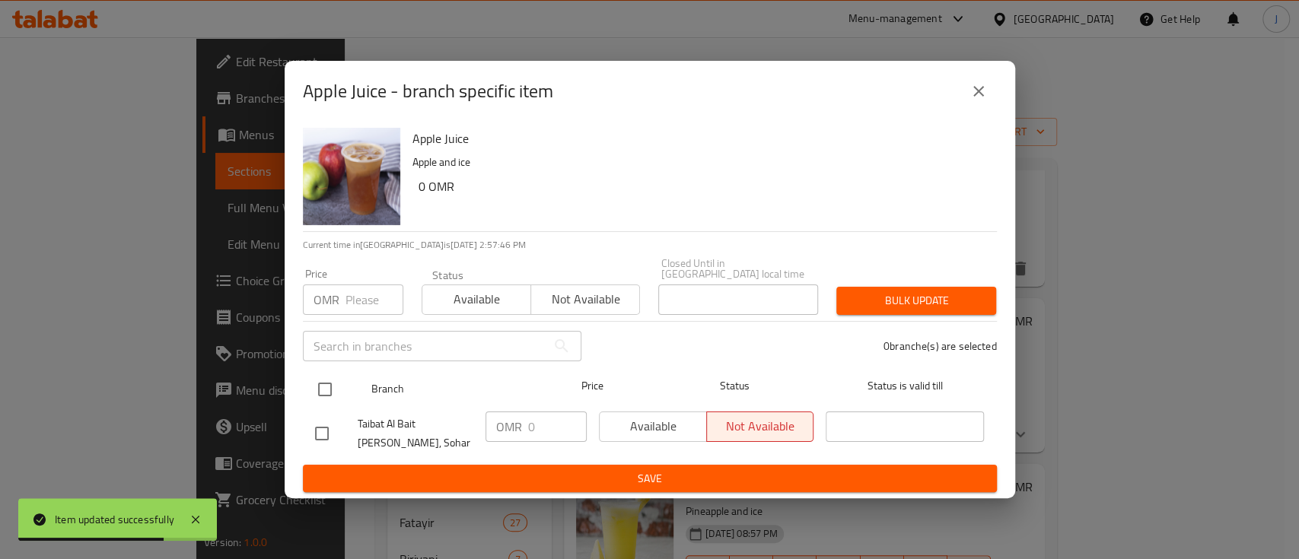
click at [317, 381] on input "checkbox" at bounding box center [325, 390] width 32 height 32
checkbox input "true"
drag, startPoint x: 550, startPoint y: 422, endPoint x: 476, endPoint y: 394, distance: 78.8
click at [476, 394] on ul "Branch Price Status Status is valid till Taibat Al Bait Al Shami, Sohar OMR 0 ​…" at bounding box center [650, 415] width 694 height 100
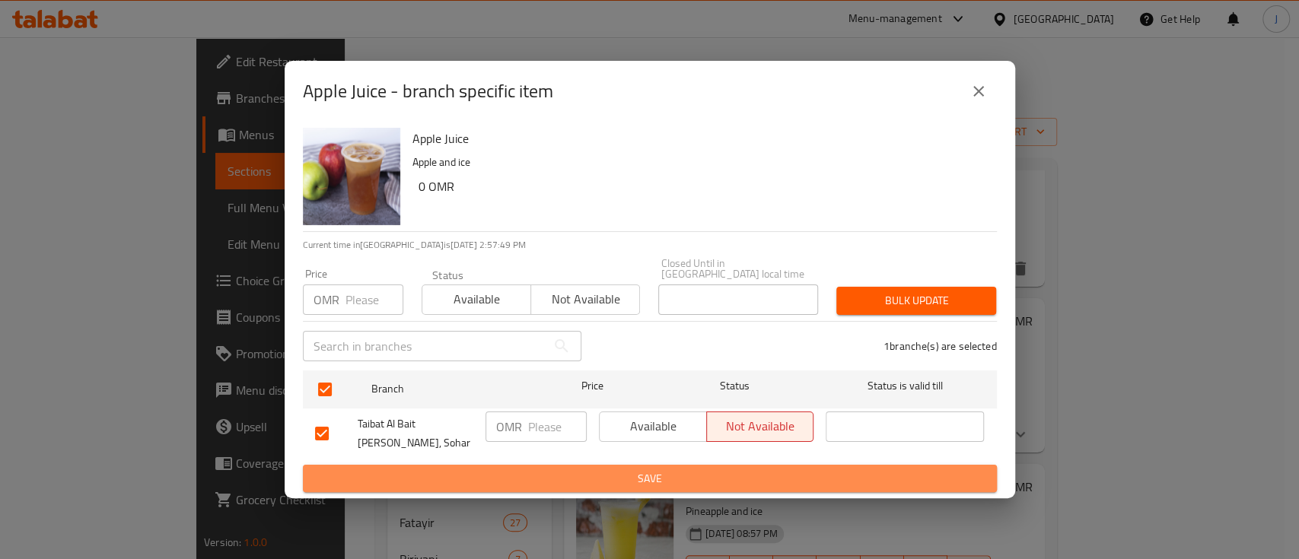
click at [603, 479] on span "Save" at bounding box center [650, 479] width 670 height 19
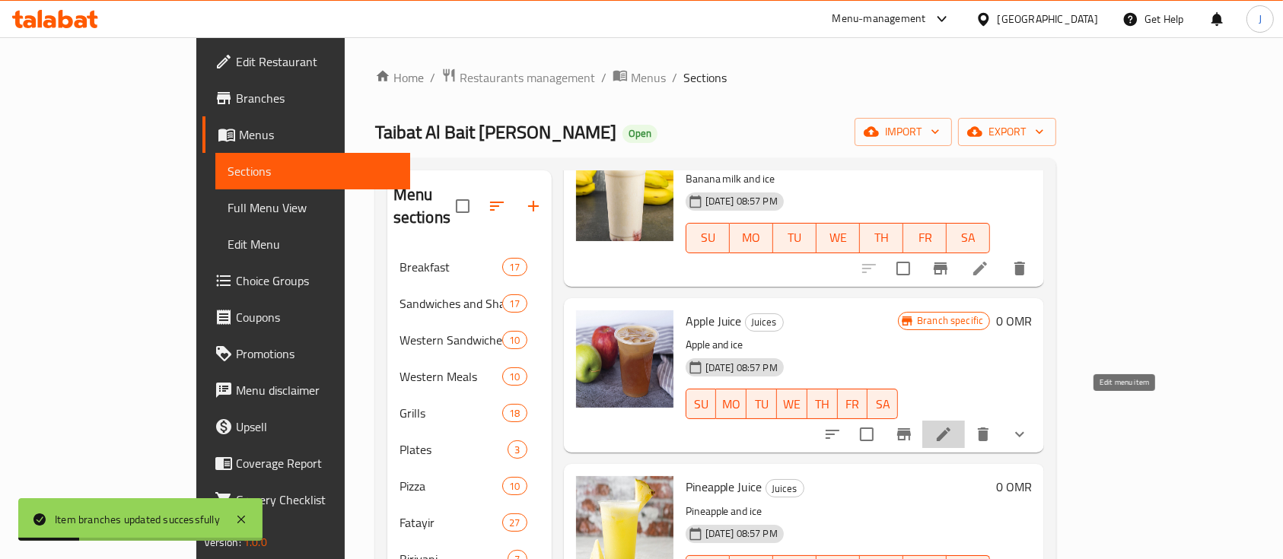
click at [953, 425] on icon at bounding box center [944, 434] width 18 height 18
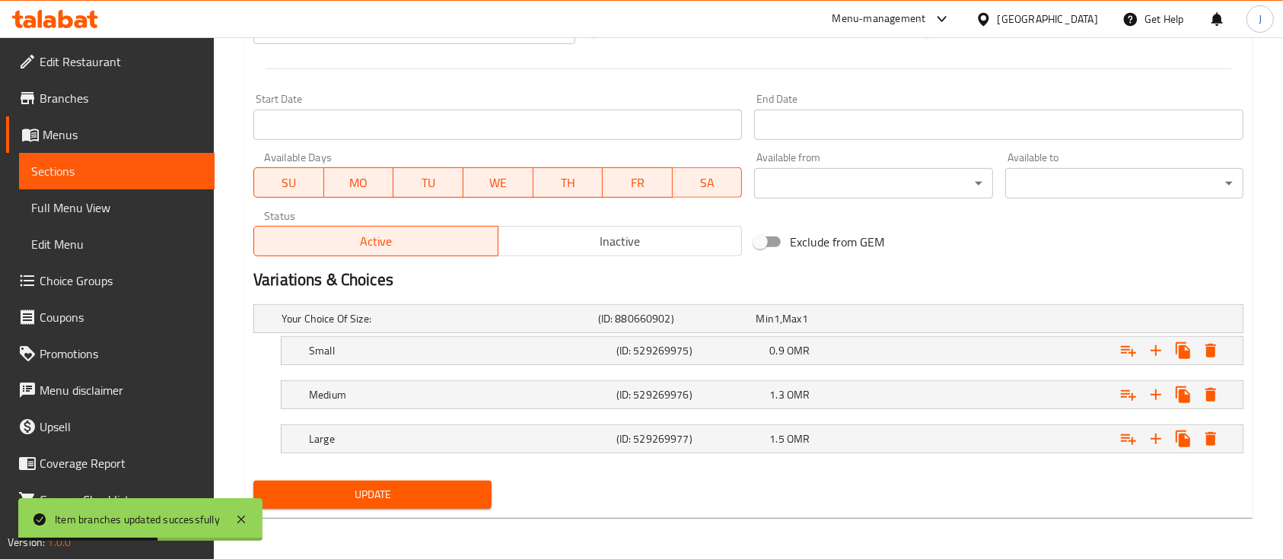
scroll to position [445, 0]
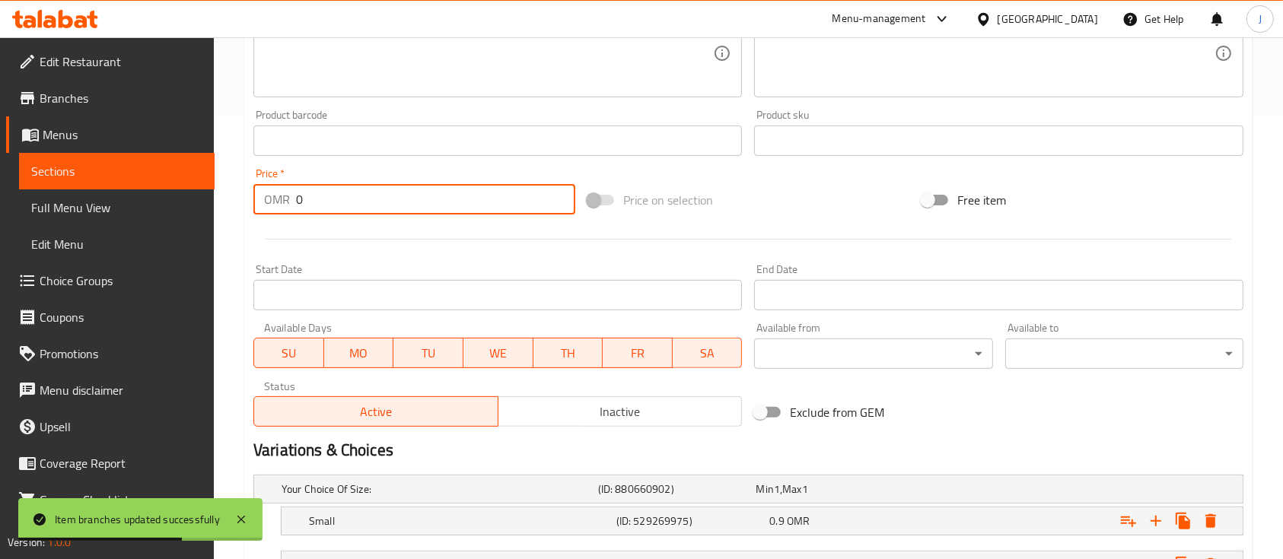
drag, startPoint x: 330, startPoint y: 188, endPoint x: 266, endPoint y: 191, distance: 63.3
click at [266, 191] on div "OMR 0 Price *" at bounding box center [414, 199] width 322 height 30
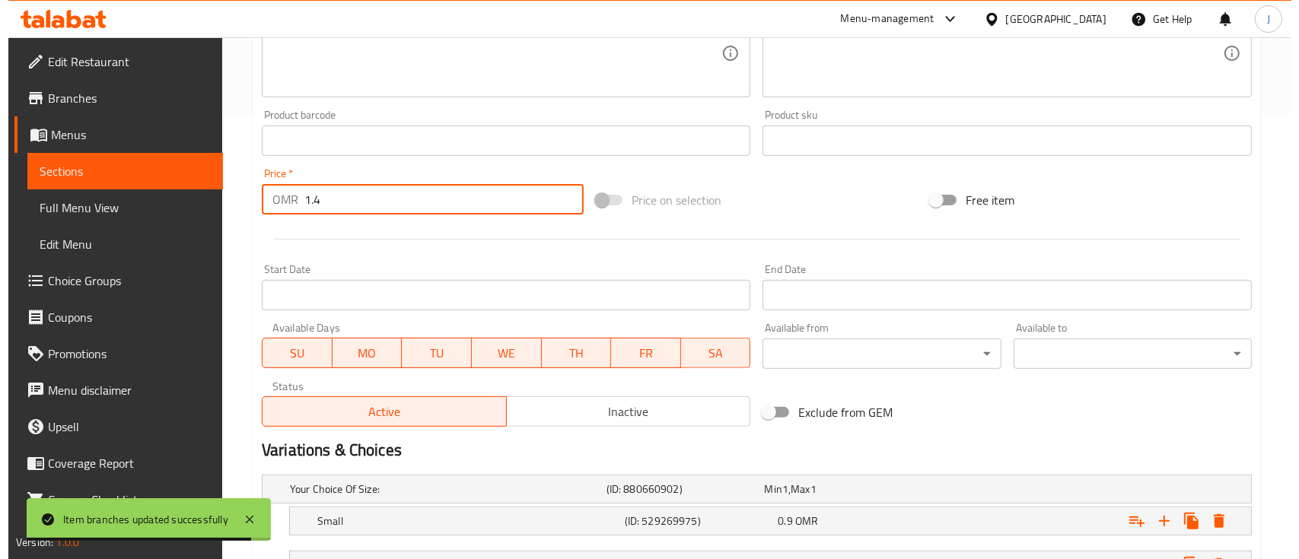
scroll to position [615, 0]
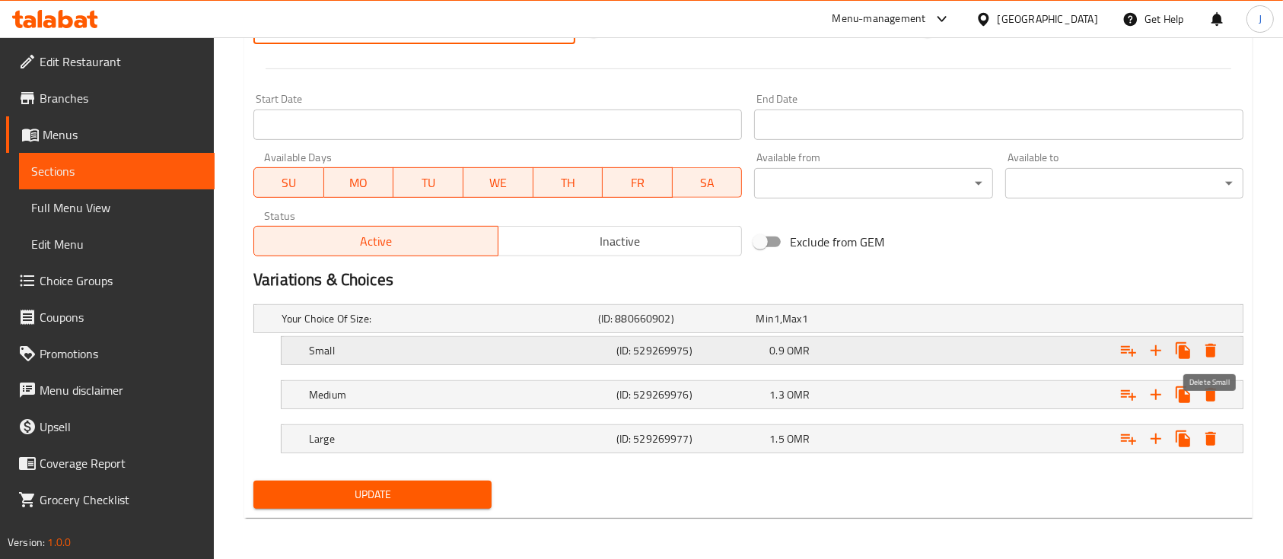
type input "1.4"
click at [1205, 350] on icon "Expand" at bounding box center [1211, 351] width 18 height 18
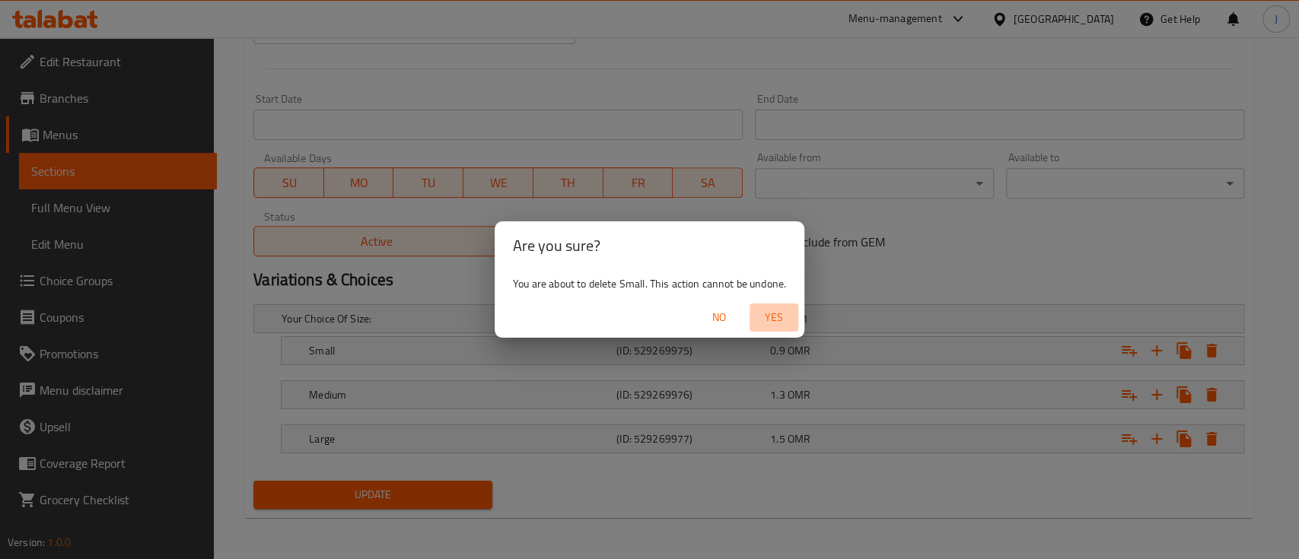
click at [785, 320] on span "Yes" at bounding box center [774, 317] width 37 height 19
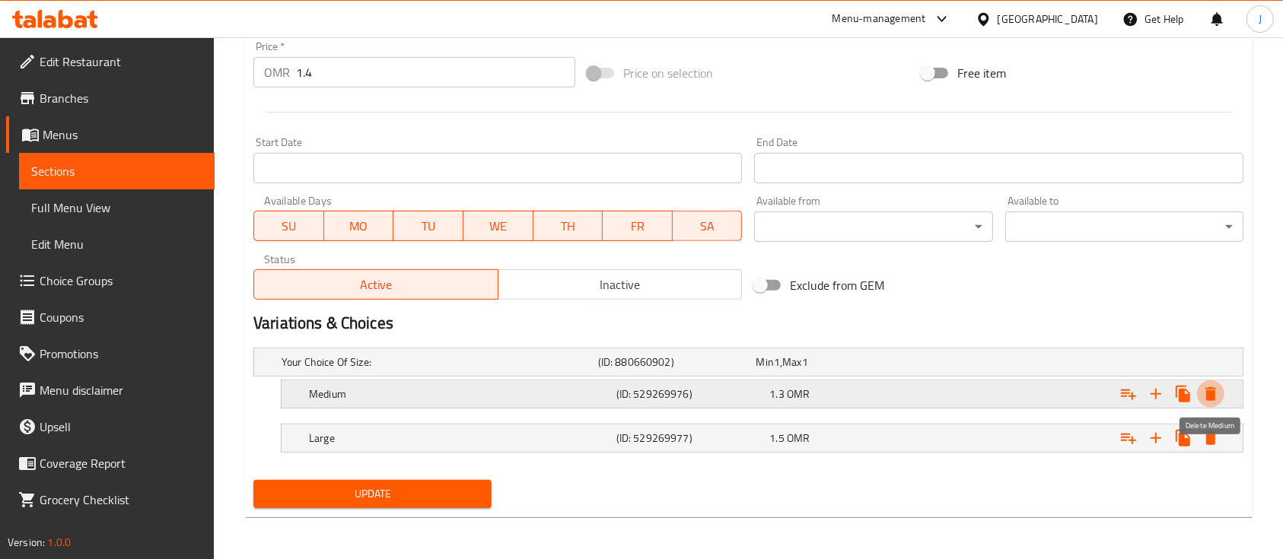
click at [1208, 393] on icon "Expand" at bounding box center [1211, 394] width 11 height 14
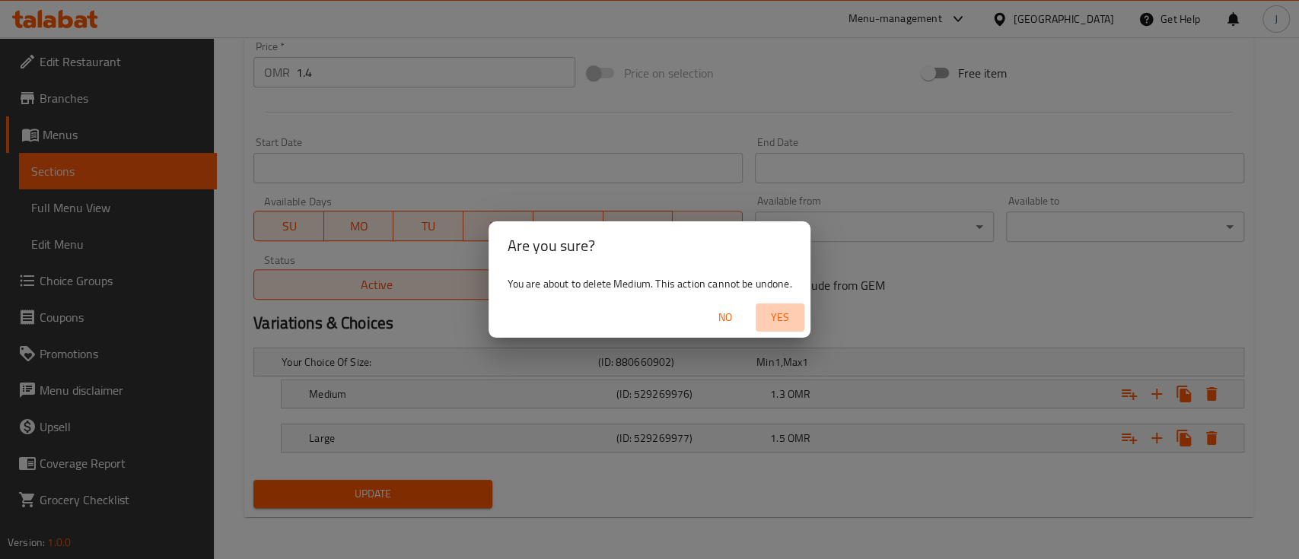
click at [786, 321] on span "Yes" at bounding box center [780, 317] width 37 height 19
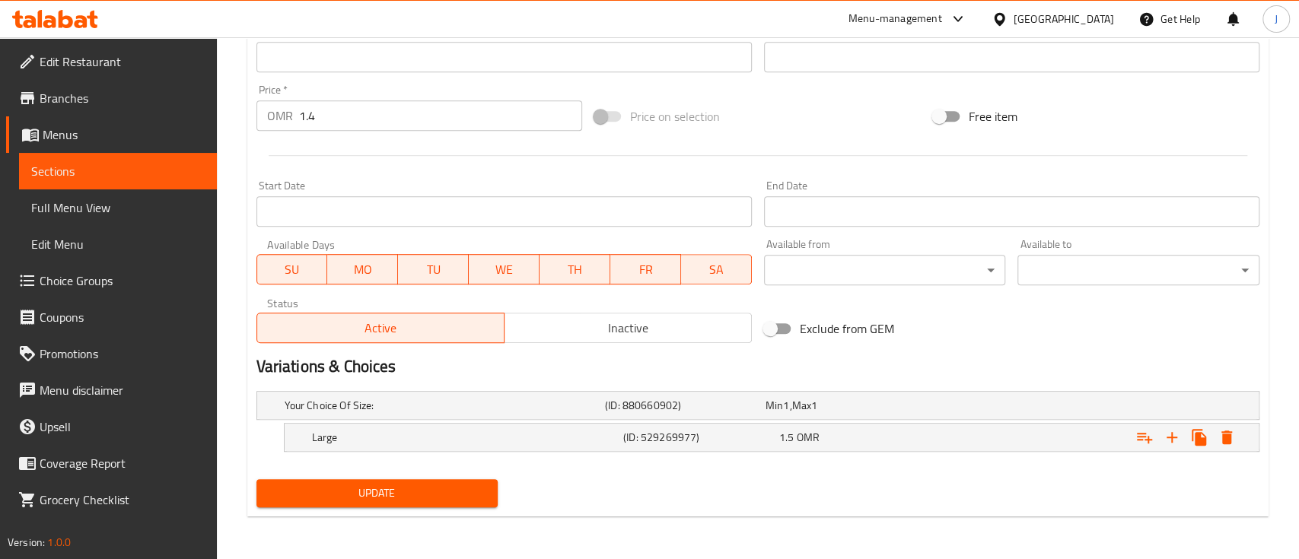
scroll to position [527, 0]
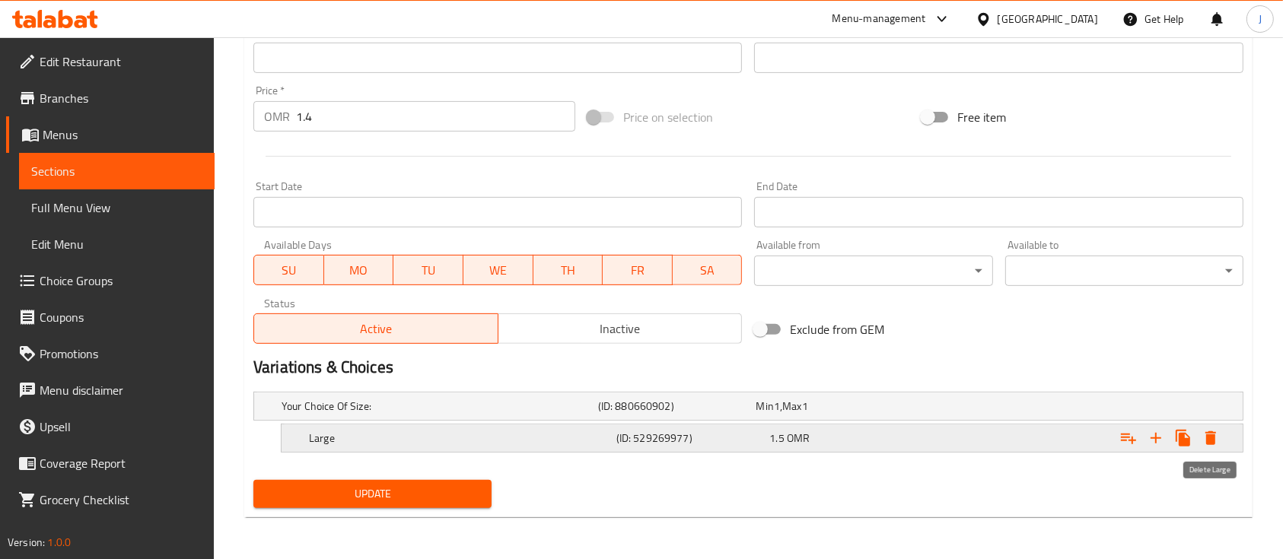
click at [1217, 432] on icon "Expand" at bounding box center [1211, 438] width 18 height 18
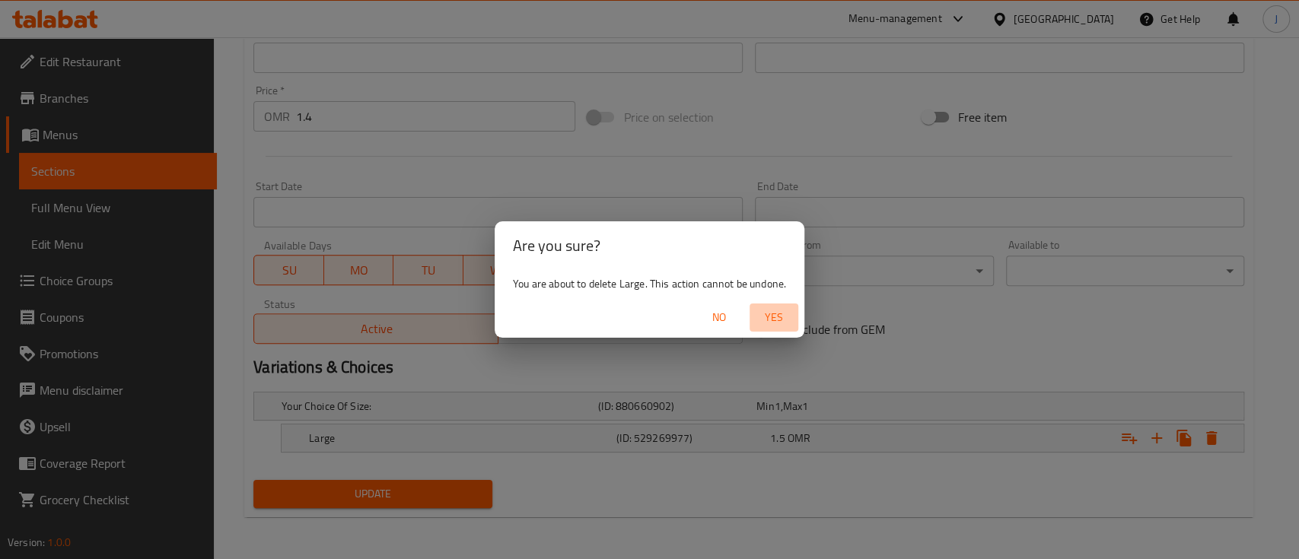
click at [776, 317] on span "Yes" at bounding box center [774, 317] width 37 height 19
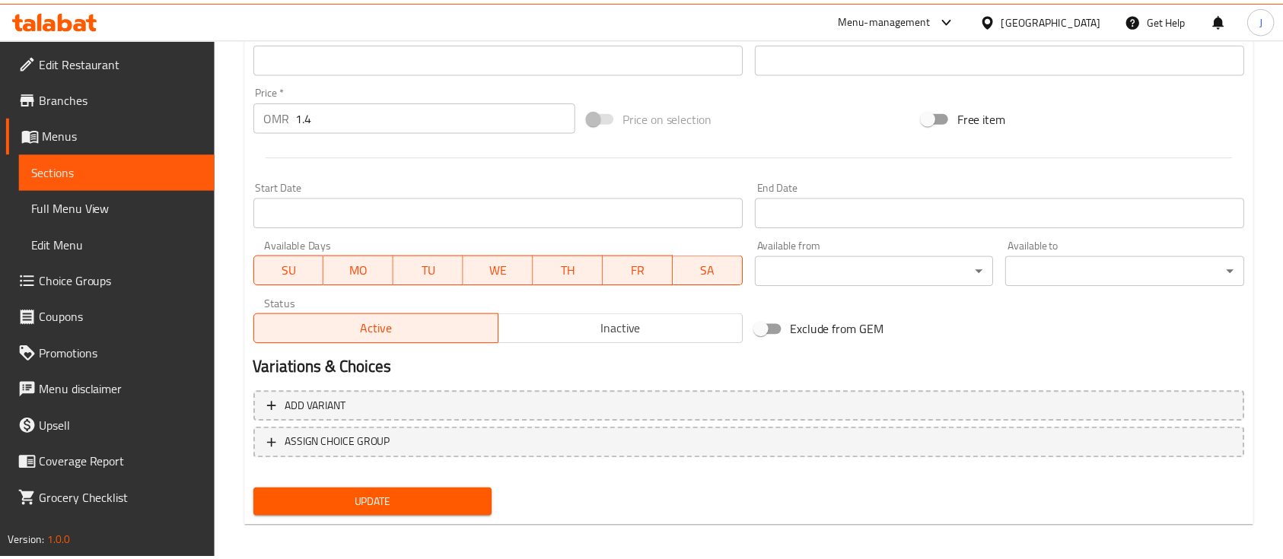
scroll to position [523, 0]
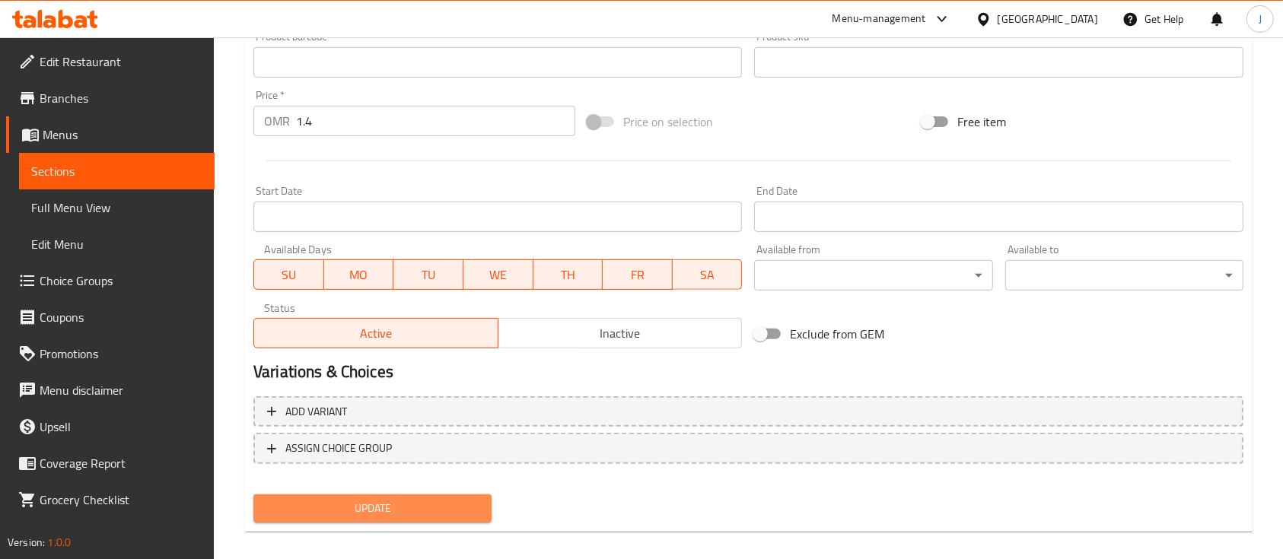
click at [415, 502] on span "Update" at bounding box center [373, 508] width 214 height 19
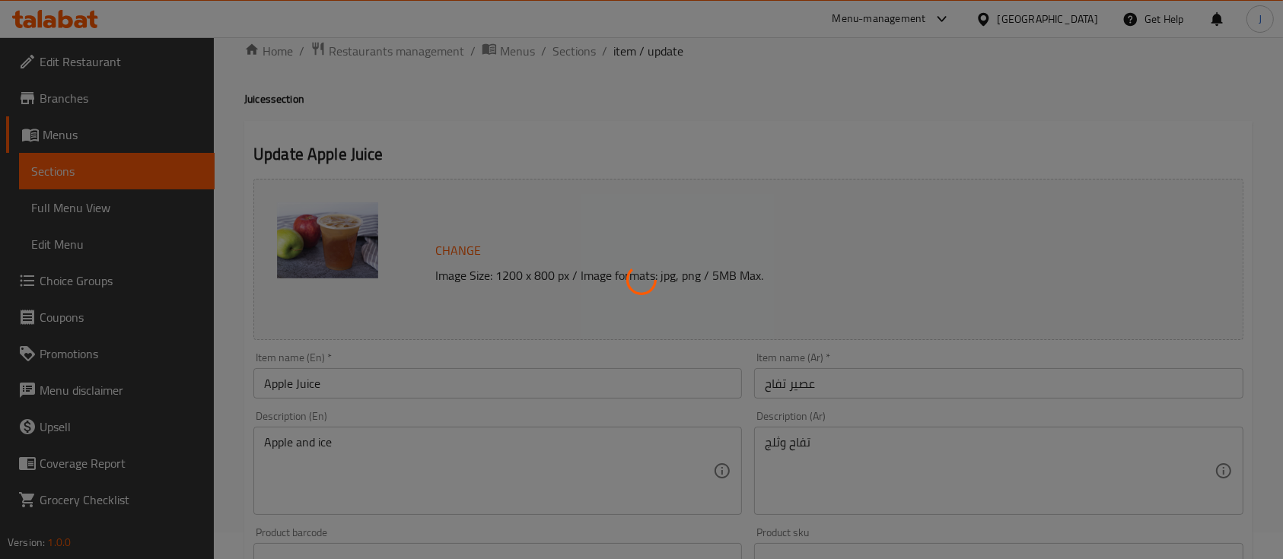
scroll to position [0, 0]
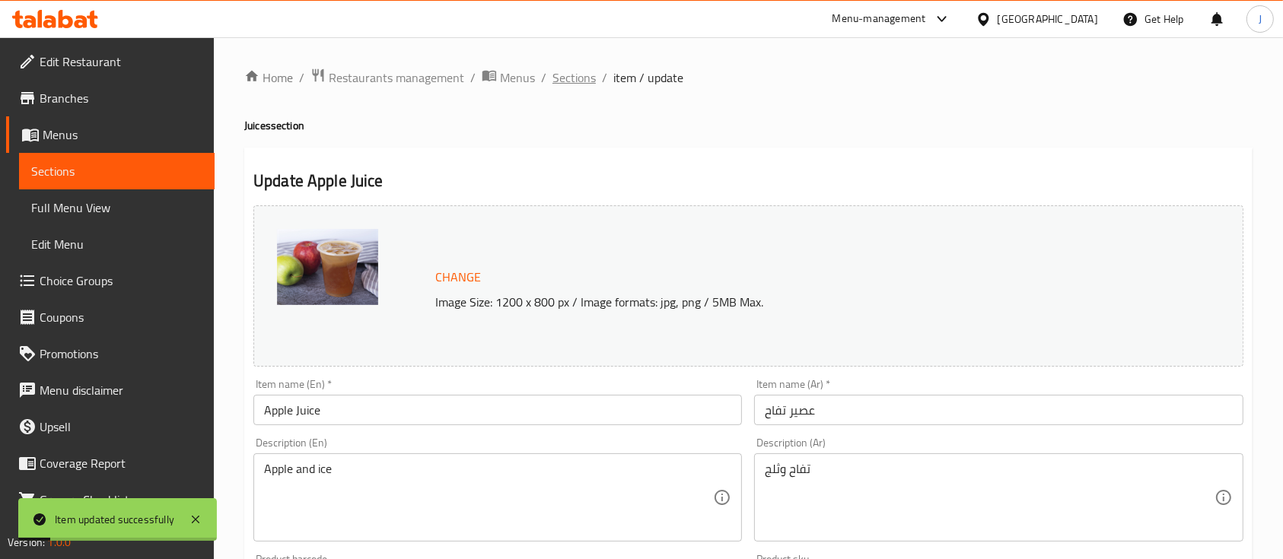
click at [588, 83] on span "Sections" at bounding box center [574, 78] width 43 height 18
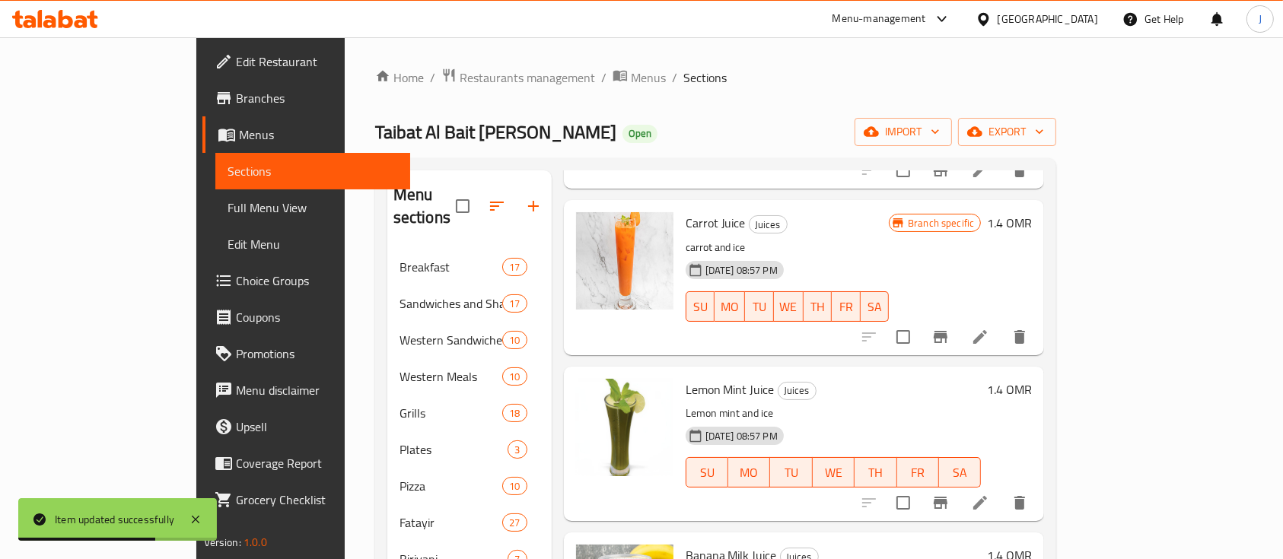
scroll to position [158, 0]
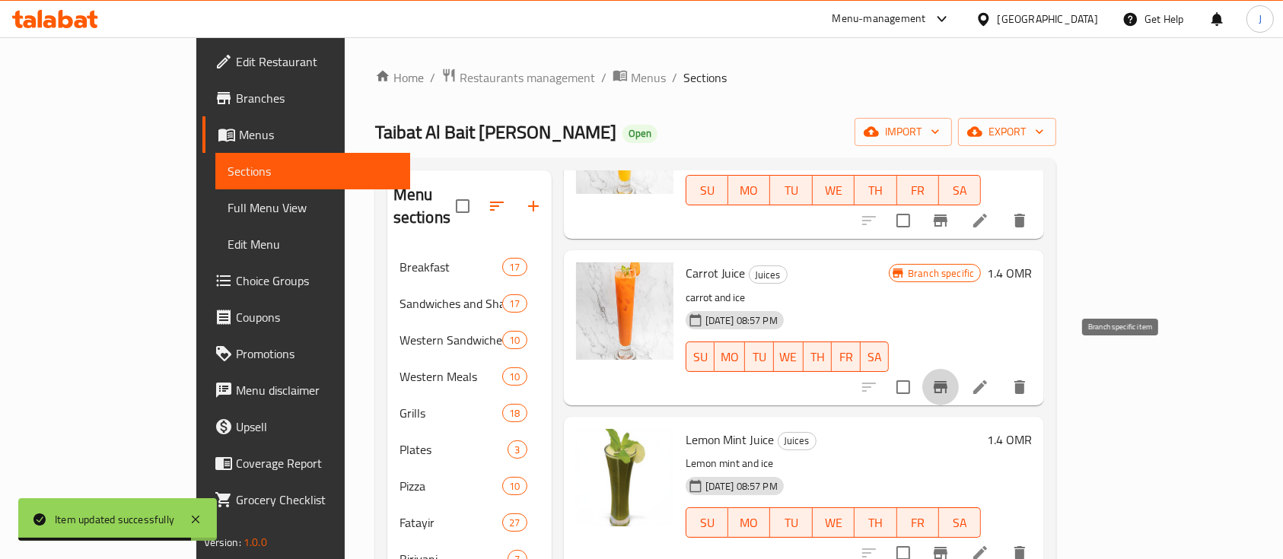
click at [948, 381] on icon "Branch-specific-item" at bounding box center [941, 387] width 14 height 12
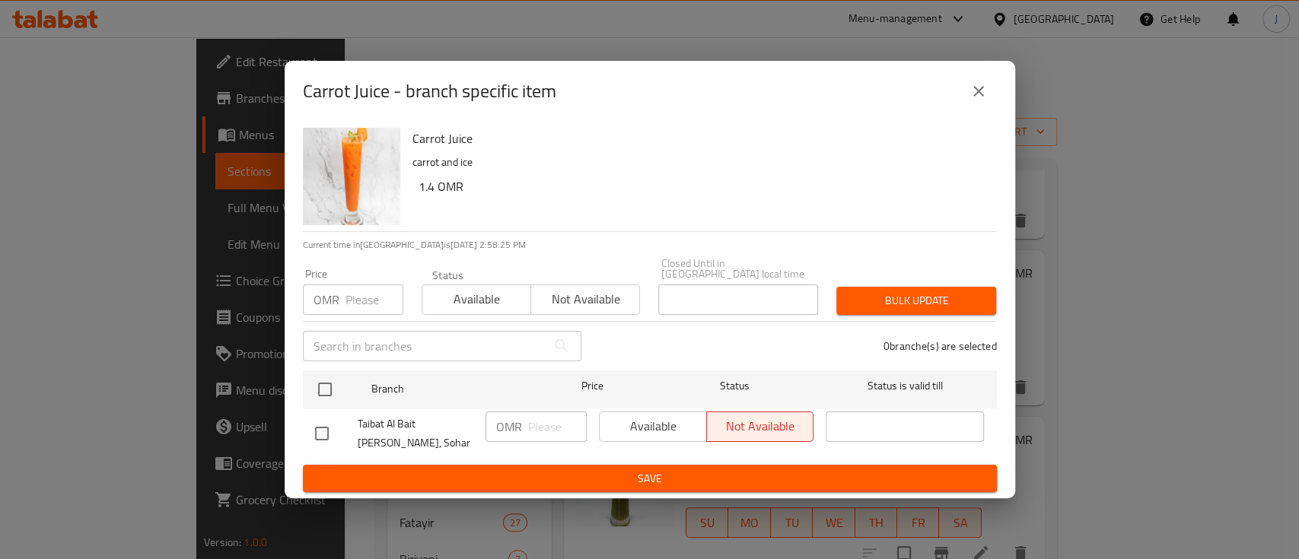
click at [980, 75] on div "Carrot Juice - branch specific item" at bounding box center [650, 91] width 731 height 61
click at [982, 88] on icon "close" at bounding box center [979, 91] width 18 height 18
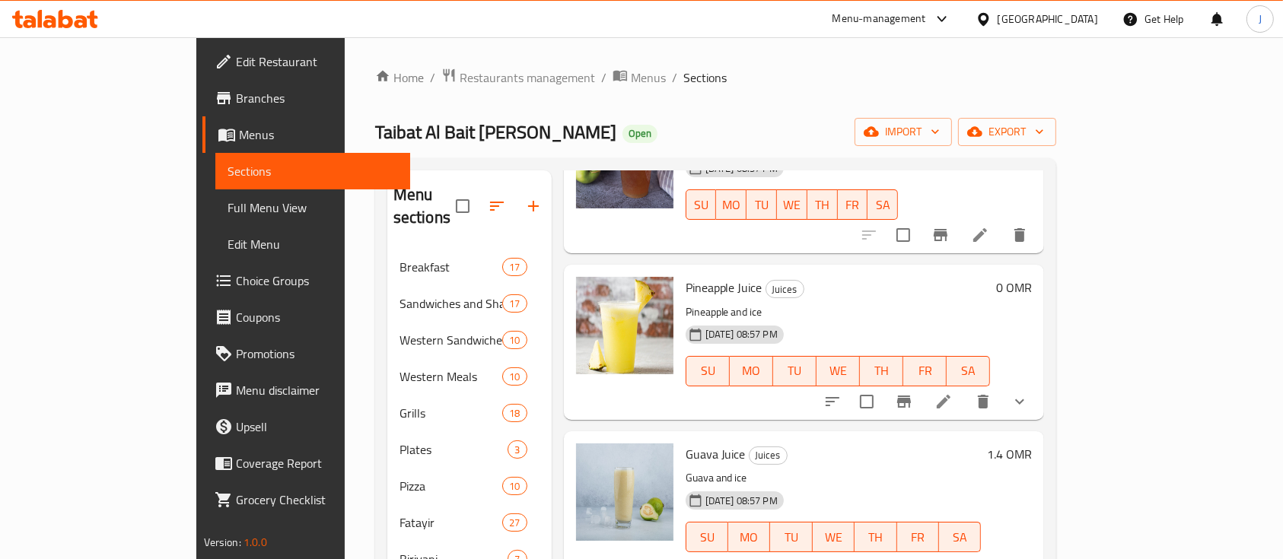
scroll to position [810, 0]
click at [953, 392] on icon at bounding box center [944, 401] width 18 height 18
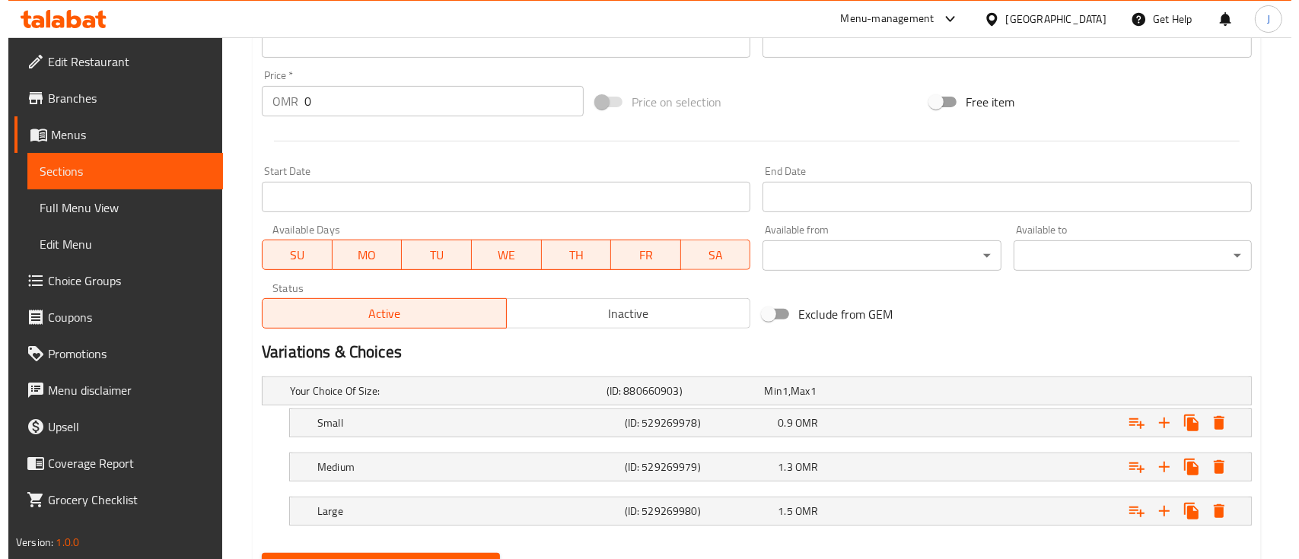
scroll to position [549, 0]
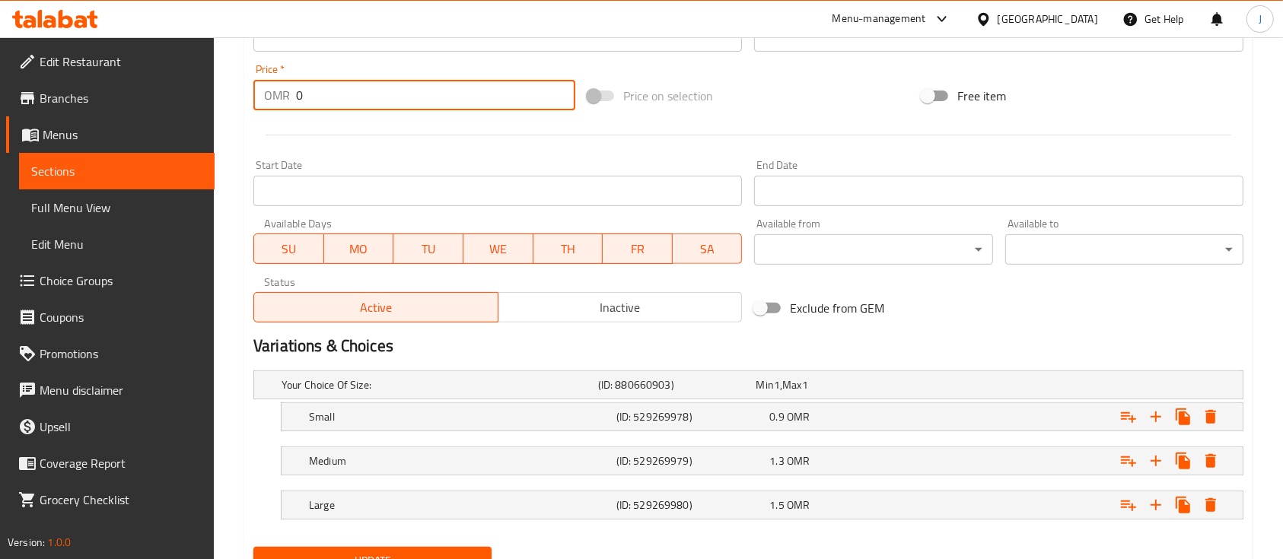
drag, startPoint x: 323, startPoint y: 94, endPoint x: 259, endPoint y: 94, distance: 63.9
click at [259, 94] on div "OMR 0 Price *" at bounding box center [414, 95] width 322 height 30
type input "1.4"
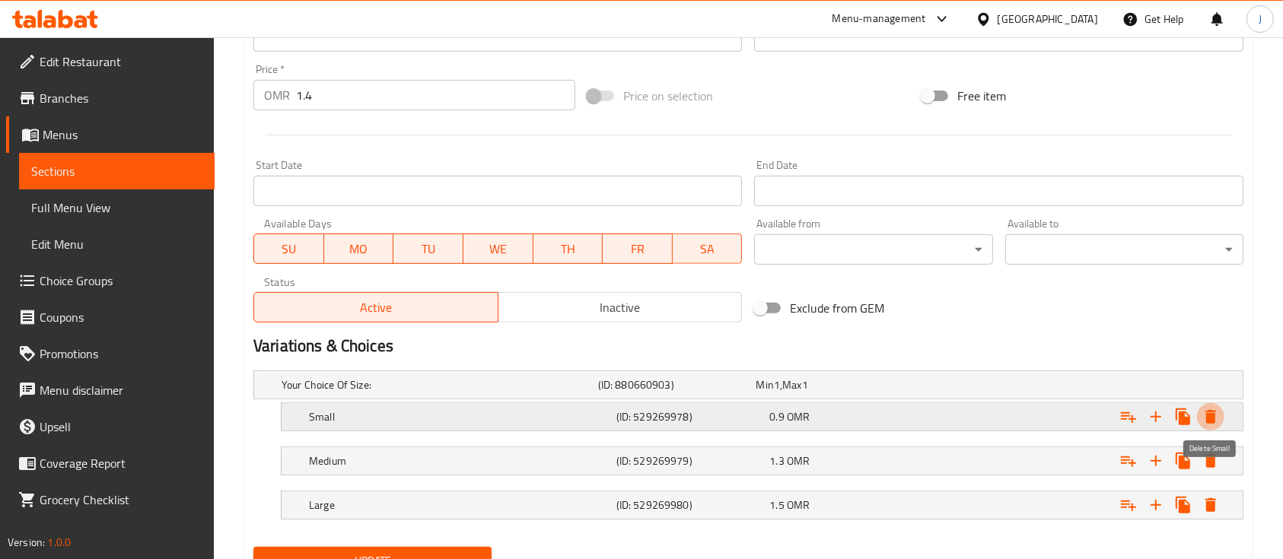
click at [1211, 411] on icon "Expand" at bounding box center [1211, 417] width 11 height 14
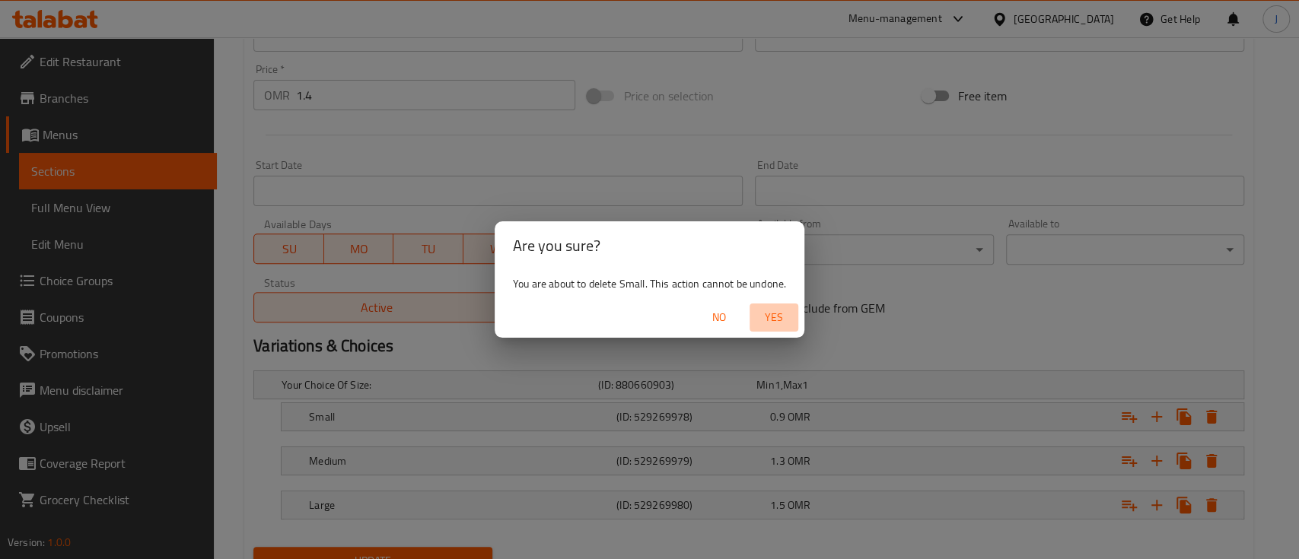
click at [786, 320] on span "Yes" at bounding box center [774, 317] width 37 height 19
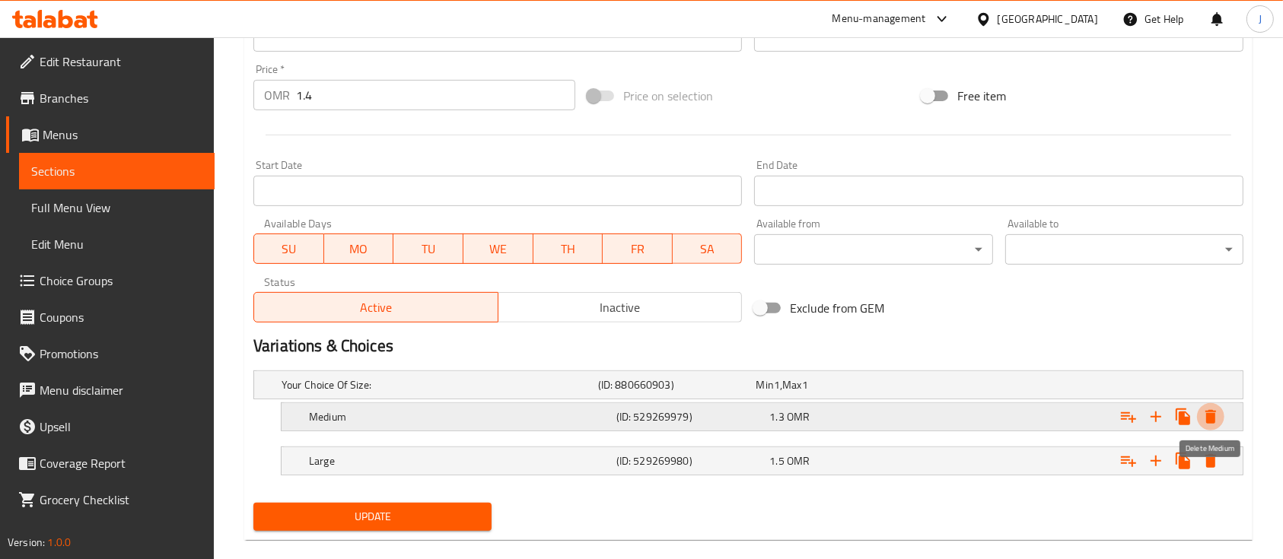
click at [1215, 413] on icon "Expand" at bounding box center [1211, 417] width 11 height 14
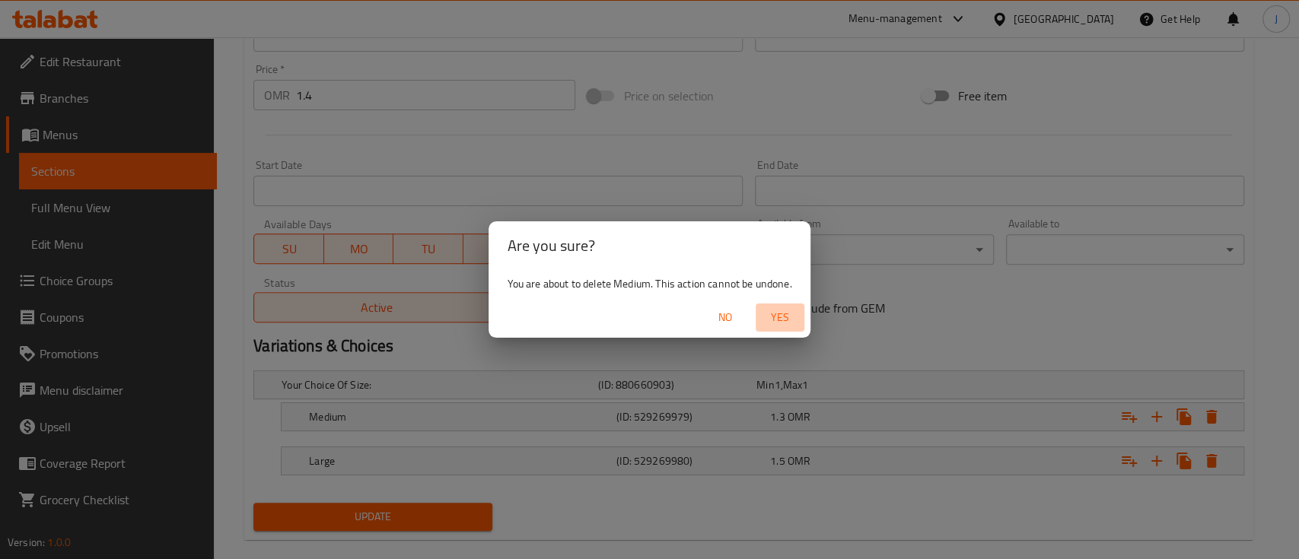
click at [783, 316] on span "Yes" at bounding box center [780, 317] width 37 height 19
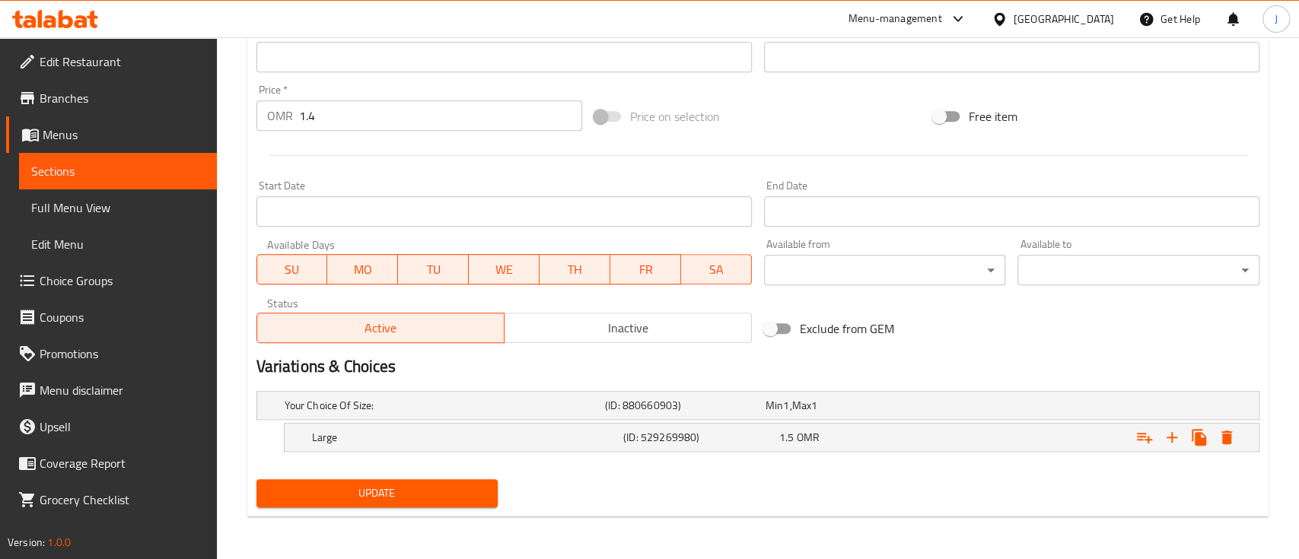
scroll to position [527, 0]
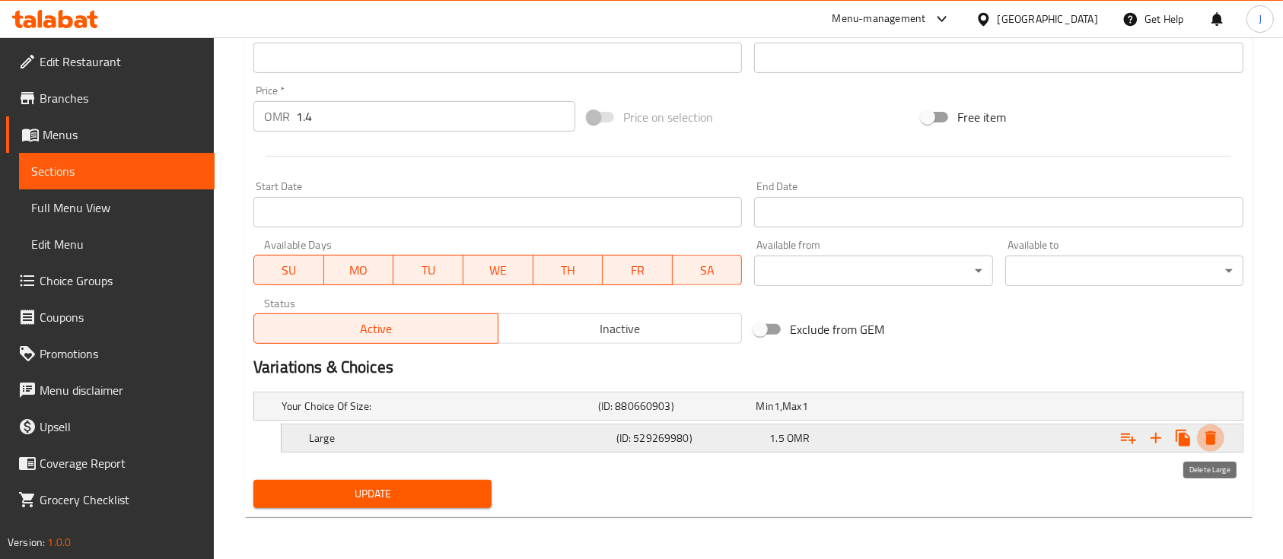
click at [1208, 440] on icon "Expand" at bounding box center [1211, 439] width 11 height 14
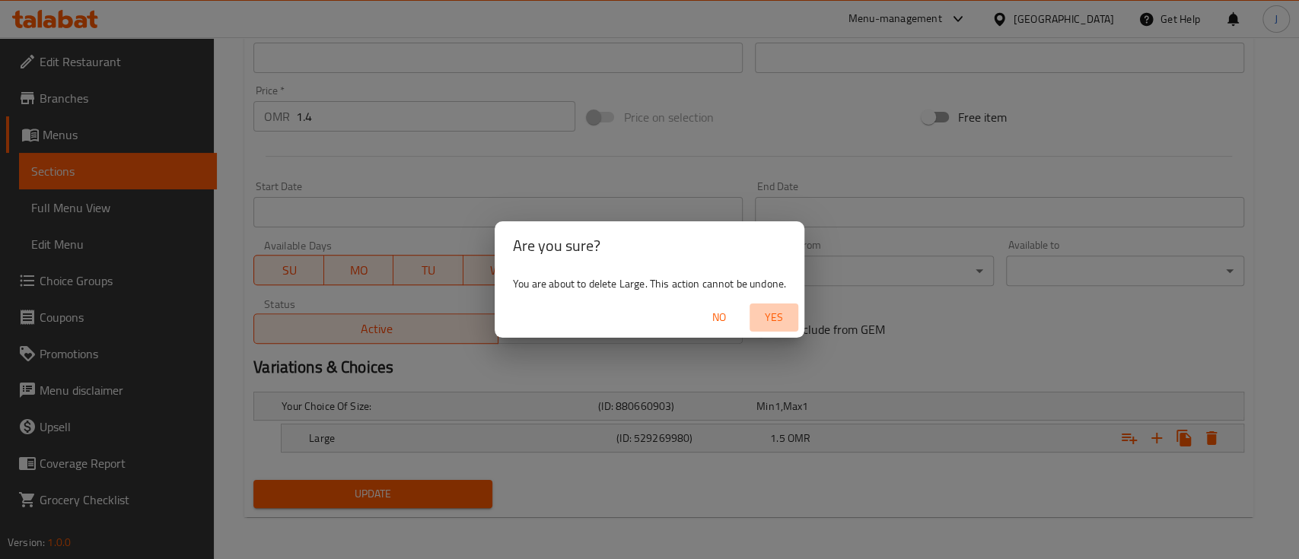
click at [779, 319] on span "Yes" at bounding box center [774, 317] width 37 height 19
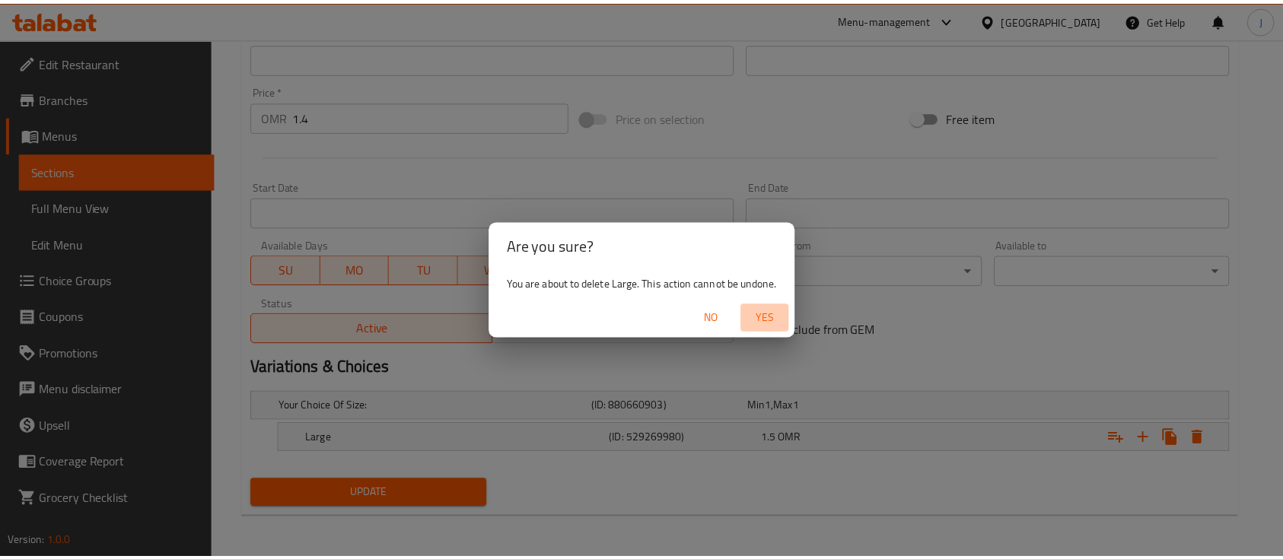
scroll to position [523, 0]
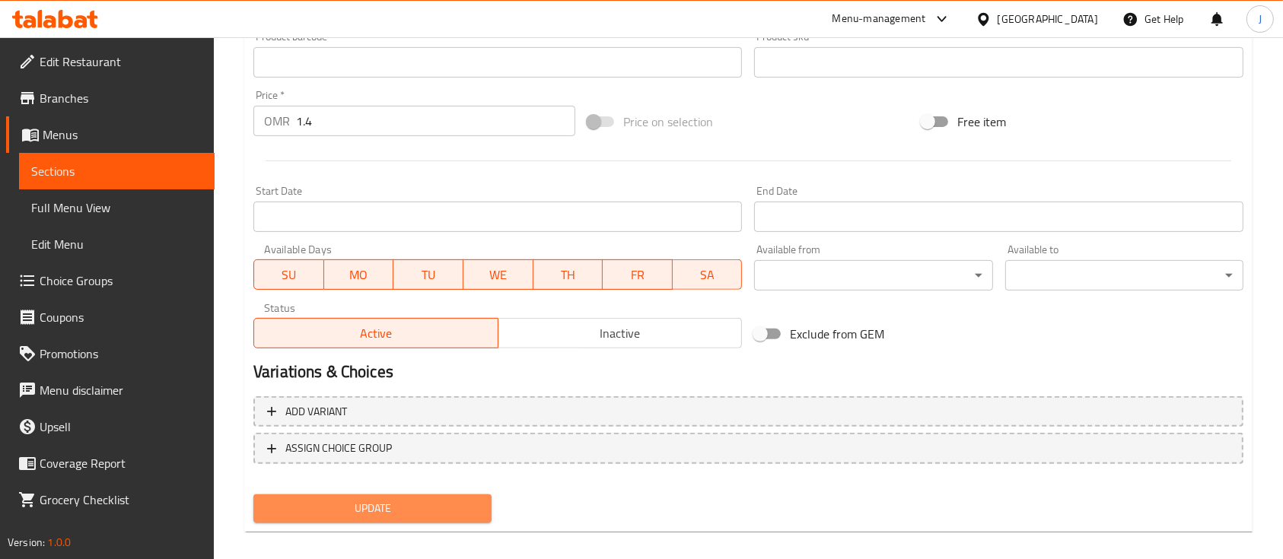
click at [390, 502] on span "Update" at bounding box center [373, 508] width 214 height 19
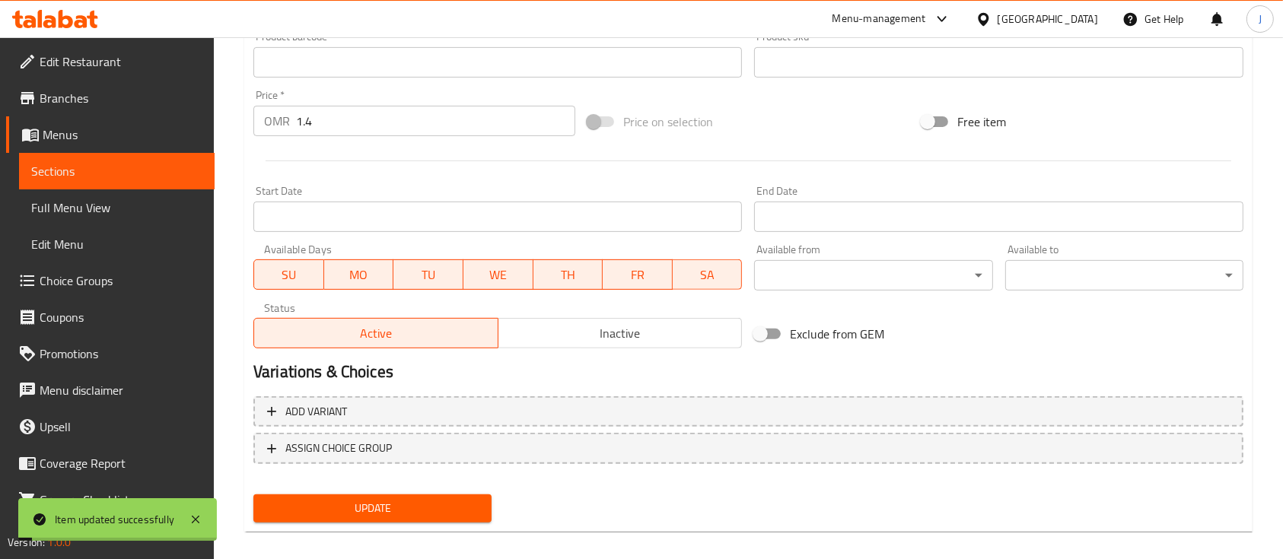
scroll to position [0, 0]
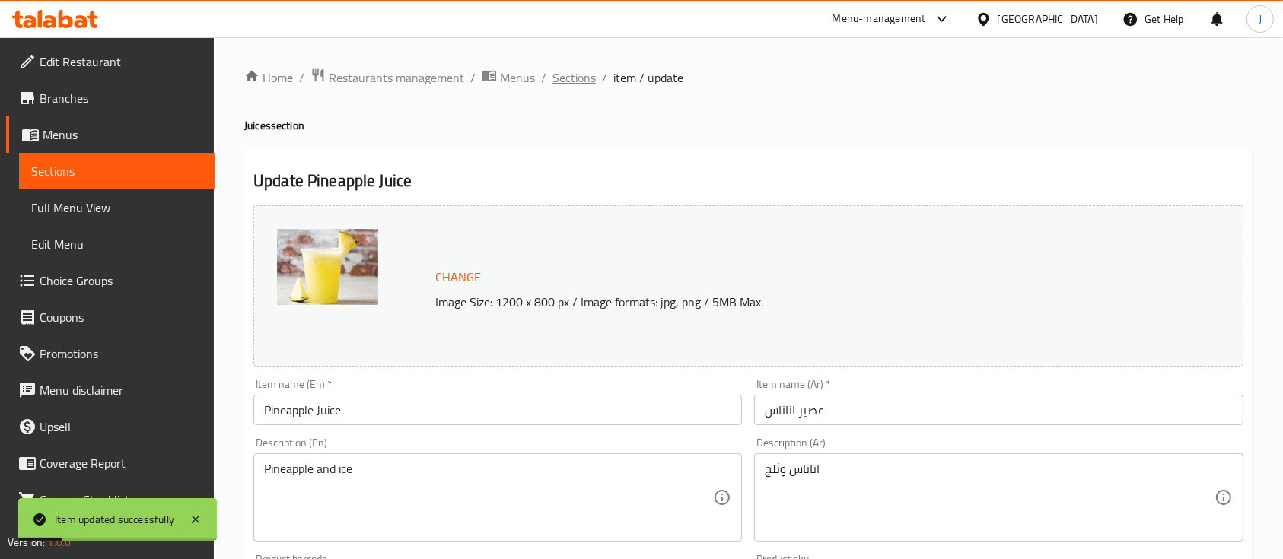
click at [588, 76] on span "Sections" at bounding box center [574, 78] width 43 height 18
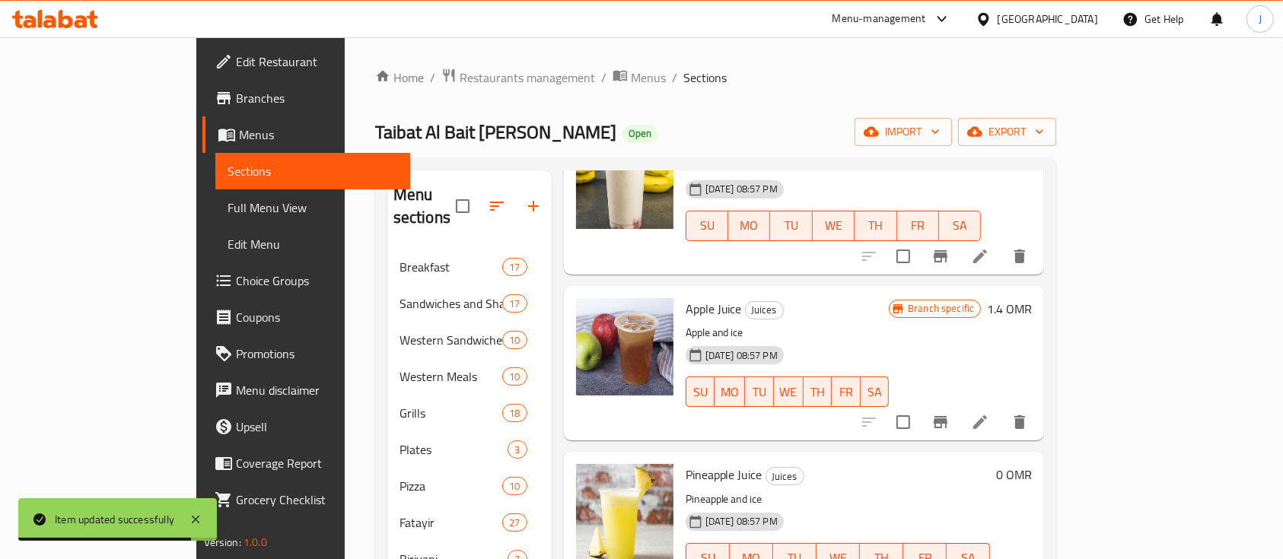
scroll to position [628, 0]
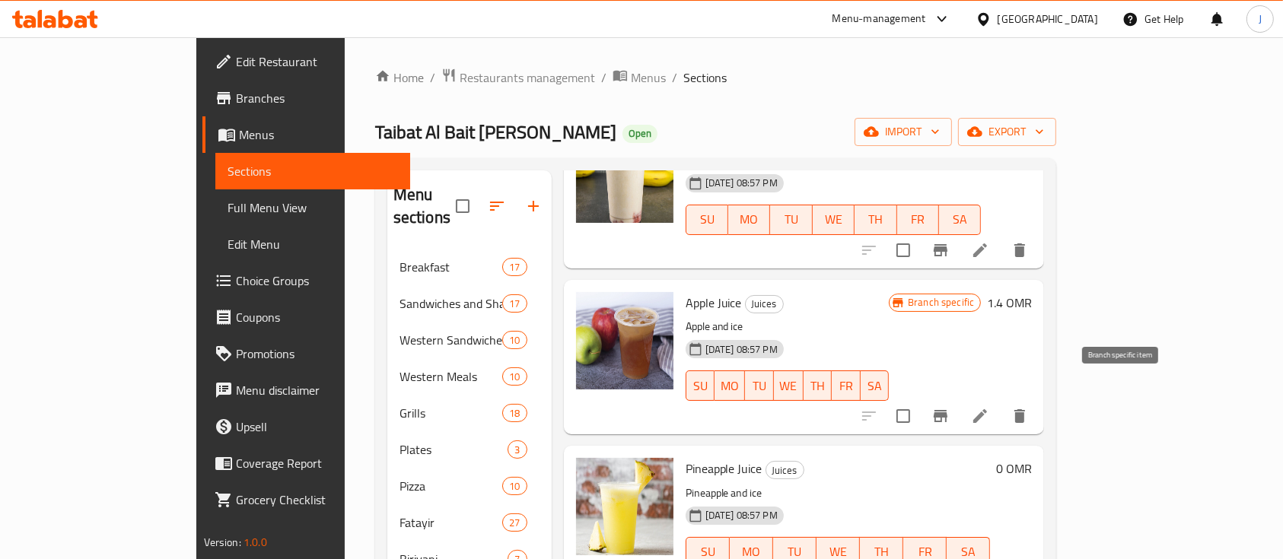
click at [948, 410] on icon "Branch-specific-item" at bounding box center [941, 416] width 14 height 12
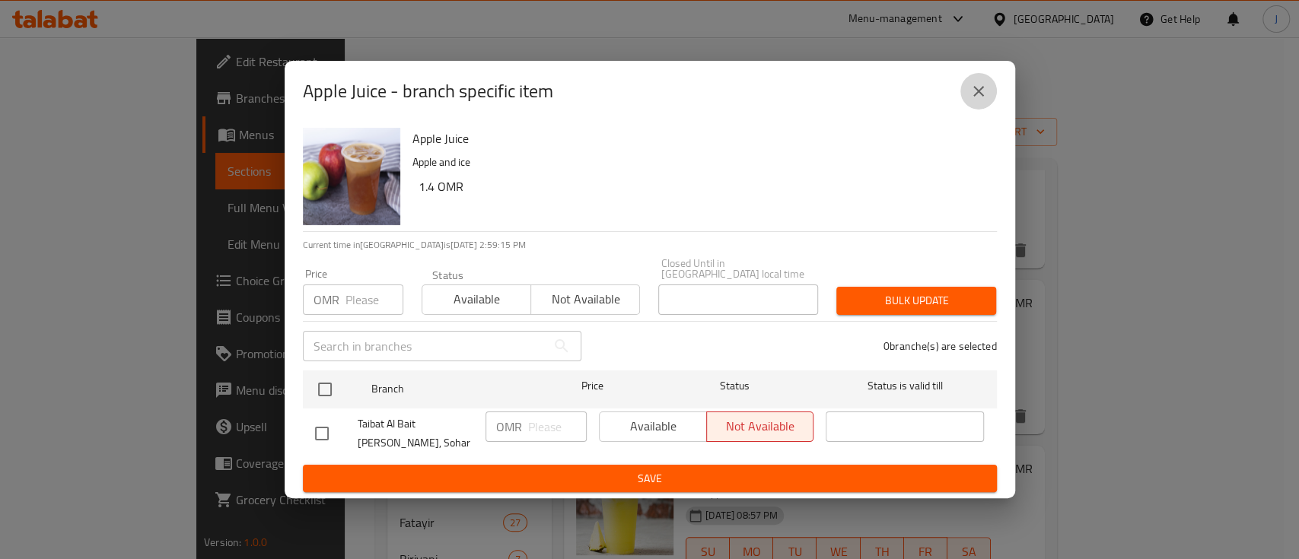
click at [984, 94] on icon "close" at bounding box center [979, 91] width 18 height 18
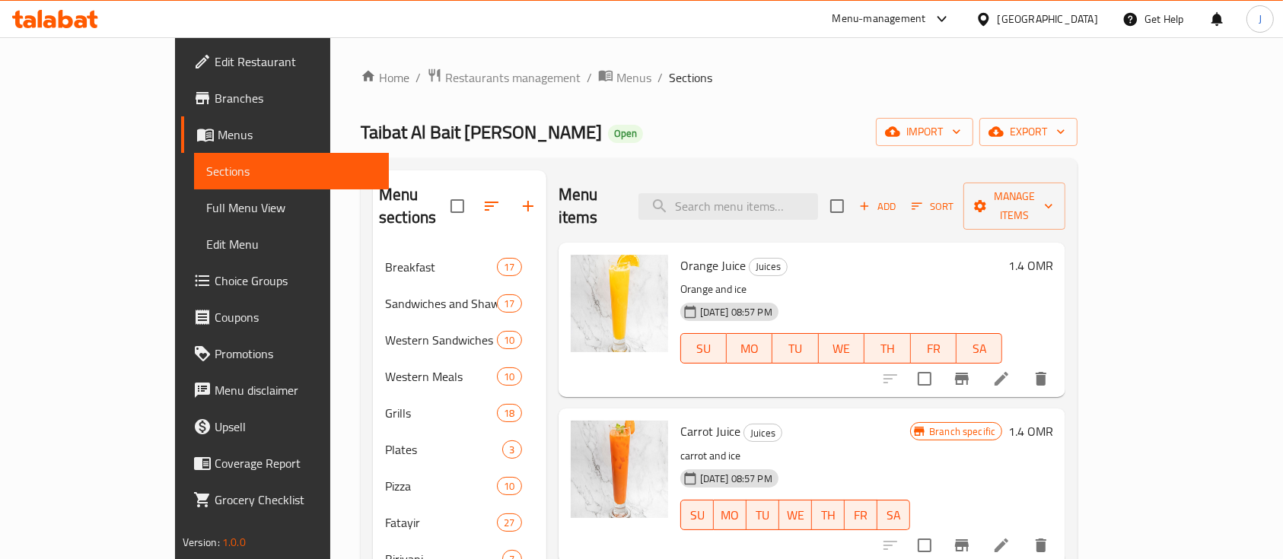
scroll to position [213, 0]
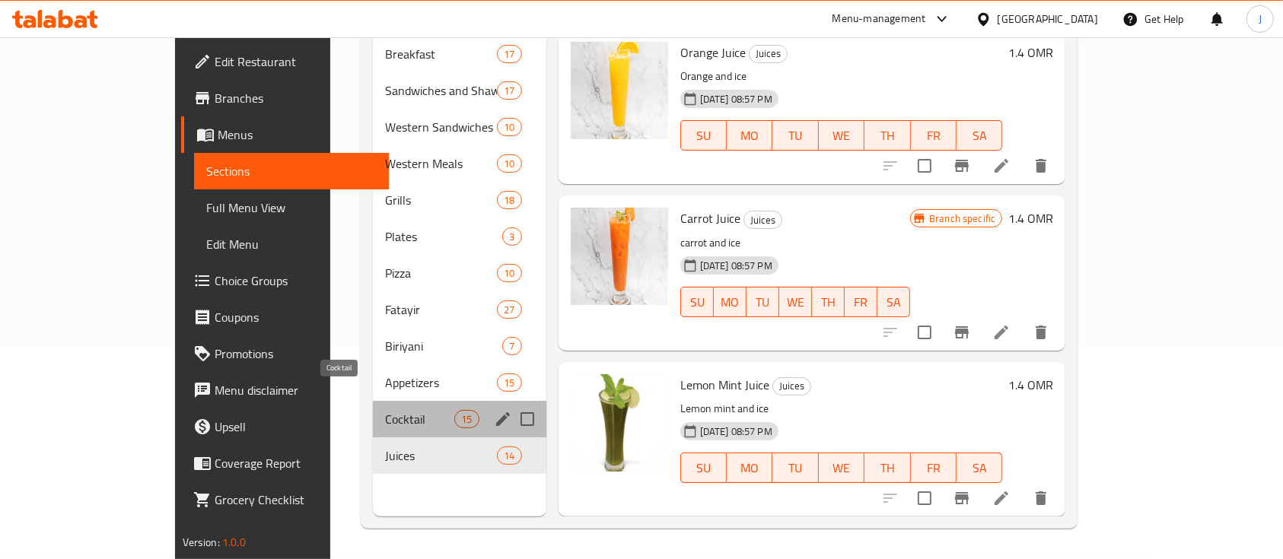
click at [385, 410] on span "Cocktail" at bounding box center [419, 419] width 69 height 18
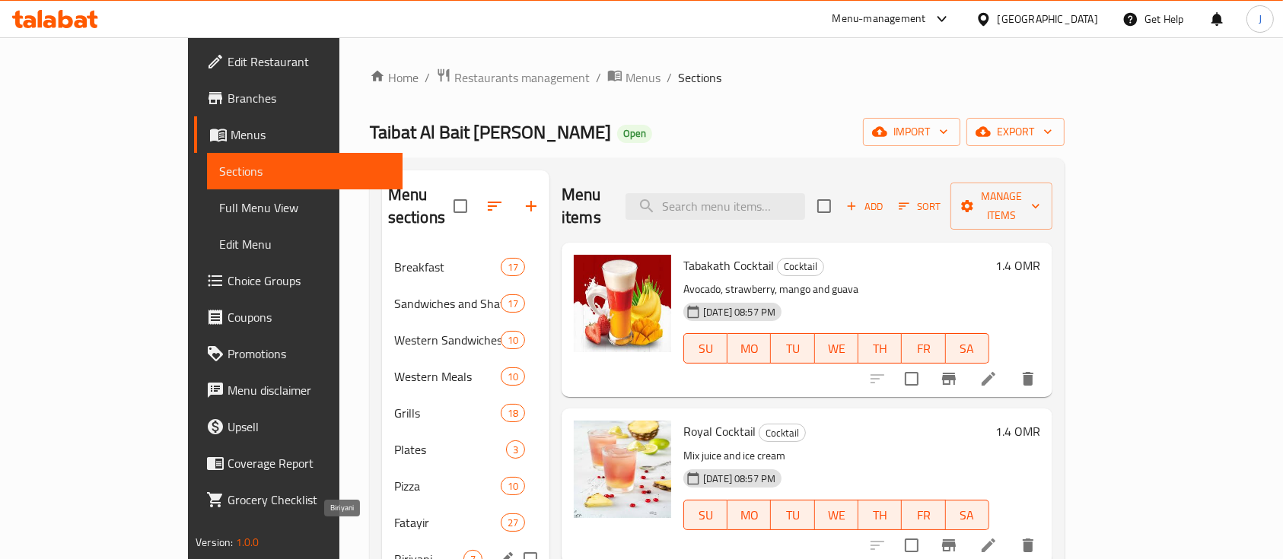
scroll to position [213, 0]
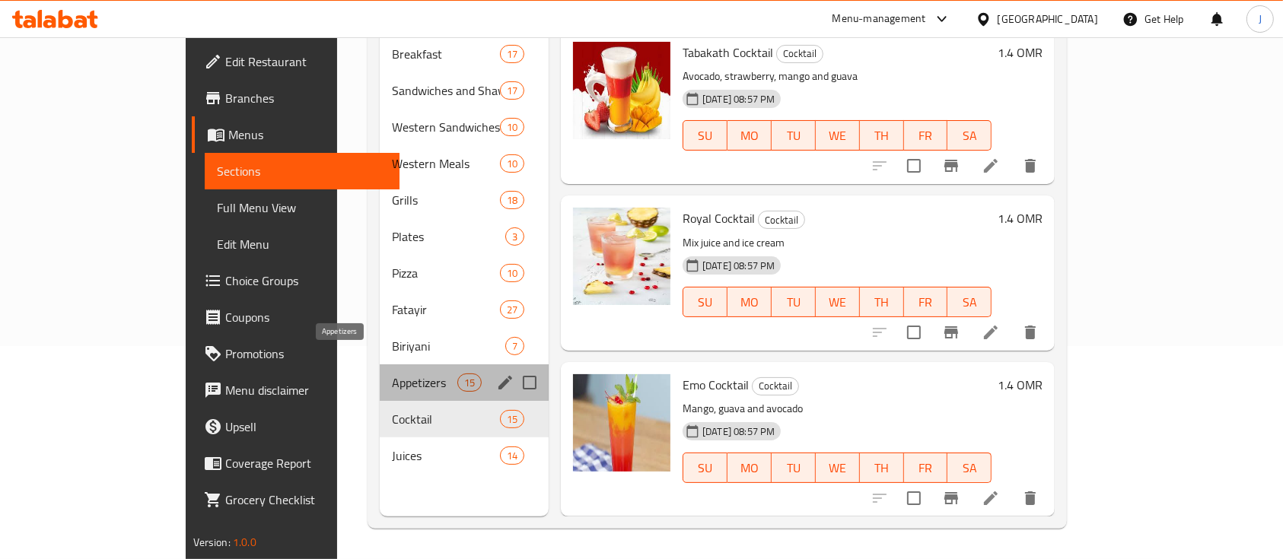
click at [392, 374] on span "Appetizers" at bounding box center [424, 383] width 65 height 18
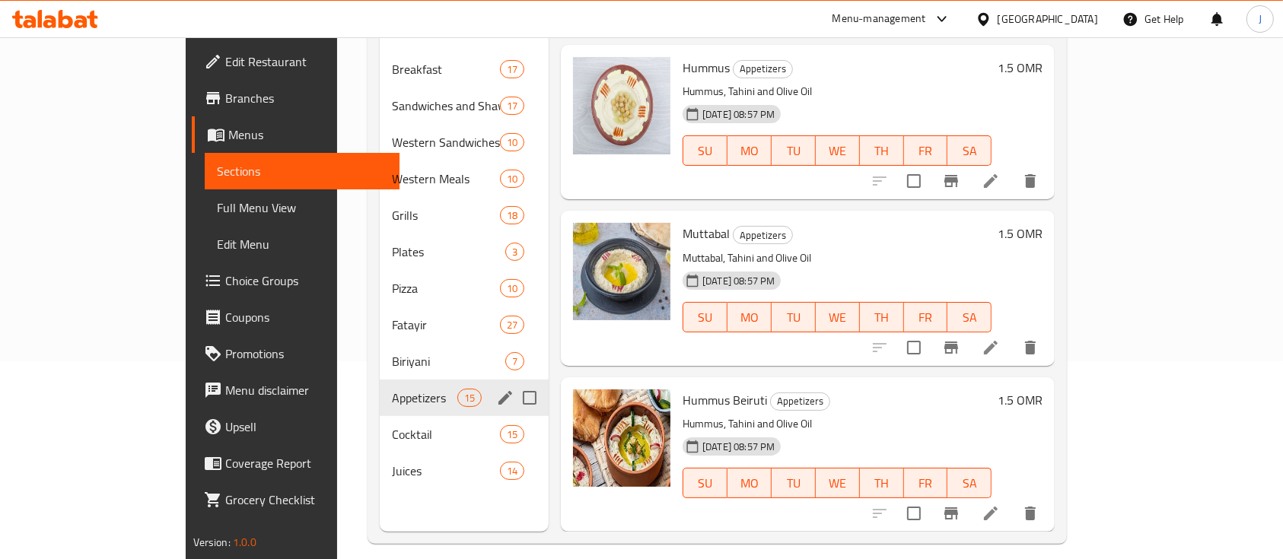
scroll to position [196, 0]
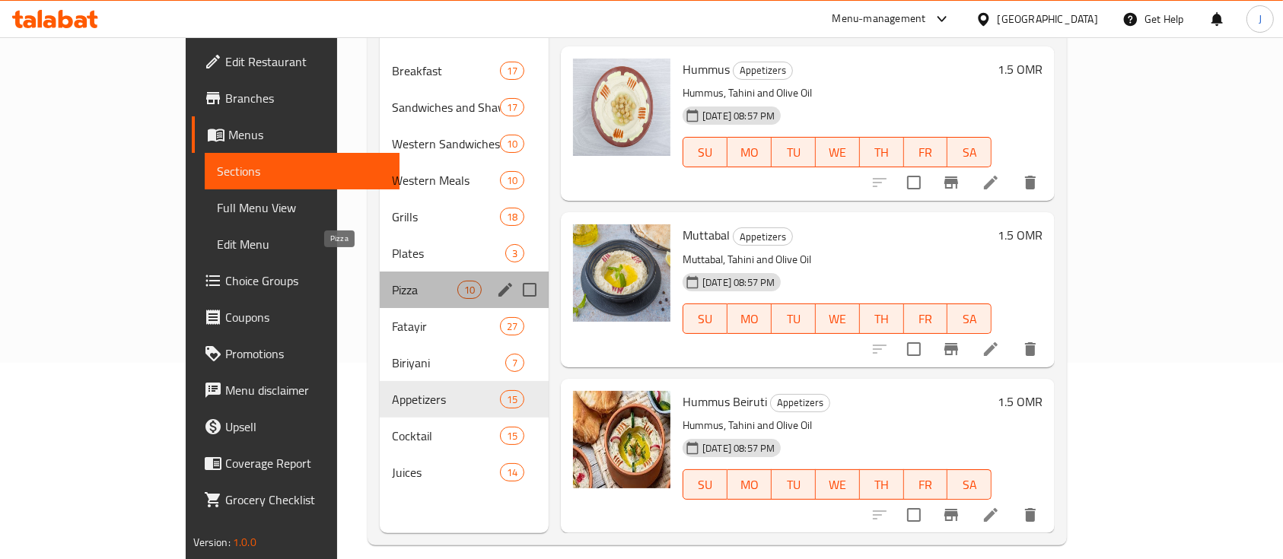
click at [392, 281] on span "Pizza" at bounding box center [424, 290] width 65 height 18
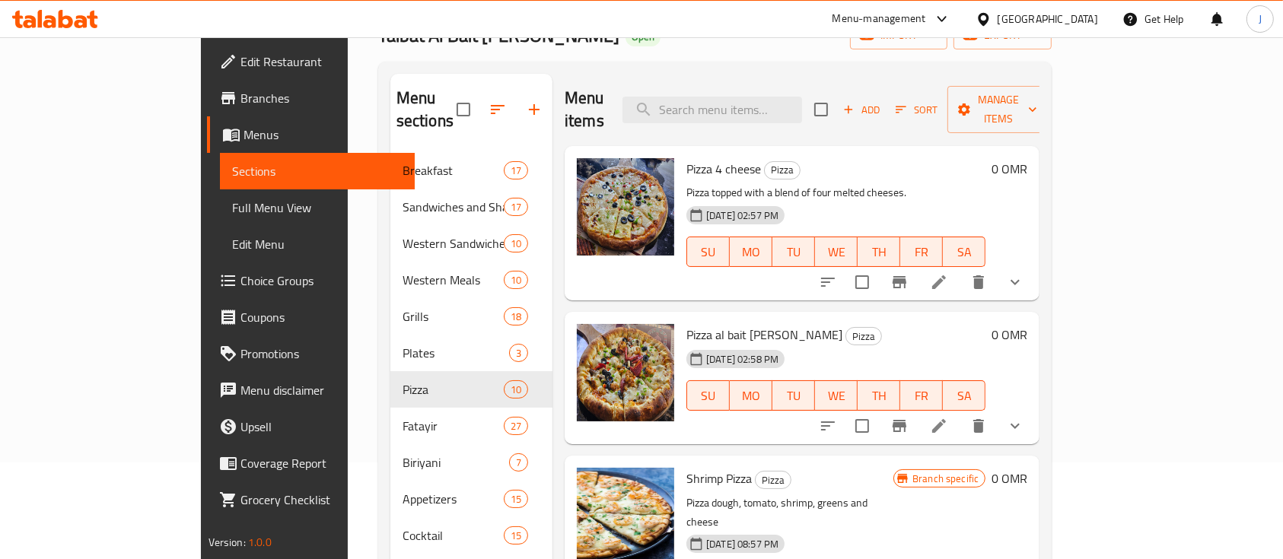
scroll to position [61, 0]
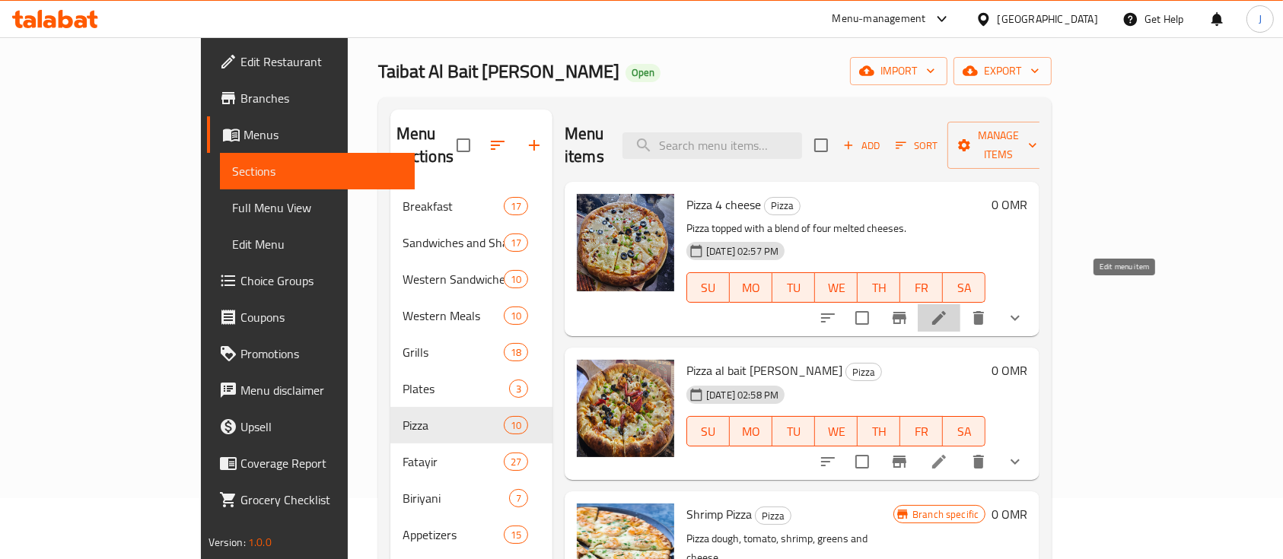
click at [948, 309] on icon at bounding box center [939, 318] width 18 height 18
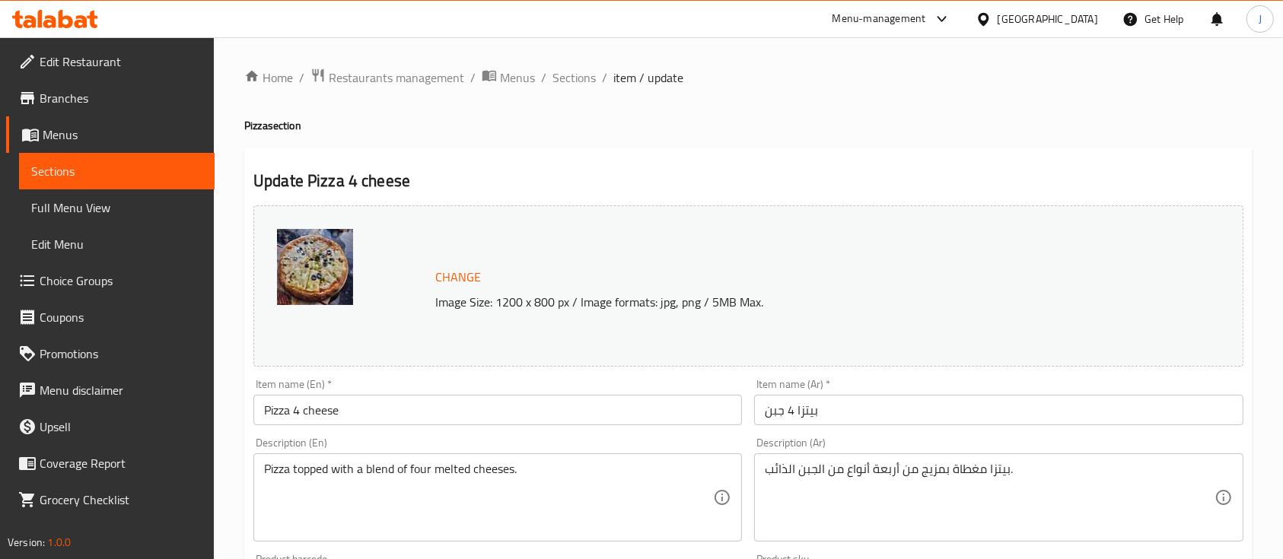
scroll to position [563, 0]
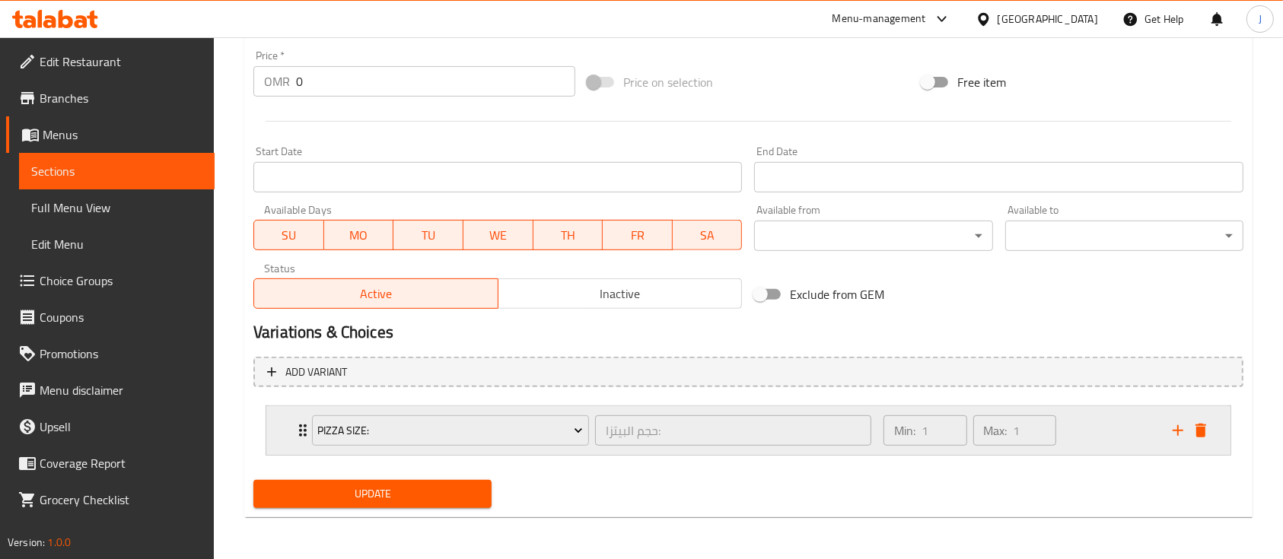
click at [282, 439] on div "Pizza Size: حجم البيتزا: ​ Min: 1 ​ Max: 1 ​" at bounding box center [748, 430] width 964 height 49
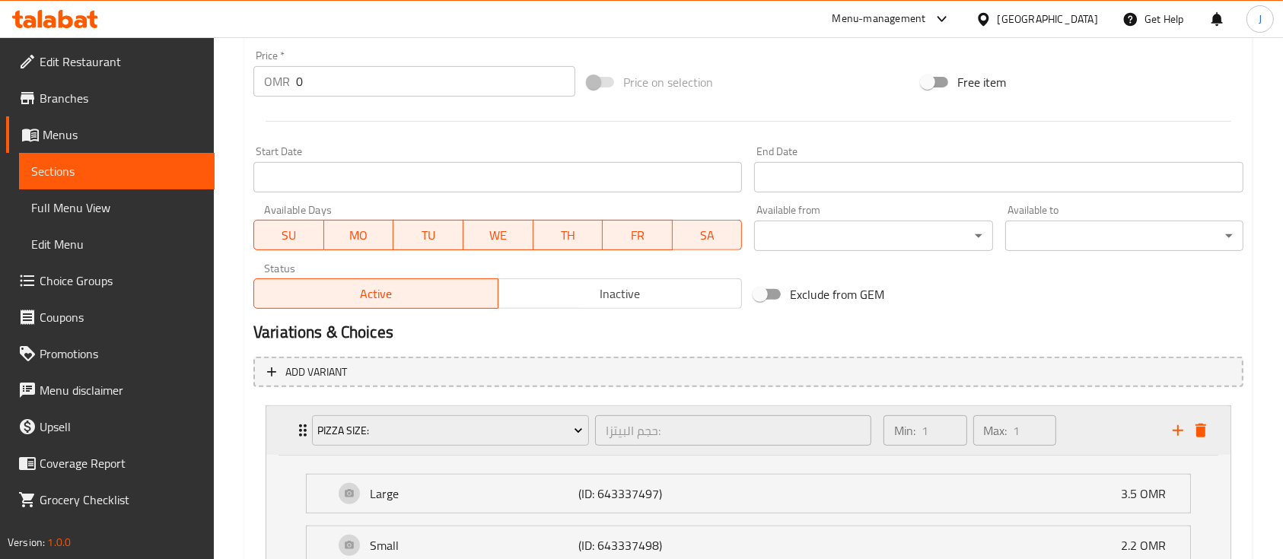
scroll to position [572, 0]
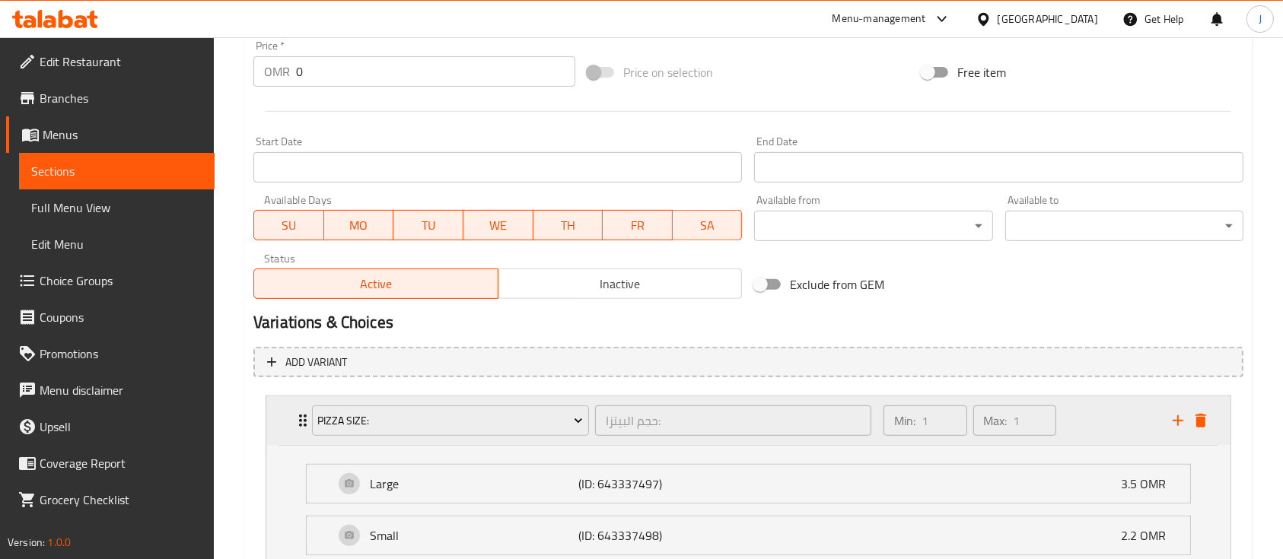
click at [282, 439] on div "Pizza Size: حجم البيتزا: ​ Min: 1 ​ Max: 1 ​" at bounding box center [748, 421] width 964 height 49
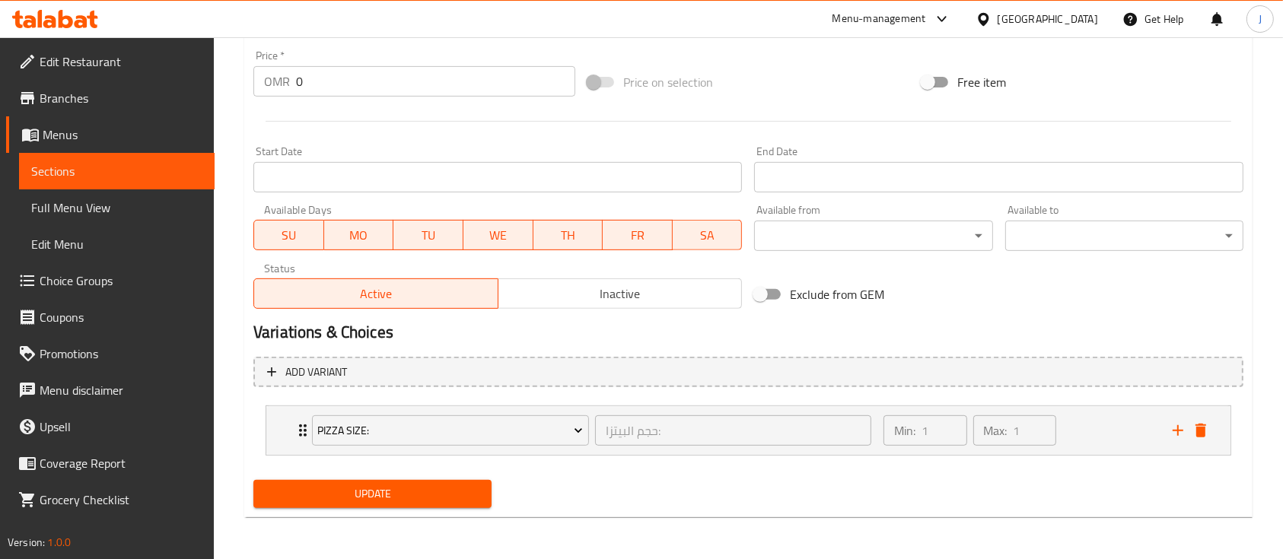
scroll to position [0, 0]
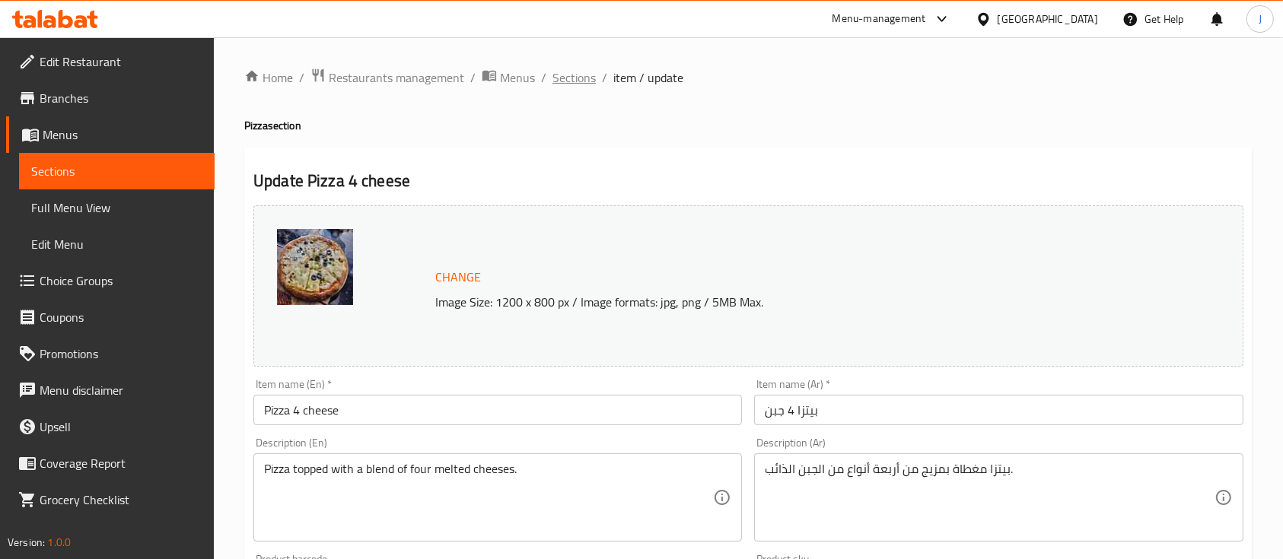
click at [582, 81] on span "Sections" at bounding box center [574, 78] width 43 height 18
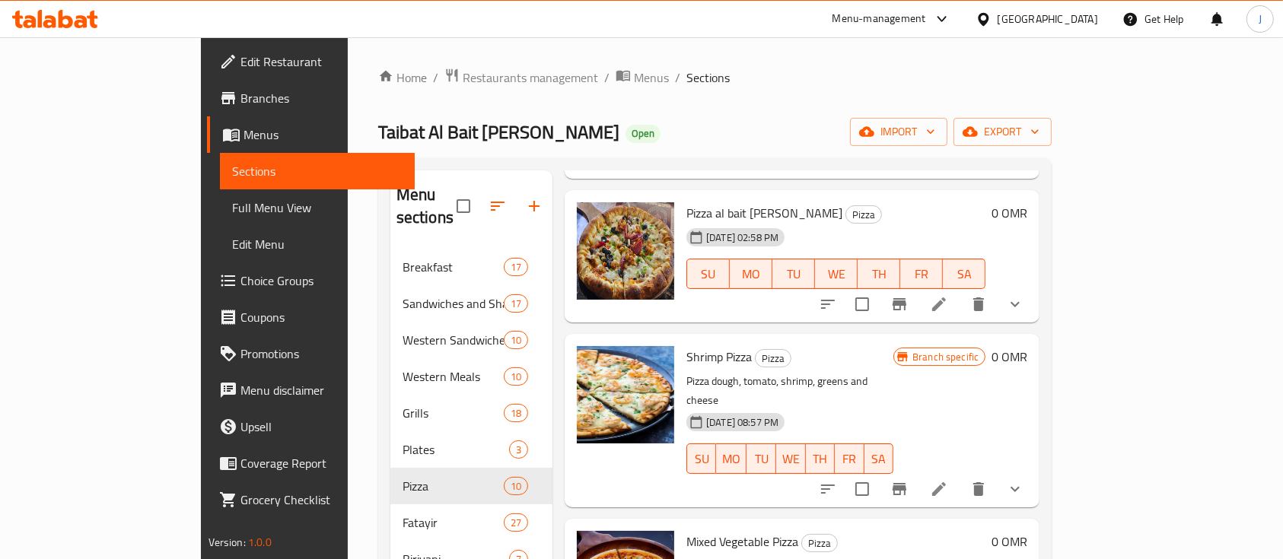
scroll to position [223, 0]
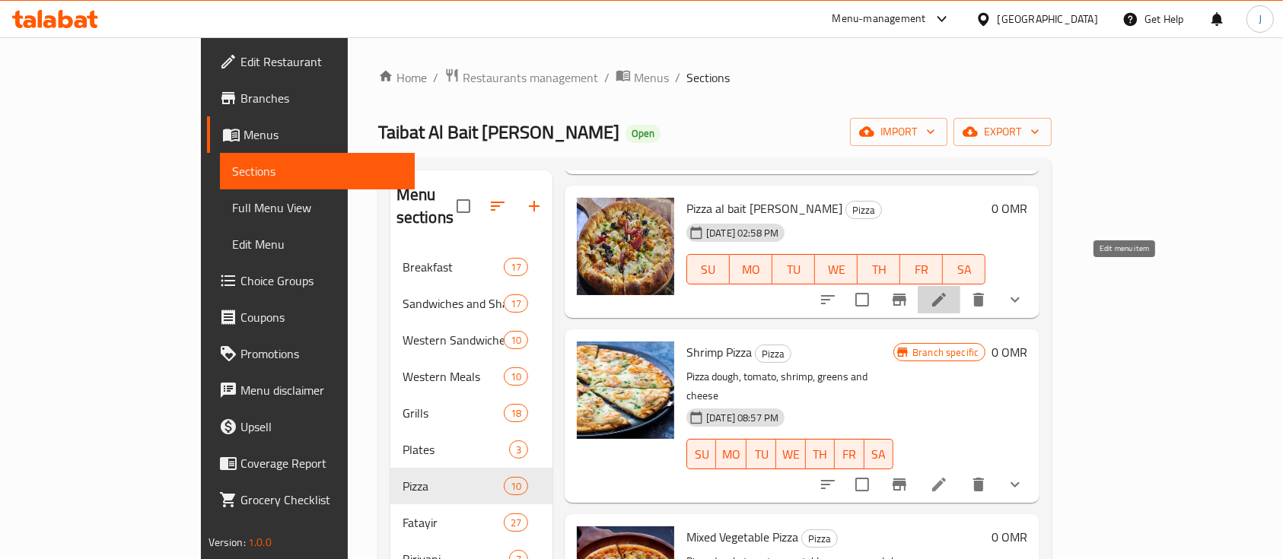
click at [946, 293] on icon at bounding box center [939, 300] width 14 height 14
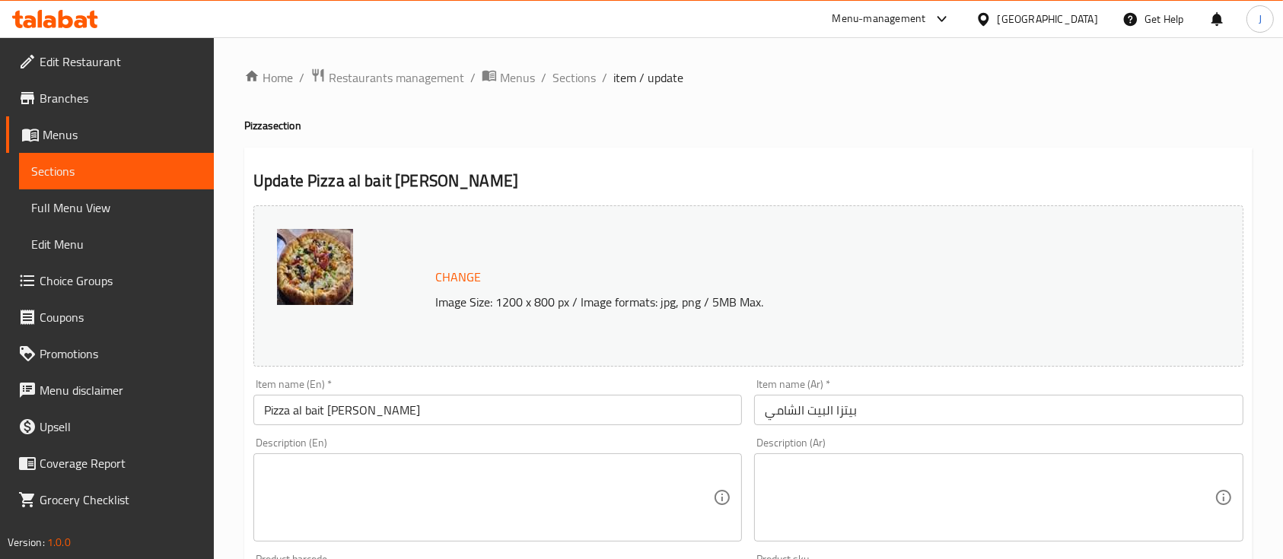
scroll to position [563, 0]
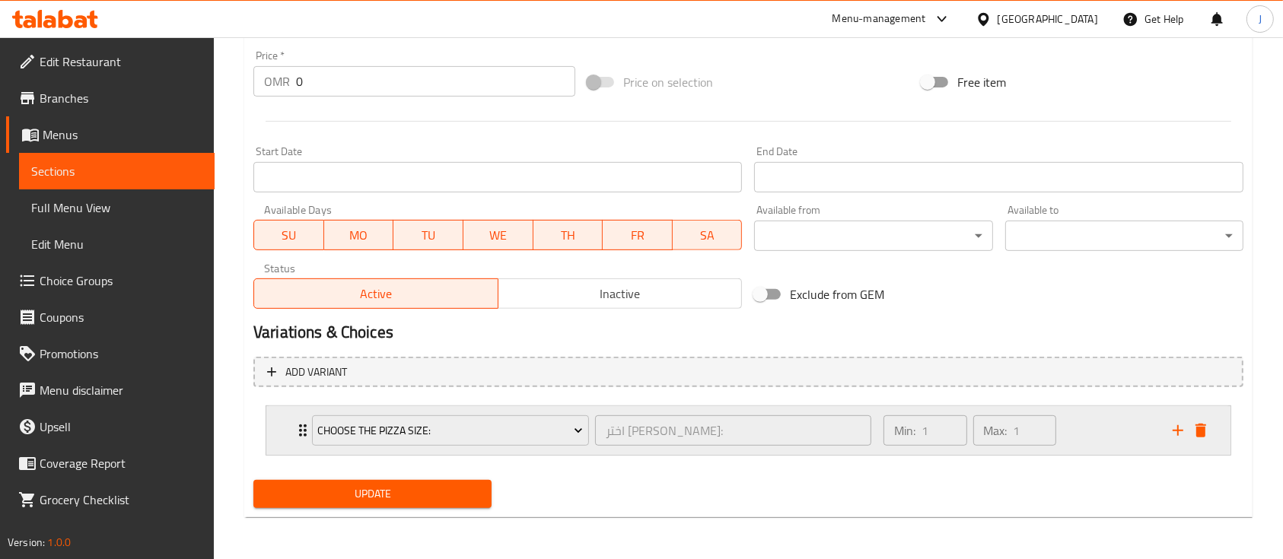
click at [303, 446] on div "Choose the Pizza size: اختر الحجم البيتزا: ​" at bounding box center [592, 430] width 578 height 49
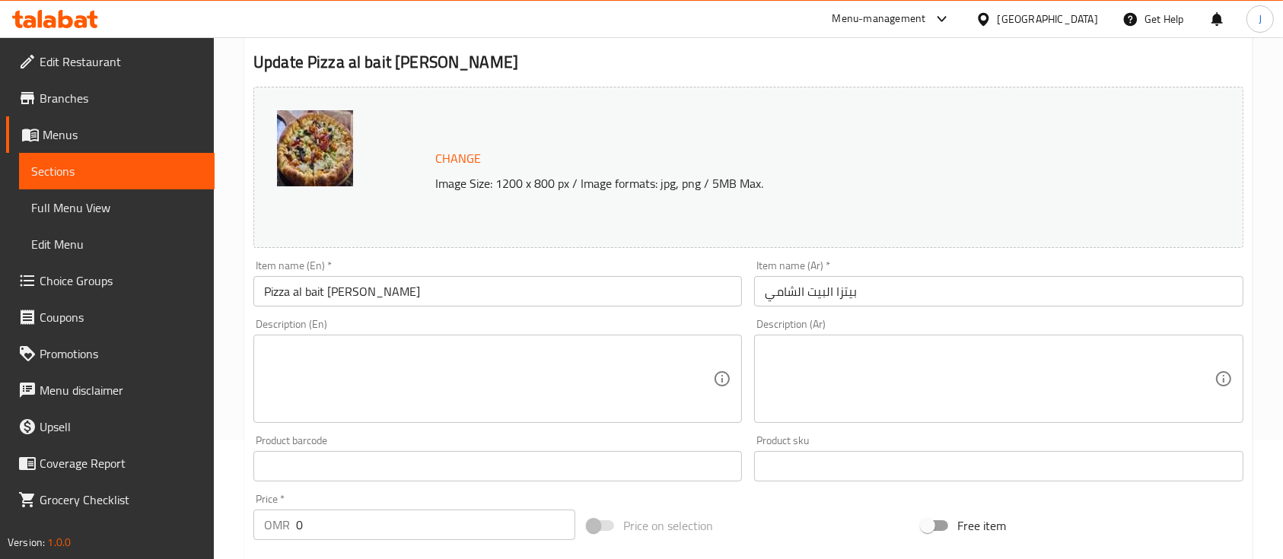
scroll to position [0, 0]
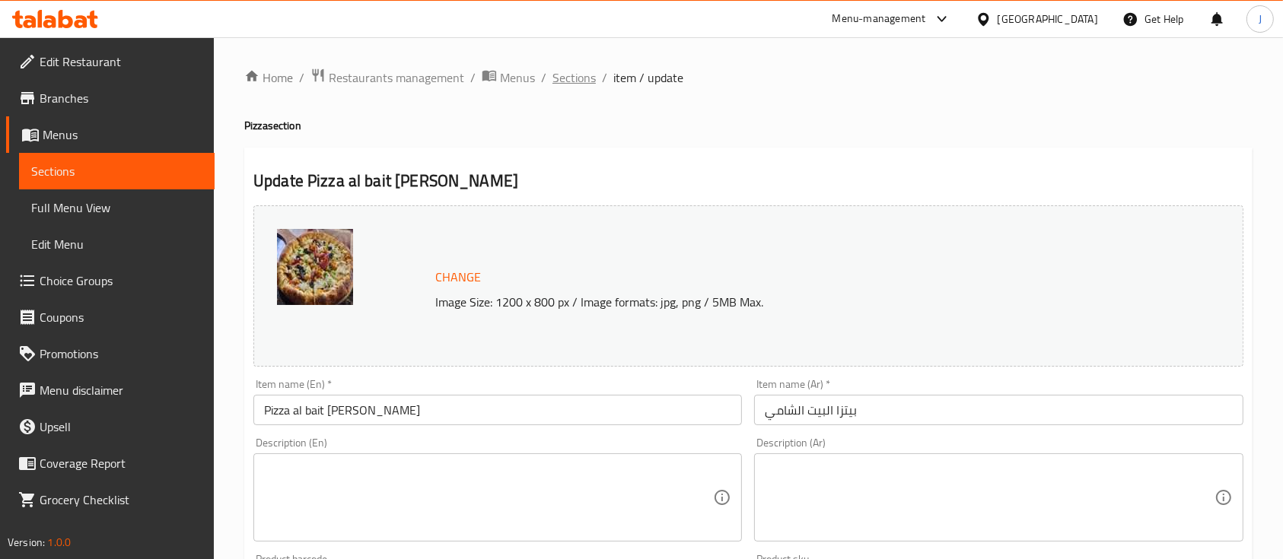
click at [579, 76] on span "Sections" at bounding box center [574, 78] width 43 height 18
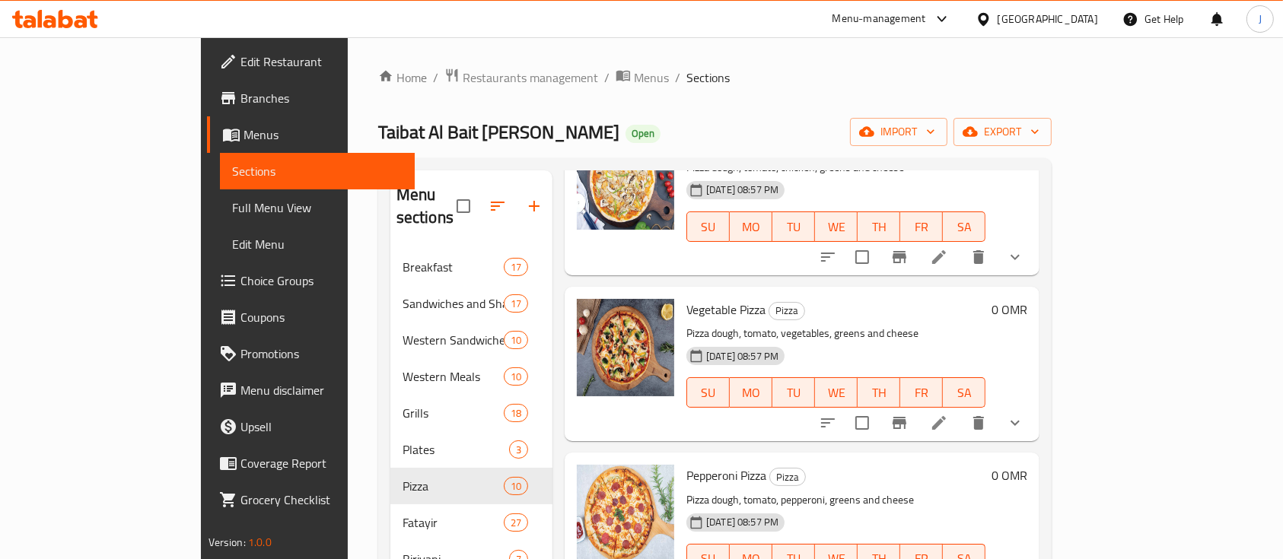
scroll to position [1102, 0]
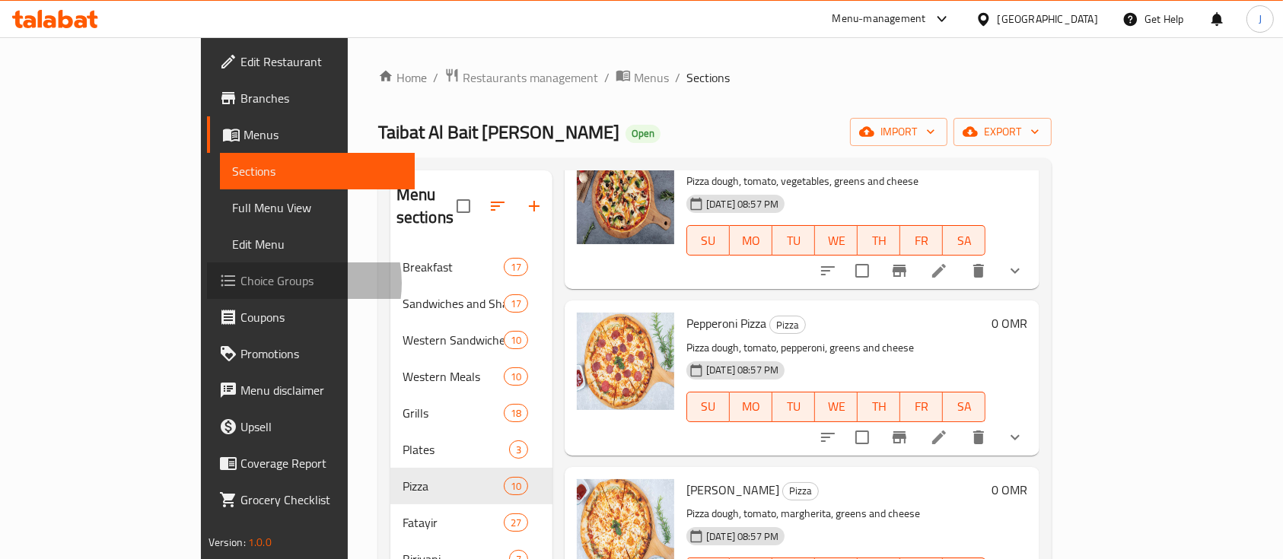
click at [241, 283] on span "Choice Groups" at bounding box center [322, 281] width 163 height 18
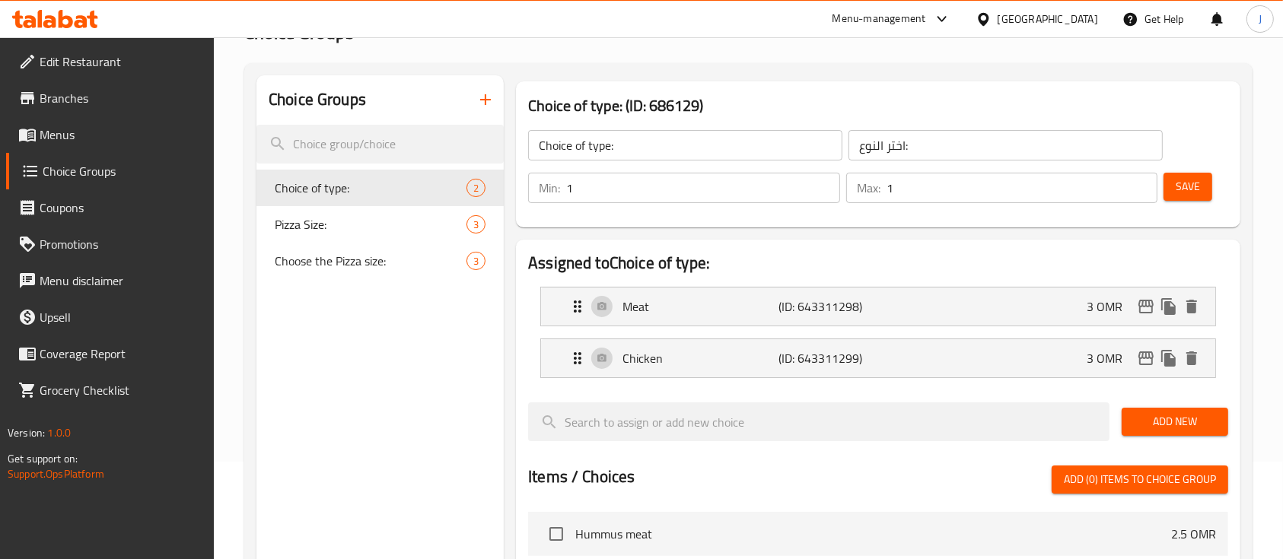
scroll to position [95, 0]
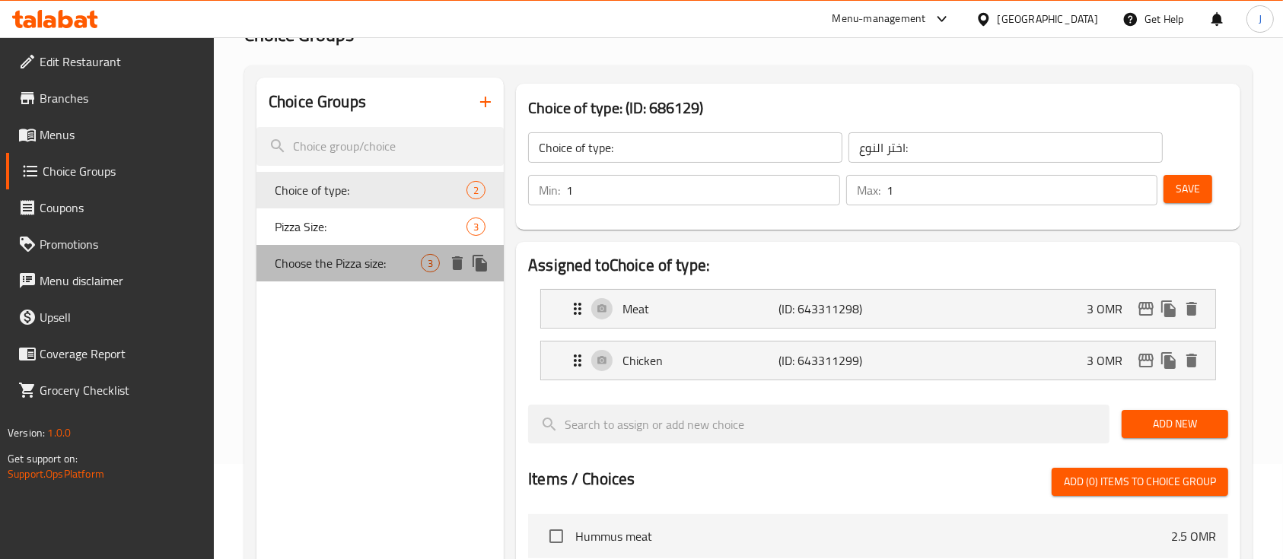
click at [310, 246] on div "Choose the Pizza size: 3" at bounding box center [380, 263] width 247 height 37
type input "Choose the Pizza size:"
type input "اختر الحجم البيتزا:"
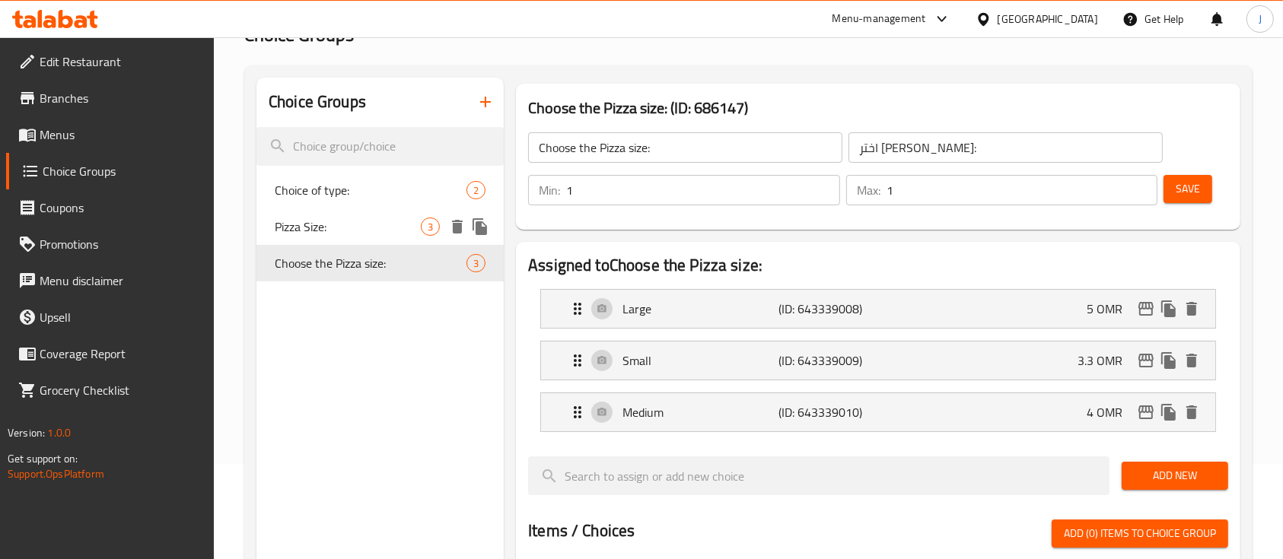
click at [319, 231] on span "Pizza Size:" at bounding box center [348, 227] width 146 height 18
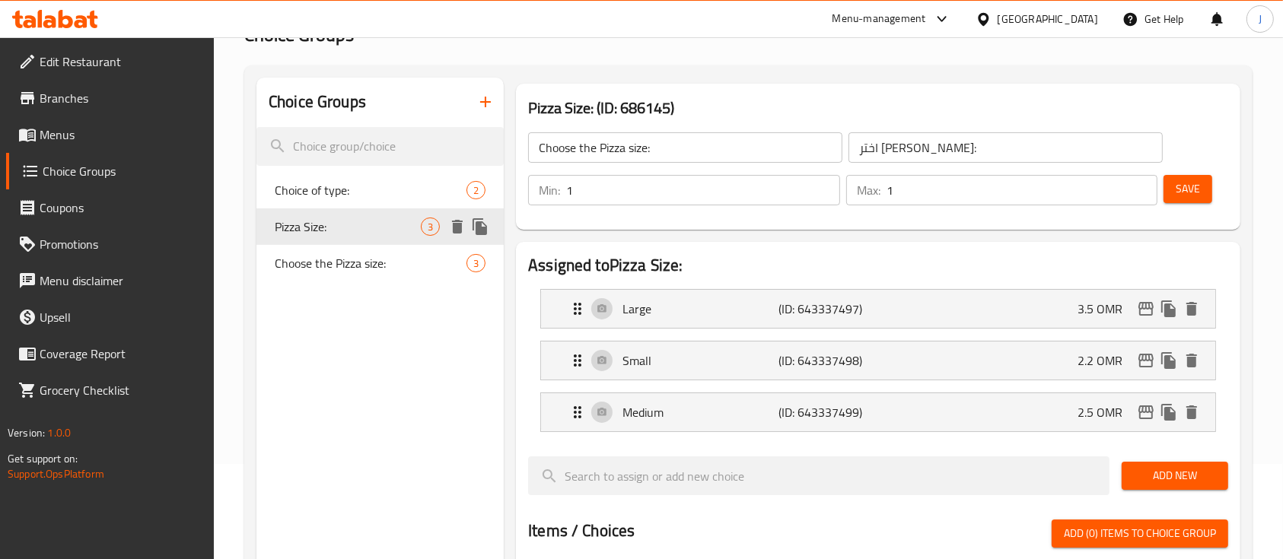
type input "Pizza Size:"
type input "حجم البيتزا:"
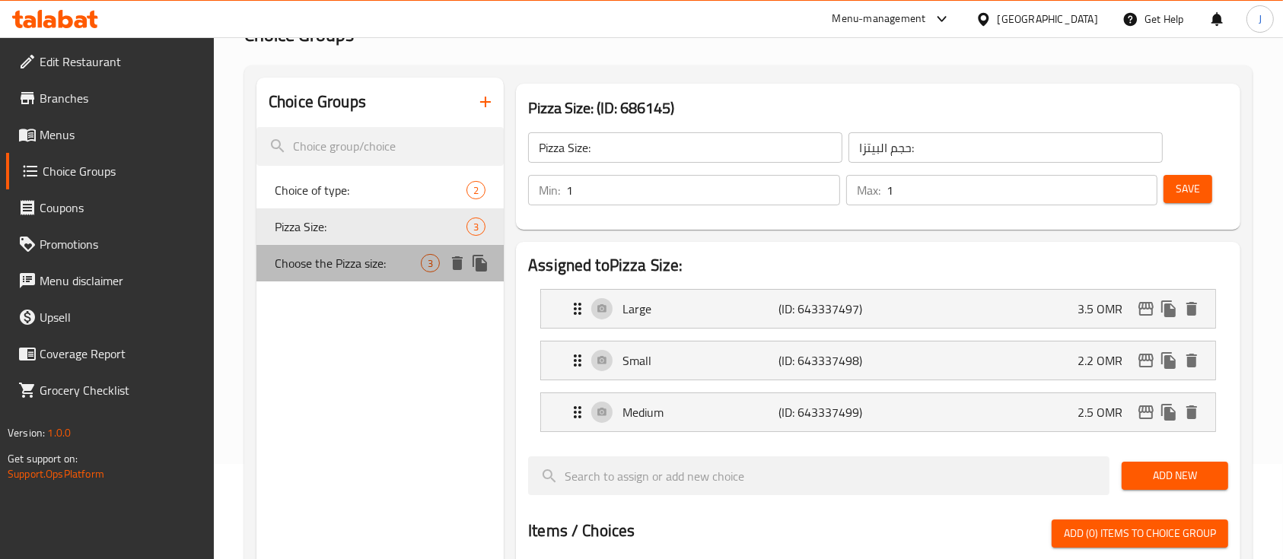
click at [333, 268] on span "Choose the Pizza size:" at bounding box center [348, 263] width 146 height 18
type input "Choose the Pizza size:"
type input "اختر الحجم البيتزا:"
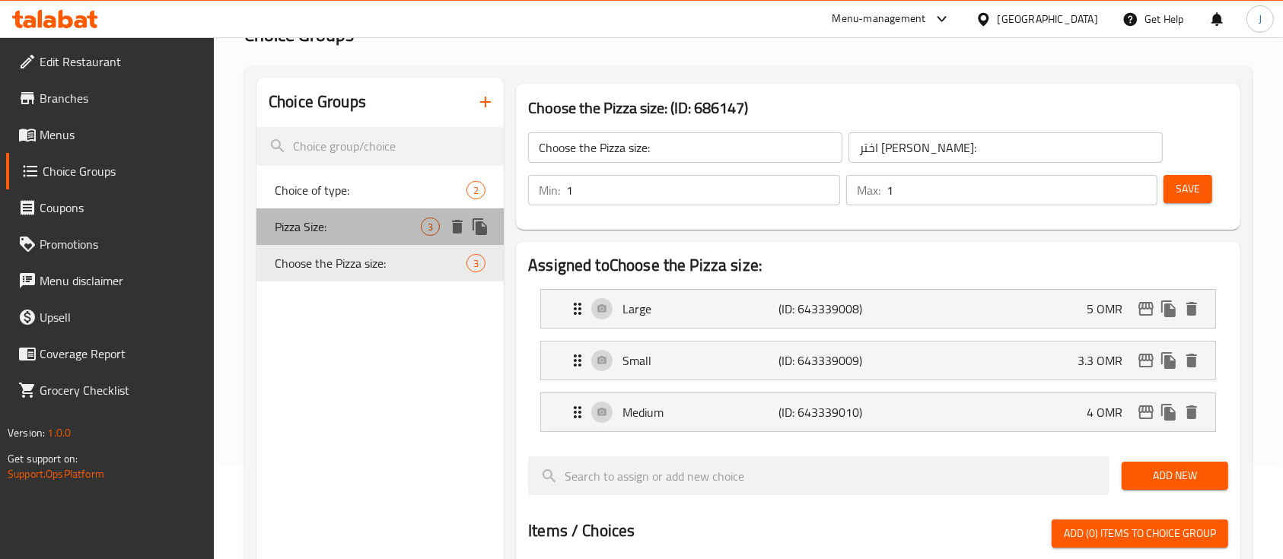
click at [311, 236] on span "Pizza Size:" at bounding box center [348, 227] width 146 height 18
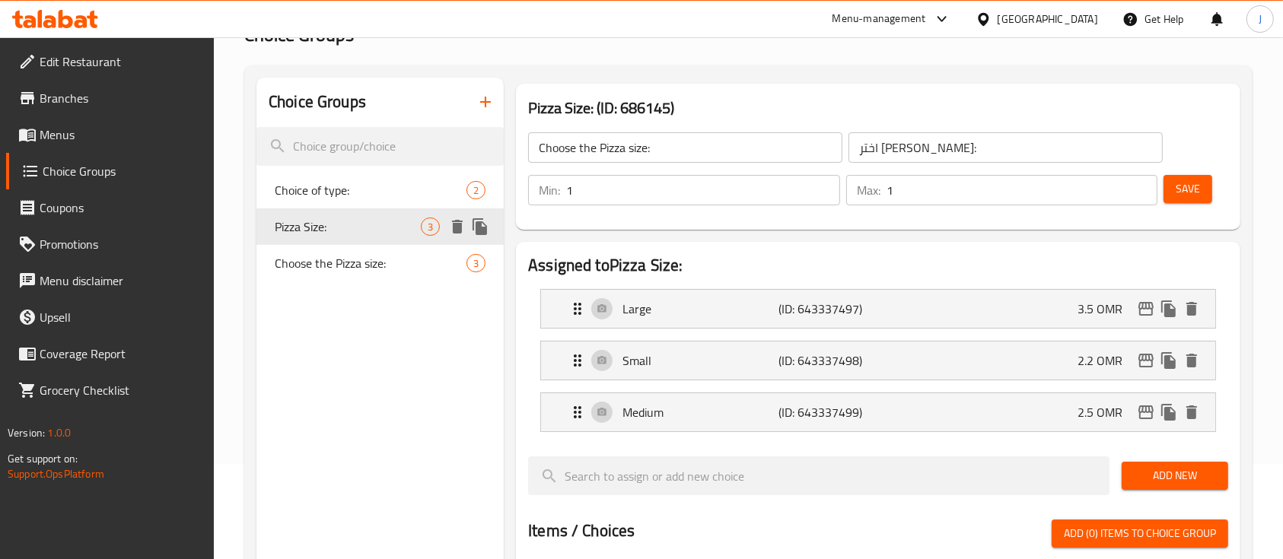
type input "Pizza Size:"
type input "حجم البيتزا:"
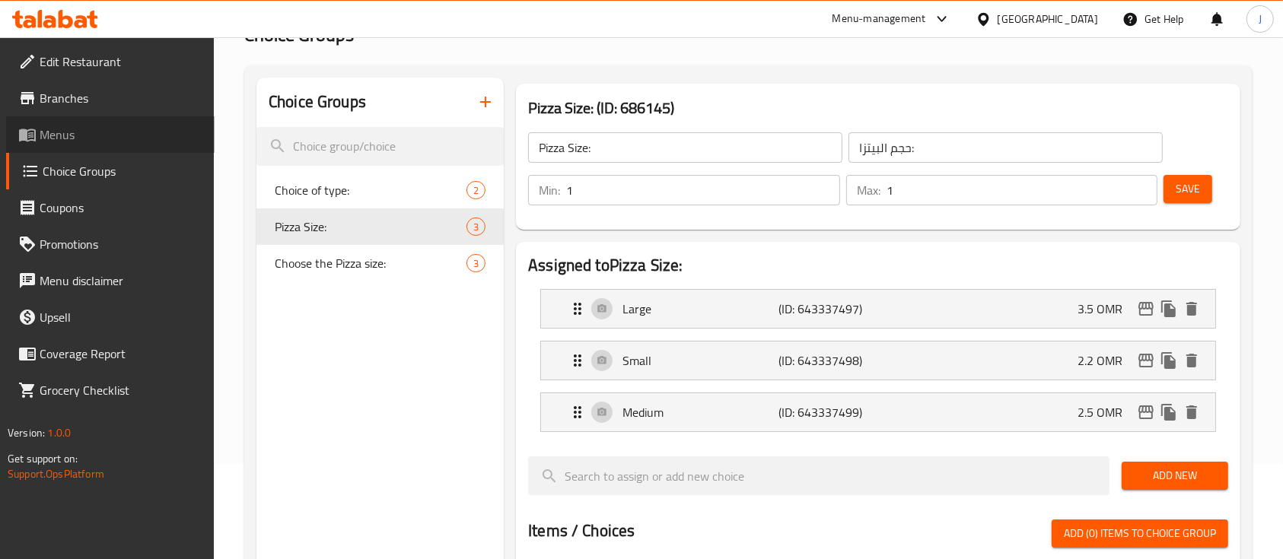
click at [74, 148] on link "Menus" at bounding box center [110, 134] width 209 height 37
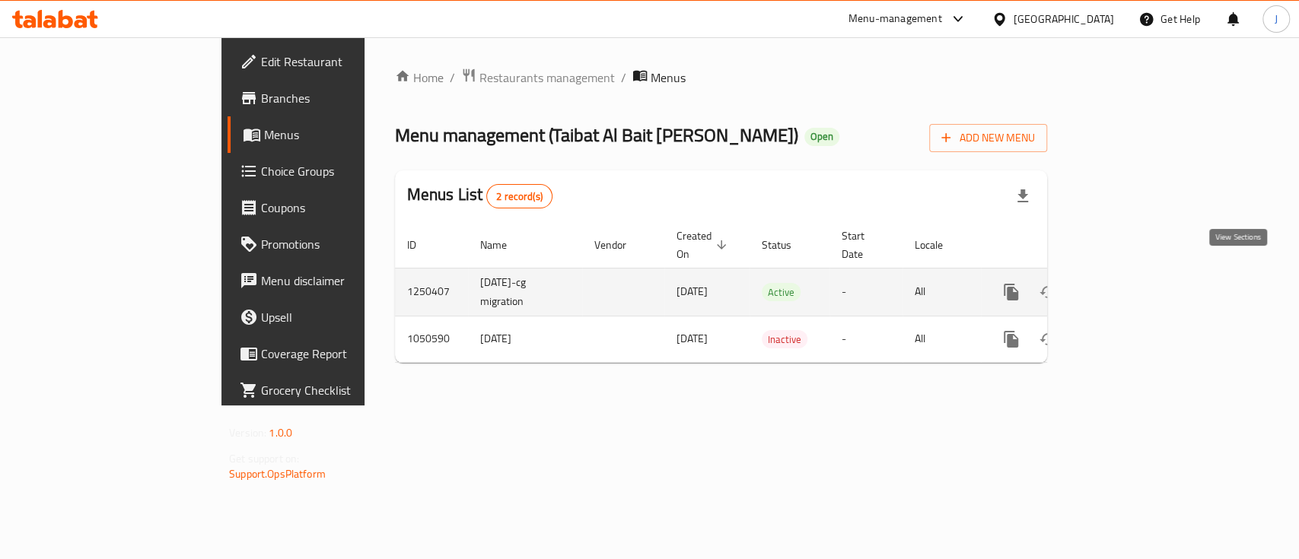
click at [1130, 283] on icon "enhanced table" at bounding box center [1121, 292] width 18 height 18
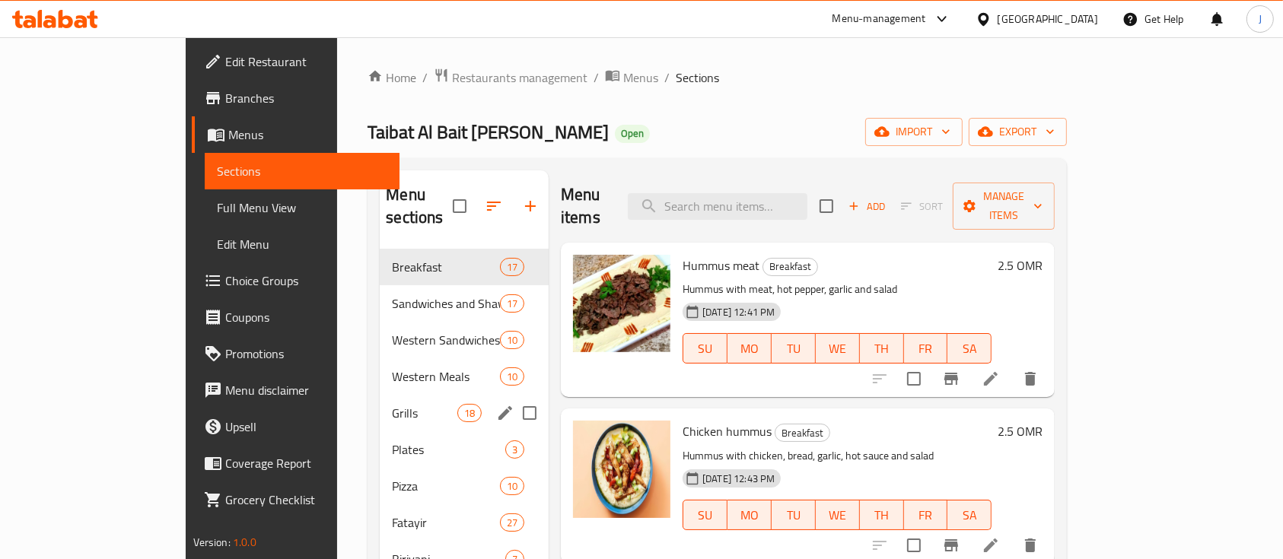
scroll to position [160, 0]
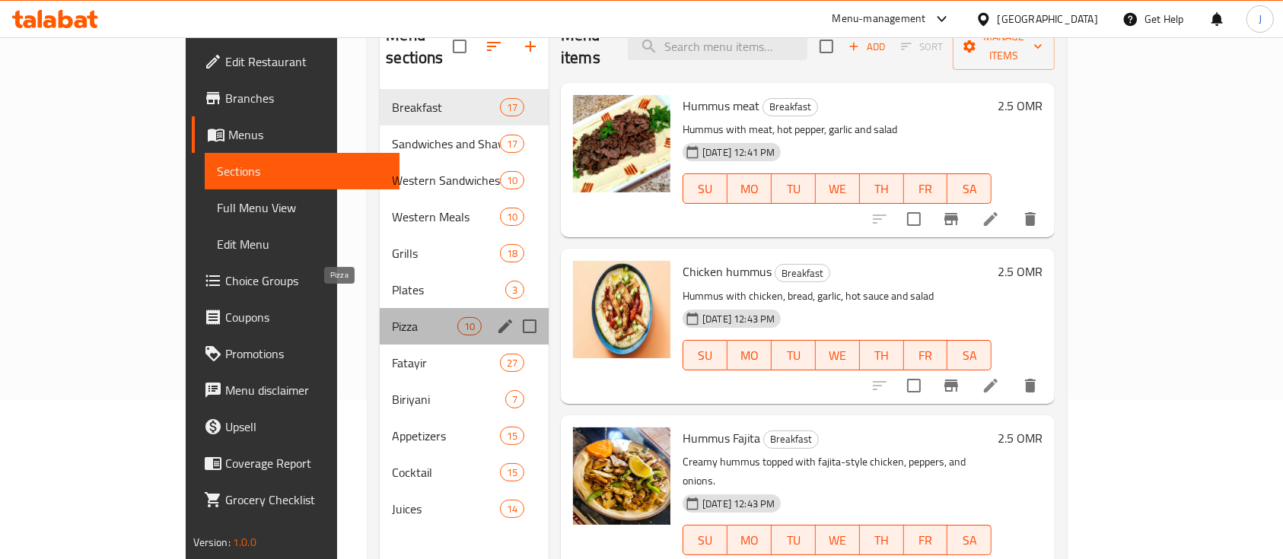
click at [392, 317] on span "Pizza" at bounding box center [424, 326] width 65 height 18
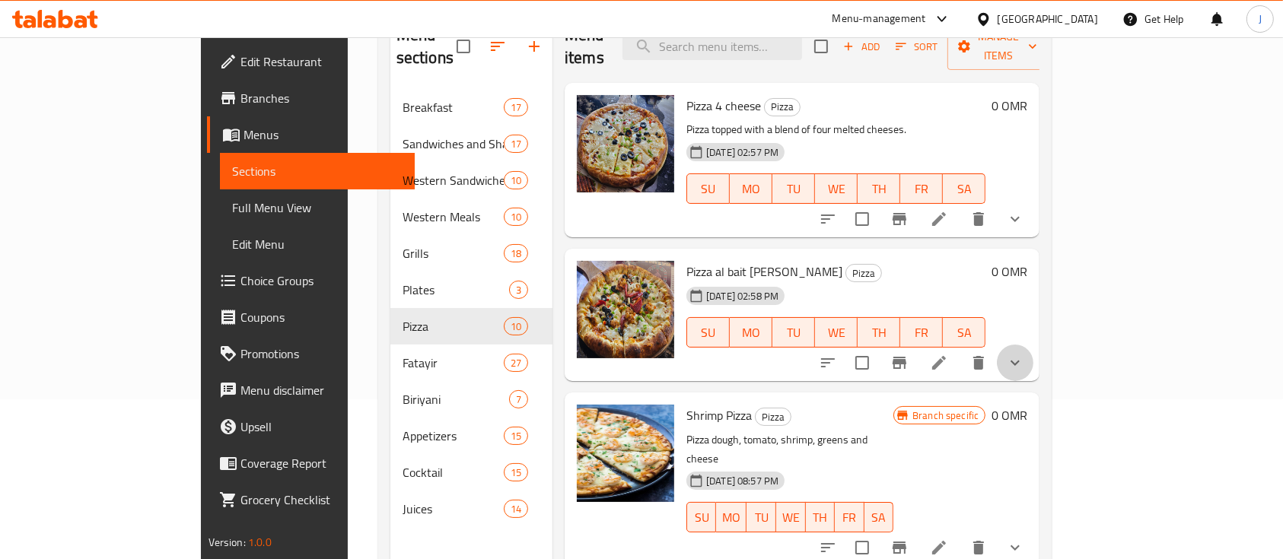
click at [1034, 345] on button "show more" at bounding box center [1015, 363] width 37 height 37
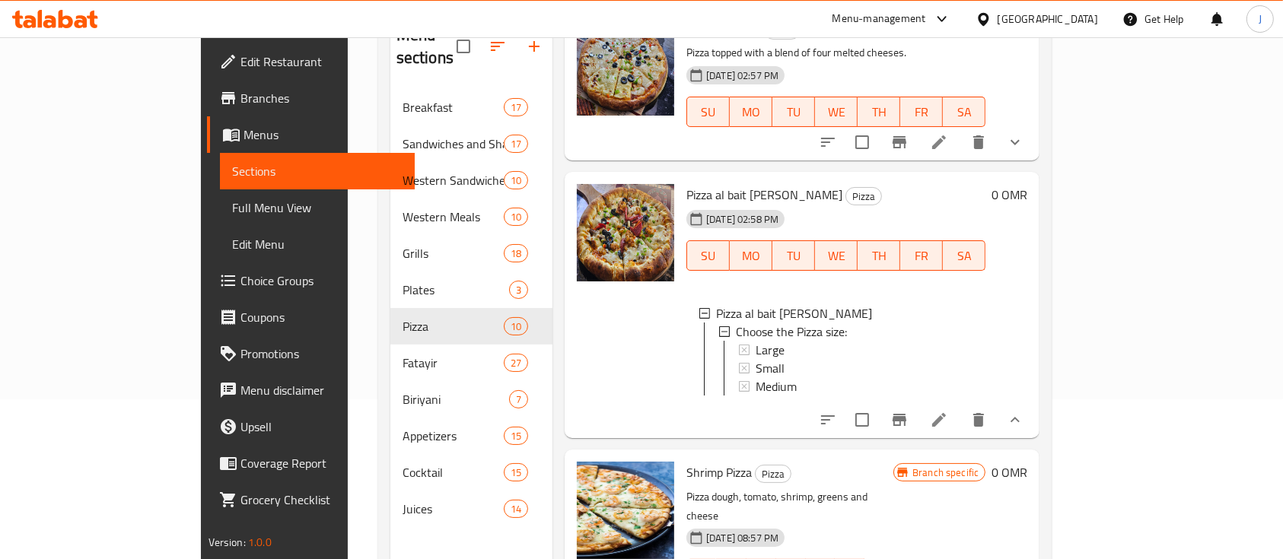
scroll to position [79, 0]
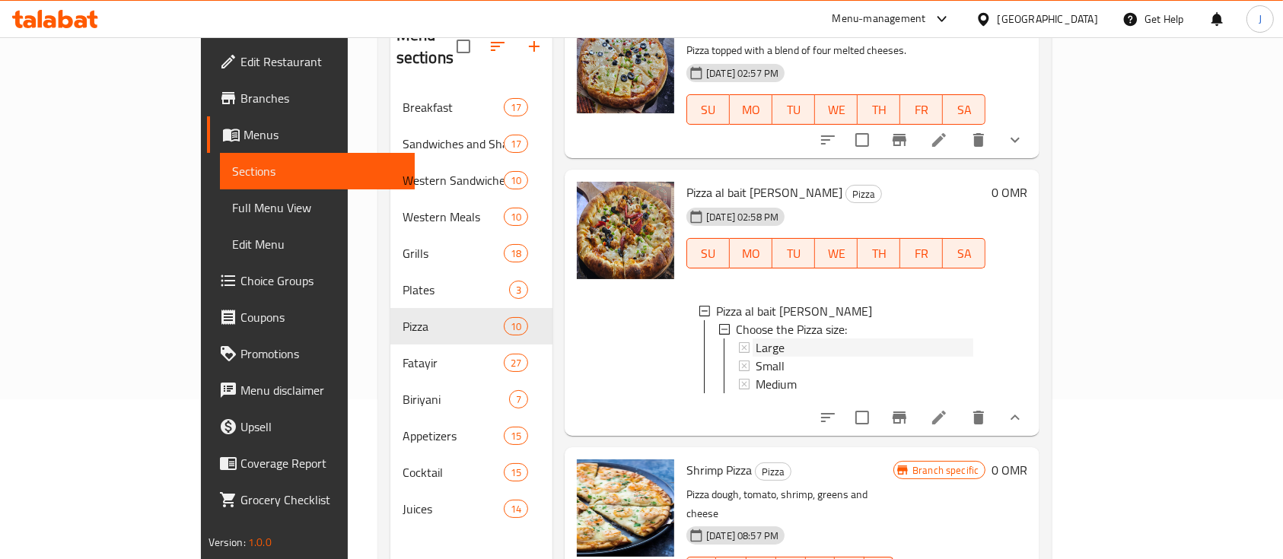
click at [756, 339] on span "Large" at bounding box center [770, 348] width 29 height 18
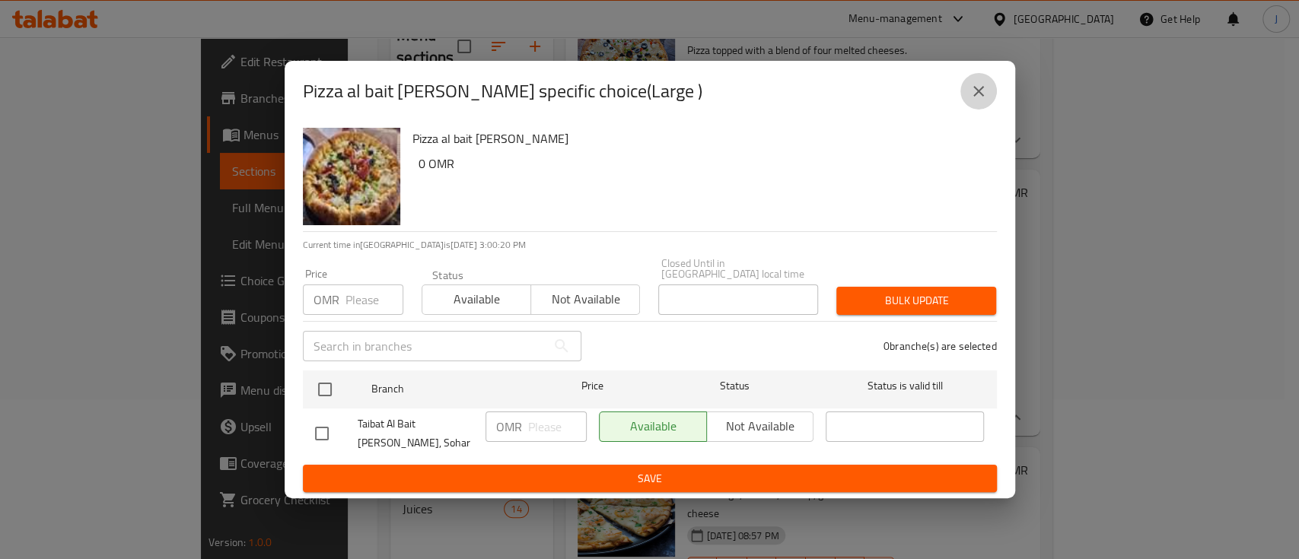
click at [978, 96] on icon "close" at bounding box center [979, 91] width 11 height 11
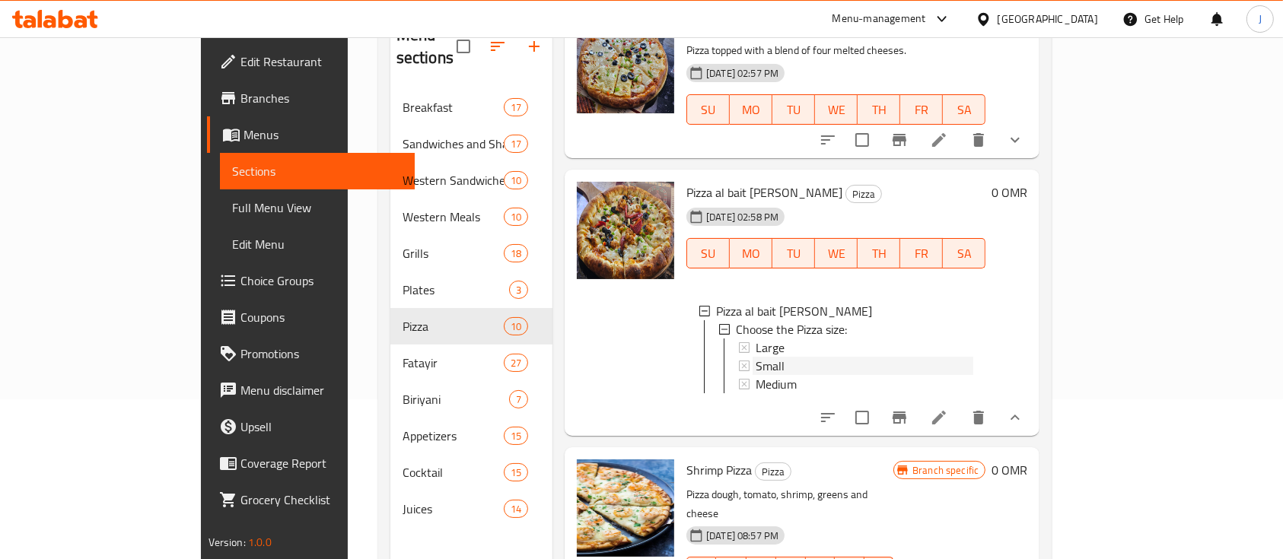
click at [756, 357] on span "Small" at bounding box center [770, 366] width 29 height 18
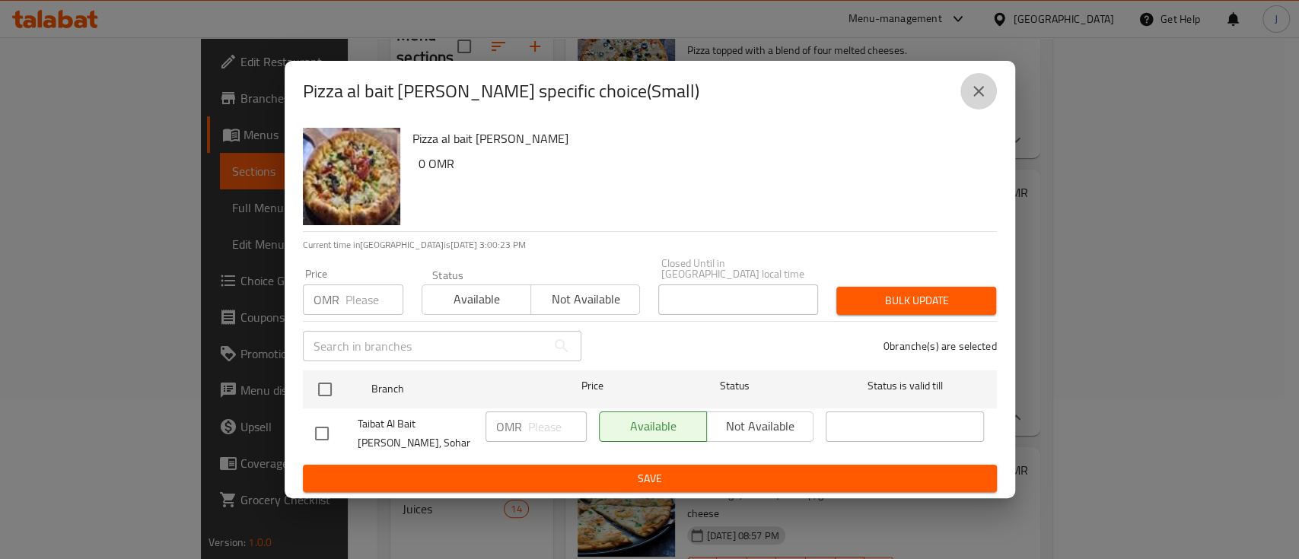
click at [984, 96] on icon "close" at bounding box center [979, 91] width 18 height 18
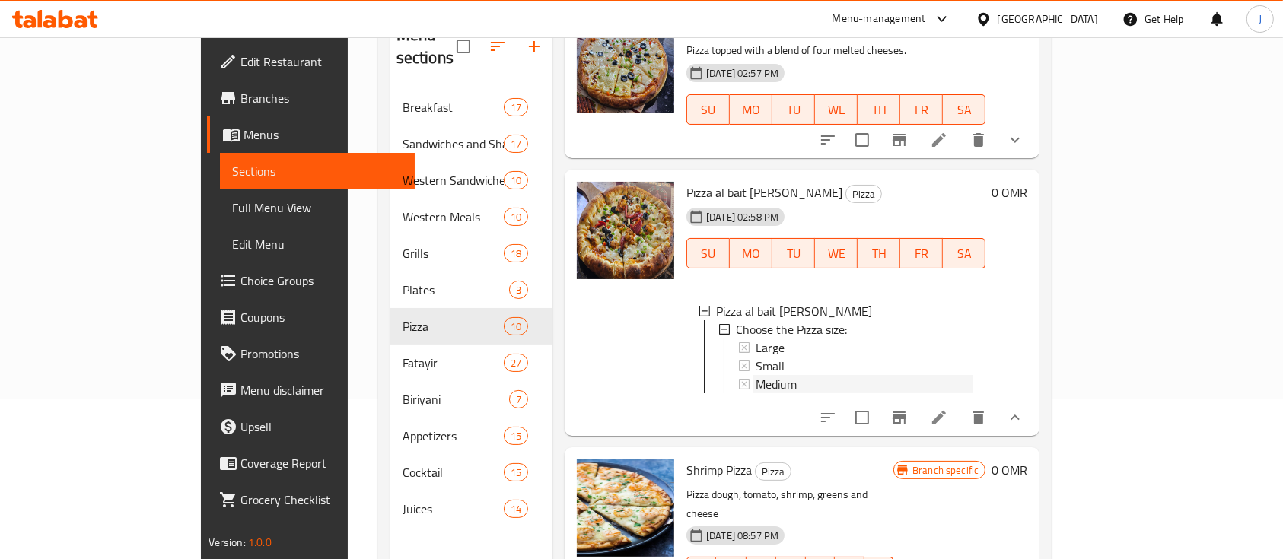
click at [756, 375] on span "Medium" at bounding box center [776, 384] width 41 height 18
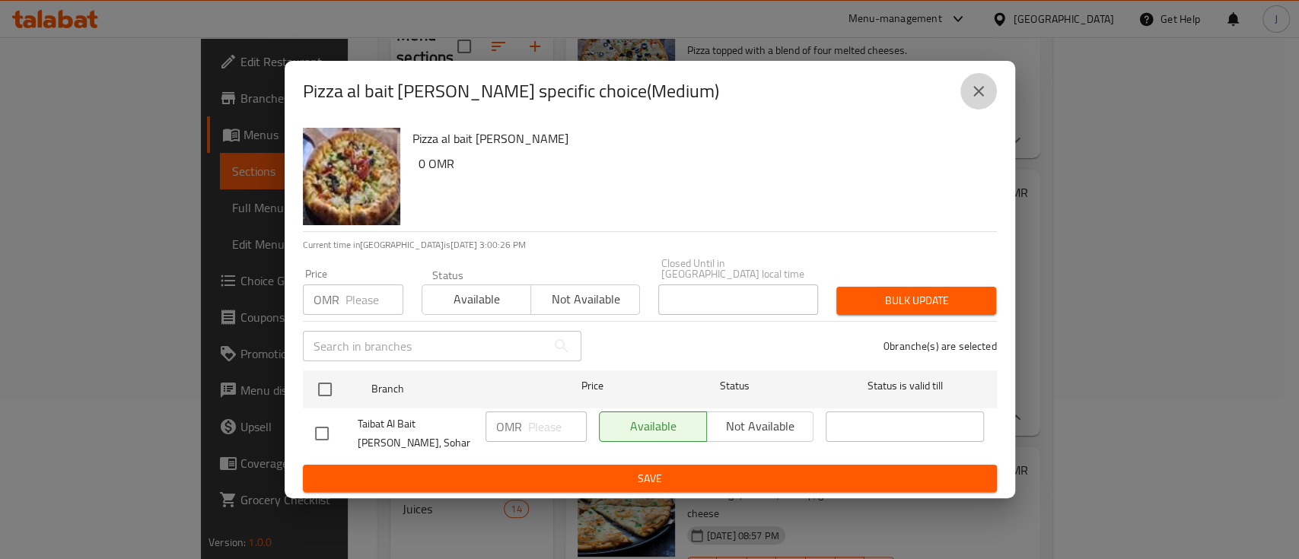
click at [980, 93] on icon "close" at bounding box center [979, 91] width 18 height 18
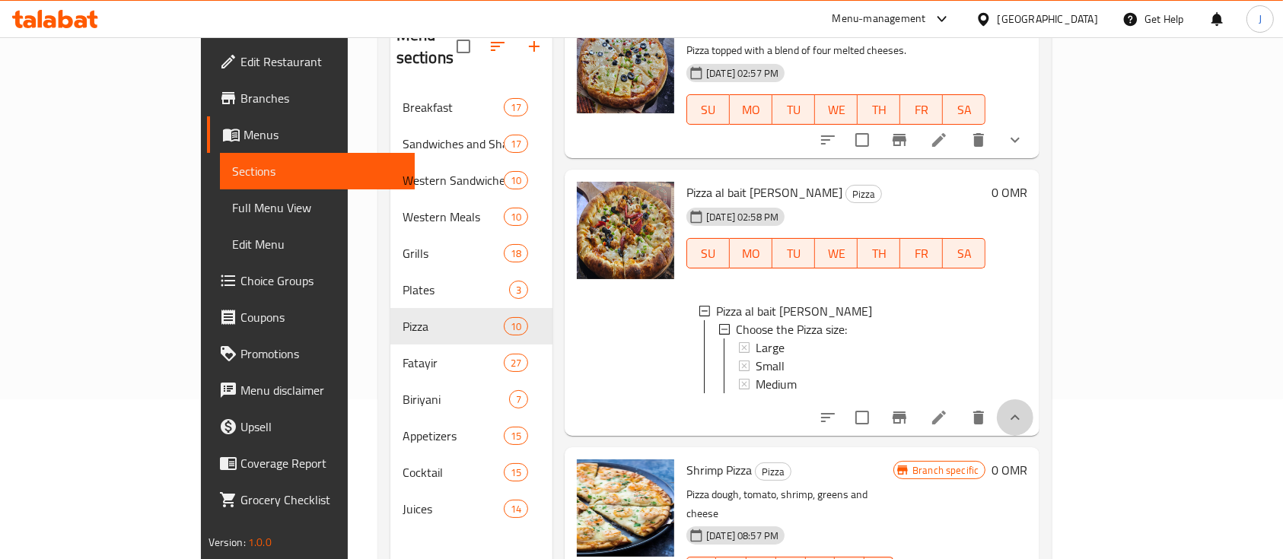
click at [1034, 400] on button "show more" at bounding box center [1015, 418] width 37 height 37
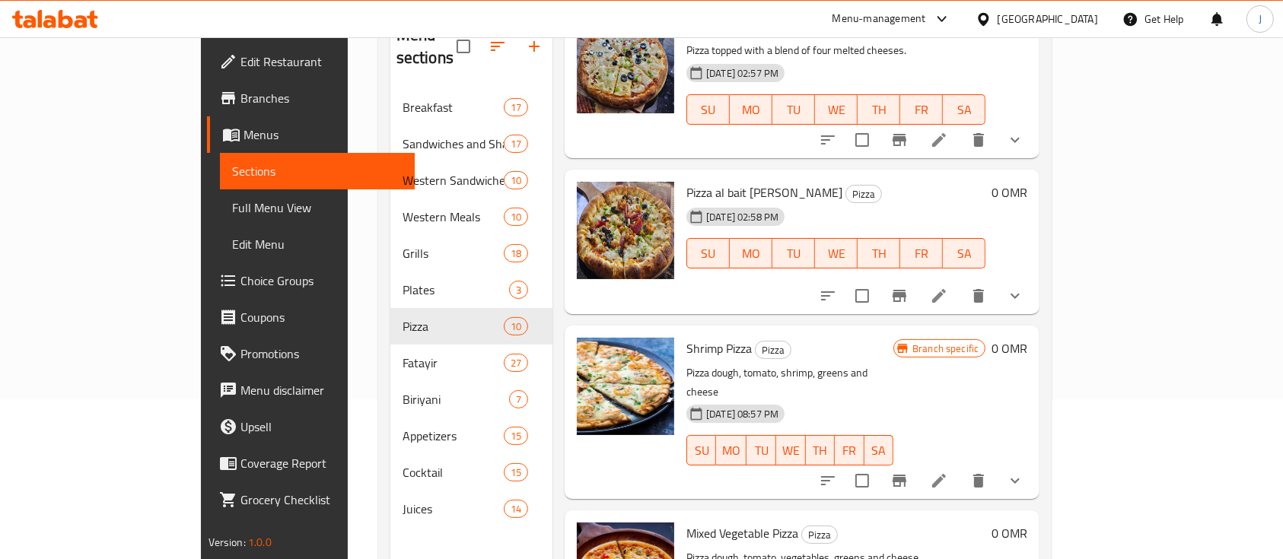
click at [1028, 399] on div "Branch specific 0 OMR" at bounding box center [961, 412] width 134 height 149
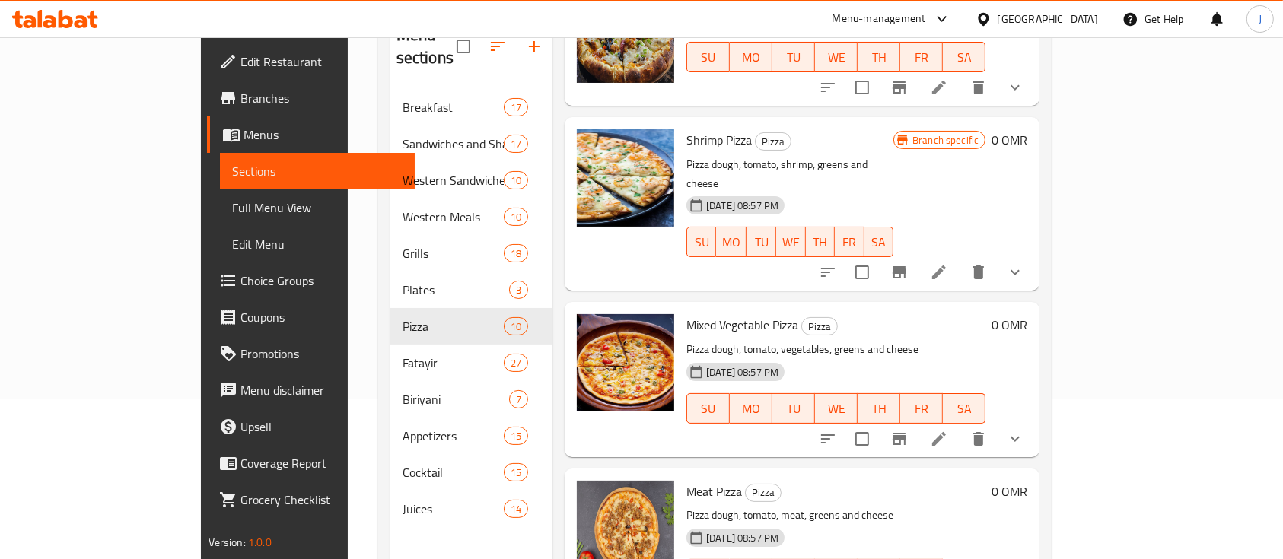
scroll to position [314, 0]
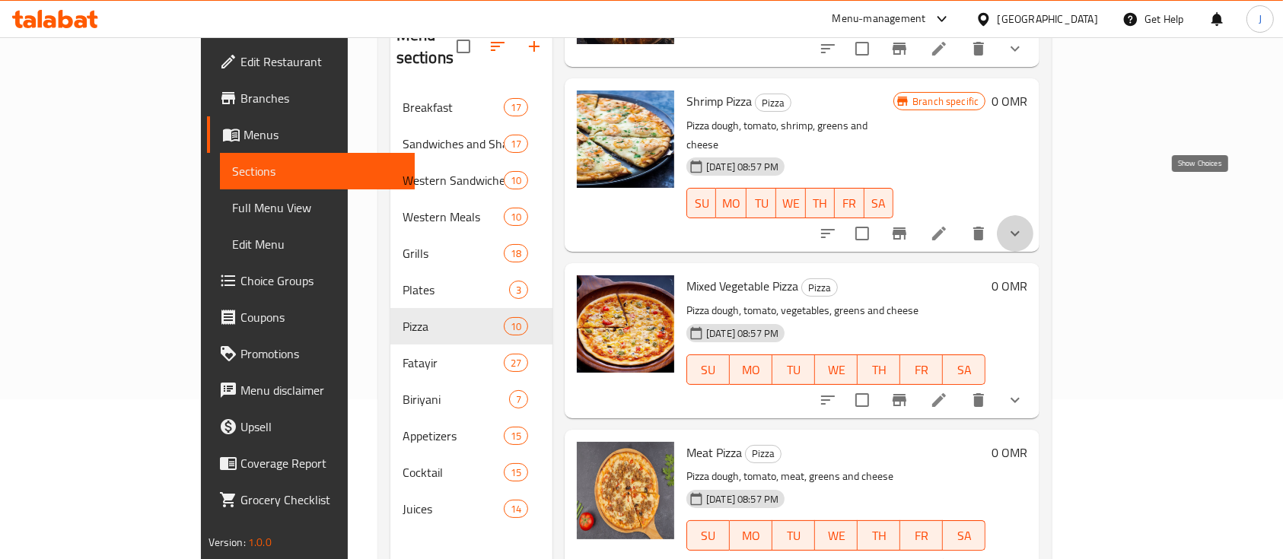
click at [1025, 225] on icon "show more" at bounding box center [1015, 234] width 18 height 18
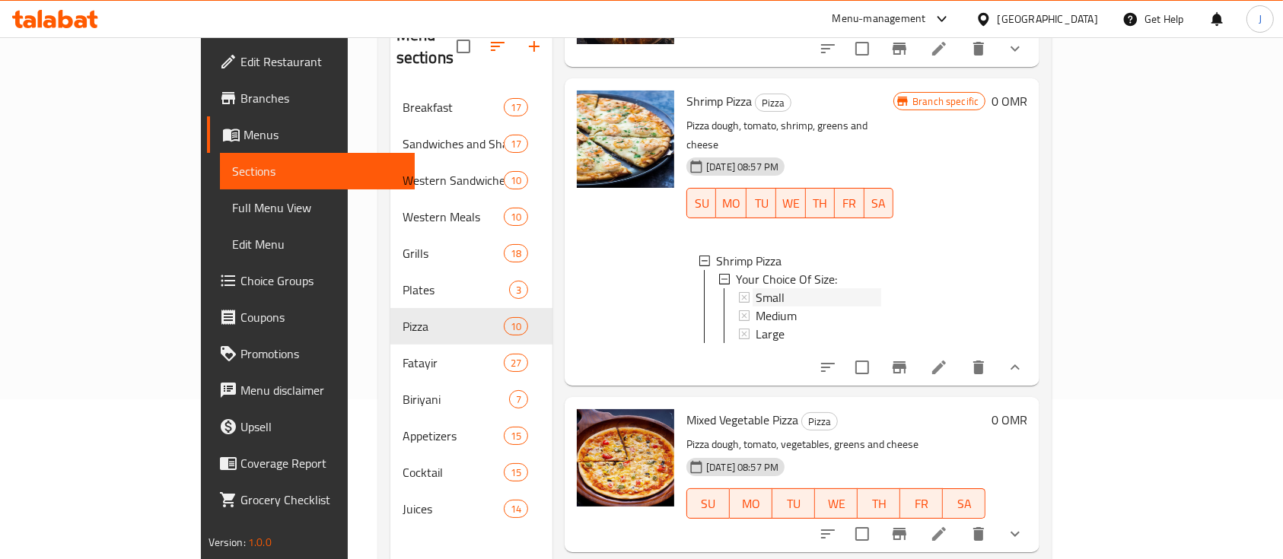
click at [756, 288] on span "Small" at bounding box center [770, 297] width 29 height 18
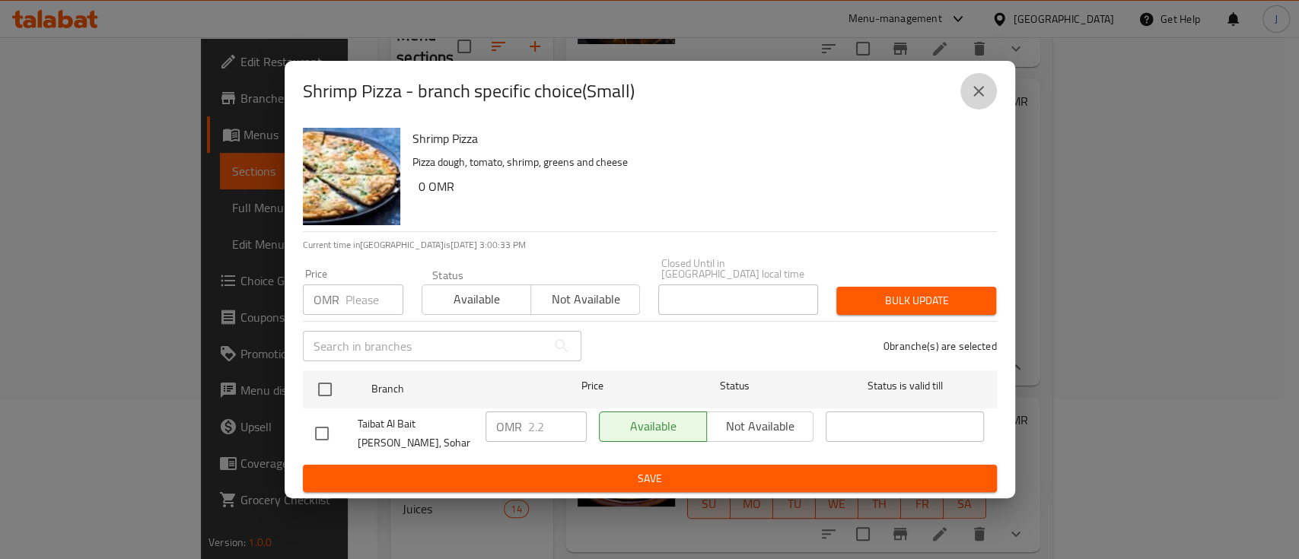
click at [977, 95] on icon "close" at bounding box center [979, 91] width 11 height 11
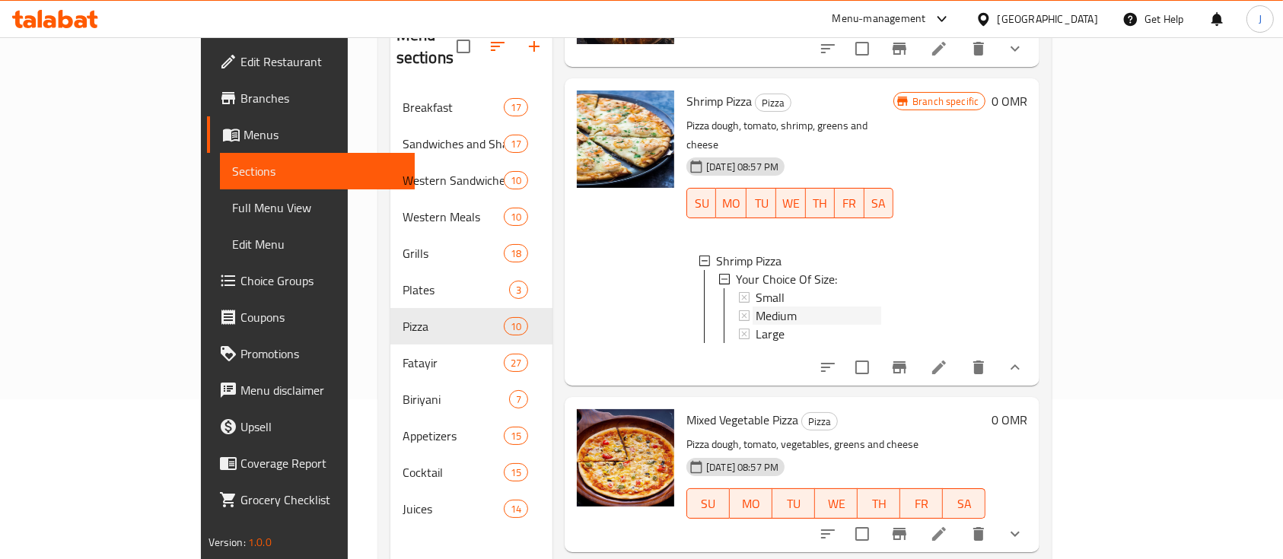
click at [756, 307] on span "Medium" at bounding box center [776, 316] width 41 height 18
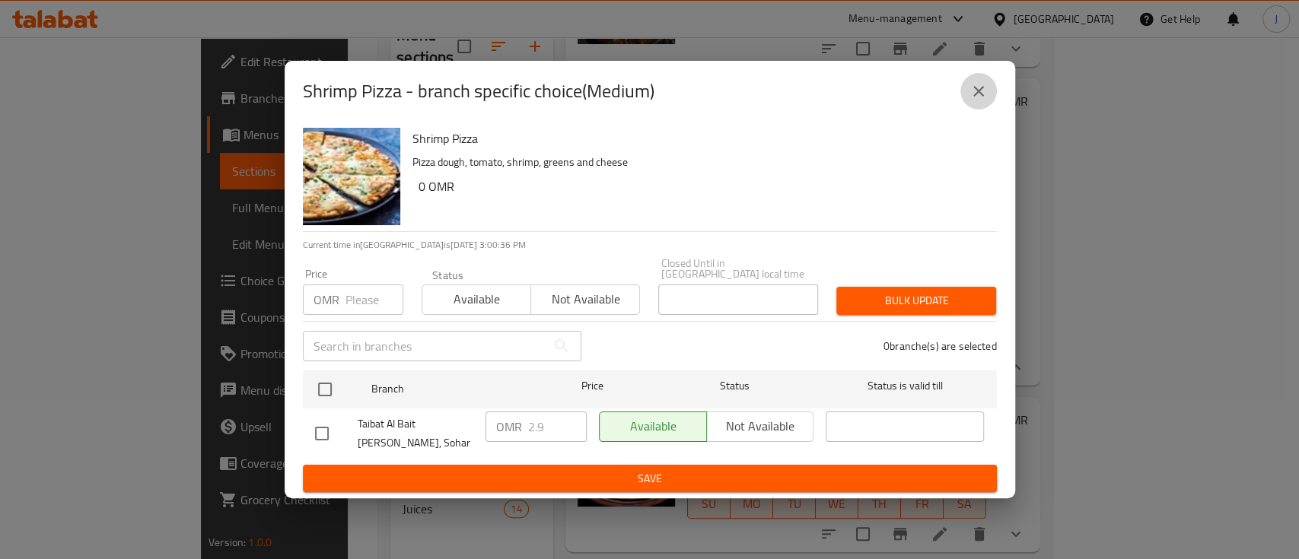
click at [972, 89] on icon "close" at bounding box center [979, 91] width 18 height 18
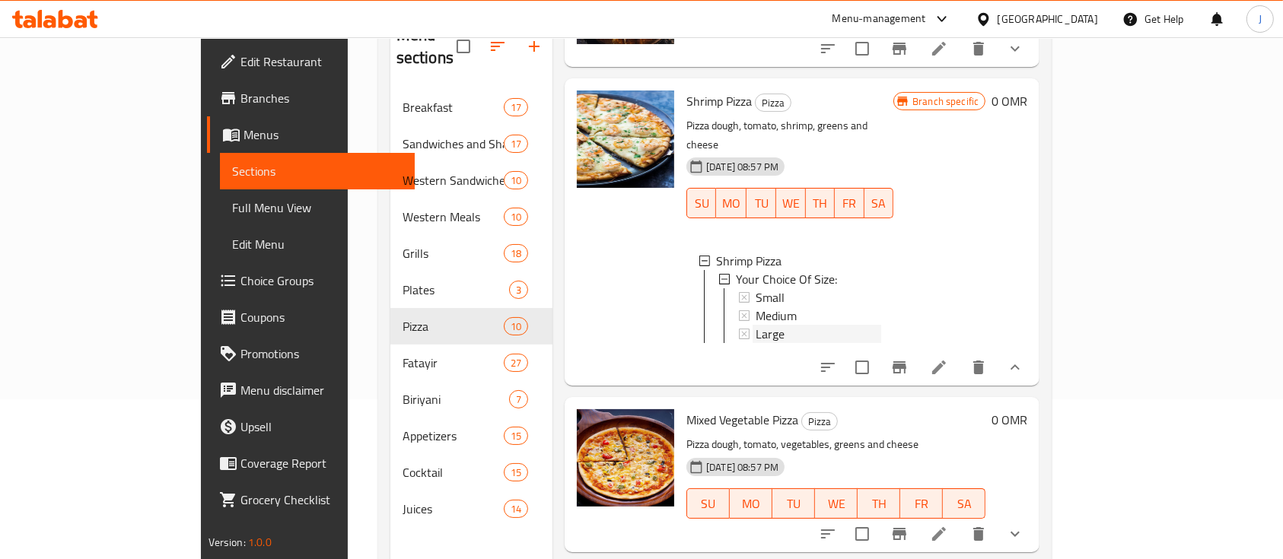
click at [756, 325] on span "Large" at bounding box center [770, 334] width 29 height 18
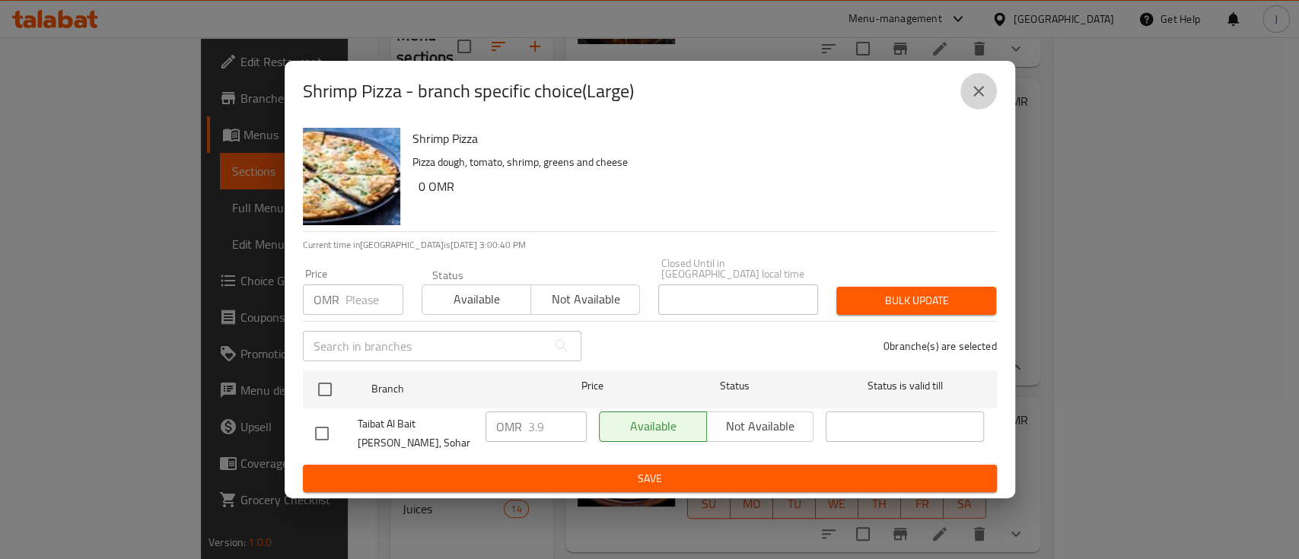
click at [967, 102] on button "close" at bounding box center [979, 91] width 37 height 37
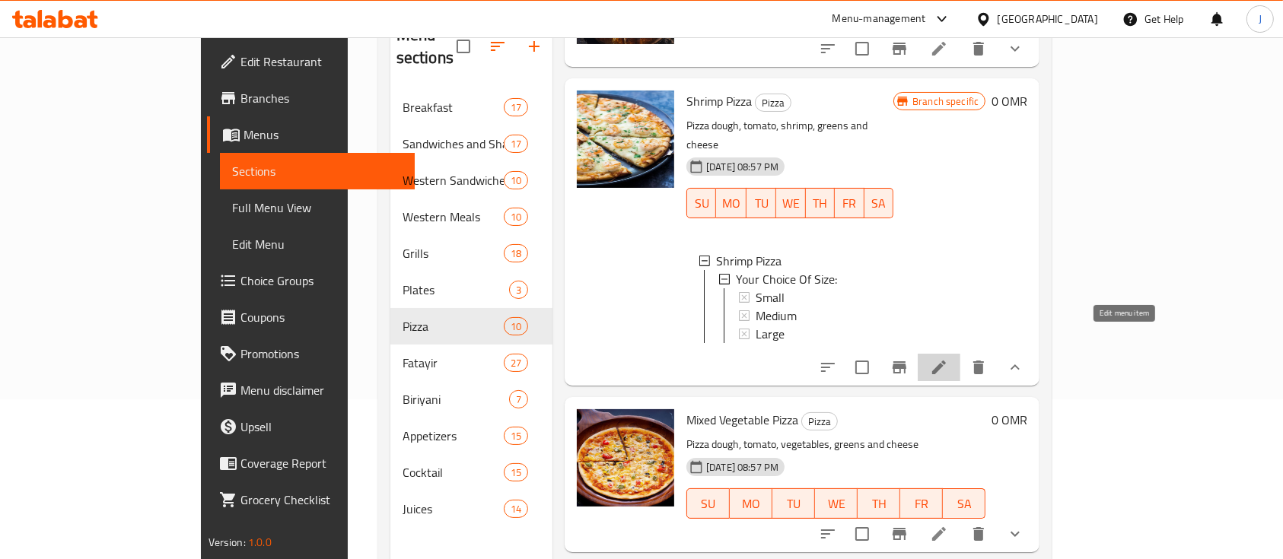
click at [948, 359] on icon at bounding box center [939, 368] width 18 height 18
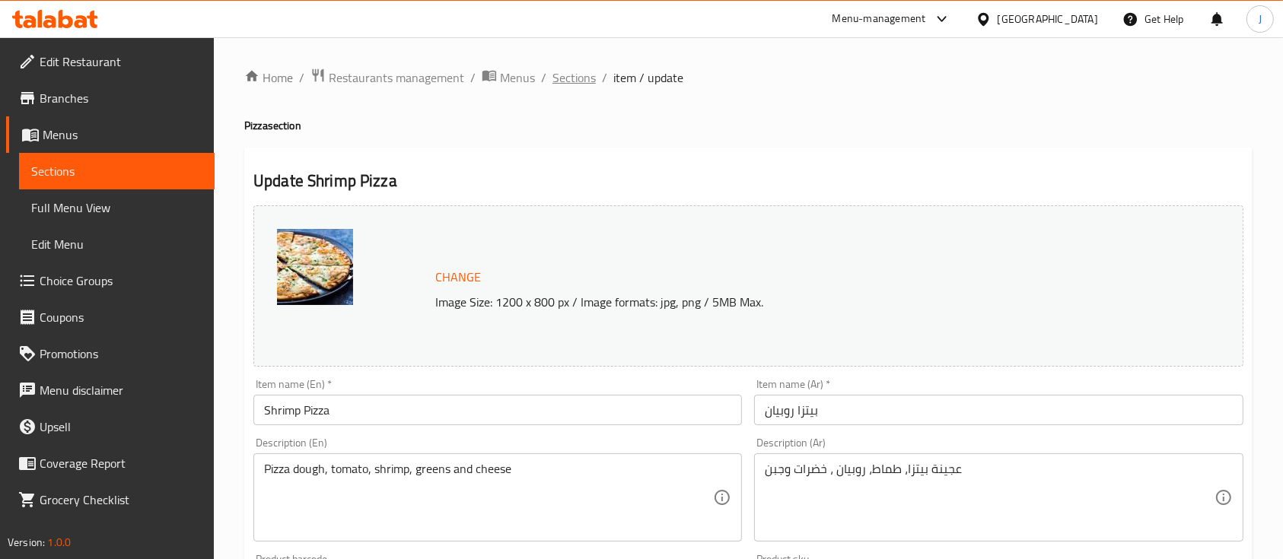
click at [576, 77] on span "Sections" at bounding box center [574, 78] width 43 height 18
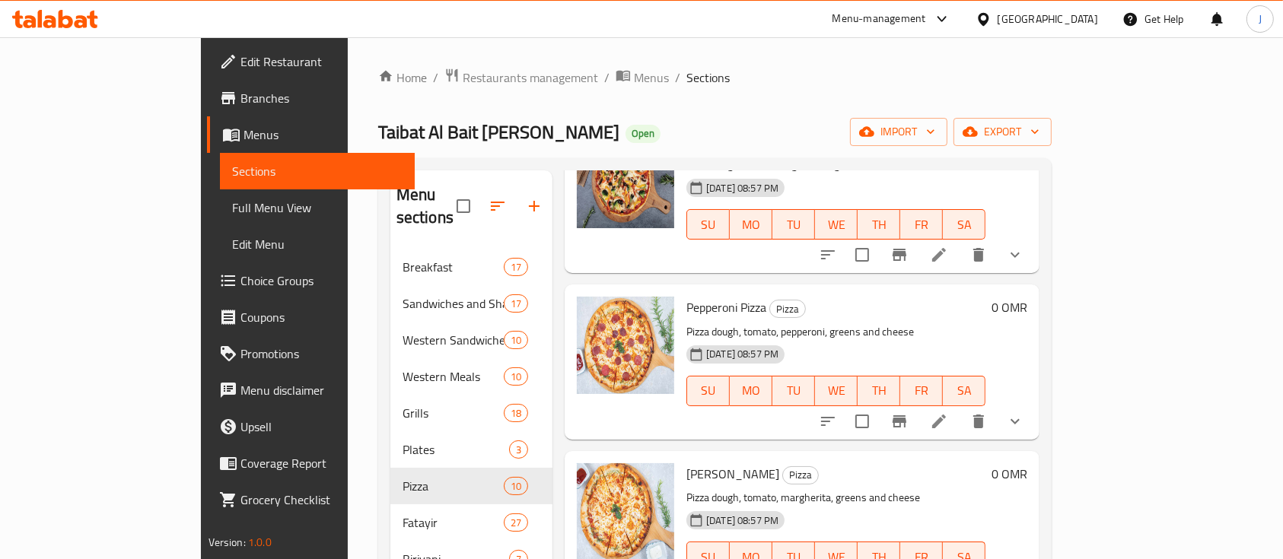
scroll to position [213, 0]
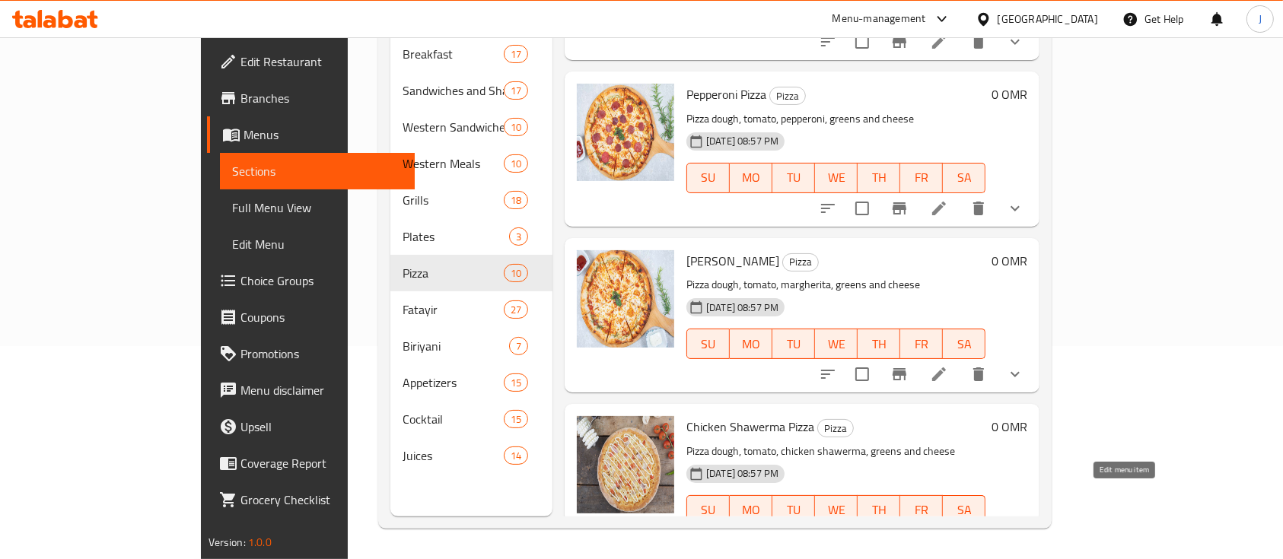
click at [948, 532] on icon at bounding box center [939, 541] width 18 height 18
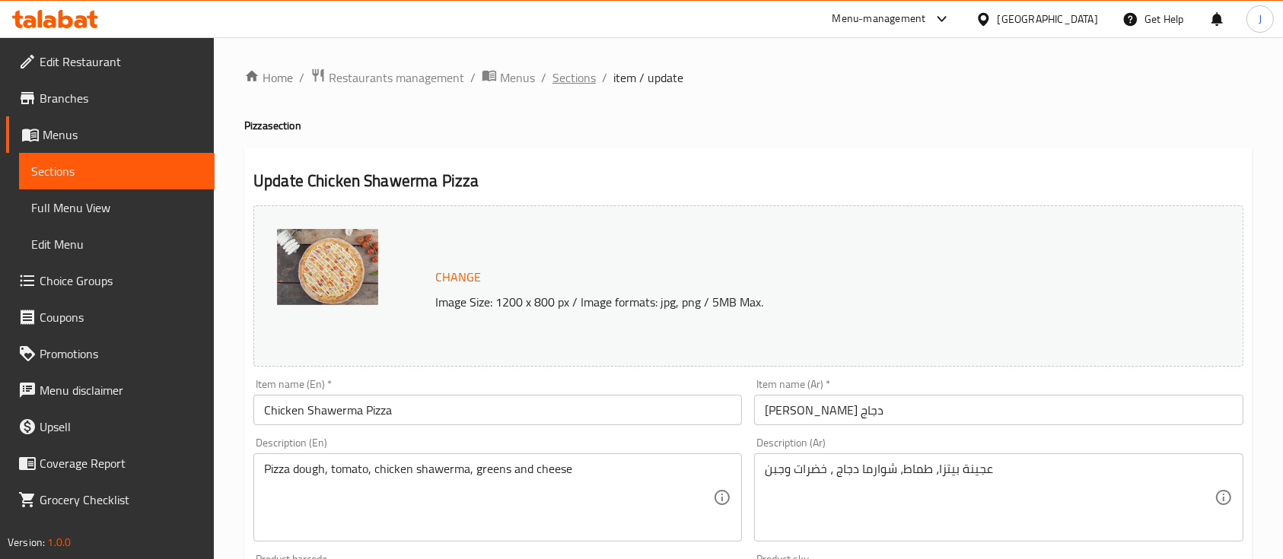
click at [570, 75] on span "Sections" at bounding box center [574, 78] width 43 height 18
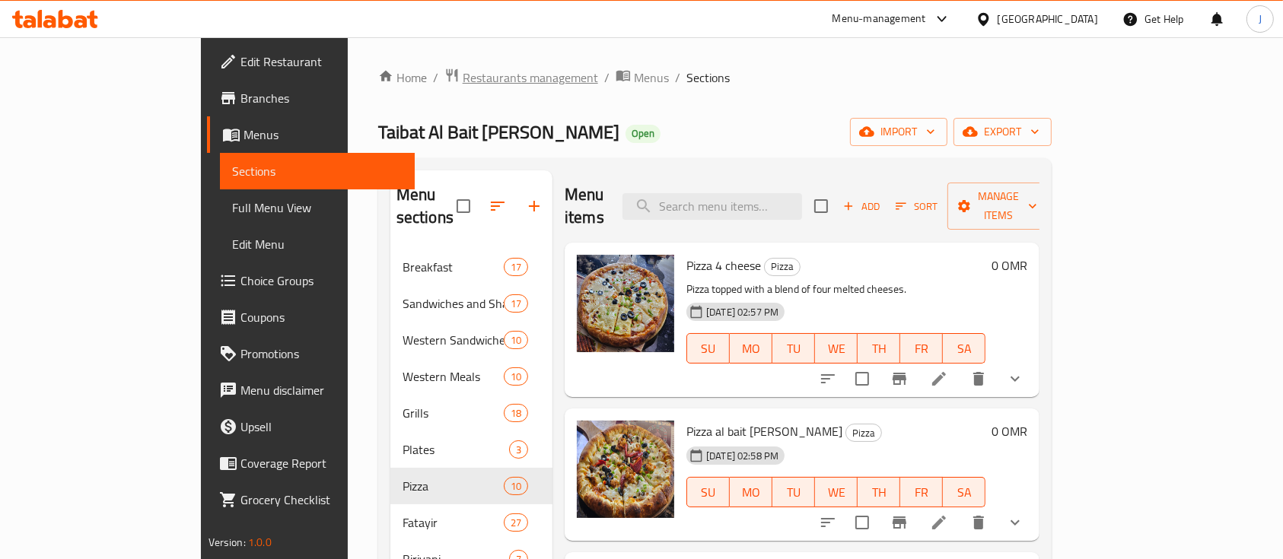
click at [463, 73] on span "Restaurants management" at bounding box center [530, 78] width 135 height 18
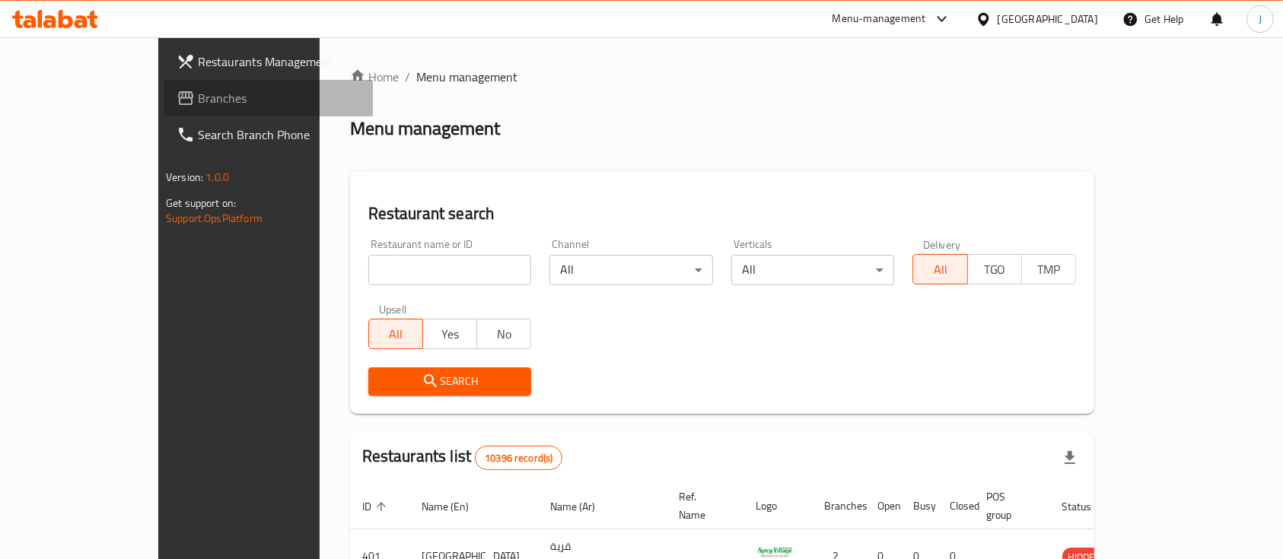
click at [198, 97] on span "Branches" at bounding box center [279, 98] width 163 height 18
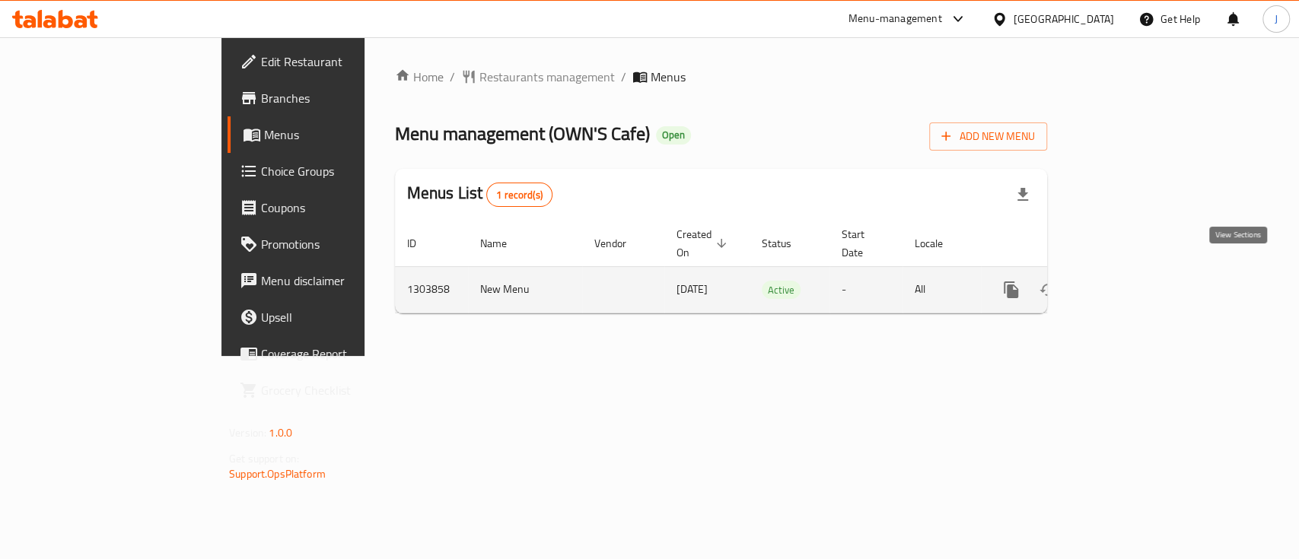
click at [1130, 281] on icon "enhanced table" at bounding box center [1121, 290] width 18 height 18
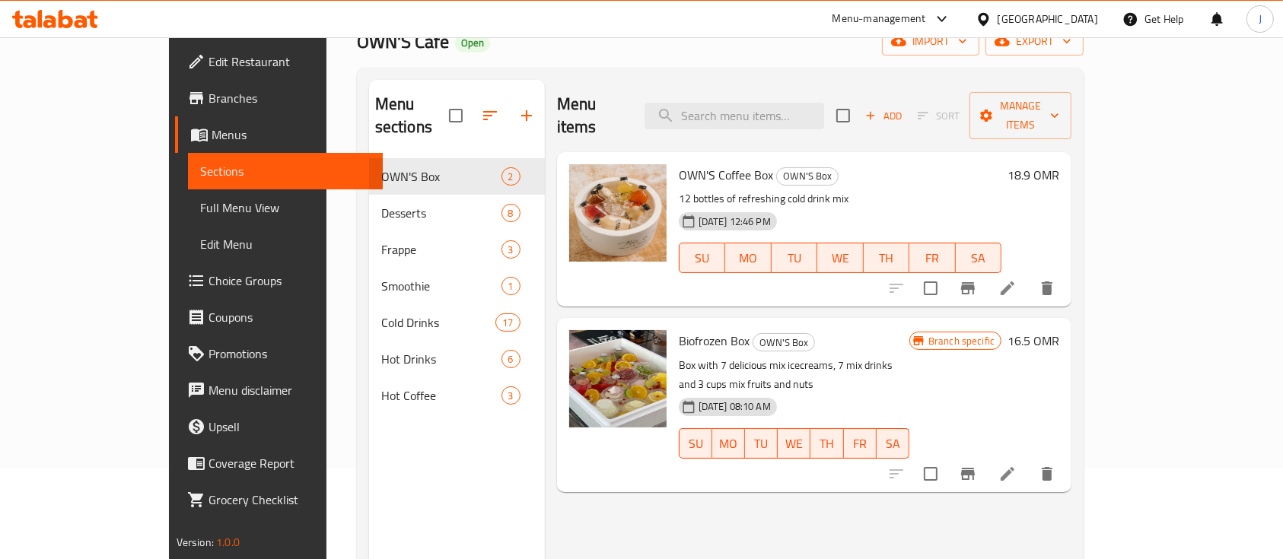
scroll to position [93, 0]
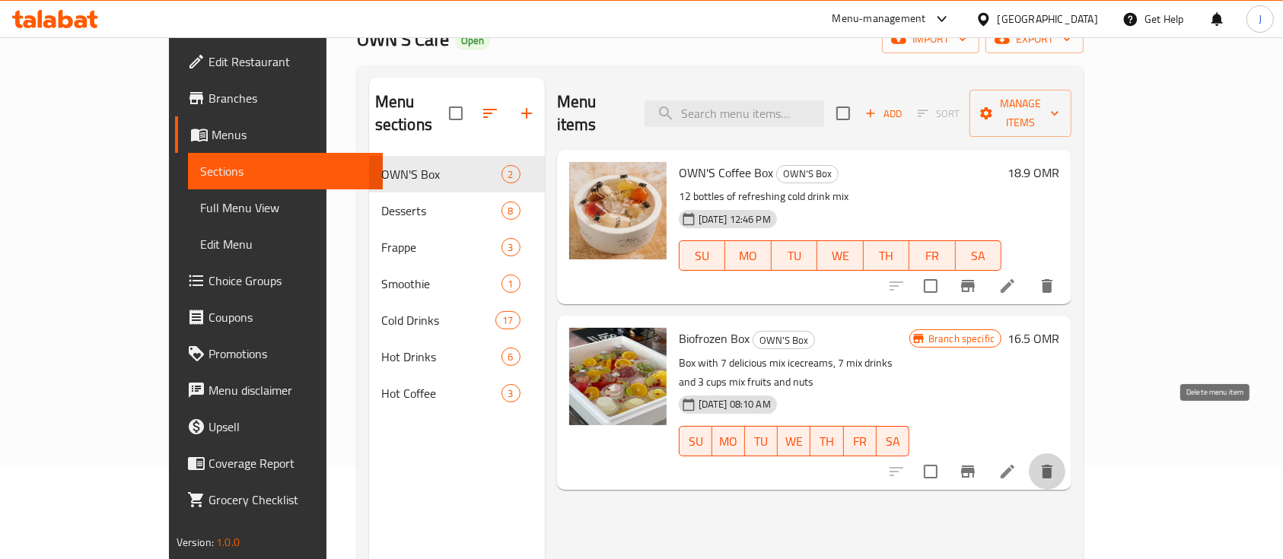
click at [1057, 463] on icon "delete" at bounding box center [1047, 472] width 18 height 18
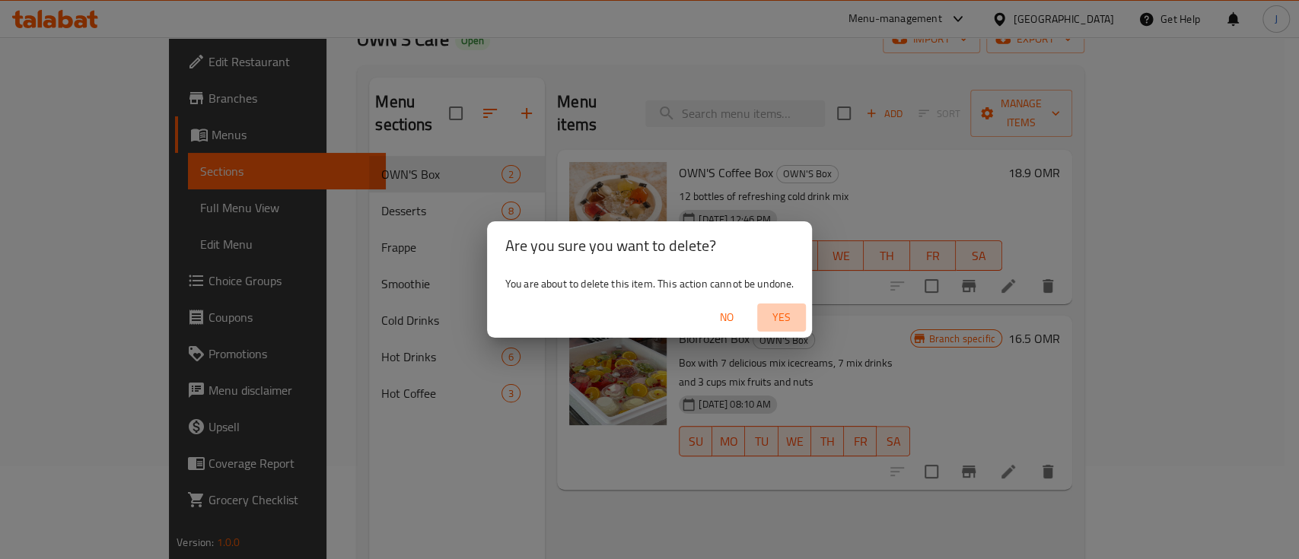
click at [787, 315] on span "Yes" at bounding box center [781, 317] width 37 height 19
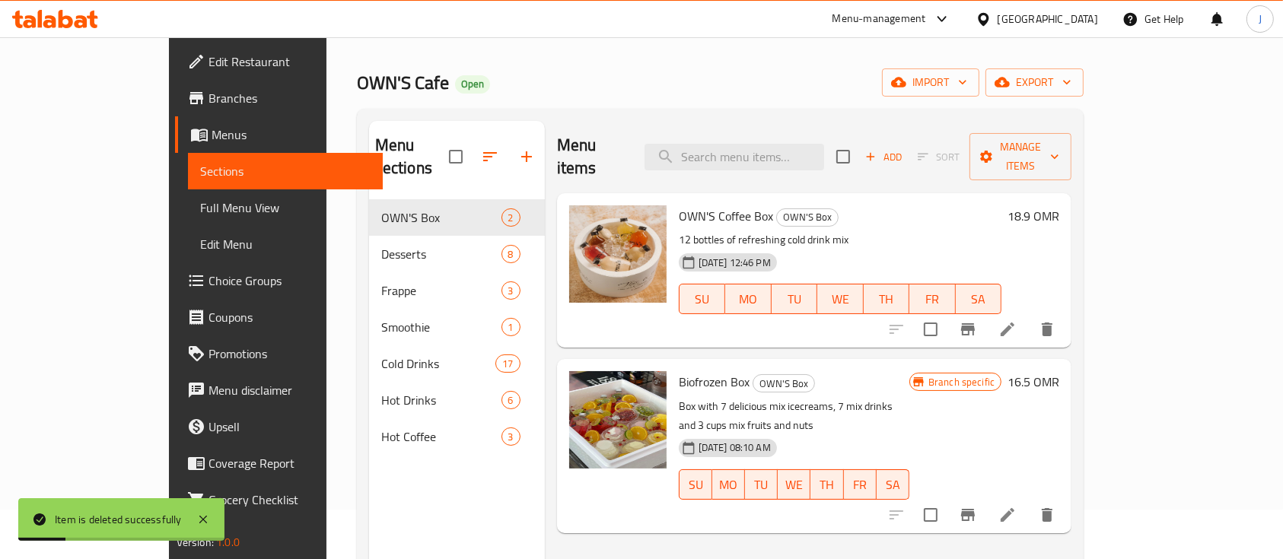
scroll to position [49, 0]
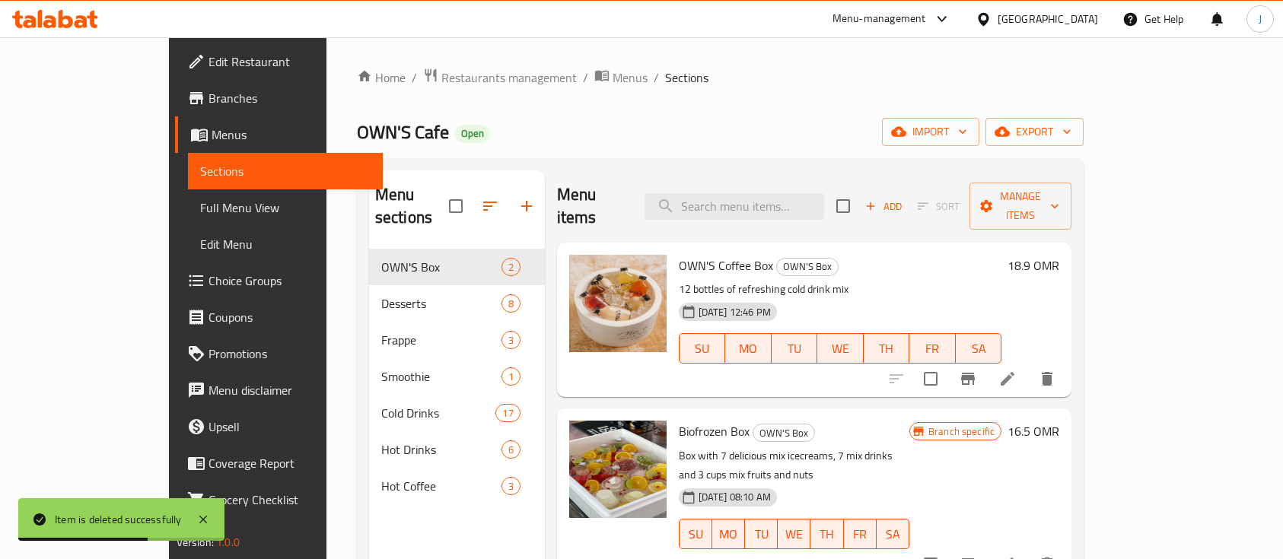
scroll to position [49, 0]
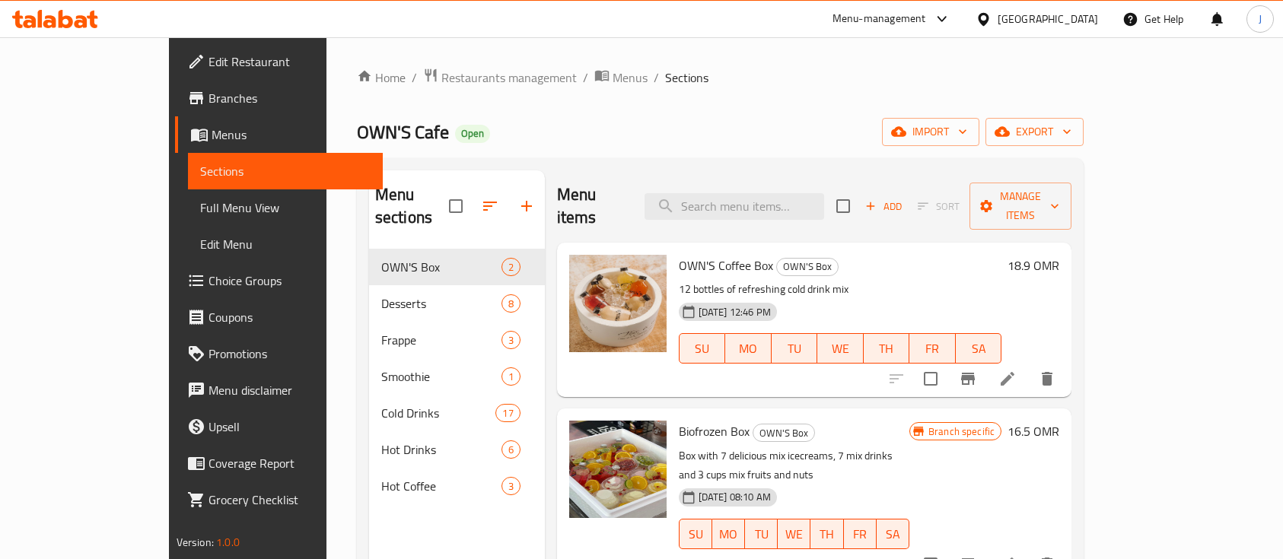
scroll to position [49, 0]
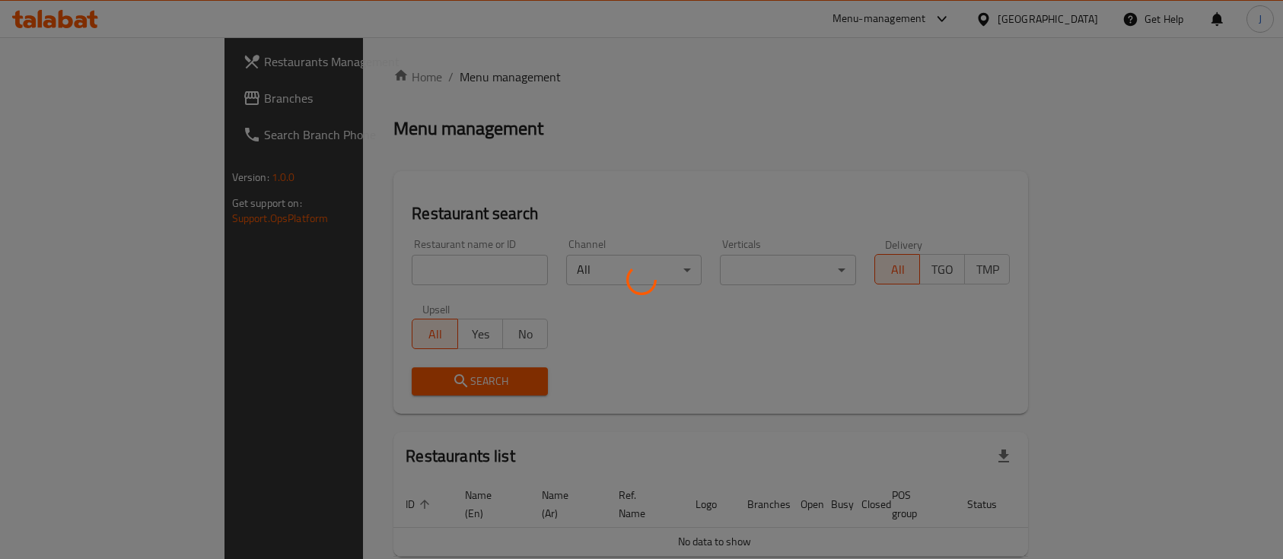
scroll to position [49, 0]
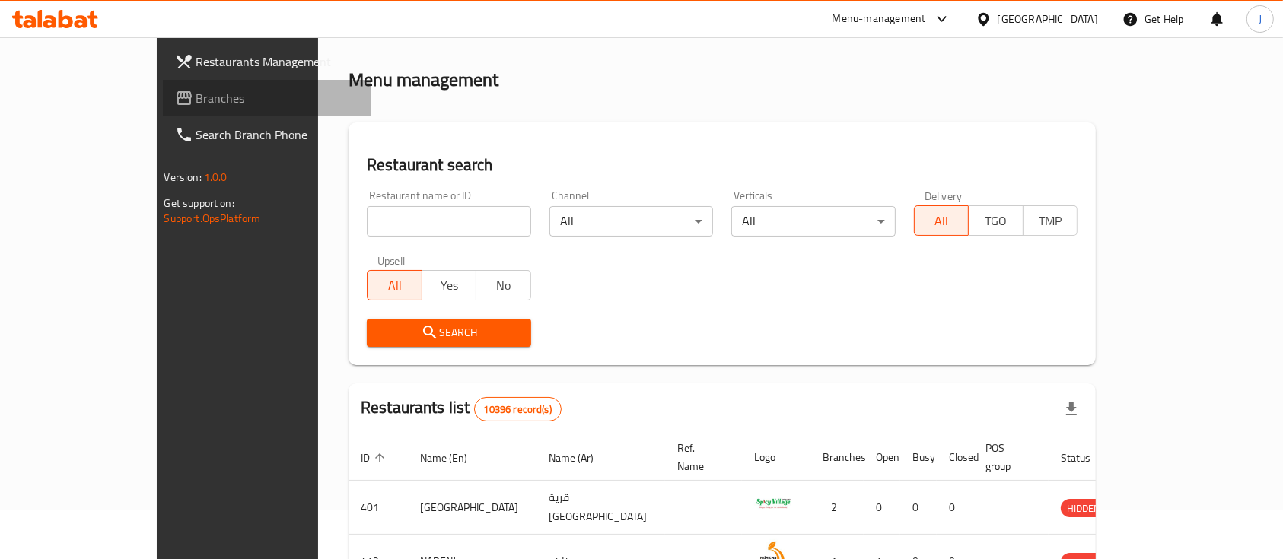
click at [163, 108] on link "Branches" at bounding box center [267, 98] width 209 height 37
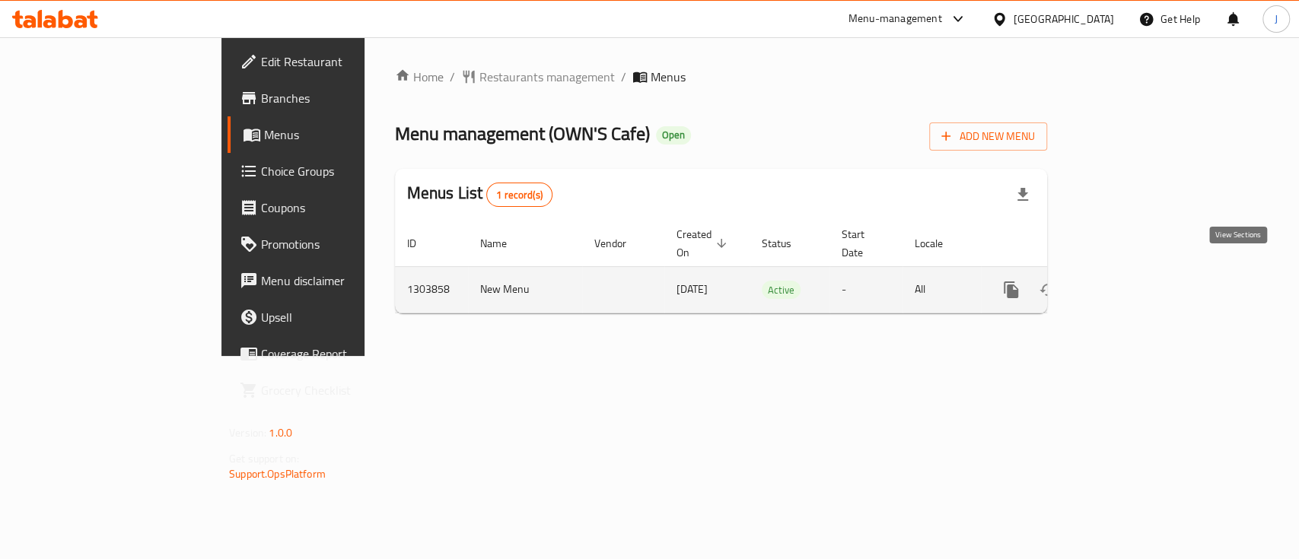
click at [1130, 281] on icon "enhanced table" at bounding box center [1121, 290] width 18 height 18
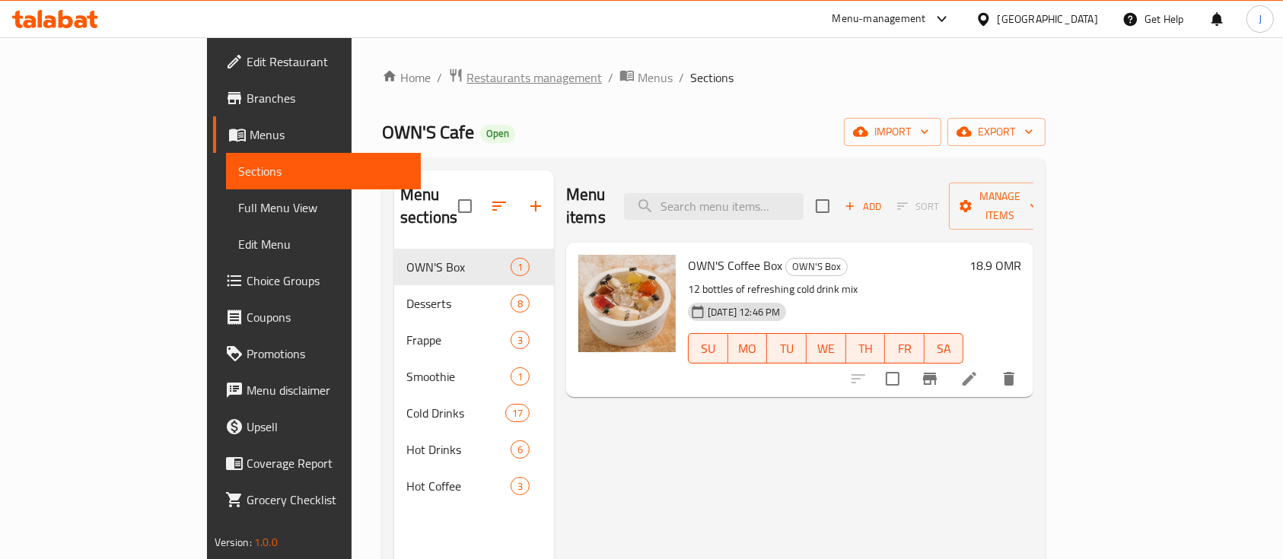
click at [467, 81] on span "Restaurants management" at bounding box center [534, 78] width 135 height 18
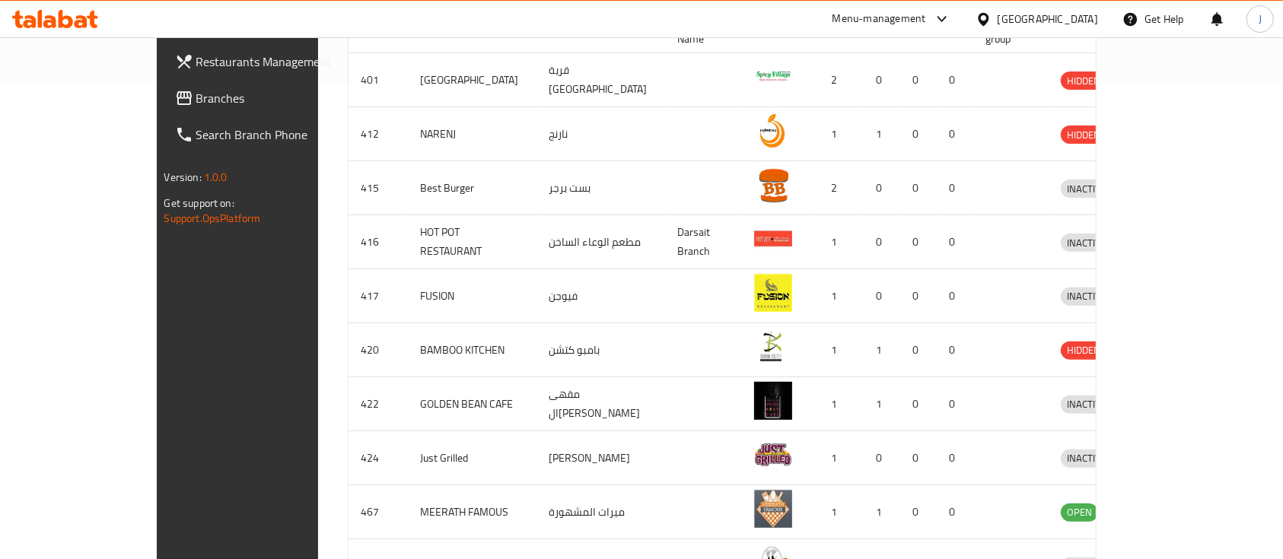
scroll to position [569, 0]
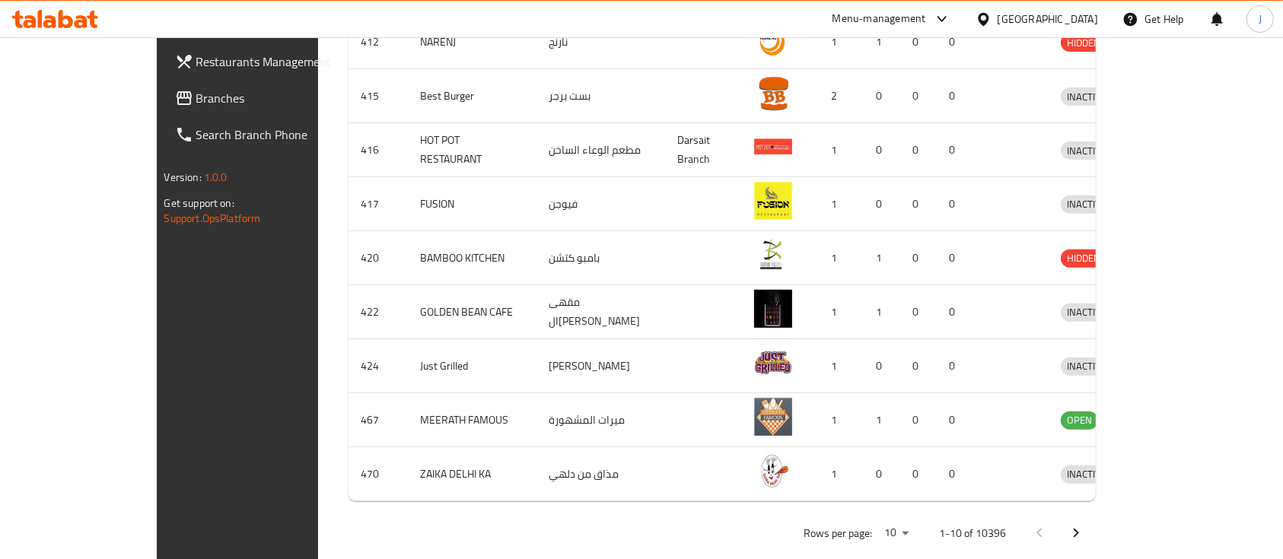
click at [929, 514] on div "Rows per page: 10 1-10 of 10396" at bounding box center [722, 534] width 747 height 40
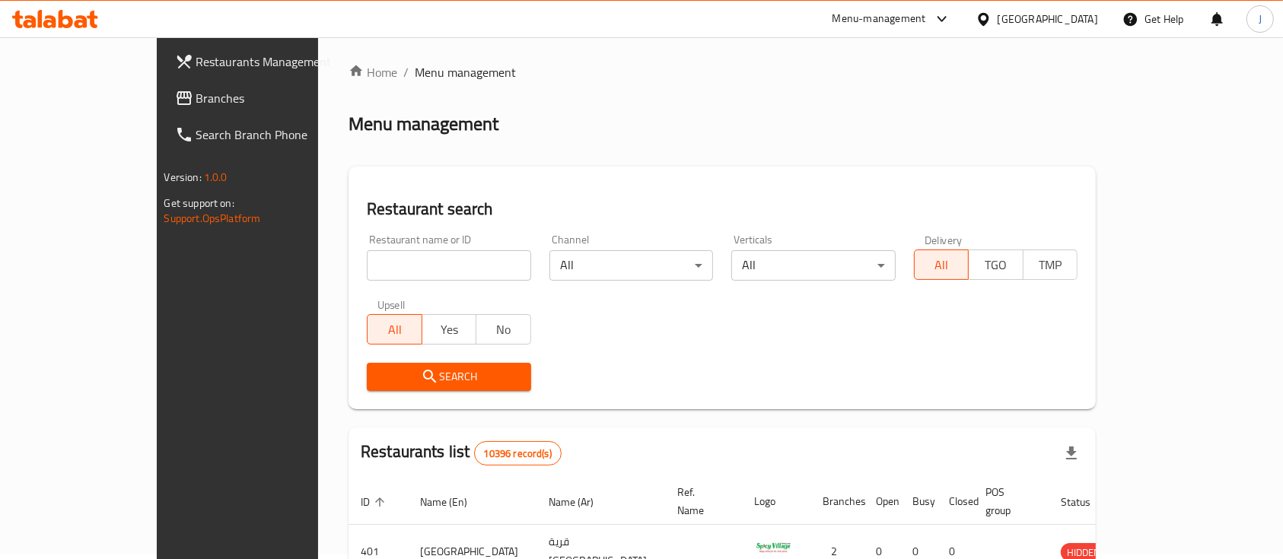
scroll to position [0, 0]
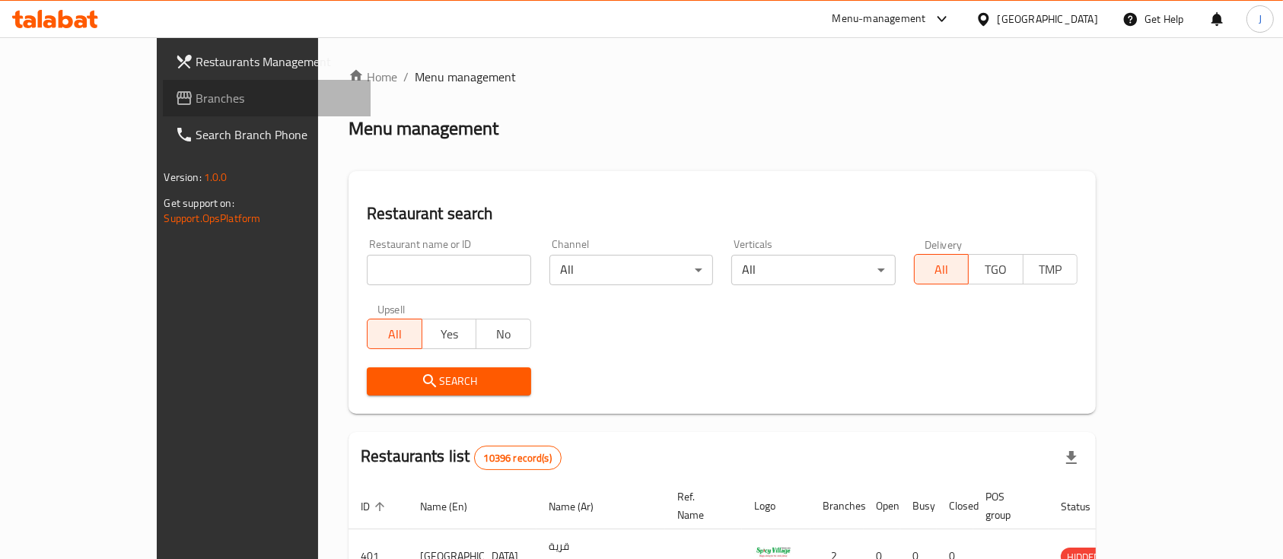
click at [196, 105] on span "Branches" at bounding box center [277, 98] width 163 height 18
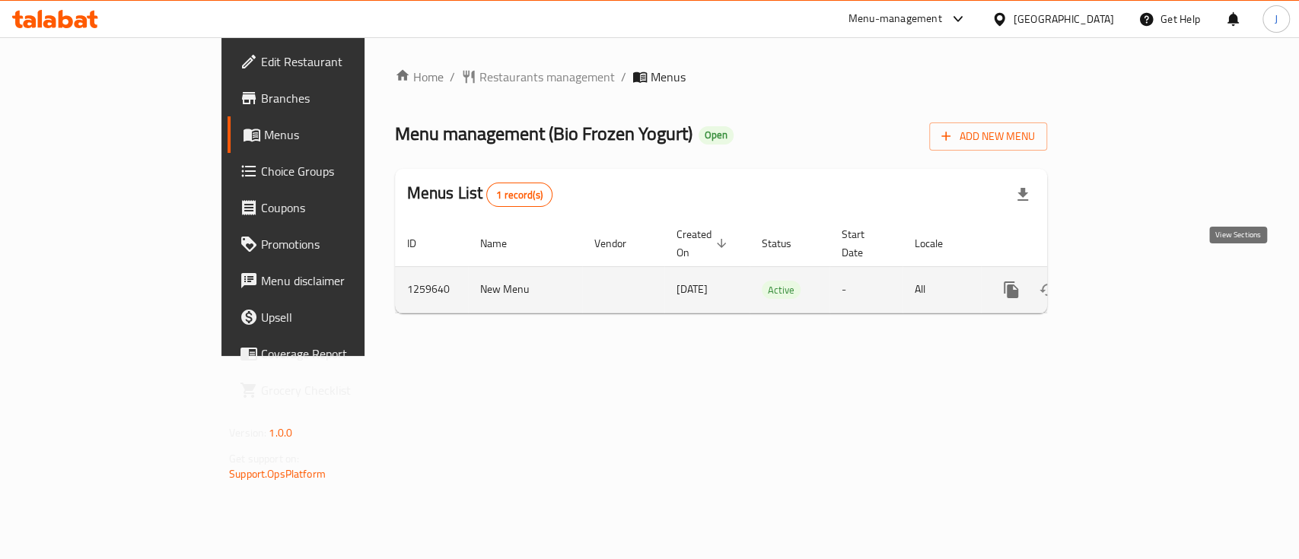
click at [1139, 282] on link "enhanced table" at bounding box center [1121, 290] width 37 height 37
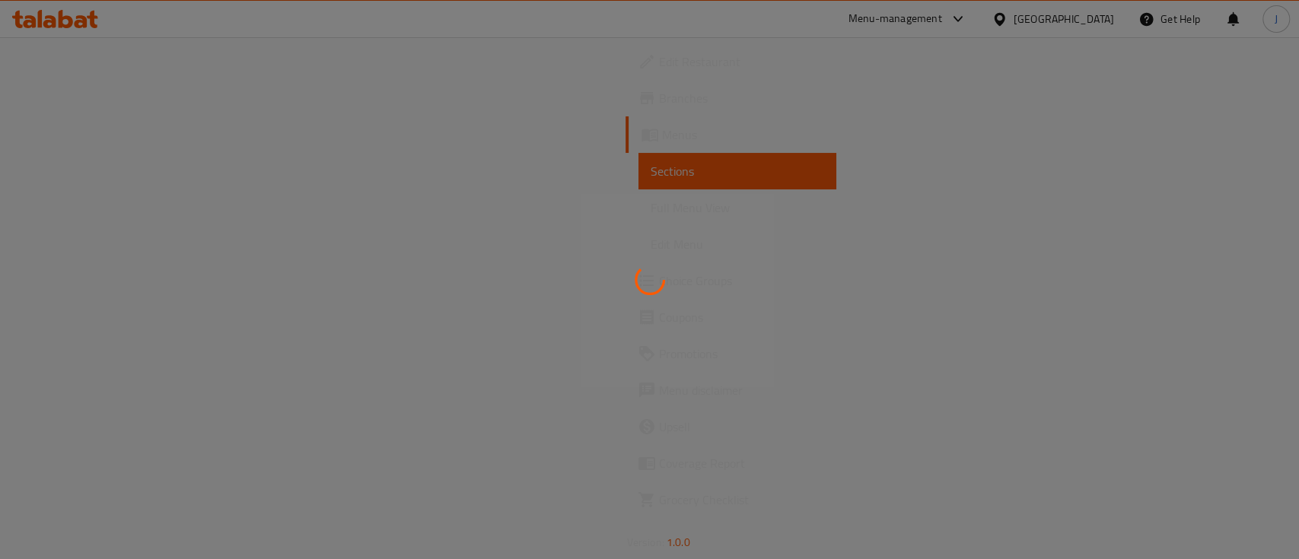
drag, startPoint x: 1236, startPoint y: 282, endPoint x: 1107, endPoint y: 292, distance: 129.0
click at [1107, 292] on div at bounding box center [649, 279] width 1299 height 559
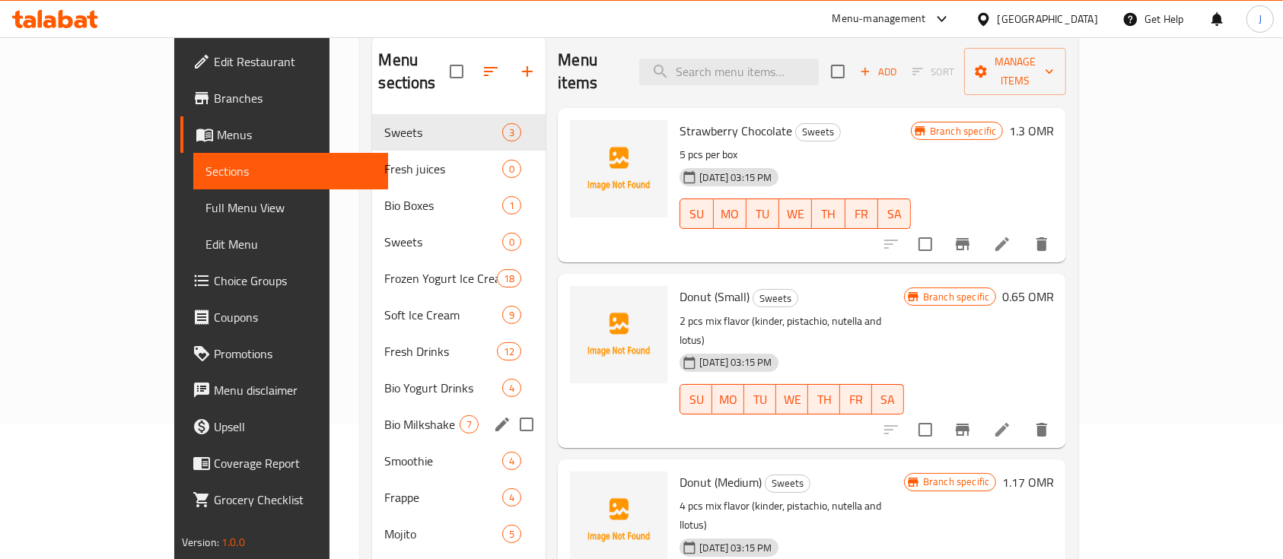
scroll to position [135, 0]
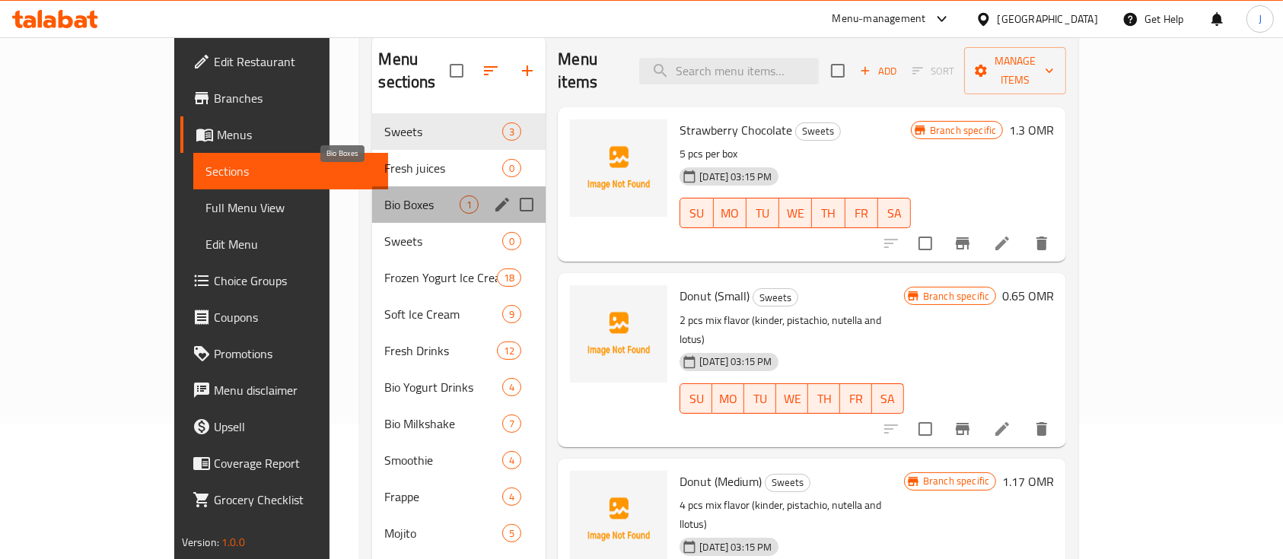
click at [384, 196] on span "Bio Boxes" at bounding box center [421, 205] width 75 height 18
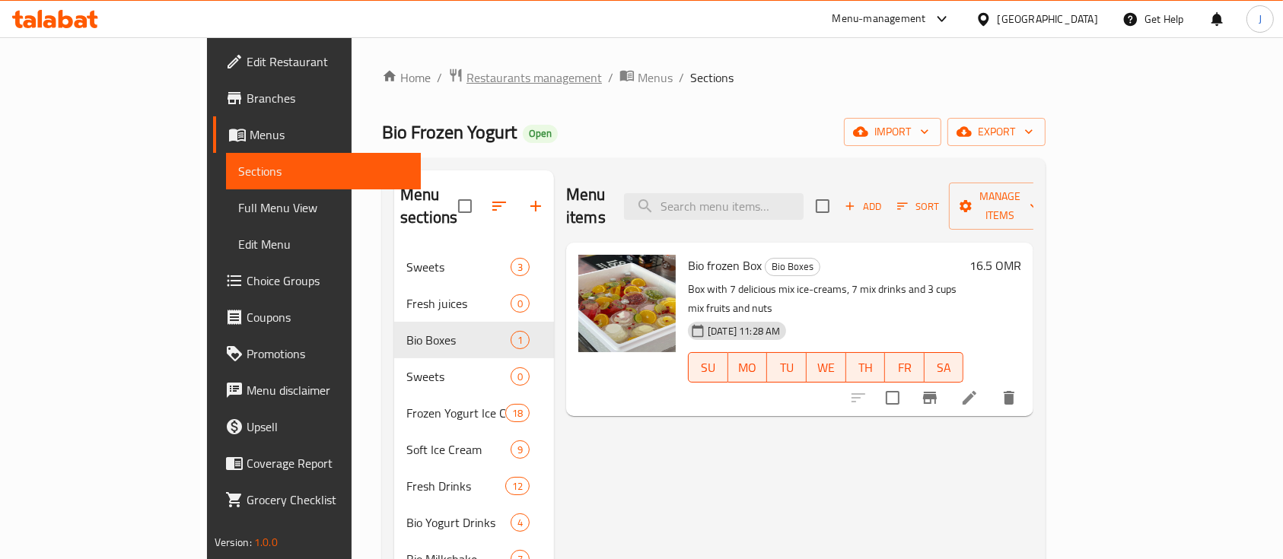
click at [467, 78] on span "Restaurants management" at bounding box center [534, 78] width 135 height 18
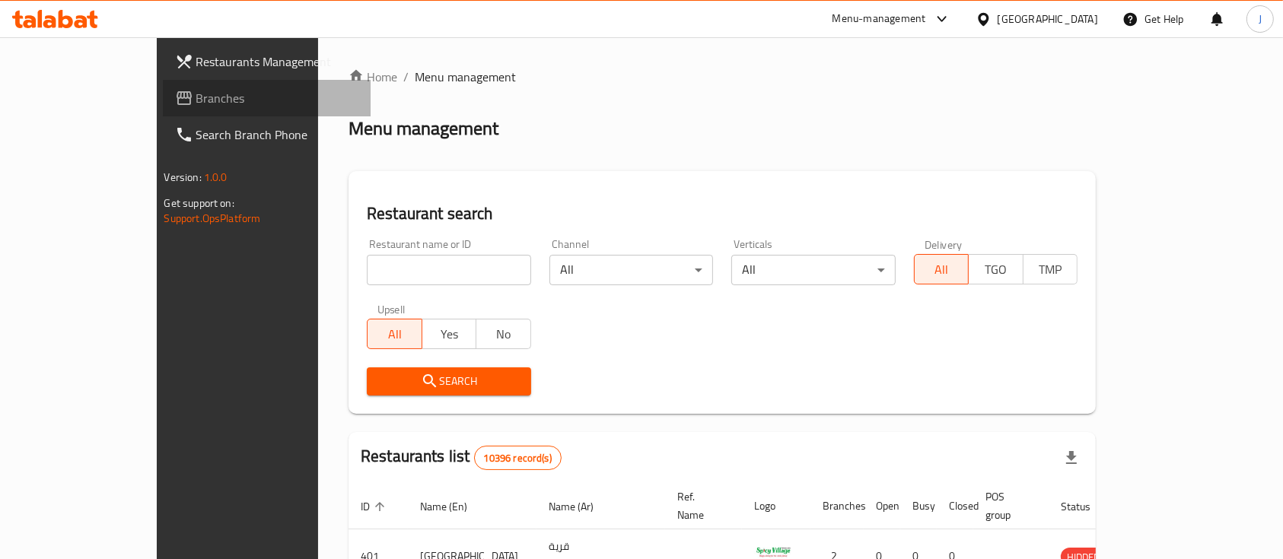
click at [163, 109] on link "Branches" at bounding box center [267, 98] width 209 height 37
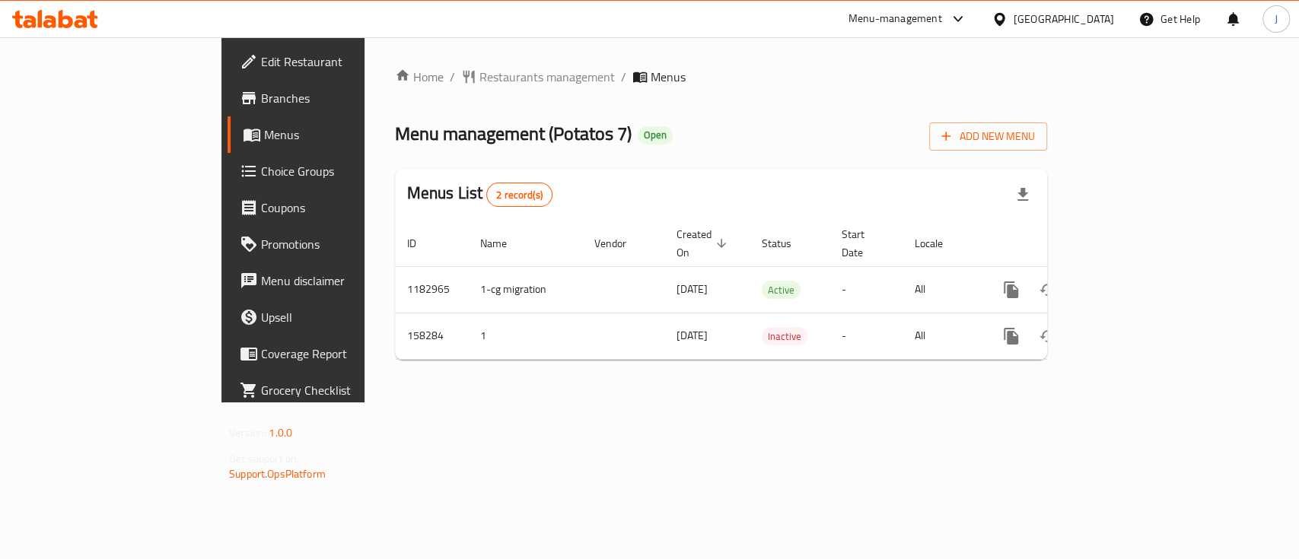
click at [1047, 119] on div "Menu management ( Potatos 7 ) Open Add New Menu" at bounding box center [721, 133] width 652 height 34
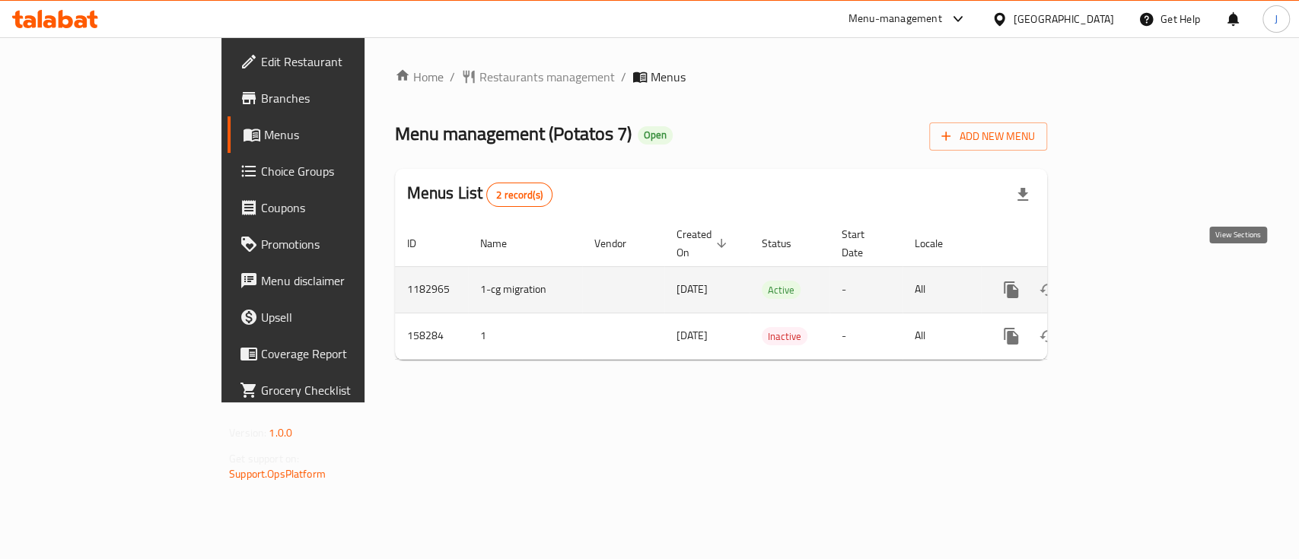
click at [1139, 272] on link "enhanced table" at bounding box center [1121, 290] width 37 height 37
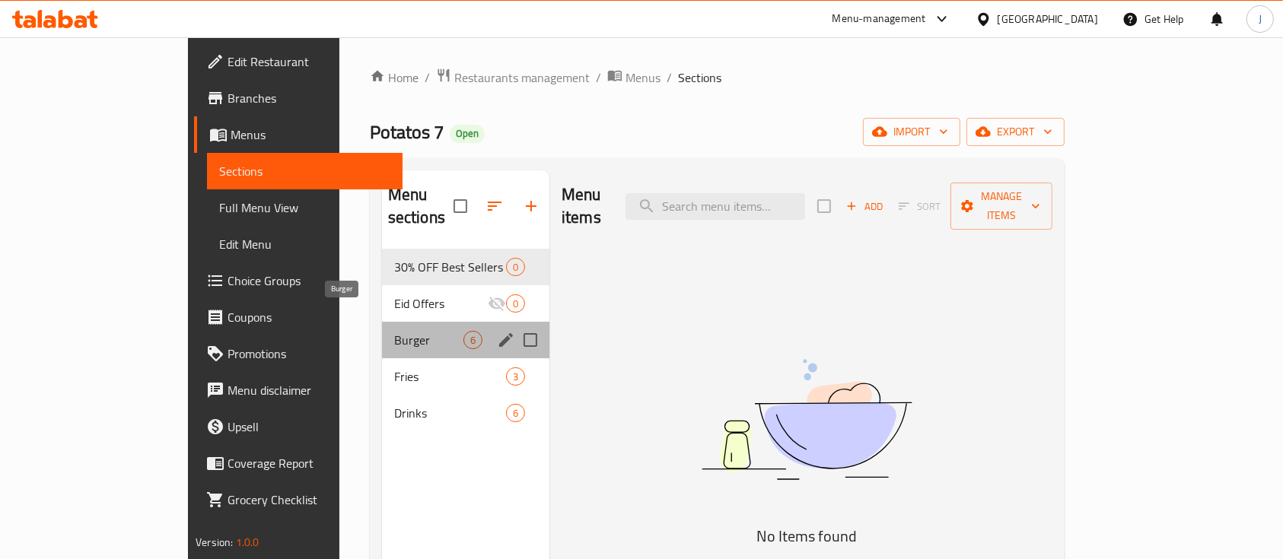
click at [394, 331] on span "Burger" at bounding box center [428, 340] width 69 height 18
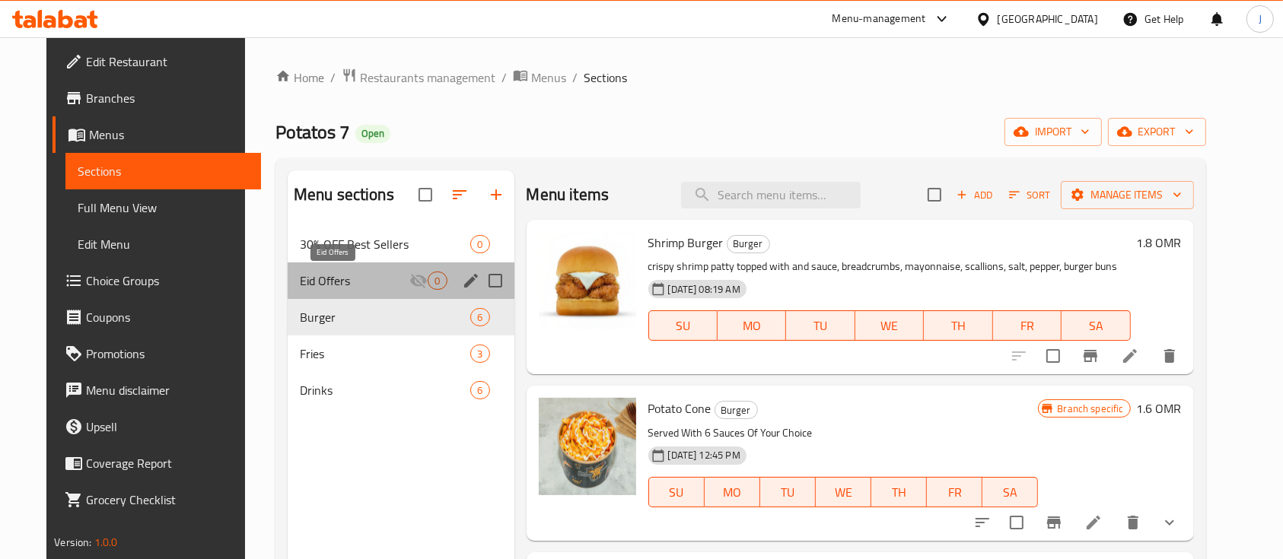
click at [350, 286] on span "Eid Offers" at bounding box center [355, 281] width 110 height 18
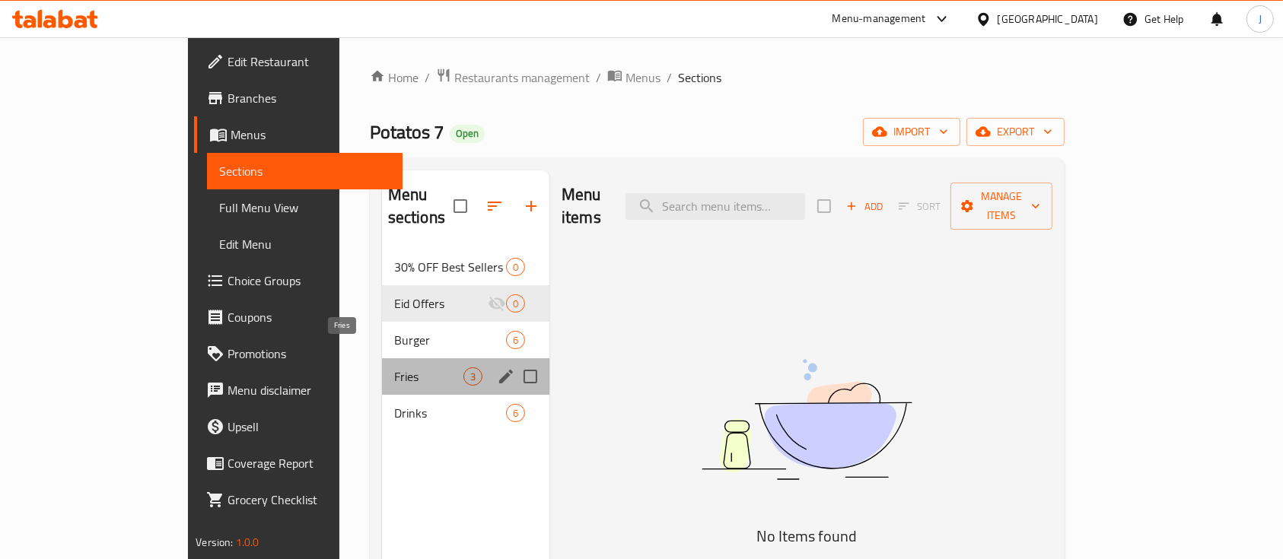
click at [394, 368] on span "Fries" at bounding box center [428, 377] width 69 height 18
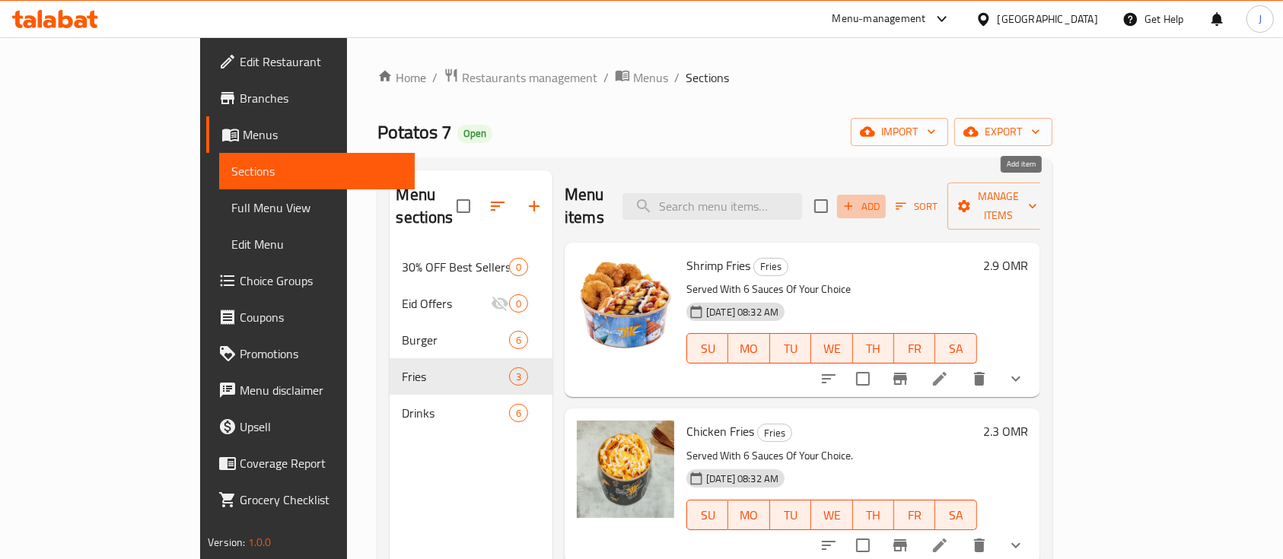
click at [882, 198] on span "Add" at bounding box center [861, 207] width 41 height 18
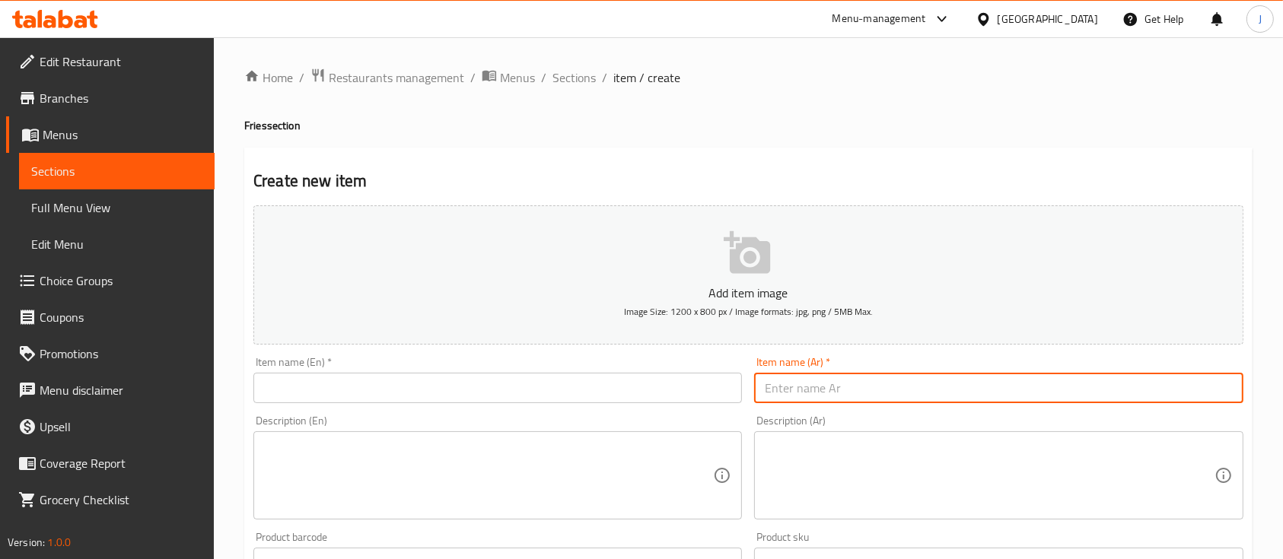
click at [840, 376] on input "text" at bounding box center [998, 388] width 489 height 30
paste input "بطاط تركيه (الكومبير)"
type input "بطاط تركيه (الكومبير)"
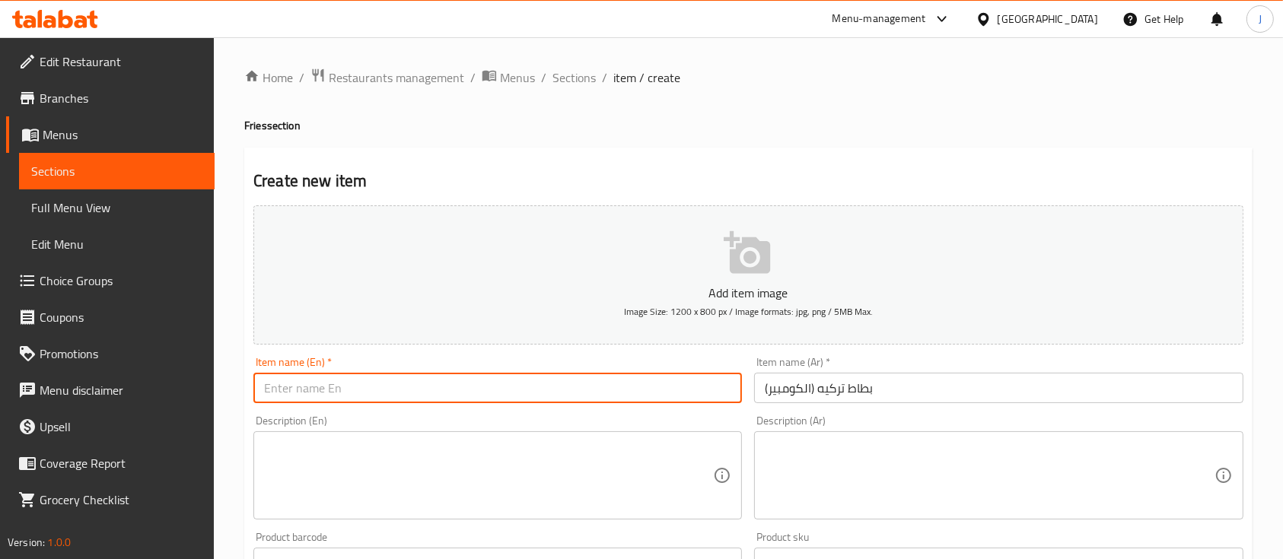
click at [394, 389] on input "text" at bounding box center [497, 388] width 489 height 30
paste input "Turkish potatoes (kumpir)"
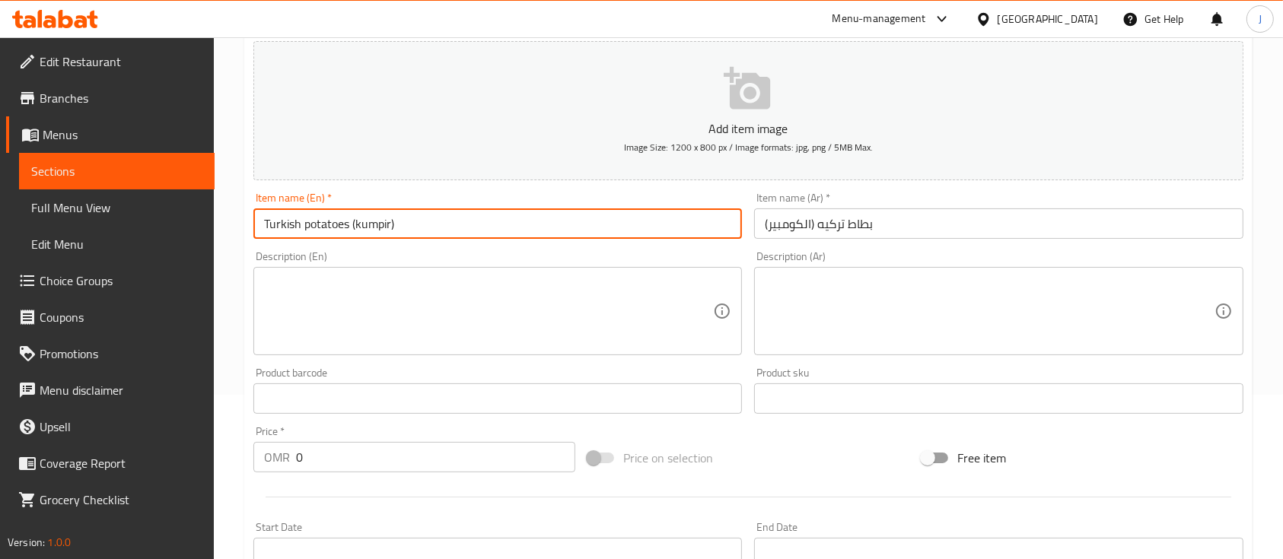
scroll to position [152, 0]
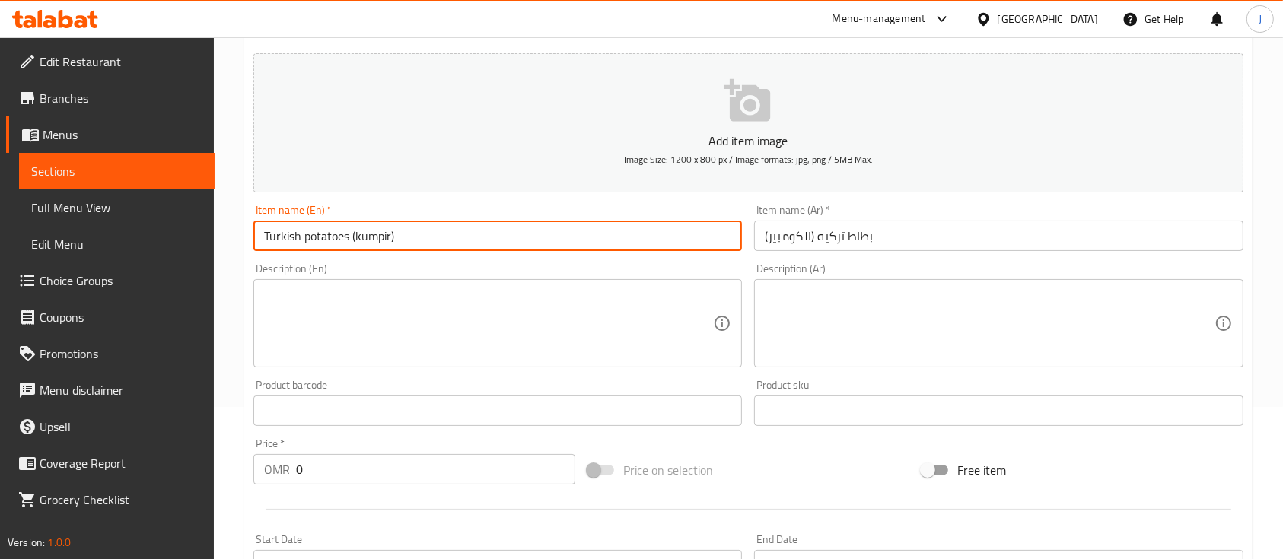
type input "Turkish potatoes (kumpir)"
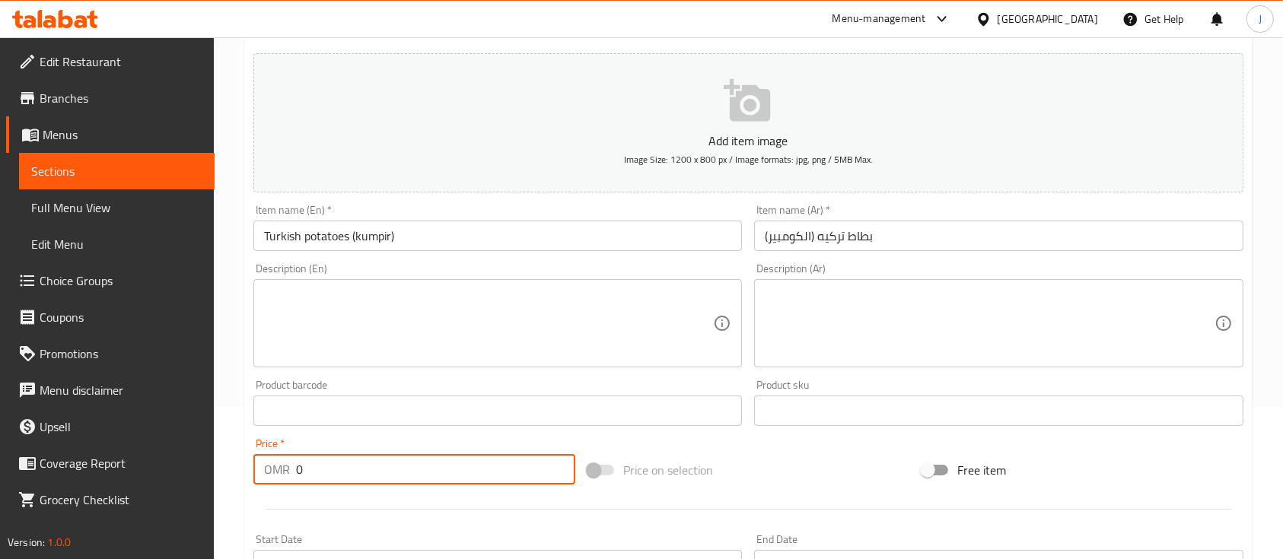
drag, startPoint x: 308, startPoint y: 474, endPoint x: 244, endPoint y: 465, distance: 65.3
click at [244, 465] on div "Home / Restaurants management / Menus / Sections / item / create Fries section …" at bounding box center [748, 404] width 1069 height 1038
type input "1.8"
click at [967, 326] on textarea at bounding box center [989, 324] width 449 height 72
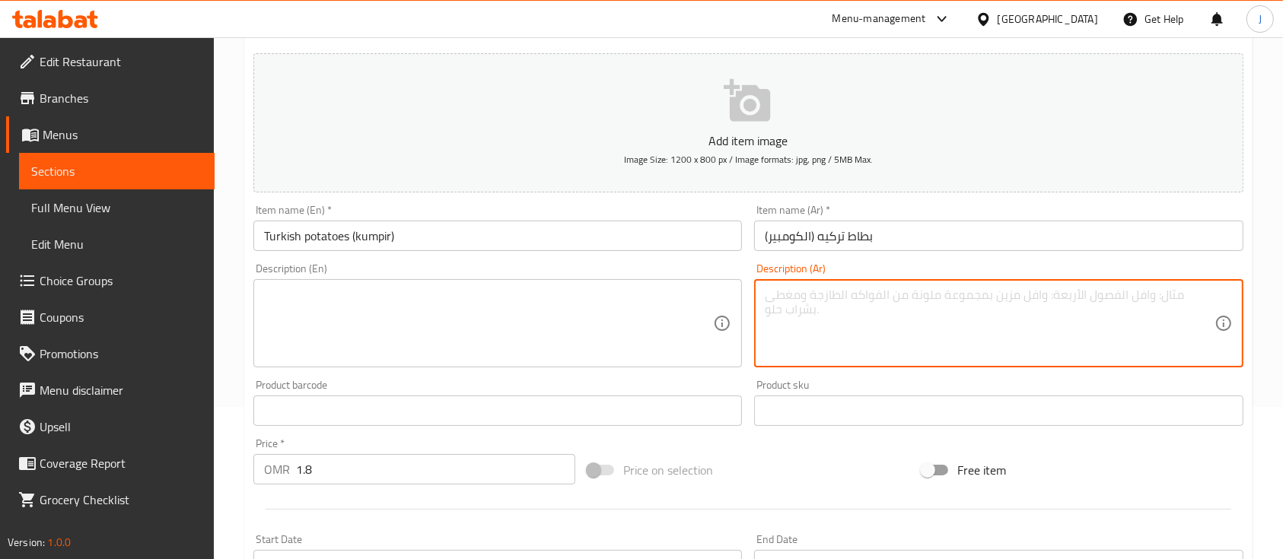
paste textarea "المكونات : جالابينو زيتون اخضر جزر ذره ملفوف احمر فليفله"
click at [815, 308] on textarea "المكونات : جالابينو زيتون اخضر جزر ذره ملفوف احمر فليفله" at bounding box center [989, 324] width 449 height 72
click at [767, 310] on textarea "المكونات : جالابينو زيتون اخضر جزر ذره ملفوف احمر فليفله" at bounding box center [989, 324] width 449 height 72
type textarea "المكونات : جالابينو زيتون اخضر جزر ذره ملفوف احمر فليفله"
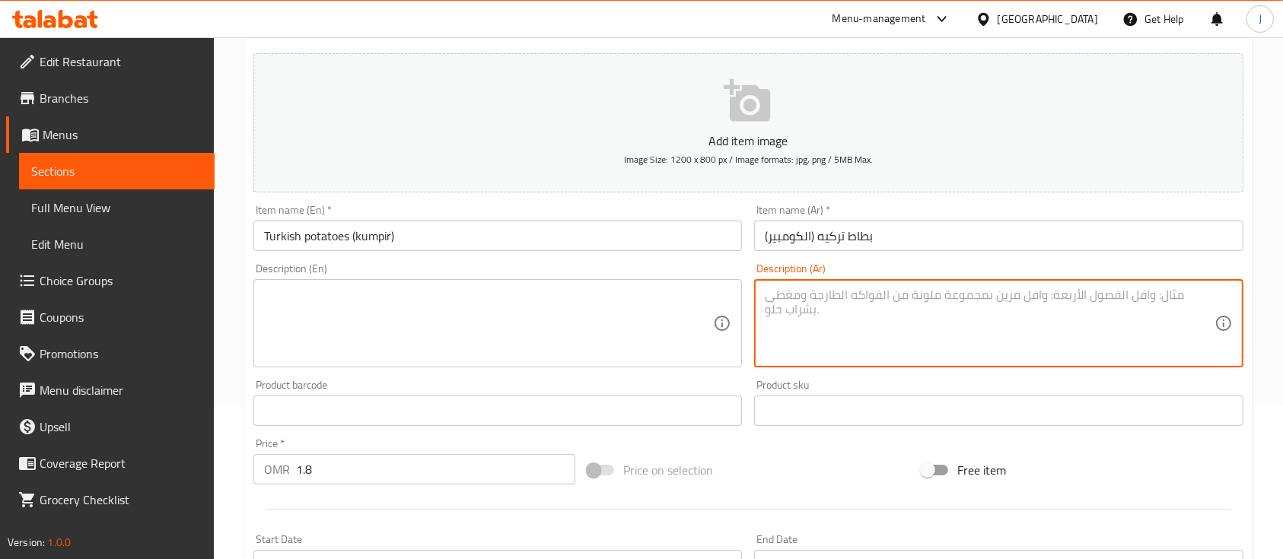
click at [1076, 308] on textarea at bounding box center [989, 324] width 449 height 72
paste textarea "المكونات : جالابينو, زيتون اخضر, جزر, ذره, ملفوف احمر, فليفله"
click at [1110, 314] on textarea "المكونات : جالابينو, زيتون اخضر, جزر, ذره, ملفوف احمر, فليفله" at bounding box center [989, 324] width 449 height 72
paste textarea "الصوصات: جبن, [PERSON_NAME], [PERSON_NAME], كاتشب, تتبيله هولنديه"
type textarea "المكونات : جالابينو, زيتون اخضر, جزر, ذره, ملفوف احمر, فليفله الصوصات: جبن, ران…"
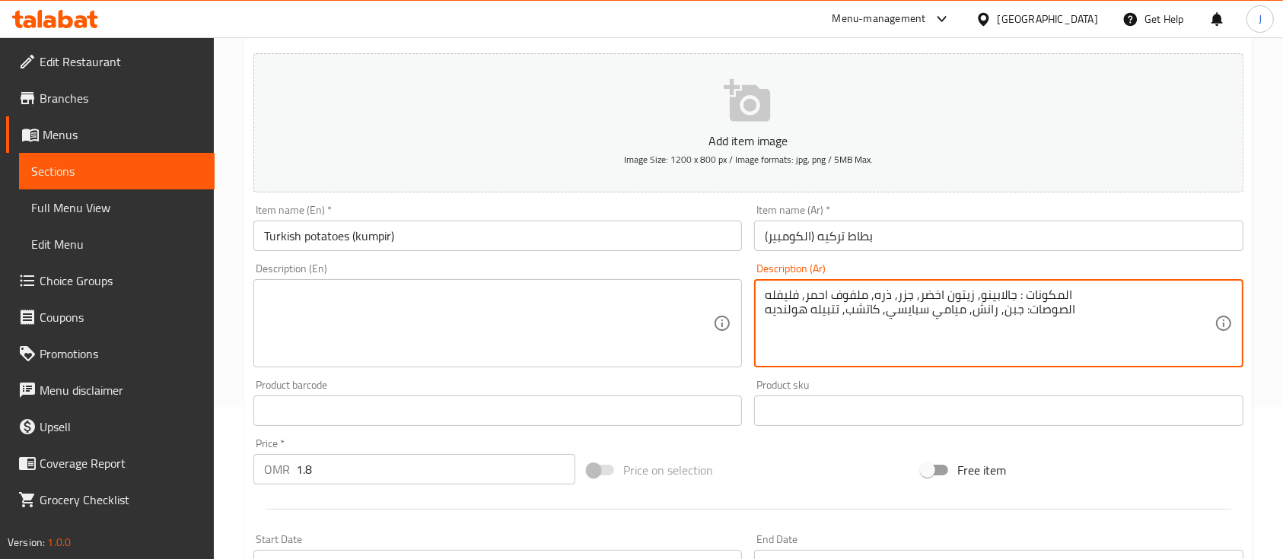
click at [482, 350] on textarea at bounding box center [488, 324] width 449 height 72
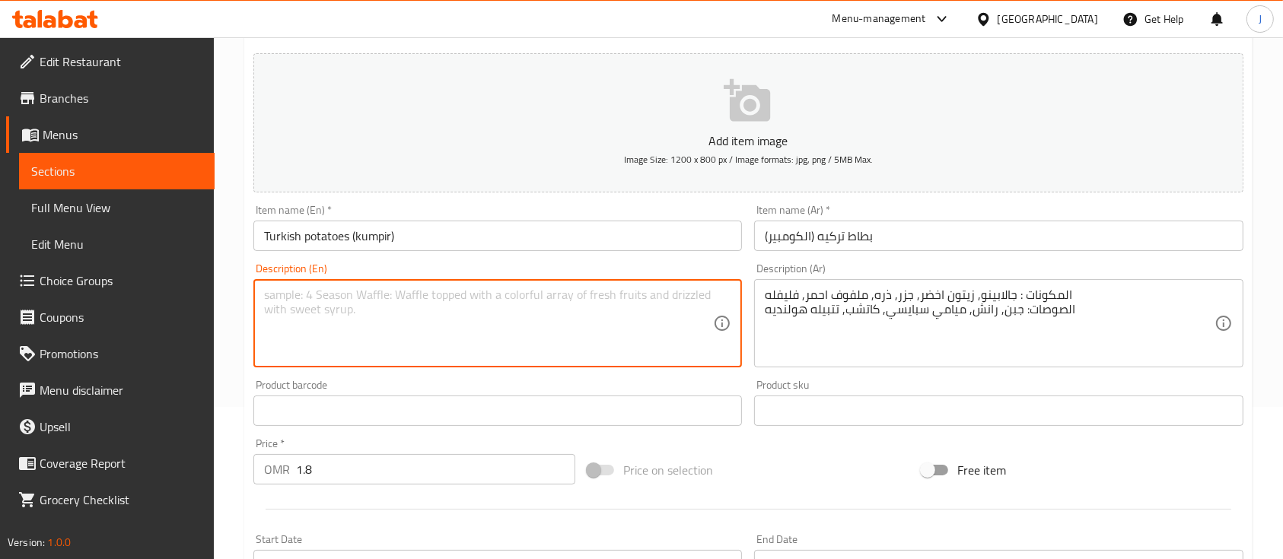
paste textarea "Ingredients: Jalapenos, green olives, carrots, corn, red cabbage, bell peppers …"
type textarea "Ingredients: Jalapenos, green olives, carrots, corn, red cabbage, bell peppers …"
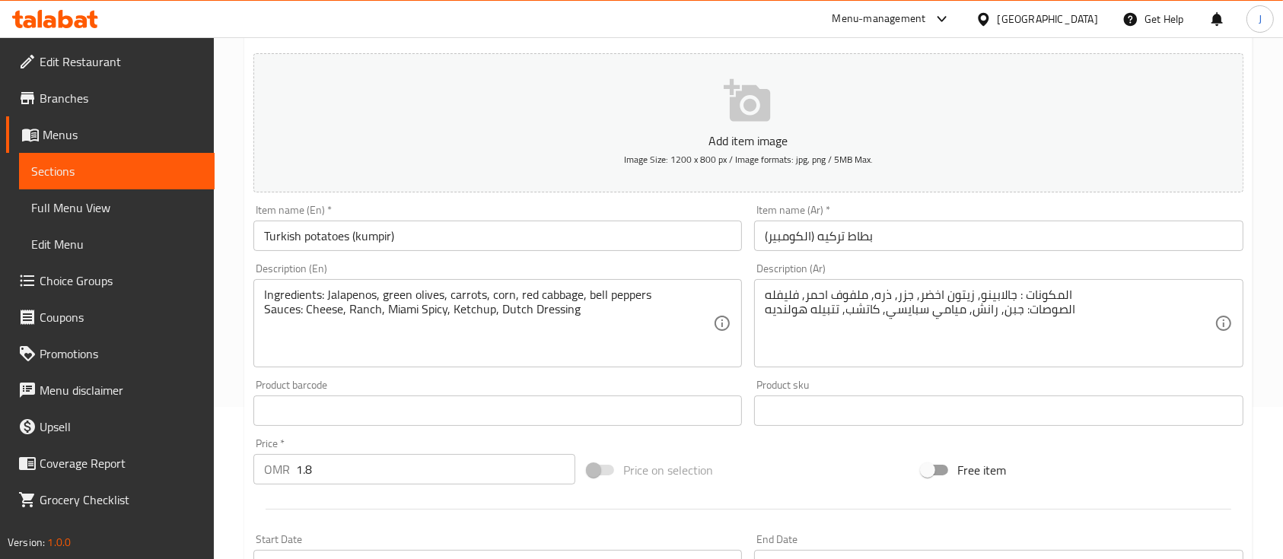
click at [505, 393] on div "Product barcode Product barcode" at bounding box center [497, 403] width 489 height 46
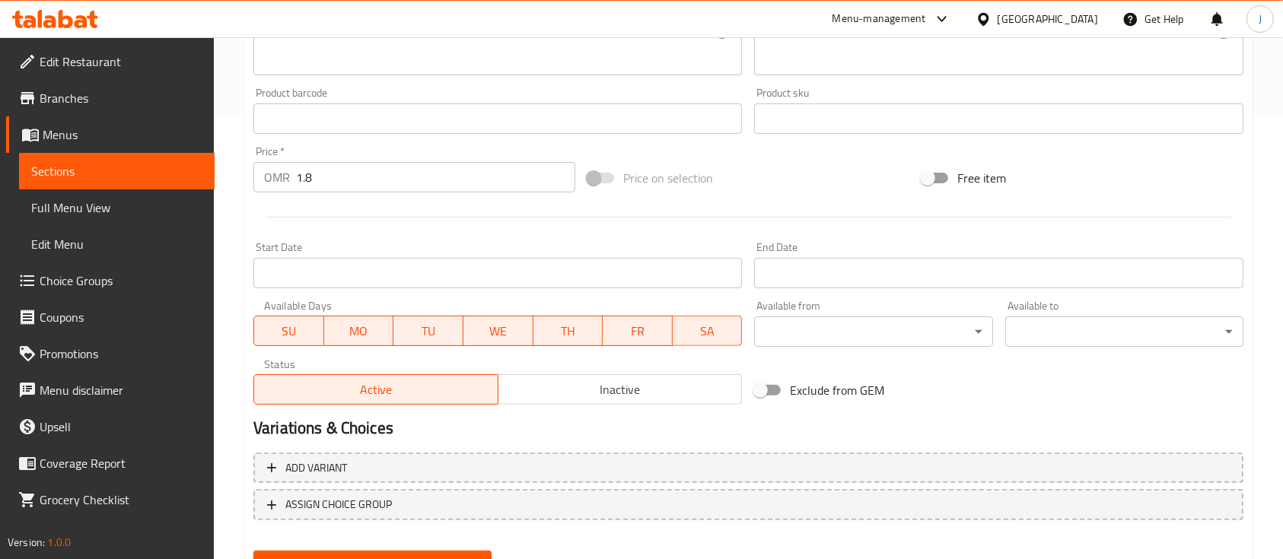
scroll to position [516, 0]
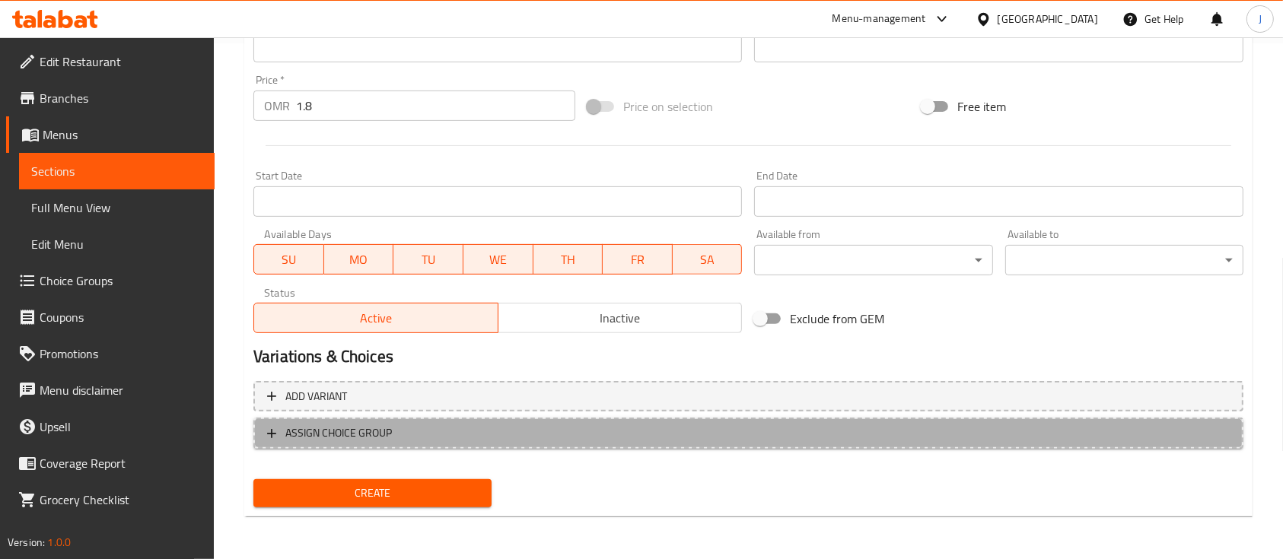
click at [407, 429] on span "ASSIGN CHOICE GROUP" at bounding box center [748, 433] width 963 height 19
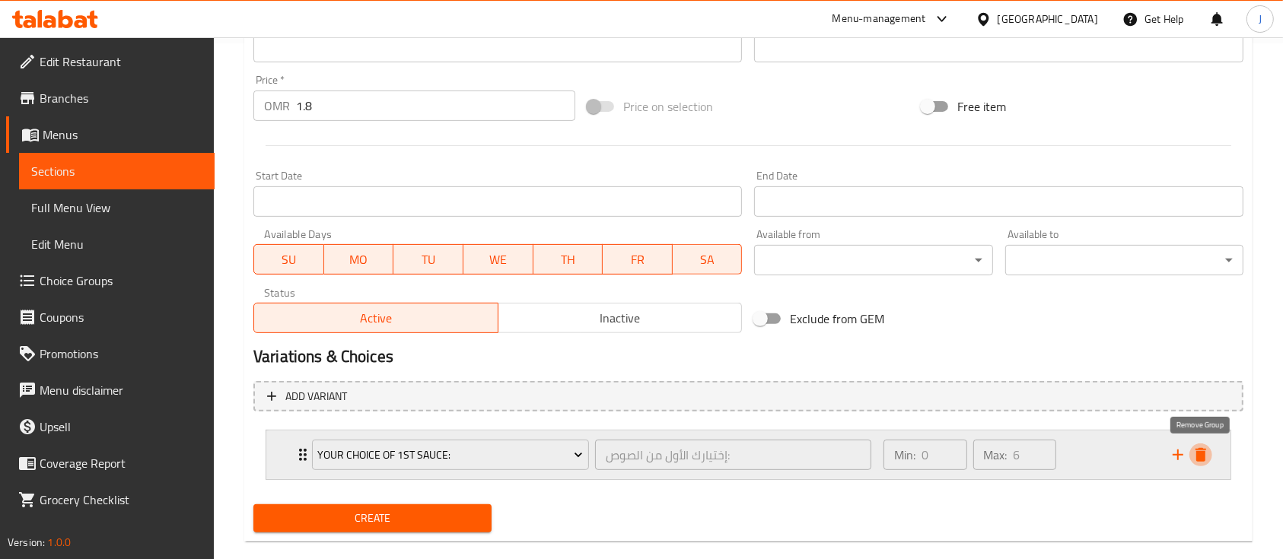
click at [1200, 460] on icon "delete" at bounding box center [1201, 455] width 11 height 14
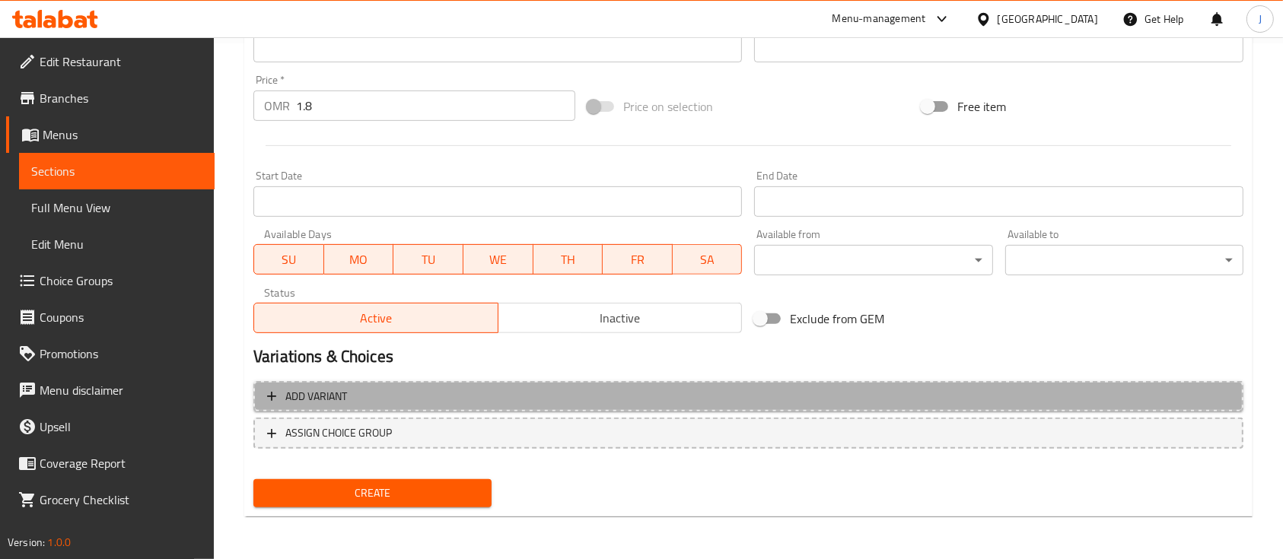
click at [641, 397] on span "Add variant" at bounding box center [748, 396] width 963 height 19
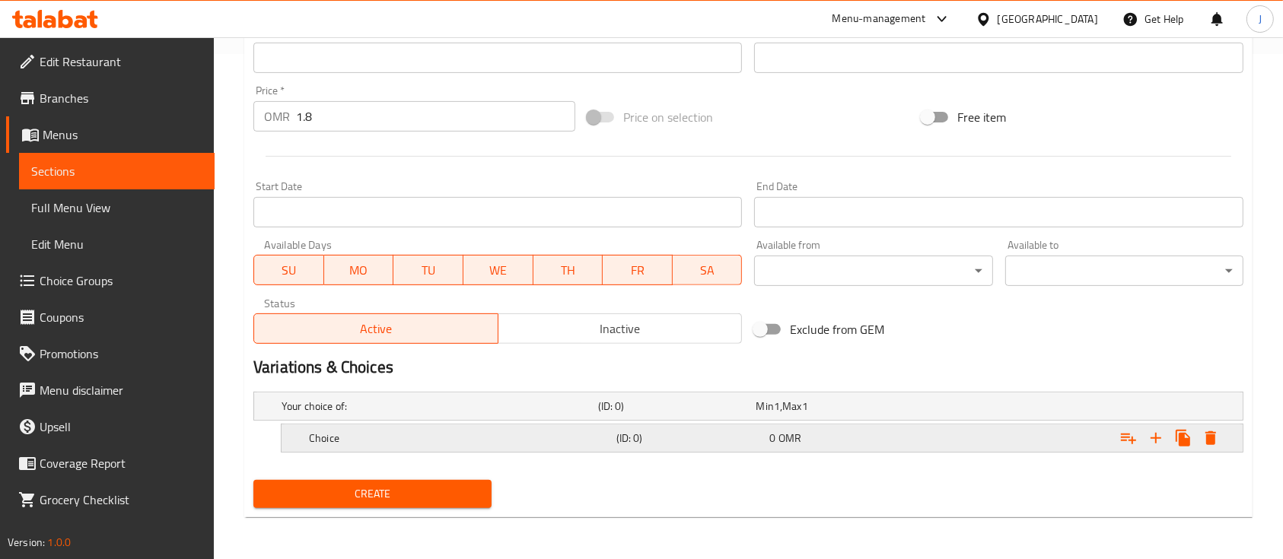
click at [719, 422] on div "Choice (ID: 0) 0 OMR" at bounding box center [767, 438] width 922 height 33
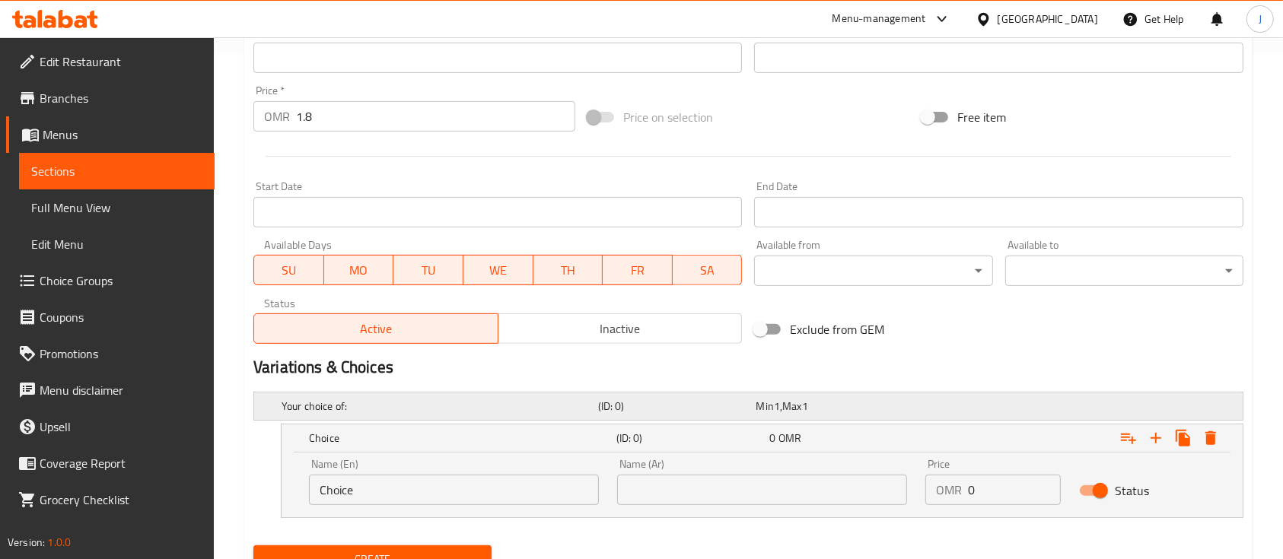
click at [735, 412] on h5 "(ID: 0)" at bounding box center [674, 406] width 152 height 15
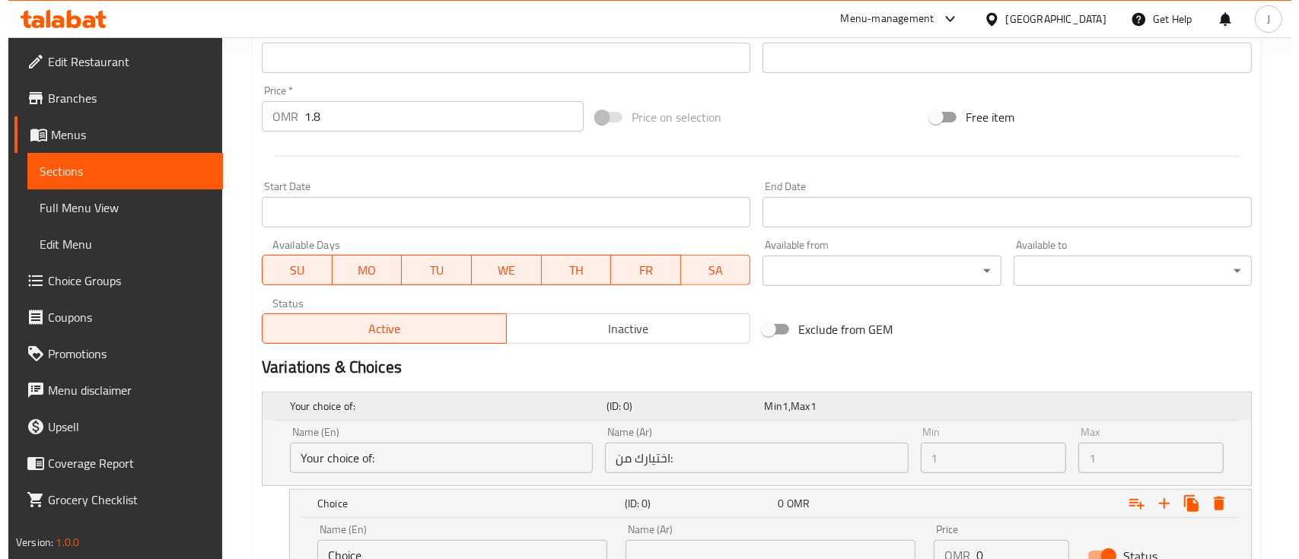
scroll to position [636, 0]
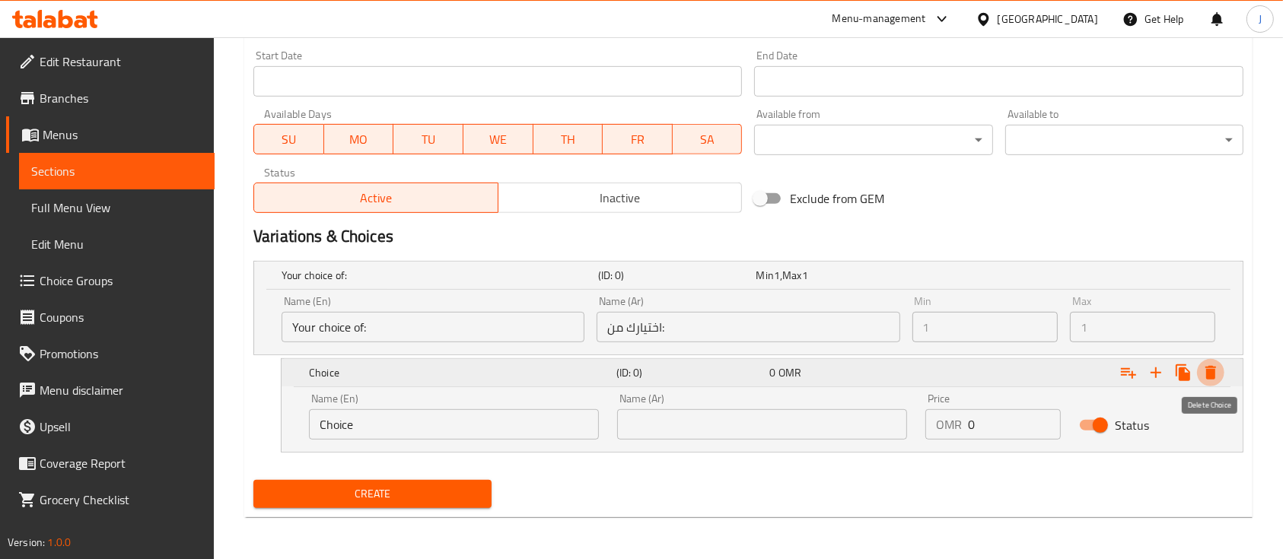
click at [1217, 373] on icon "Expand" at bounding box center [1211, 373] width 18 height 18
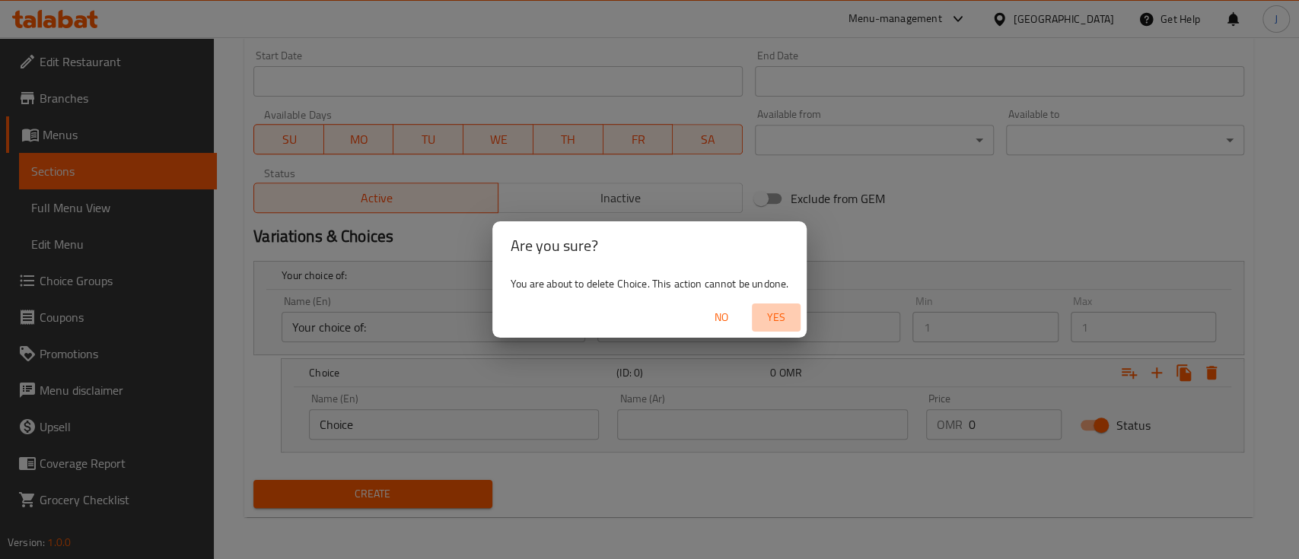
click at [778, 311] on span "Yes" at bounding box center [776, 317] width 37 height 19
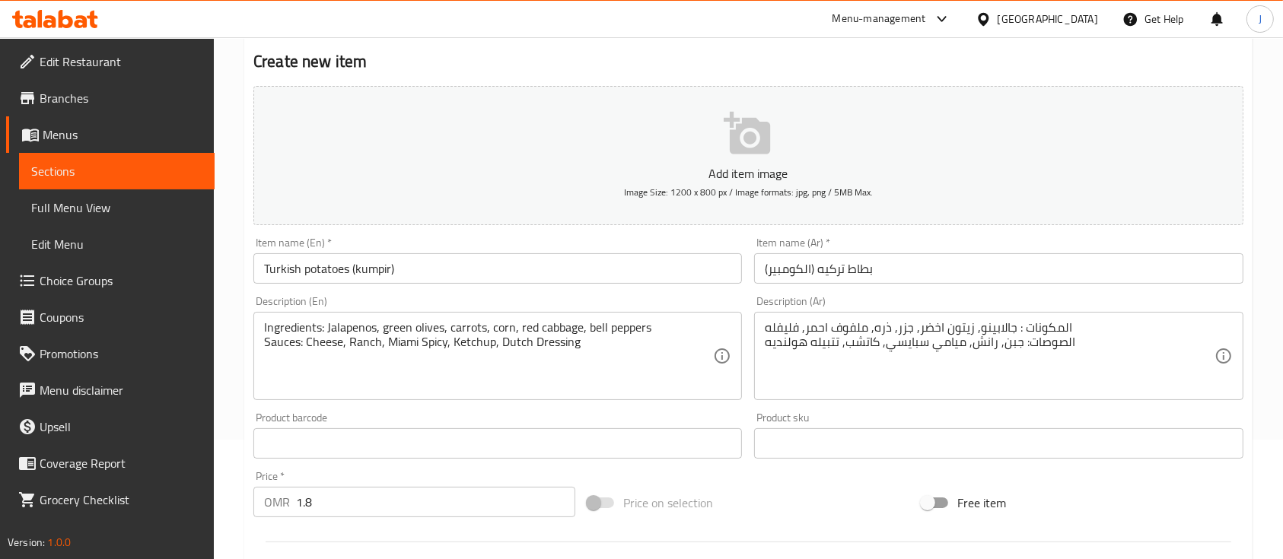
scroll to position [516, 0]
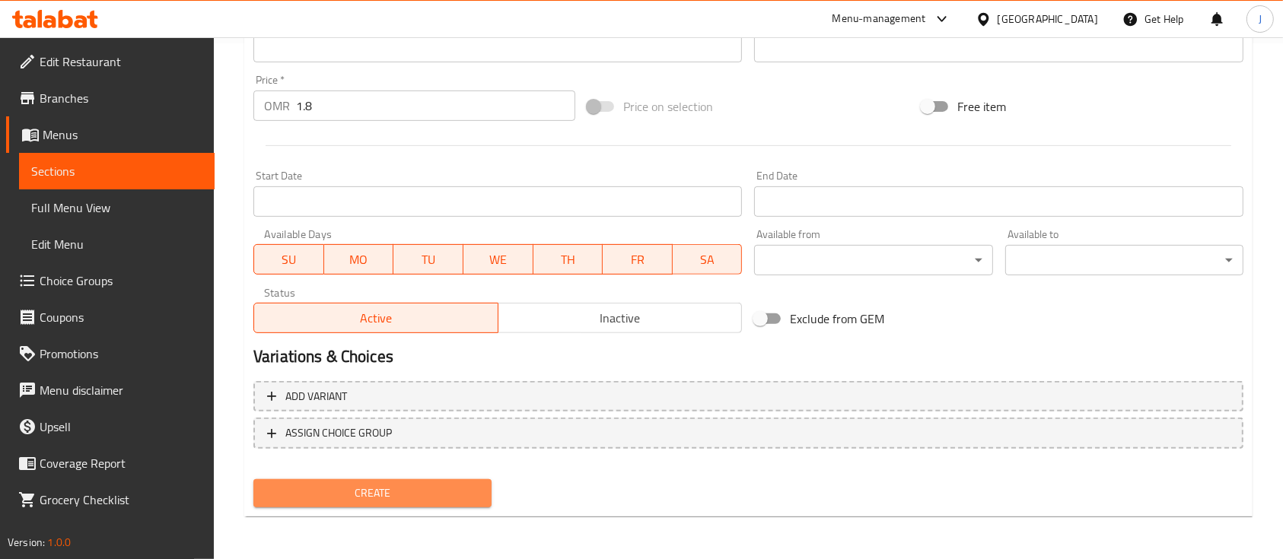
click at [378, 503] on span "Create" at bounding box center [373, 493] width 214 height 19
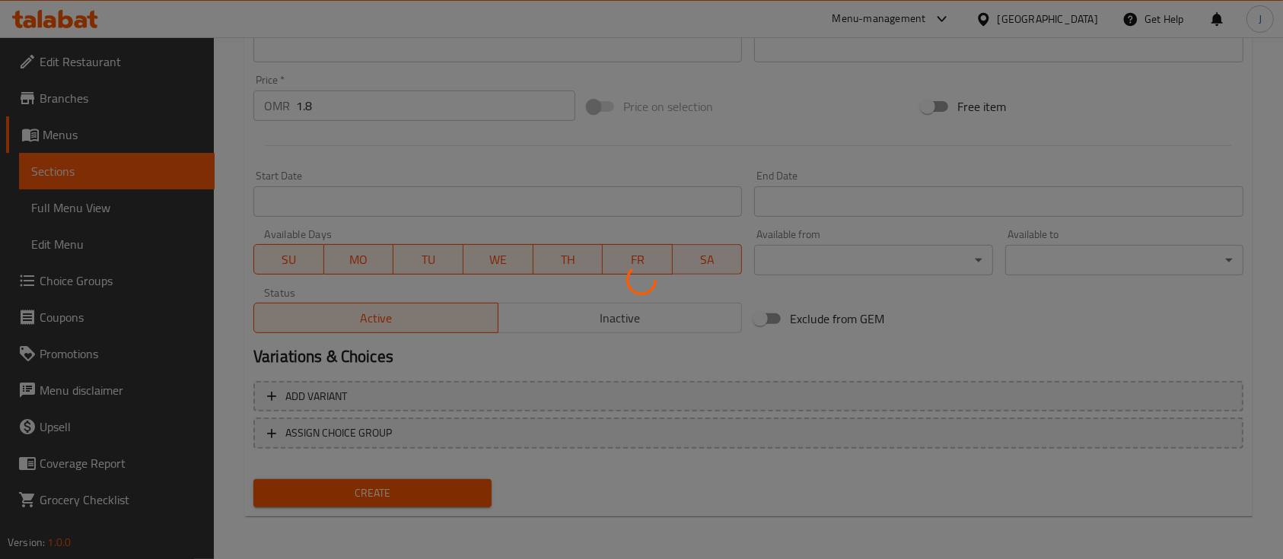
type input "0"
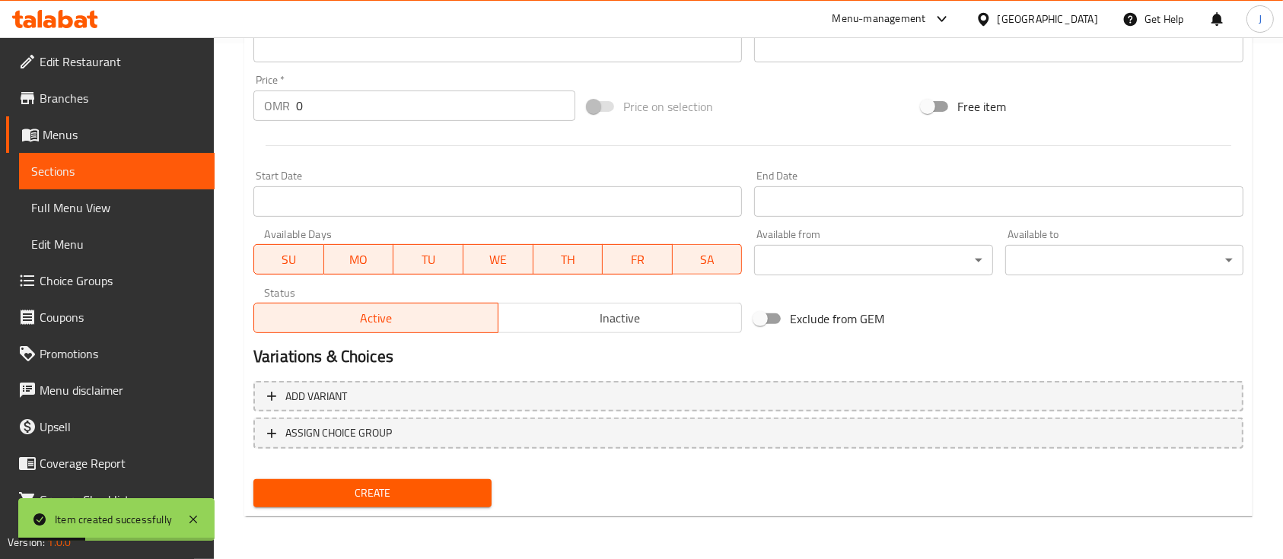
click at [1026, 333] on div "Exclude from GEM" at bounding box center [915, 318] width 334 height 41
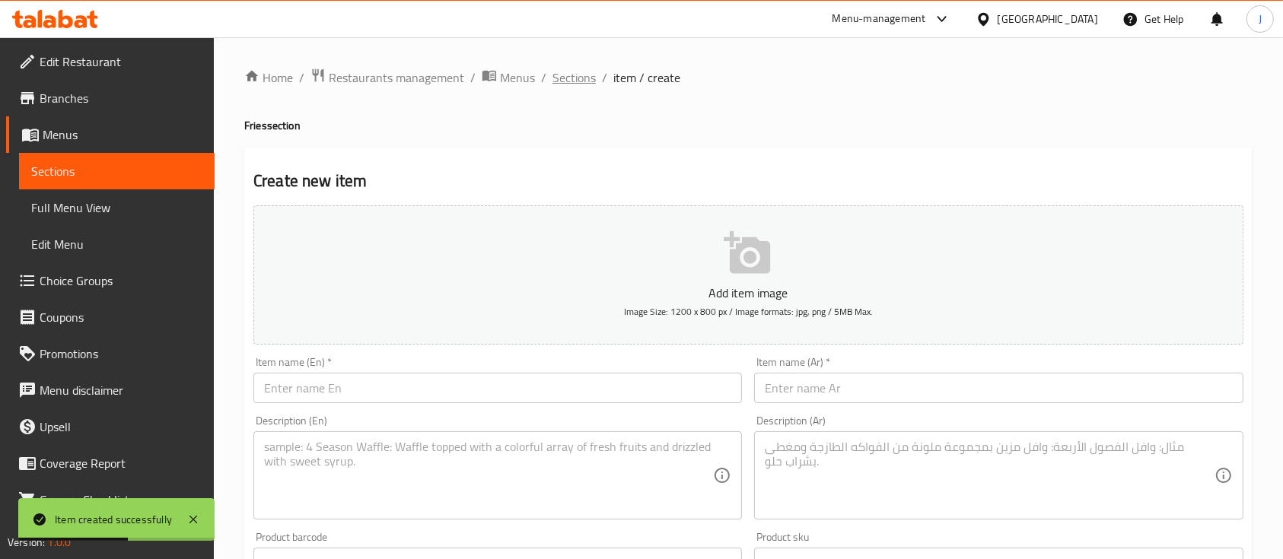
click at [572, 72] on span "Sections" at bounding box center [574, 78] width 43 height 18
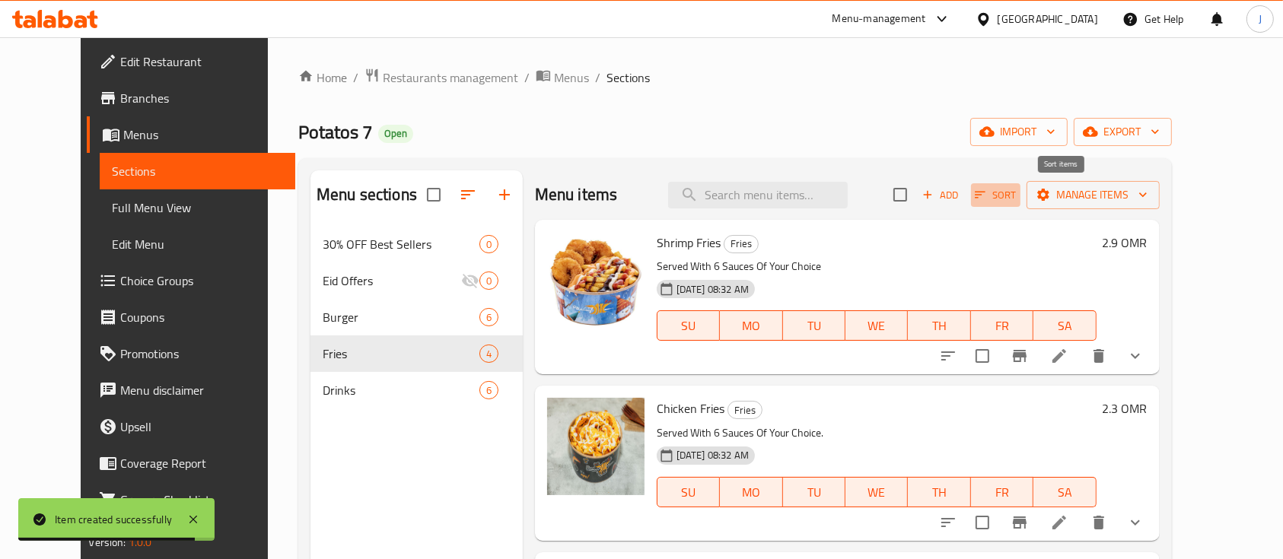
click at [1017, 190] on span "Sort" at bounding box center [996, 195] width 42 height 18
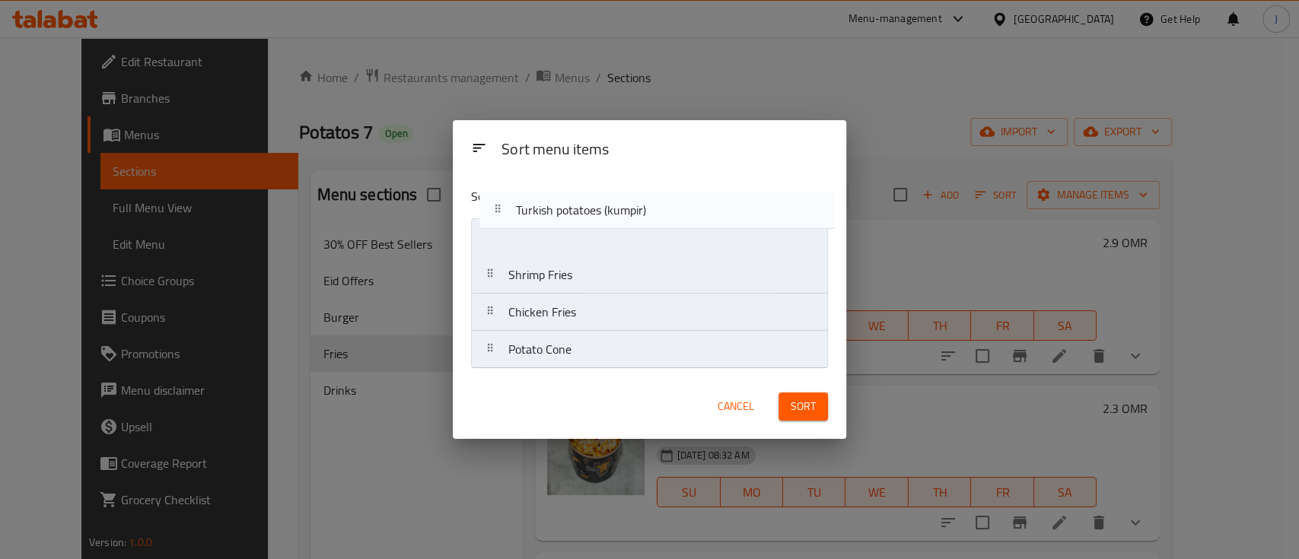
drag, startPoint x: 611, startPoint y: 349, endPoint x: 619, endPoint y: 198, distance: 150.9
click at [619, 198] on div "Sort menu items Shrimp Fries Chicken Fries Potato Cone Turkish potatoes (kumpir)" at bounding box center [650, 275] width 394 height 200
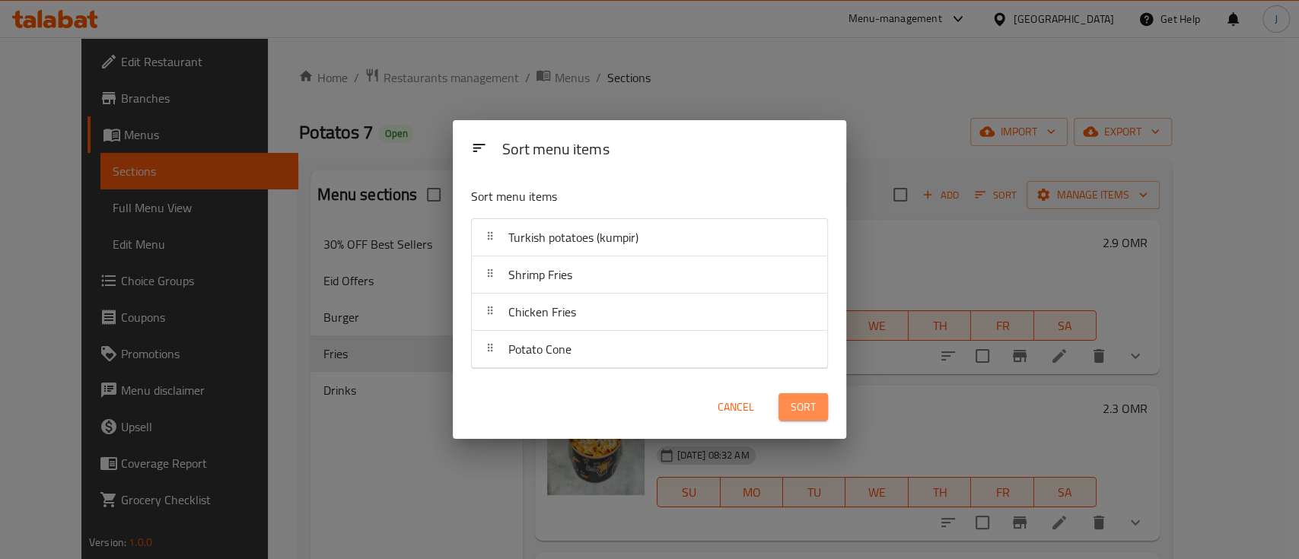
click at [805, 419] on button "Sort" at bounding box center [803, 408] width 49 height 28
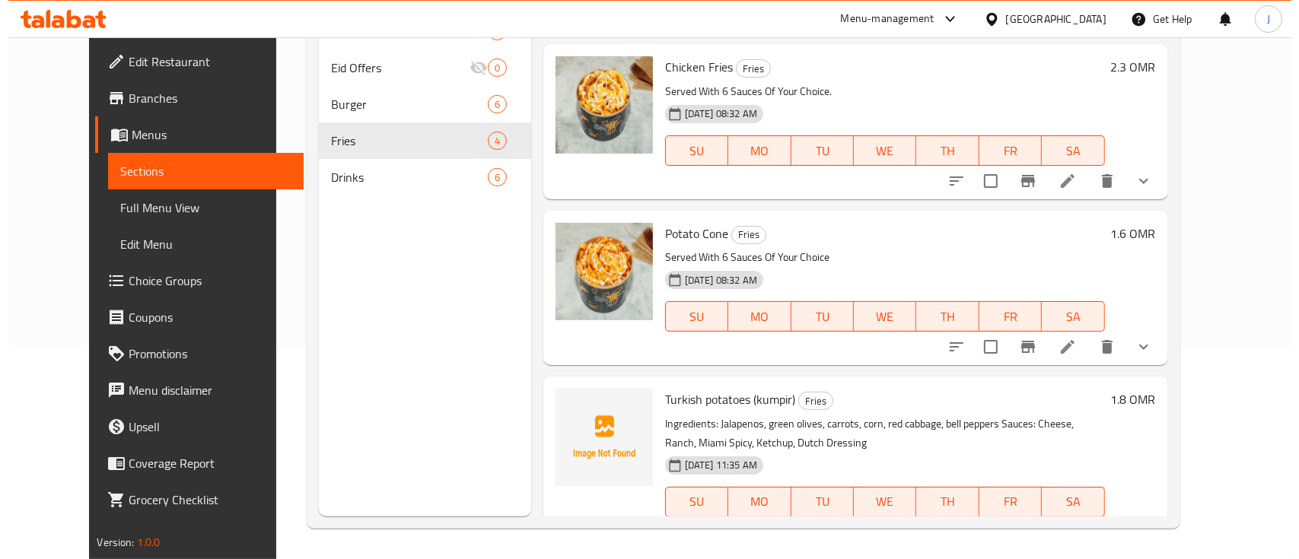
scroll to position [162, 0]
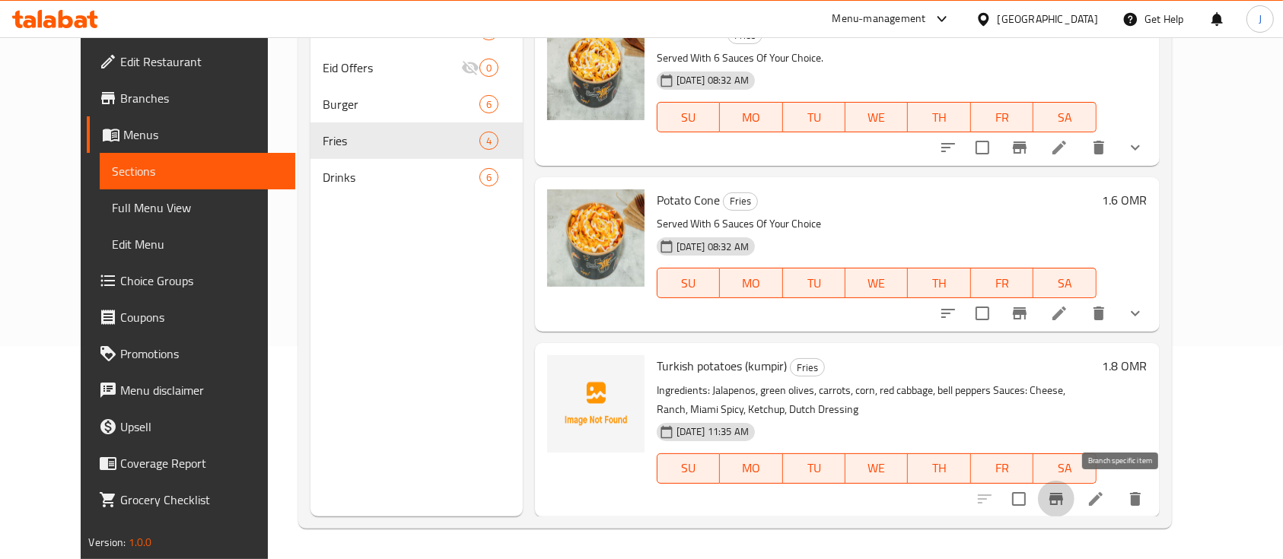
click at [1066, 502] on icon "Branch-specific-item" at bounding box center [1056, 499] width 18 height 18
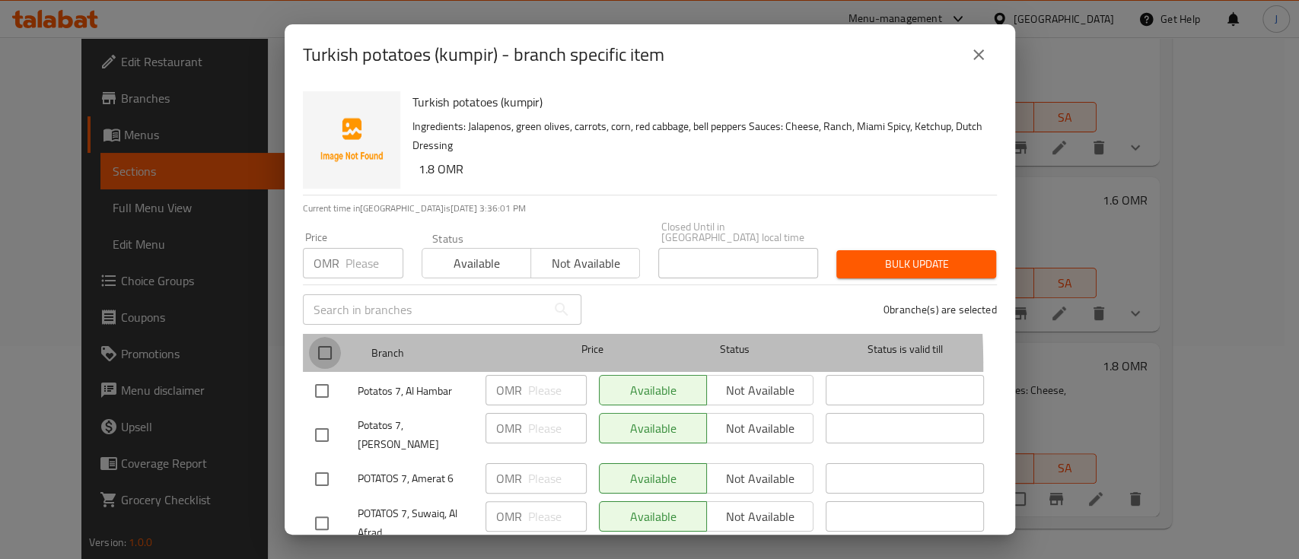
click at [326, 356] on input "checkbox" at bounding box center [325, 353] width 32 height 32
checkbox input "true"
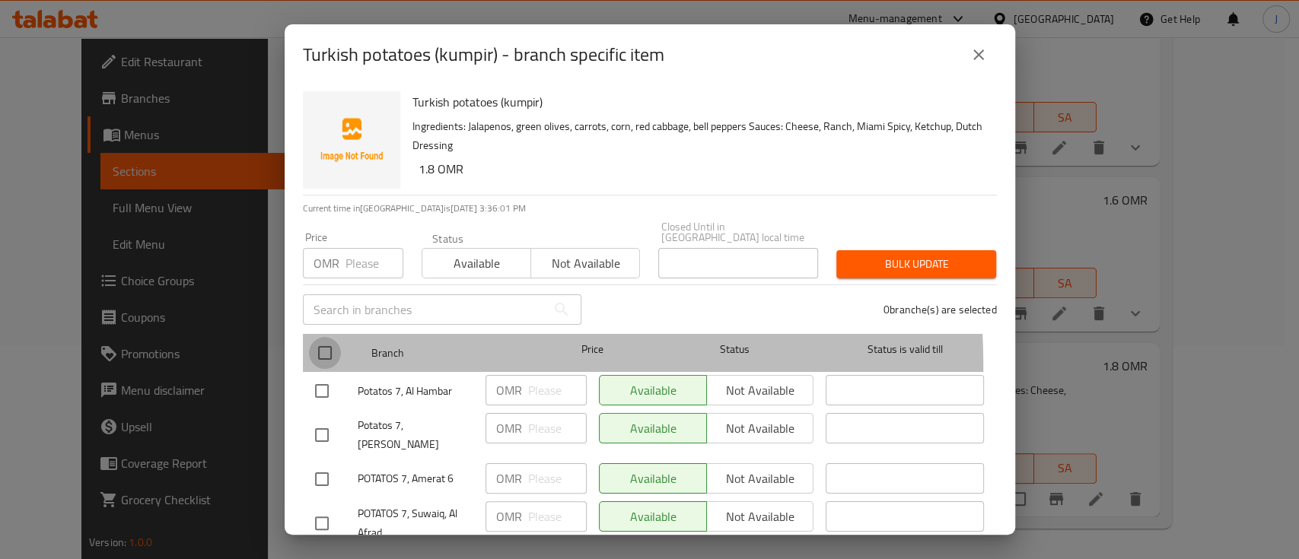
checkbox input "true"
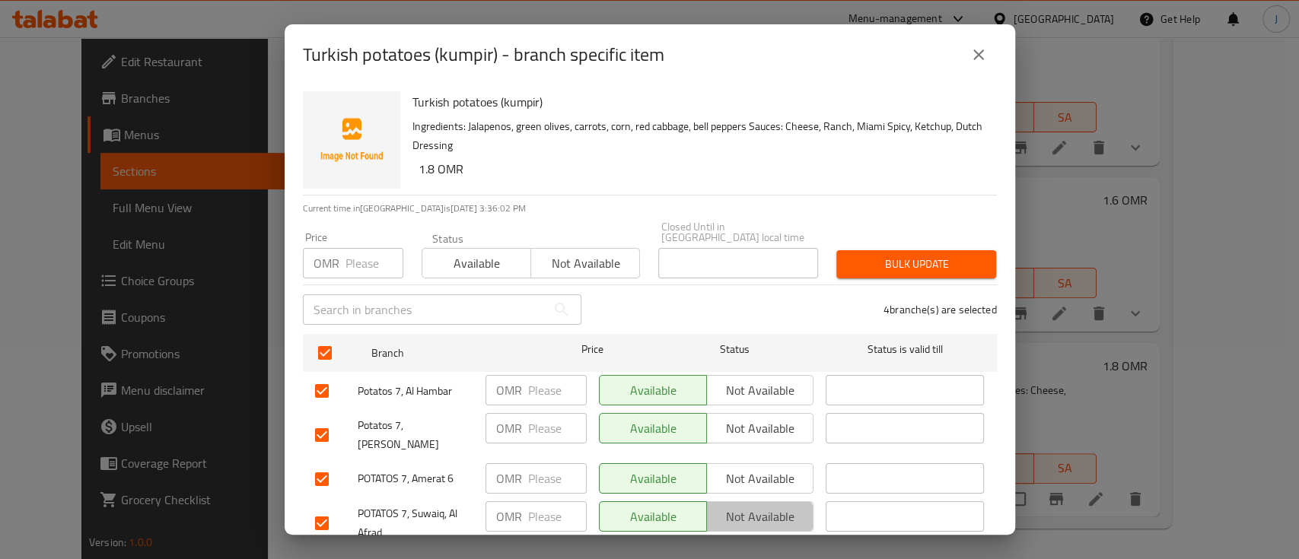
click at [715, 506] on span "Not available" at bounding box center [760, 517] width 95 height 22
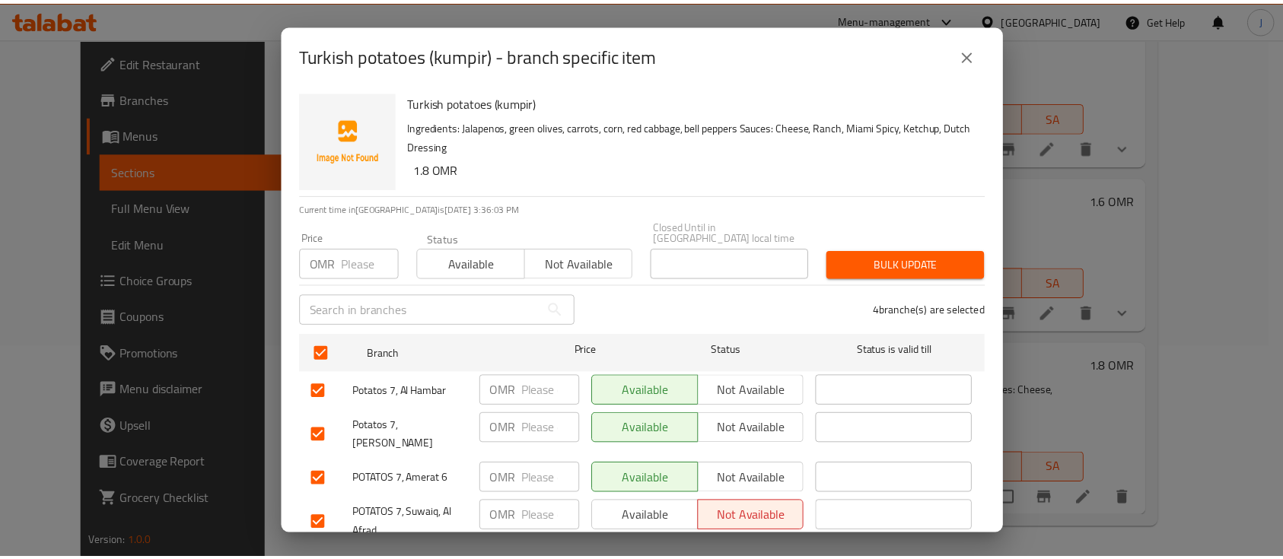
scroll to position [30, 0]
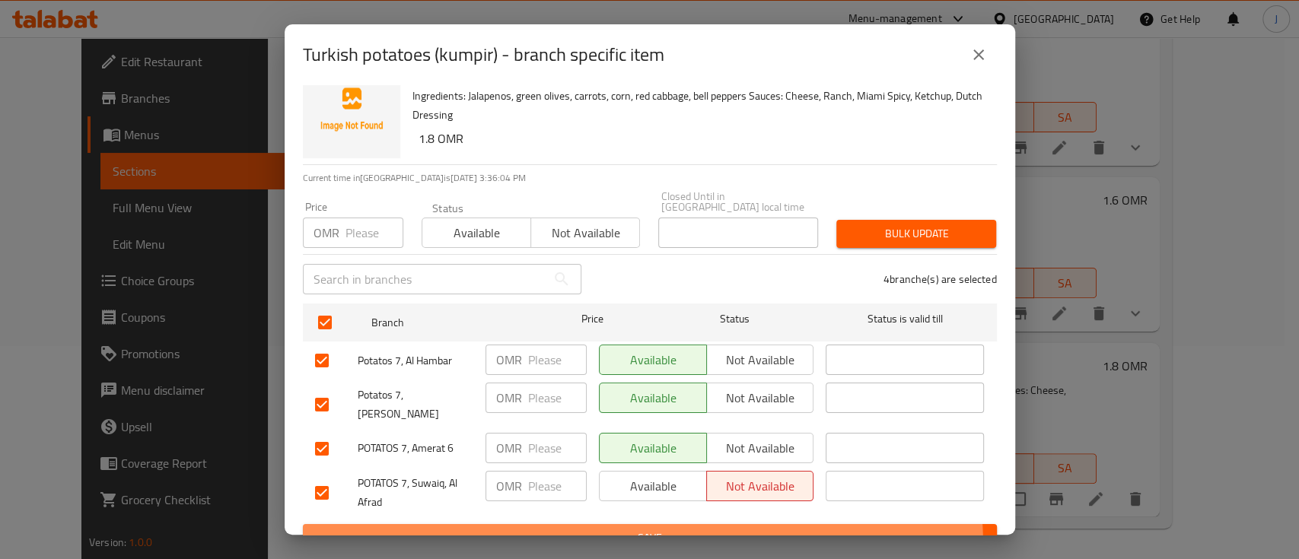
click at [604, 525] on button "Save" at bounding box center [650, 538] width 694 height 28
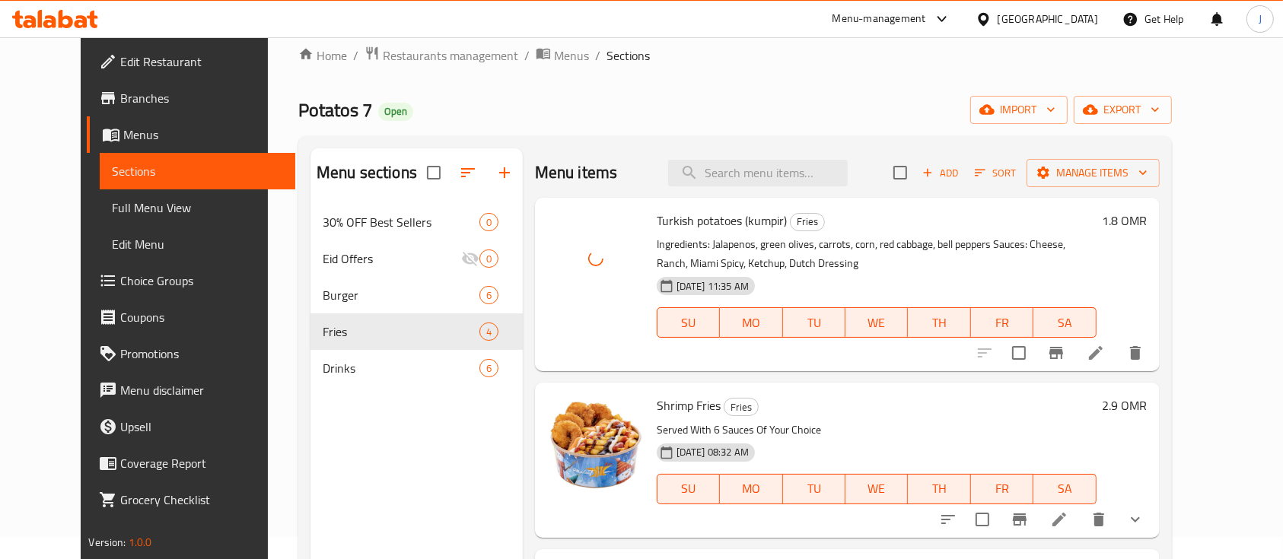
scroll to position [0, 0]
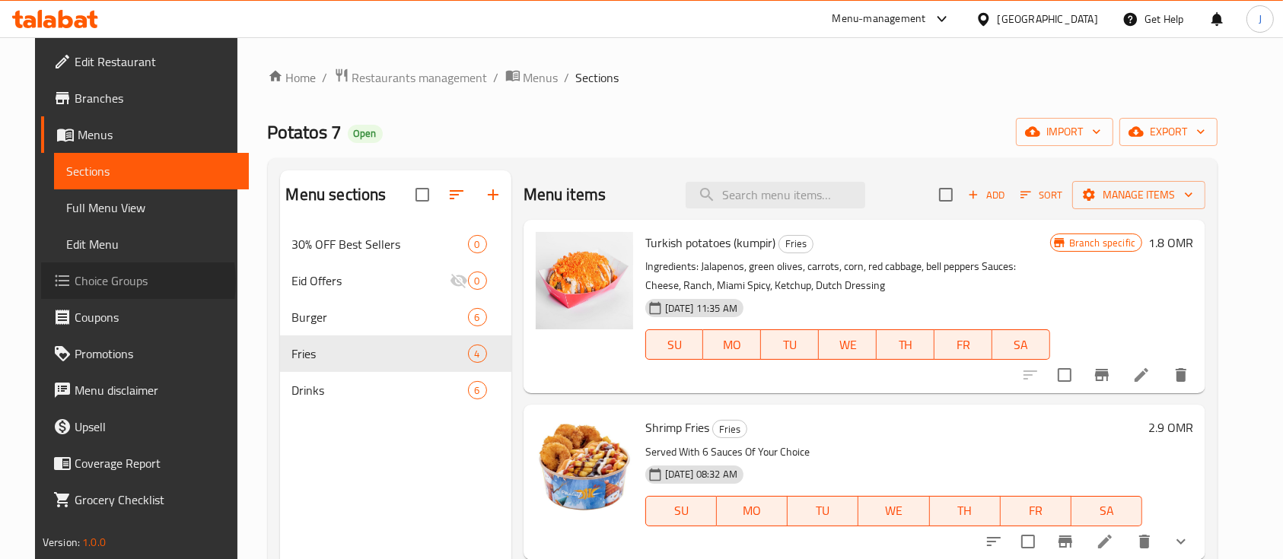
click at [81, 282] on span "Choice Groups" at bounding box center [156, 281] width 163 height 18
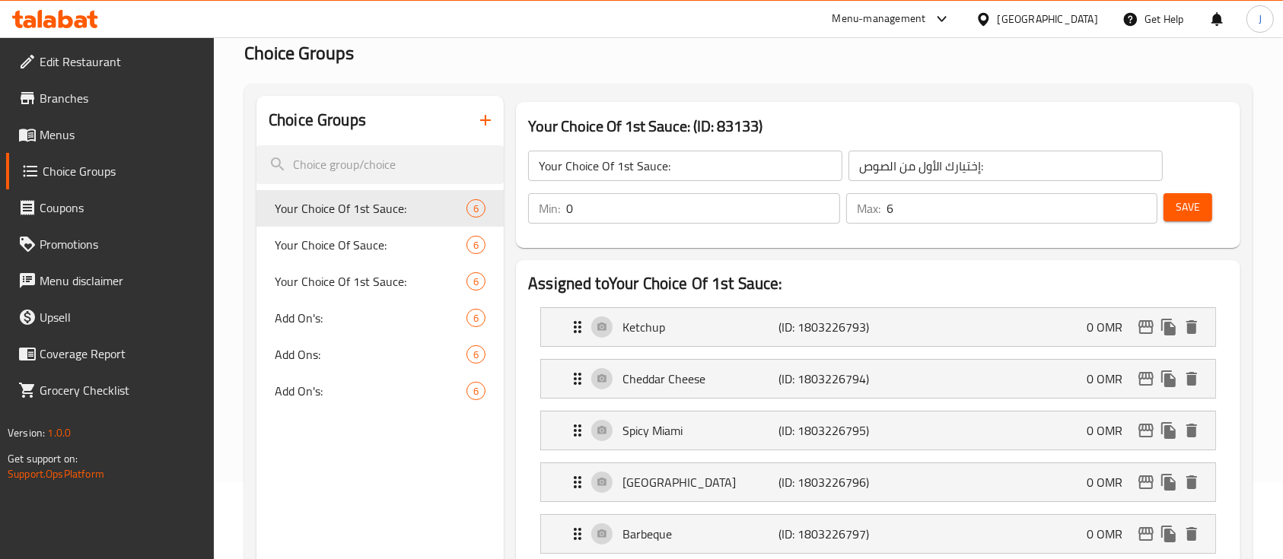
scroll to position [78, 0]
click at [492, 119] on icon "button" at bounding box center [485, 119] width 18 height 18
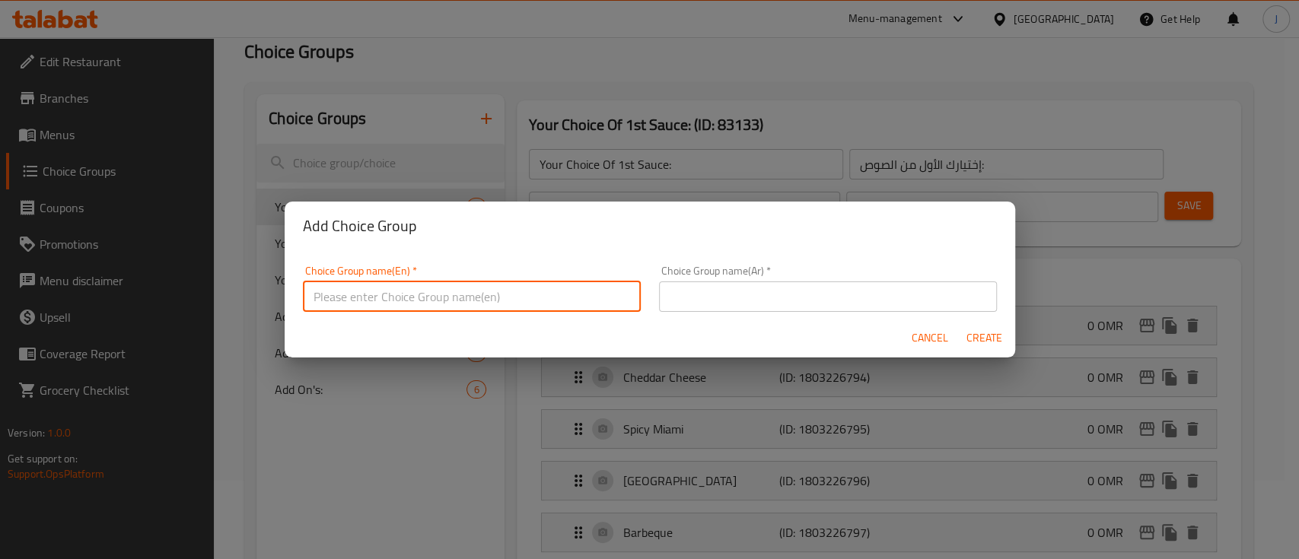
click at [410, 287] on input "text" at bounding box center [472, 297] width 338 height 30
type input "Add On's:"
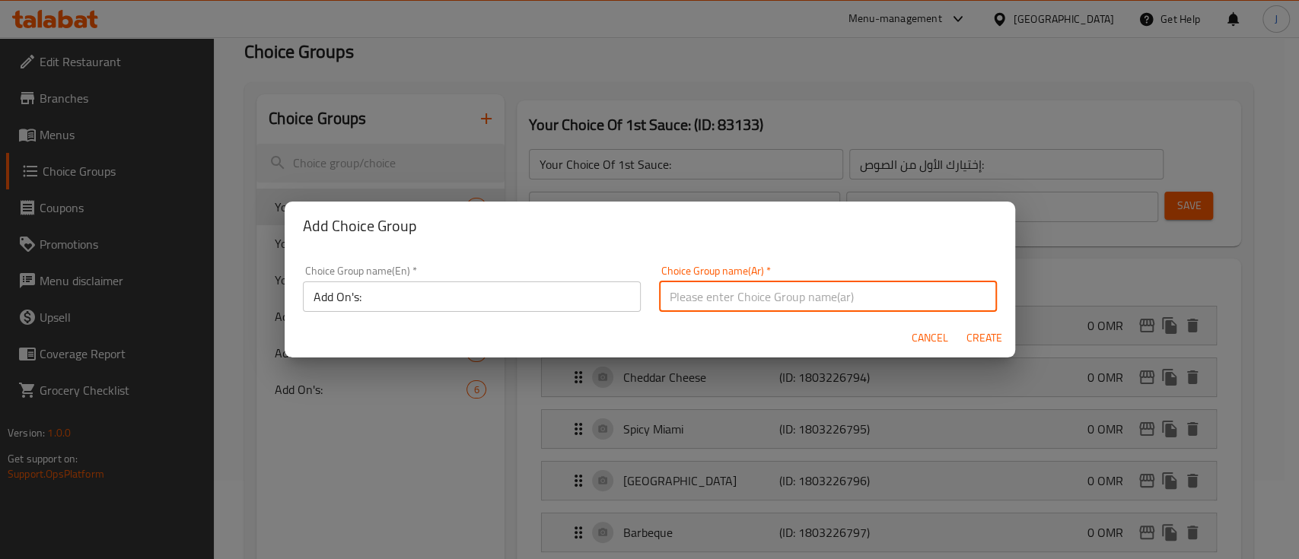
click at [710, 282] on input "text" at bounding box center [828, 297] width 338 height 30
type input "الاضافات:"
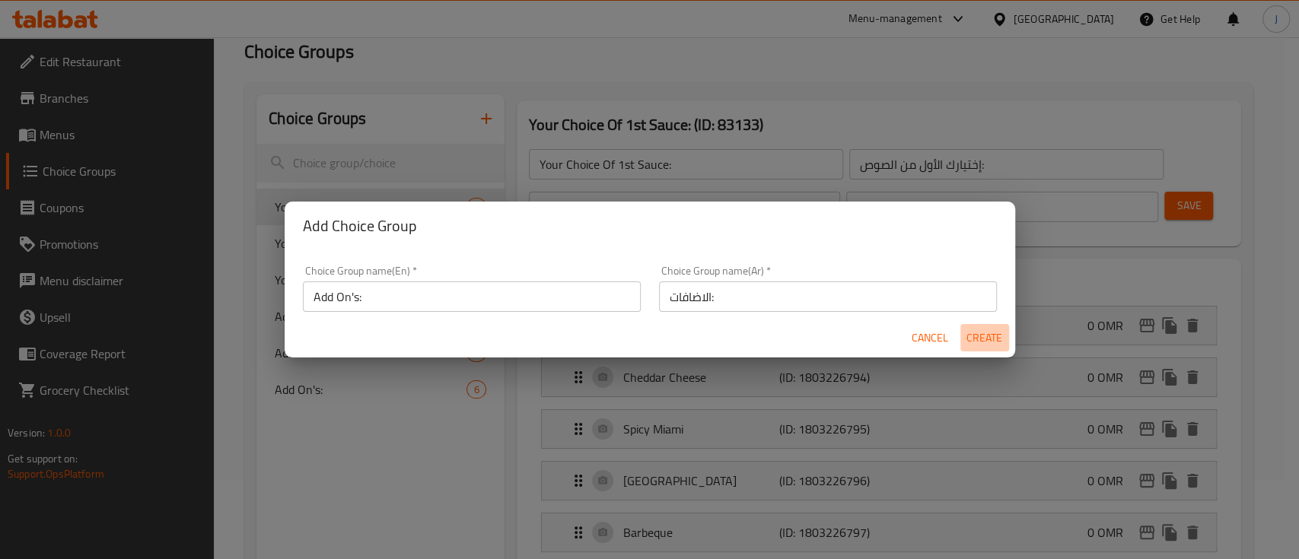
click at [980, 336] on span "Create" at bounding box center [985, 338] width 37 height 19
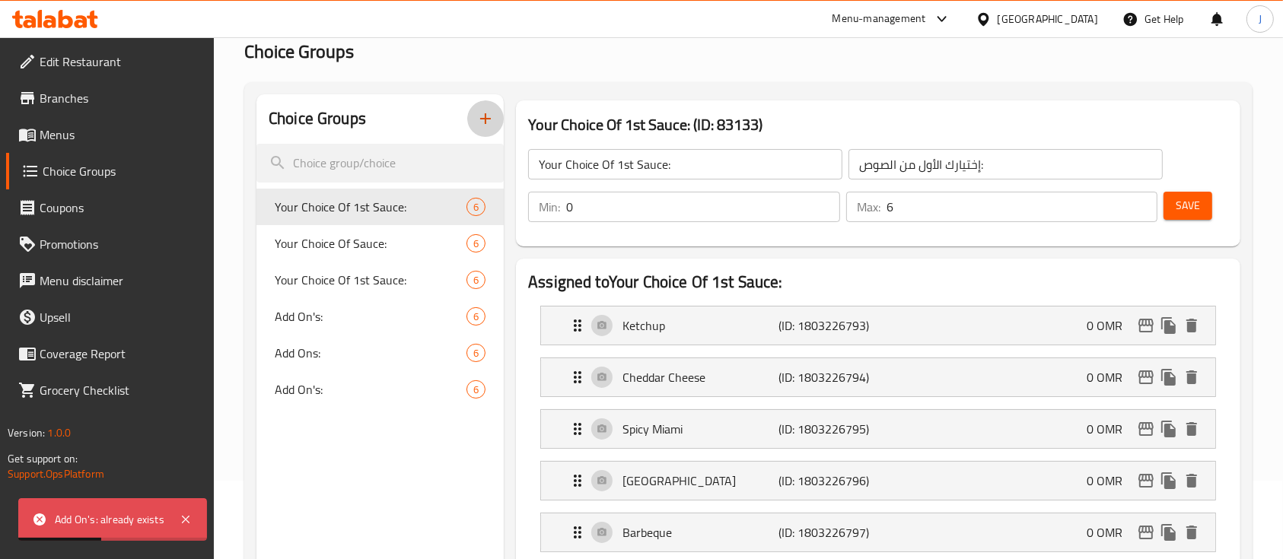
click at [480, 120] on icon "button" at bounding box center [485, 119] width 18 height 18
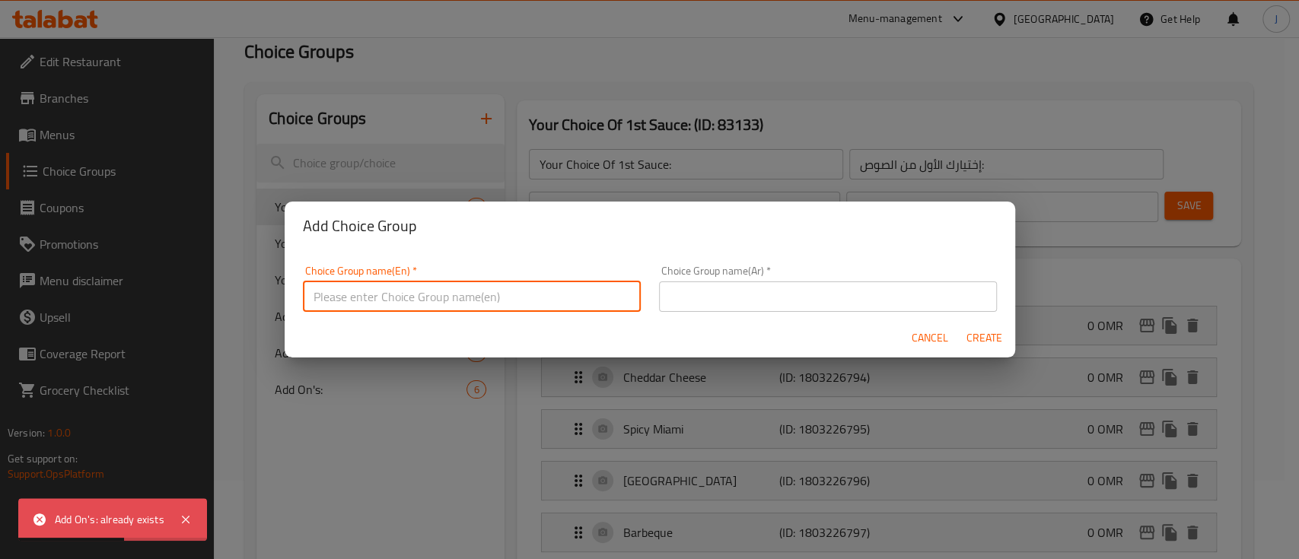
click at [406, 301] on input "text" at bounding box center [472, 297] width 338 height 30
type input "؛"
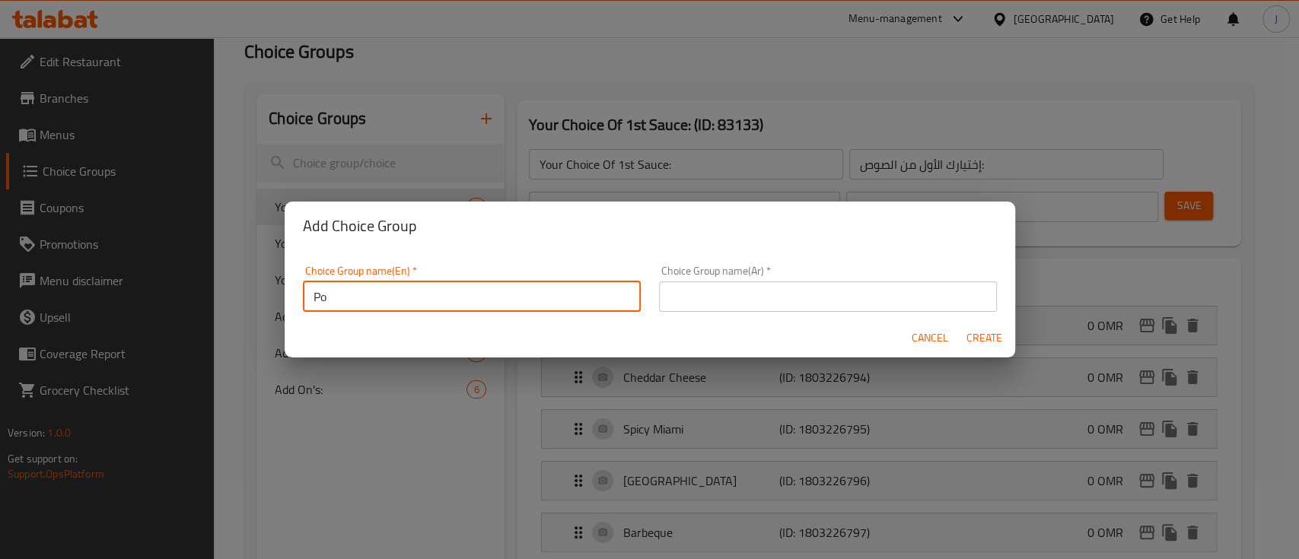
type input "P"
click at [314, 297] on input "Add On's:" at bounding box center [472, 297] width 338 height 30
type input "[PERSON_NAME]'s Add On's:"
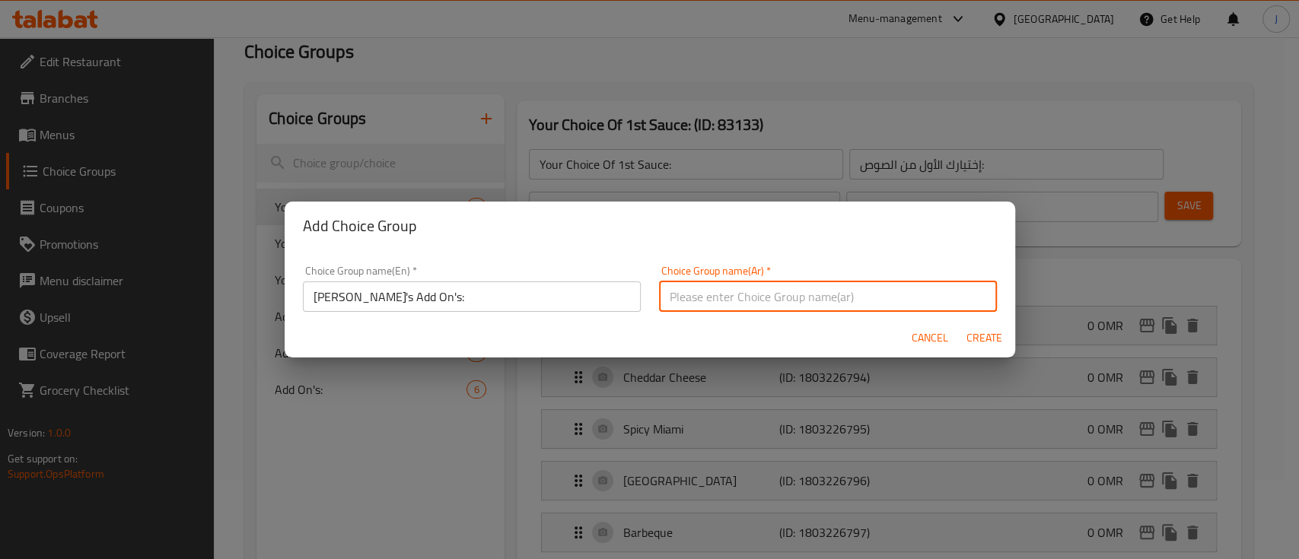
click at [747, 292] on input "text" at bounding box center [828, 297] width 338 height 30
paste input "إضافات البطاطس:"
drag, startPoint x: 700, startPoint y: 294, endPoint x: 709, endPoint y: 293, distance: 8.4
click at [709, 293] on input "إضافات البطاطس:" at bounding box center [828, 297] width 338 height 30
type input "إضافات للبطاطس:"
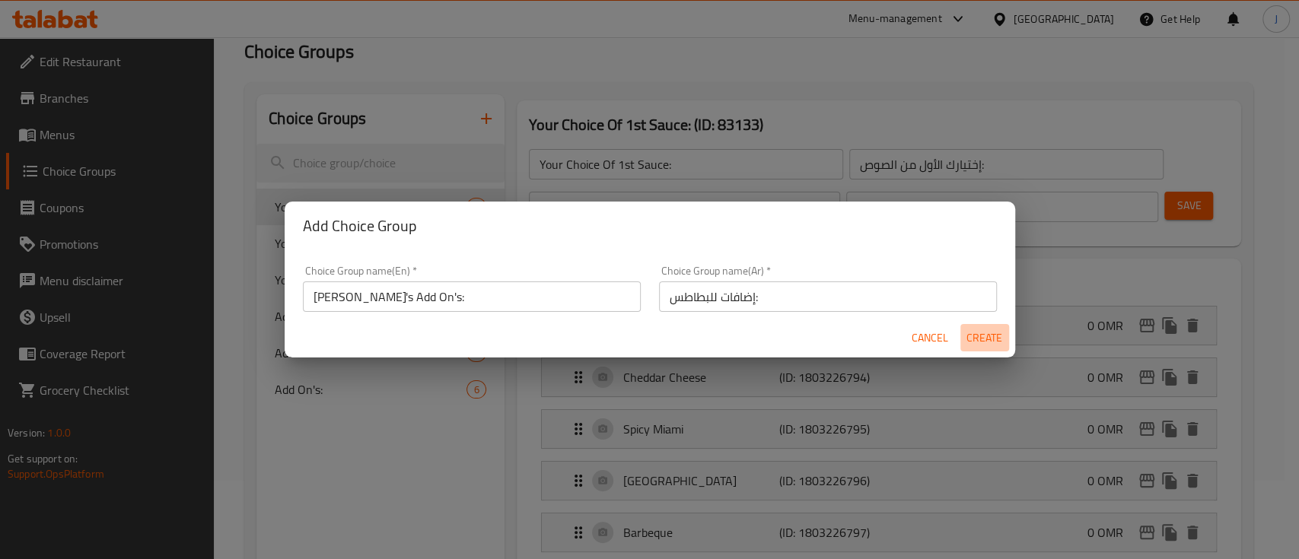
click at [982, 334] on span "Create" at bounding box center [985, 338] width 37 height 19
type input "[PERSON_NAME]'s Add On's:"
type input "إضافات للبطاطس:"
type input "0"
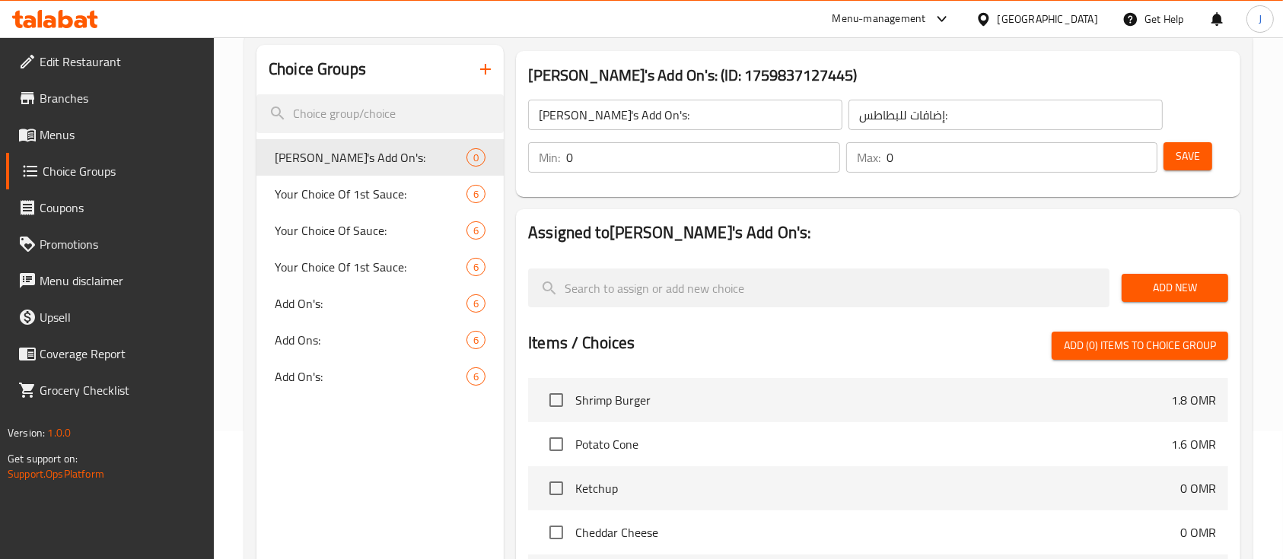
scroll to position [127, 0]
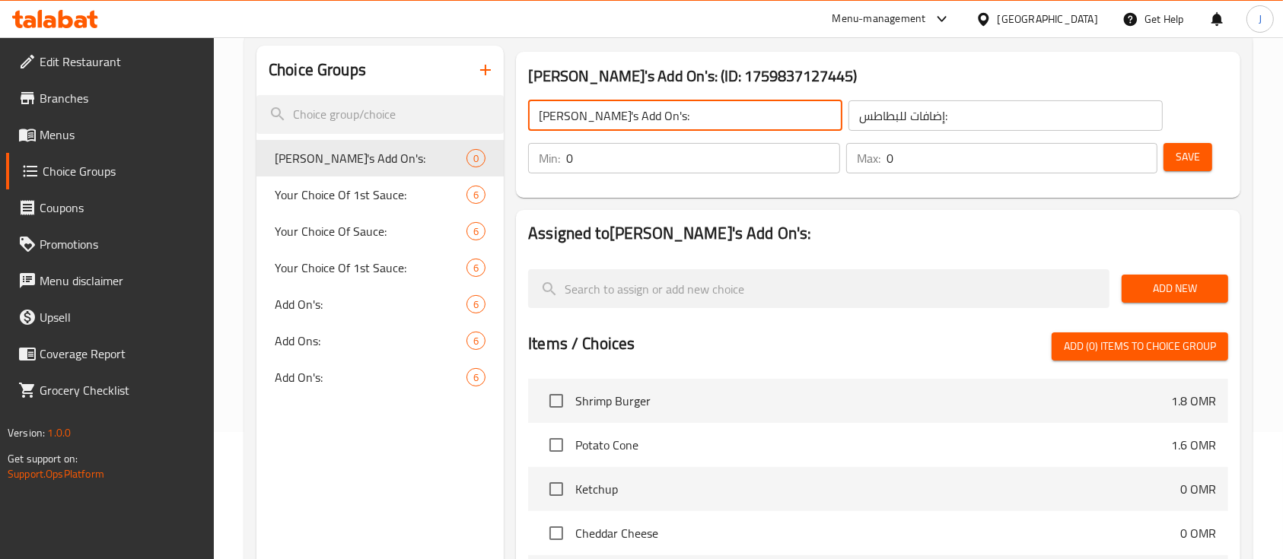
click at [585, 118] on input "[PERSON_NAME]'s Add On's:" at bounding box center [685, 115] width 314 height 30
drag, startPoint x: 585, startPoint y: 114, endPoint x: 501, endPoint y: 107, distance: 84.0
click at [501, 107] on div "Choice Groups Potato's Add On's: 0 Your Choice Of 1st Sauce: 6 Your Choice Of S…" at bounding box center [752, 440] width 990 height 788
click at [584, 113] on input "Add On's:" at bounding box center [685, 115] width 314 height 30
paste input "Potato's"
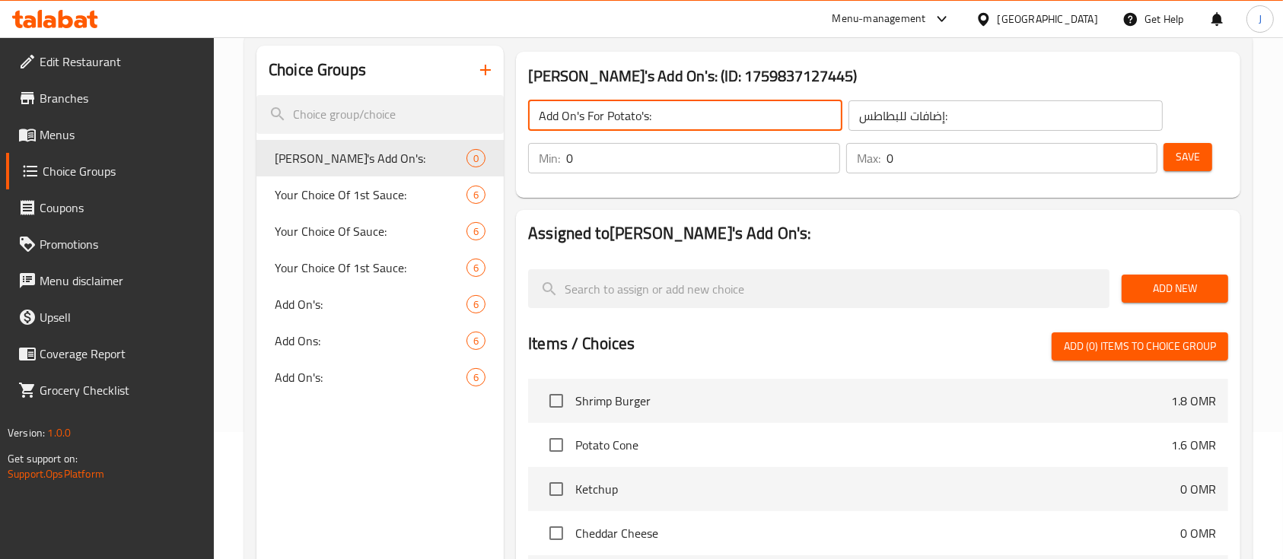
type input "Add On's For Potato's:"
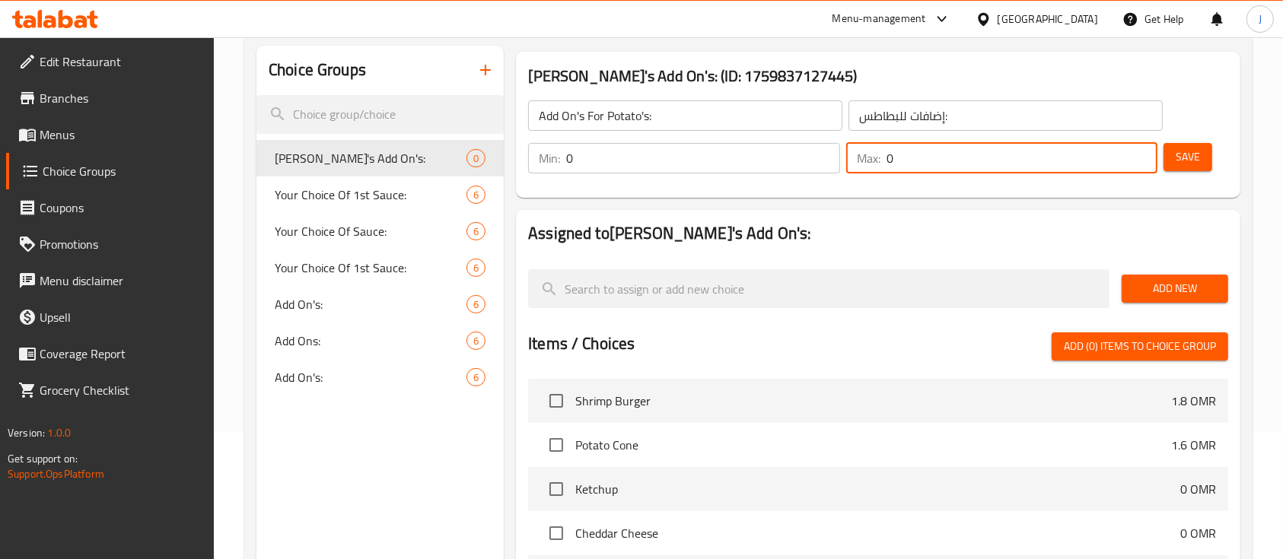
drag, startPoint x: 899, startPoint y: 169, endPoint x: 863, endPoint y: 171, distance: 35.8
click at [863, 171] on div "Max: 0 ​" at bounding box center [1002, 158] width 312 height 30
type input "1"
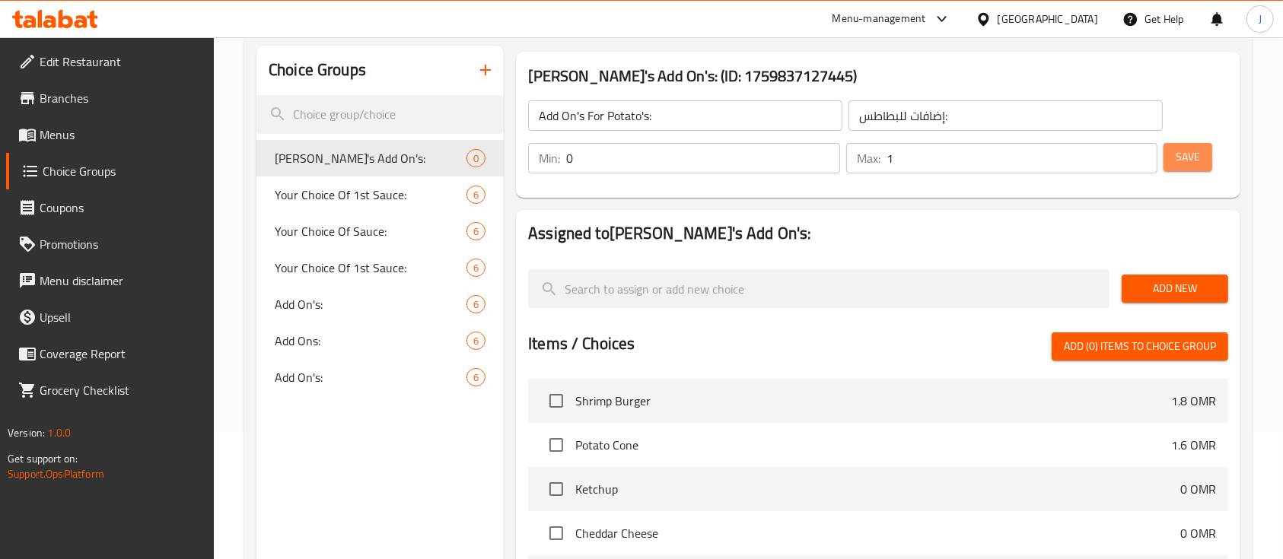
click at [1171, 165] on button "Save" at bounding box center [1188, 157] width 49 height 28
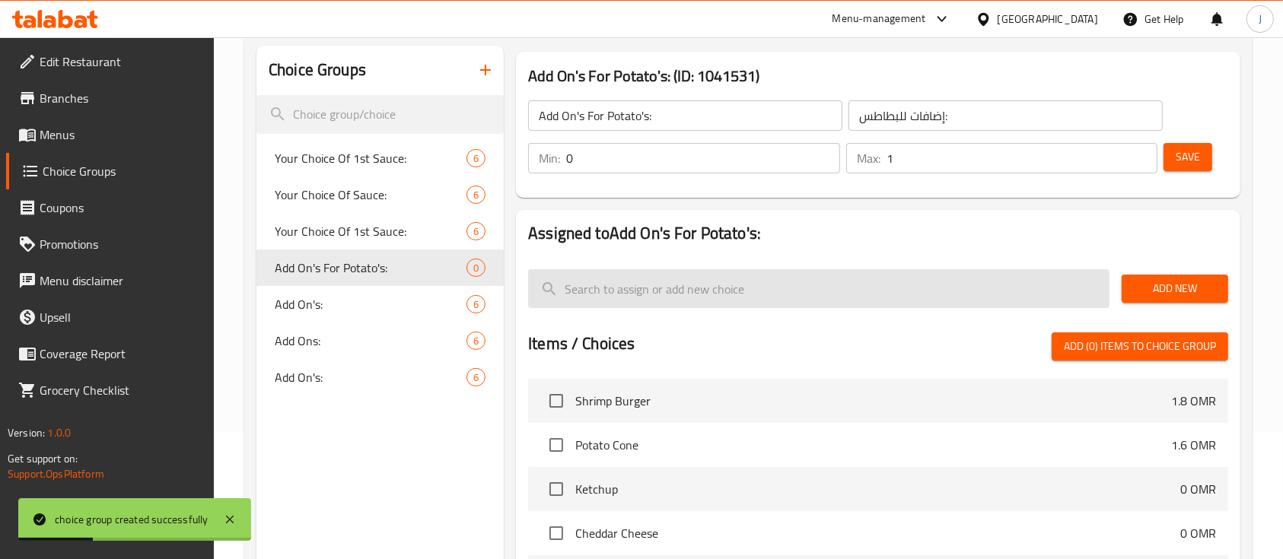
click at [709, 288] on input "search" at bounding box center [819, 288] width 582 height 39
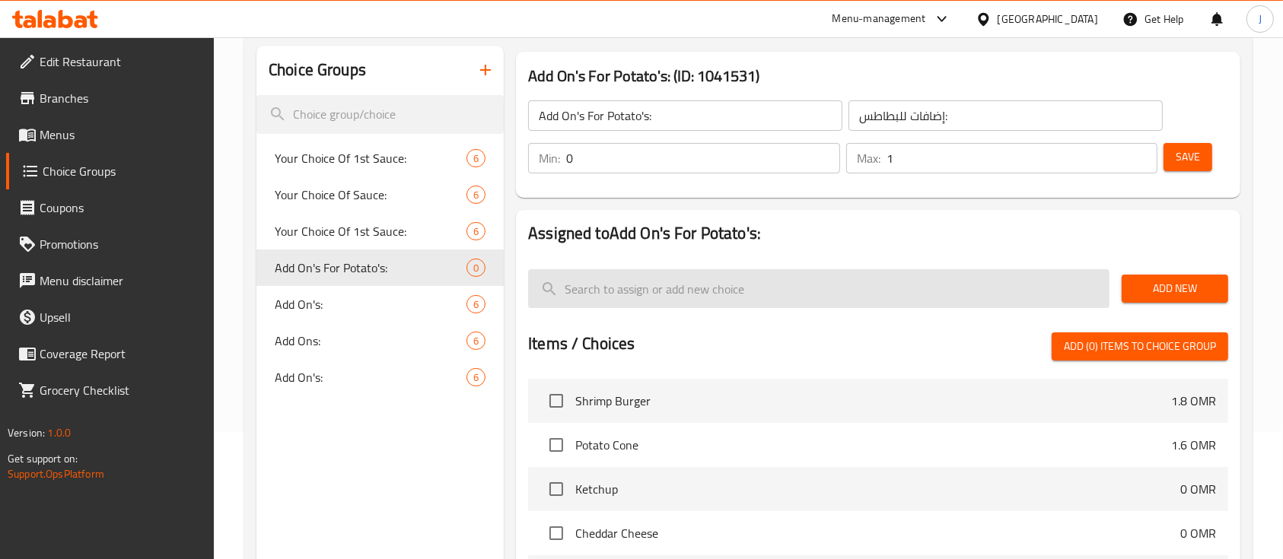
click at [977, 295] on input "search" at bounding box center [819, 288] width 582 height 39
paste input "دجاج 600بيسه بطاطس عمان ٣٥٠بيسه شيتوس ٣٥٠بيسه بصل مكرمل ٣٥٠بيسه"
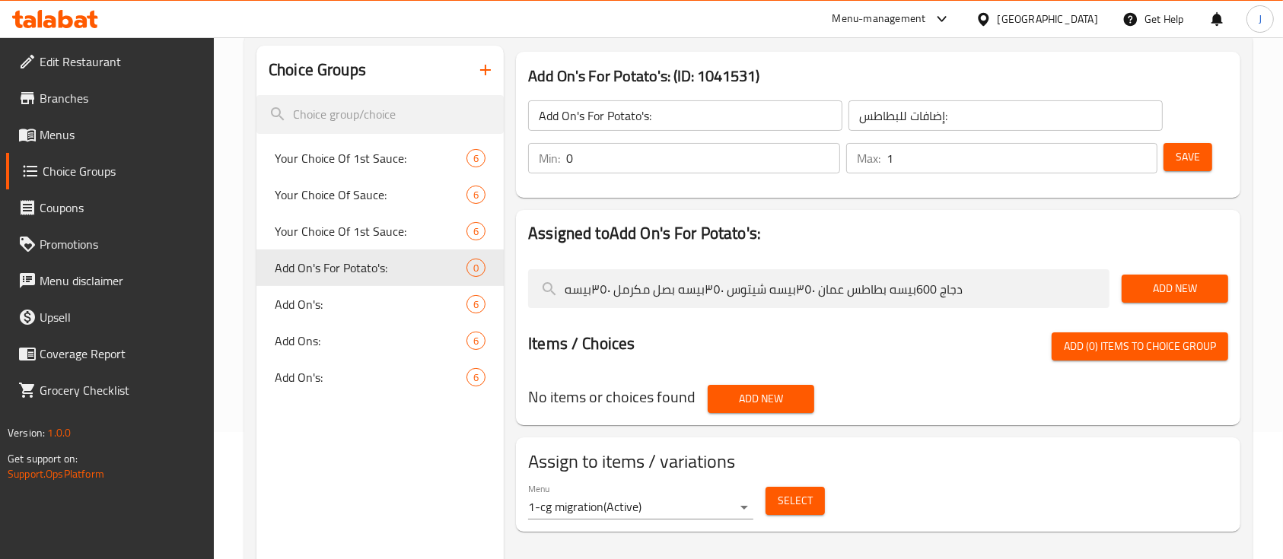
type input "دجاج 600بيسه بطاطس عمان ٣٥٠بيسه شيتوس ٣٥٠بيسه بصل مكرمل ٣٥٠بيسه"
click at [1105, 253] on nav at bounding box center [878, 251] width 700 height 12
click at [1145, 295] on span "Add New" at bounding box center [1175, 288] width 82 height 19
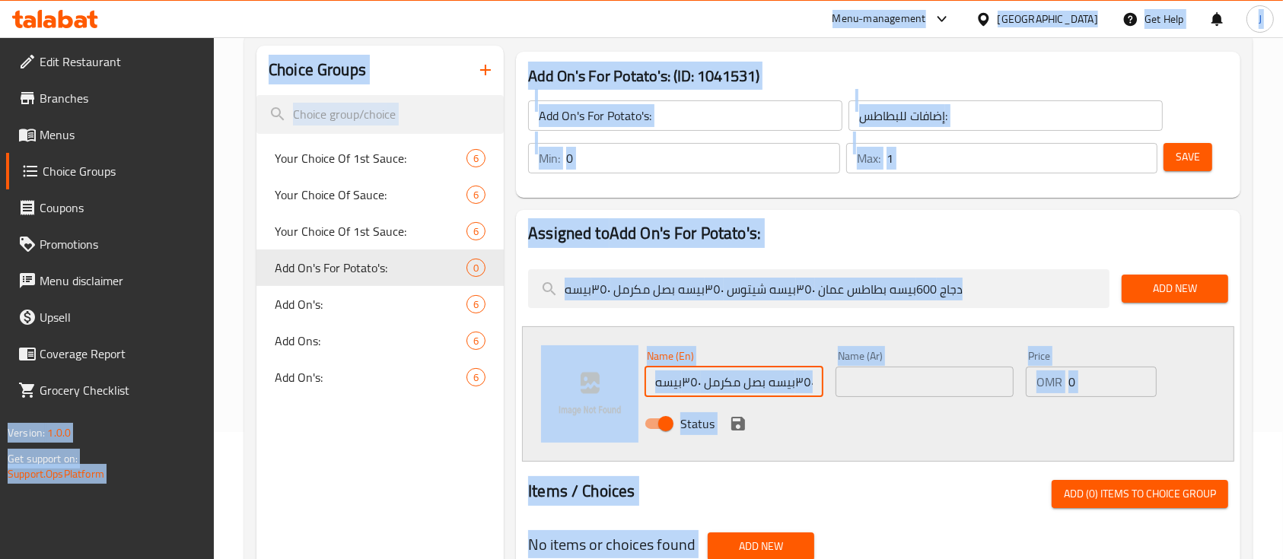
click at [728, 382] on input "دجاج 600بيسه بطاطس عمان ٣٥٠بيسه شيتوس ٣٥٠بيسه بصل مكرمل ٣٥٠بيسه" at bounding box center [734, 382] width 178 height 30
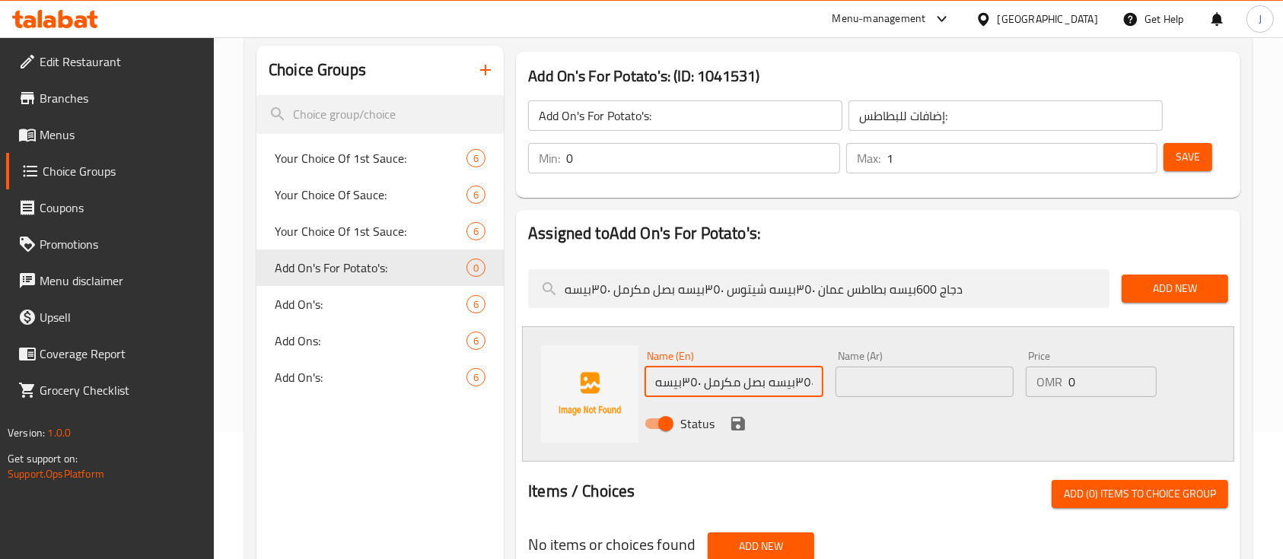
paste input "text"
type input "دجاج"
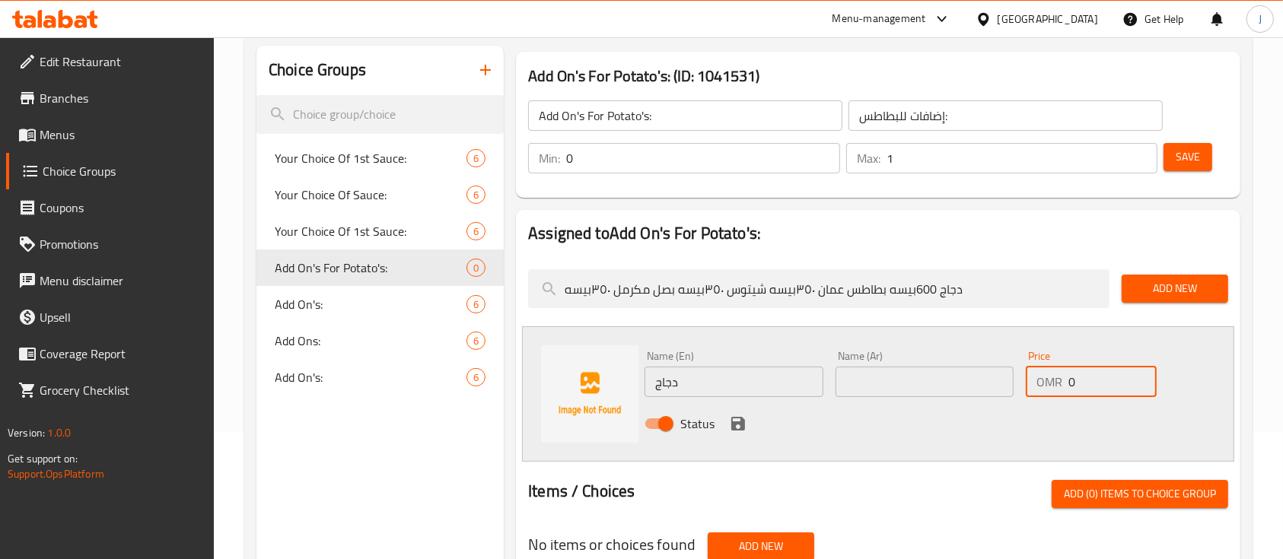
click at [1085, 391] on input "0" at bounding box center [1113, 382] width 88 height 30
type input "0.6"
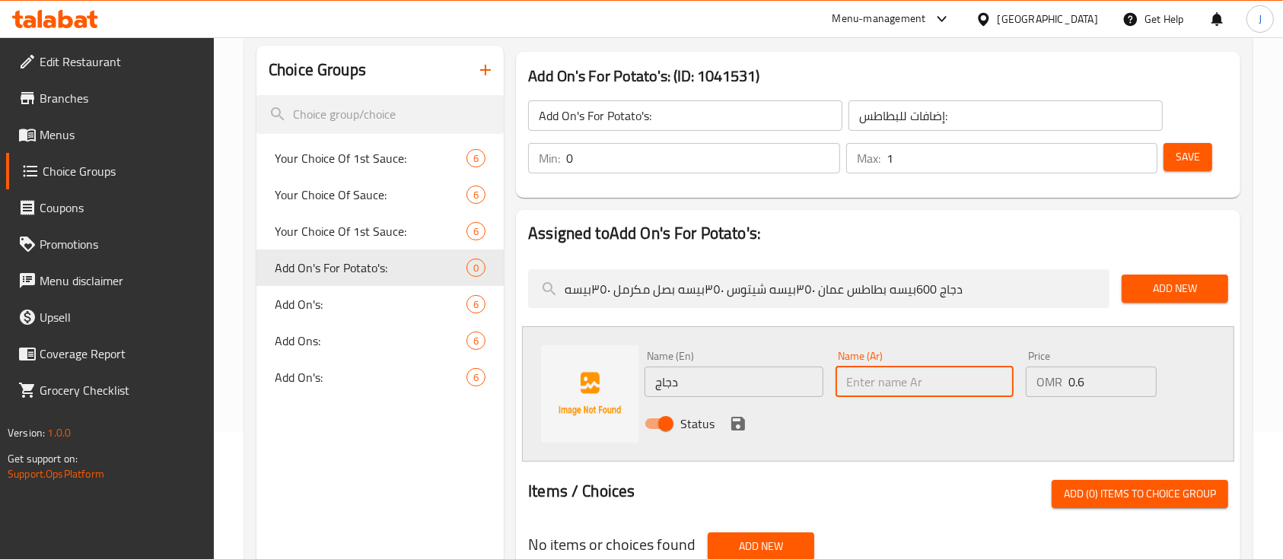
click at [865, 379] on input "text" at bounding box center [925, 382] width 178 height 30
paste input "دجاج"
type input "دجاج"
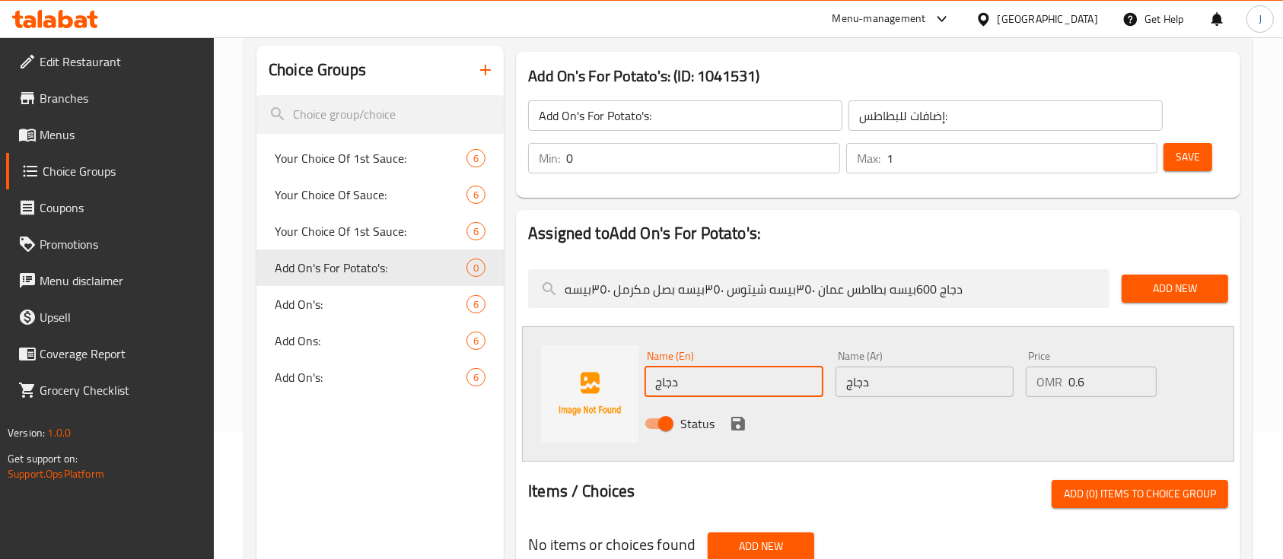
drag, startPoint x: 693, startPoint y: 369, endPoint x: 569, endPoint y: 394, distance: 127.2
click at [569, 394] on div "Name (En) دجاج Name (En) Name (Ar) دجاج Name (Ar) Price OMR 0.6 Price Status" at bounding box center [878, 394] width 712 height 135
type input "Chicken"
click at [734, 422] on icon "save" at bounding box center [738, 424] width 14 height 14
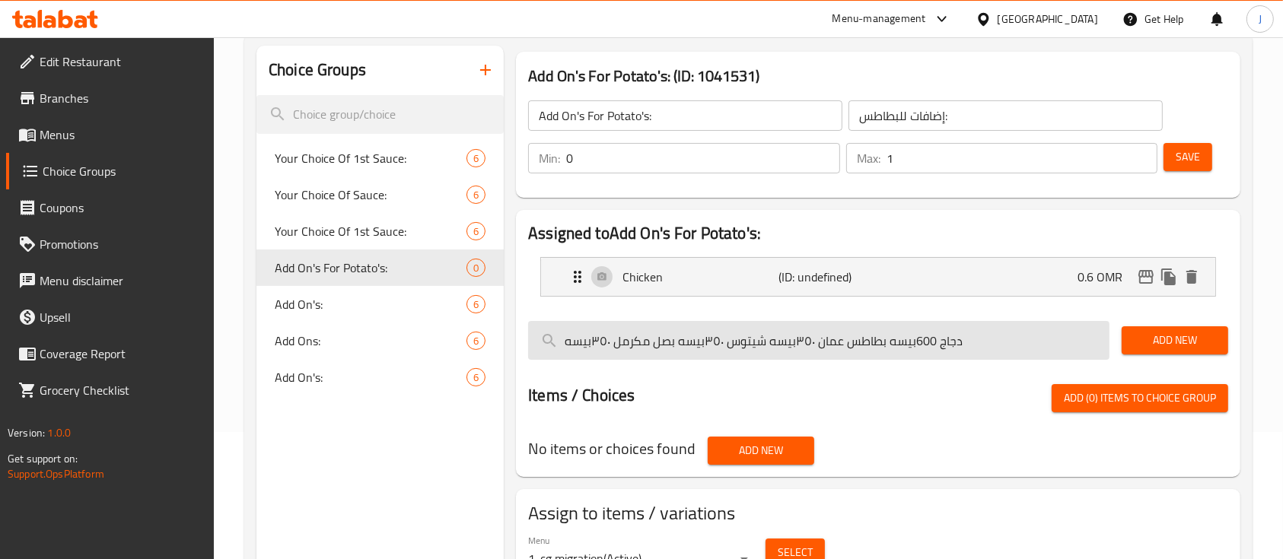
drag, startPoint x: 882, startPoint y: 341, endPoint x: 816, endPoint y: 341, distance: 66.2
click at [816, 341] on input "دجاج 600بيسه بطاطس عمان ٣٥٠بيسه شيتوس ٣٥٠بيسه بصل مكرمل ٣٥٠بيسه" at bounding box center [819, 340] width 582 height 39
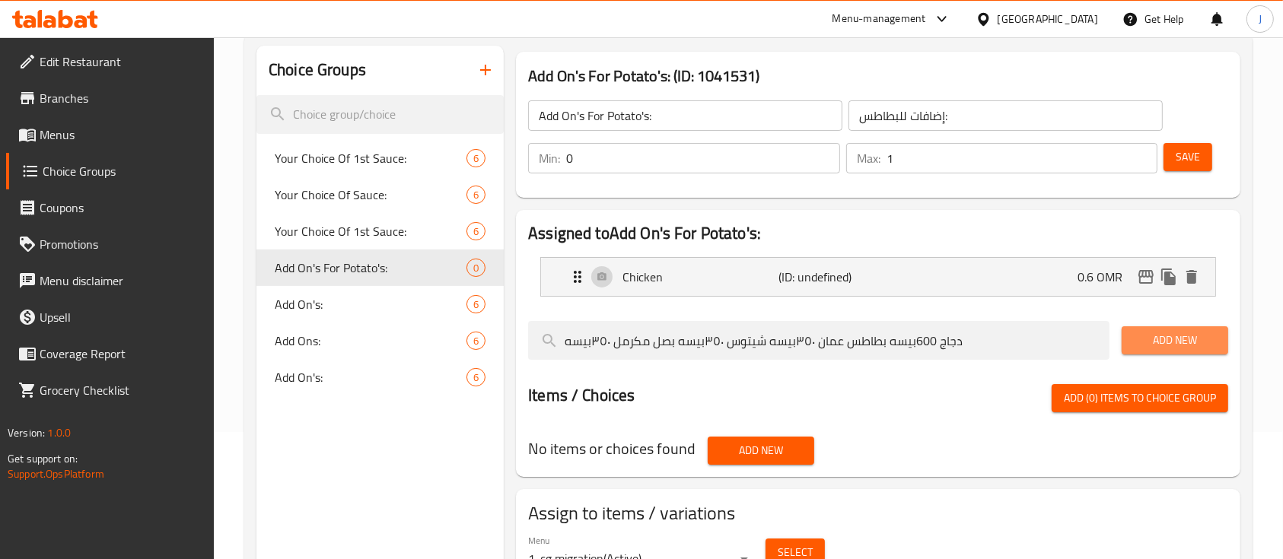
click at [1183, 339] on span "Add New" at bounding box center [1175, 340] width 82 height 19
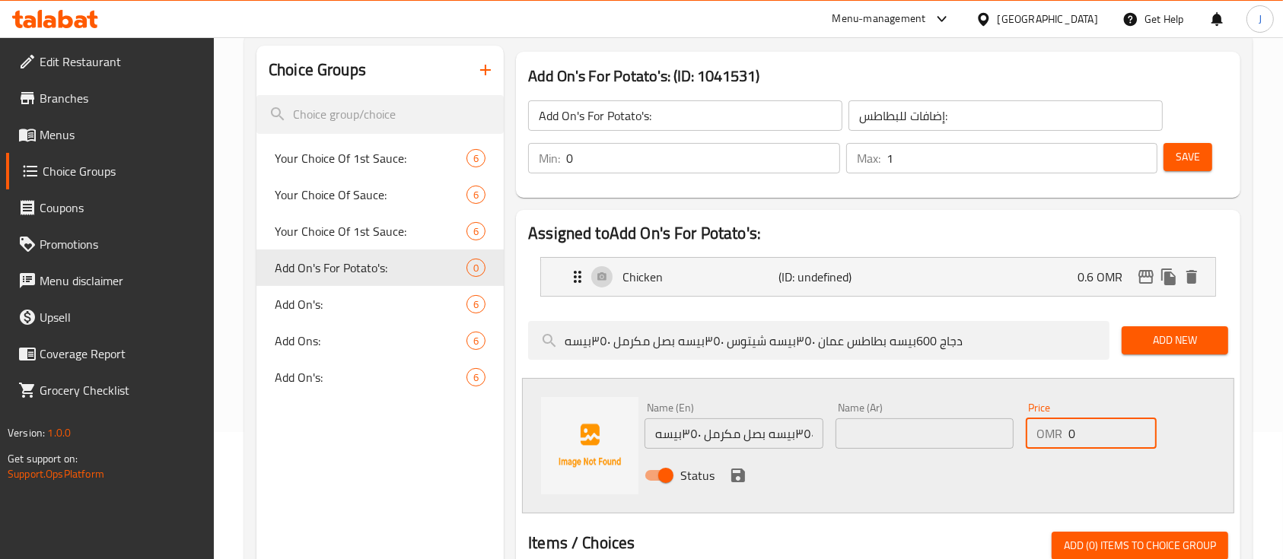
drag, startPoint x: 1079, startPoint y: 423, endPoint x: 999, endPoint y: 411, distance: 80.8
click at [999, 411] on div "Name (En) دجاج 600بيسه بطاطس عمان ٣٥٠بيسه شيتوس ٣٥٠بيسه بصل مكرمل ٣٥٠بيسه Name …" at bounding box center [925, 447] width 572 height 100
type input "3"
type input "0.35"
click at [805, 436] on input "دجاج 600بيسه بطاطس عمان ٣٥٠بيسه شيتوس ٣٥٠بيسه بصل مكرمل ٣٥٠بيسه" at bounding box center [734, 434] width 178 height 30
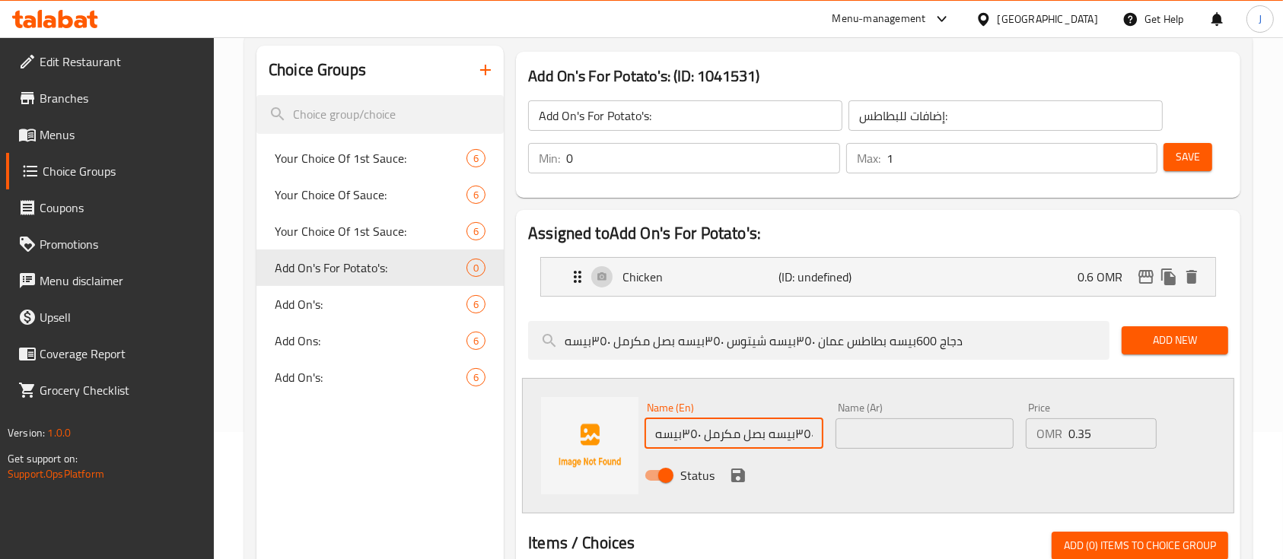
paste input "طاطس [GEOGRAPHIC_DATA]"
type input "بطاطس [GEOGRAPHIC_DATA]"
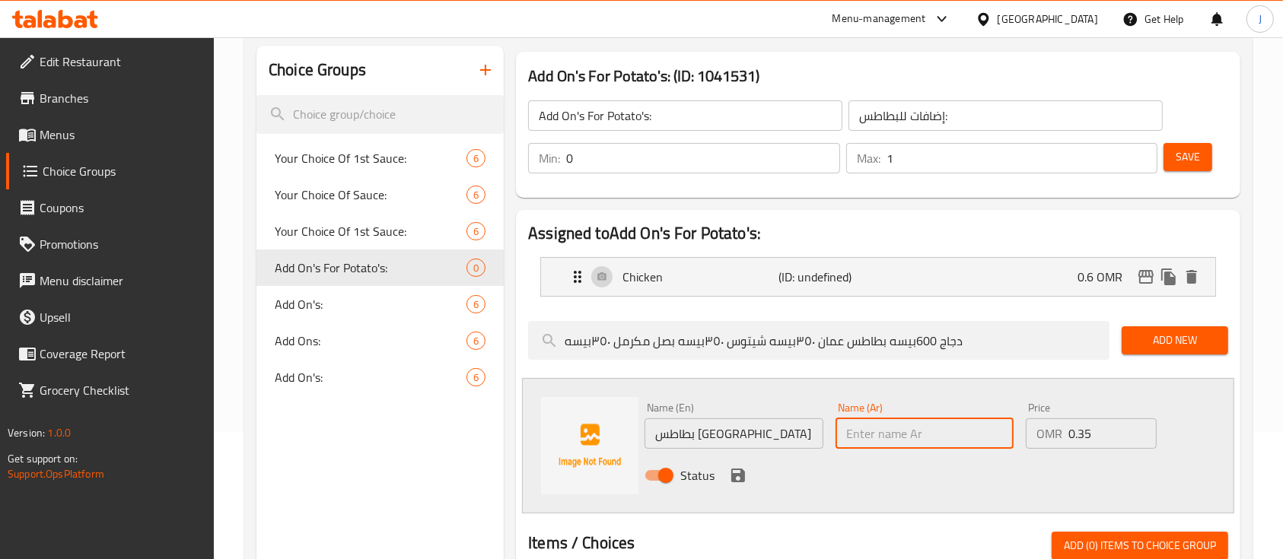
click at [889, 438] on input "text" at bounding box center [925, 434] width 178 height 30
paste input "بطاطس [GEOGRAPHIC_DATA]"
type input "بطاطس [GEOGRAPHIC_DATA]"
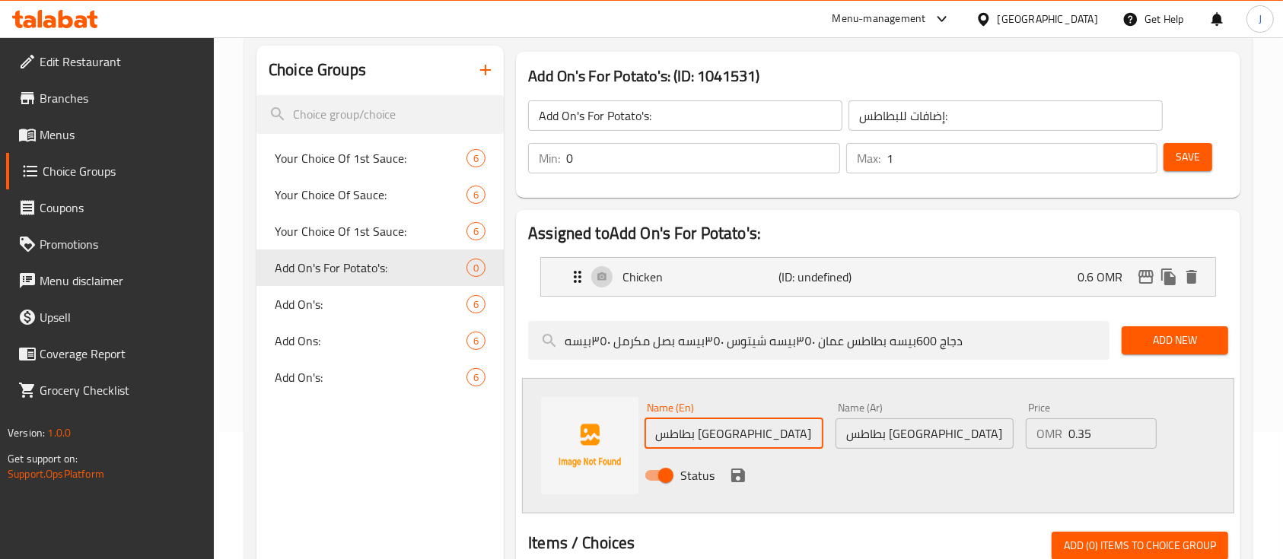
drag, startPoint x: 749, startPoint y: 432, endPoint x: 558, endPoint y: 426, distance: 191.1
click at [558, 426] on div "Name (En) بطاطس عمان Name (En) Name (Ar) [GEOGRAPHIC_DATA] عمان Name (Ar) Price…" at bounding box center [878, 445] width 712 height 135
type input "Oman Chips"
click at [737, 469] on icon "save" at bounding box center [738, 476] width 14 height 14
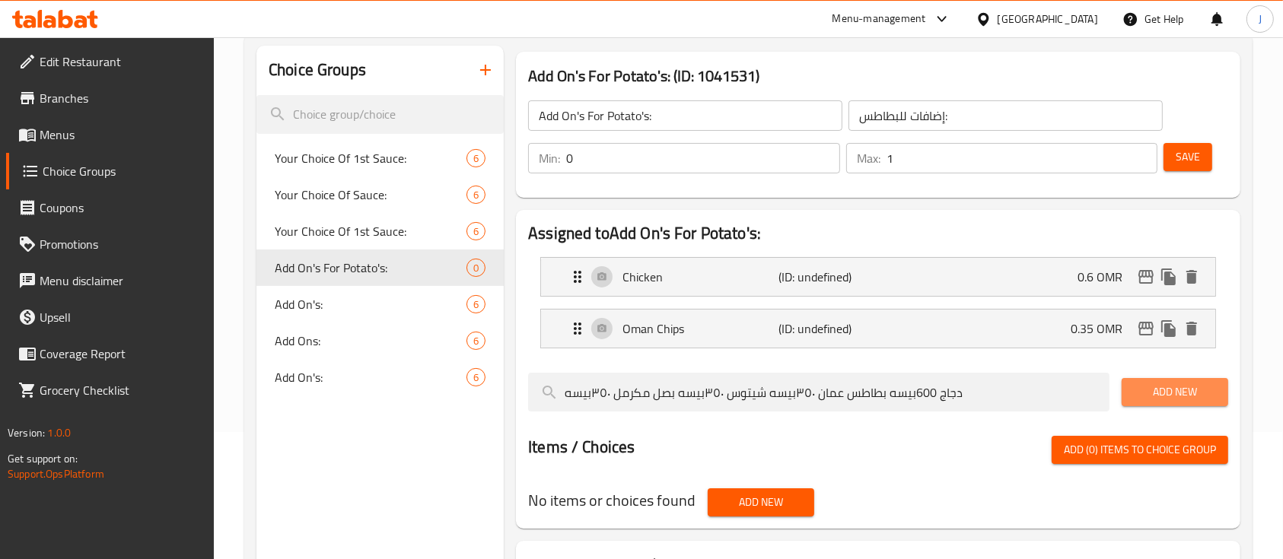
click at [1145, 384] on span "Add New" at bounding box center [1175, 392] width 82 height 19
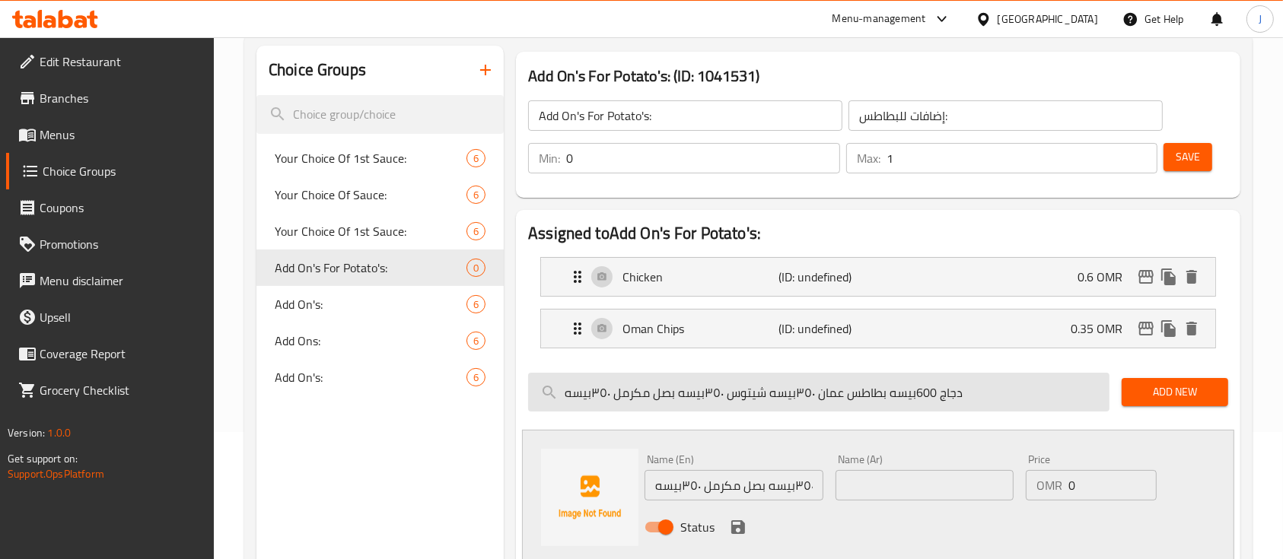
drag, startPoint x: 768, startPoint y: 391, endPoint x: 968, endPoint y: 378, distance: 200.7
click at [968, 378] on input "دجاج 600بيسه بطاطس عمان ٣٥٠بيسه شيتوس ٣٥٠بيسه بصل مكرمل ٣٥٠بيسه" at bounding box center [819, 392] width 582 height 39
click at [745, 390] on input "شيتوس ٣٥٠بيسه بصل مكرمل ٣٥٠بيسه" at bounding box center [819, 392] width 582 height 39
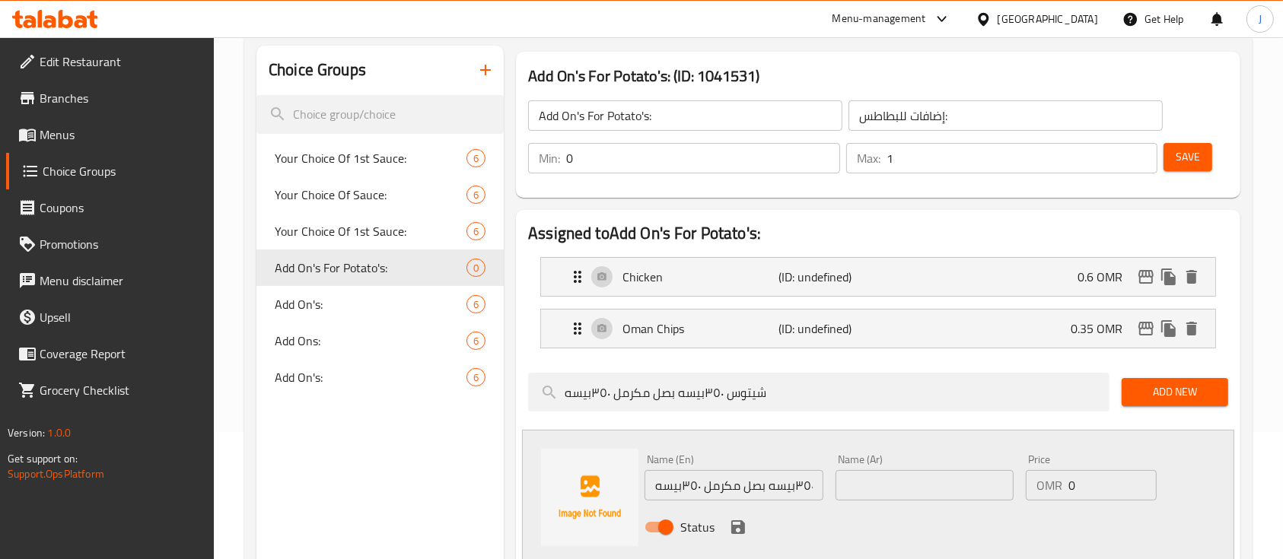
type input "شيتوس ٣٥٠بيسه بصل مكرمل ٣٥٠بيسه"
click at [866, 499] on input "text" at bounding box center [925, 485] width 178 height 30
paste input "شيتوس"
type input "شيتوس"
click at [756, 484] on input "دجاج 600بيسه بطاطس عمان ٣٥٠بيسه شيتوس ٣٥٠بيسه بصل مكرمل ٣٥٠بيسه" at bounding box center [734, 485] width 178 height 30
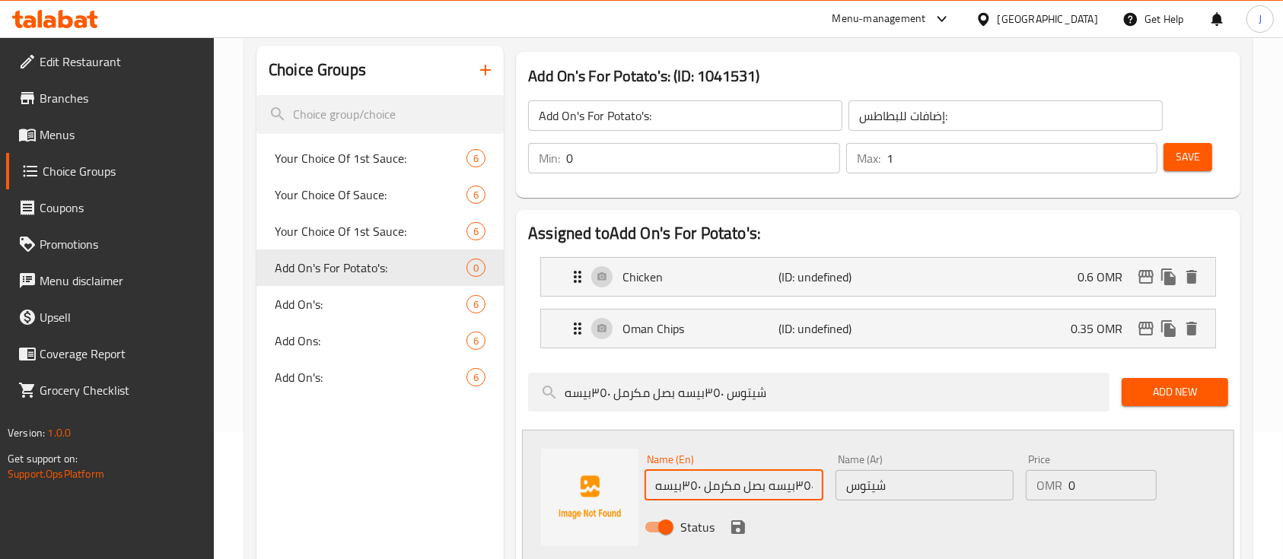
click at [756, 484] on input "دجاج 600بيسه بطاطس عمان ٣٥٠بيسه شيتوس ٣٥٠بيسه بصل مكرمل ٣٥٠بيسه" at bounding box center [734, 485] width 178 height 30
type input "Cheetos"
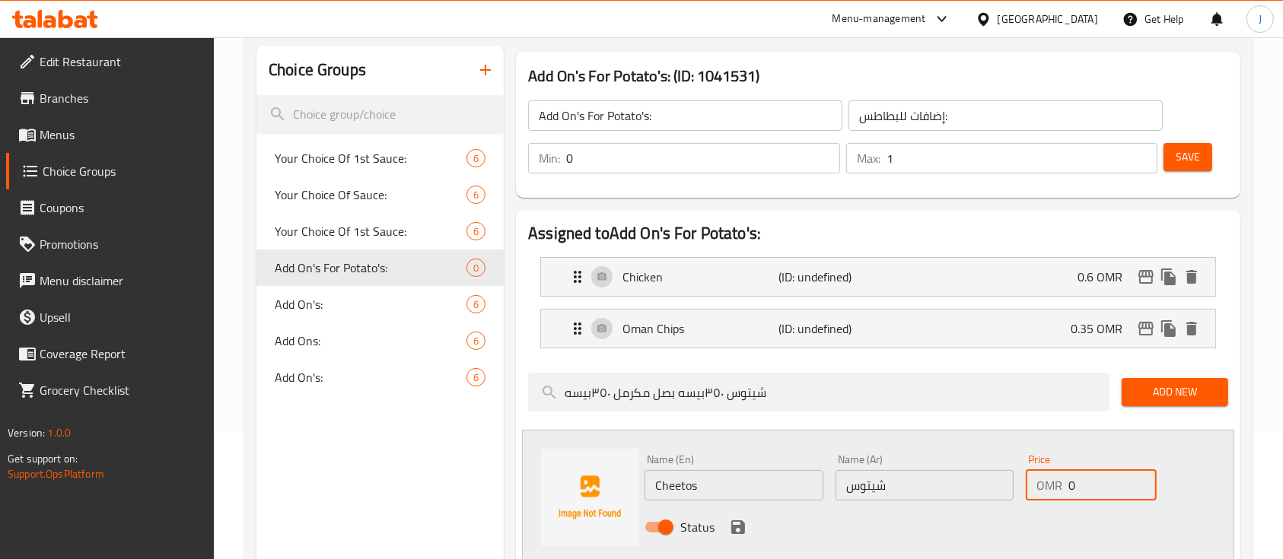
click at [1104, 486] on input "0" at bounding box center [1113, 485] width 88 height 30
type input "0.35"
click at [730, 526] on icon "save" at bounding box center [738, 527] width 18 height 18
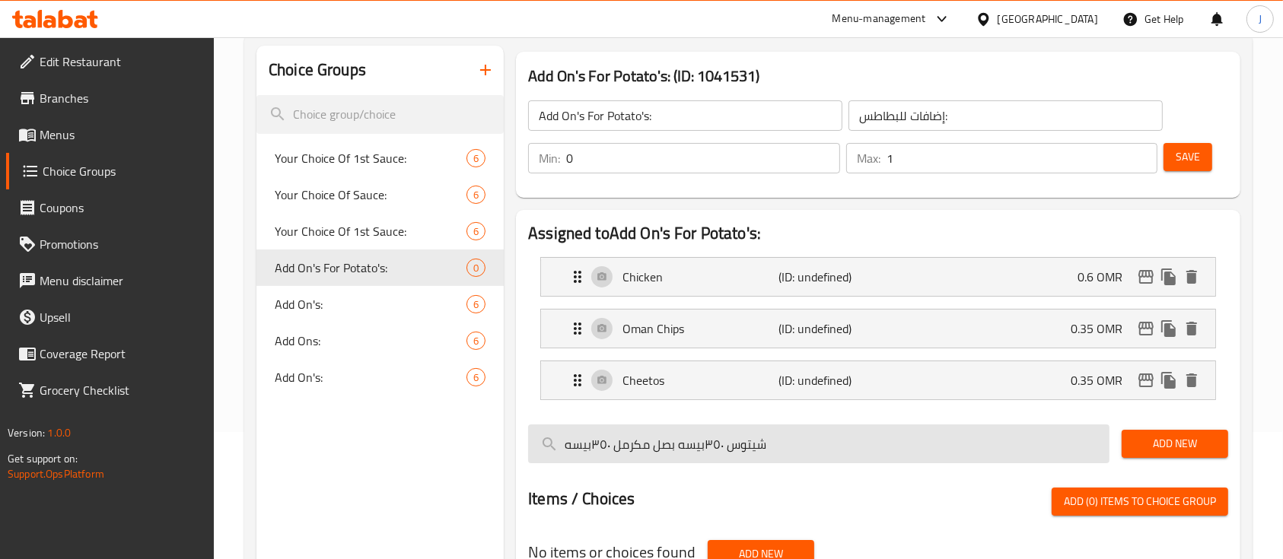
drag, startPoint x: 675, startPoint y: 445, endPoint x: 776, endPoint y: 435, distance: 101.7
click at [776, 435] on input "شيتوس ٣٥٠بيسه بصل مكرمل ٣٥٠بيسه" at bounding box center [819, 444] width 582 height 39
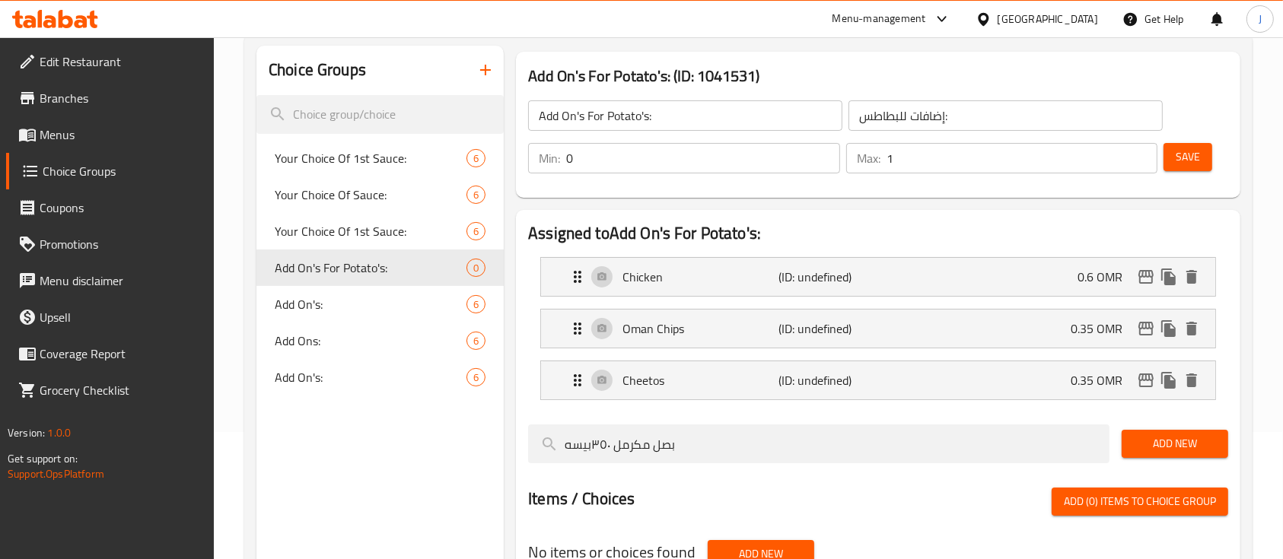
type input "بصل مكرمل ٣٥٠بيسه"
click at [1151, 443] on span "Add New" at bounding box center [1175, 444] width 82 height 19
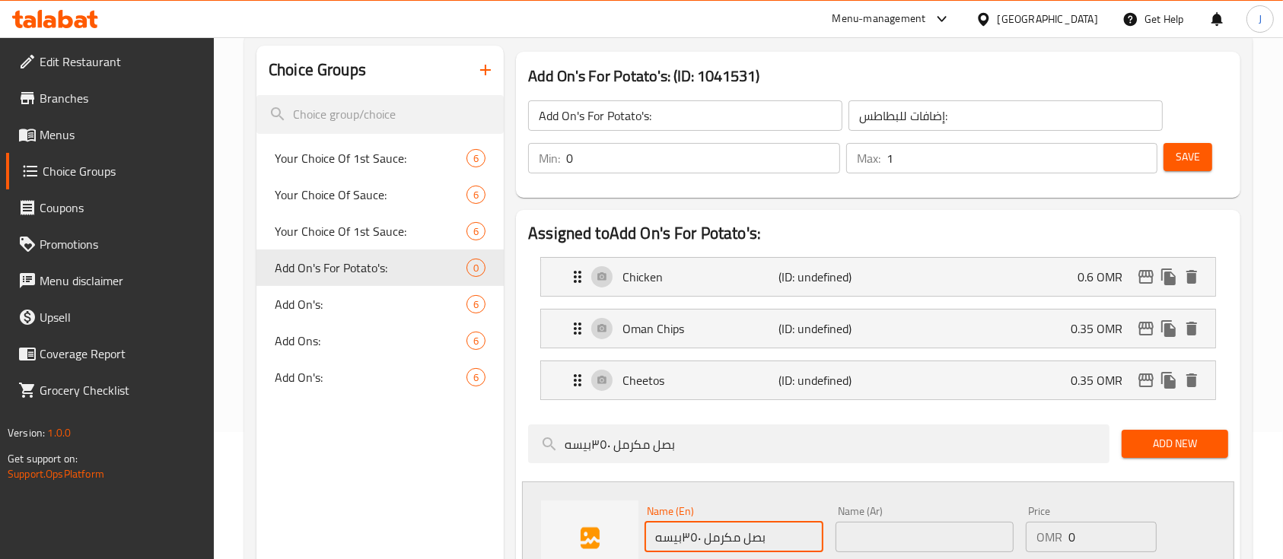
drag, startPoint x: 706, startPoint y: 539, endPoint x: 784, endPoint y: 535, distance: 77.7
click at [784, 535] on input "بصل مكرمل ٣٥٠بيسه" at bounding box center [734, 537] width 178 height 30
type input "٣٥٠بيسه"
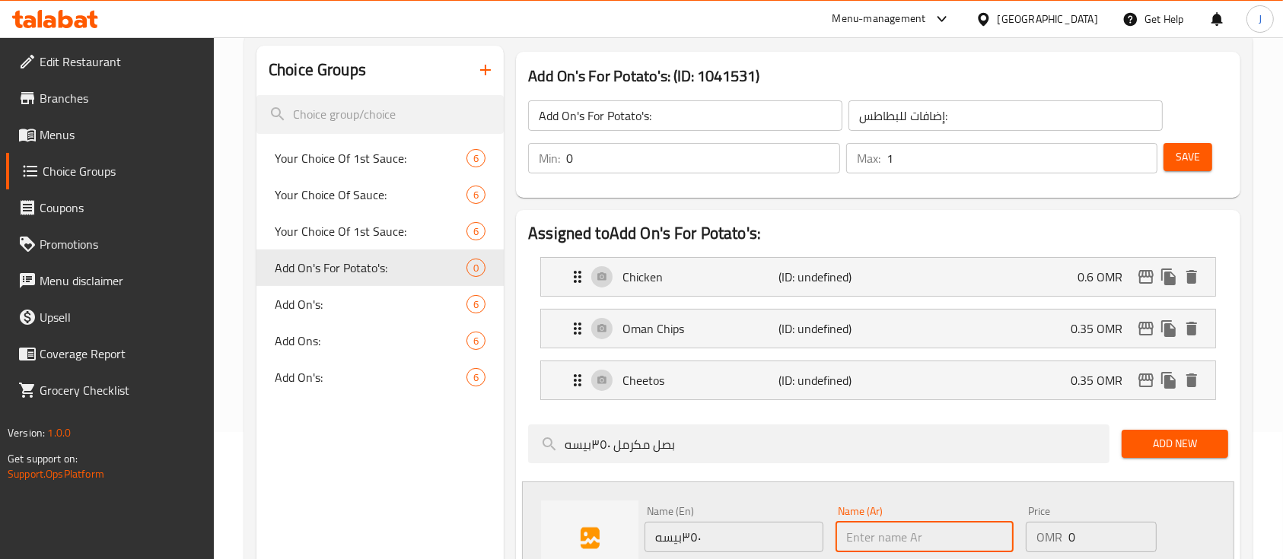
click at [889, 540] on input "text" at bounding box center [925, 537] width 178 height 30
paste input "بصل مكرمل"
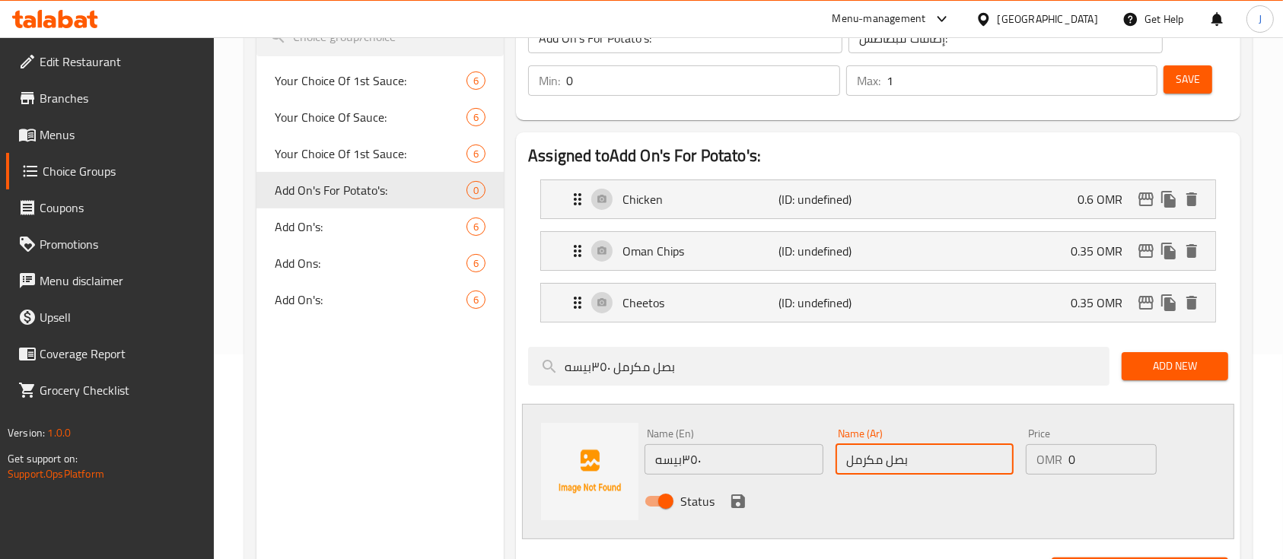
scroll to position [220, 0]
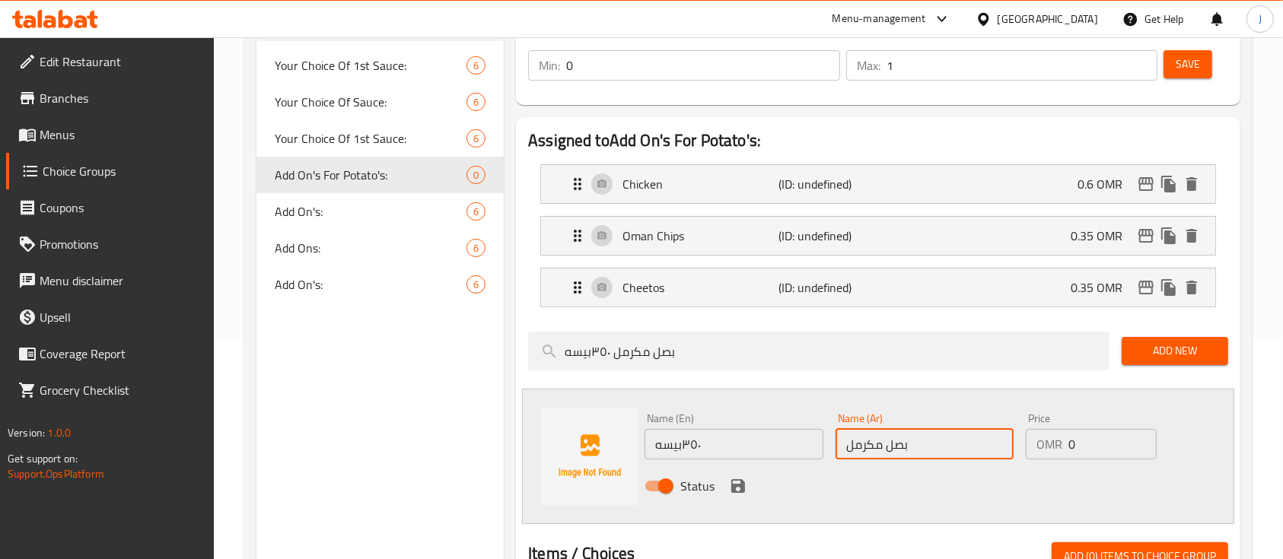
type input "بصل مكرمل"
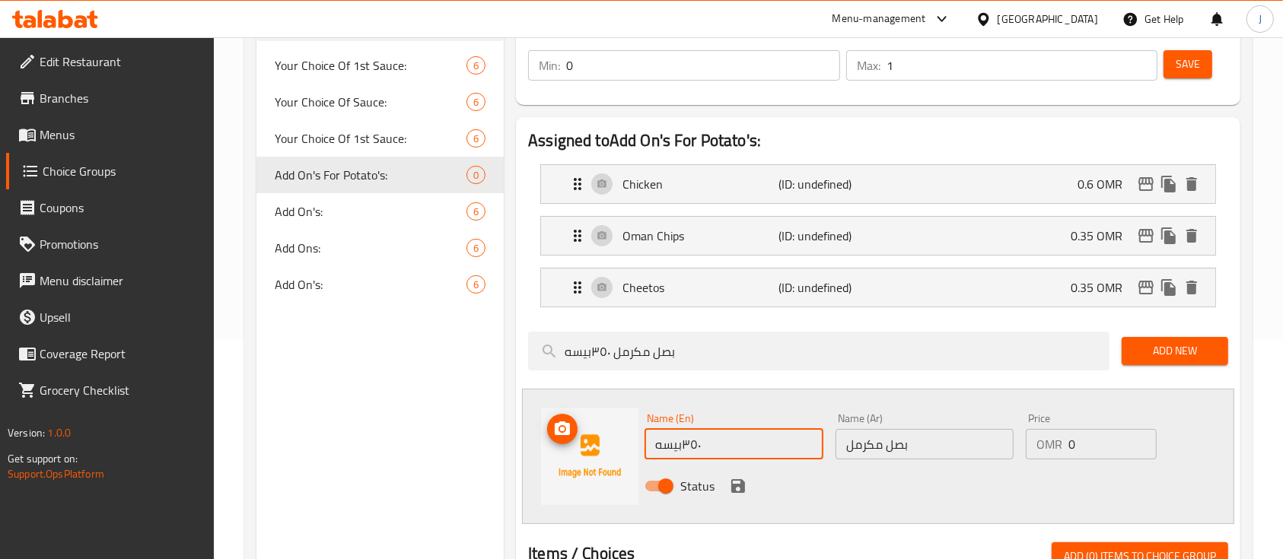
drag, startPoint x: 761, startPoint y: 452, endPoint x: 591, endPoint y: 443, distance: 170.7
click at [591, 443] on div "Name (En) ٣٥٠بيسه Name (En) Name (Ar) بصل مكرمل Name (Ar) Price OMR 0 Price Sta…" at bounding box center [878, 456] width 712 height 135
type input "بيسه"
drag, startPoint x: 737, startPoint y: 445, endPoint x: 719, endPoint y: 433, distance: 22.0
click at [719, 433] on input "Caramelized Onine" at bounding box center [734, 444] width 178 height 30
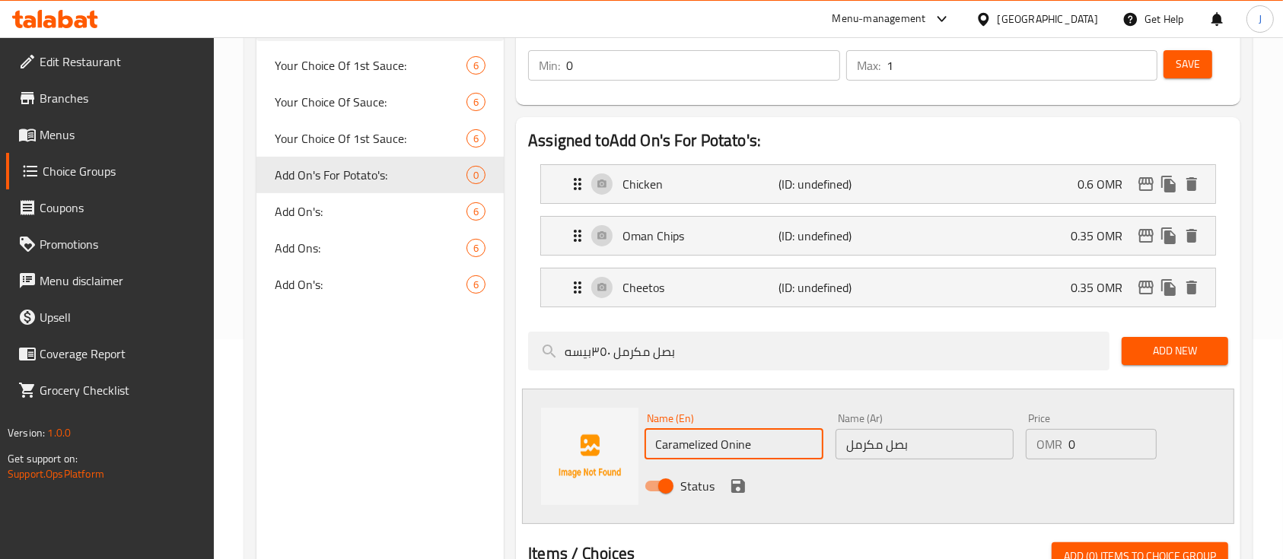
click at [745, 440] on input "Caramelized Onine" at bounding box center [734, 444] width 178 height 30
click at [764, 440] on input "Caramelized Onine" at bounding box center [734, 444] width 178 height 30
click at [771, 446] on input "Caramelized Onian" at bounding box center [734, 444] width 178 height 30
type input "Caramelized Onion"
click at [1079, 445] on input "0" at bounding box center [1113, 444] width 88 height 30
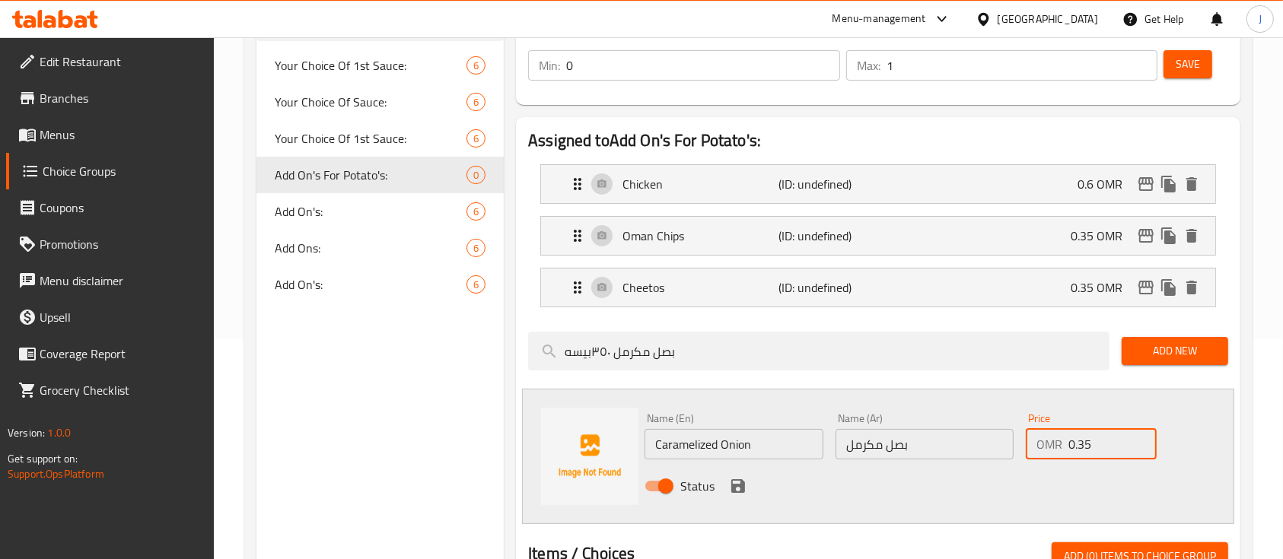
type input "0.35"
click at [779, 451] on input "Caramelized Onion" at bounding box center [734, 444] width 178 height 30
click at [735, 480] on icon "save" at bounding box center [738, 486] width 18 height 18
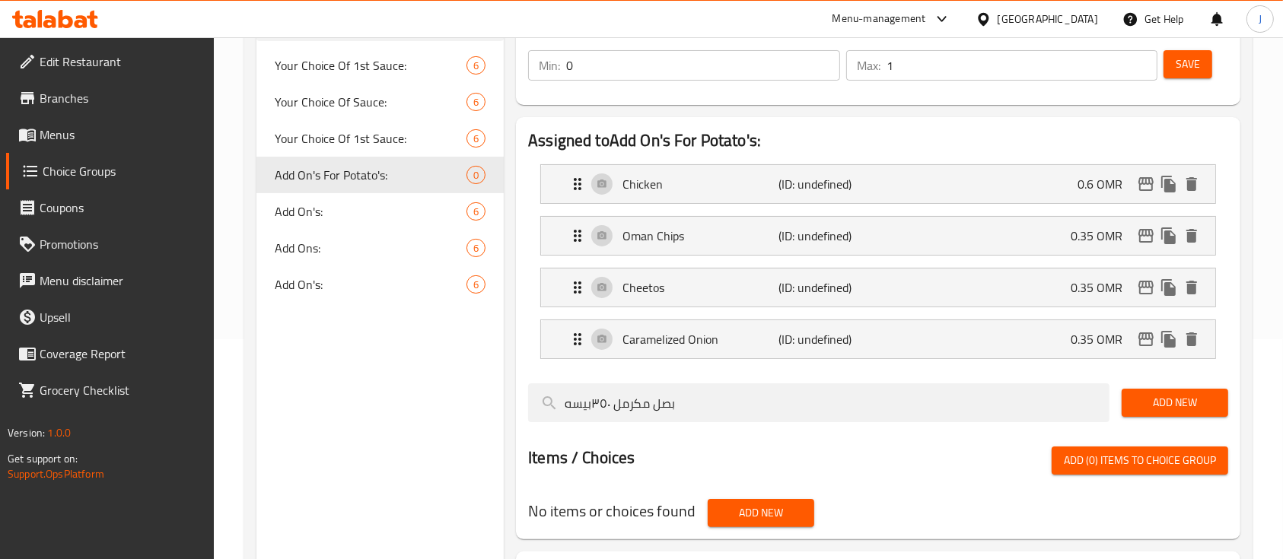
drag, startPoint x: 694, startPoint y: 408, endPoint x: 512, endPoint y: 397, distance: 183.0
click at [512, 397] on div "Assigned to Add On's For Potato's: Chicken (ID: undefined) 0.6 OMR Name (En) Ch…" at bounding box center [878, 328] width 737 height 435
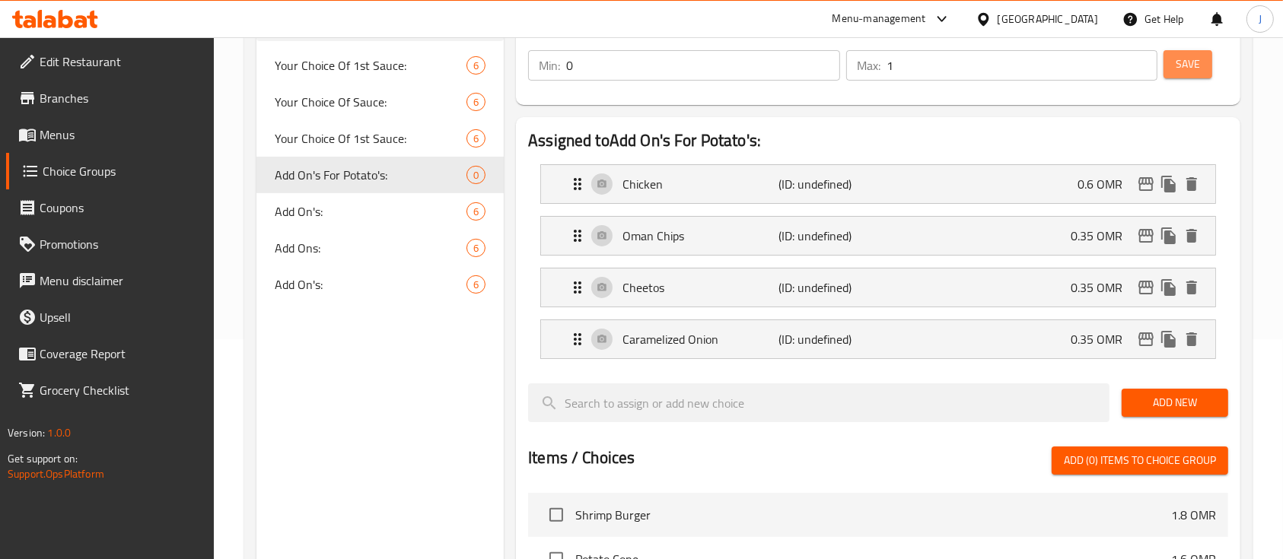
click at [1196, 61] on span "Save" at bounding box center [1188, 64] width 24 height 19
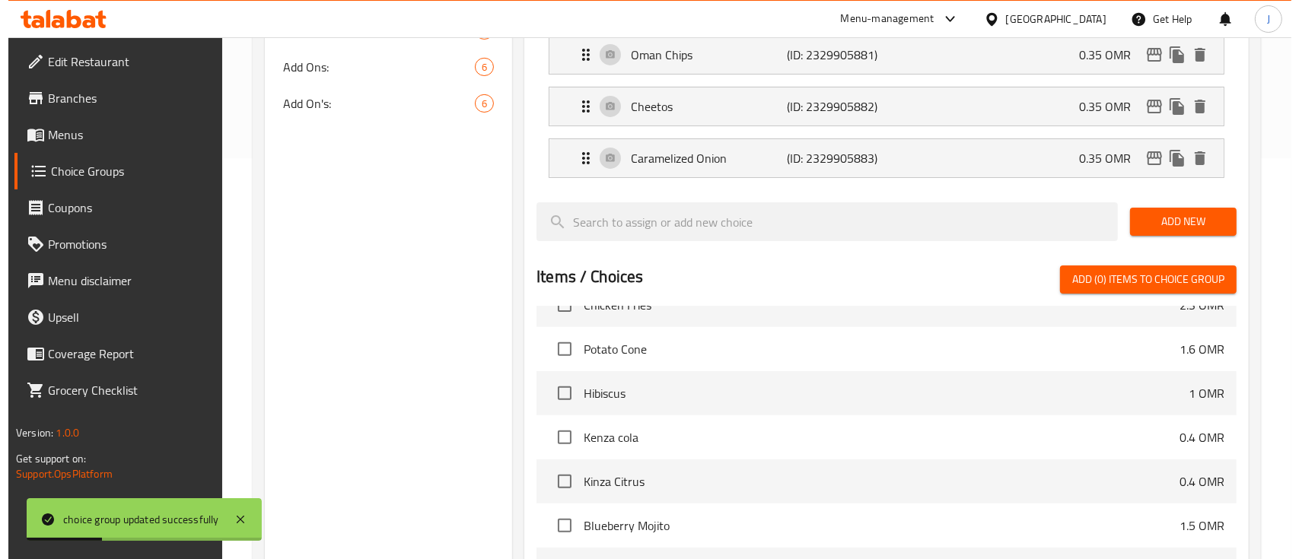
scroll to position [650, 0]
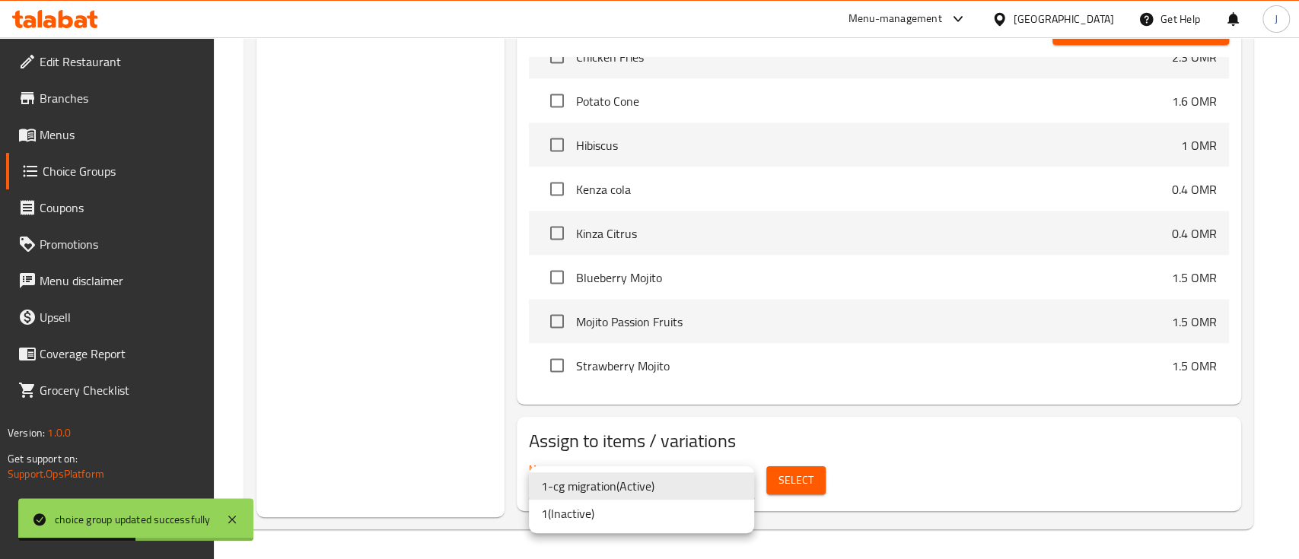
click at [807, 472] on div at bounding box center [649, 279] width 1299 height 559
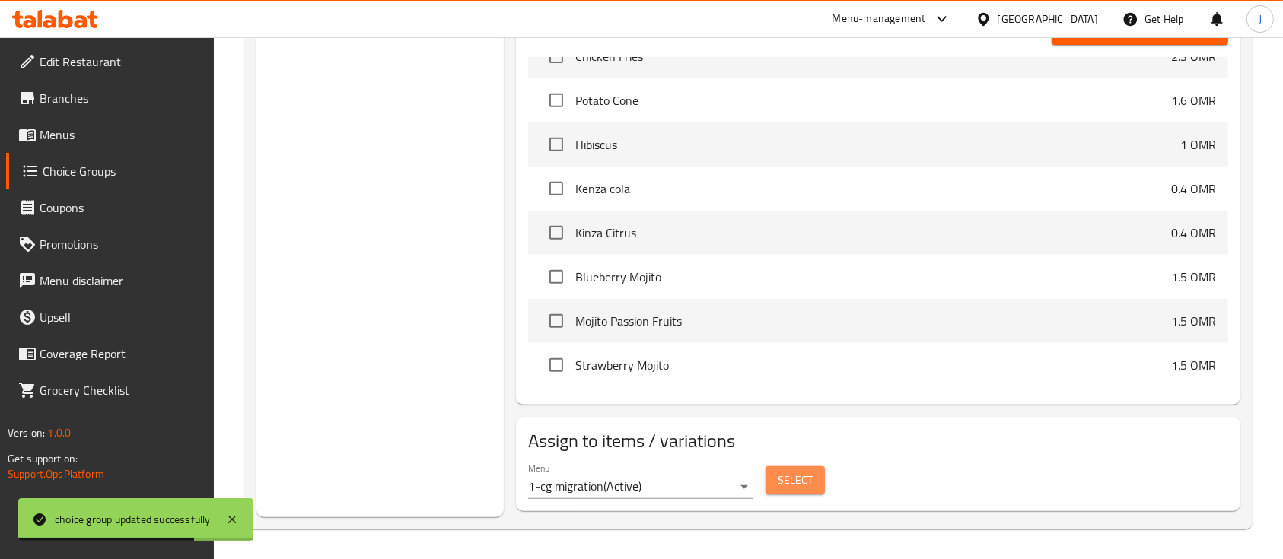
click at [807, 483] on span "Select" at bounding box center [795, 480] width 35 height 19
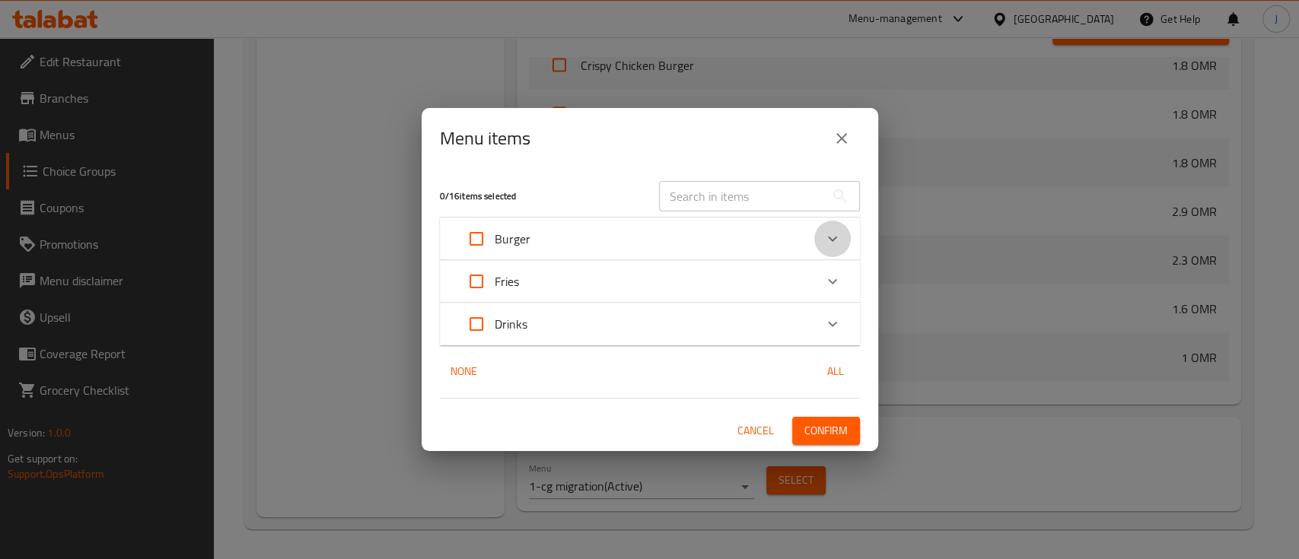
click at [828, 237] on icon "Expand" at bounding box center [833, 239] width 18 height 18
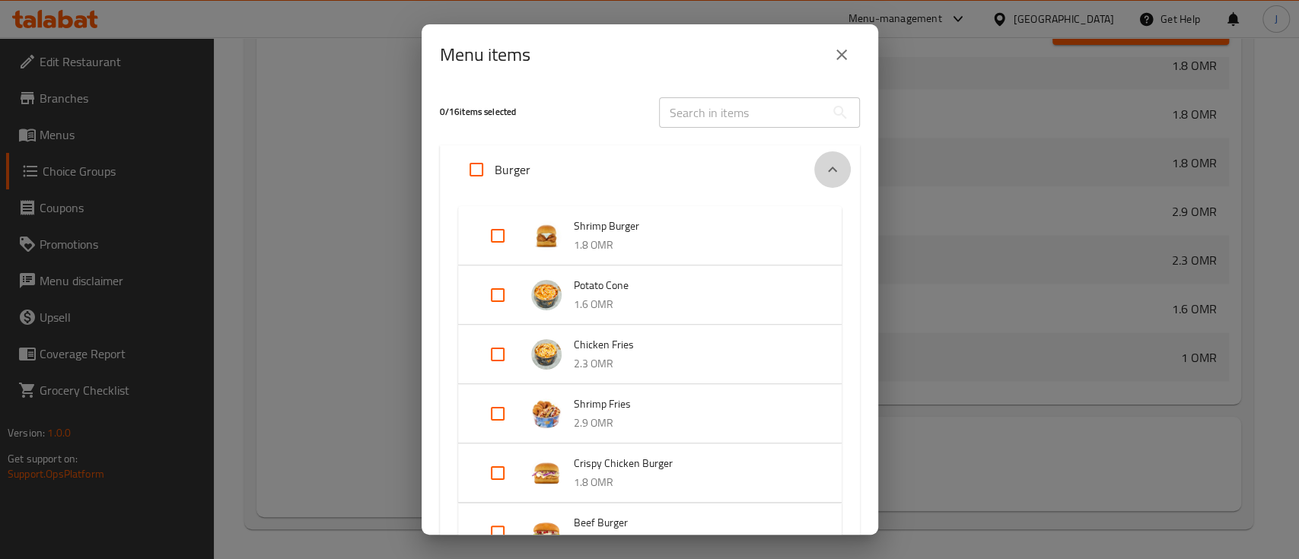
click at [824, 167] on icon "Expand" at bounding box center [833, 170] width 18 height 18
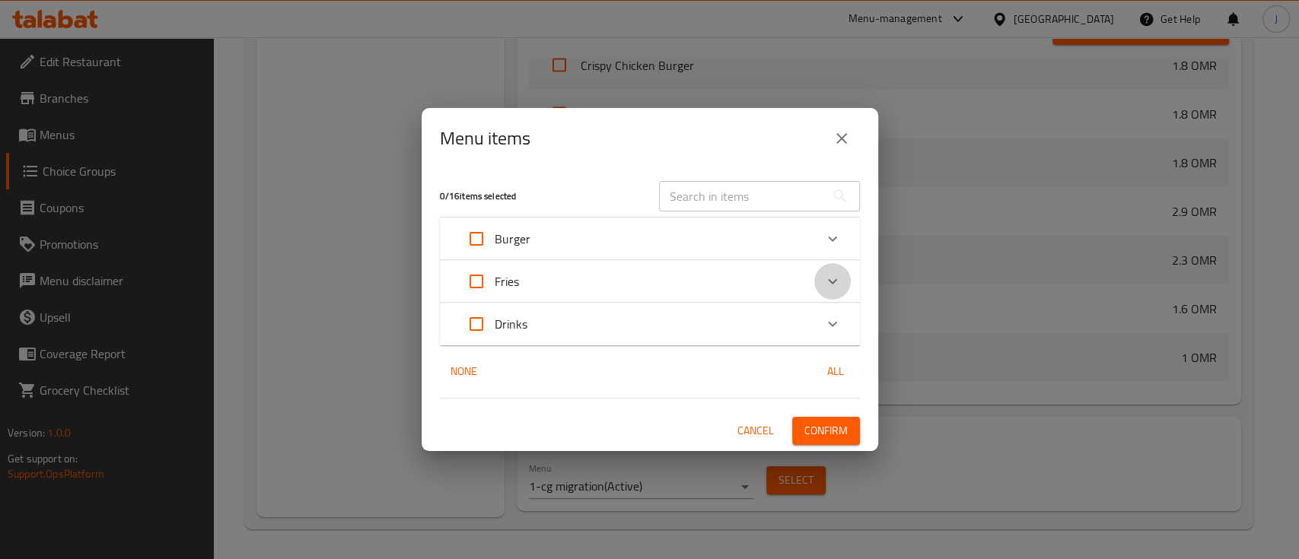
click at [824, 278] on icon "Expand" at bounding box center [833, 281] width 18 height 18
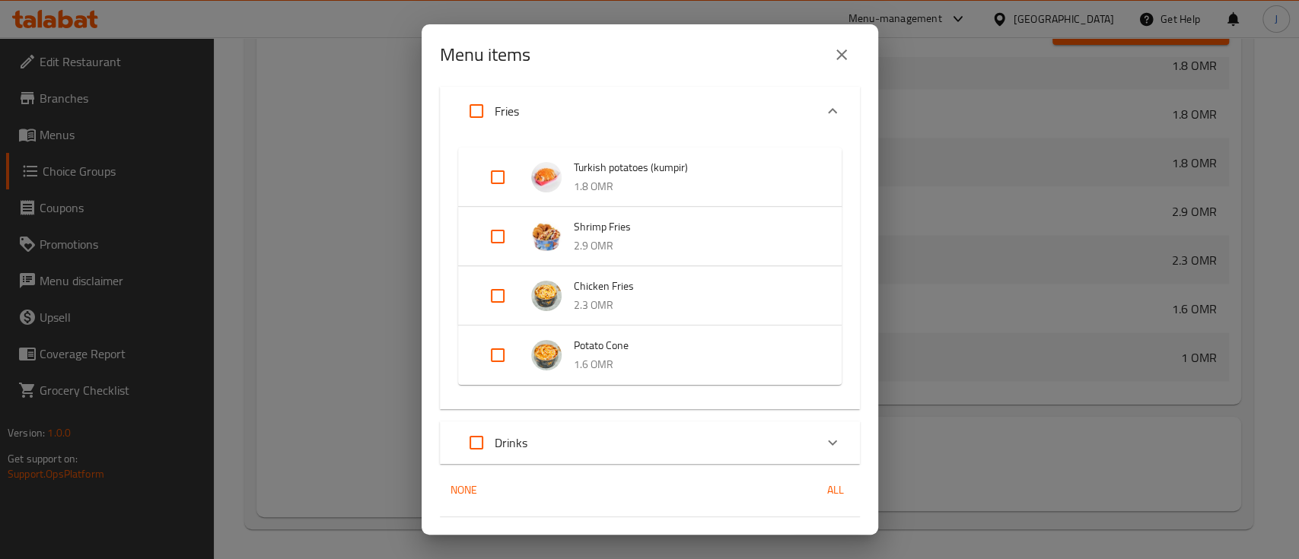
scroll to position [104, 0]
click at [499, 174] on input "Expand" at bounding box center [498, 175] width 37 height 37
checkbox input "true"
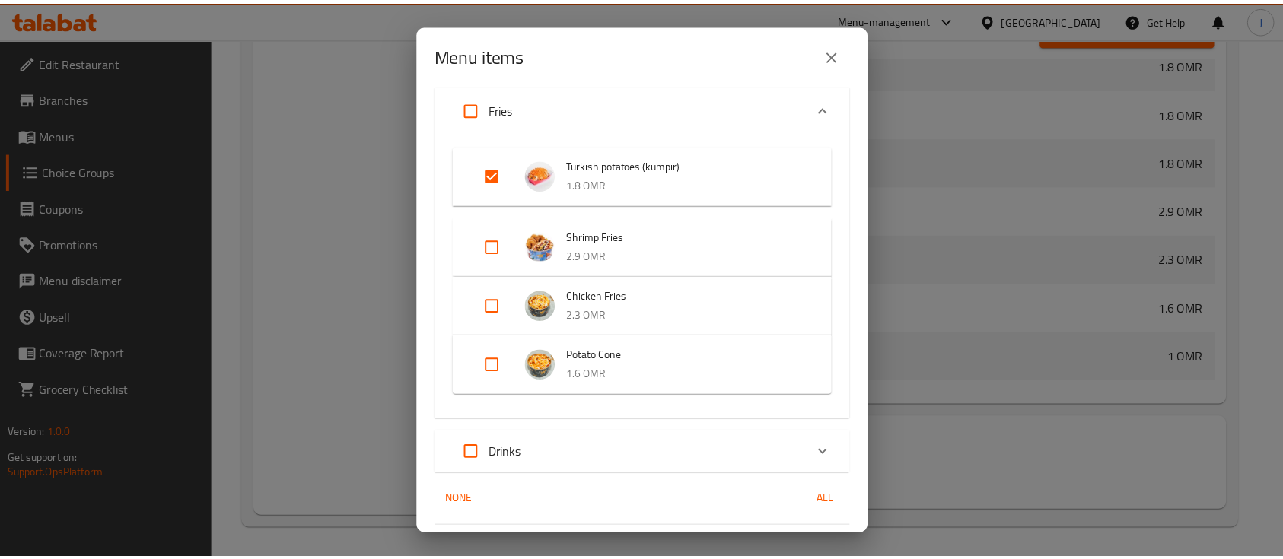
scroll to position [148, 0]
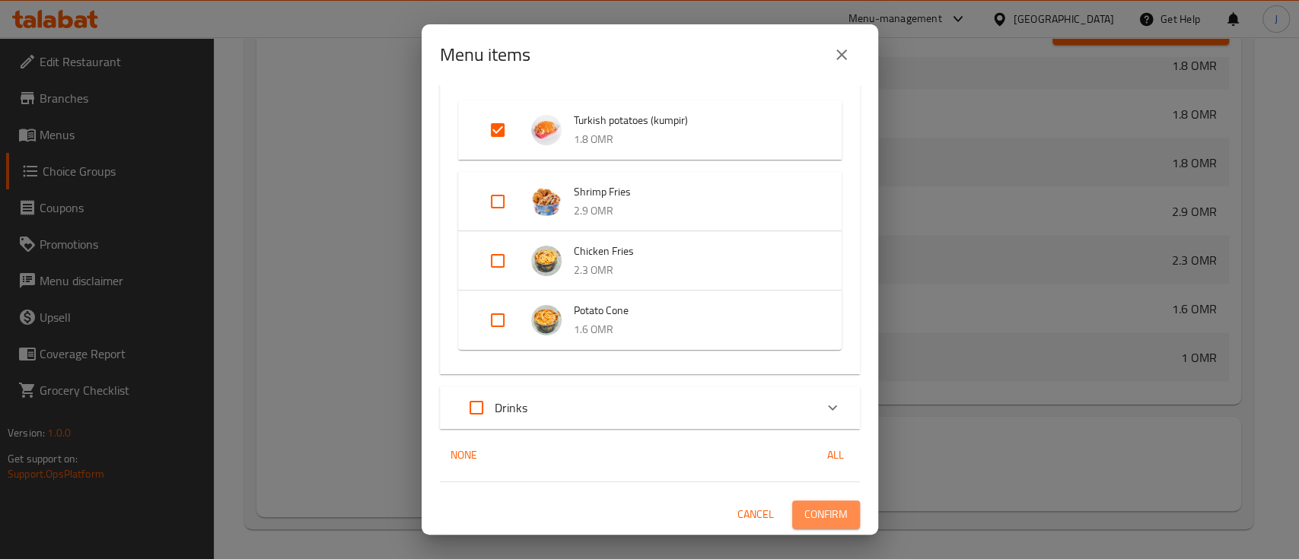
click at [821, 508] on span "Confirm" at bounding box center [826, 514] width 43 height 19
